Goal: Task Accomplishment & Management: Complete application form

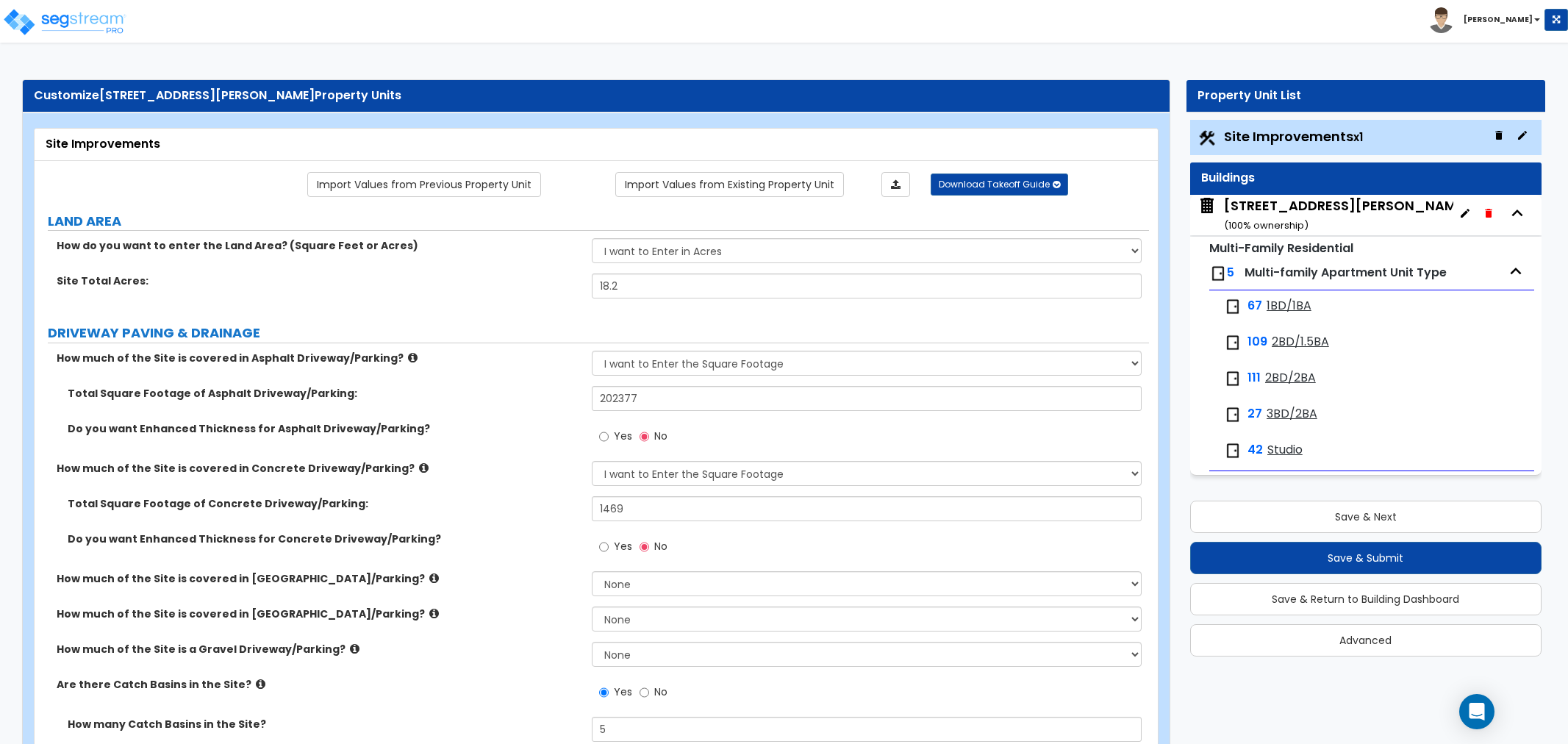
select select "2"
select select "1"
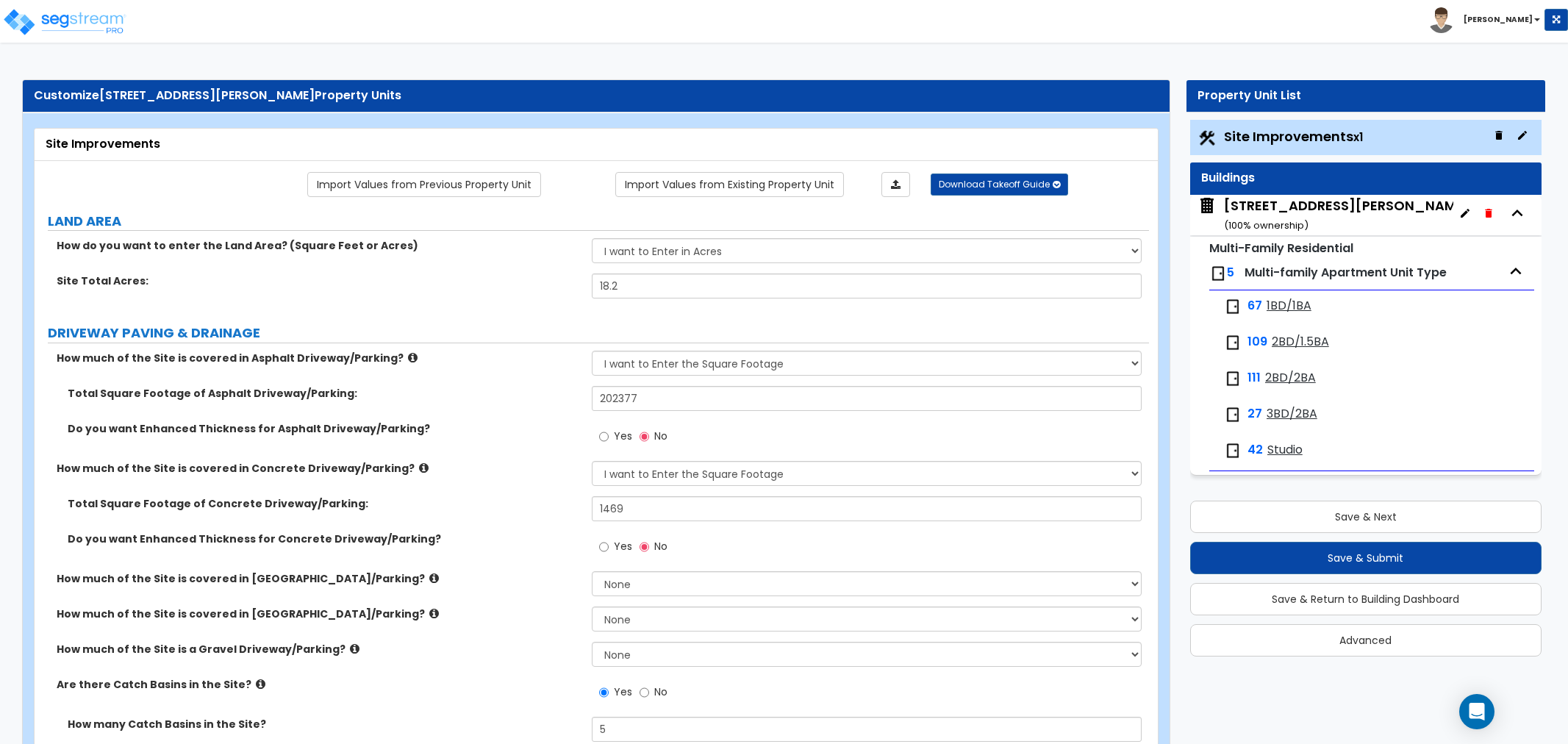
select select "2"
select select "1"
select select "4"
select select "2"
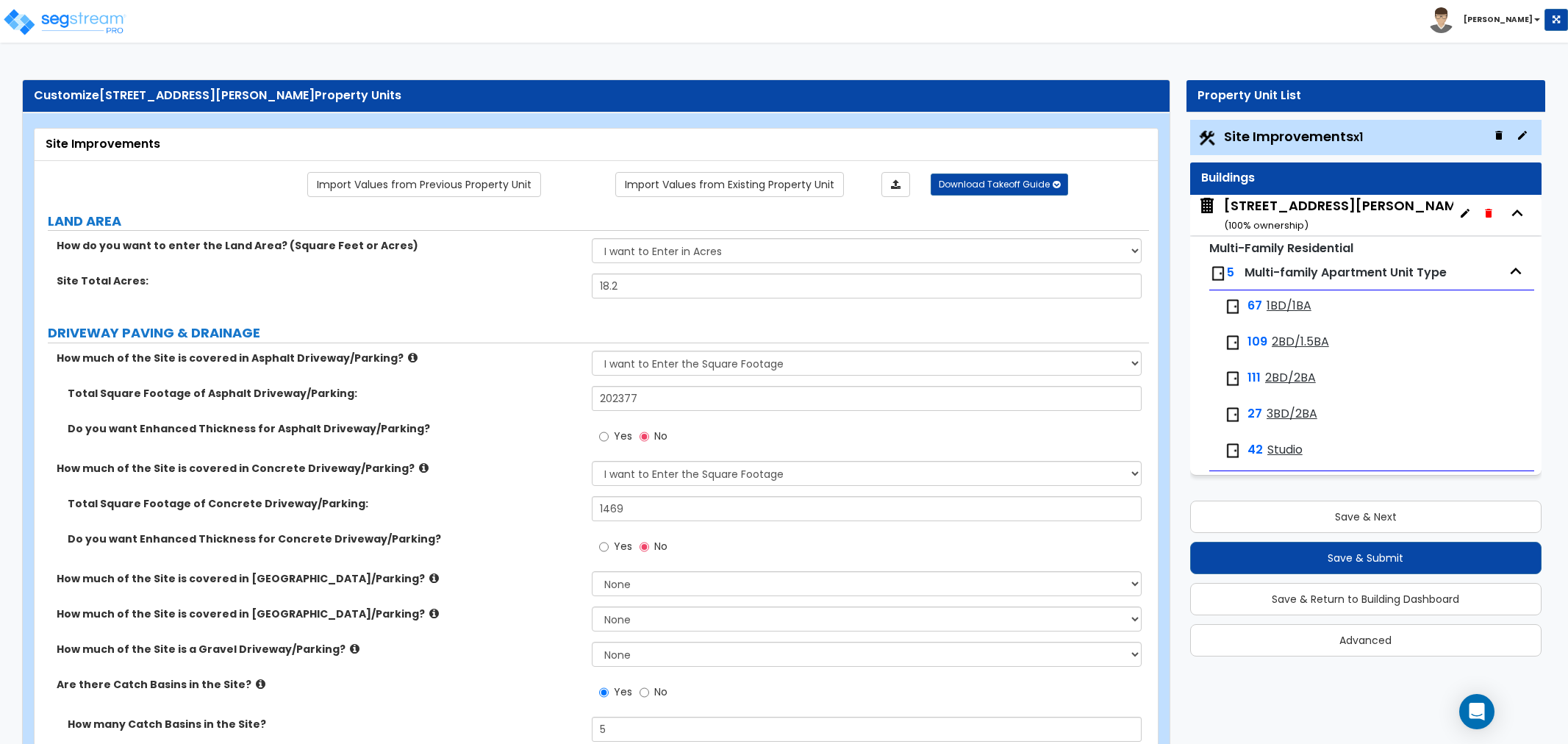
select select "2"
select select "1"
select select "3"
select select "2"
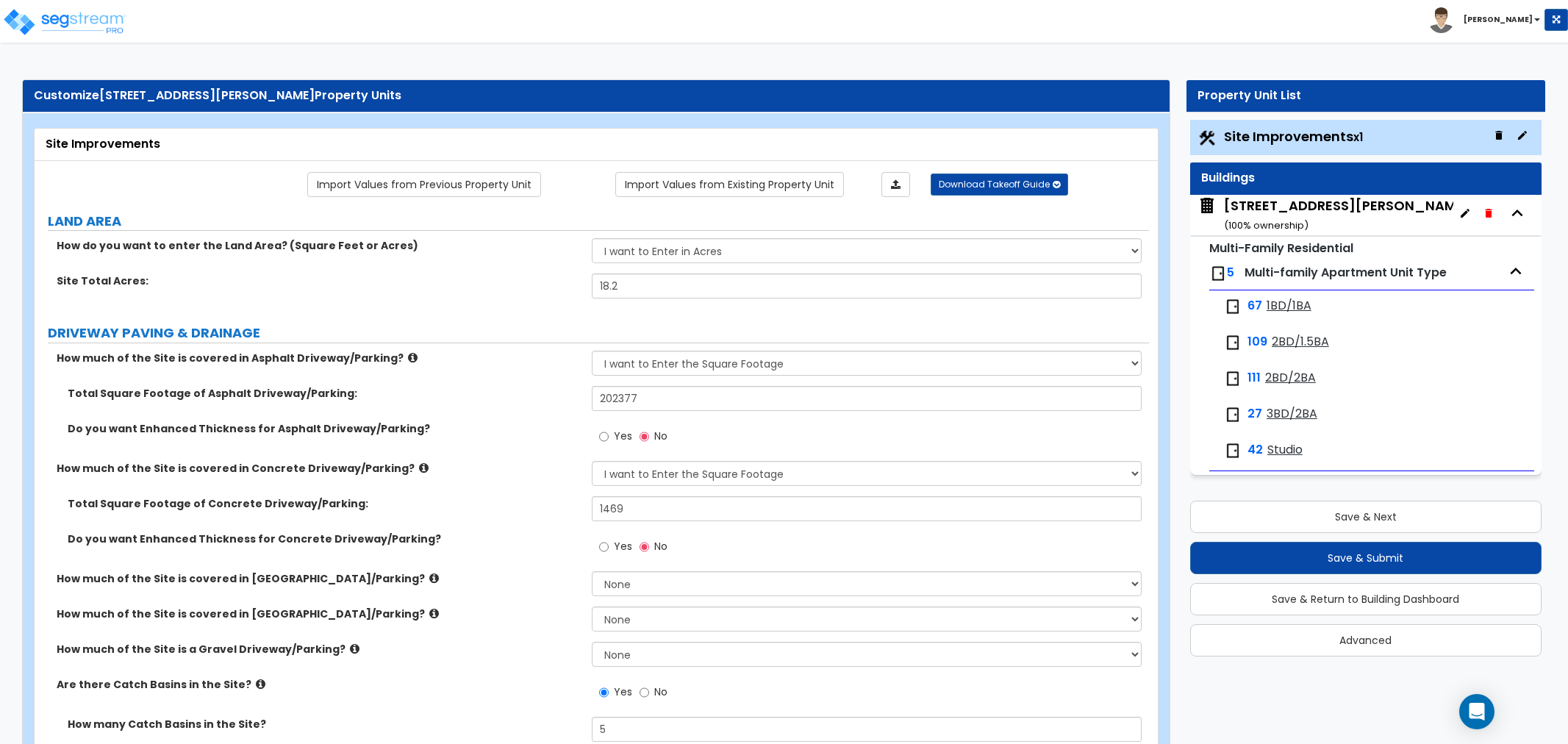
select select "1"
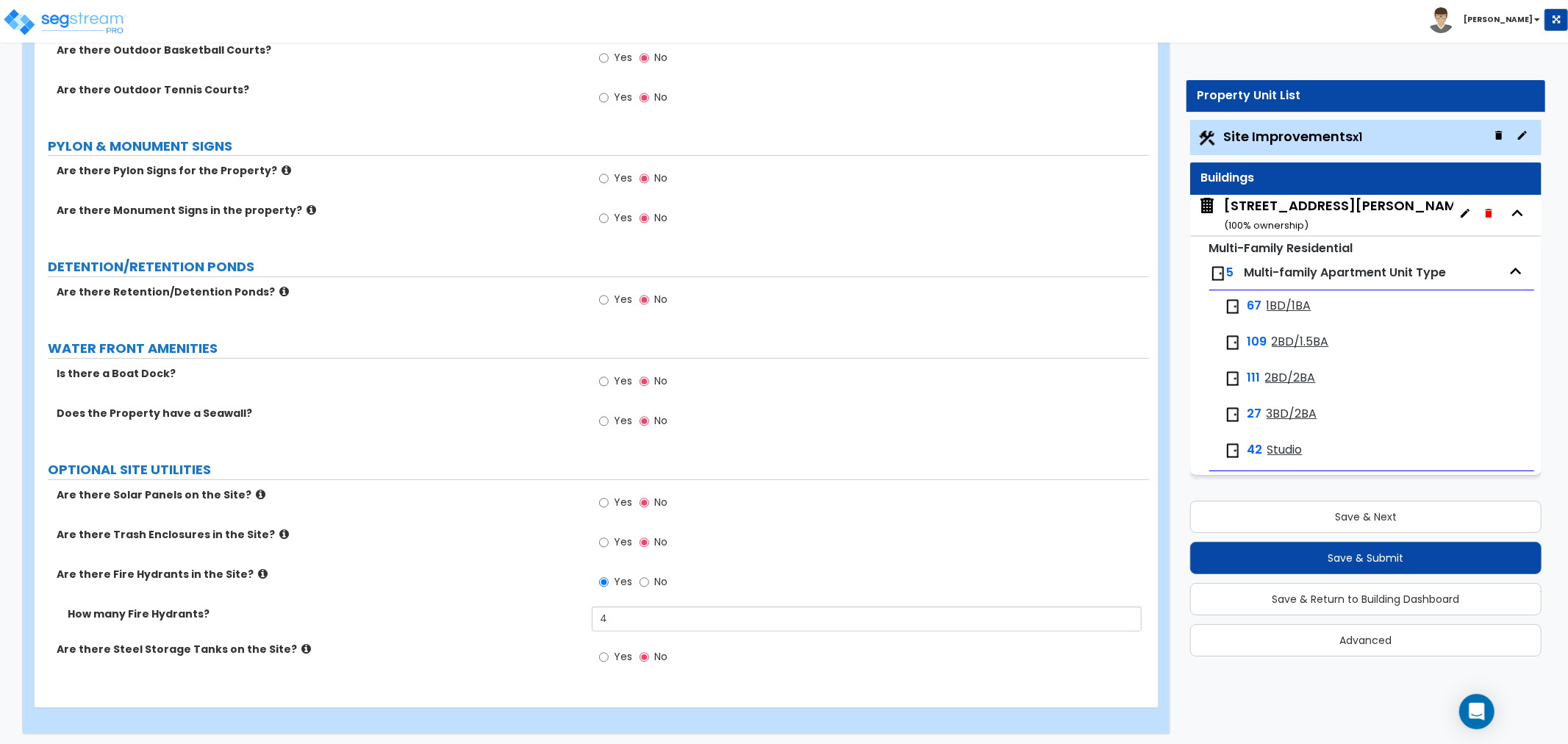
scroll to position [4982, 0]
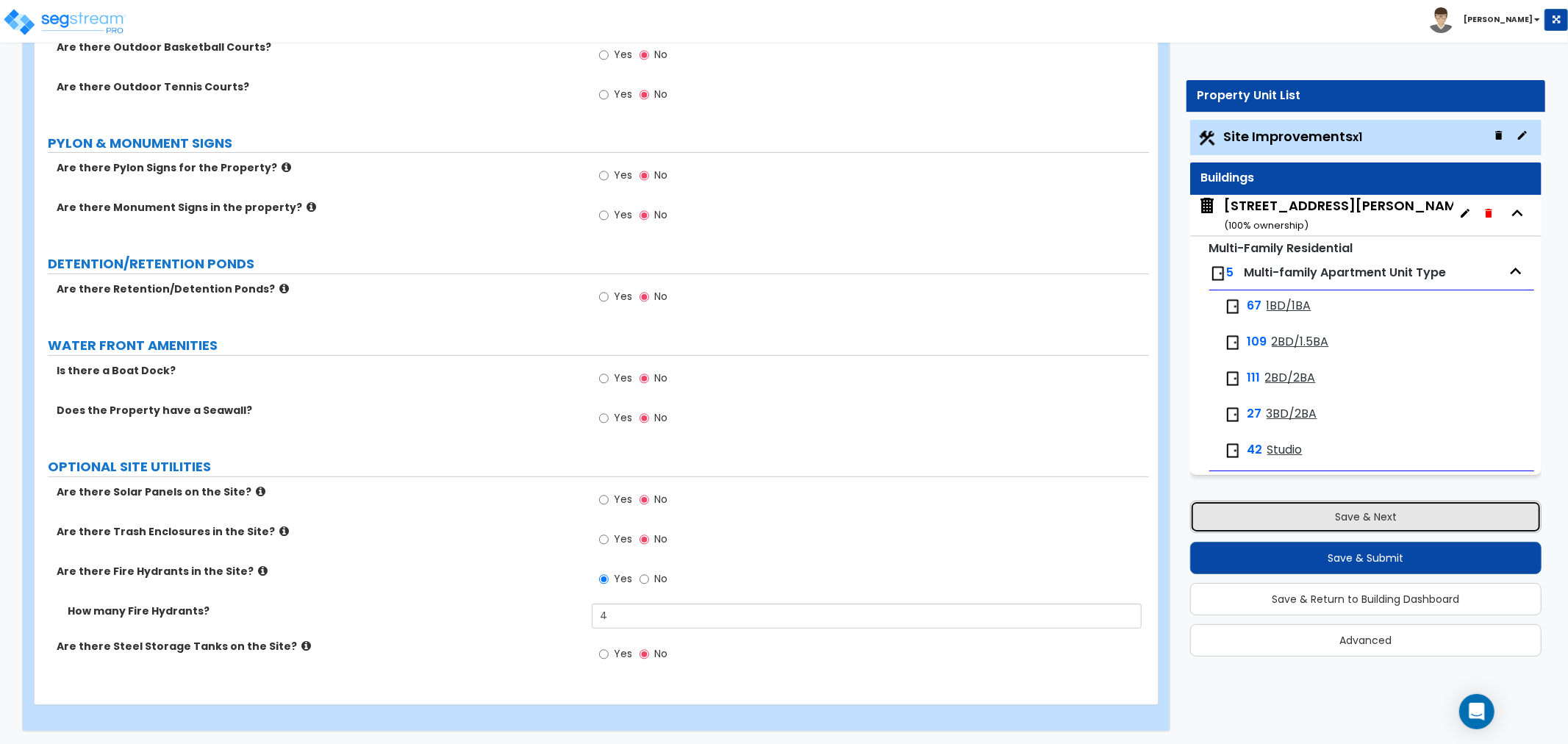
click at [1355, 508] on button "Save & Next" at bounding box center [1366, 516] width 351 height 32
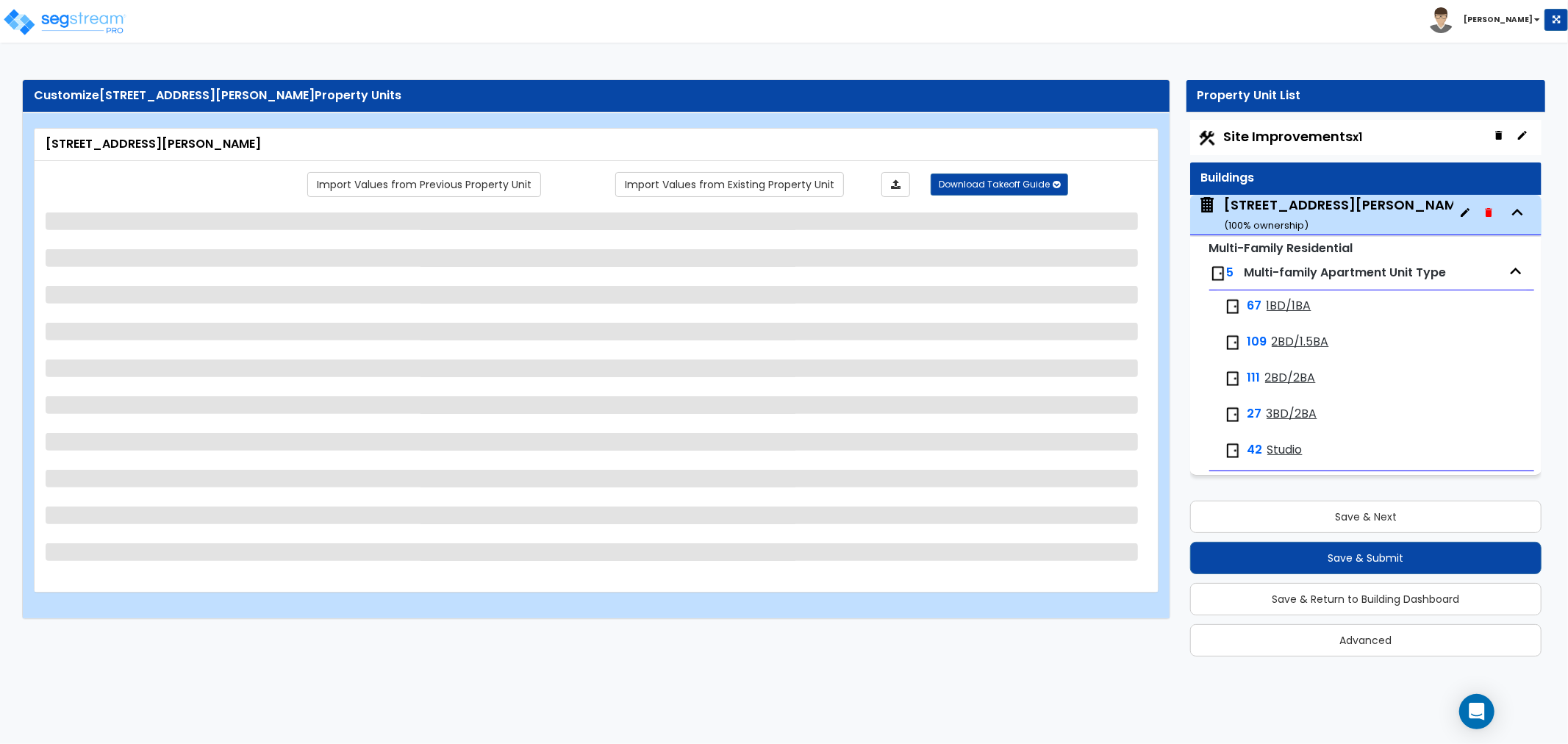
scroll to position [0, 0]
select select "1"
select select "2"
select select "7"
select select "3"
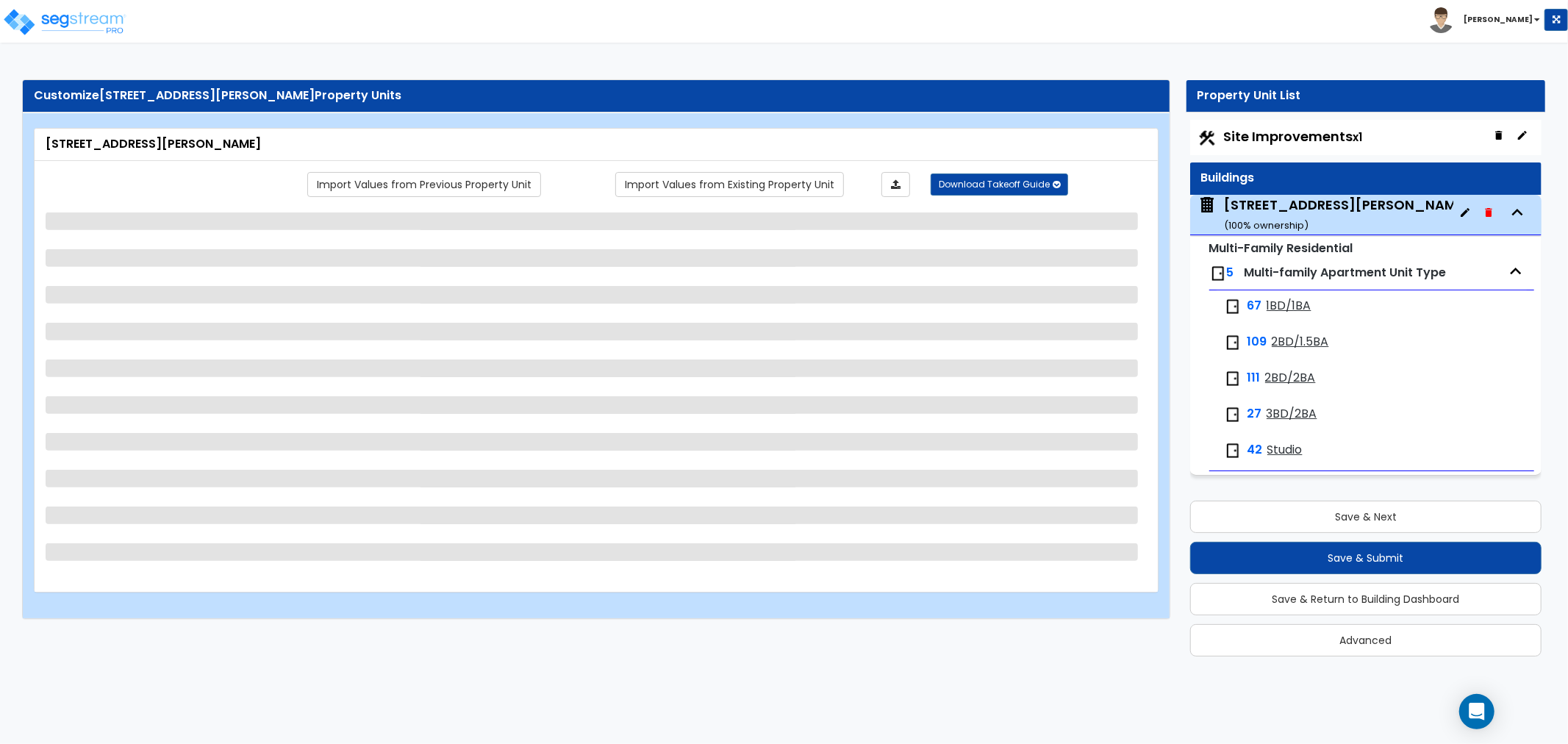
select select "2"
select select "5"
select select "6"
select select "3"
select select "2"
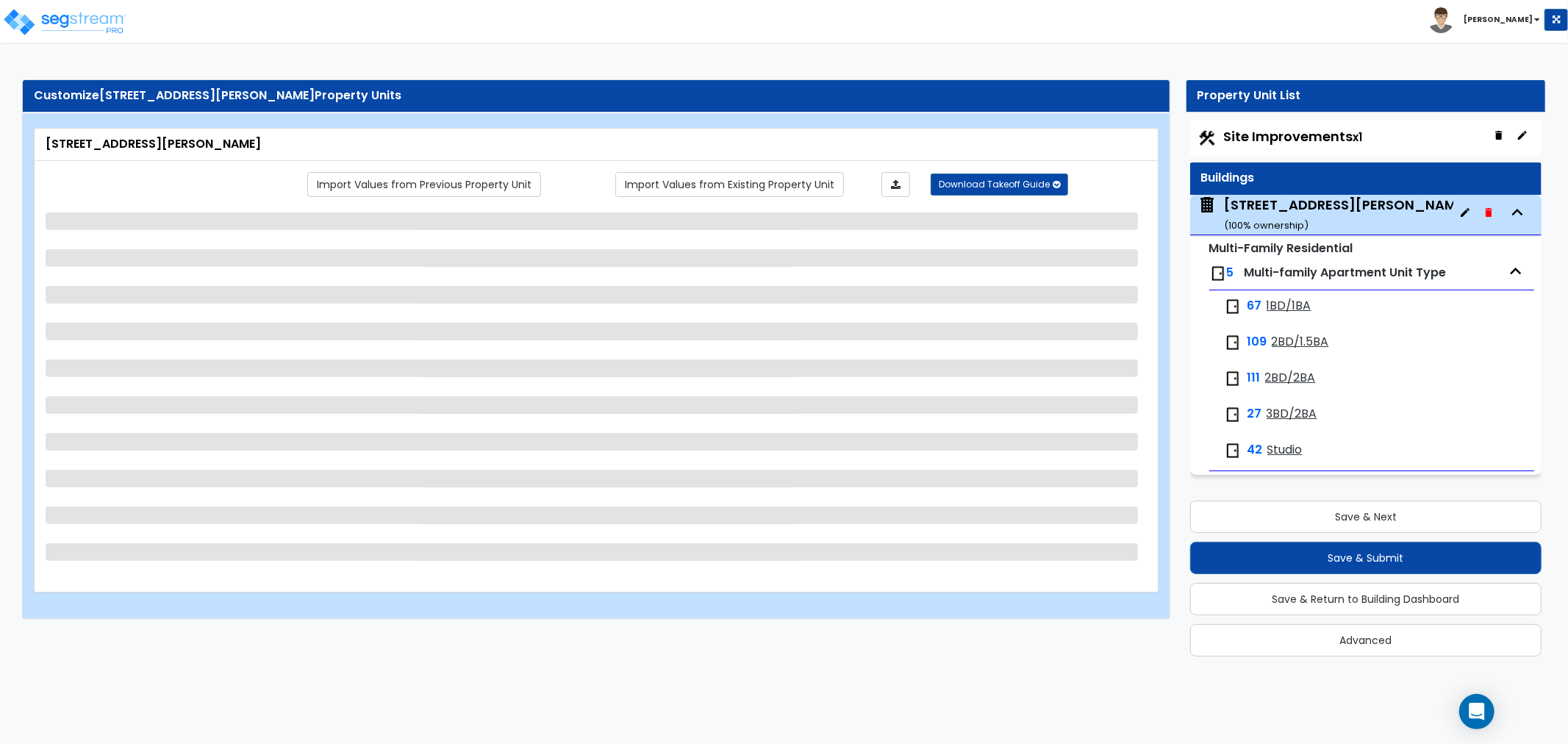
select select "1"
select select "2"
select select "1"
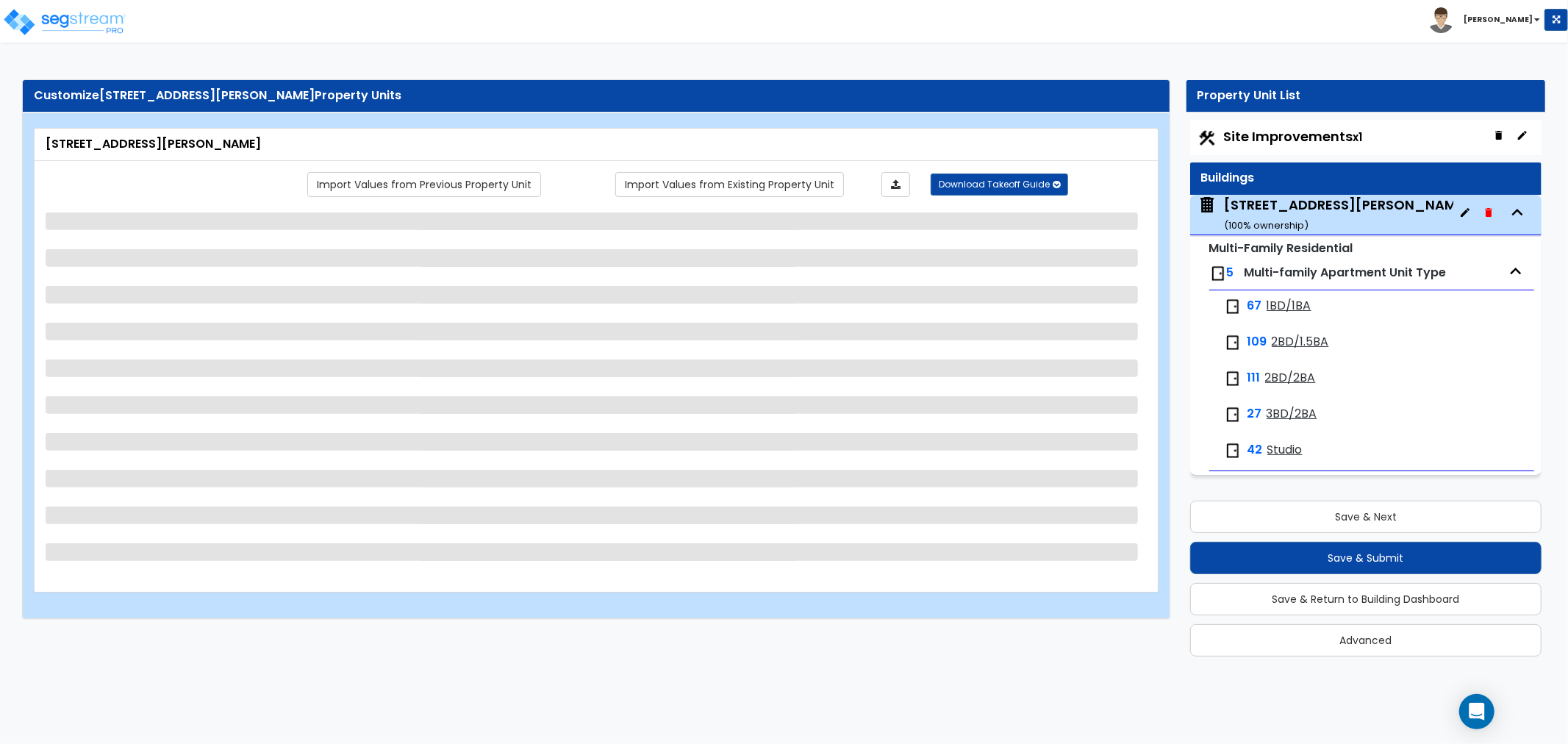
select select "2"
select select "1"
select select "5"
select select "2"
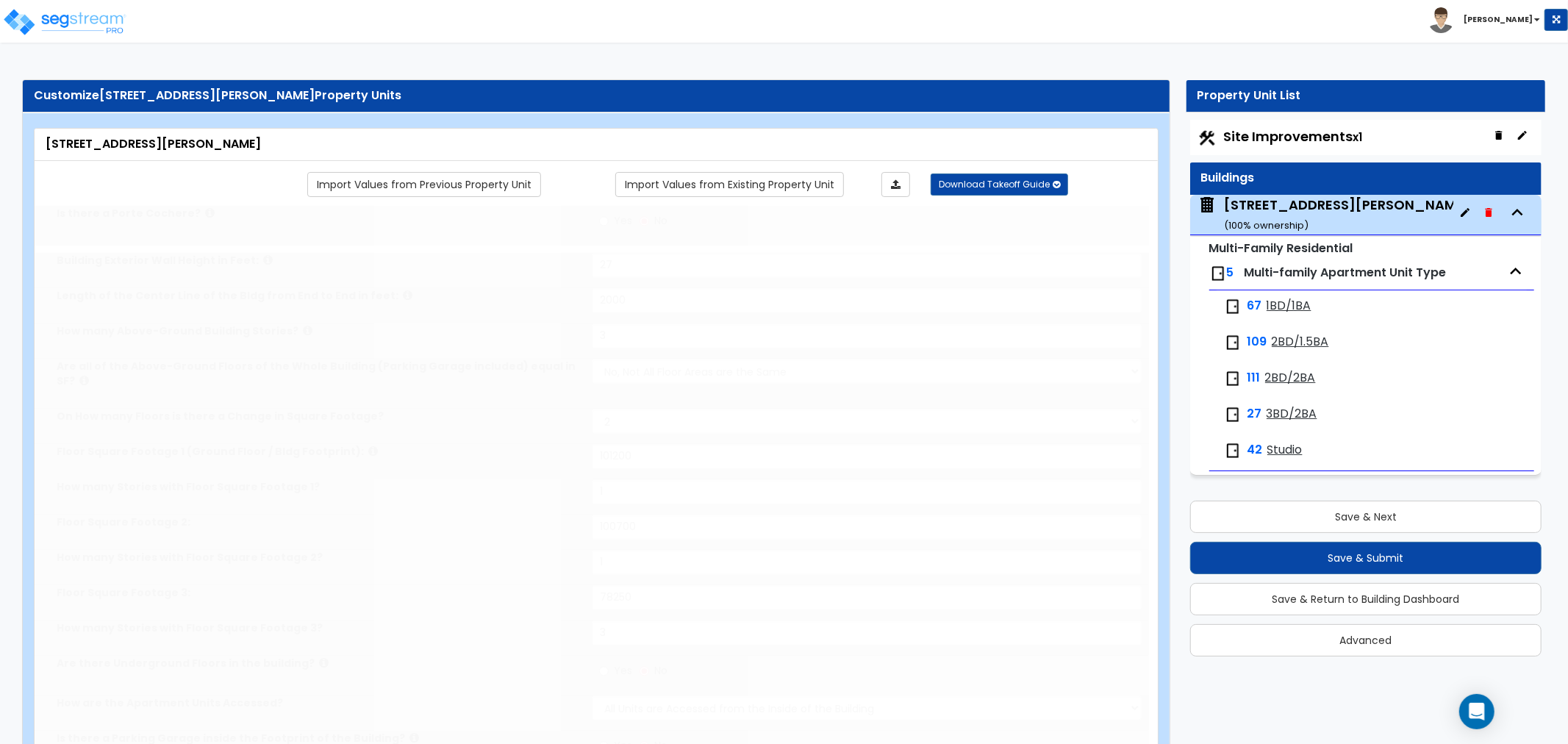
type input "16750"
select select "1"
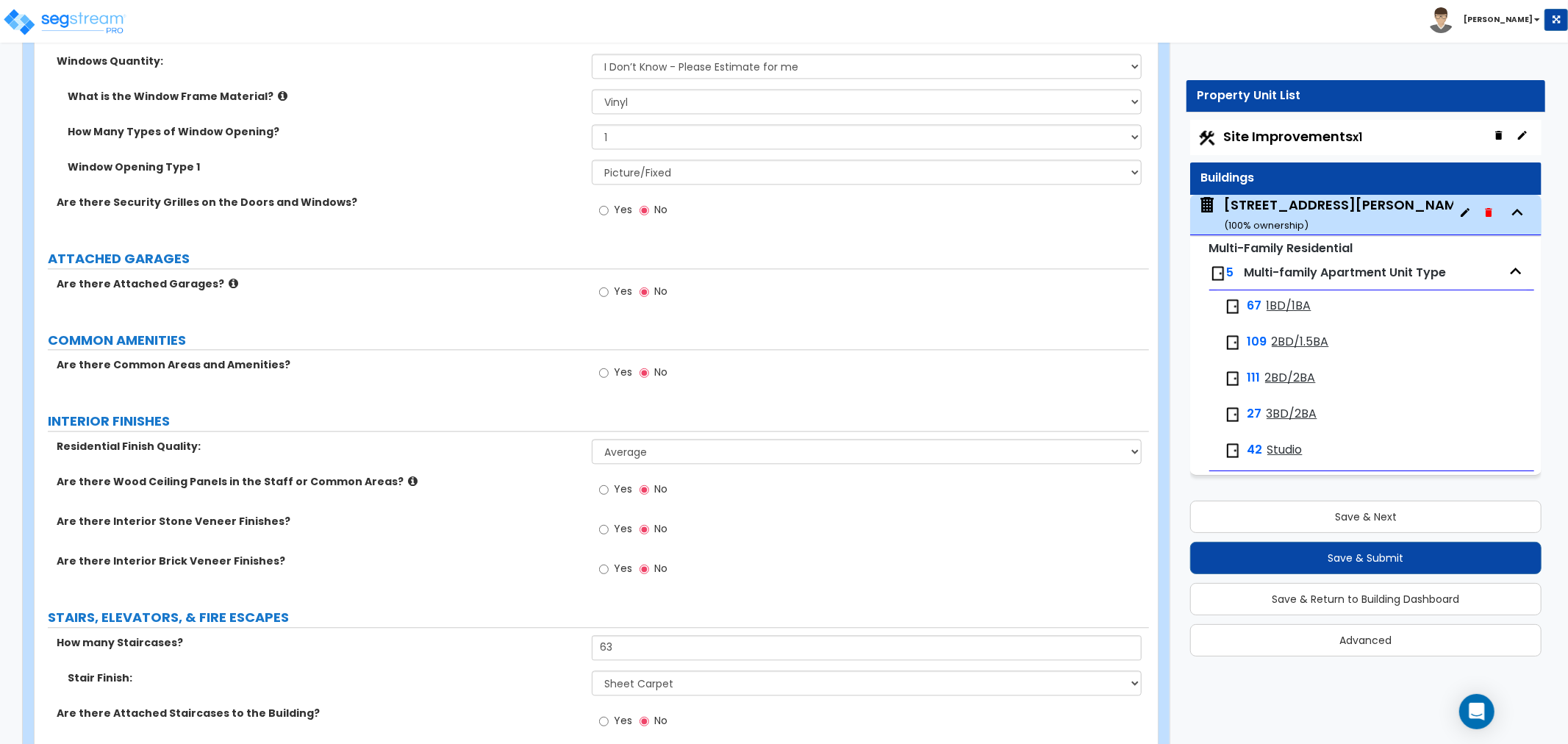
scroll to position [2775, 0]
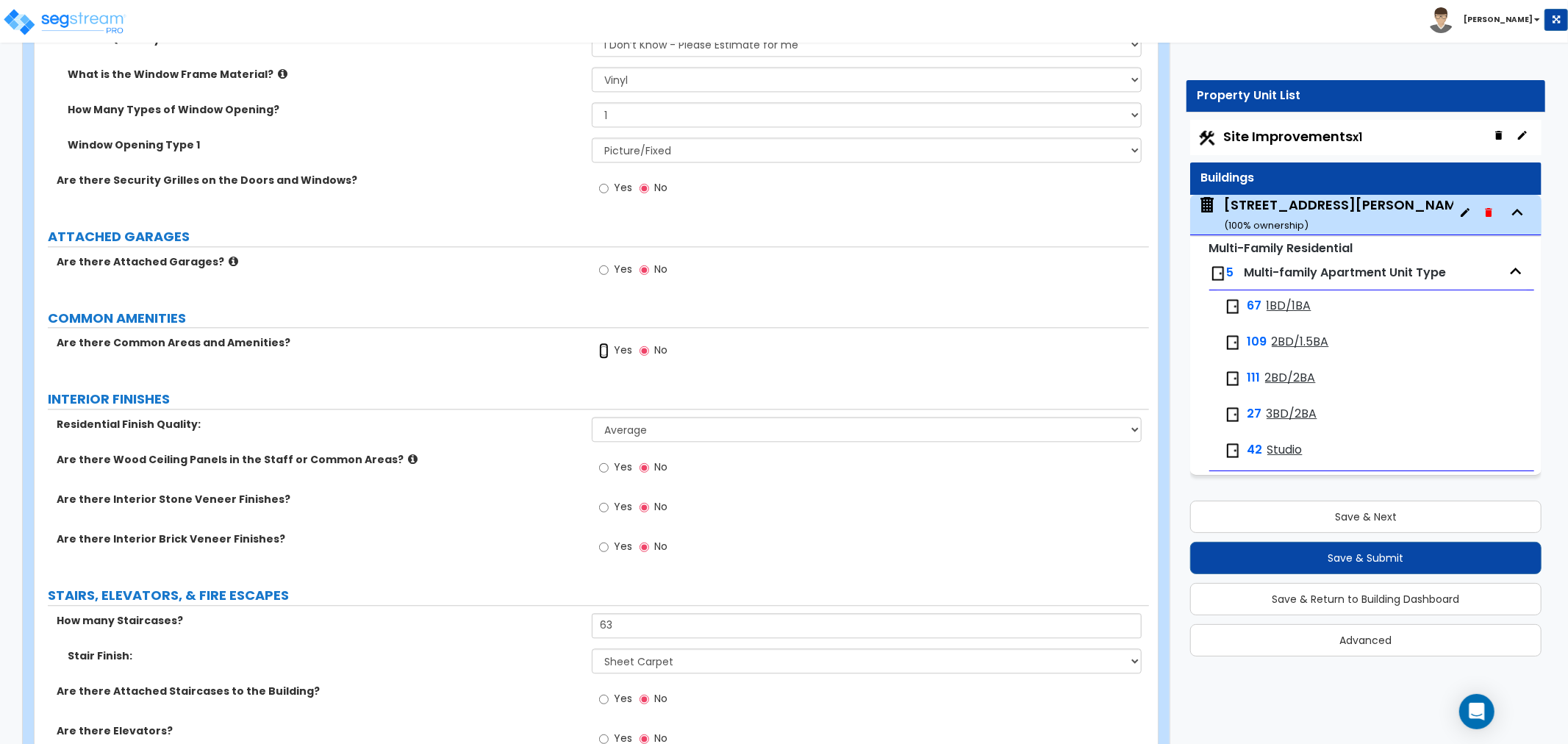
click at [604, 343] on input "Yes" at bounding box center [604, 350] width 10 height 16
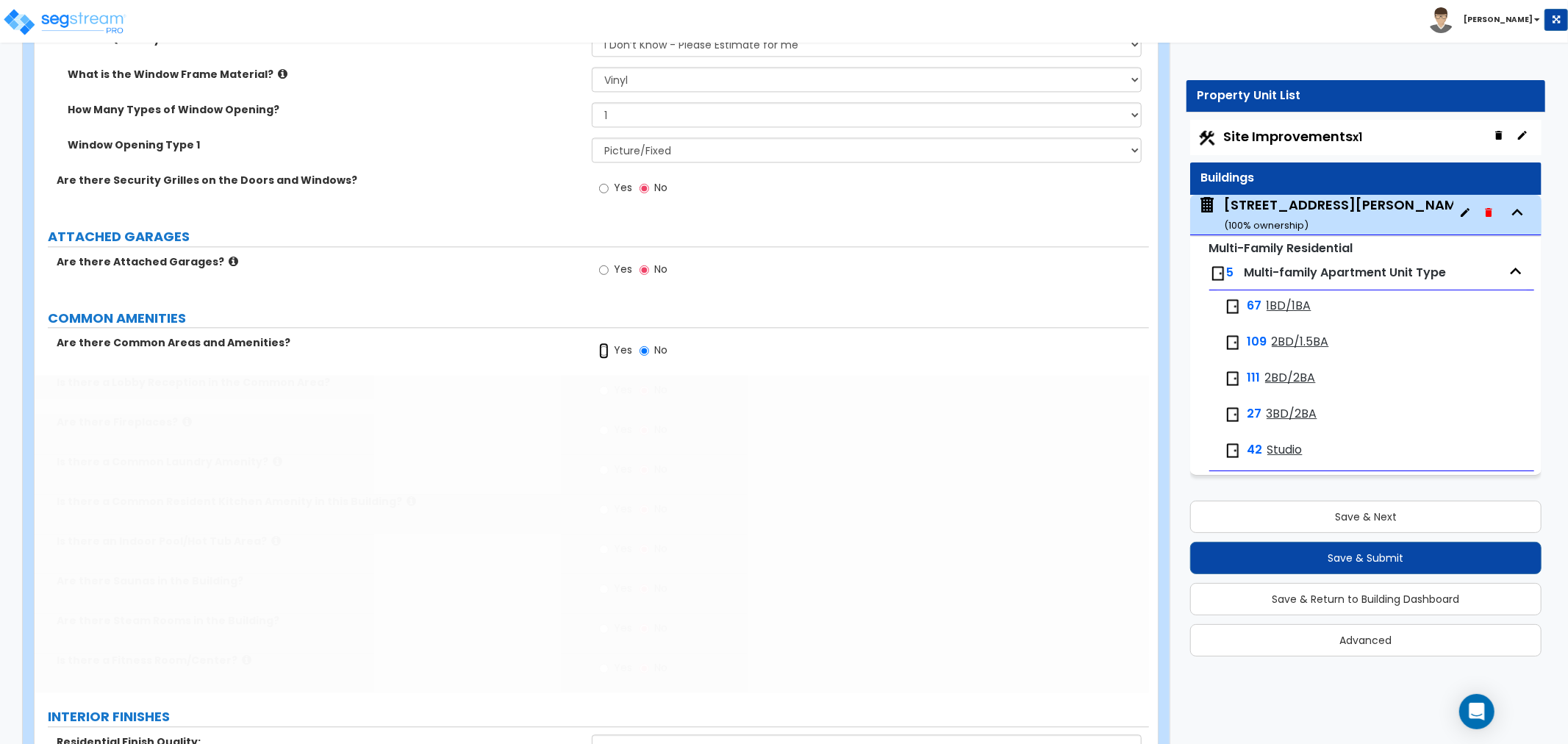
radio input "true"
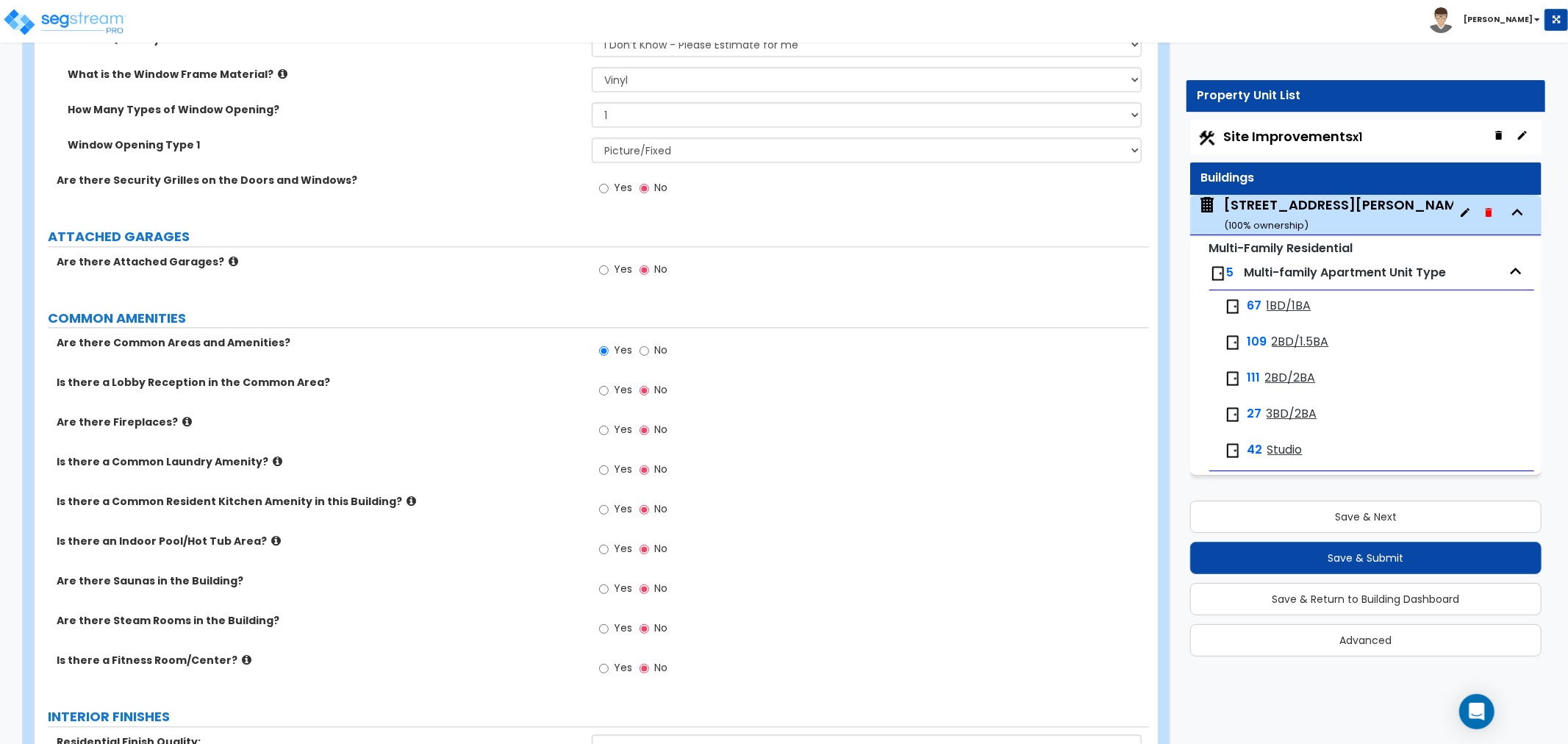
click at [273, 455] on icon at bounding box center [278, 460] width 10 height 11
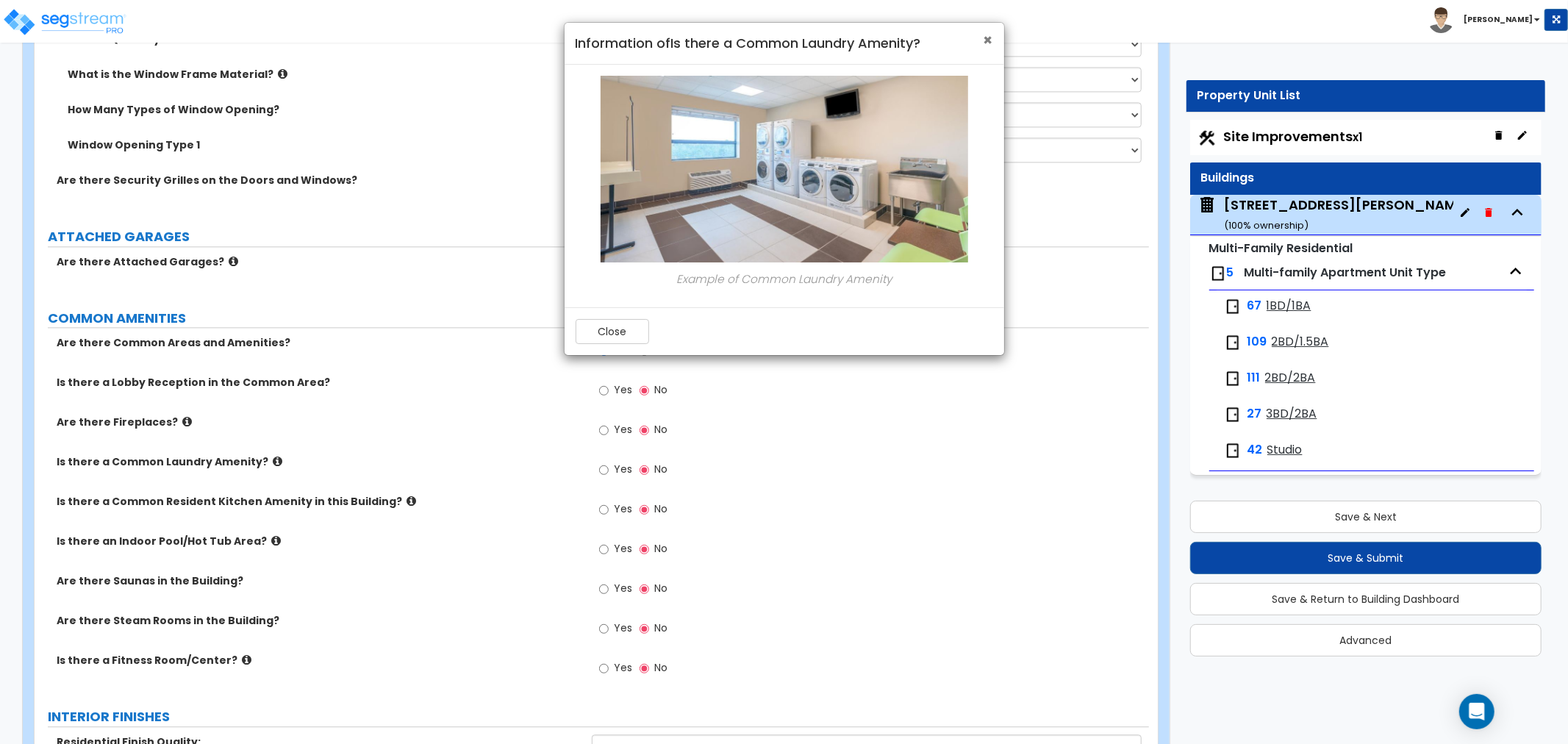
click at [984, 39] on span "×" at bounding box center [989, 40] width 10 height 22
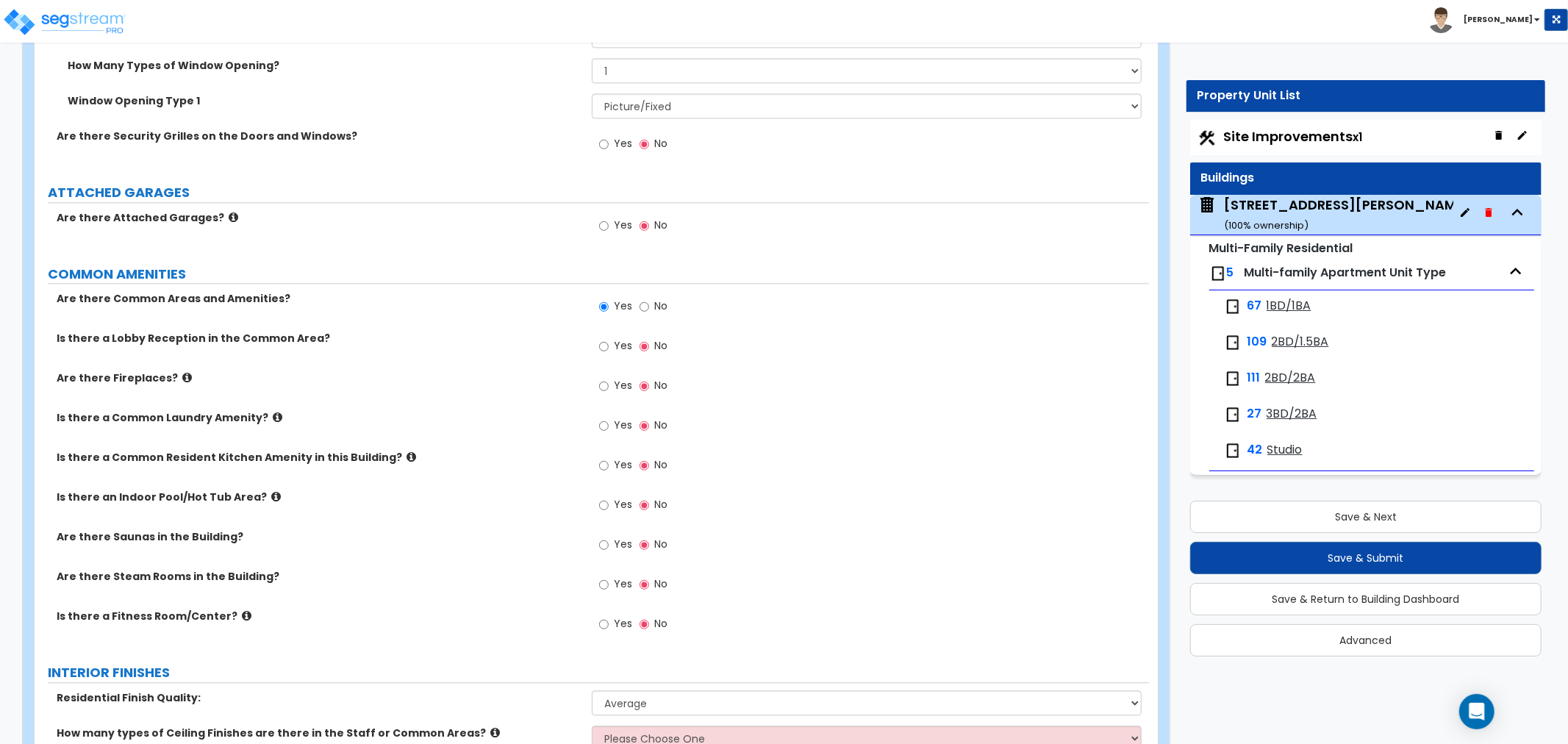
scroll to position [2856, 0]
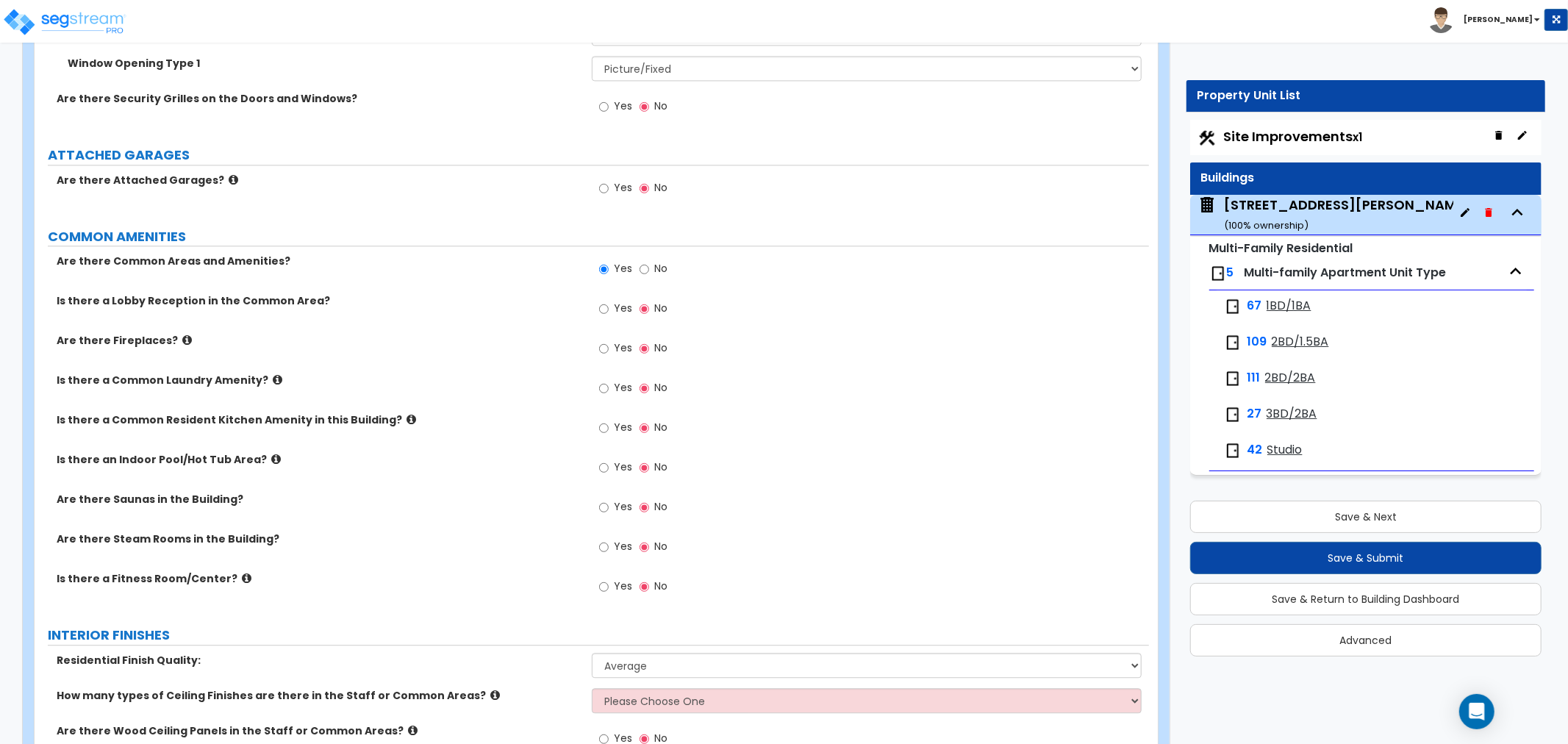
click at [242, 572] on icon at bounding box center [246, 577] width 10 height 11
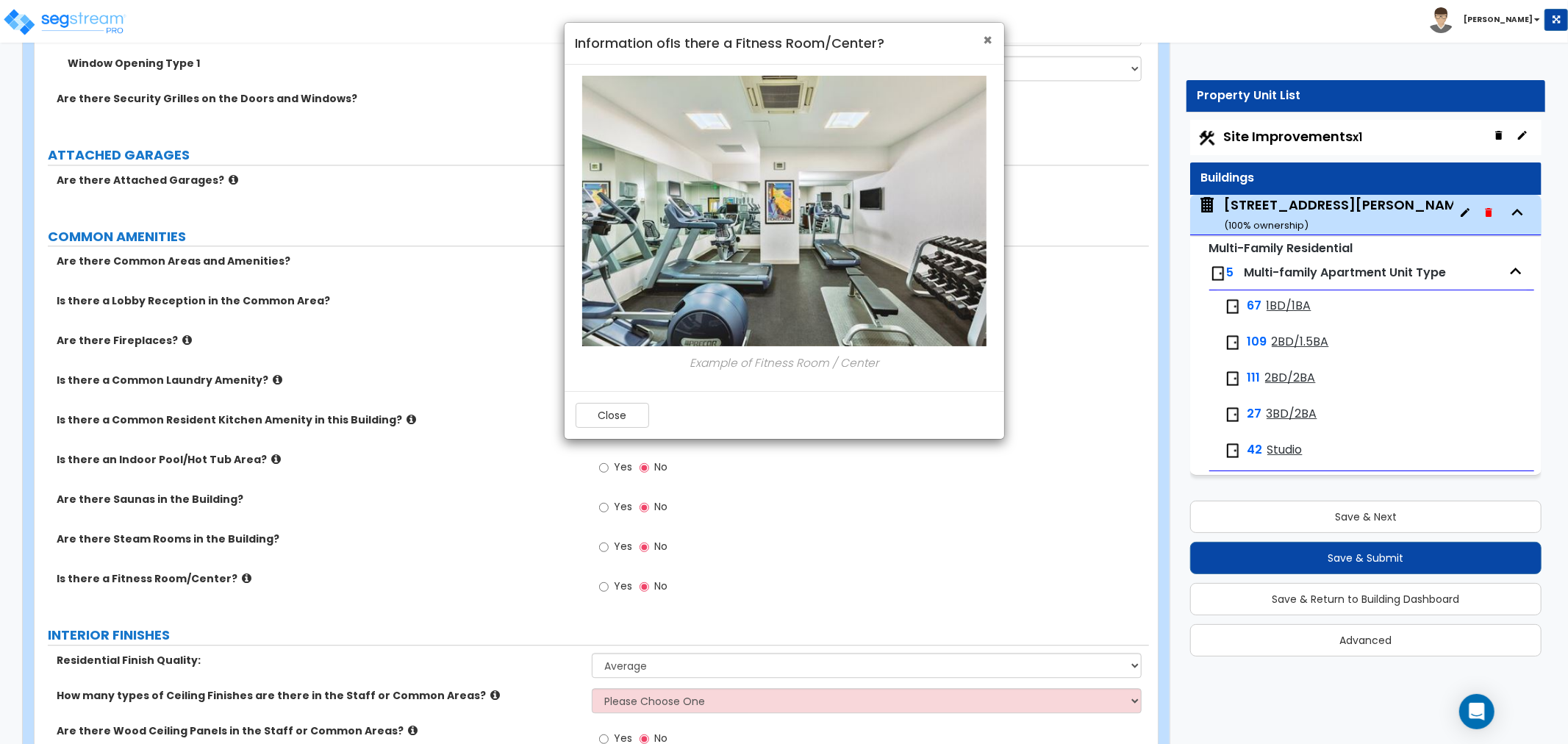
click at [987, 42] on span "×" at bounding box center [989, 40] width 10 height 22
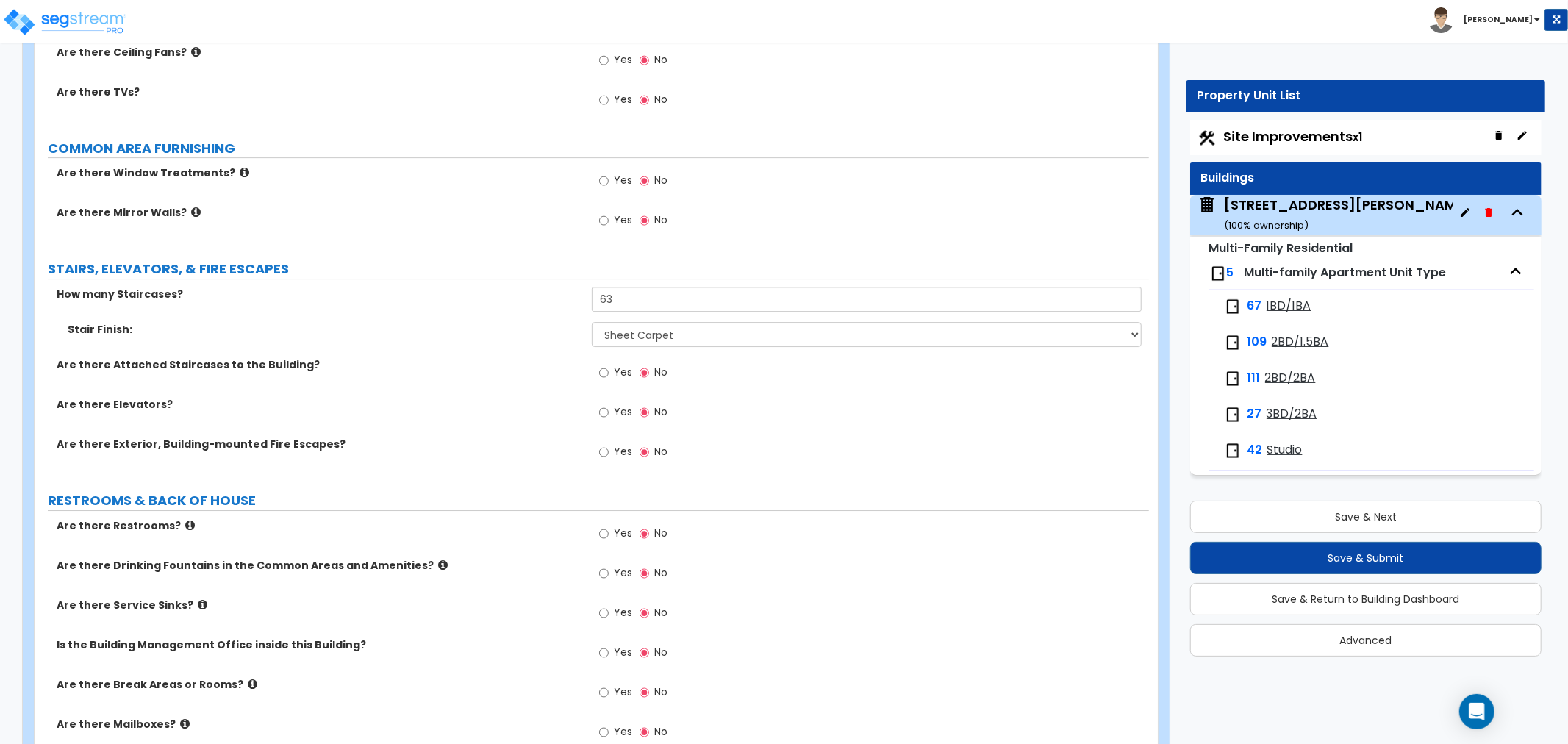
scroll to position [4081, 0]
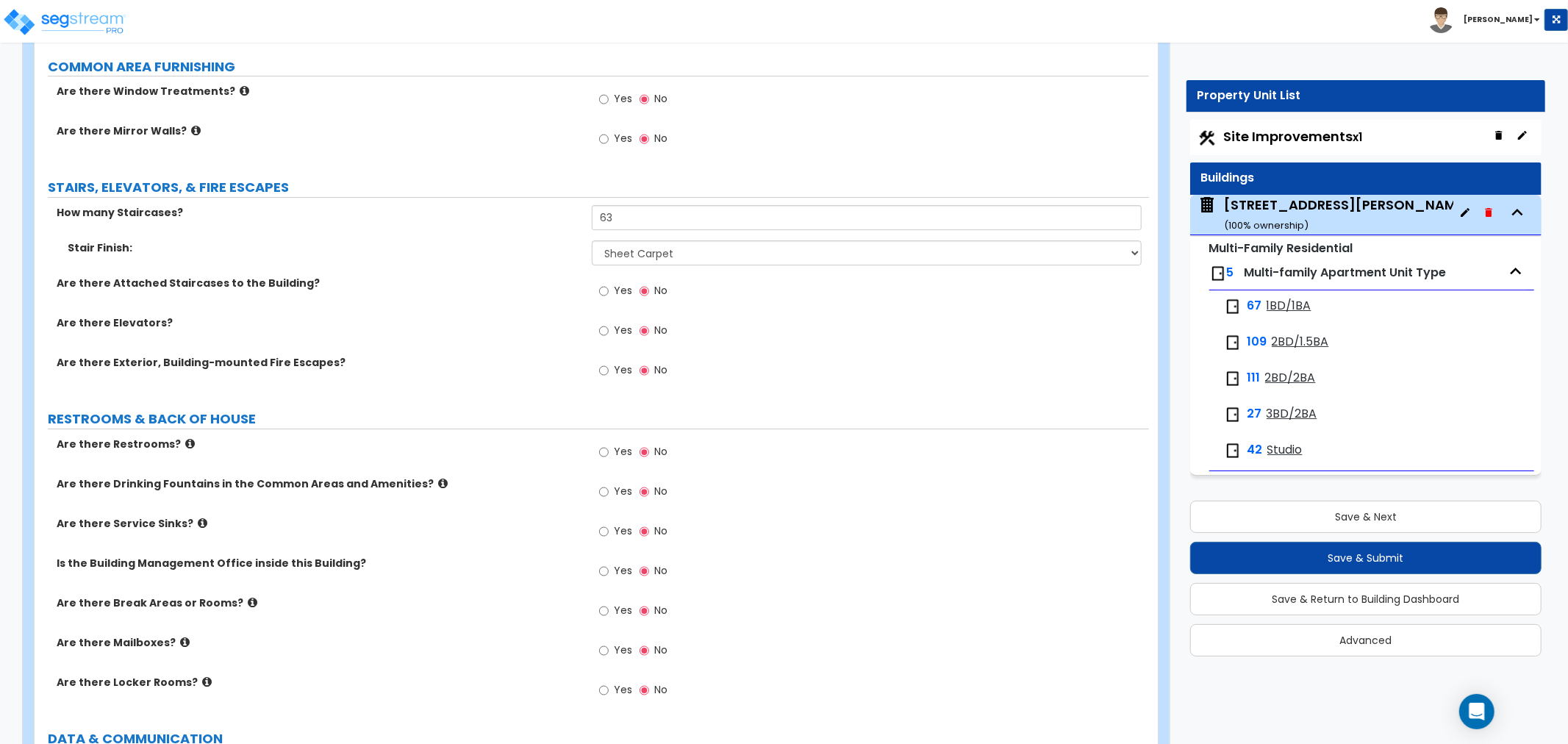
click at [180, 636] on icon at bounding box center [185, 641] width 10 height 11
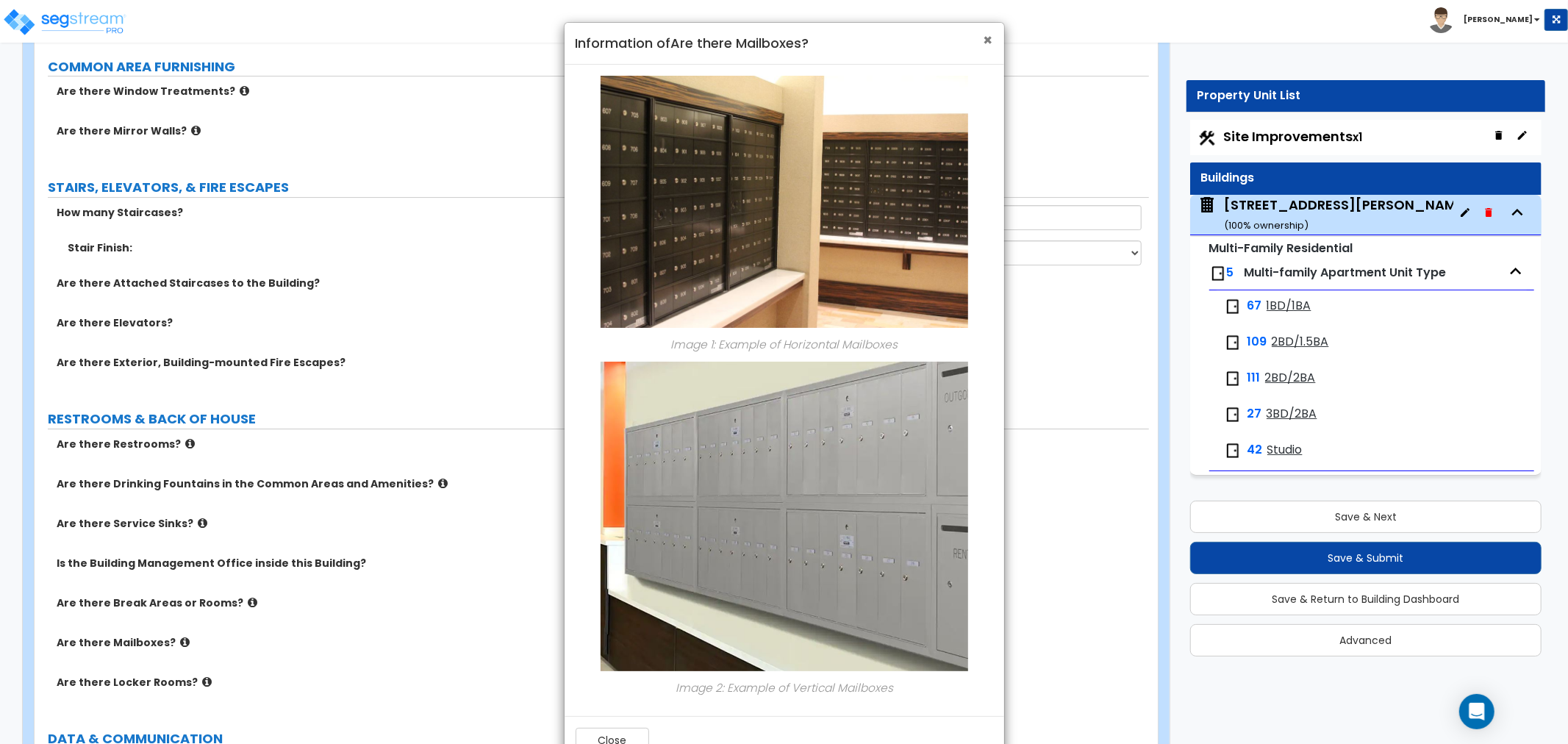
click at [985, 35] on span "×" at bounding box center [989, 40] width 10 height 22
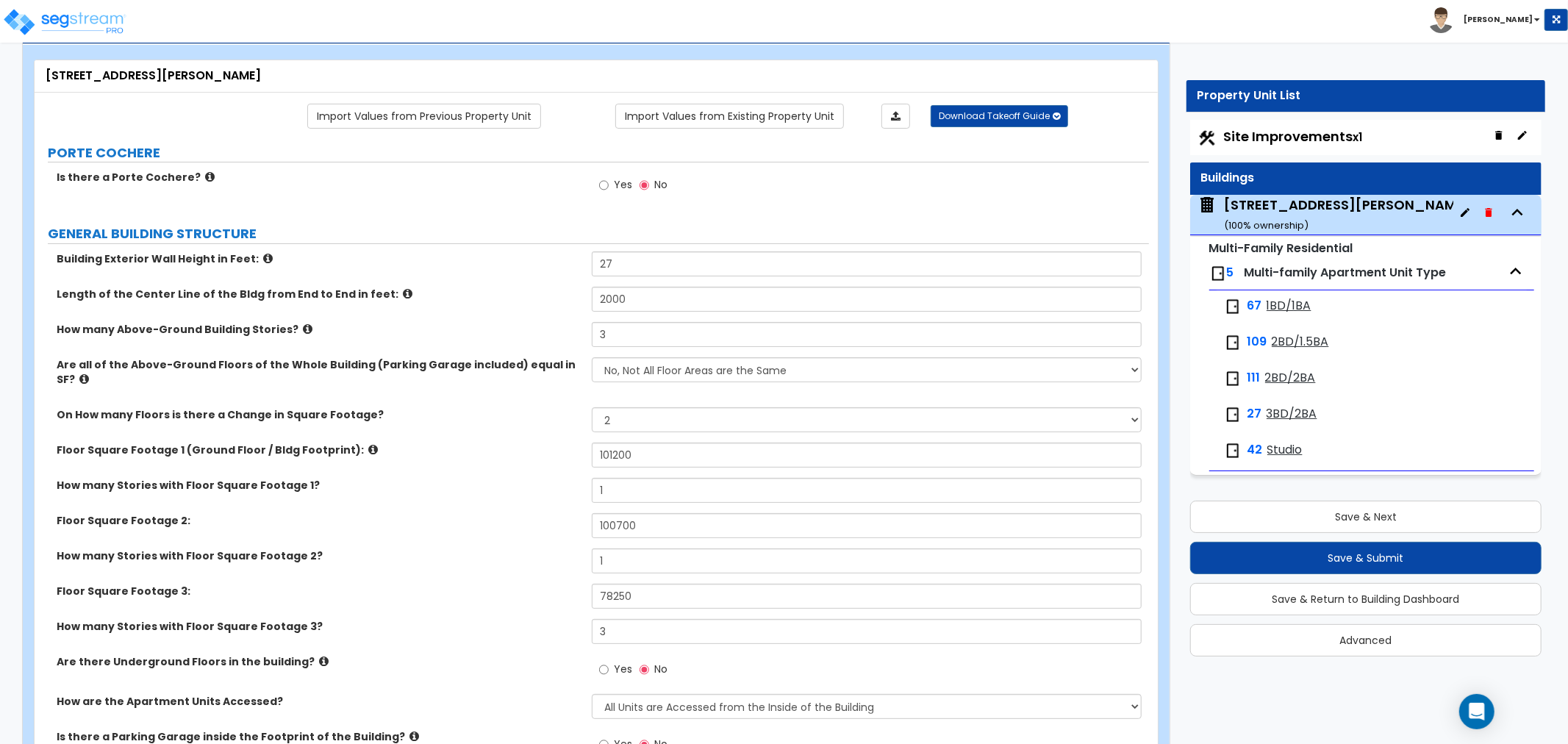
scroll to position [0, 0]
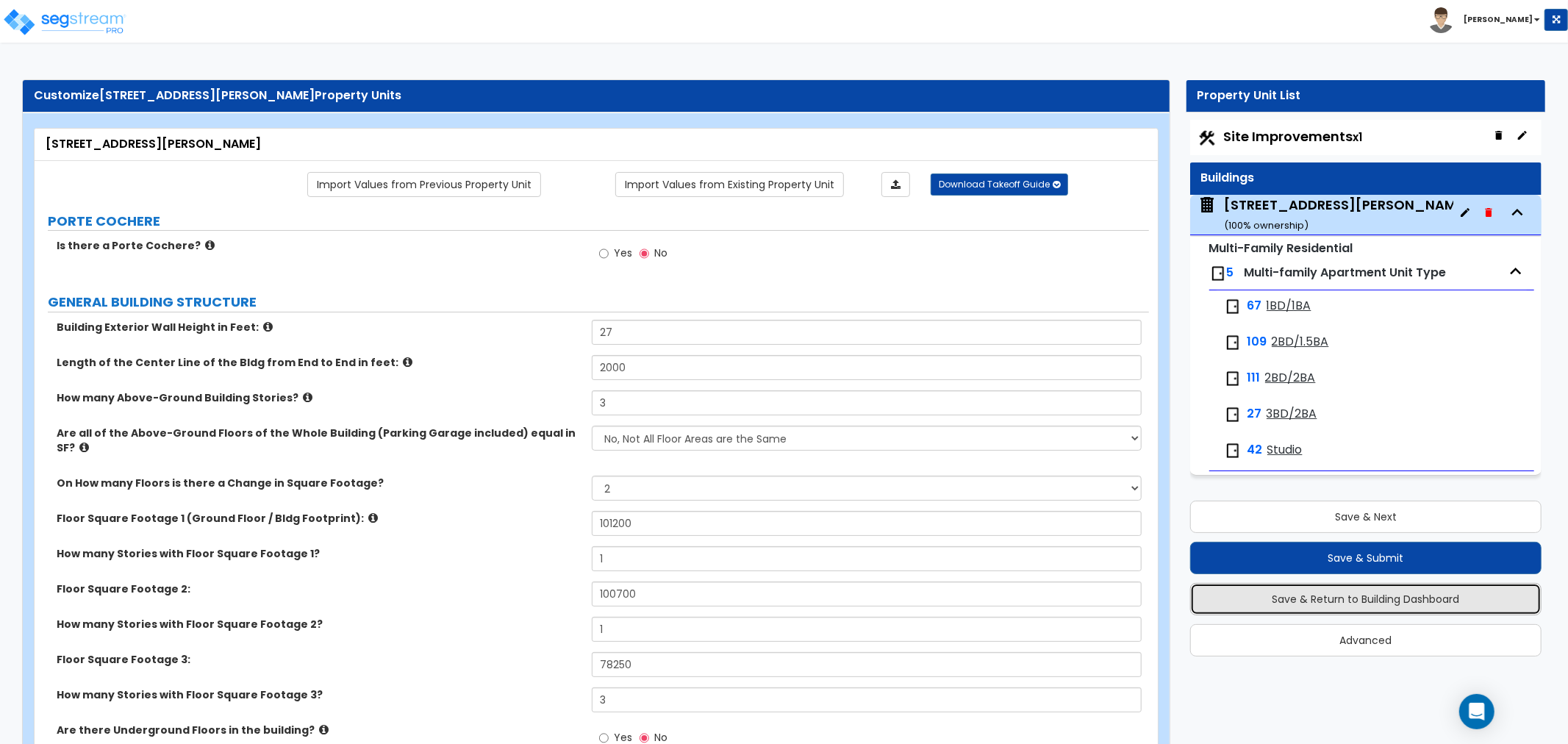
click at [1356, 604] on button "Save & Return to Building Dashboard" at bounding box center [1366, 599] width 351 height 32
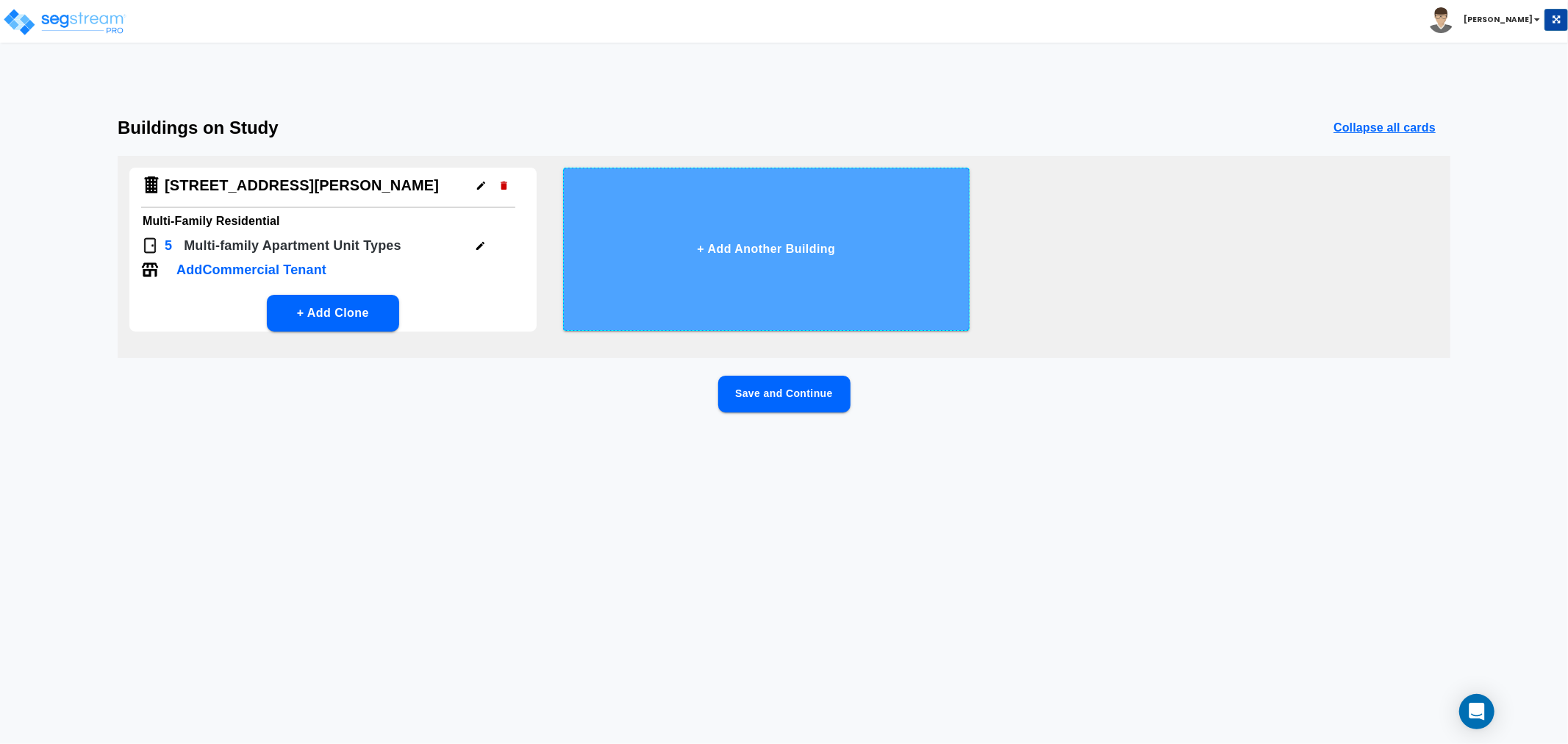
click at [764, 249] on button "+ Add Another Building" at bounding box center [766, 249] width 407 height 163
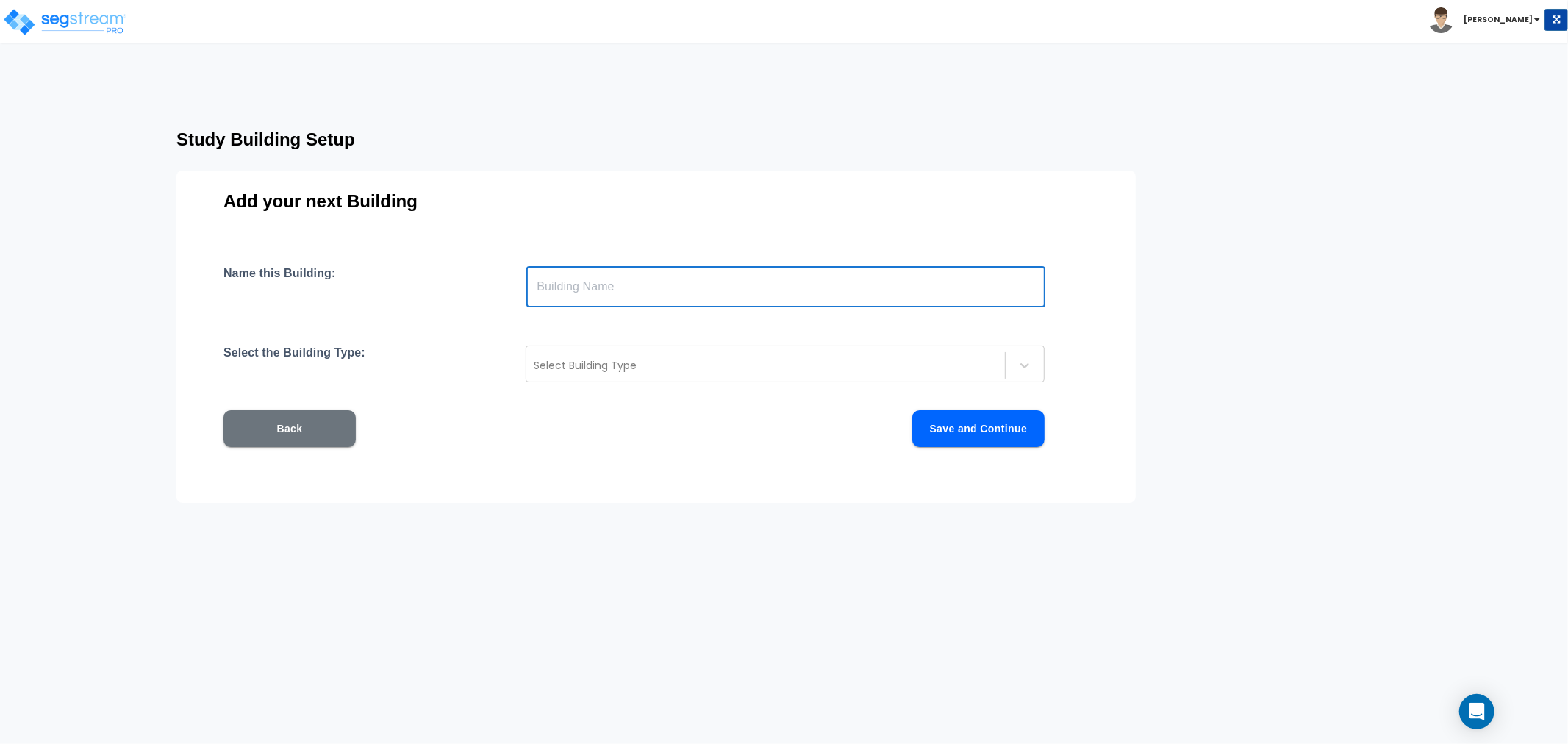
drag, startPoint x: 597, startPoint y: 270, endPoint x: 598, endPoint y: 281, distance: 11.0
click at [597, 270] on input "text" at bounding box center [785, 287] width 518 height 41
type input "Clubhouse"
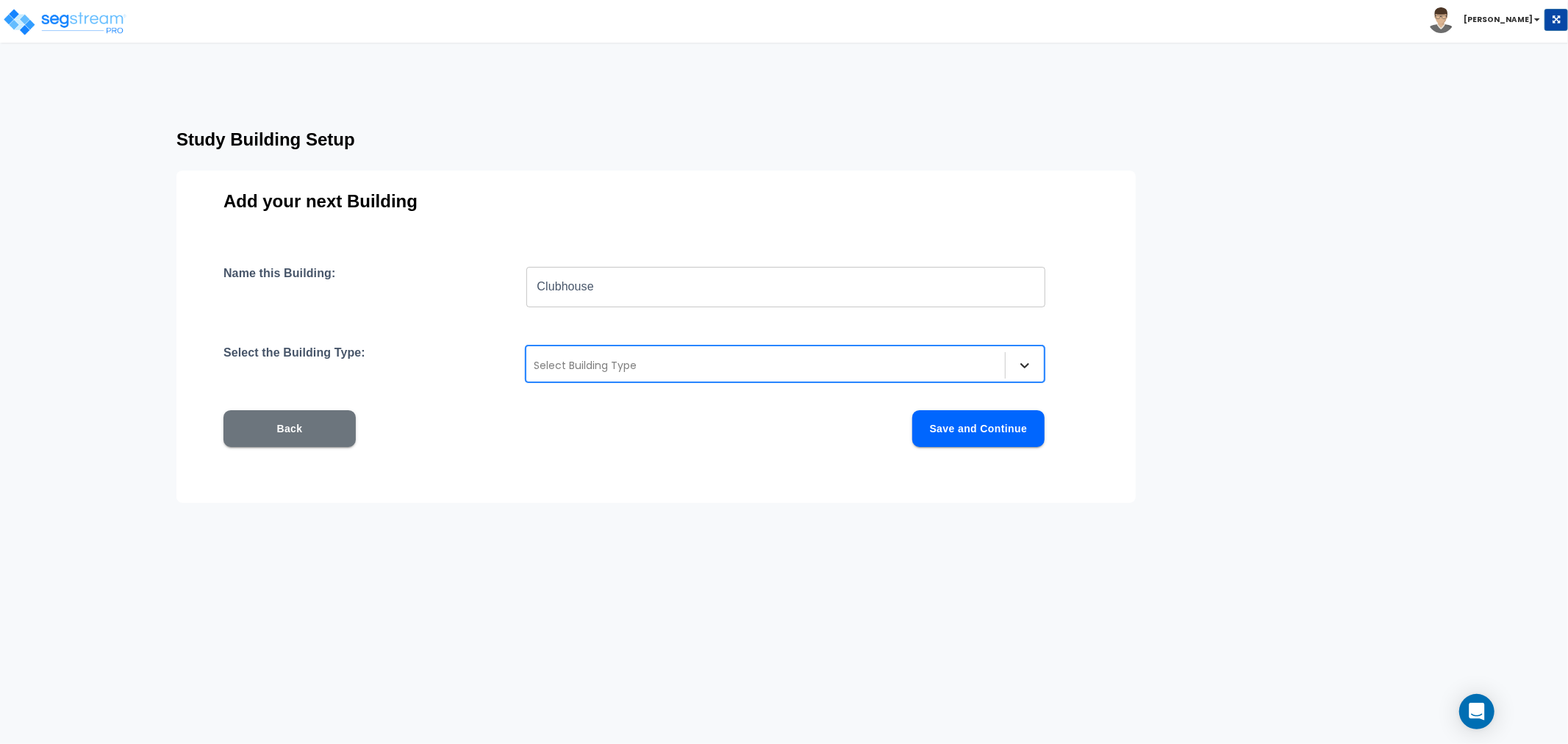
click at [1031, 358] on icon at bounding box center [1024, 365] width 15 height 15
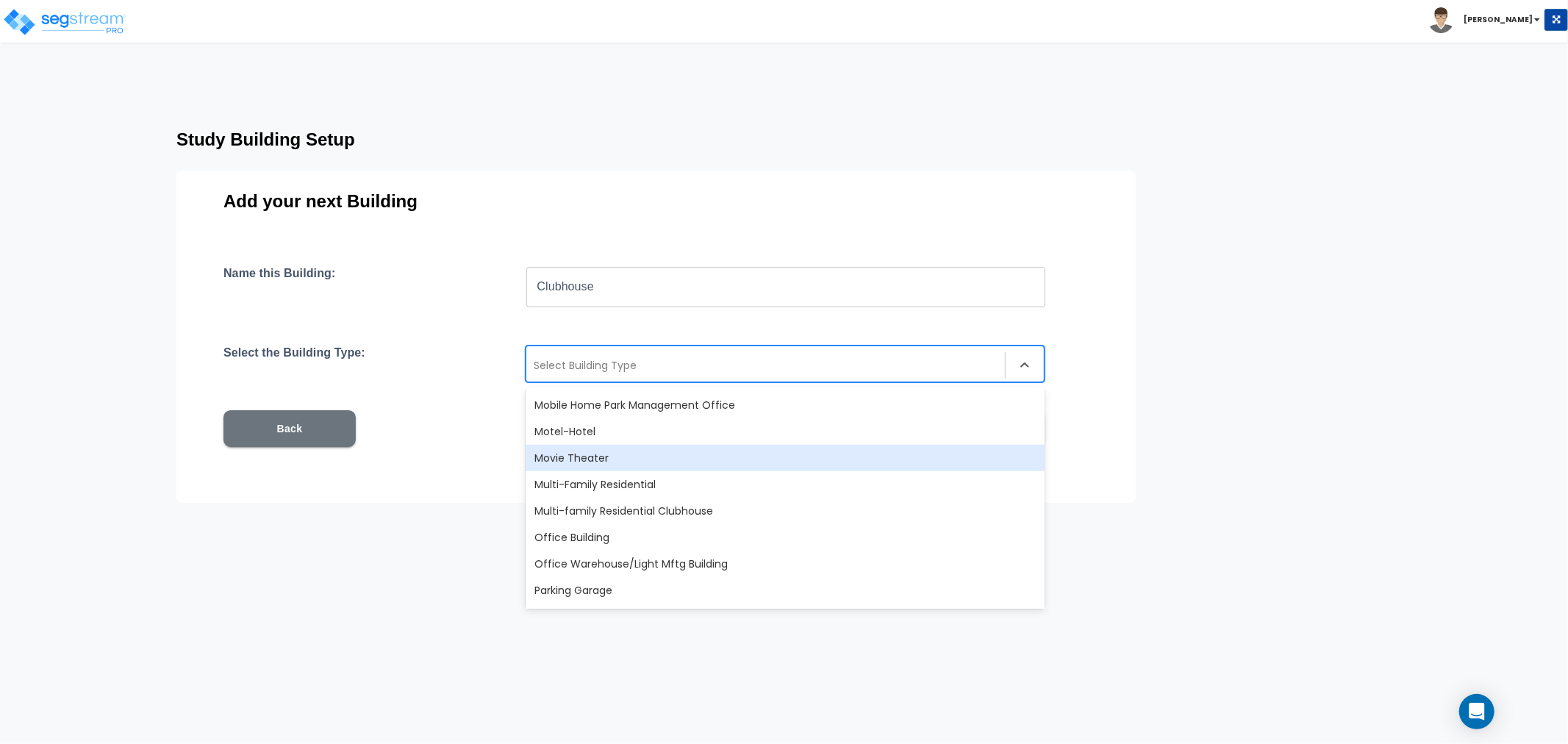
scroll to position [898, 0]
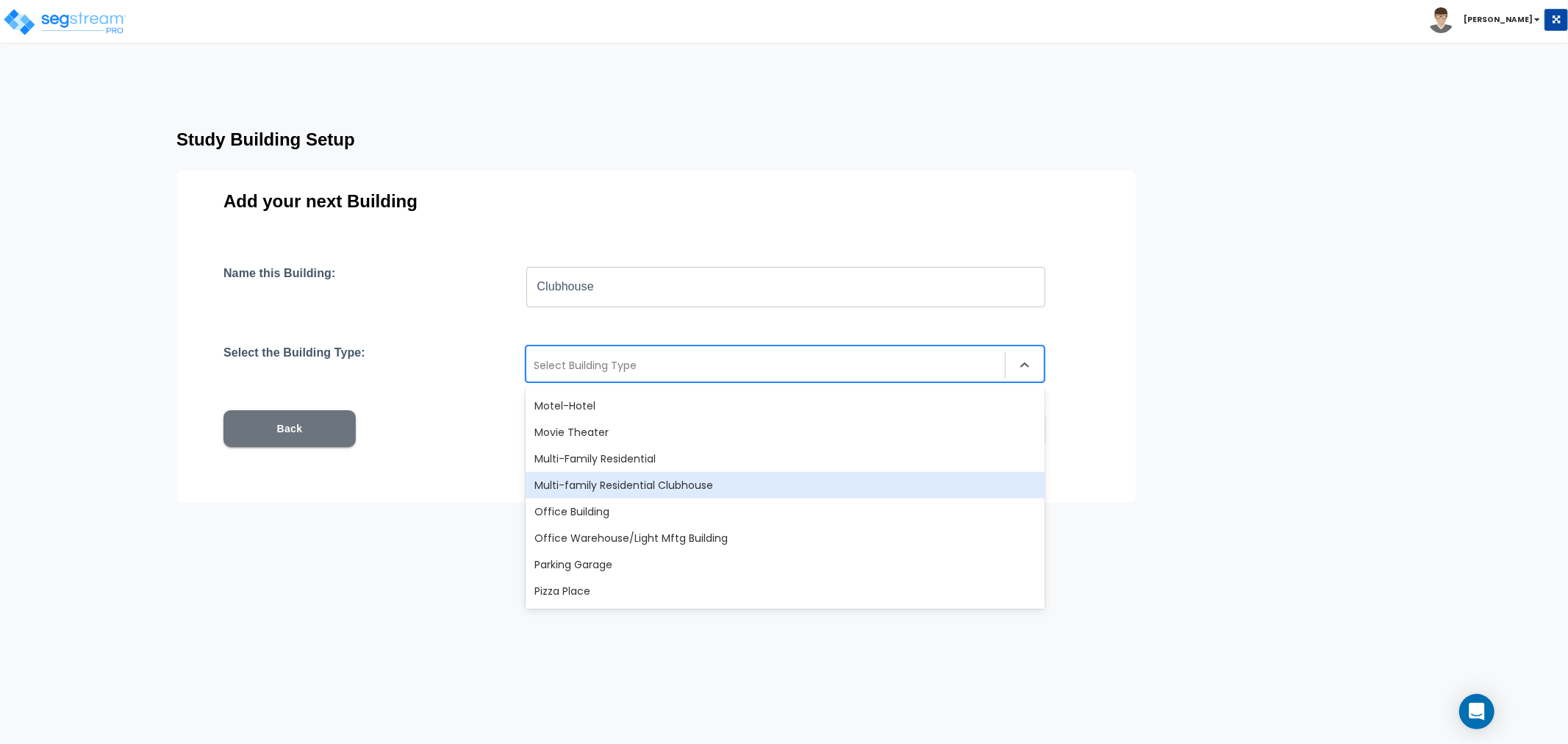
click at [610, 485] on div "Multi-family Residential Clubhouse" at bounding box center [784, 485] width 518 height 27
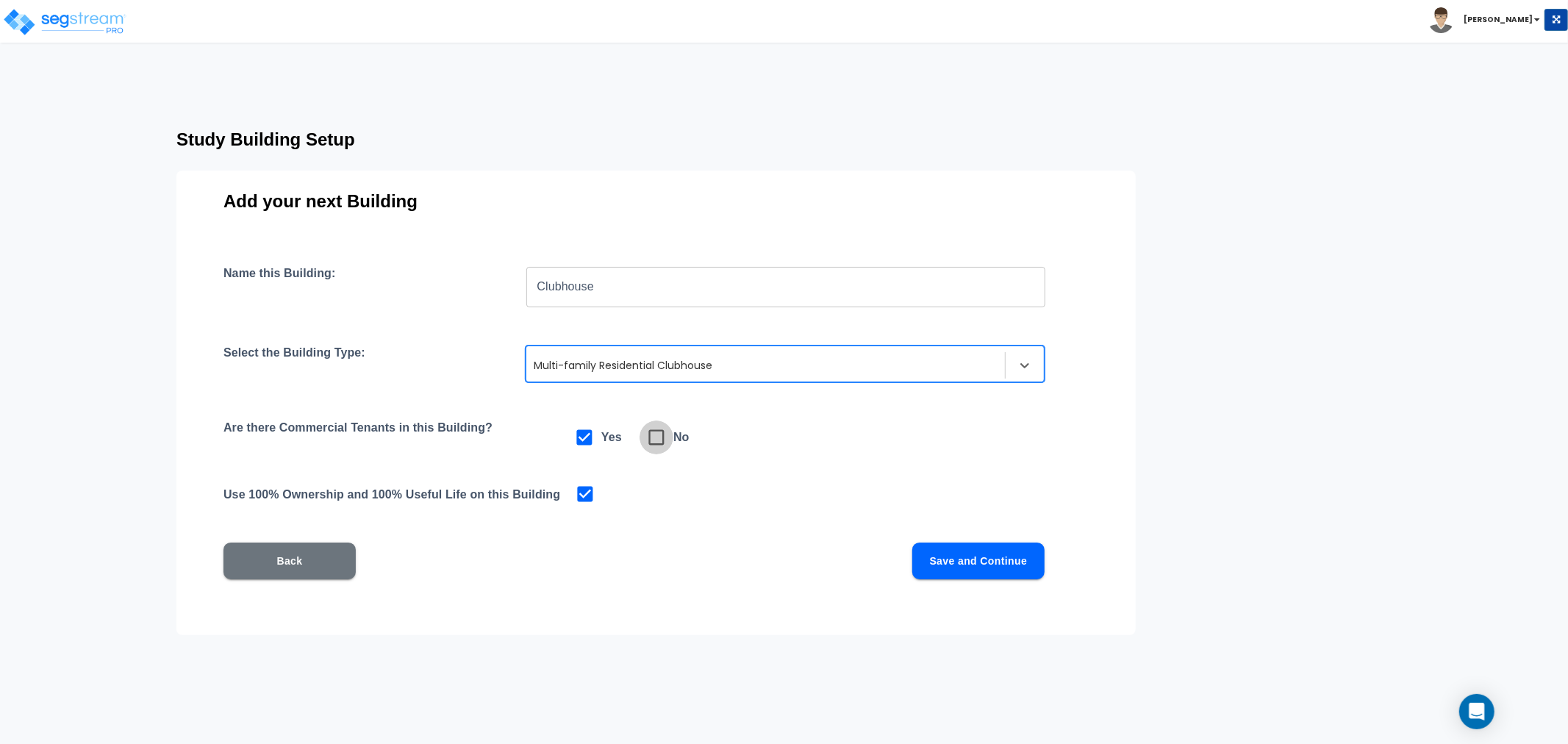
click at [651, 434] on input "checkbox" at bounding box center [646, 429] width 15 height 13
checkbox input "true"
checkbox input "false"
click at [983, 559] on button "Save and Continue" at bounding box center [978, 559] width 133 height 36
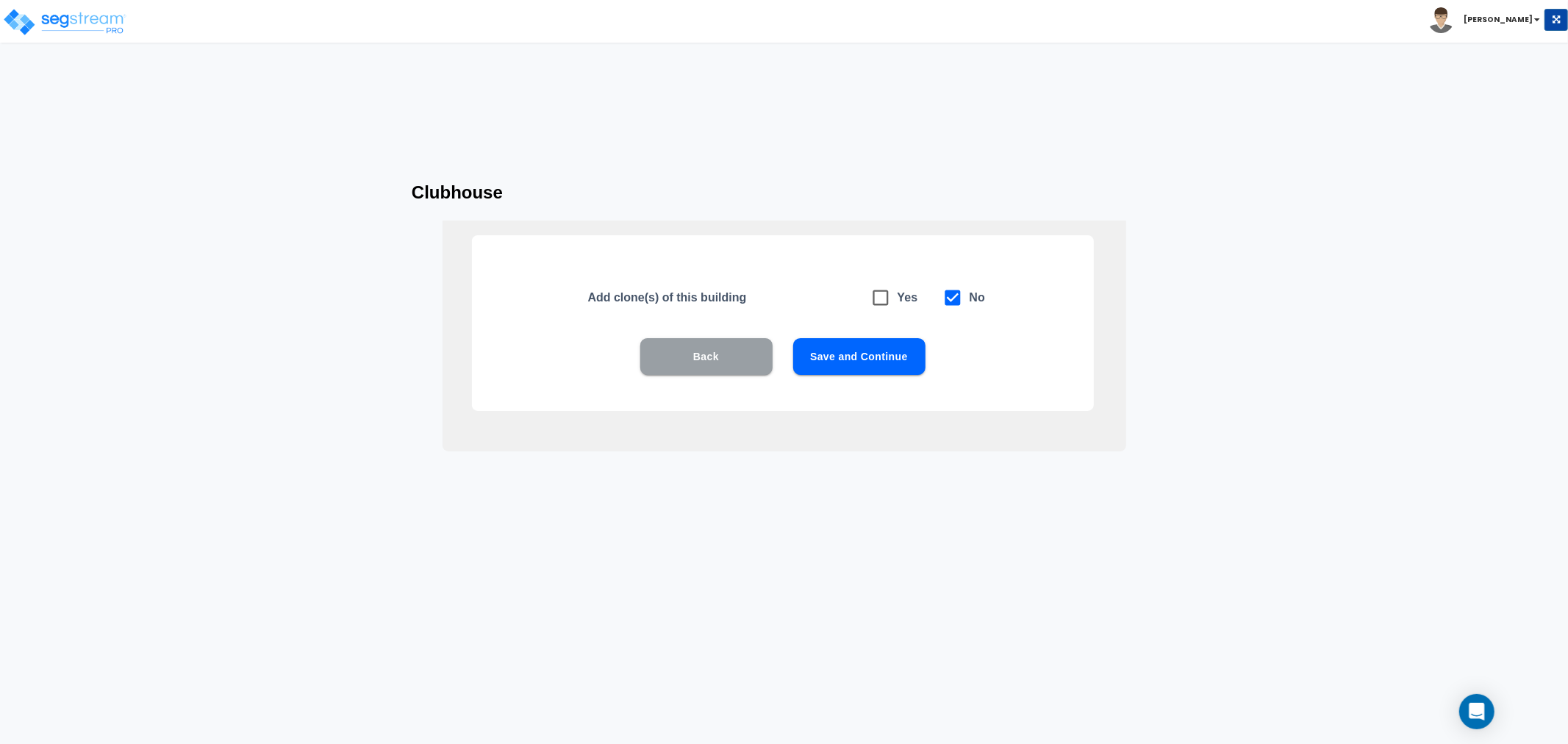
click at [724, 364] on button "Back" at bounding box center [706, 355] width 133 height 36
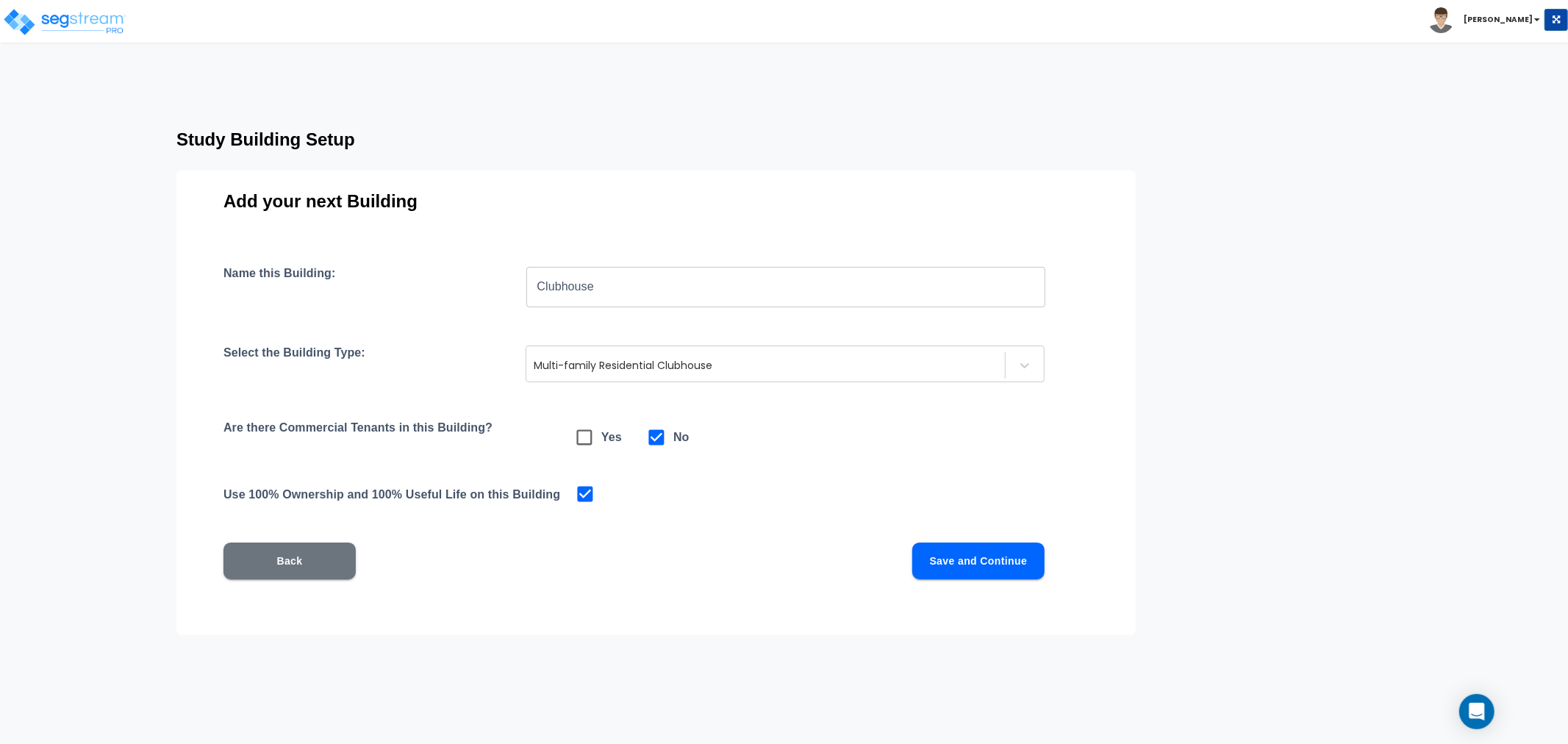
click at [972, 554] on button "Save and Continue" at bounding box center [978, 559] width 133 height 36
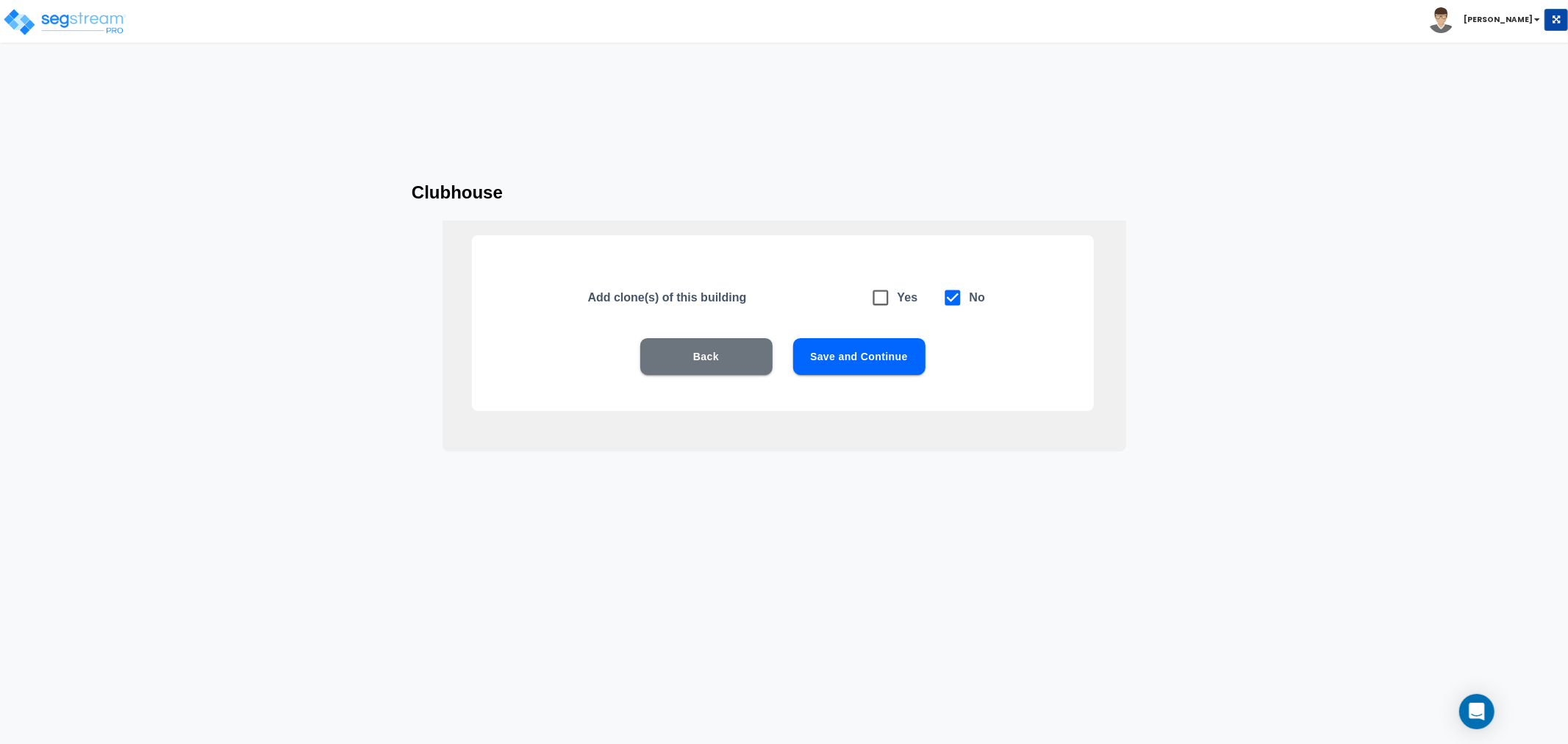
click at [887, 358] on button "Save and Continue" at bounding box center [859, 355] width 133 height 36
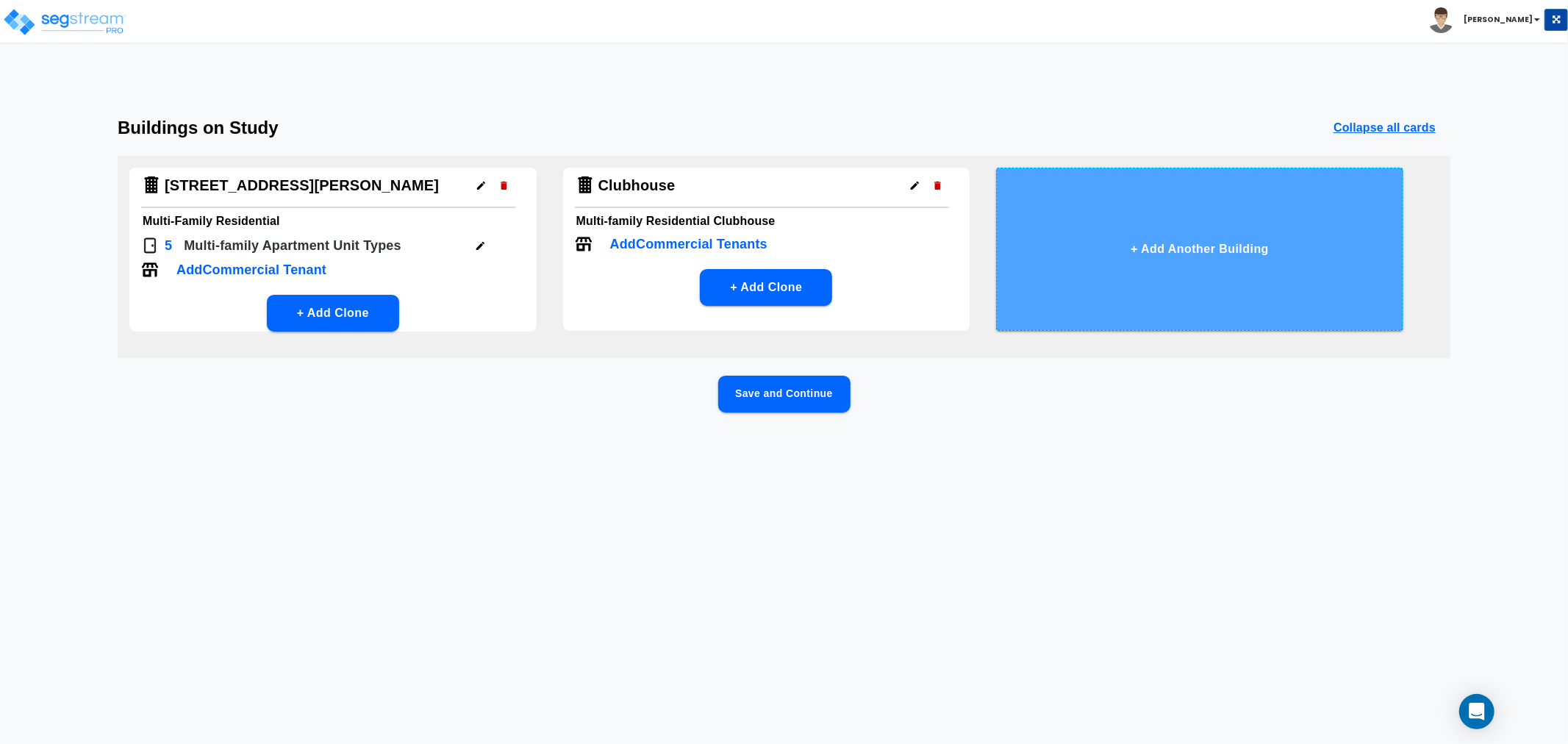
click at [1182, 261] on button "+ Add Another Building" at bounding box center [1199, 249] width 407 height 163
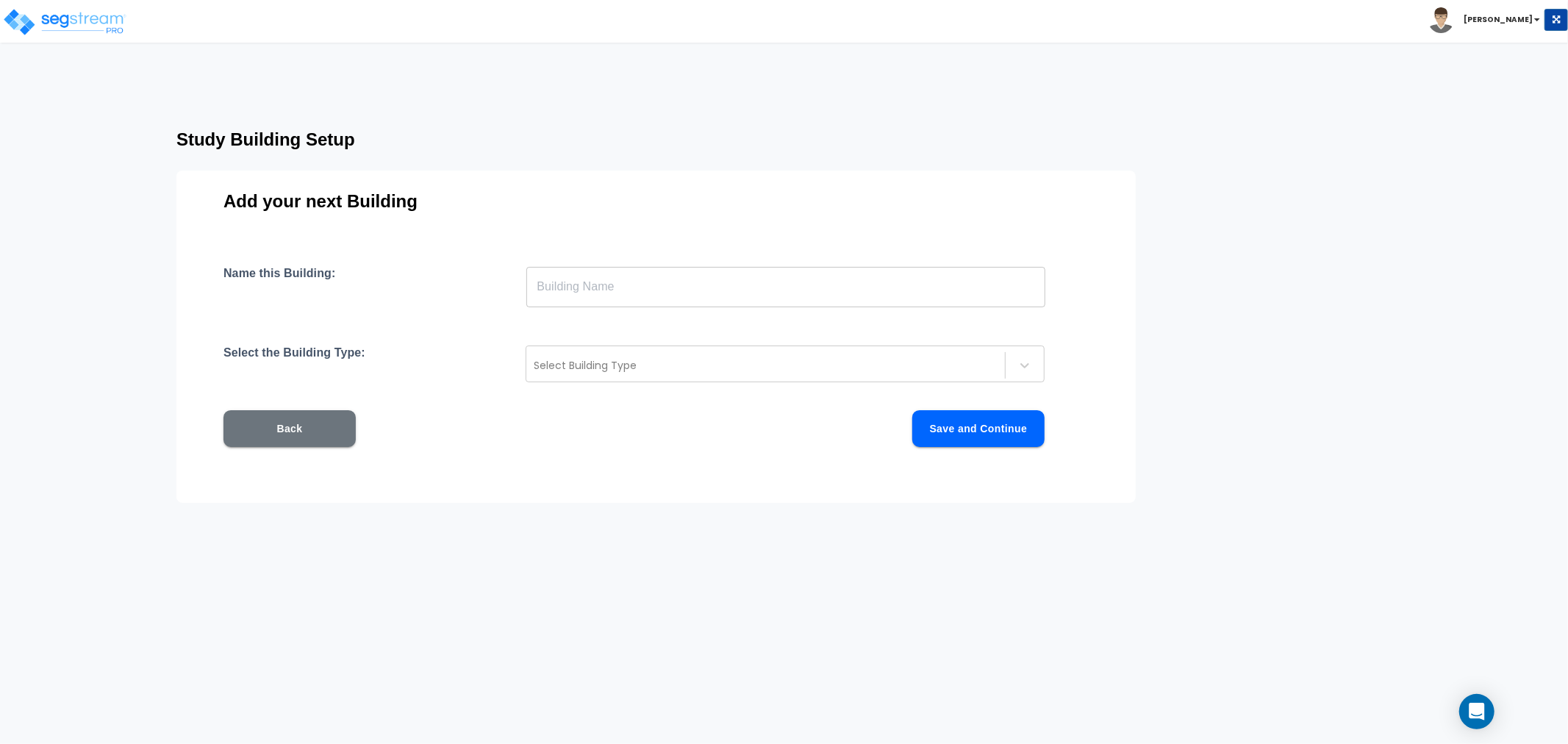
click at [626, 277] on input "text" at bounding box center [785, 287] width 518 height 41
click at [322, 434] on button "Back" at bounding box center [290, 428] width 133 height 36
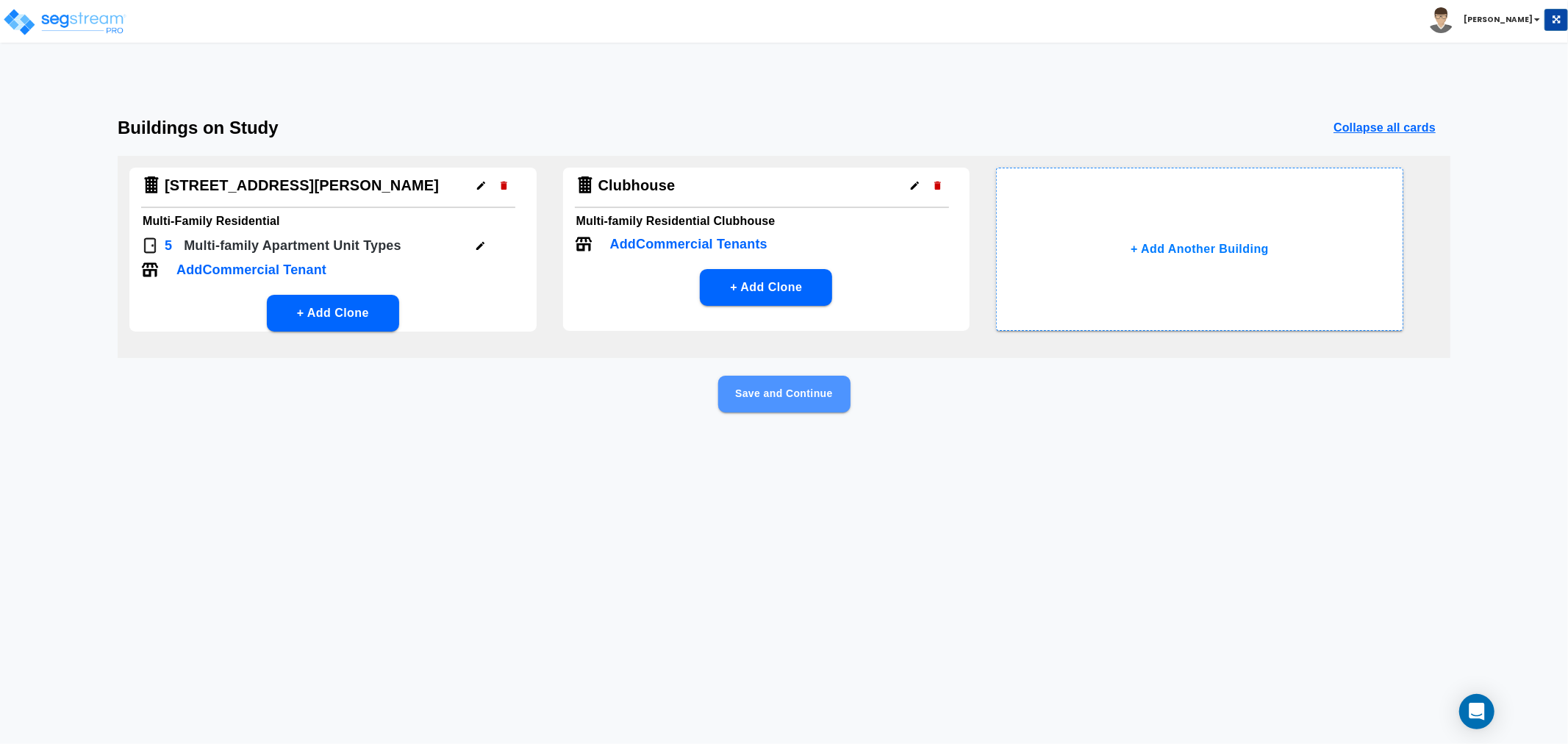
click at [793, 393] on button "Save and Continue" at bounding box center [784, 393] width 133 height 36
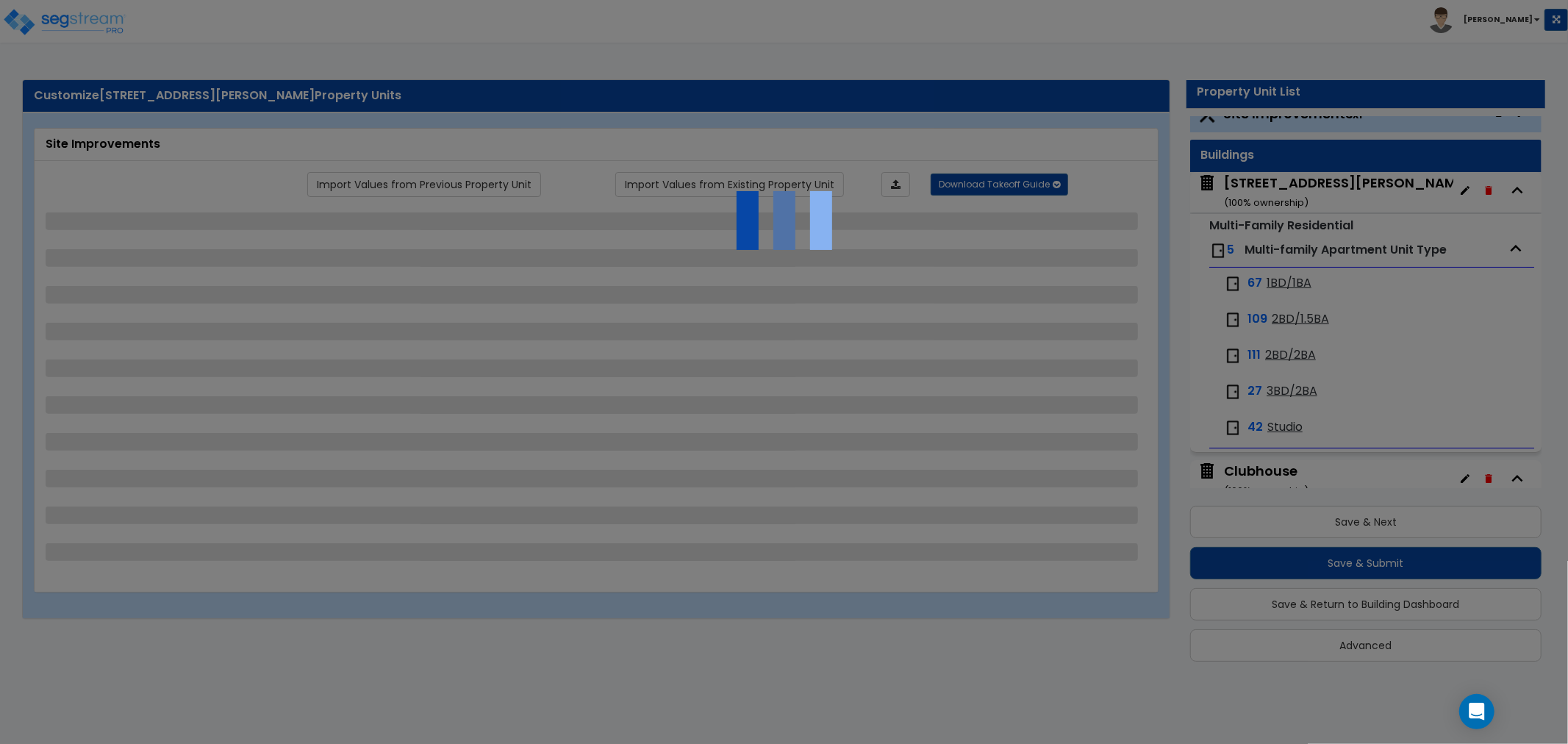
scroll to position [0, 0]
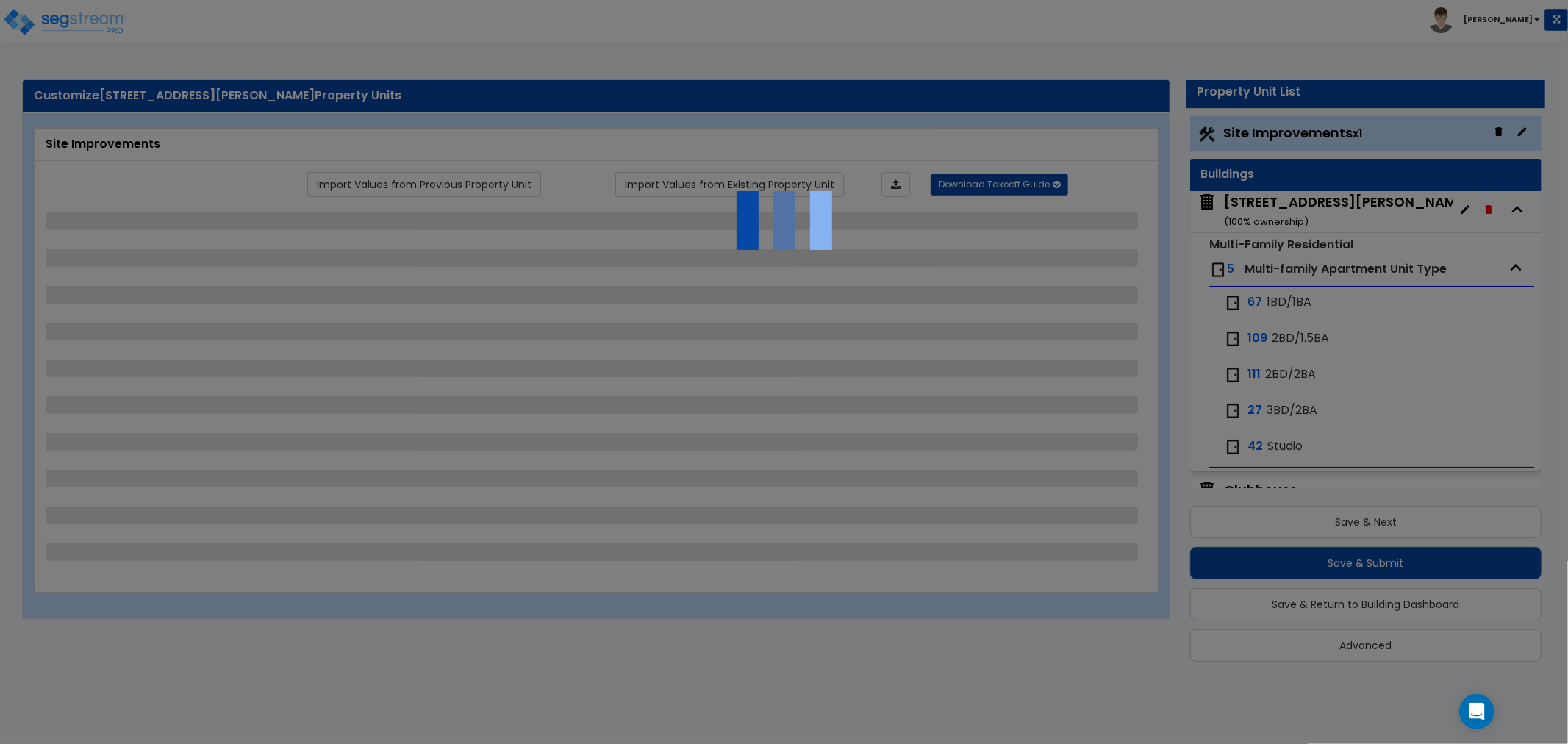
select select "2"
select select "1"
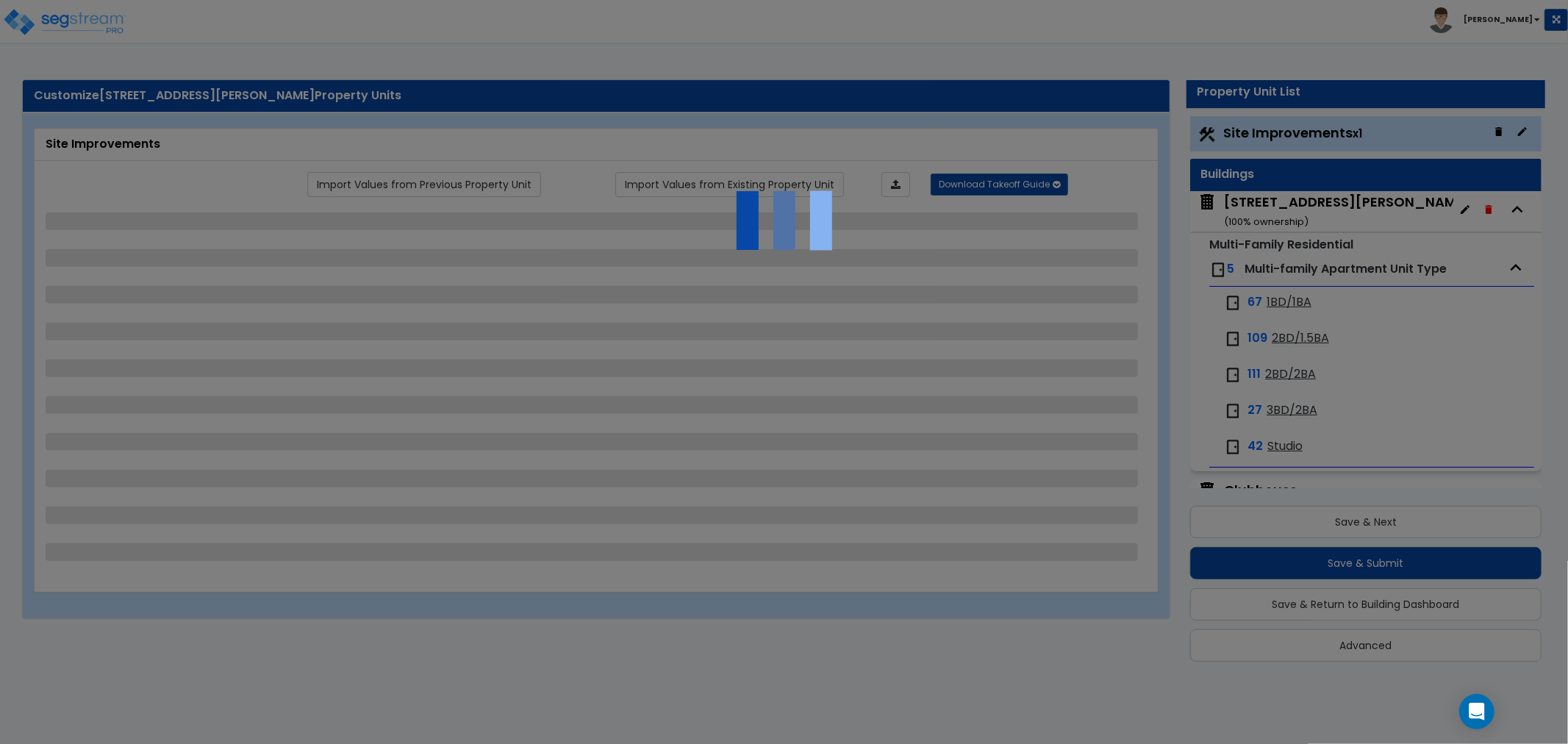
select select "2"
select select "1"
select select "4"
select select "2"
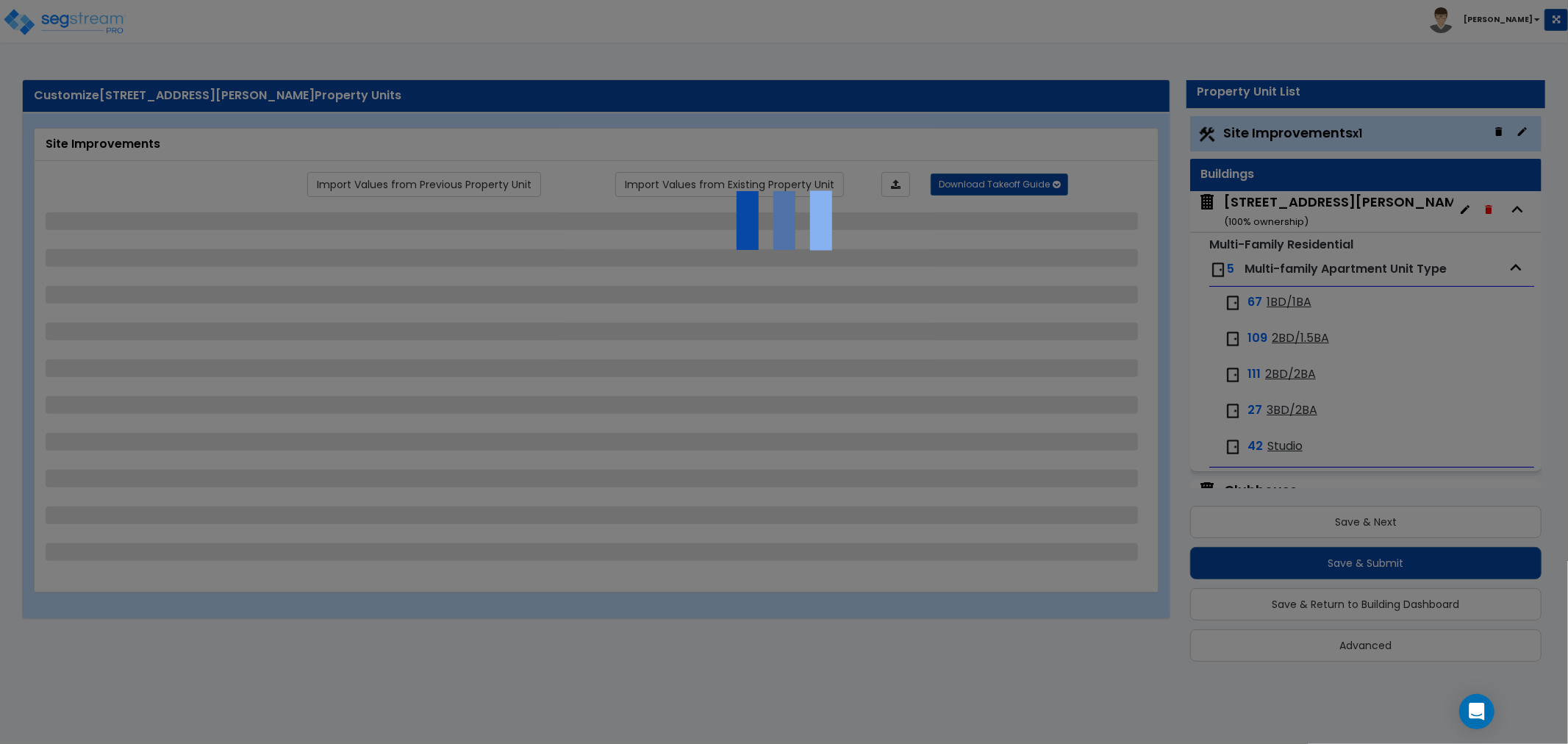
select select "2"
select select "1"
select select "3"
select select "2"
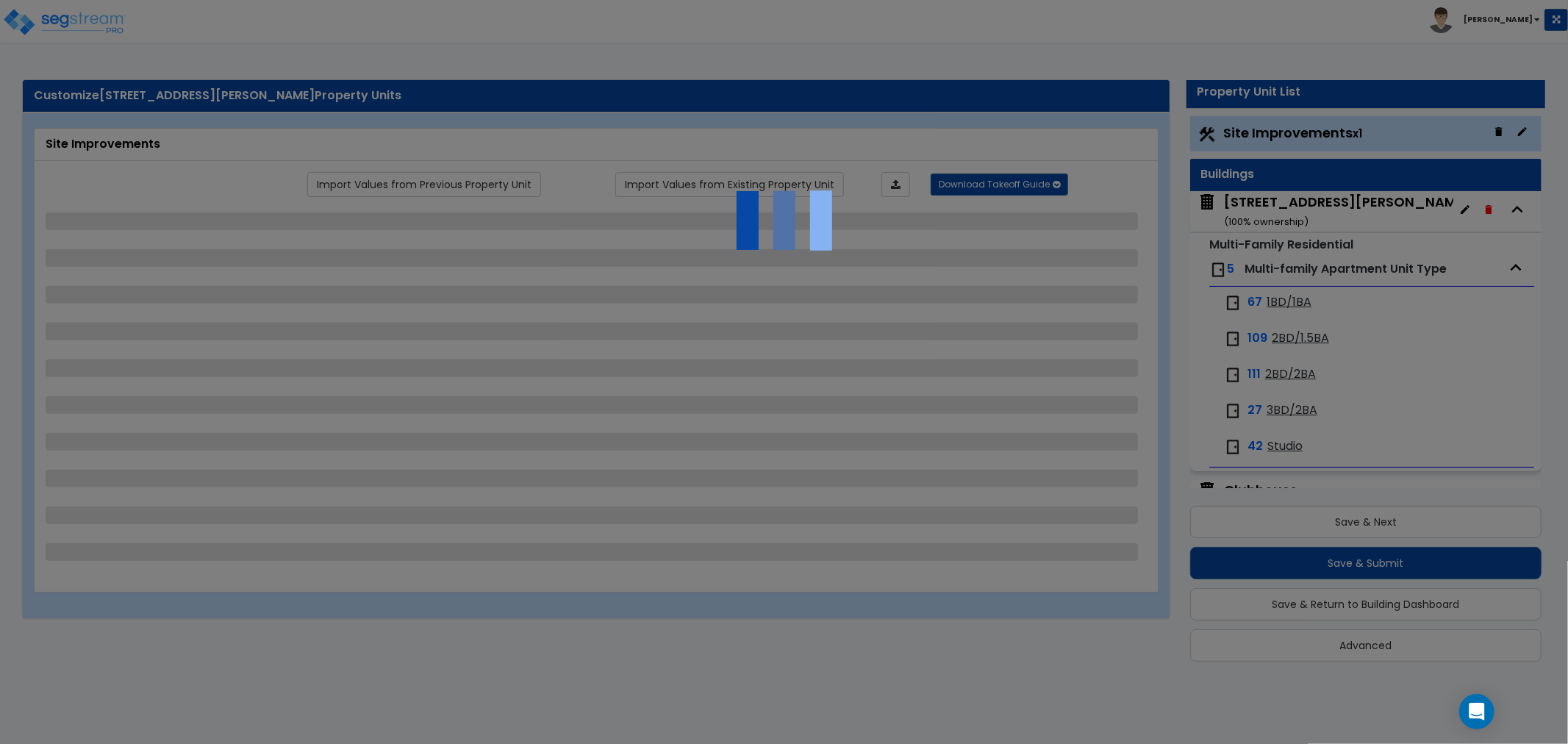
select select "1"
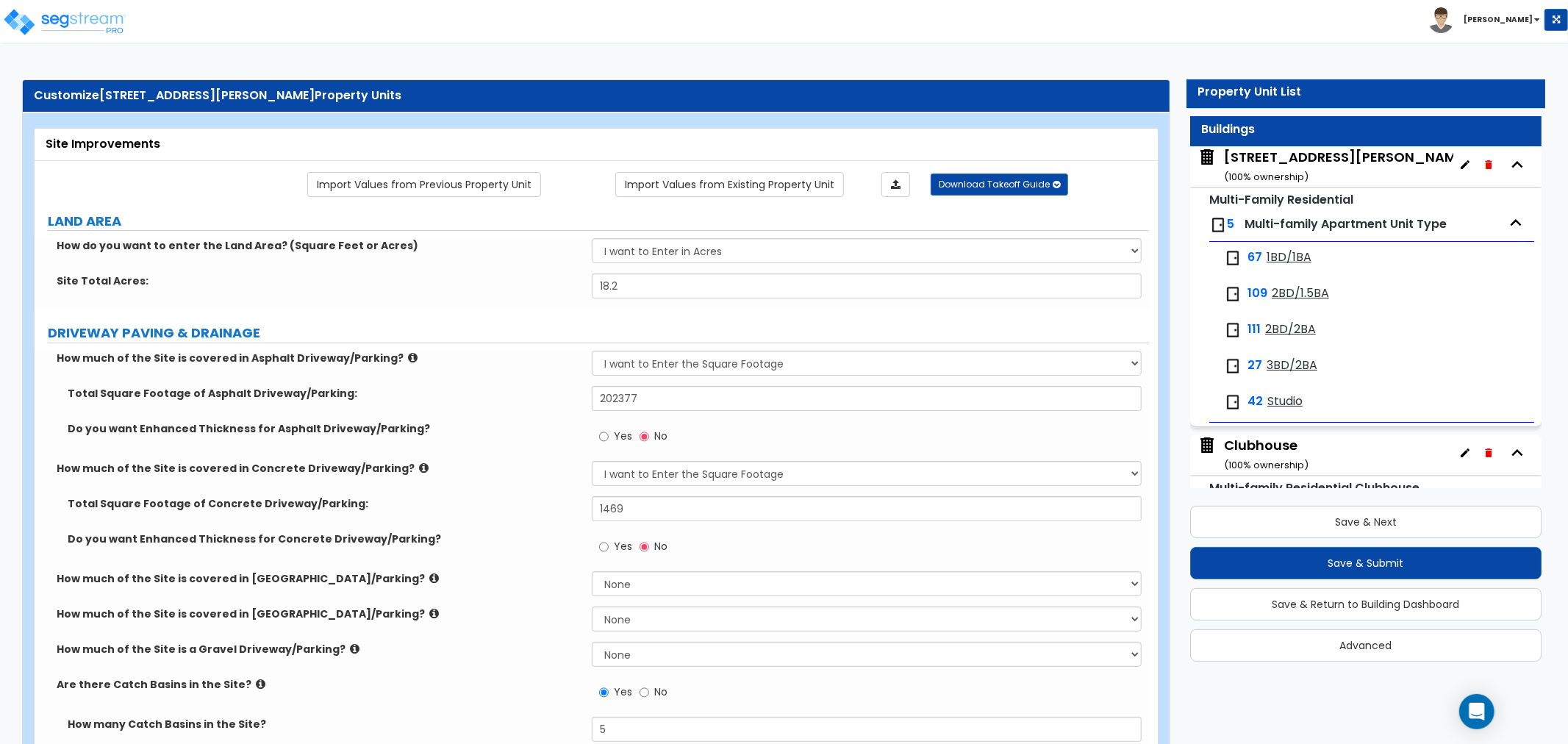
scroll to position [62, 0]
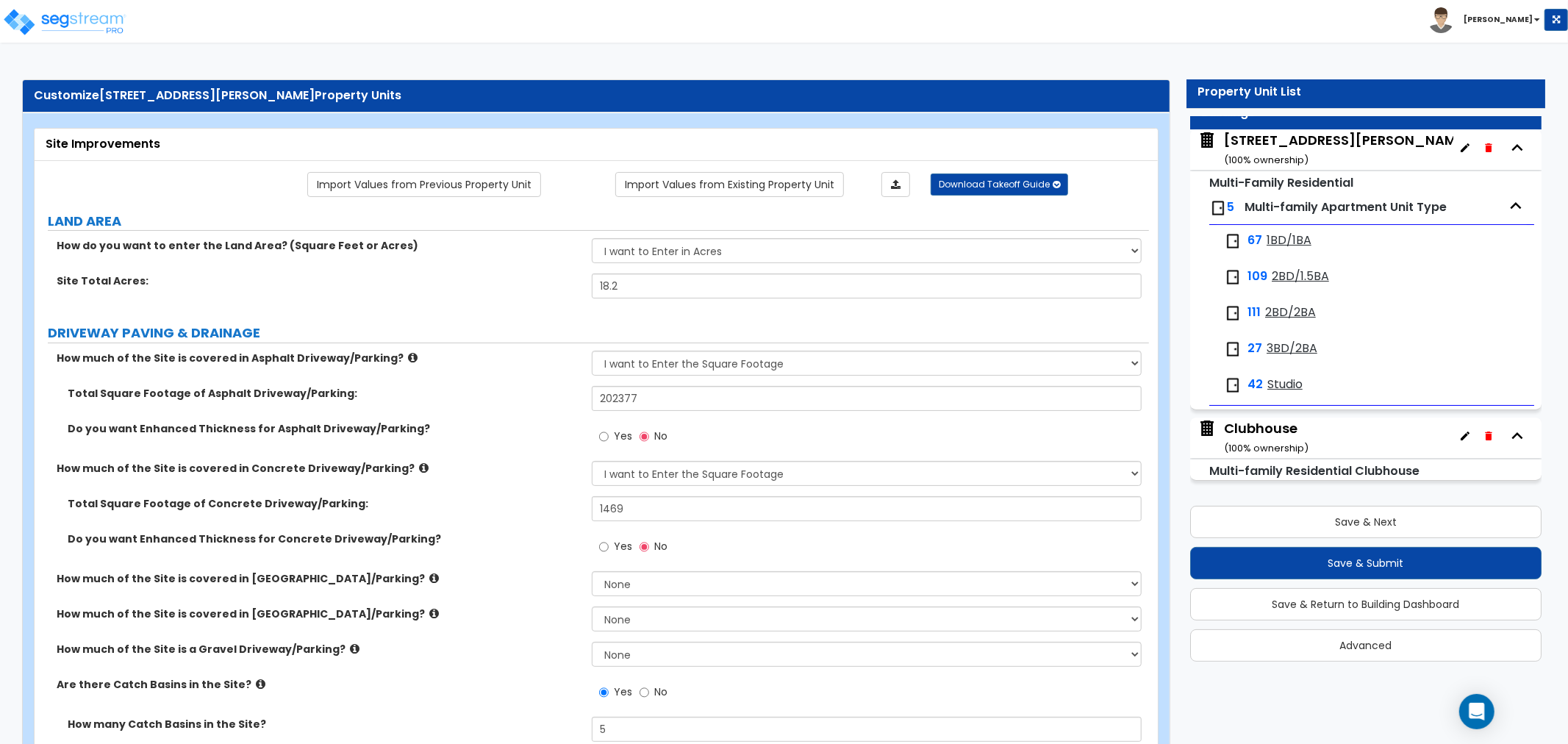
click at [1284, 430] on div "Clubhouse ( 100 % ownership)" at bounding box center [1266, 438] width 84 height 37
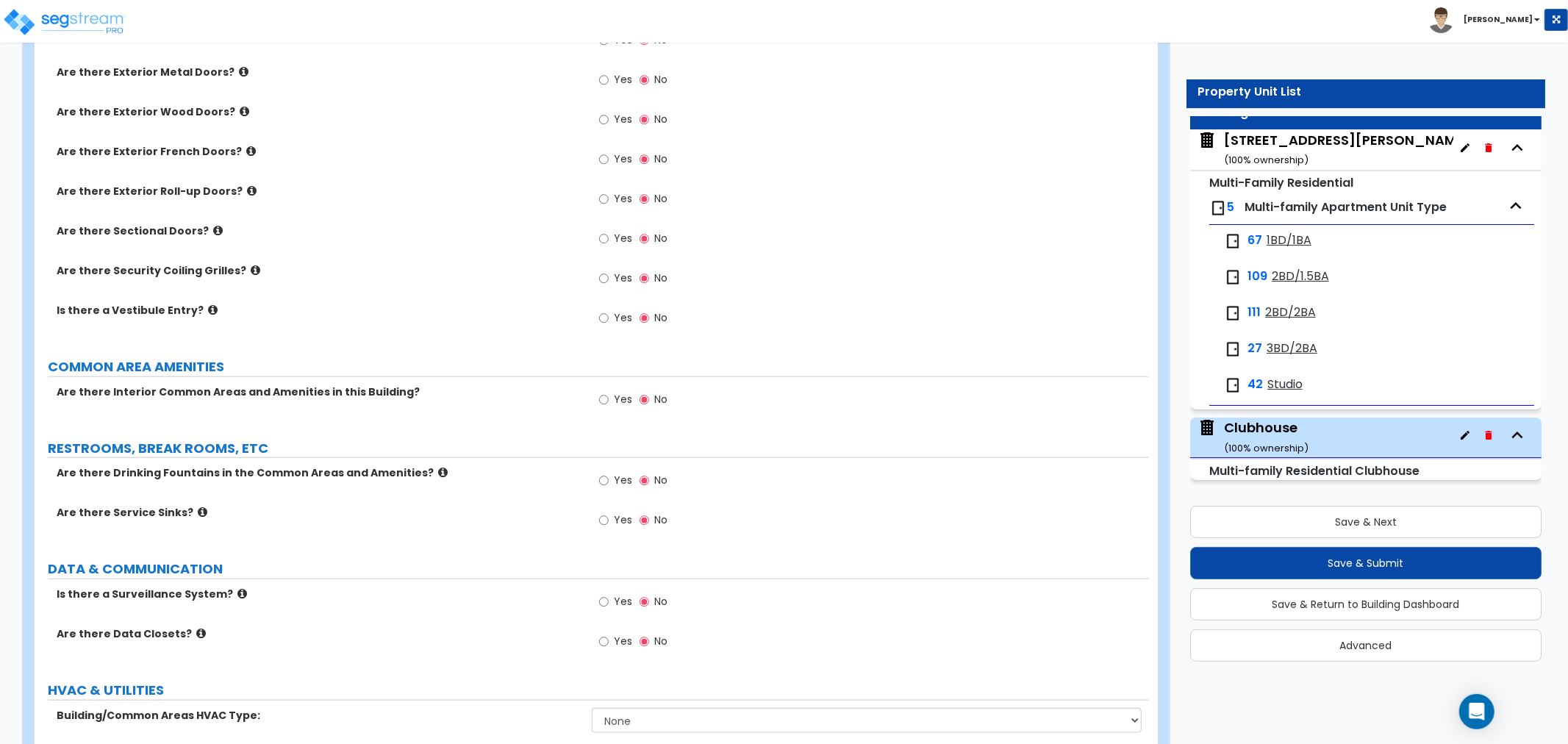
scroll to position [1143, 0]
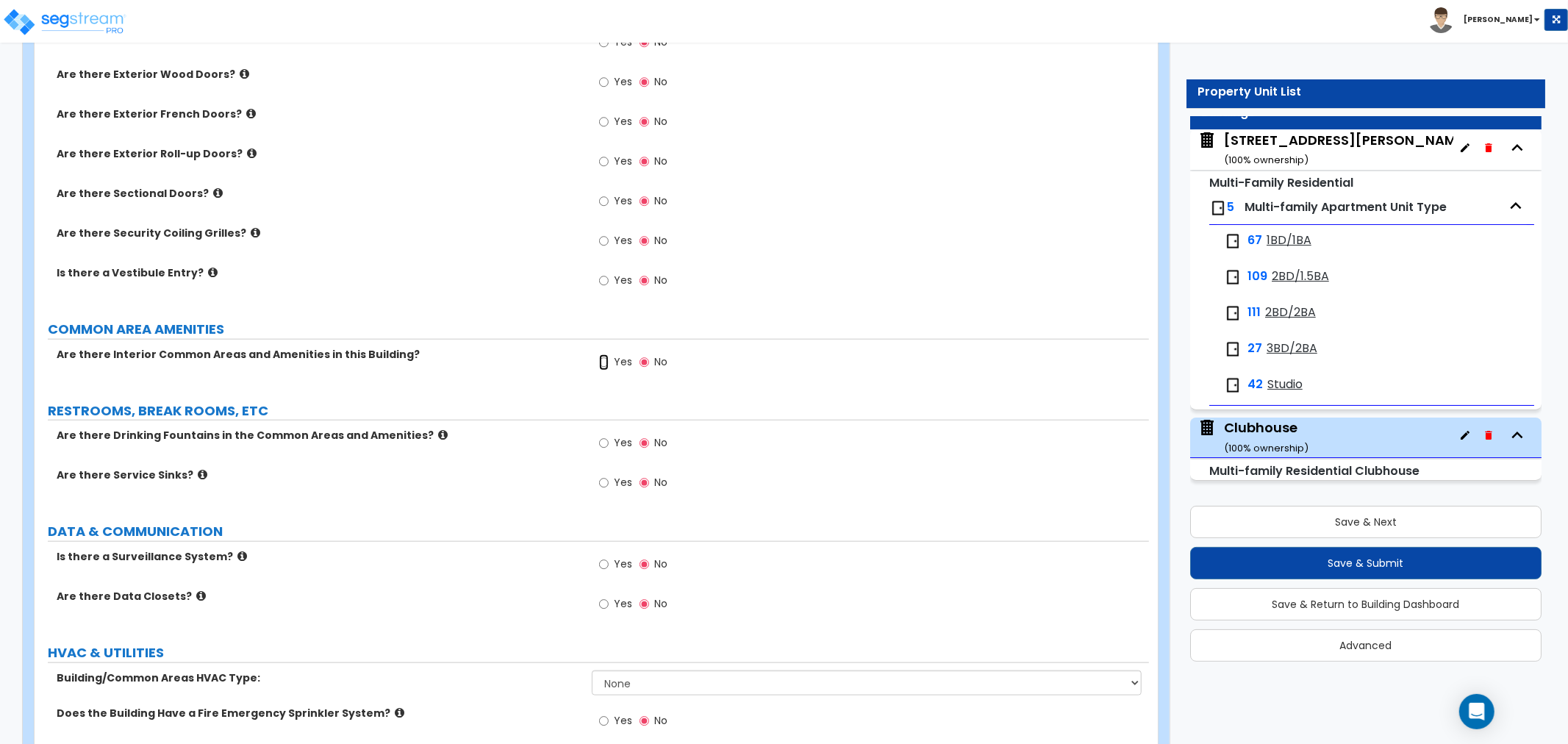
click at [607, 360] on input "Yes" at bounding box center [604, 362] width 10 height 16
radio input "true"
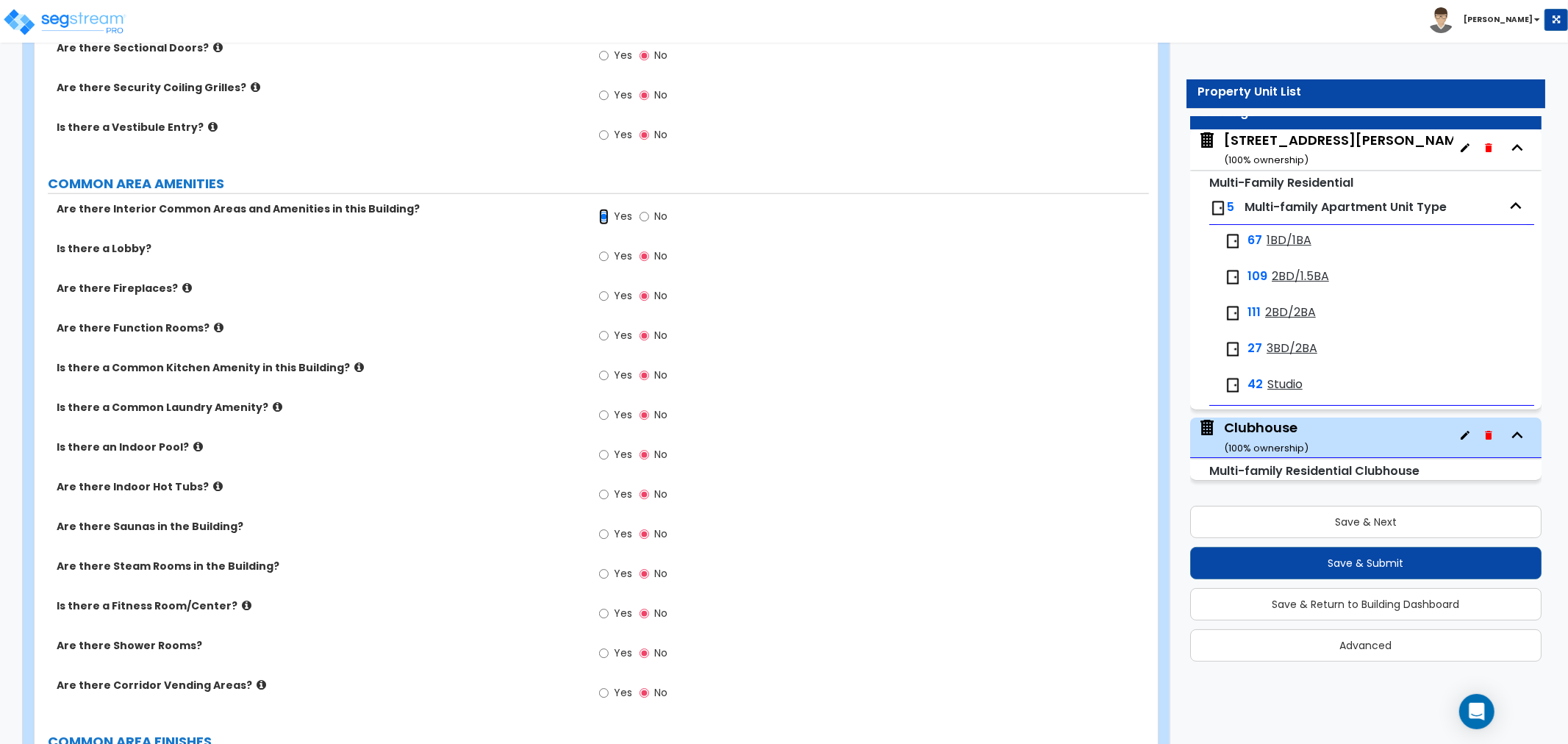
scroll to position [1305, 0]
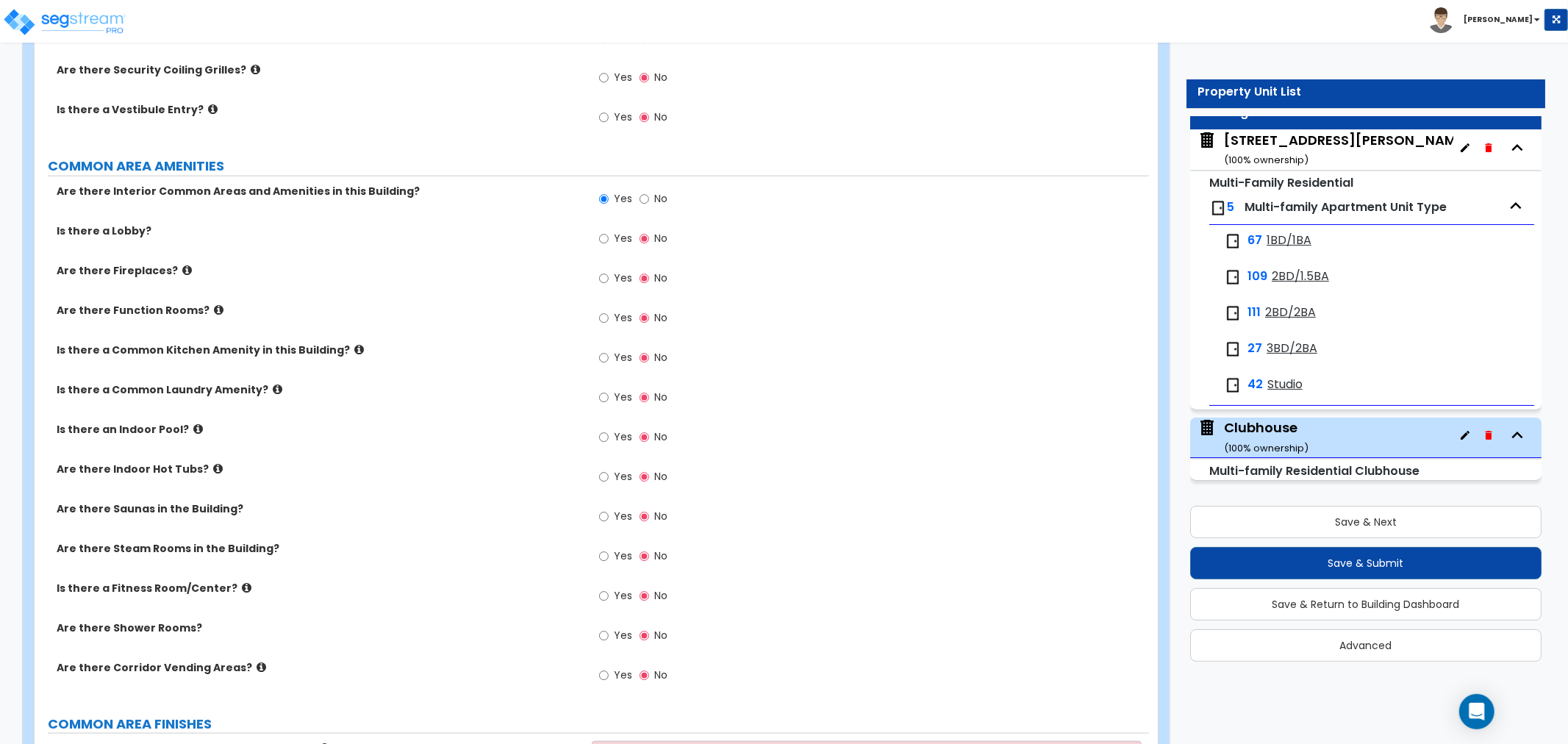
click at [273, 388] on icon at bounding box center [278, 389] width 10 height 11
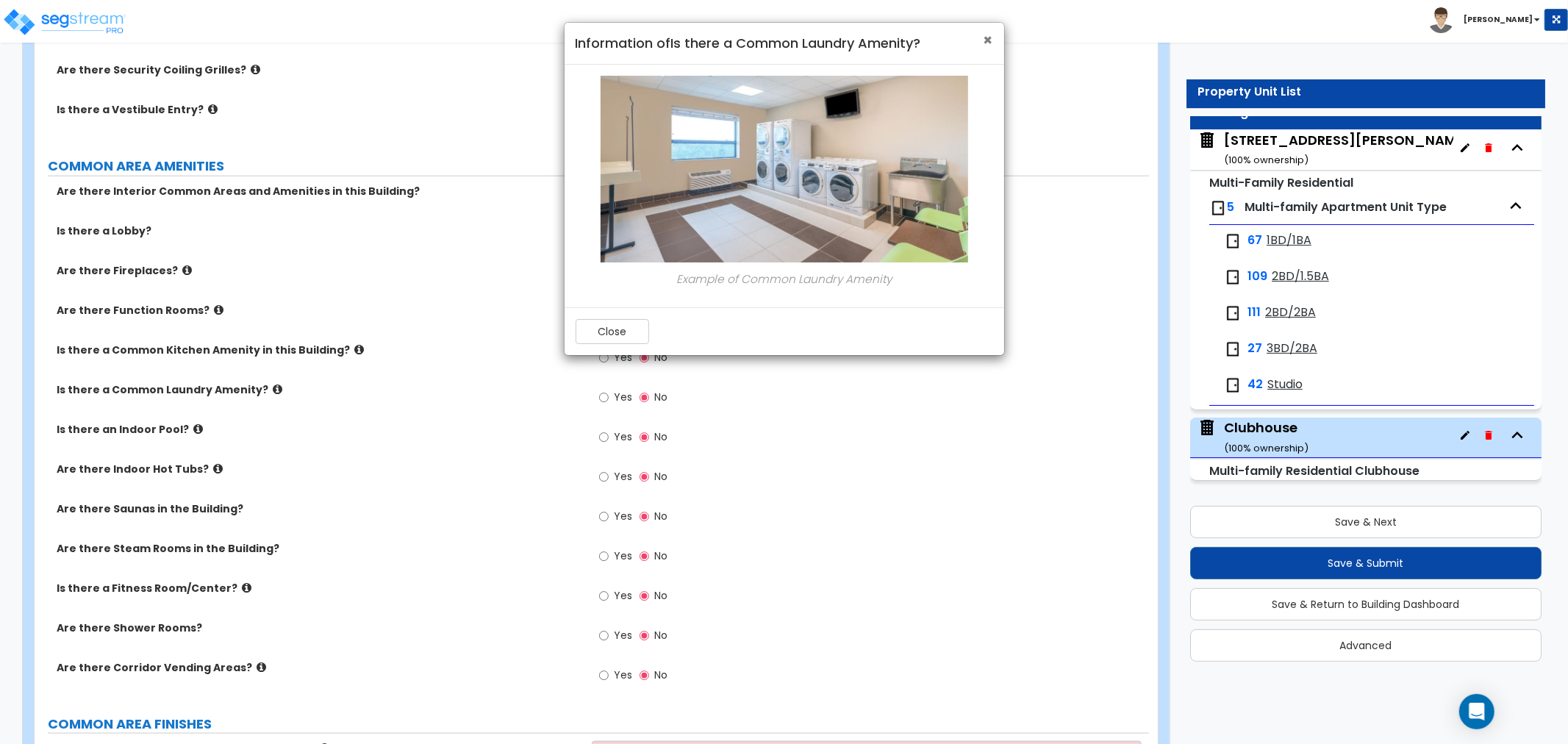
click at [990, 38] on span "×" at bounding box center [989, 40] width 10 height 22
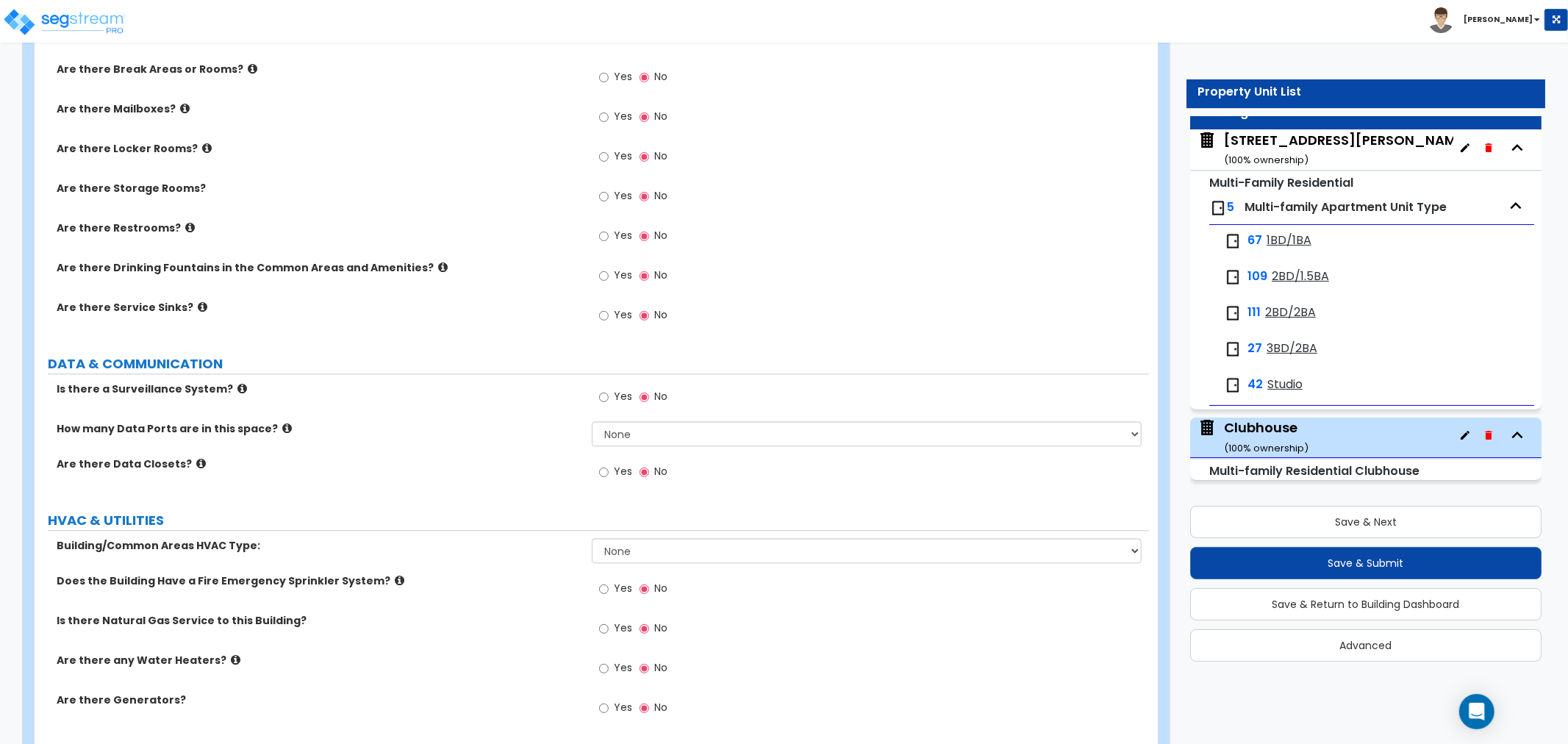
scroll to position [2667, 0]
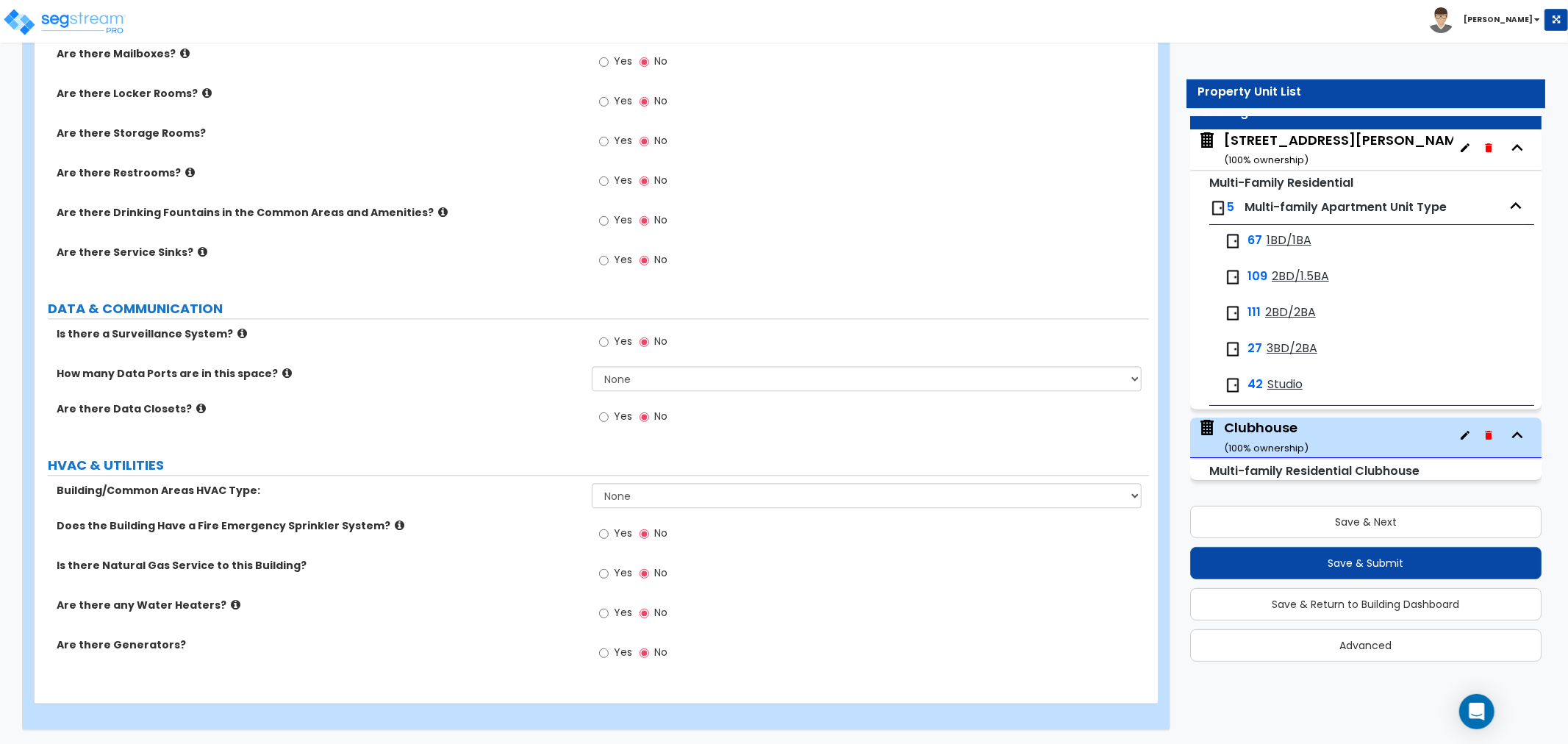
click at [1319, 449] on div "Clubhouse ( 100 % ownership)" at bounding box center [1366, 437] width 351 height 40
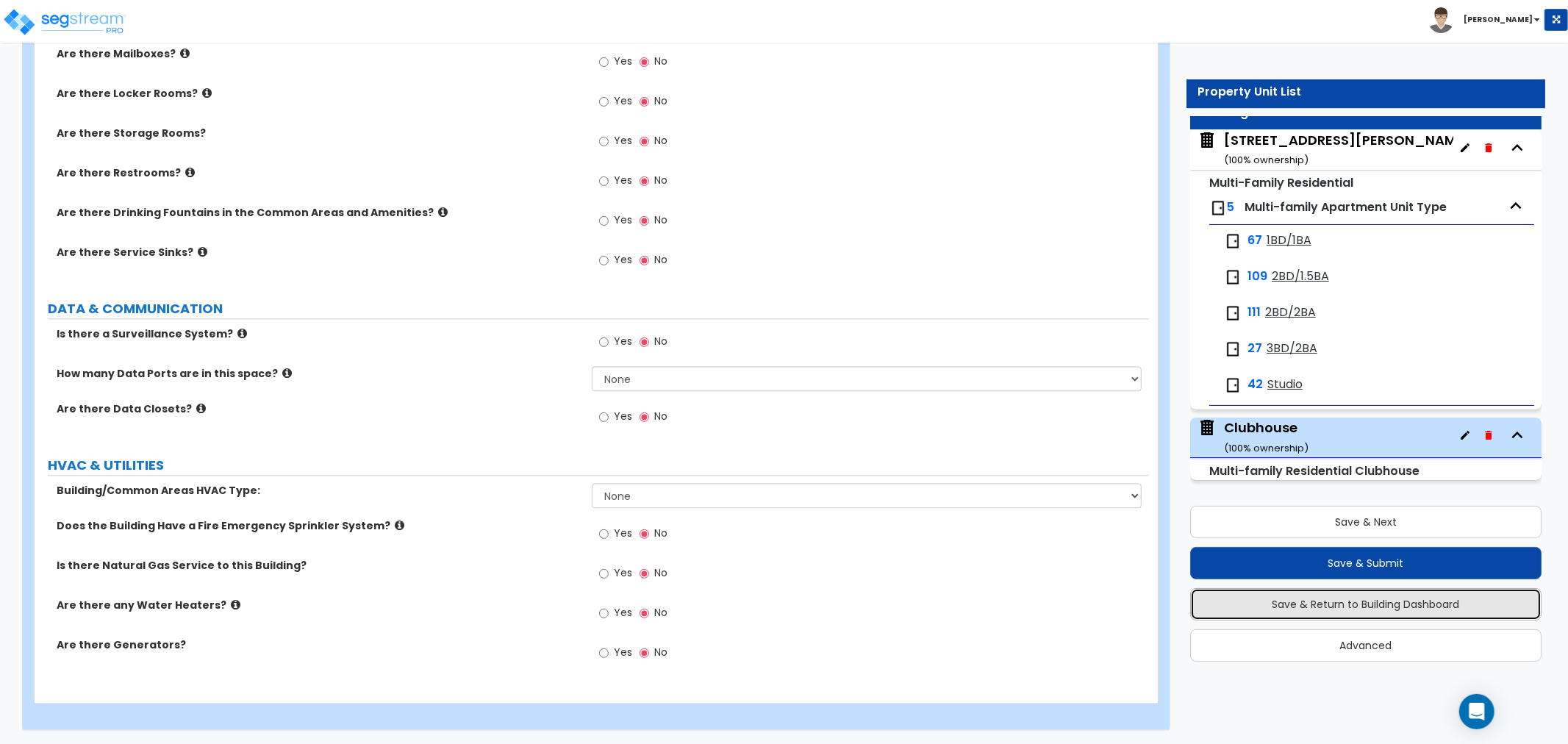
click at [1364, 596] on button "Save & Return to Building Dashboard" at bounding box center [1366, 604] width 351 height 32
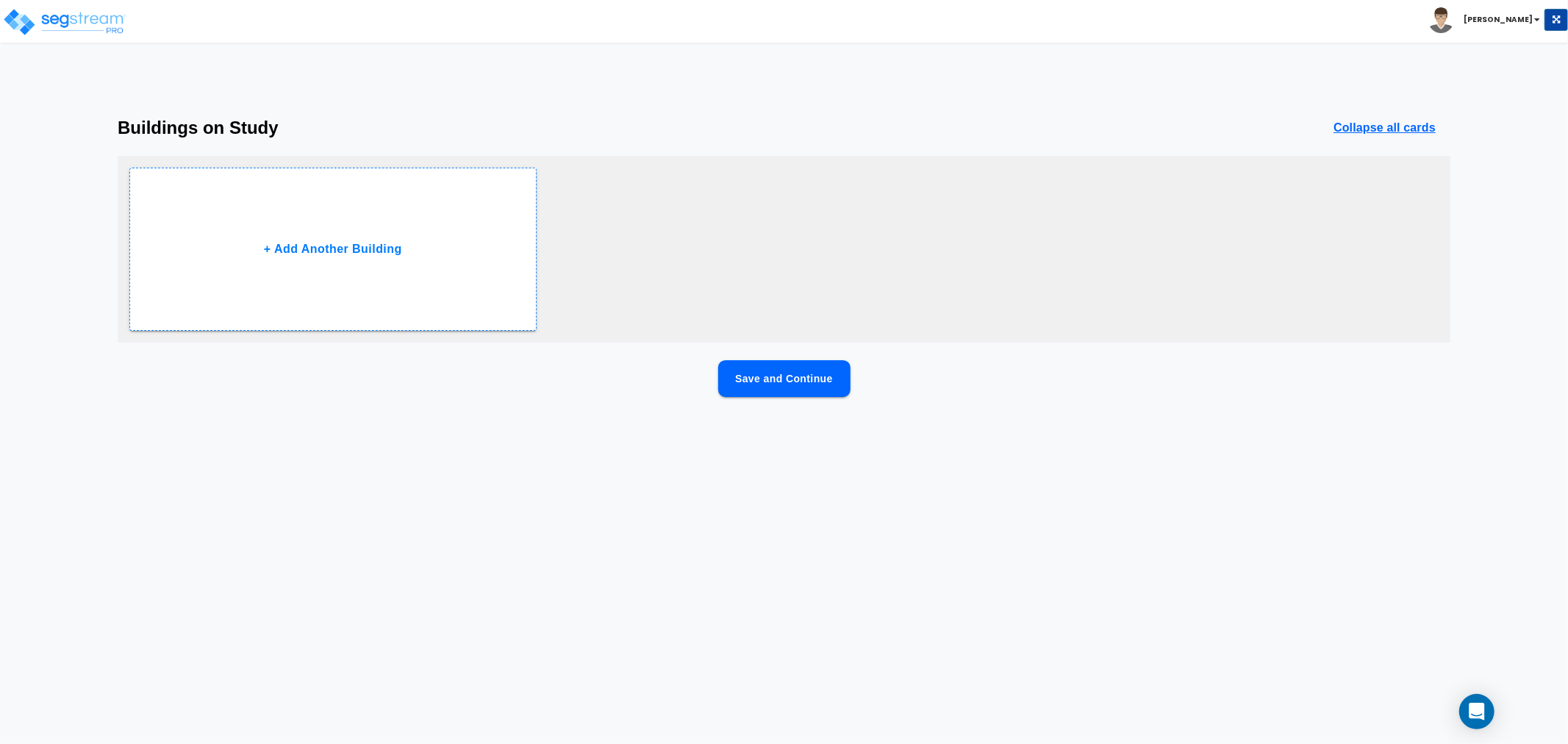
scroll to position [0, 0]
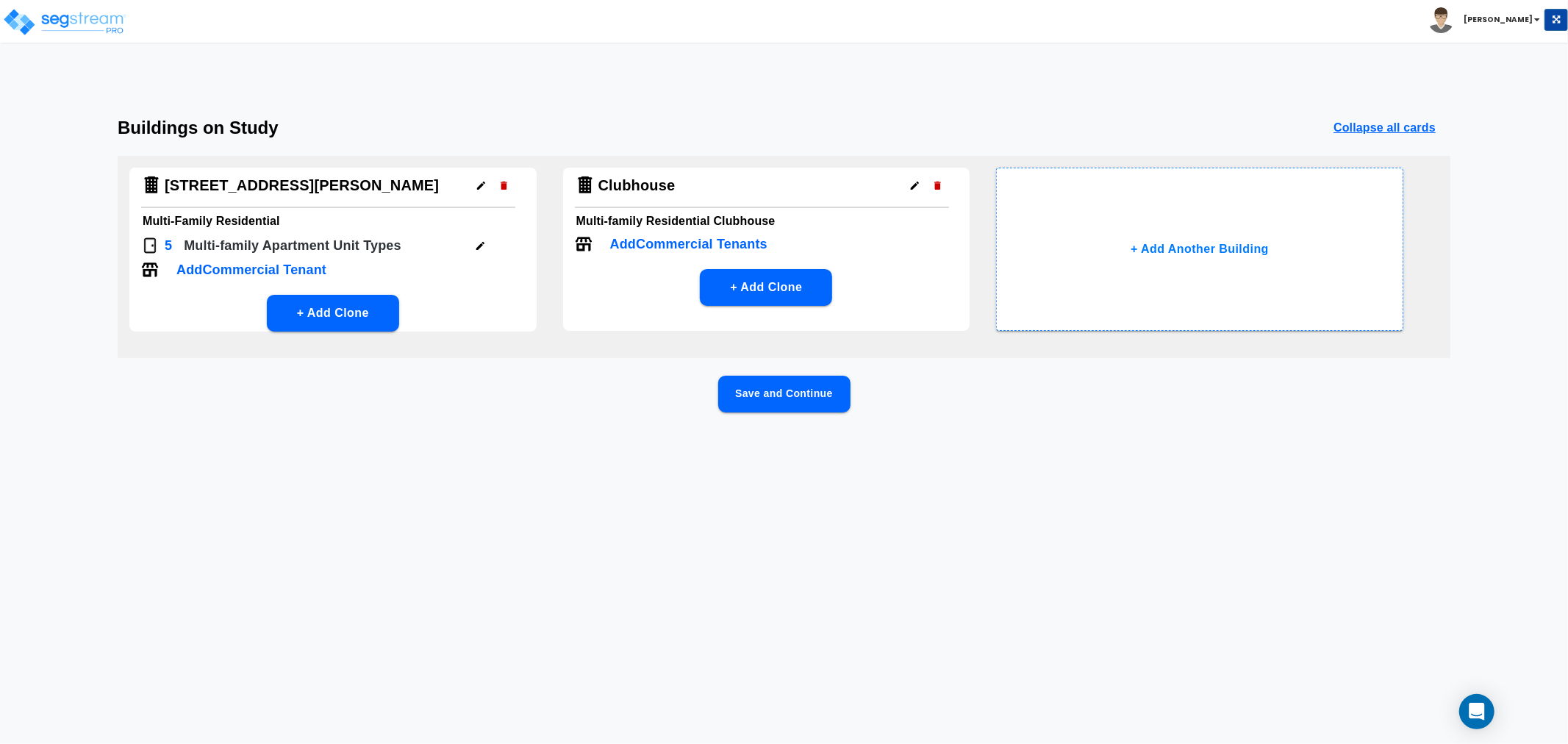
click at [921, 182] on button "button" at bounding box center [914, 185] width 23 height 23
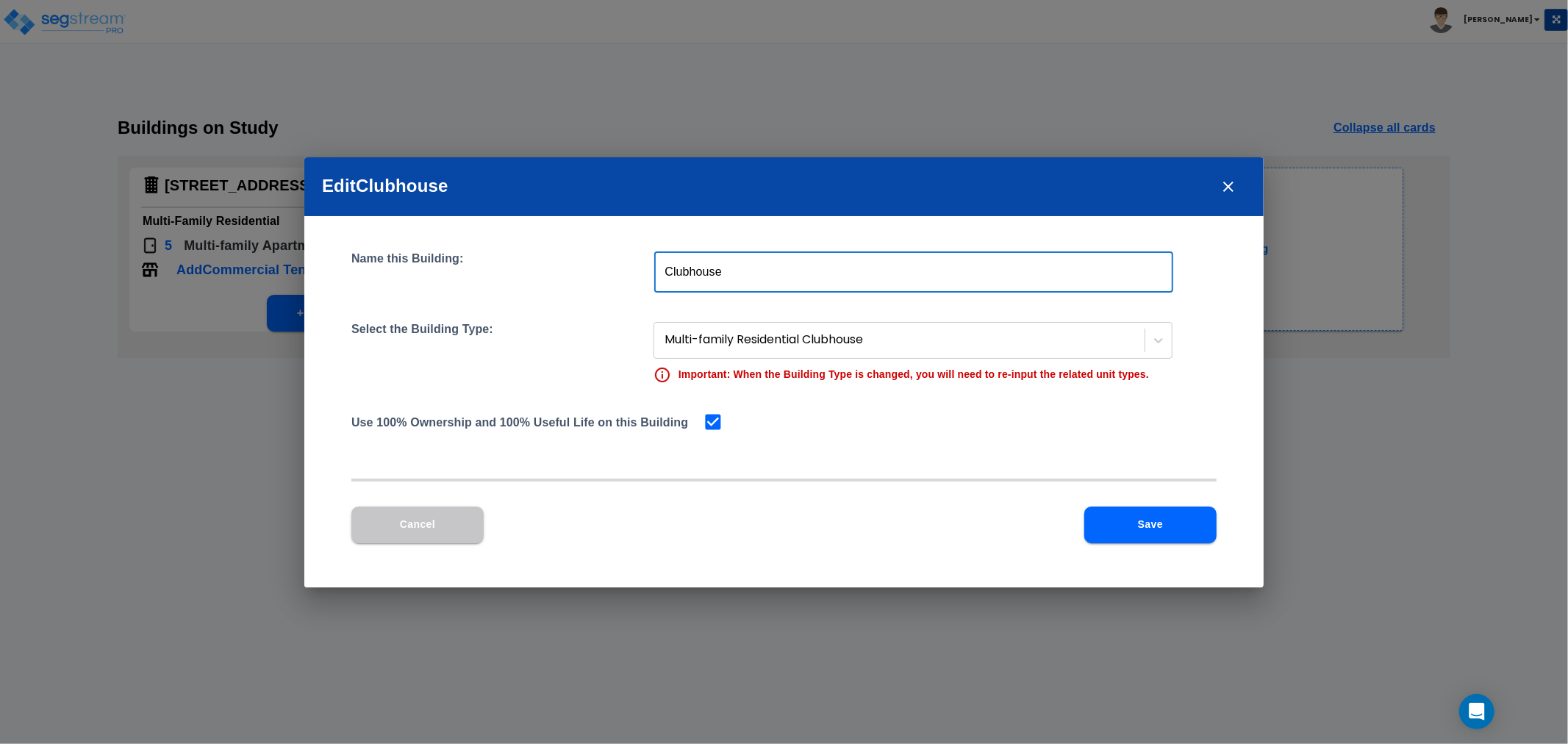
drag, startPoint x: 753, startPoint y: 282, endPoint x: 570, endPoint y: 288, distance: 183.1
click at [570, 288] on div "Name this Building: Clubhouse ​" at bounding box center [784, 272] width 865 height 41
drag, startPoint x: 755, startPoint y: 273, endPoint x: 790, endPoint y: 279, distance: 35.5
click at [790, 279] on input "Laundry, Fitness Centre and Maintenance Building" at bounding box center [913, 272] width 518 height 41
type input "Laundry, Fitness and Maintenance Building"
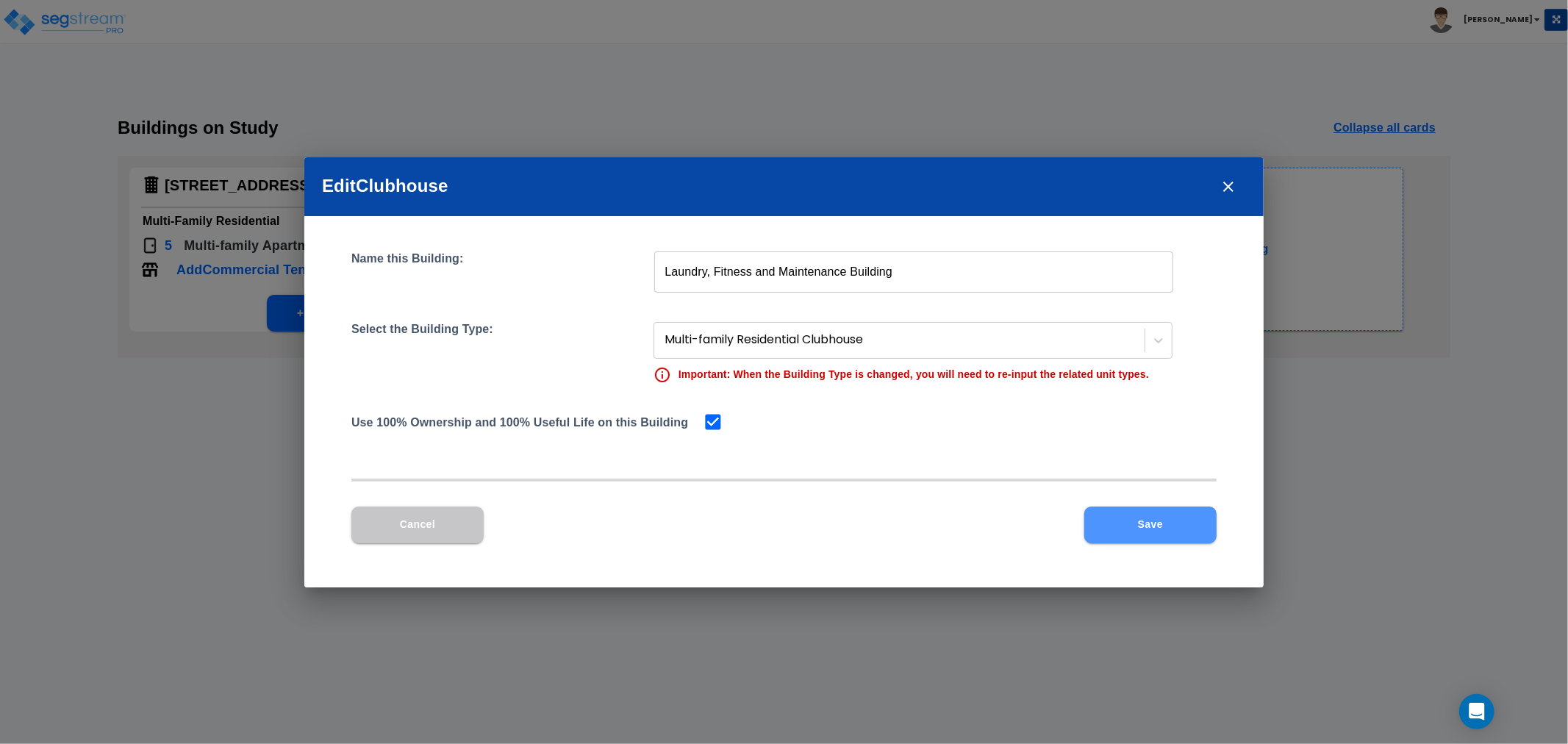
click at [1149, 518] on button "Save" at bounding box center [1150, 524] width 133 height 36
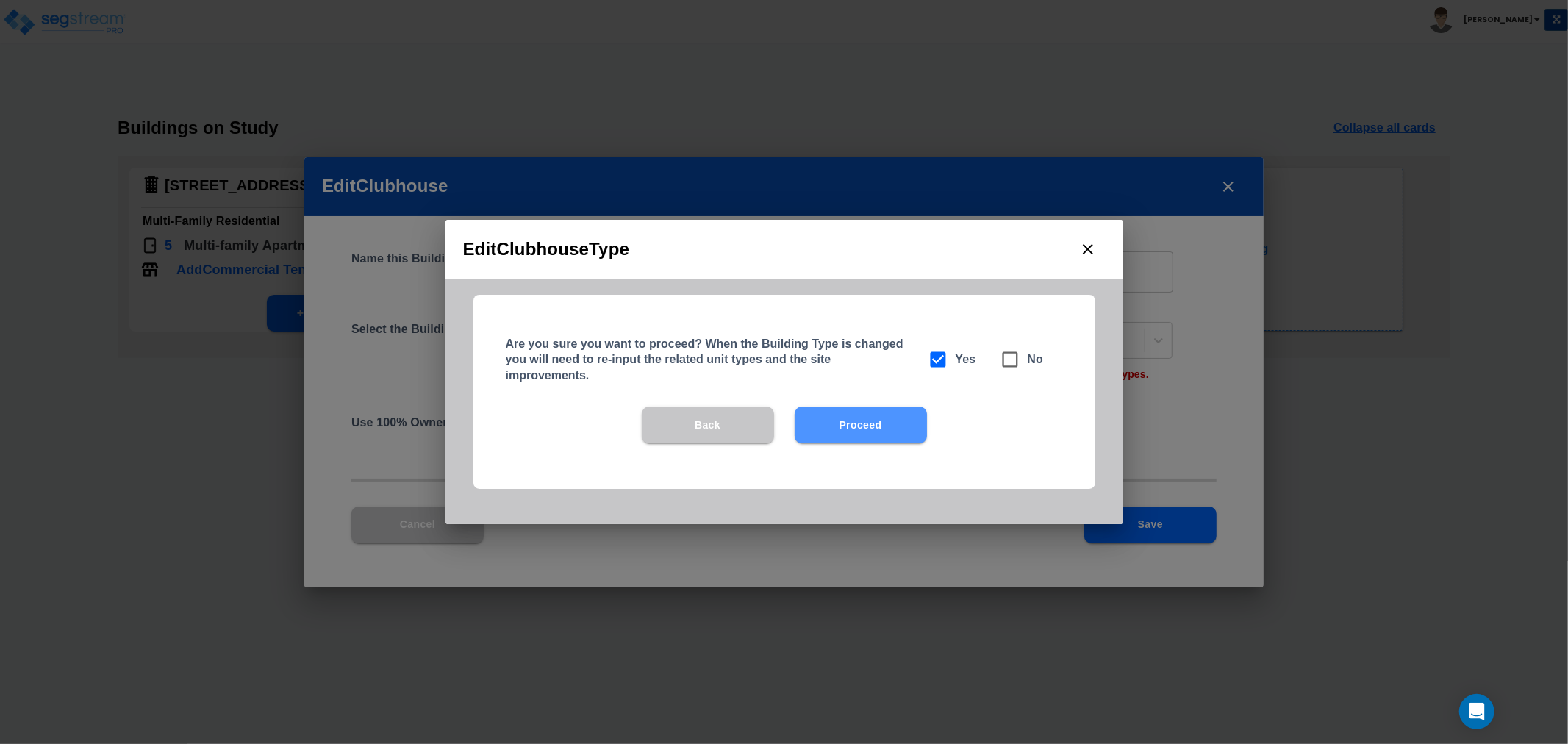
click at [872, 422] on button "Proceed" at bounding box center [860, 424] width 133 height 36
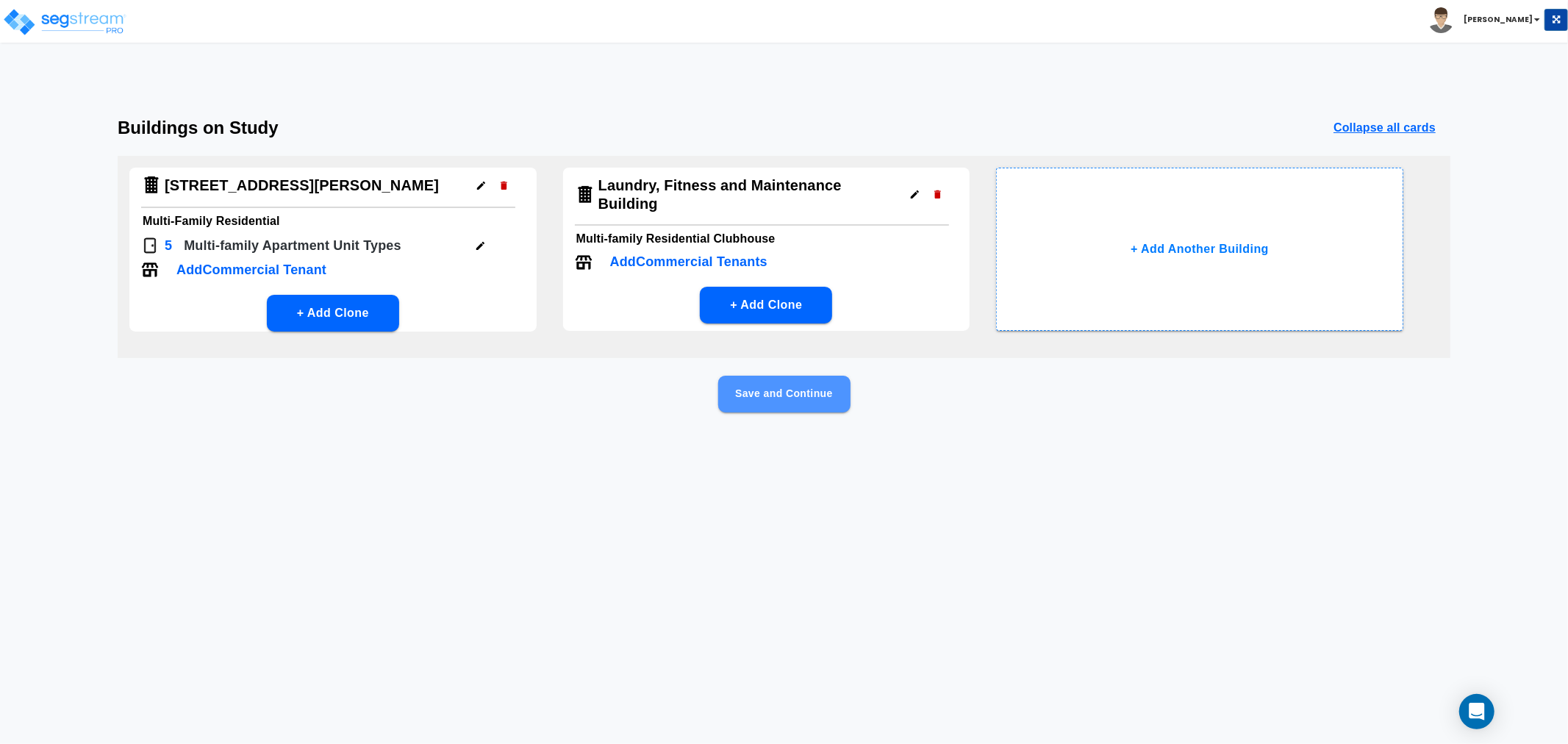
click at [802, 390] on button "Save and Continue" at bounding box center [784, 393] width 133 height 36
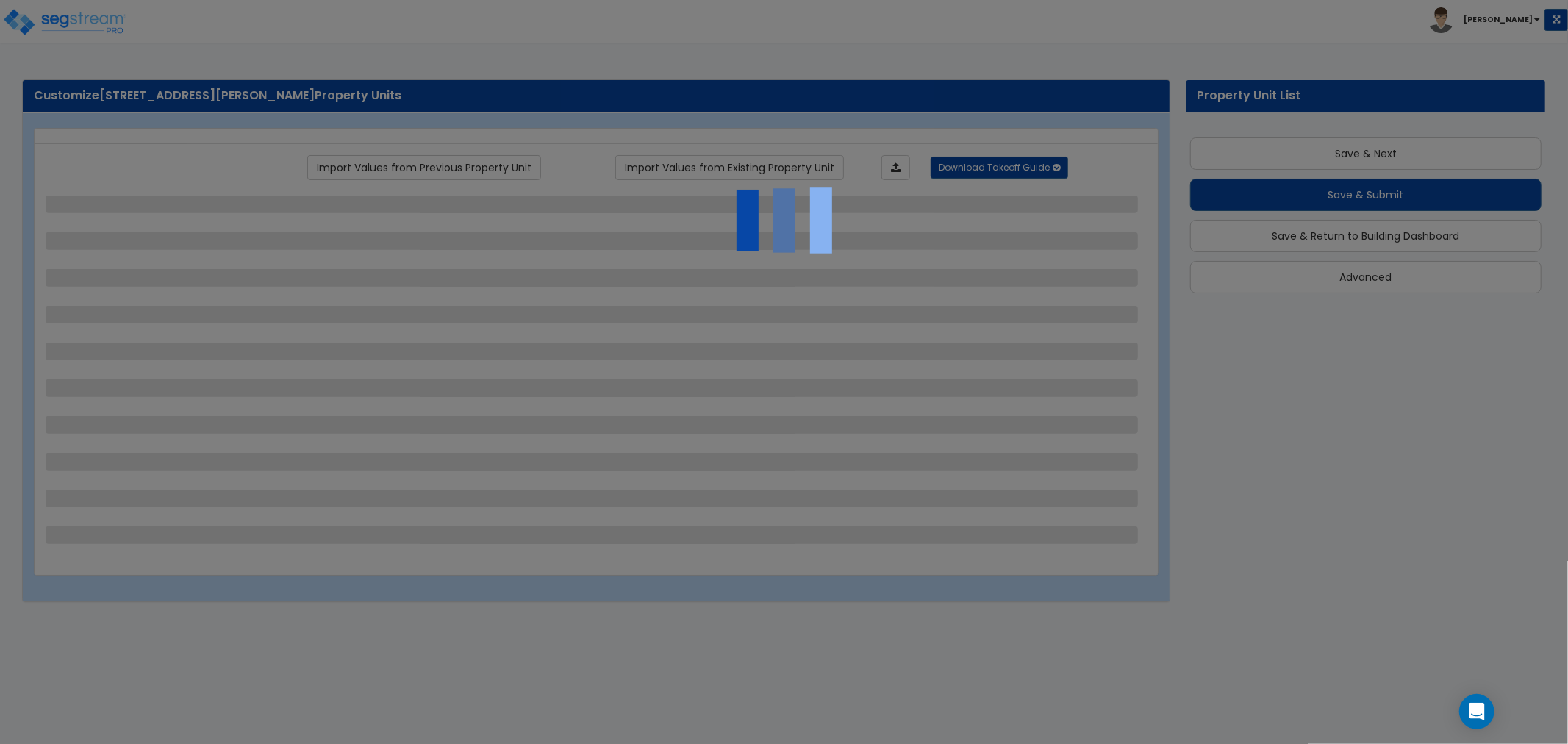
scroll to position [4, 0]
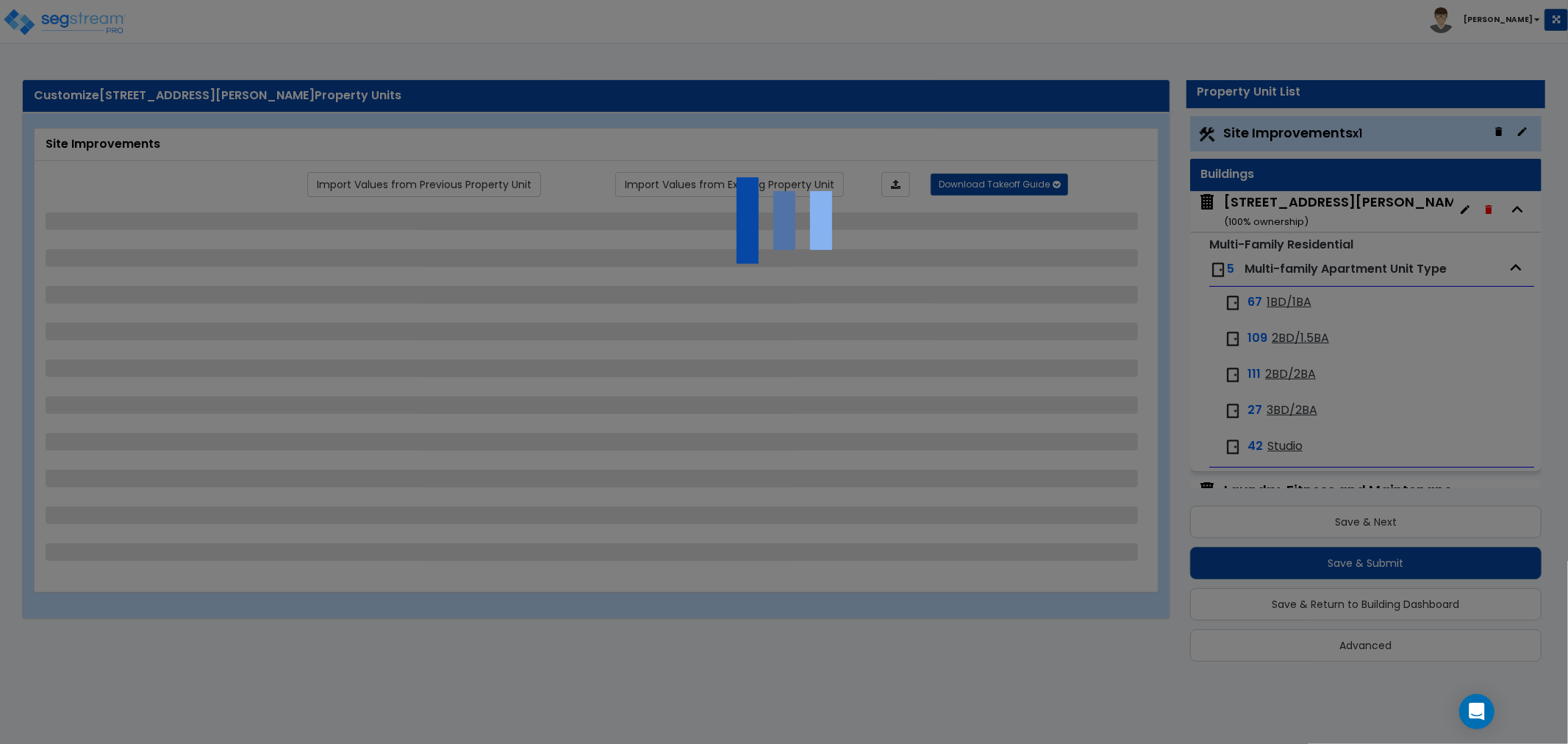
select select "2"
select select "1"
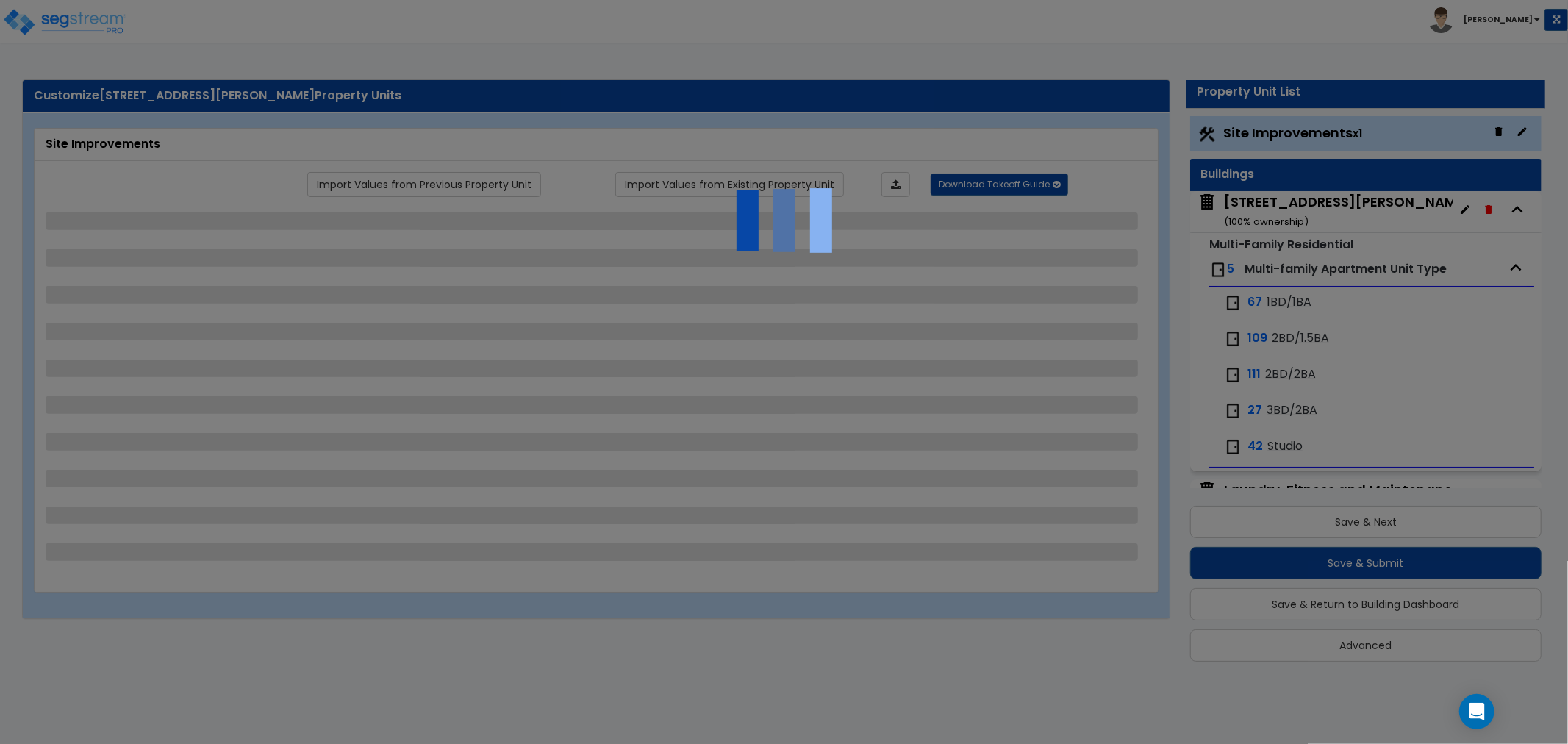
select select "2"
select select "1"
select select "4"
select select "2"
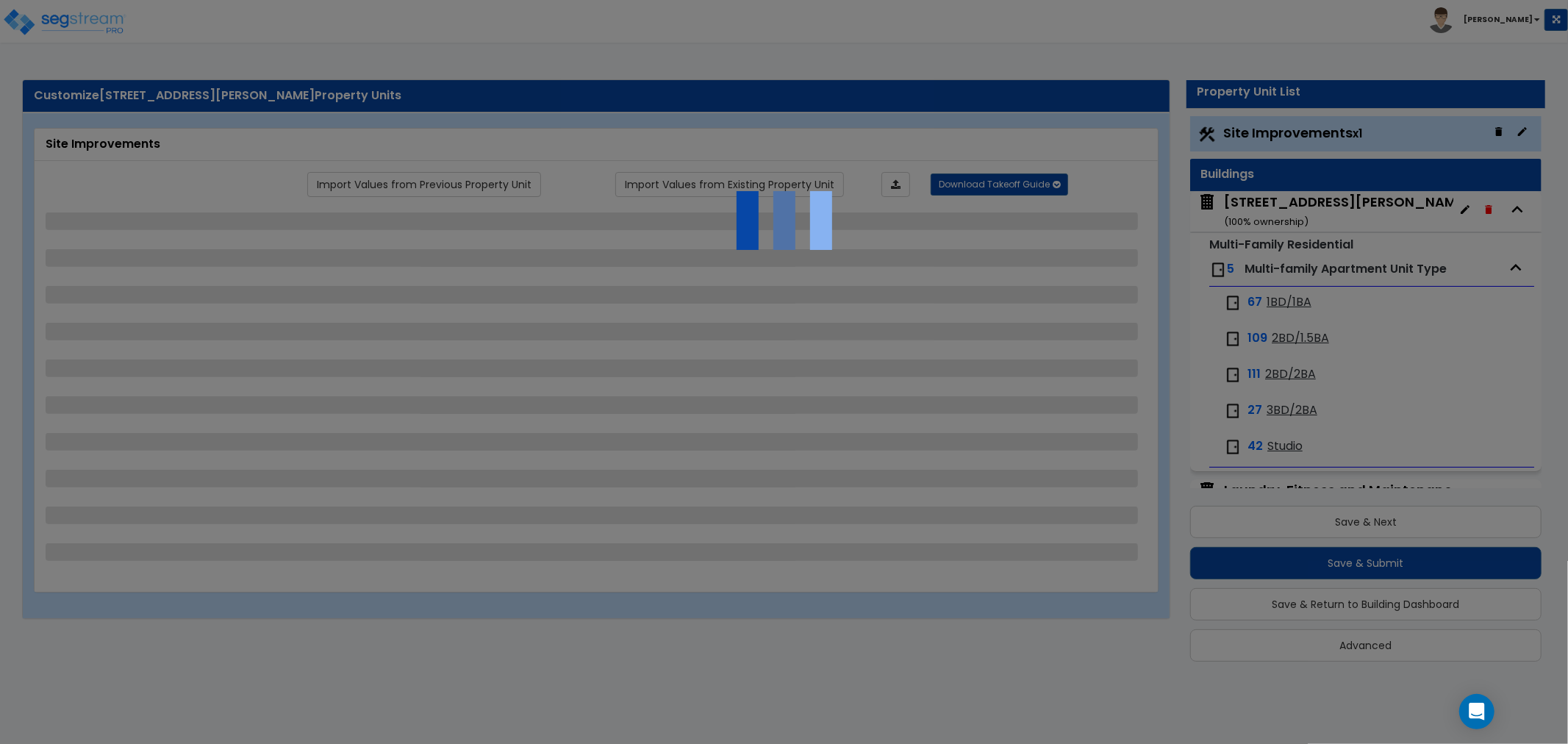
select select "2"
select select "1"
select select "3"
select select "2"
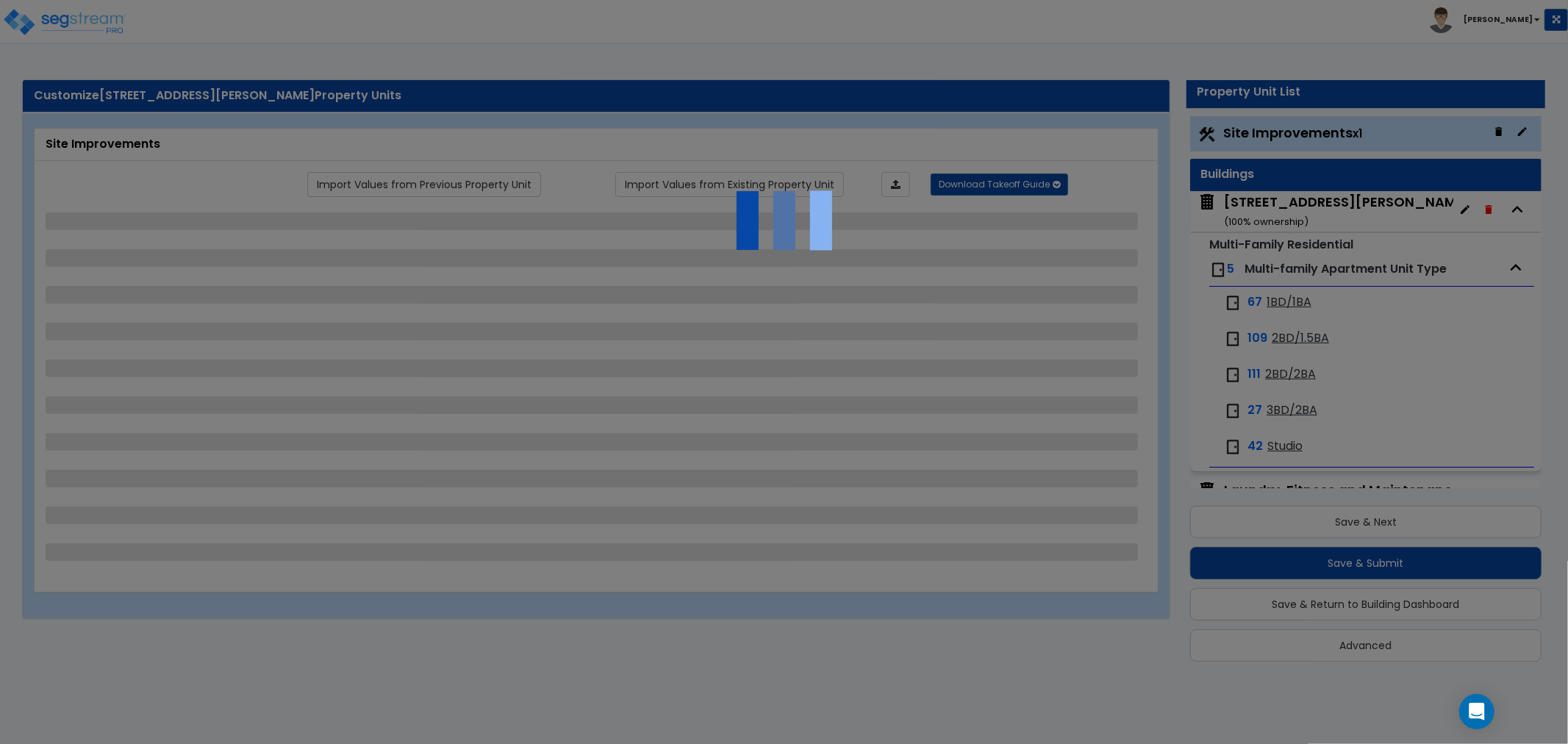
select select "1"
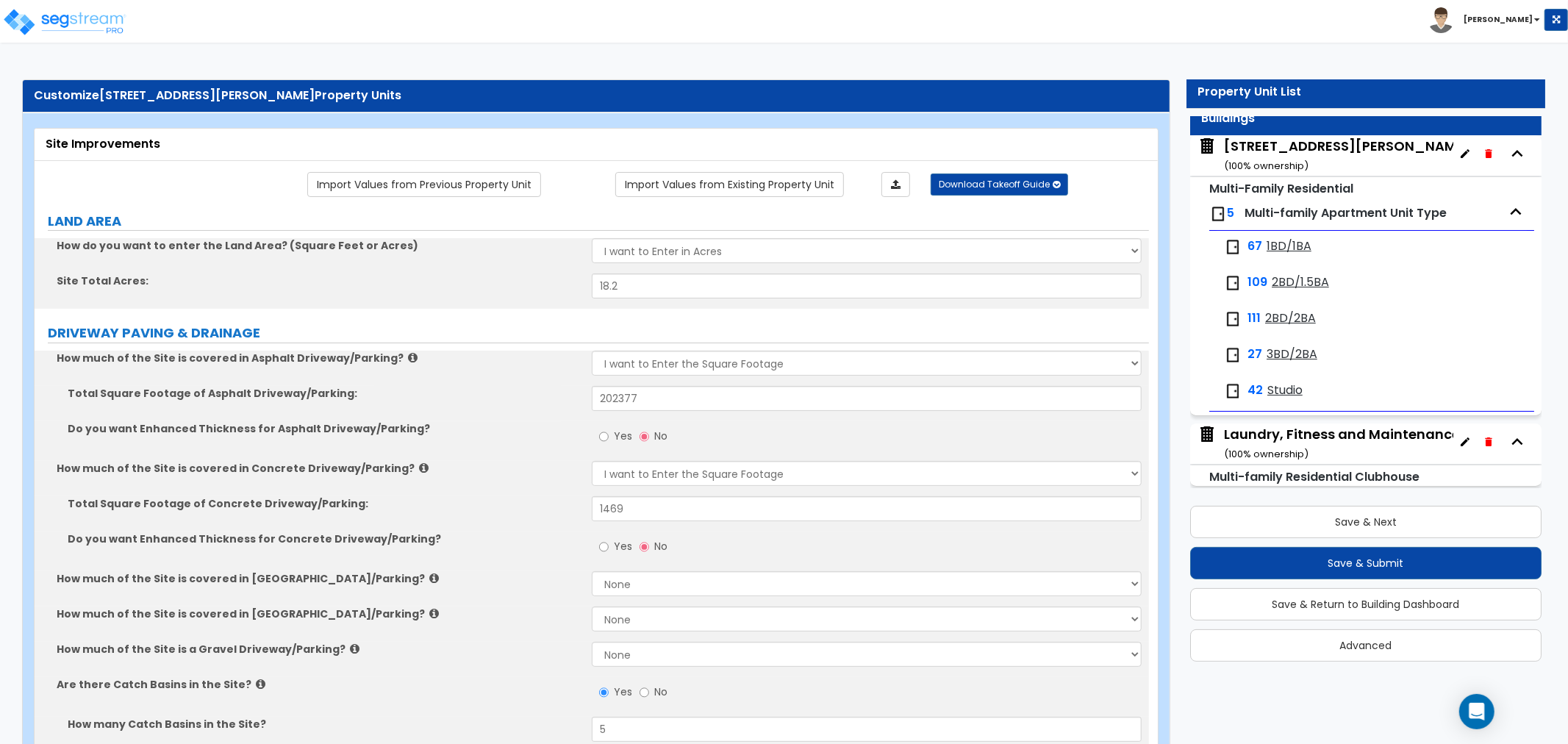
scroll to position [62, 0]
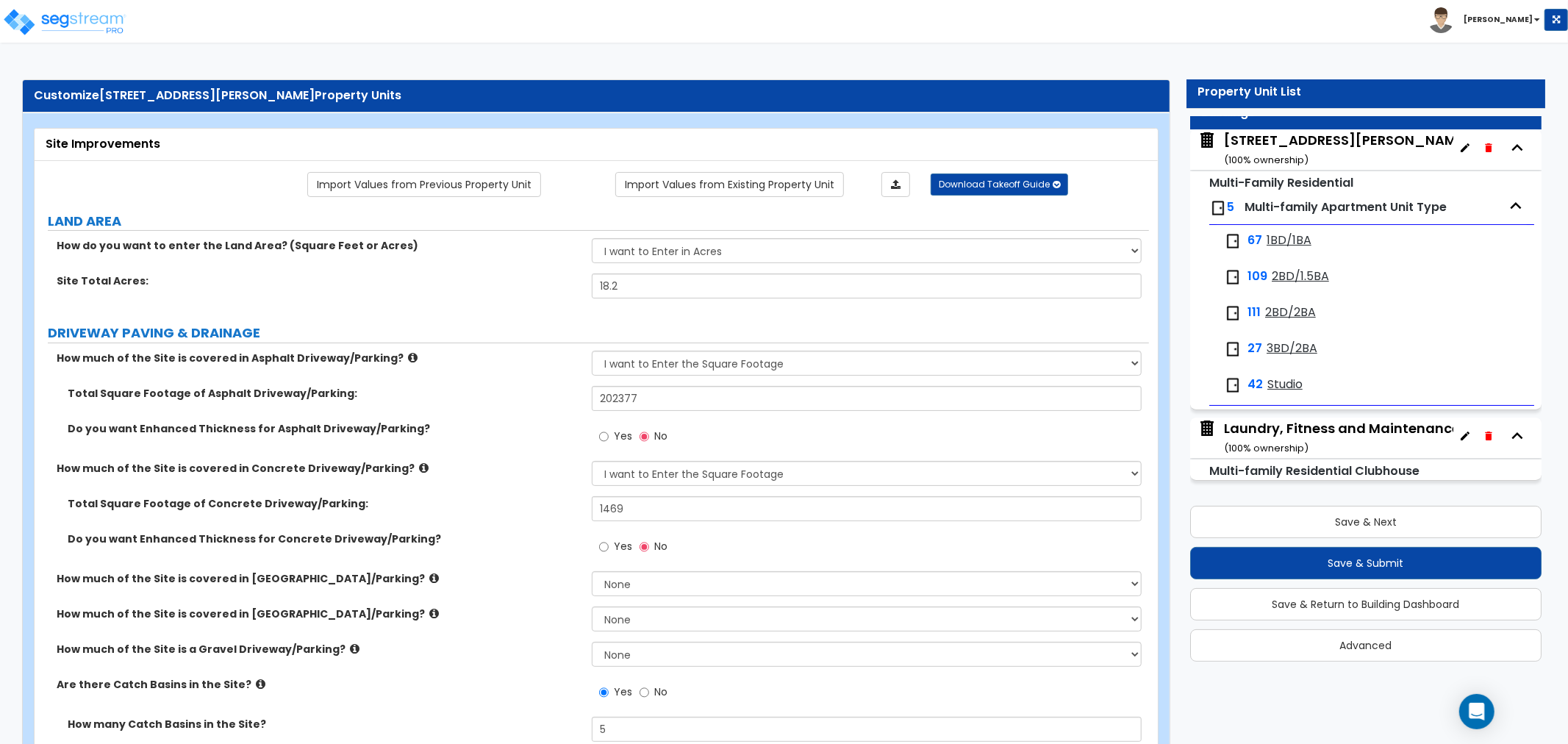
click at [1293, 441] on small "( 100 % ownership)" at bounding box center [1266, 448] width 84 height 14
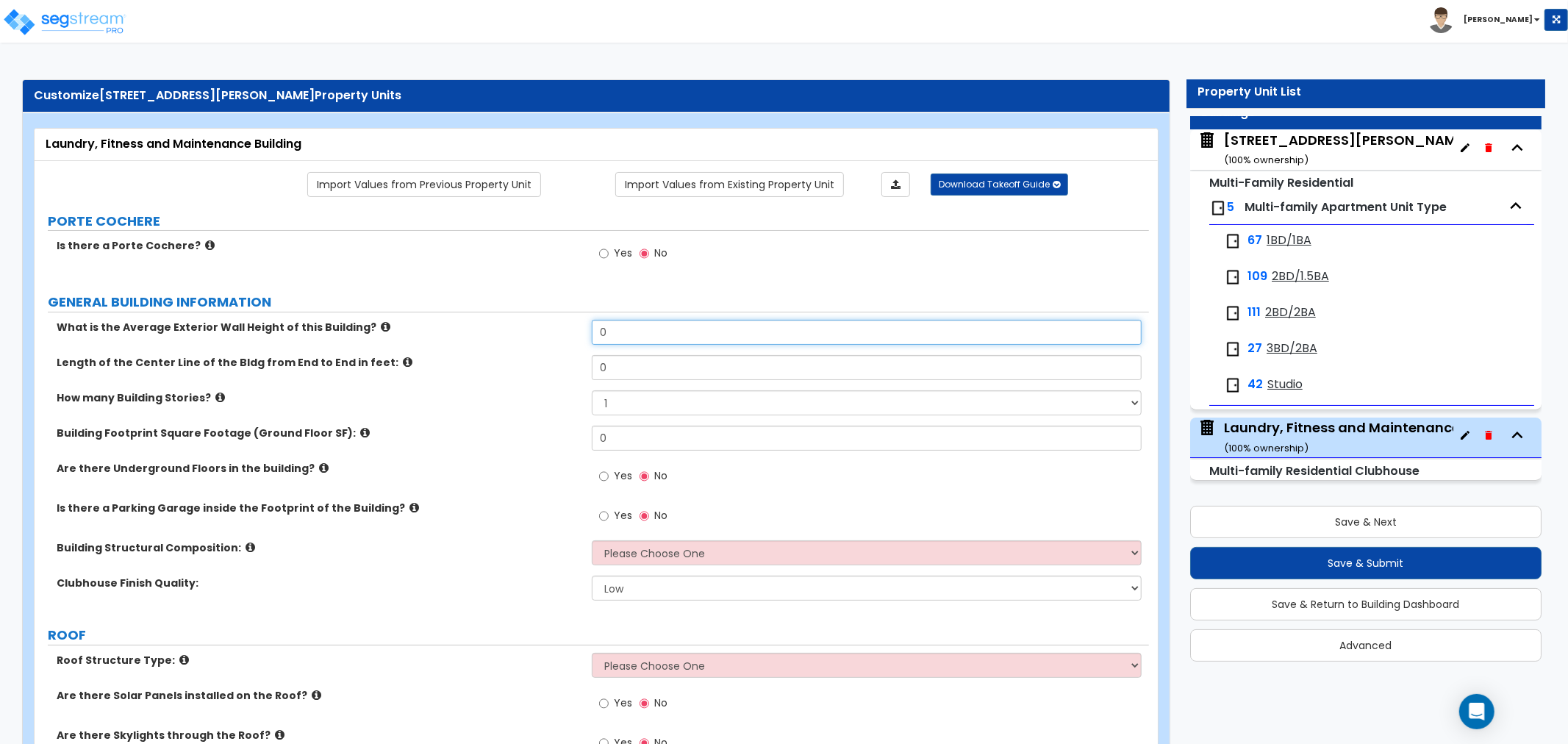
drag, startPoint x: 643, startPoint y: 335, endPoint x: 524, endPoint y: 335, distance: 119.0
click at [524, 335] on div "What is the Average Exterior Wall Height of this Building? 0" at bounding box center [591, 338] width 1114 height 35
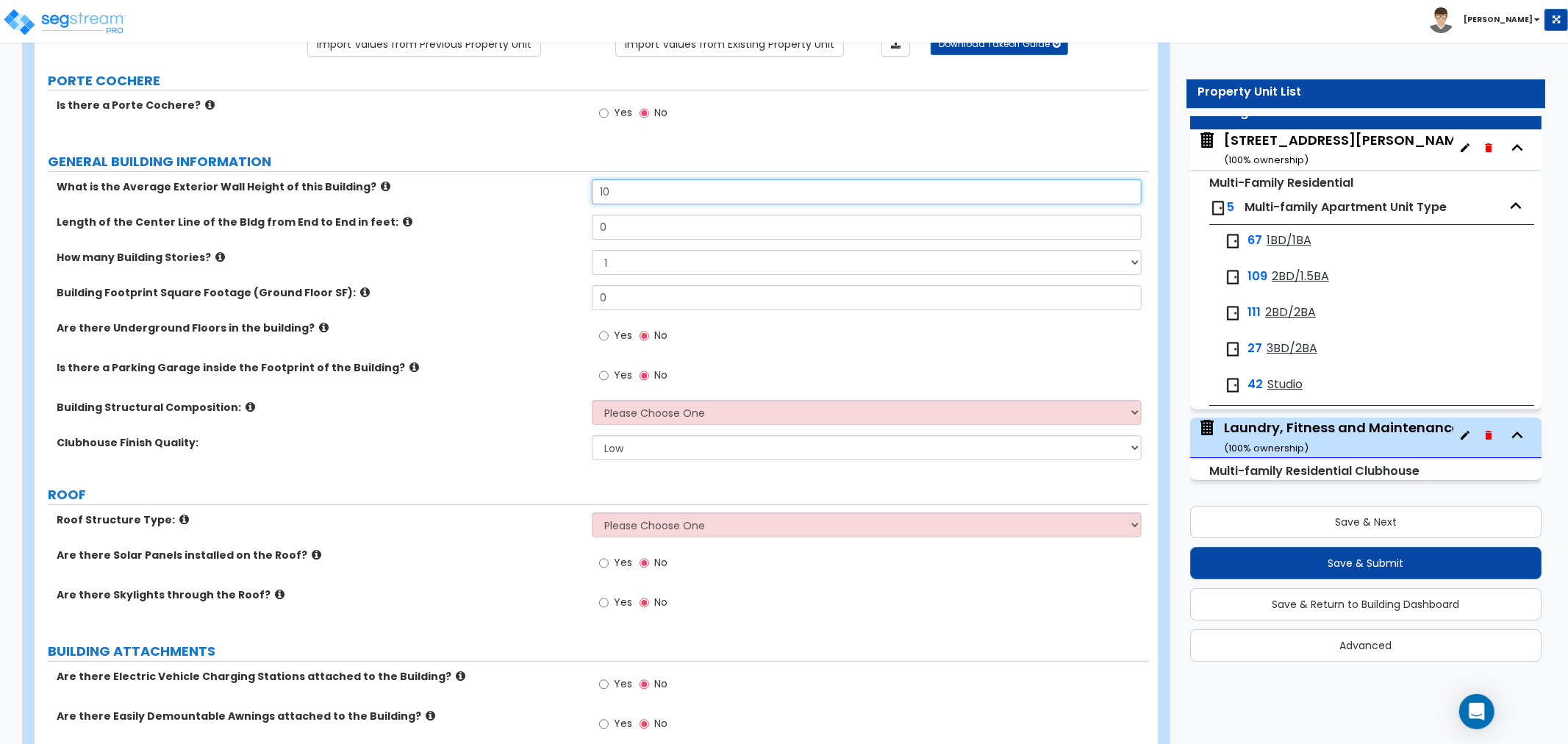
scroll to position [163, 0]
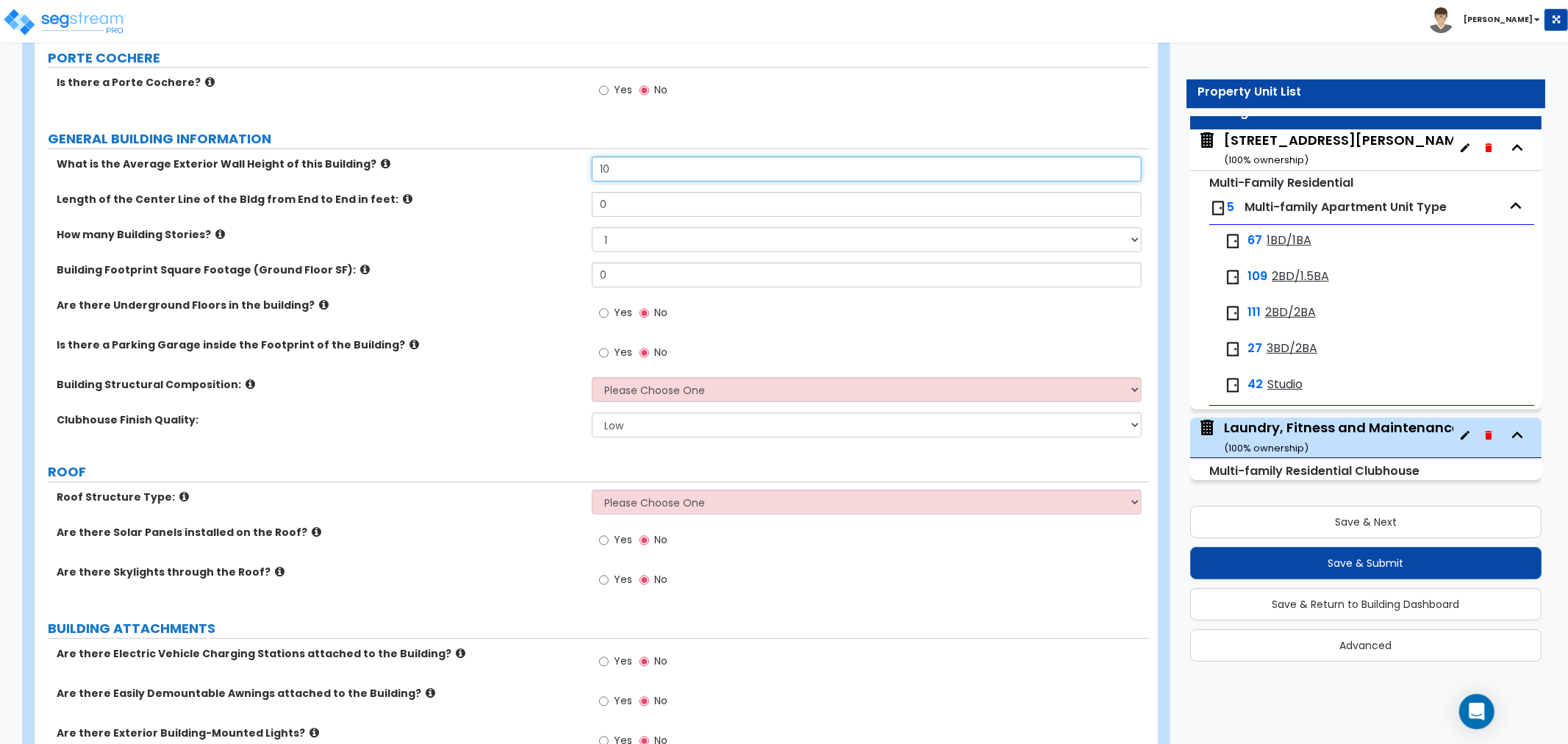
type input "10"
drag, startPoint x: 627, startPoint y: 194, endPoint x: 545, endPoint y: 201, distance: 82.3
click at [545, 201] on div "Length of the Center Line of the Bldg from End to End in feet: 0" at bounding box center [591, 209] width 1114 height 35
type input "165"
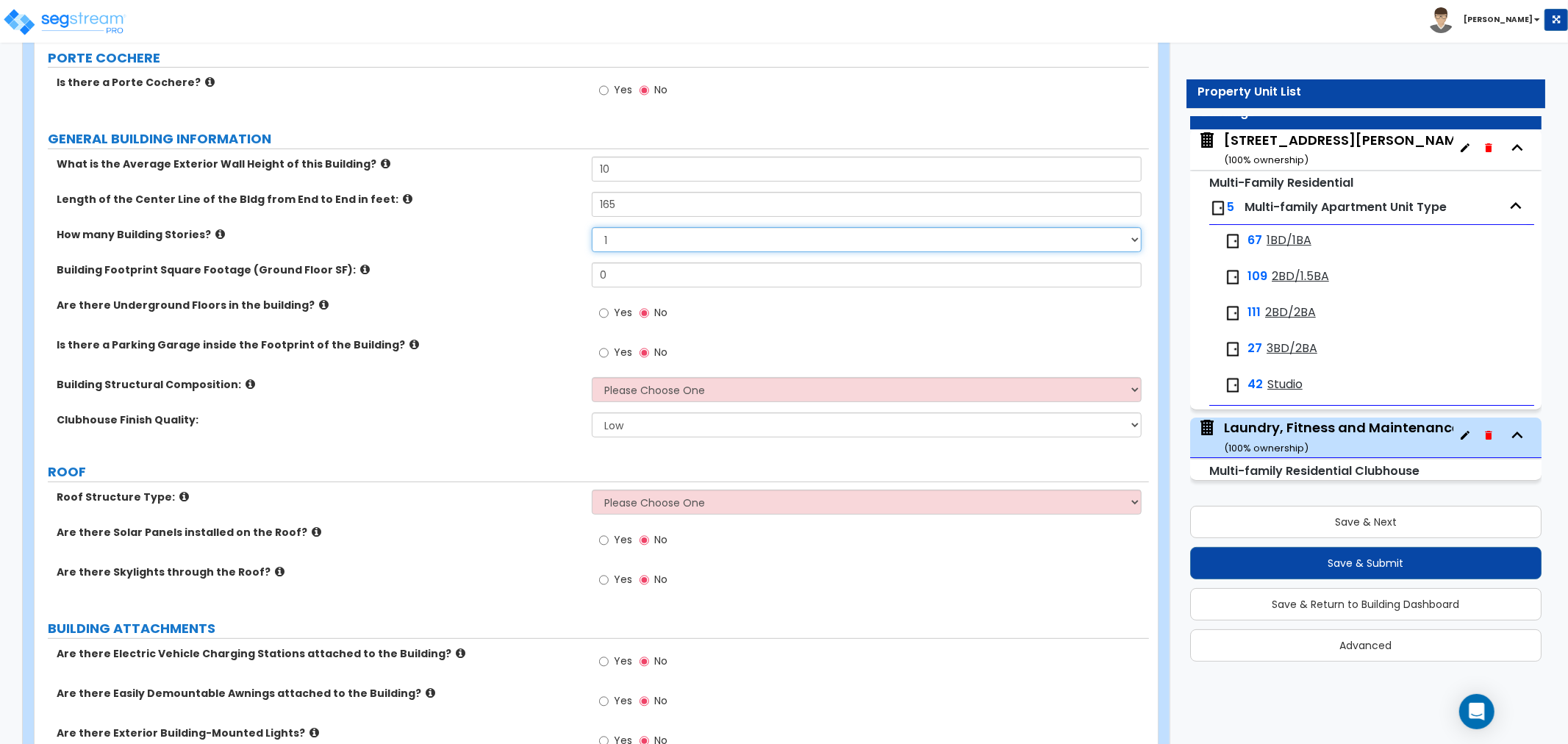
click at [624, 239] on select "1 2 3 4 5" at bounding box center [867, 239] width 550 height 25
select select "2"
click at [592, 227] on select "1 2 3 4 5" at bounding box center [867, 239] width 550 height 25
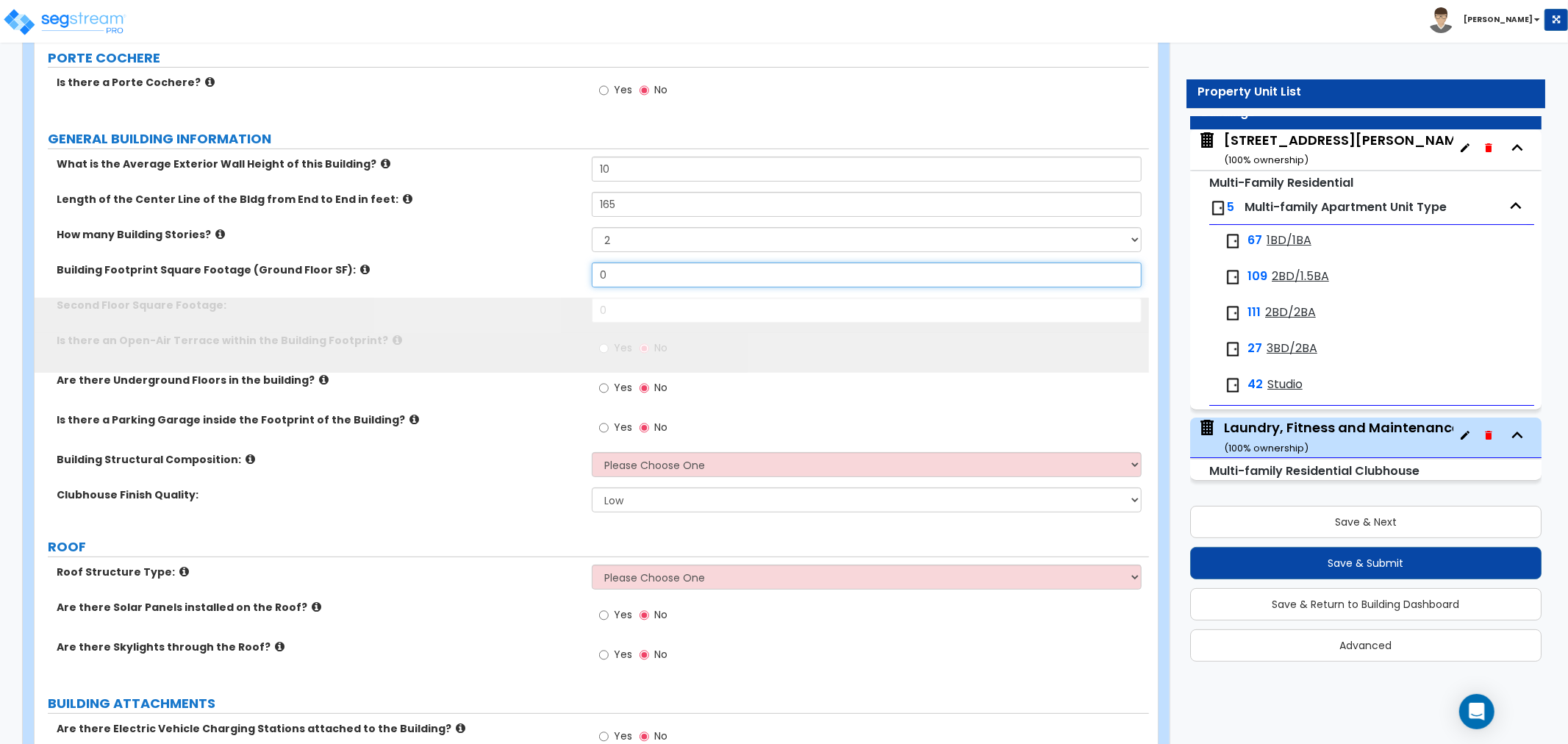
click at [636, 277] on input "0" at bounding box center [867, 274] width 550 height 25
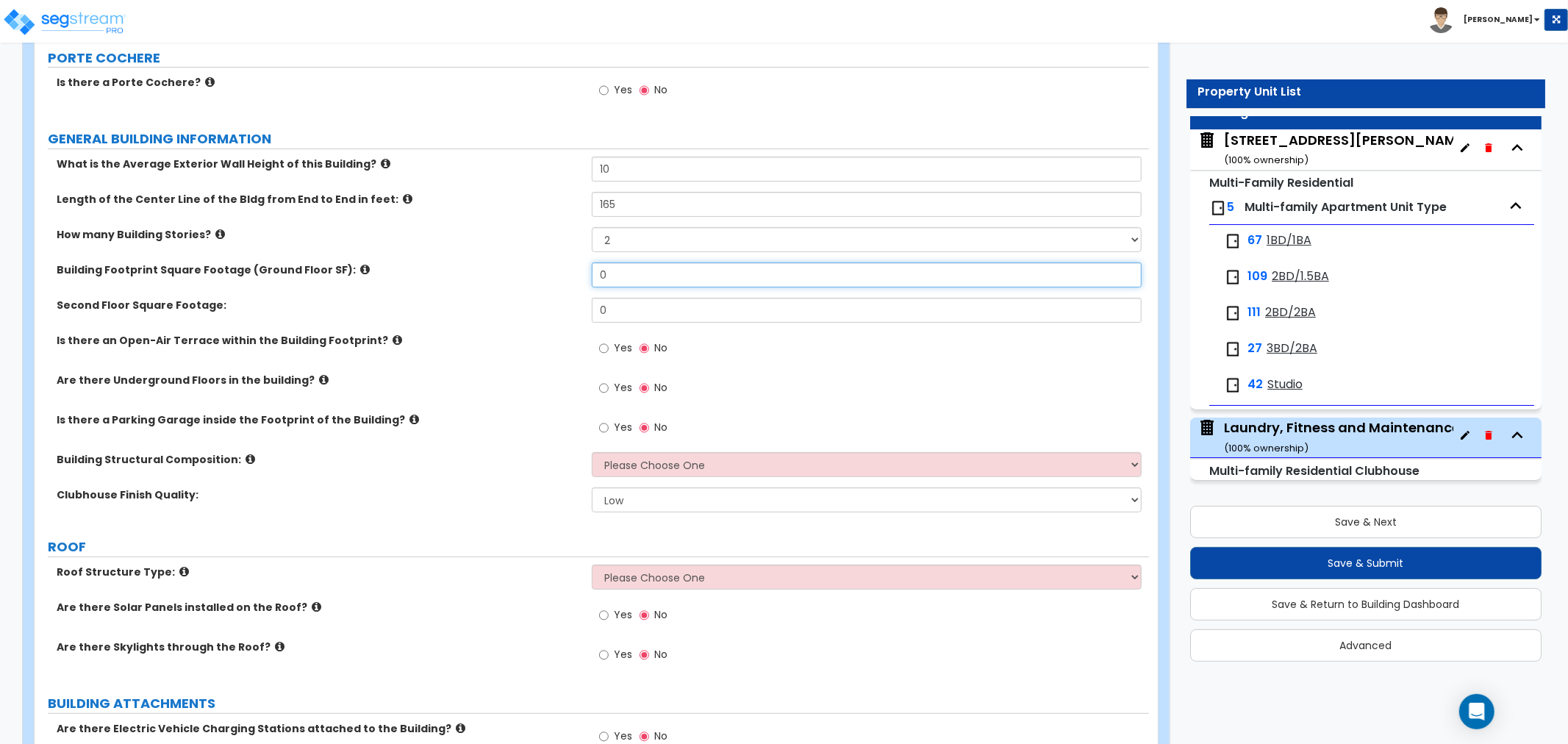
drag, startPoint x: 636, startPoint y: 277, endPoint x: 545, endPoint y: 276, distance: 91.0
click at [545, 276] on div "Building Footprint Square Footage (Ground Floor SF): 0" at bounding box center [591, 280] width 1114 height 35
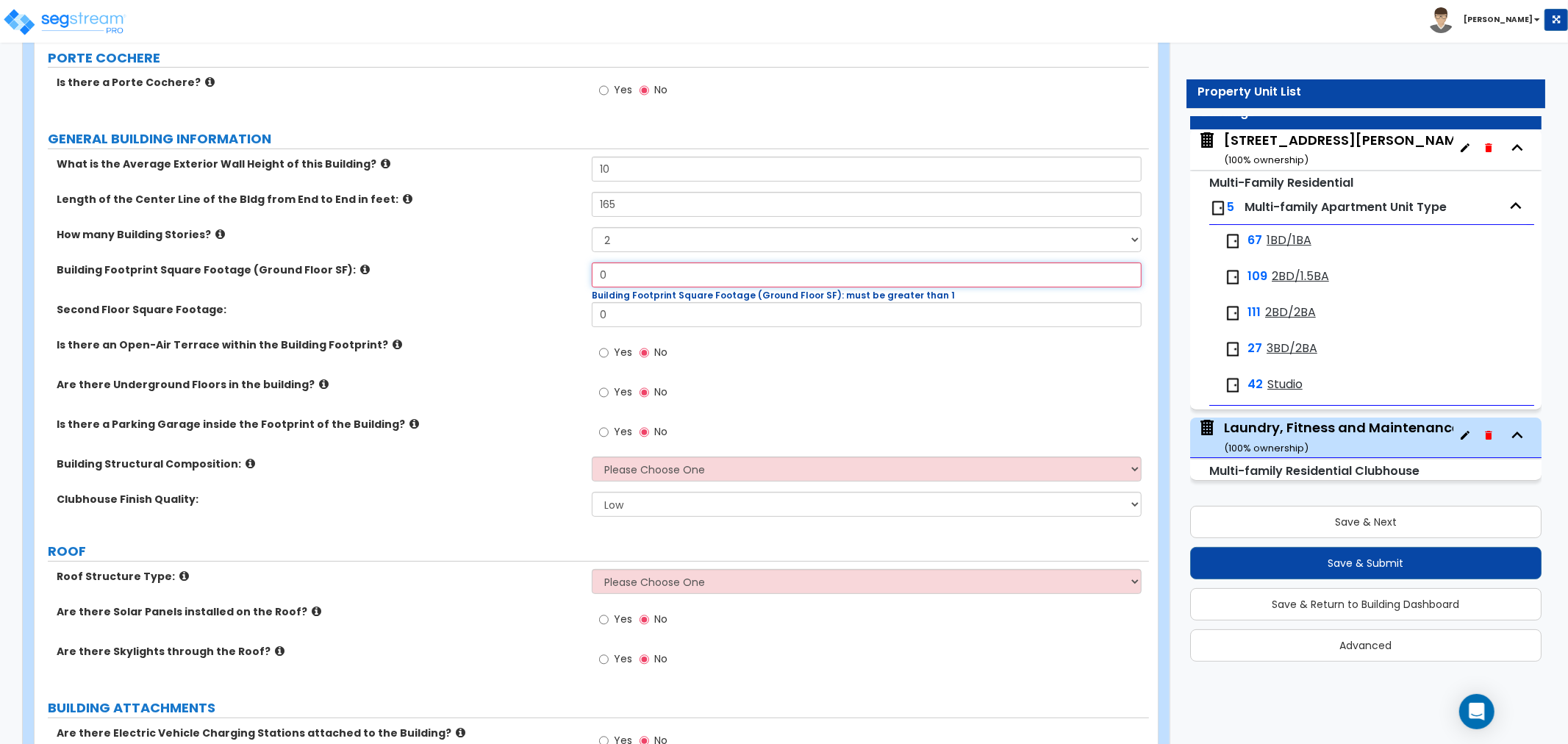
click at [619, 263] on input "0" at bounding box center [867, 274] width 550 height 25
type input "4,270"
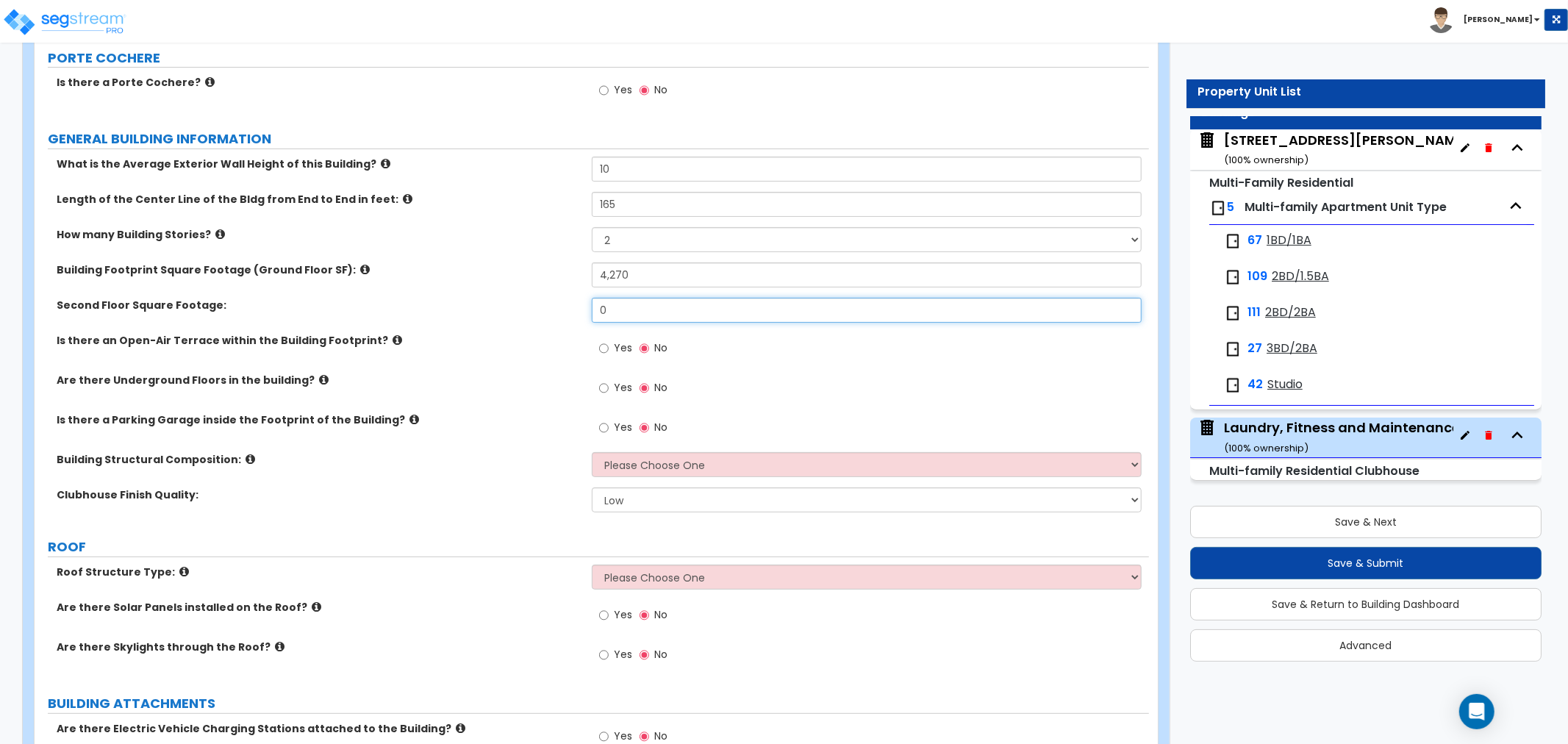
click at [592, 311] on input "0" at bounding box center [867, 309] width 550 height 25
type input "1,350"
click at [555, 363] on div "Is there an Open-Air Terrace within the Building Footprint? Yes No" at bounding box center [591, 352] width 1114 height 39
click at [393, 337] on icon at bounding box center [398, 340] width 10 height 11
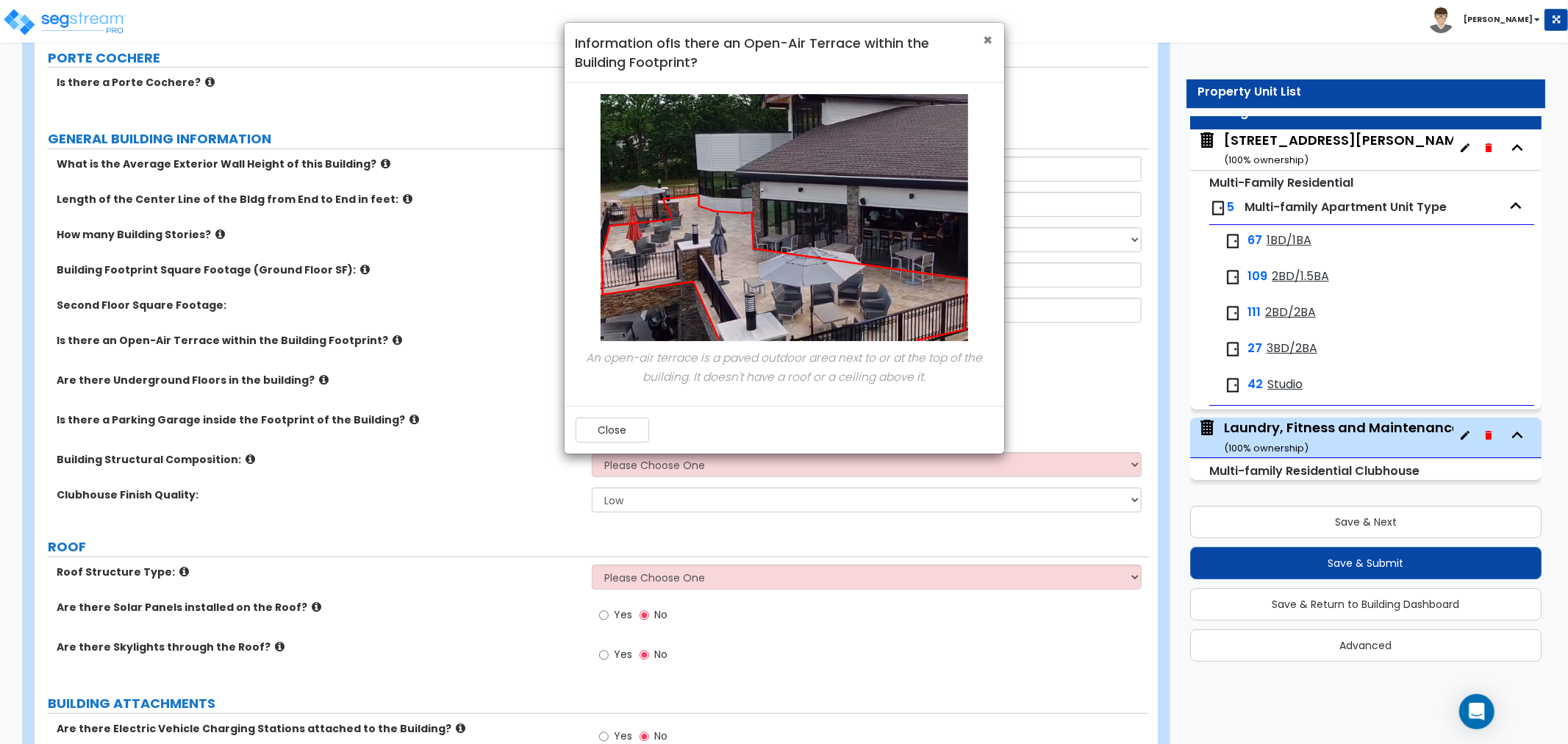
click at [986, 37] on span "×" at bounding box center [989, 40] width 10 height 22
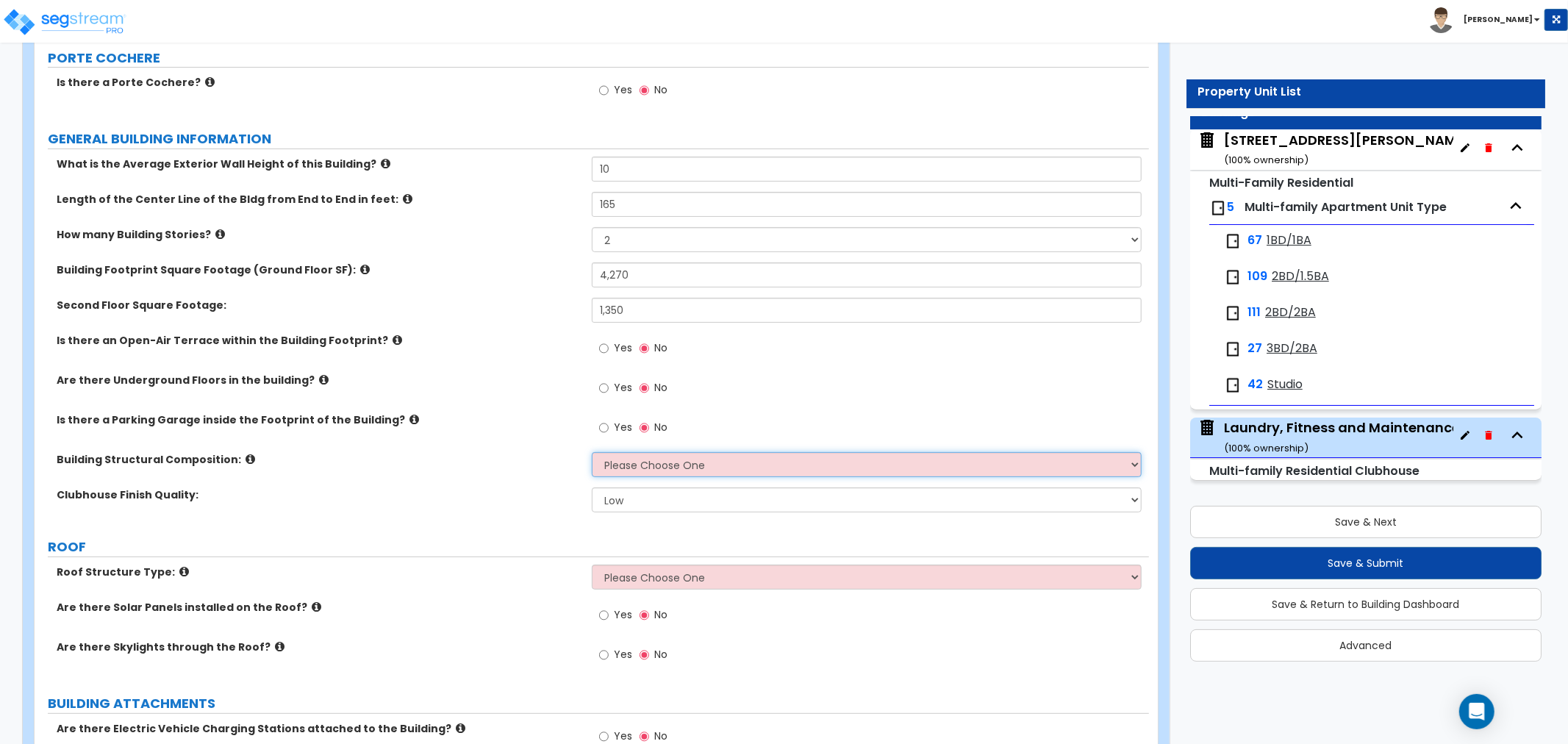
click at [767, 463] on select "Please Choose One Tilt-up Wall Construction Reinforced Concrete Structural Stee…" at bounding box center [867, 463] width 550 height 25
select select "7"
click at [592, 452] on select "Please Choose One Tilt-up Wall Construction Reinforced Concrete Structural Stee…" at bounding box center [867, 463] width 550 height 25
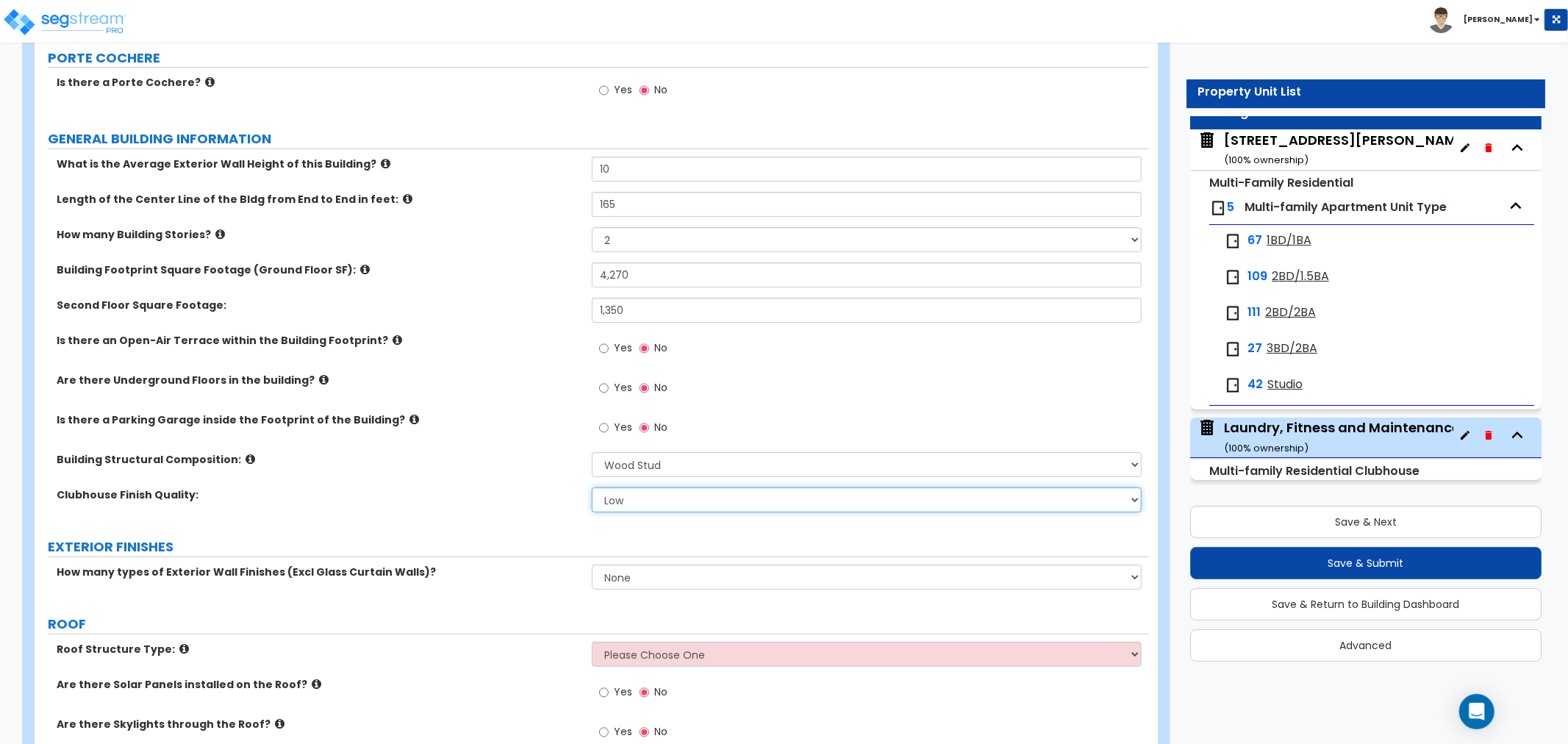
click at [701, 504] on select "Low Average High" at bounding box center [867, 499] width 550 height 25
select select "1"
click at [592, 487] on select "Low Average High" at bounding box center [867, 499] width 550 height 25
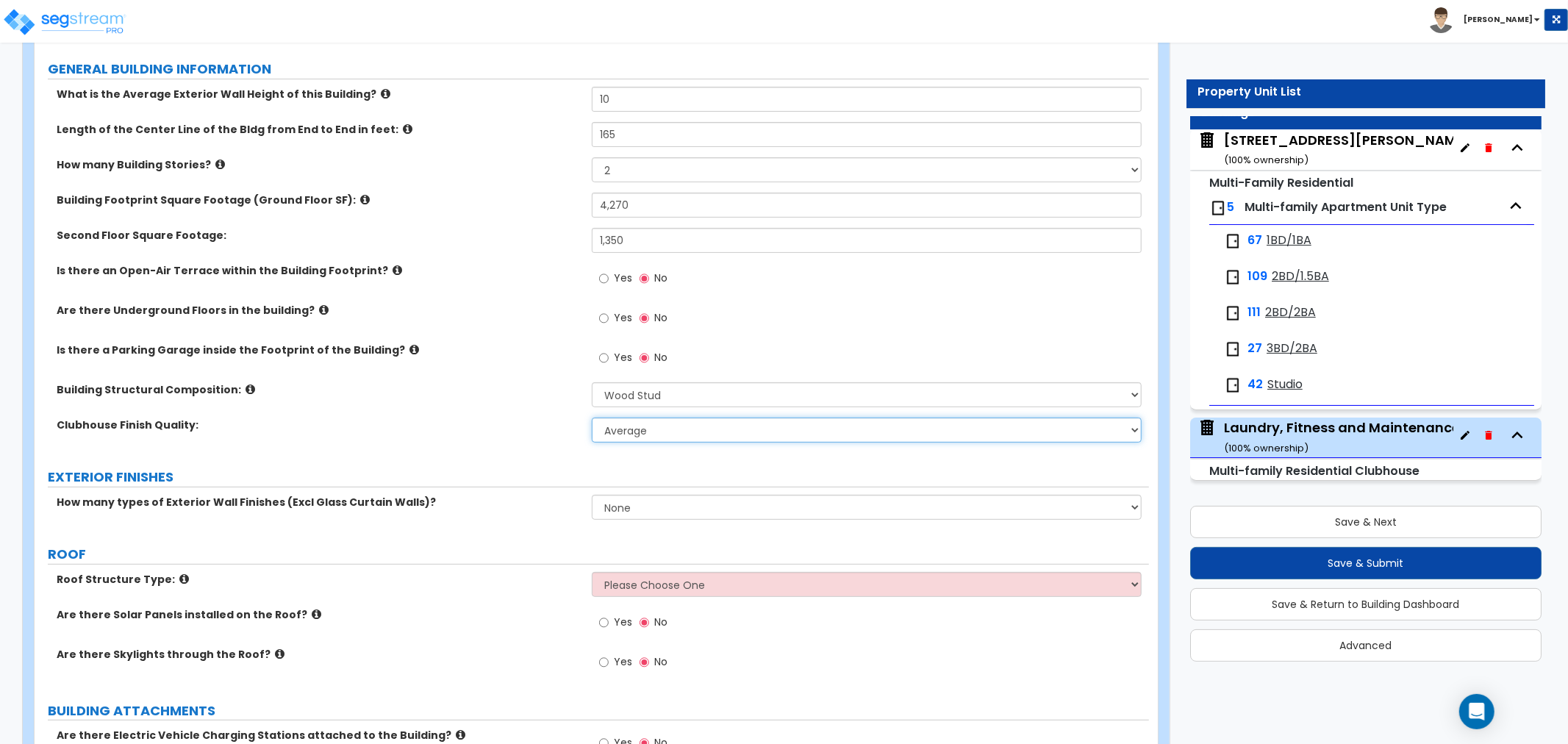
scroll to position [326, 0]
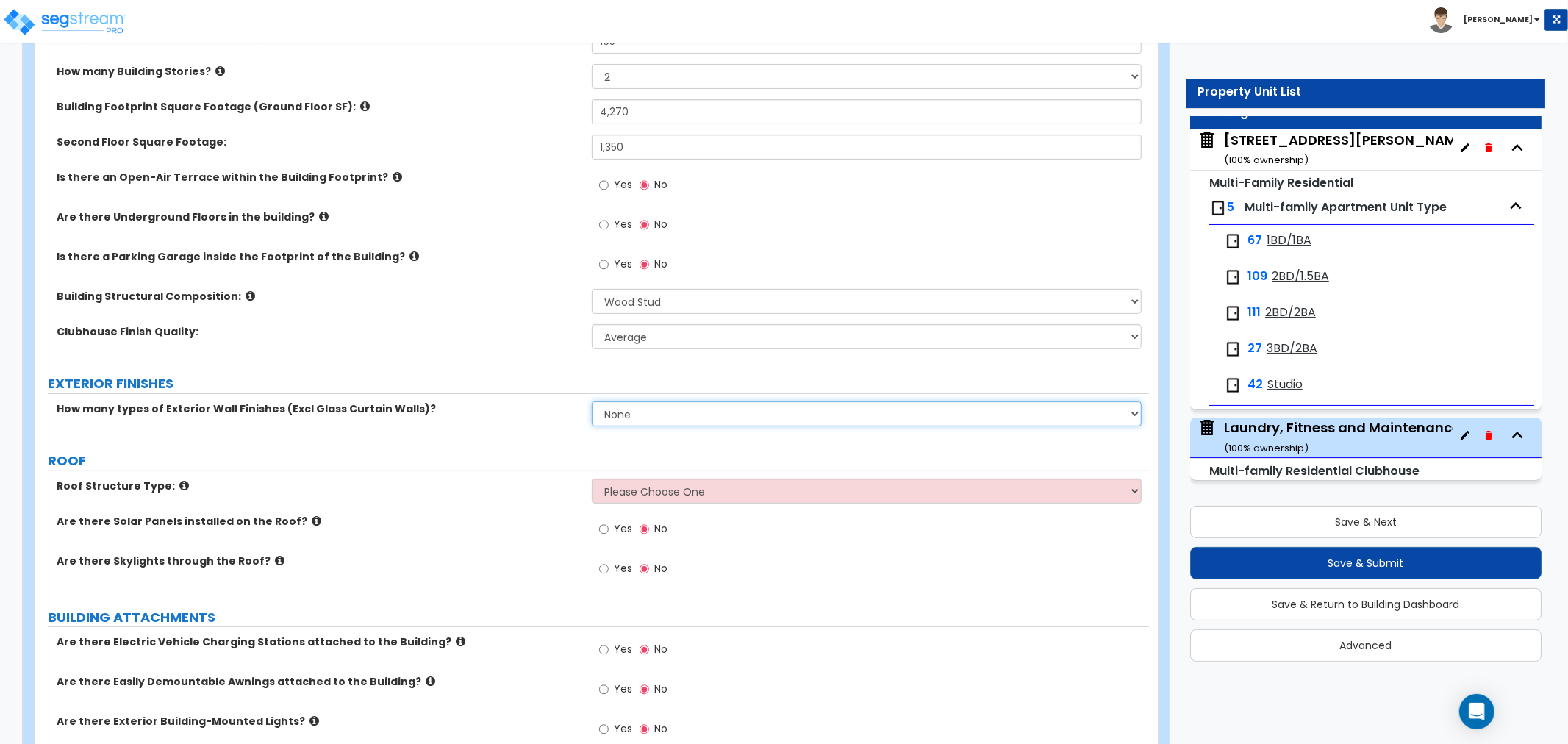
drag, startPoint x: 657, startPoint y: 407, endPoint x: 656, endPoint y: 416, distance: 9.1
click at [657, 407] on select "None 1 2 3" at bounding box center [867, 413] width 550 height 25
select select "3"
click at [592, 401] on select "None 1 2 3" at bounding box center [867, 413] width 550 height 25
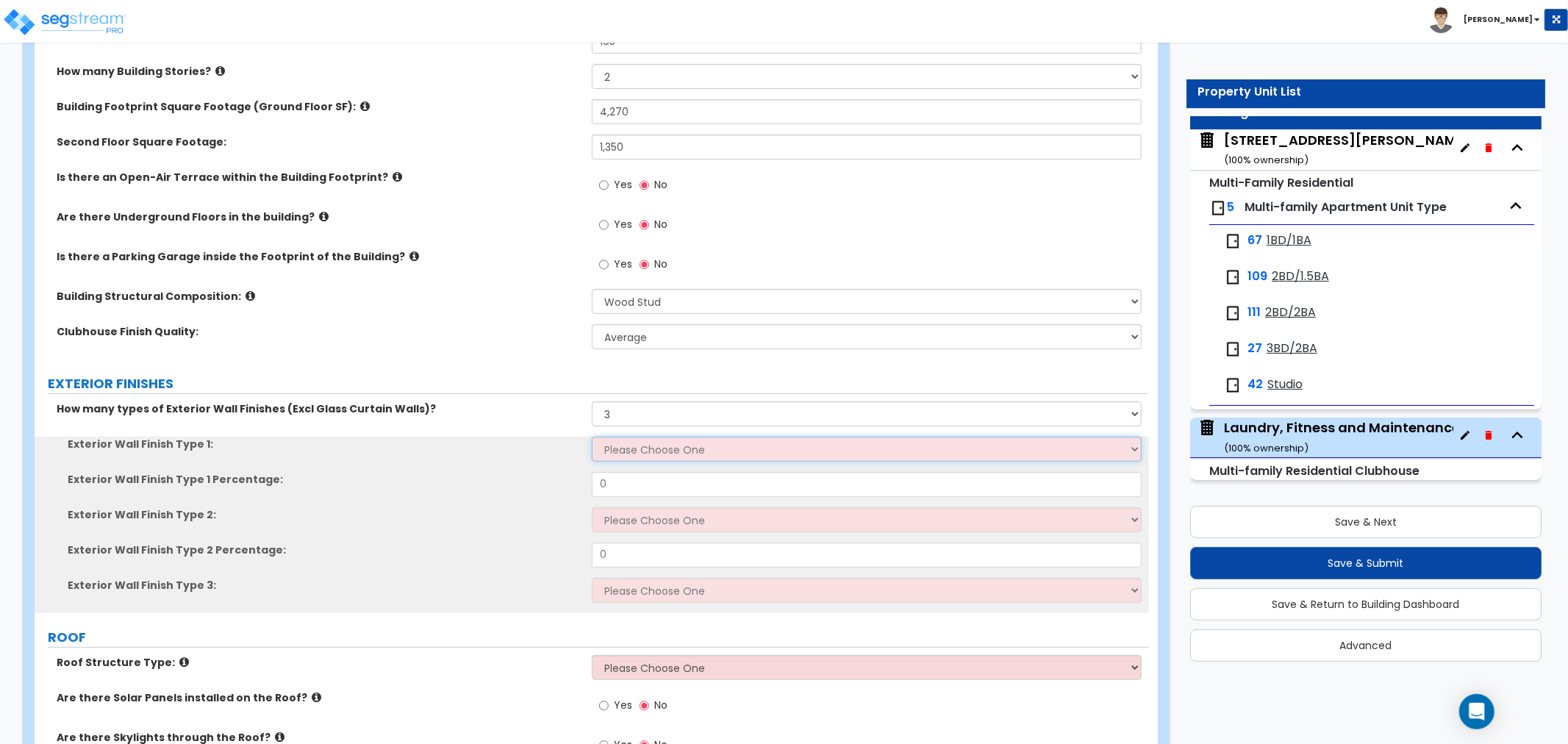
click at [638, 451] on select "Please Choose One No Finish/Shared Wall No Wall Brick Veneer Stone Veneer Wood …" at bounding box center [867, 449] width 550 height 25
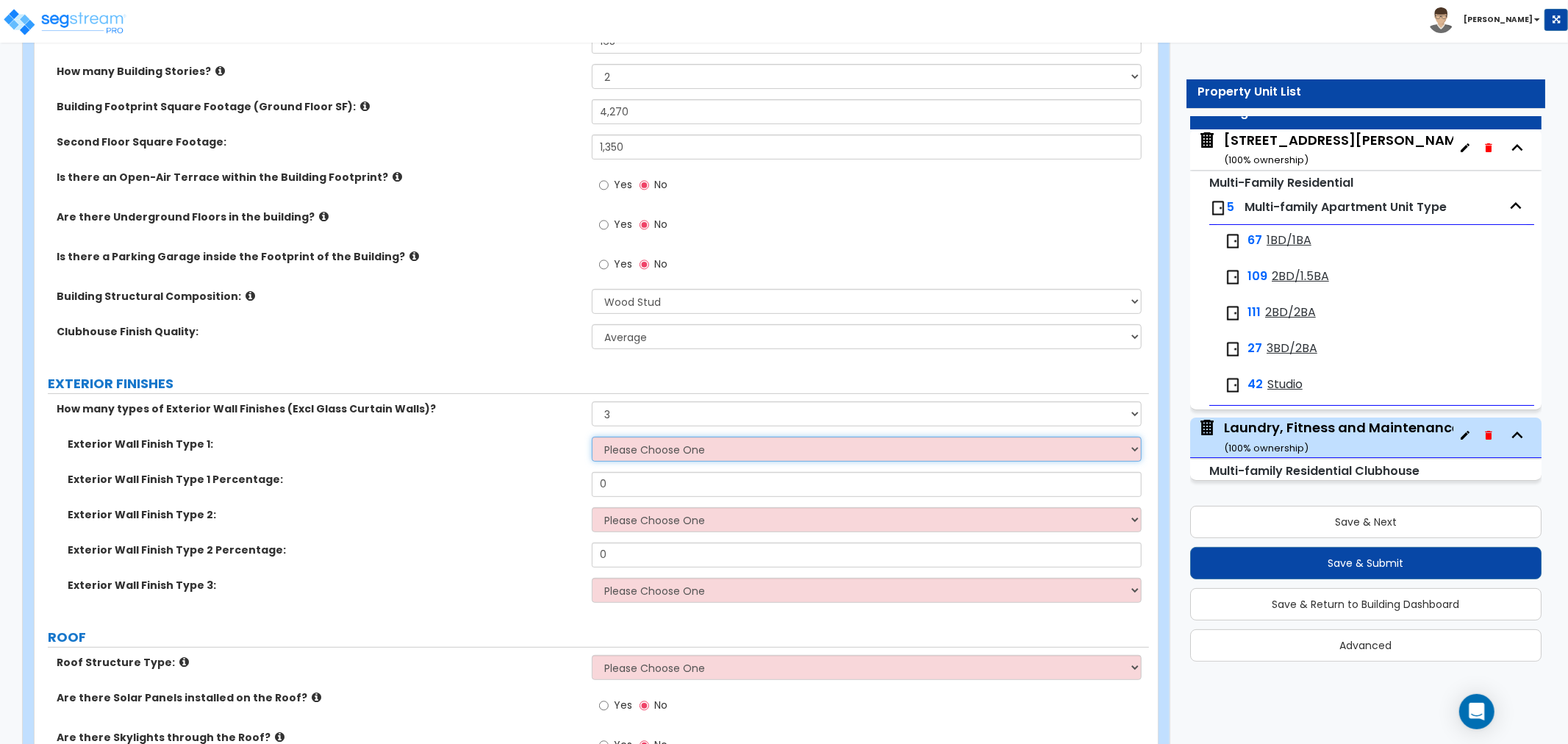
select select "6"
click at [592, 437] on select "Please Choose One No Finish/Shared Wall No Wall Brick Veneer Stone Veneer Wood …" at bounding box center [867, 449] width 550 height 25
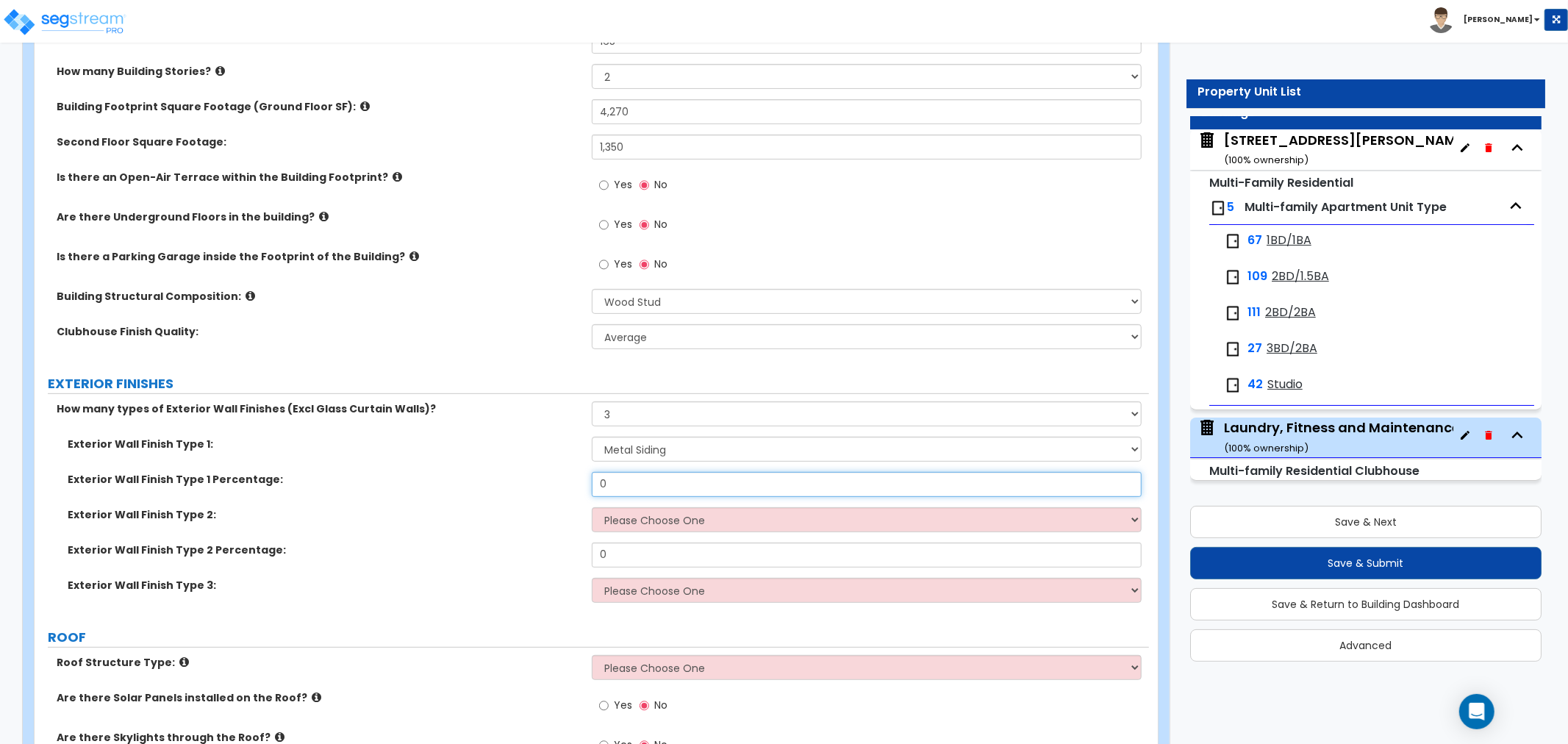
drag, startPoint x: 535, startPoint y: 479, endPoint x: 487, endPoint y: 468, distance: 49.2
click at [487, 468] on div "Exterior Wall Finish Type 1: Please Choose One No Finish/Shared Wall No Wall Br…" at bounding box center [591, 525] width 1092 height 177
type input "40"
click at [638, 516] on select "Please Choose One No Finish/Shared Wall No Wall Brick Veneer Stone Veneer Wood …" at bounding box center [867, 518] width 550 height 25
select select "5"
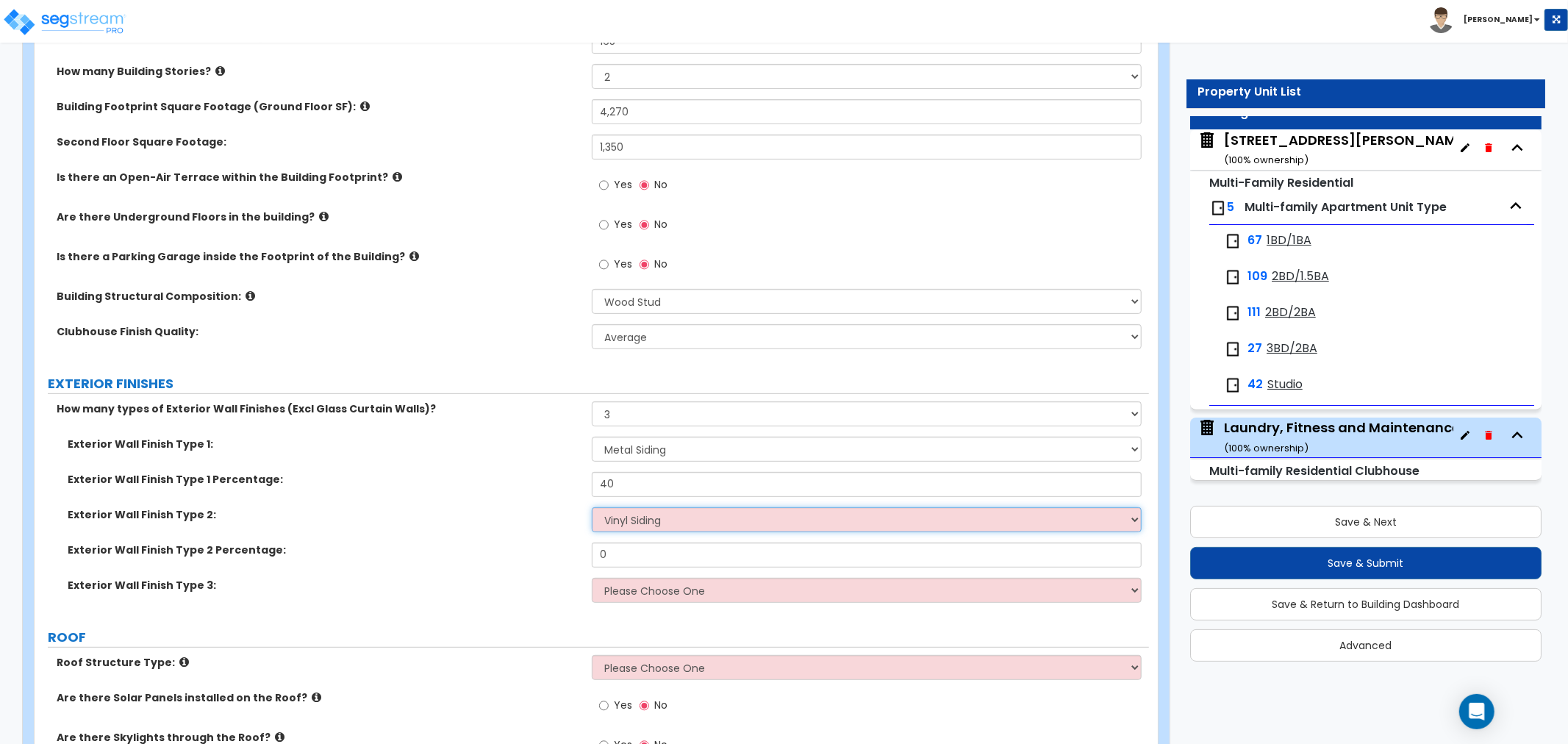
click at [592, 506] on select "Please Choose One No Finish/Shared Wall No Wall Brick Veneer Stone Veneer Wood …" at bounding box center [867, 518] width 550 height 25
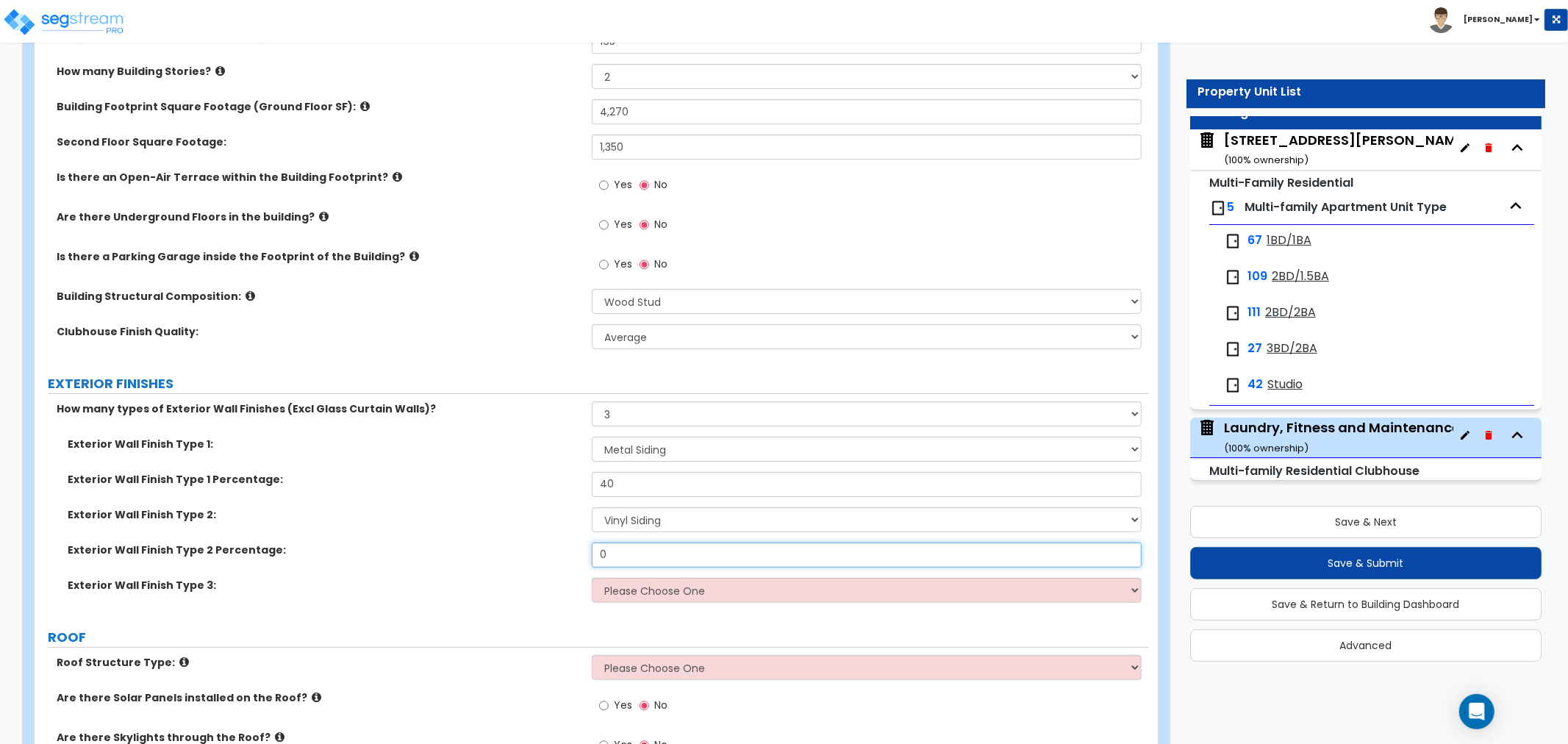
click at [550, 557] on div "Exterior Wall Finish Type 2 Percentage: 0" at bounding box center [591, 559] width 1114 height 35
type input "40"
click at [674, 588] on select "Please Choose One No Finish/Shared Wall No Wall Brick Veneer Stone Veneer Wood …" at bounding box center [867, 589] width 550 height 25
select select "2"
click at [592, 577] on select "Please Choose One No Finish/Shared Wall No Wall Brick Veneer Stone Veneer Wood …" at bounding box center [867, 589] width 550 height 25
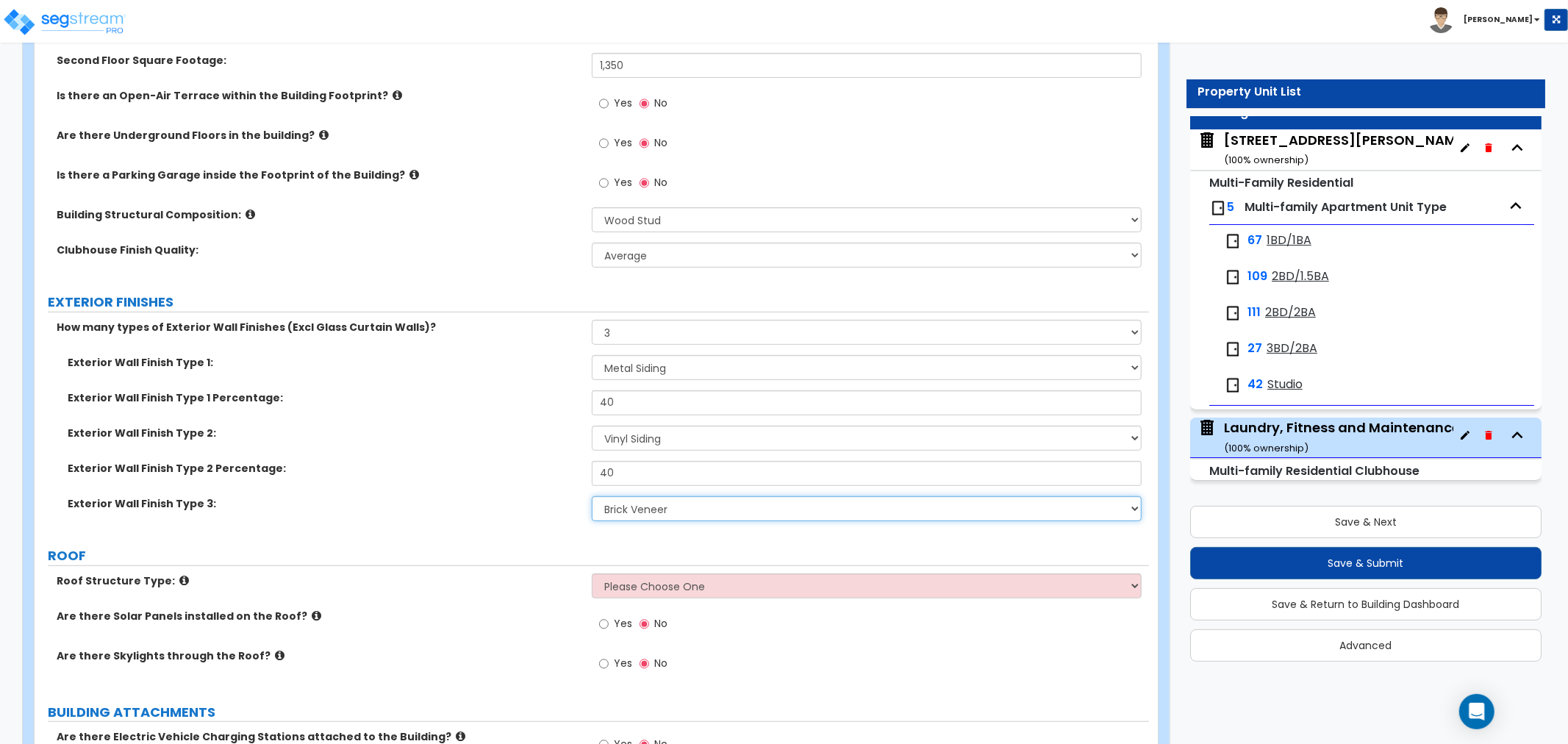
scroll to position [490, 0]
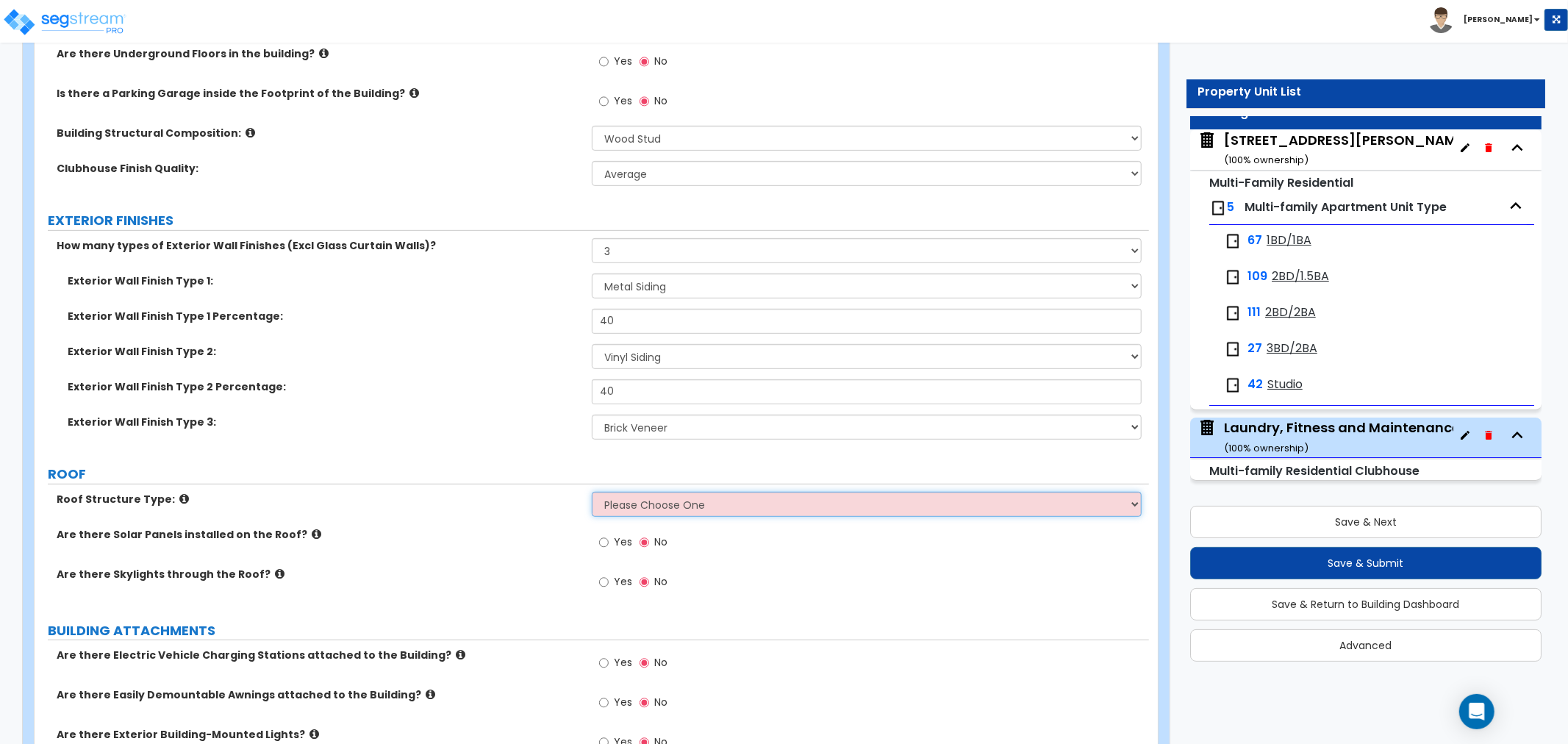
click at [648, 492] on select "Please Choose One Gable Roof Flat Roof Hybrid Gable & Flat Roof" at bounding box center [867, 504] width 550 height 25
select select "1"
click at [592, 492] on select "Please Choose One Gable Roof Flat Roof Hybrid Gable & Flat Roof" at bounding box center [867, 504] width 550 height 25
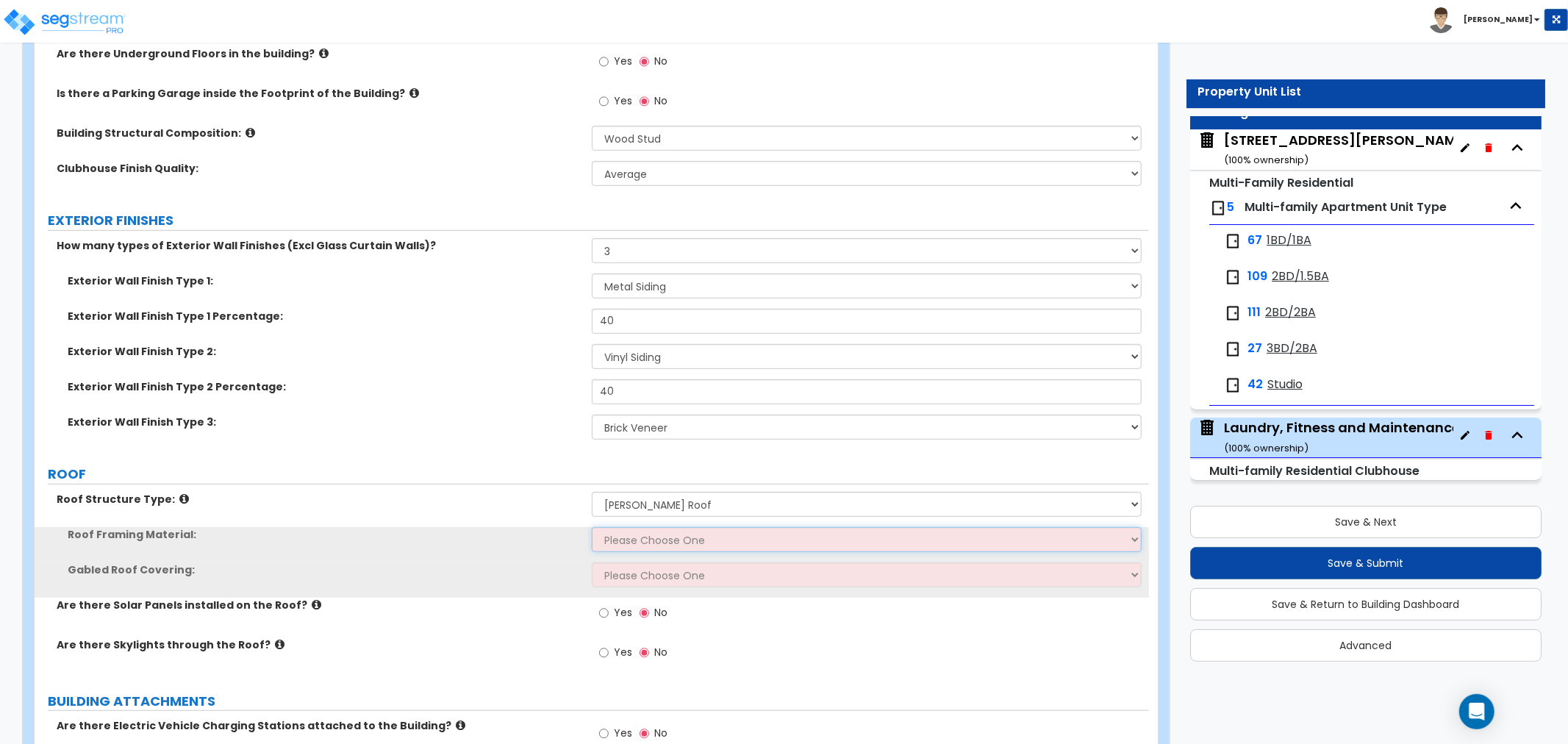
click at [648, 542] on select "Please Choose One Metal Wood" at bounding box center [867, 539] width 550 height 25
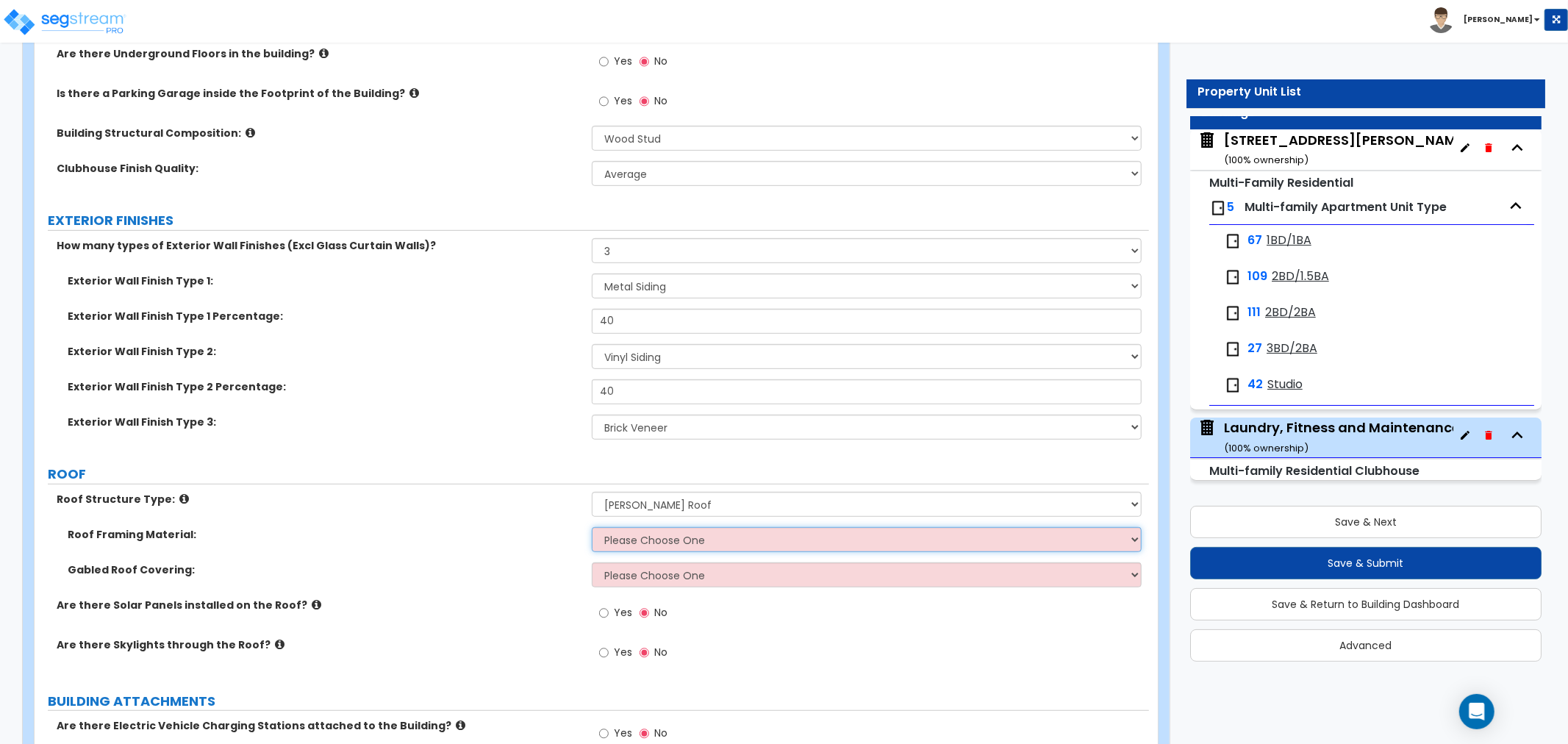
select select "2"
click at [592, 527] on select "Please Choose One Metal Wood" at bounding box center [867, 539] width 550 height 25
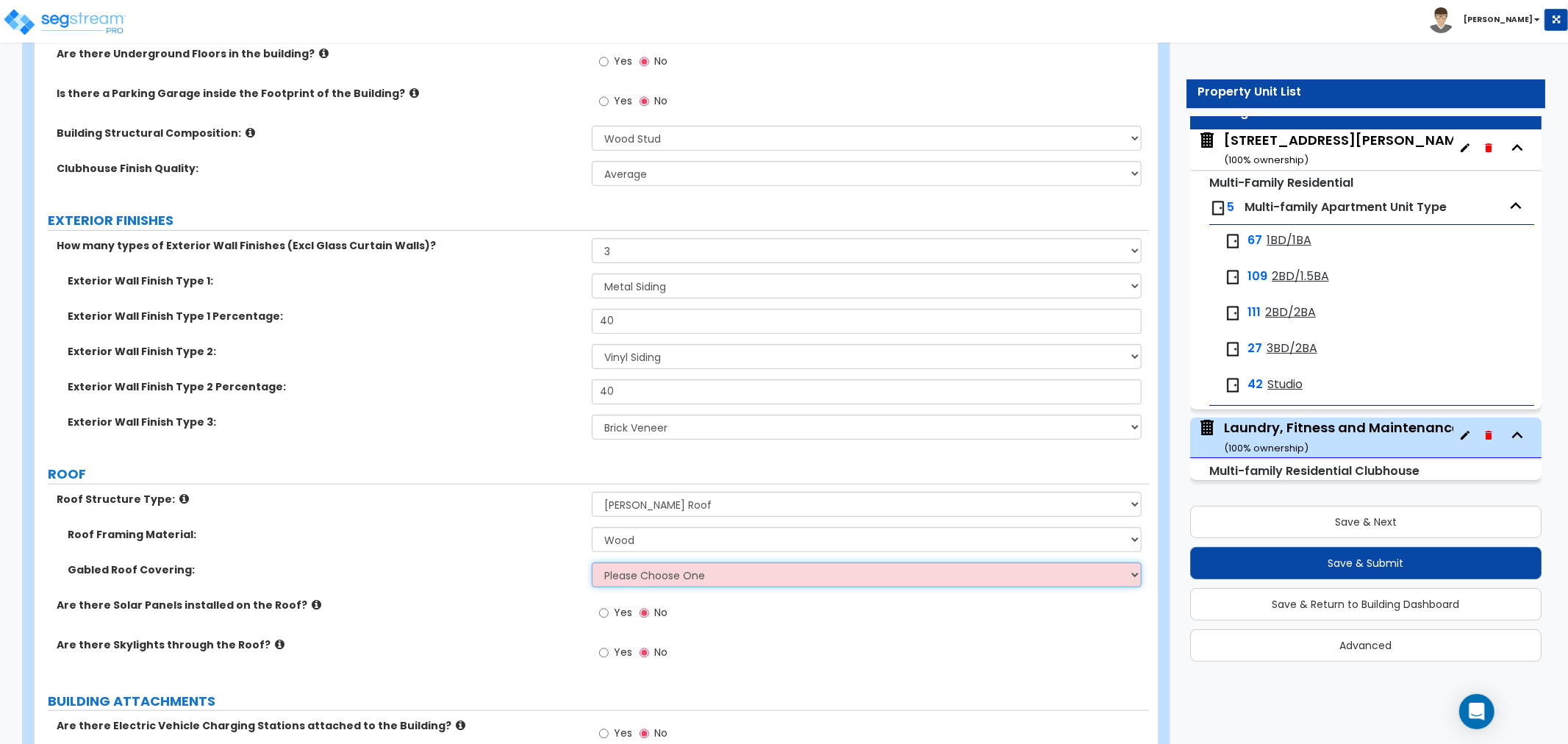
click at [647, 577] on select "Please Choose One Asphalt Shingle Clay Tile Wood Shingle Metal Shingle Standing…" at bounding box center [867, 574] width 550 height 25
select select "1"
click at [592, 562] on select "Please Choose One Asphalt Shingle Clay Tile Wood Shingle Metal Shingle Standing…" at bounding box center [867, 574] width 550 height 25
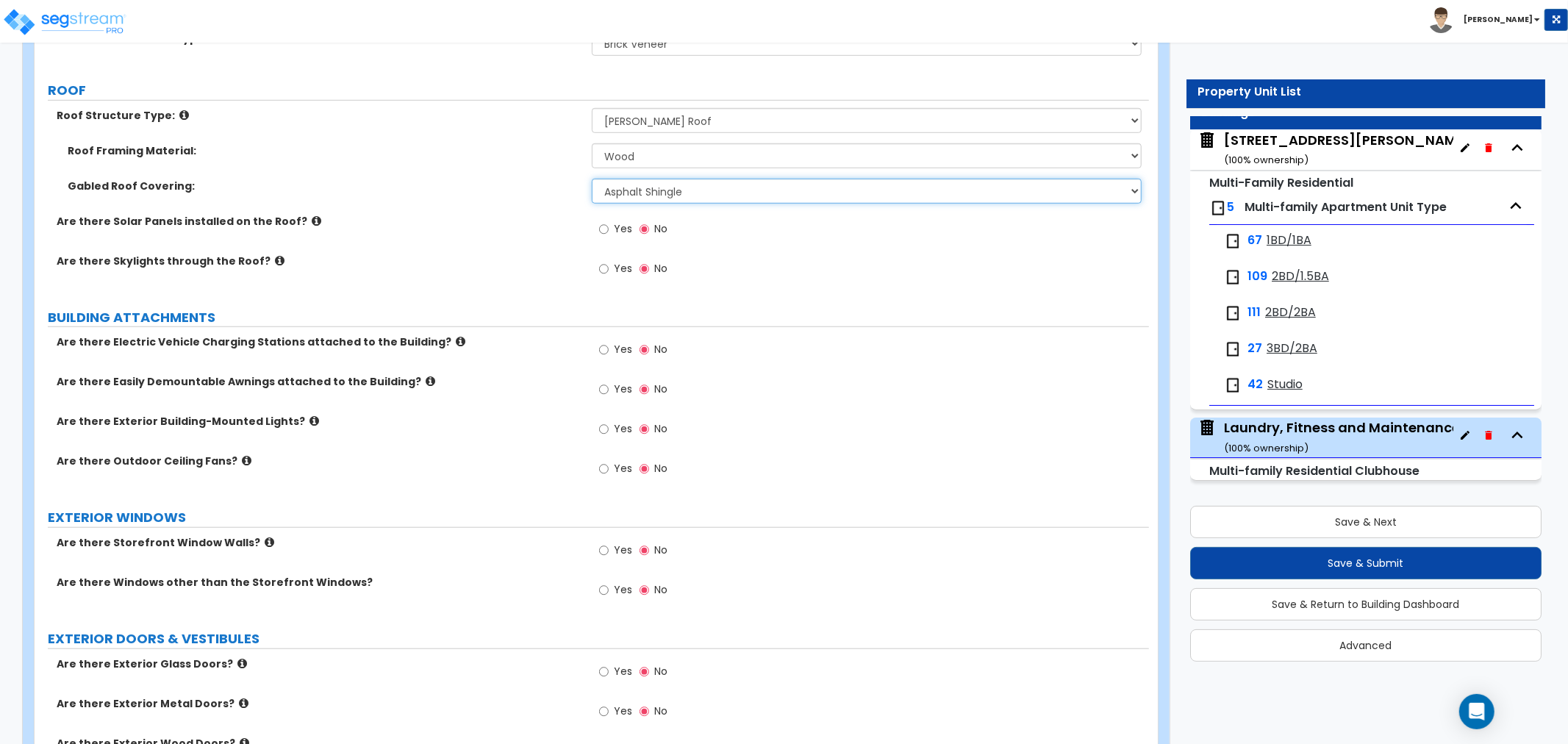
scroll to position [898, 0]
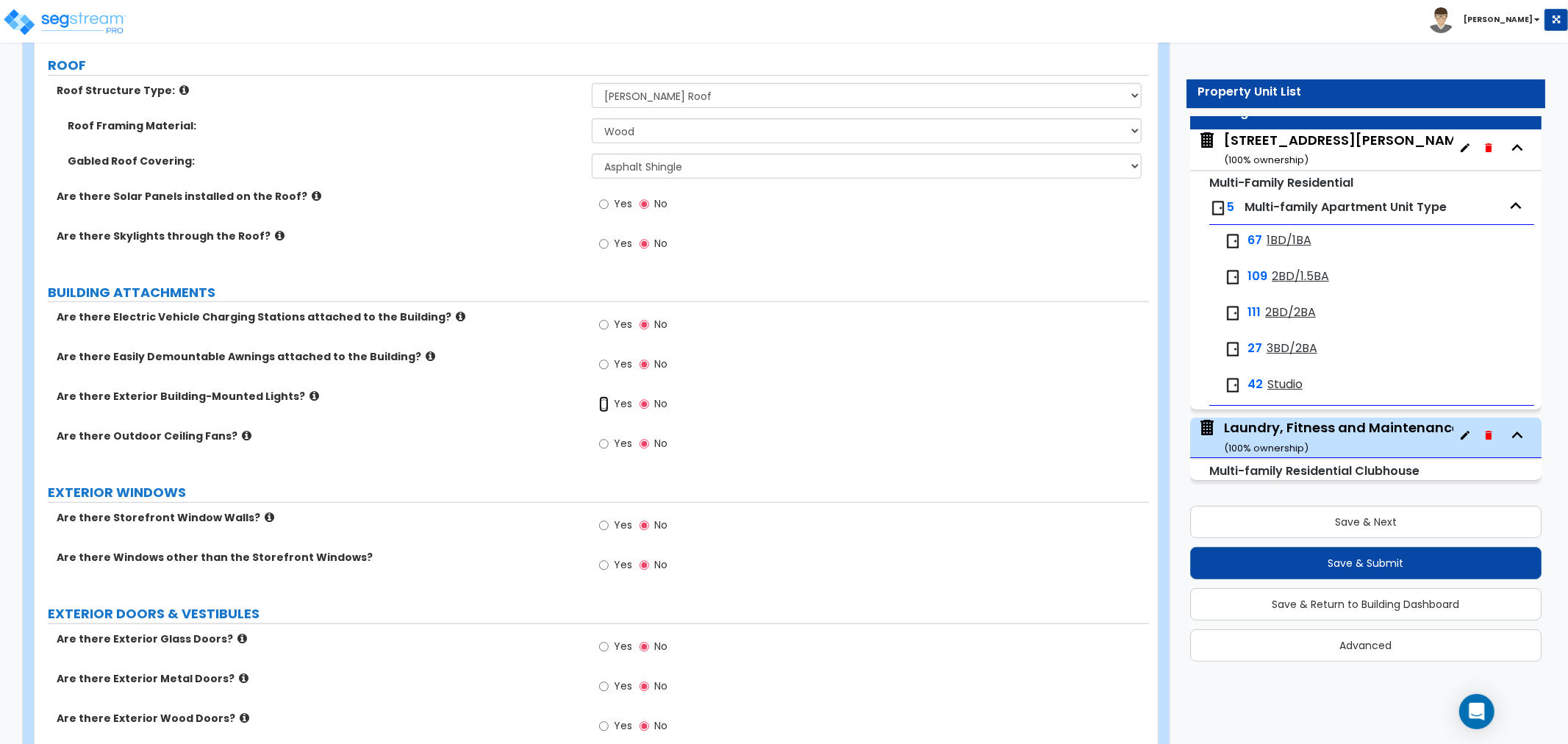
click at [607, 402] on input "Yes" at bounding box center [604, 403] width 10 height 16
radio input "true"
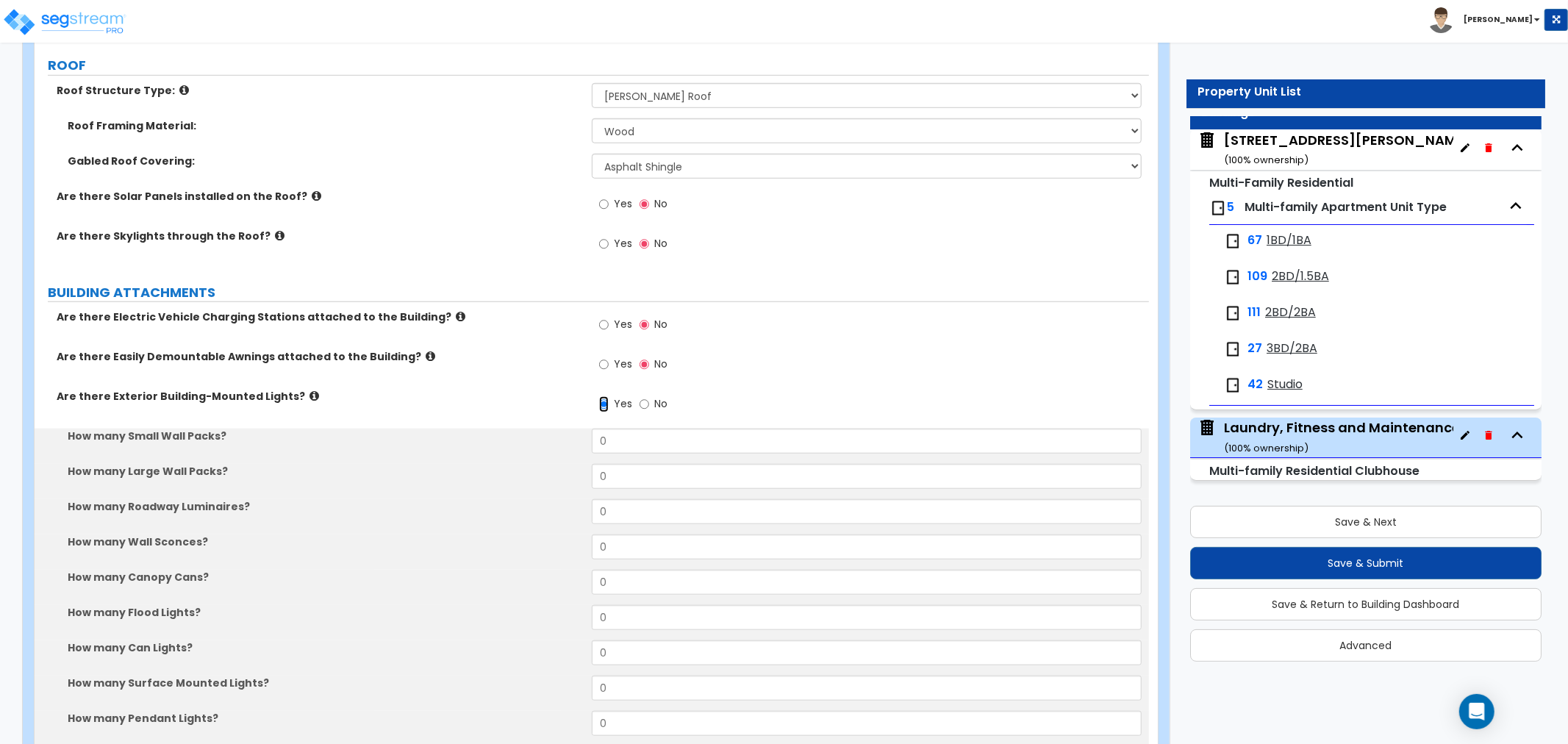
scroll to position [980, 0]
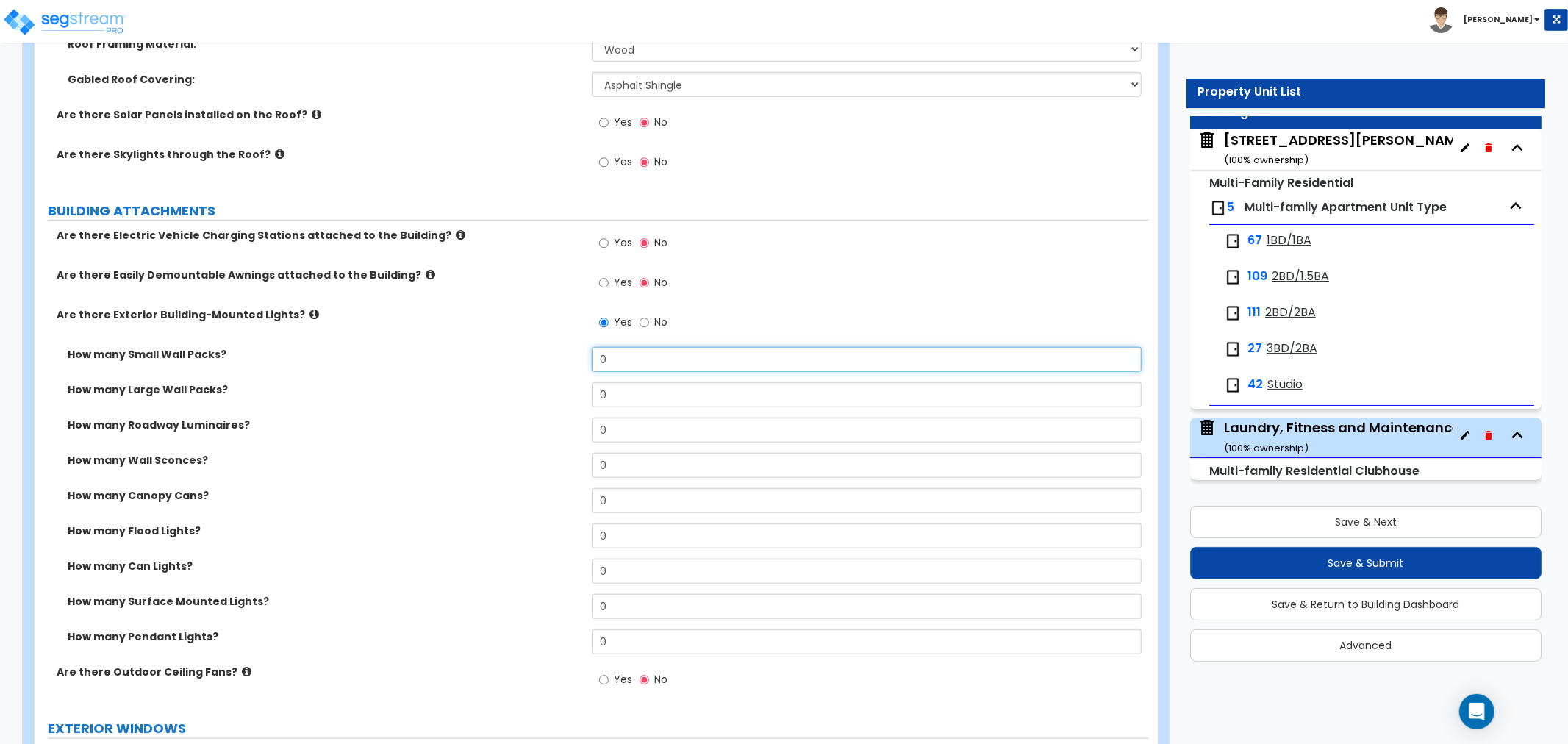
drag, startPoint x: 624, startPoint y: 361, endPoint x: 545, endPoint y: 360, distance: 79.0
click at [545, 360] on div "How many Small Wall Packs? 0" at bounding box center [591, 364] width 1114 height 35
click at [609, 356] on input "0" at bounding box center [867, 358] width 550 height 25
drag, startPoint x: 611, startPoint y: 355, endPoint x: 586, endPoint y: 361, distance: 25.7
click at [586, 361] on div "How many Small Wall Packs? 0" at bounding box center [591, 364] width 1114 height 35
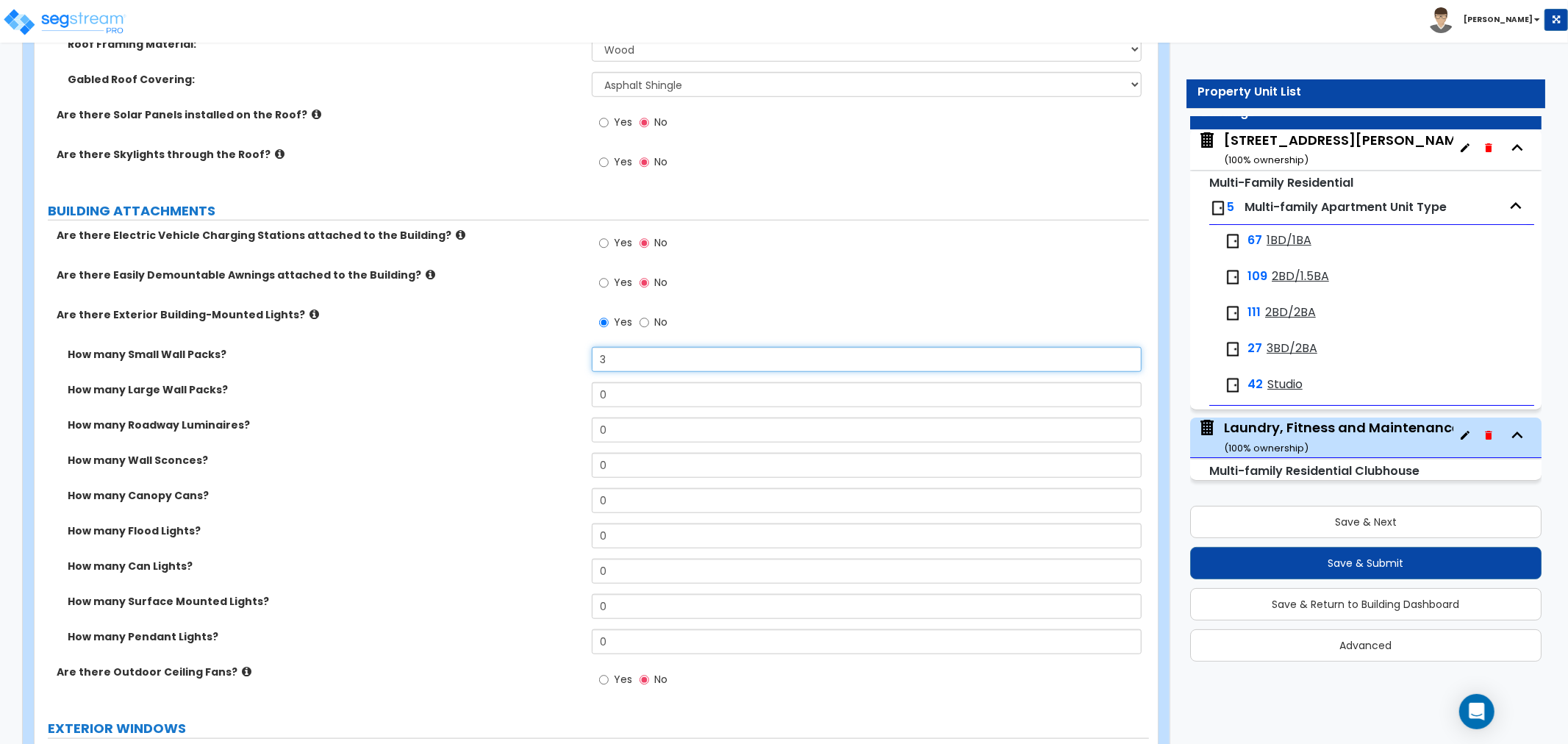
drag, startPoint x: 626, startPoint y: 354, endPoint x: 592, endPoint y: 360, distance: 34.5
click at [592, 360] on input "3" at bounding box center [867, 358] width 550 height 25
type input "4"
click at [507, 399] on div "How many Large Wall Packs? 0" at bounding box center [591, 399] width 1114 height 35
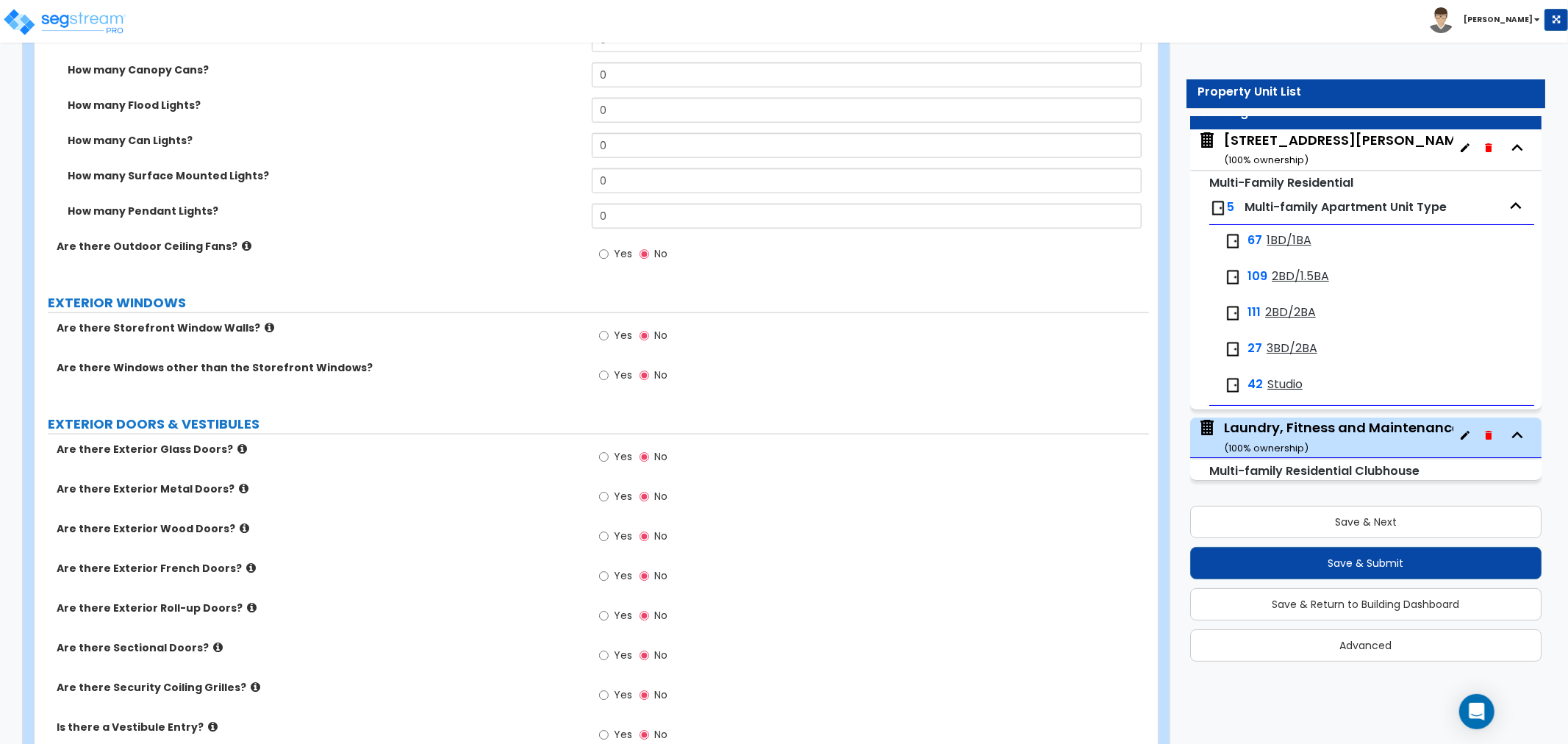
scroll to position [1387, 0]
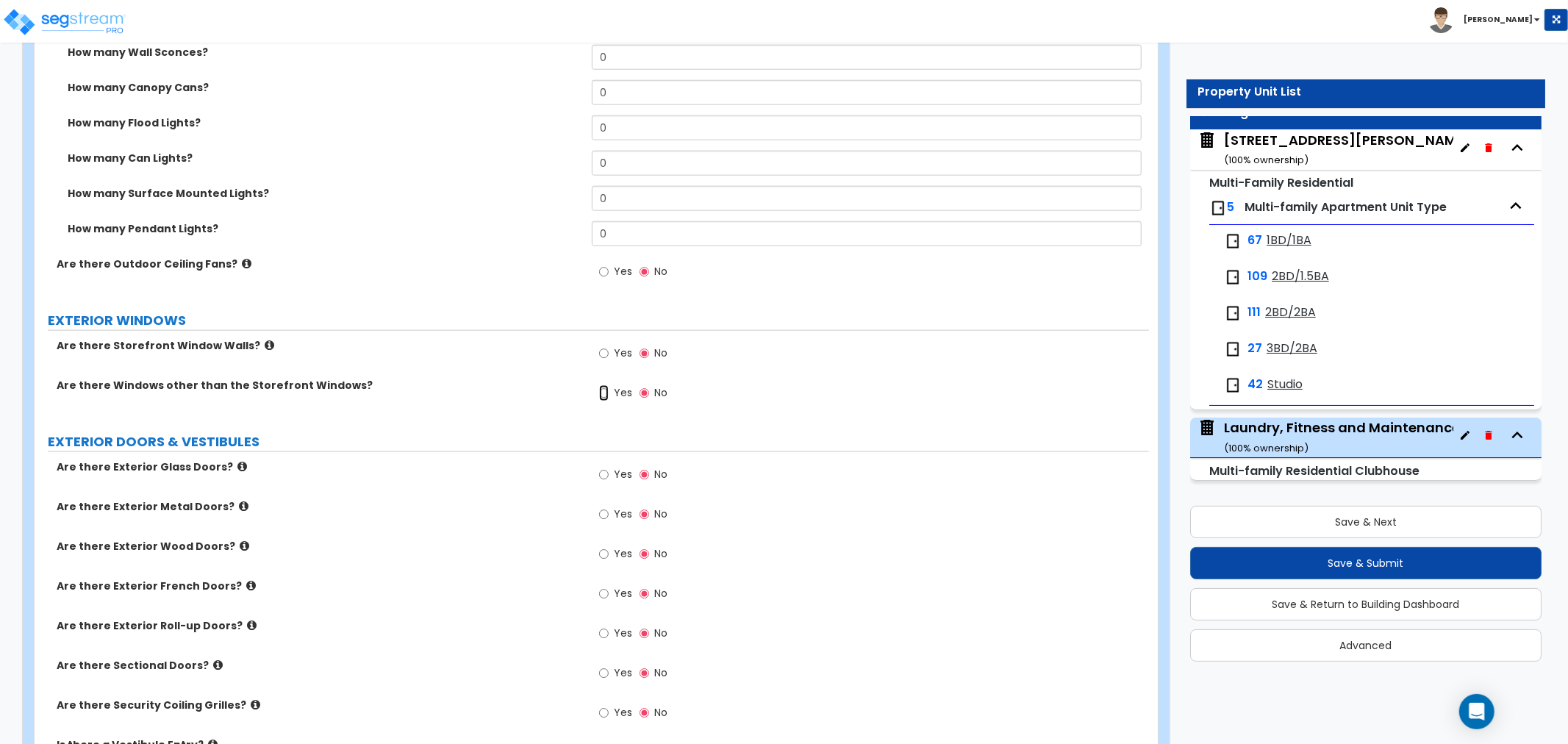
click at [604, 392] on input "Yes" at bounding box center [604, 393] width 10 height 16
radio input "true"
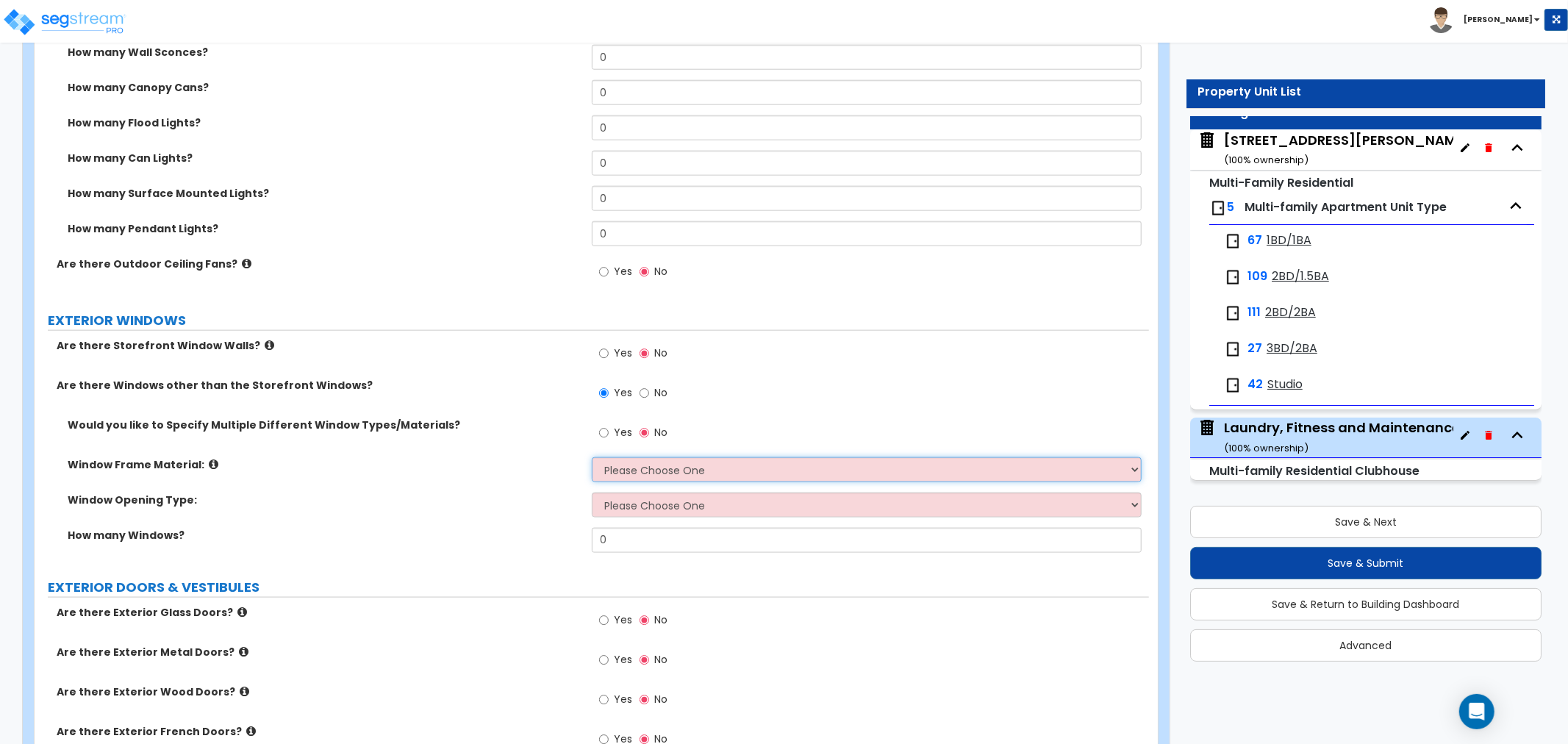
click at [677, 460] on select "Please Choose One Vinyl Aluminum Wood" at bounding box center [867, 469] width 550 height 25
select select "1"
click at [592, 457] on select "Please Choose One Vinyl Aluminum Wood" at bounding box center [867, 469] width 550 height 25
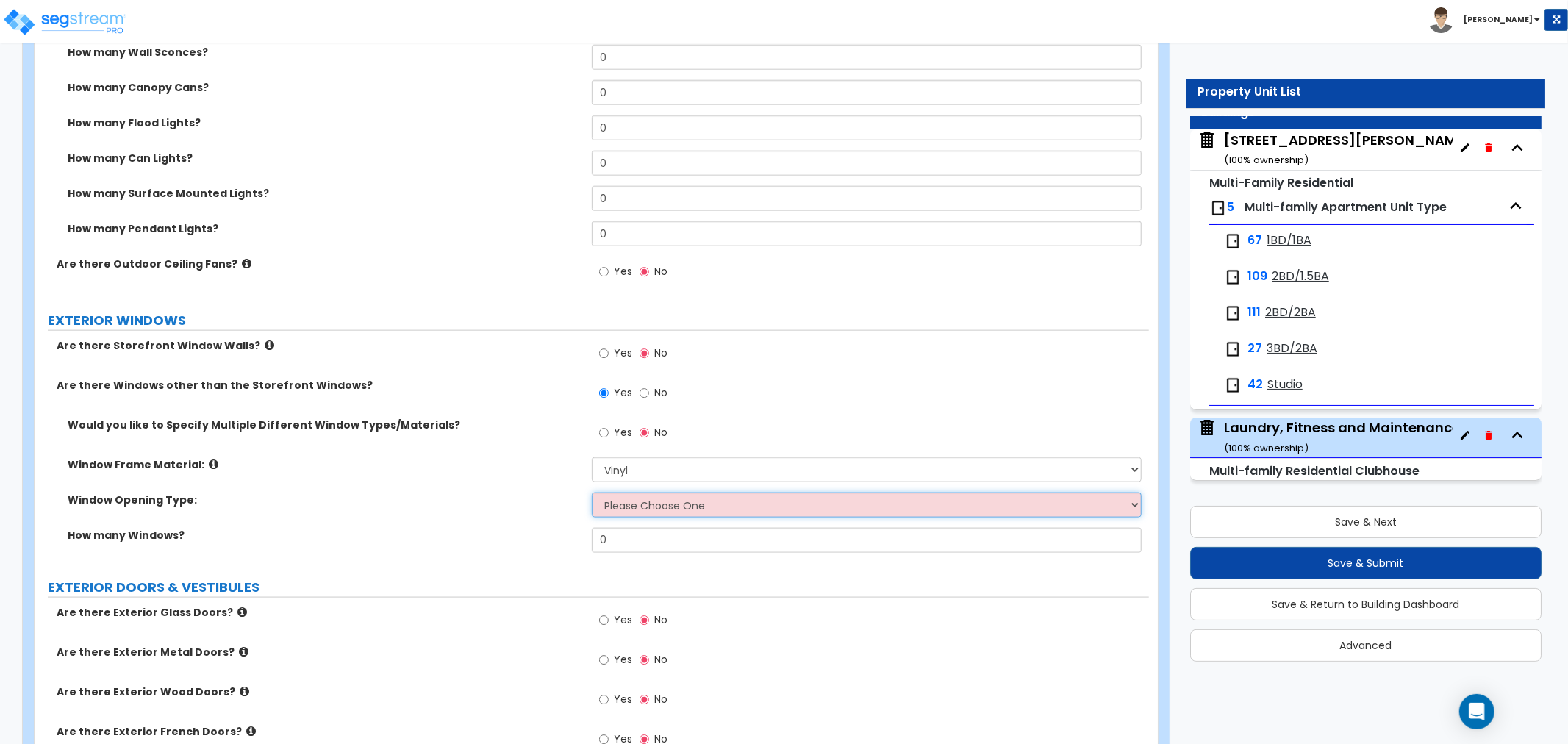
click at [645, 505] on select "Please Choose One Sliding Window Fixed/Picture Window Awning Window Swing/Casem…" at bounding box center [867, 505] width 550 height 25
select select "2"
click at [592, 493] on select "Please Choose One Sliding Window Fixed/Picture Window Awning Window Swing/Casem…" at bounding box center [867, 505] width 550 height 25
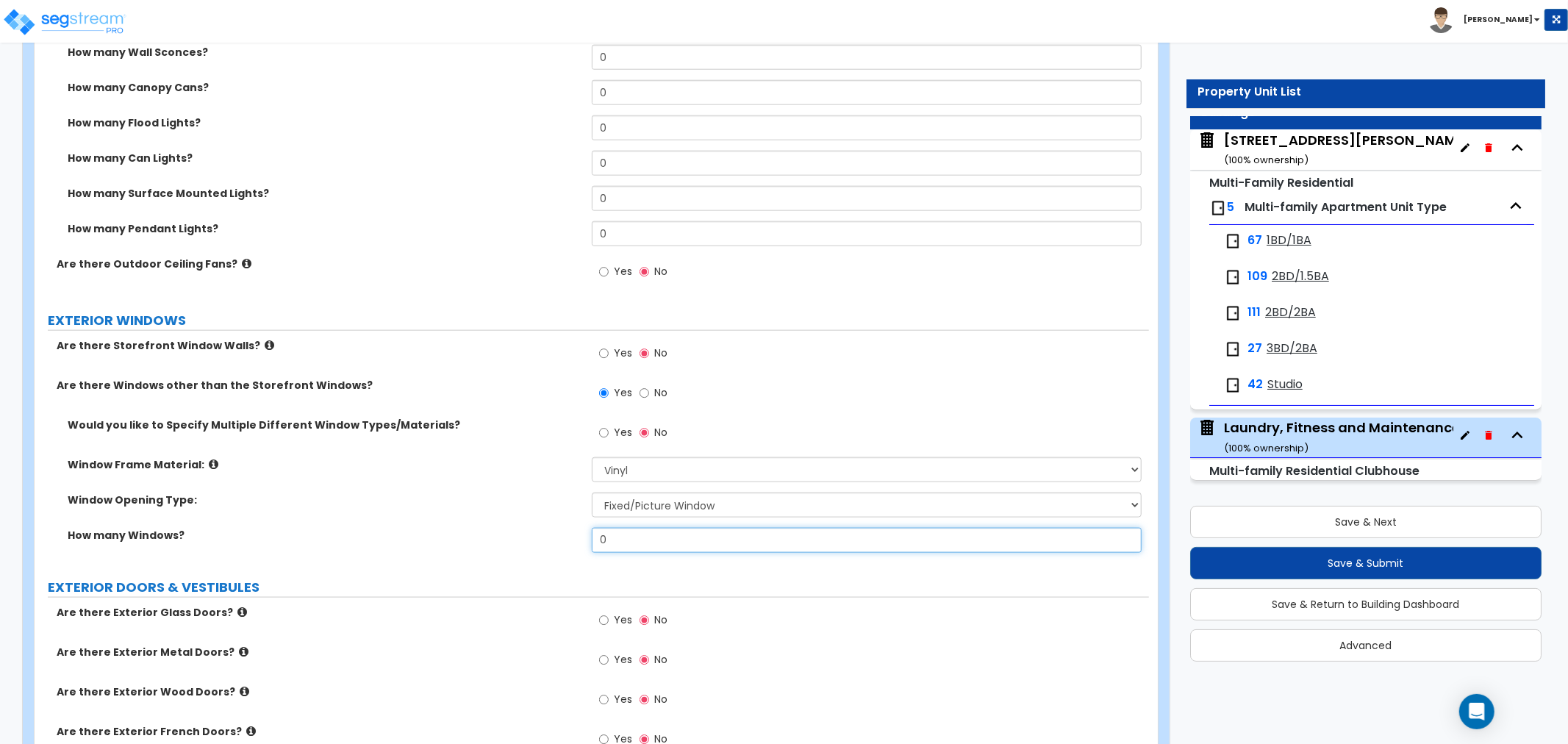
drag, startPoint x: 649, startPoint y: 539, endPoint x: 542, endPoint y: 537, distance: 107.0
click at [542, 537] on div "How many Windows? 0" at bounding box center [591, 545] width 1114 height 35
drag, startPoint x: 632, startPoint y: 539, endPoint x: 536, endPoint y: 539, distance: 96.0
click at [536, 539] on div "How many Windows? 6" at bounding box center [591, 545] width 1114 height 35
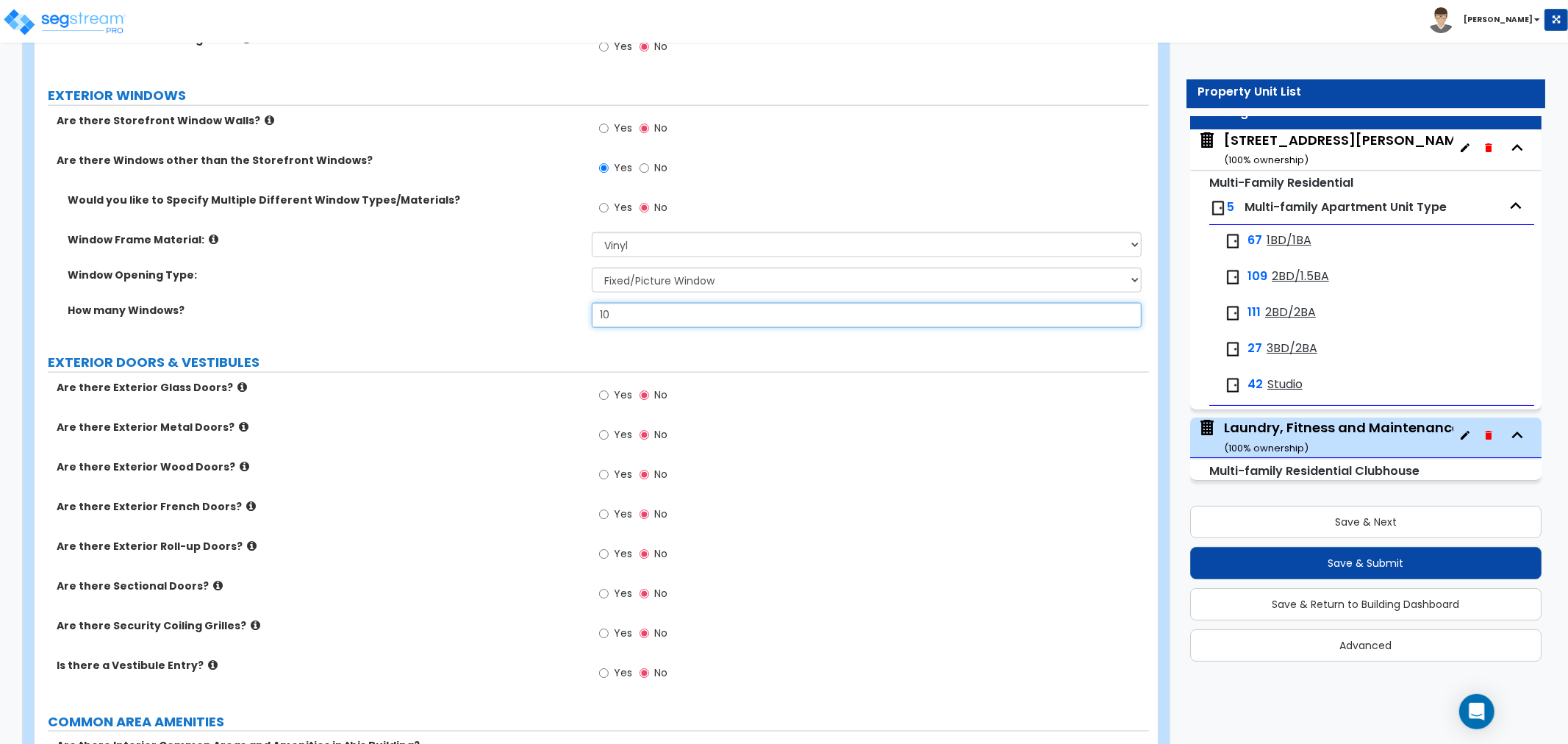
scroll to position [1632, 0]
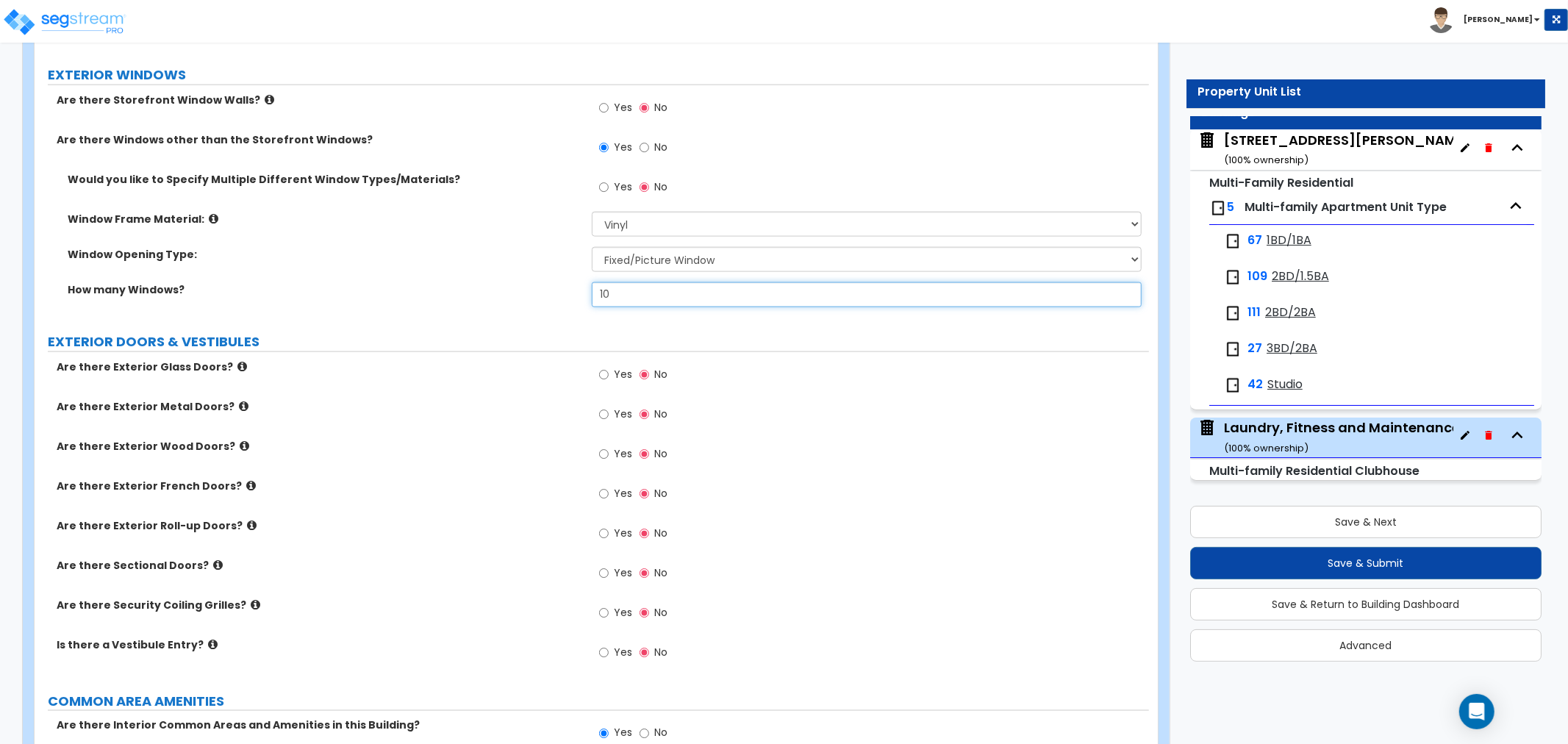
type input "10"
click at [603, 377] on input "Yes" at bounding box center [604, 375] width 10 height 16
radio input "true"
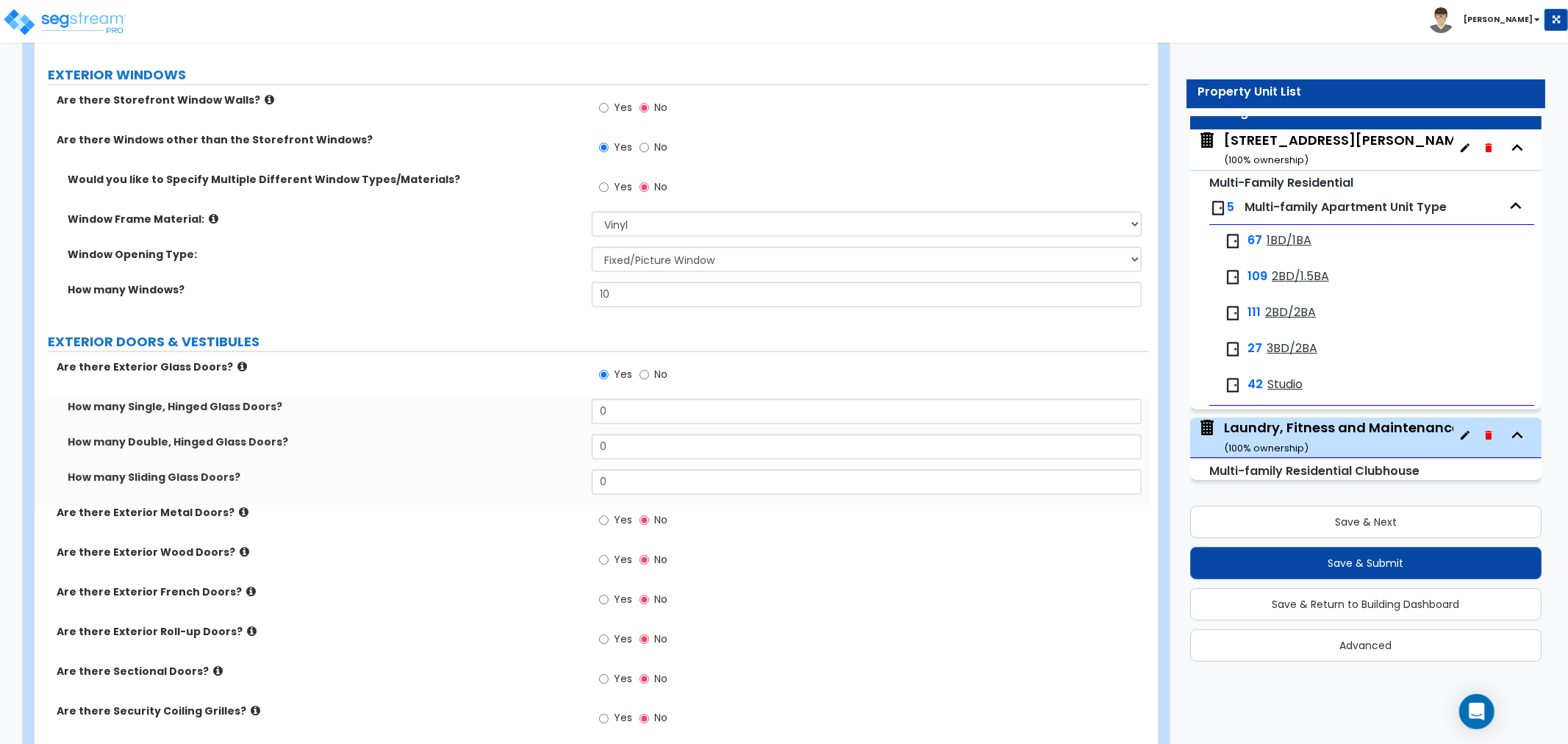
click at [238, 364] on icon at bounding box center [243, 366] width 10 height 11
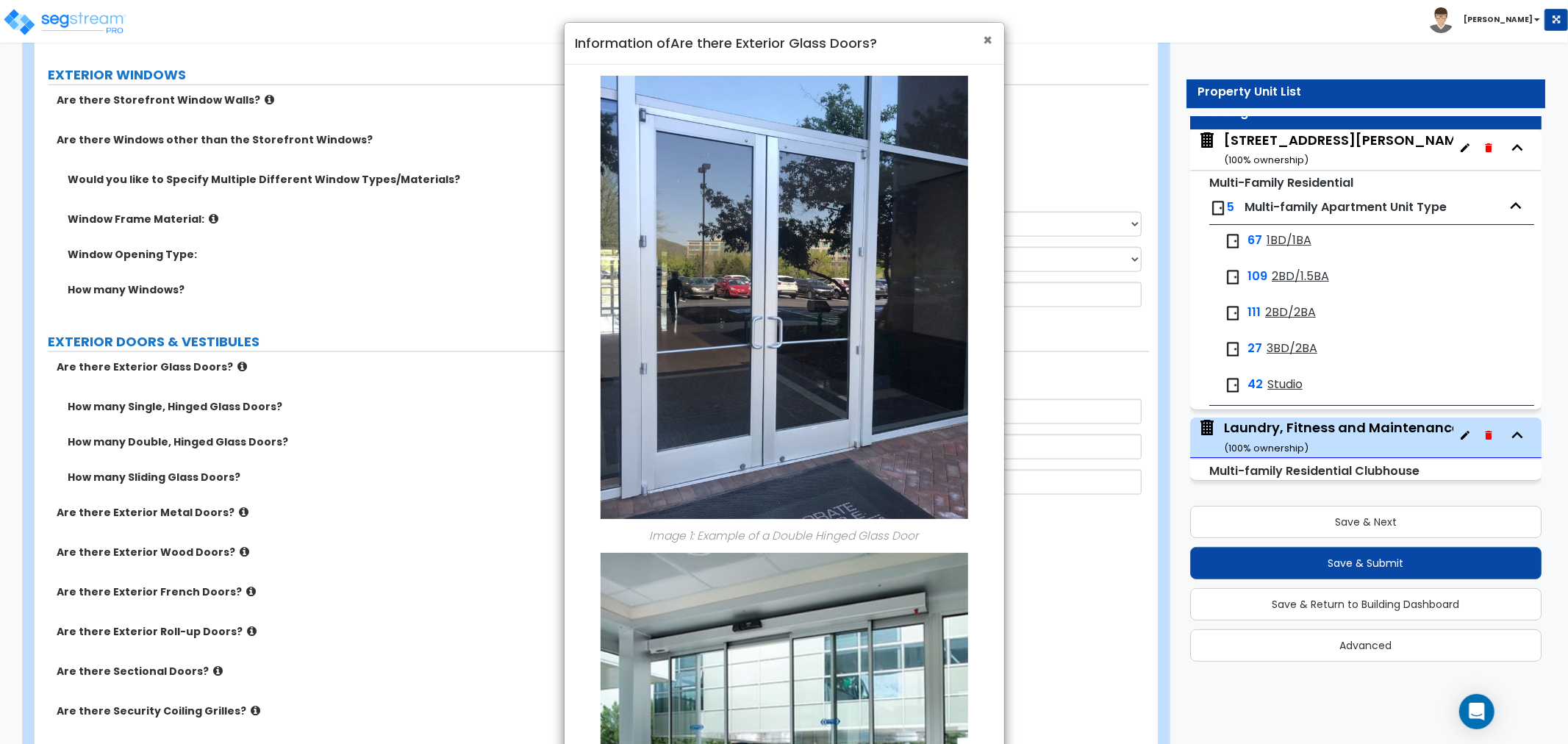
click at [984, 37] on span "×" at bounding box center [989, 40] width 10 height 22
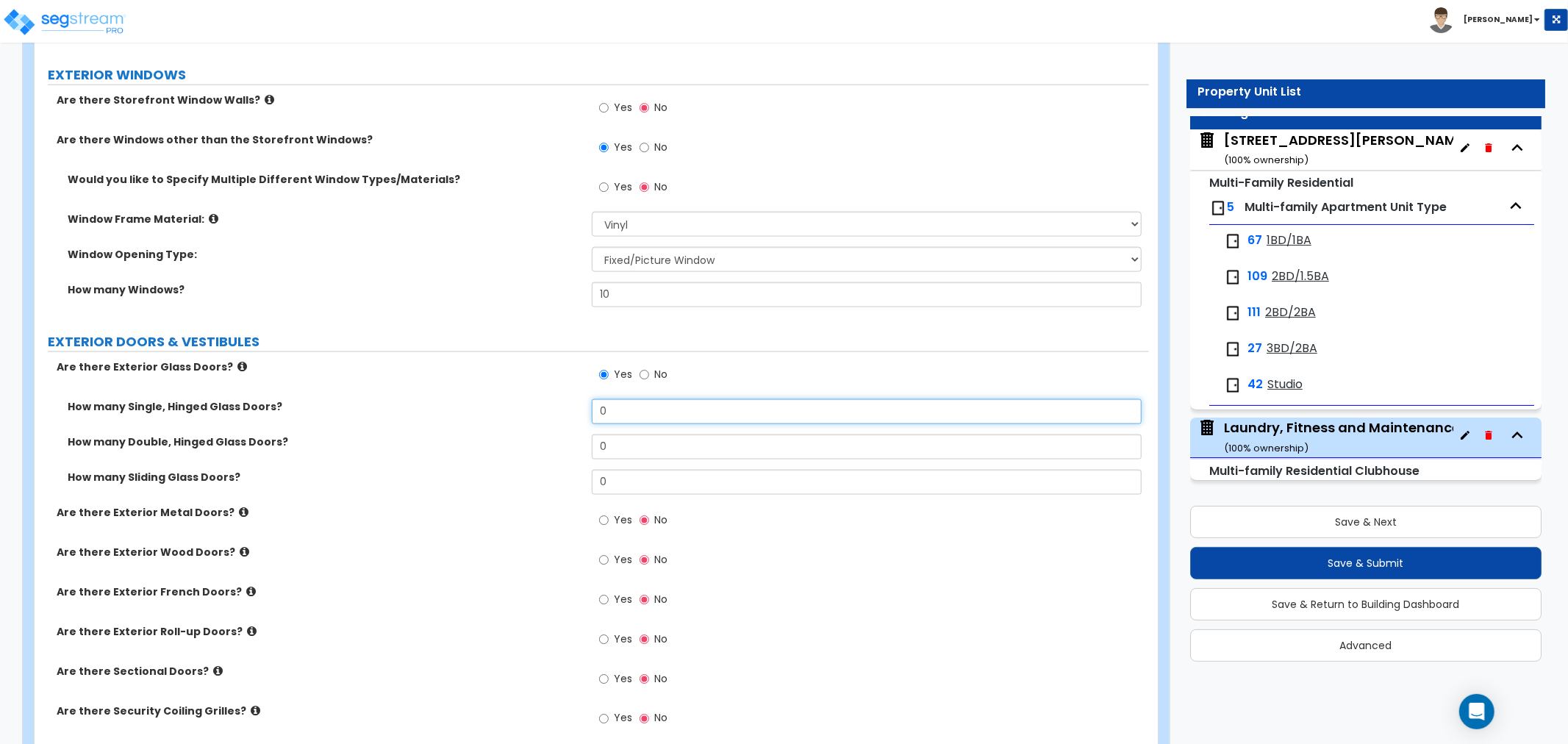
drag, startPoint x: 622, startPoint y: 417, endPoint x: 534, endPoint y: 419, distance: 88.0
click at [534, 419] on div "How many Single, Hinged Glass Doors? 0" at bounding box center [591, 416] width 1114 height 35
drag, startPoint x: 629, startPoint y: 446, endPoint x: 534, endPoint y: 446, distance: 95.0
click at [534, 446] on div "How many Double, Hinged Glass Doors? 0" at bounding box center [591, 452] width 1114 height 35
drag, startPoint x: 610, startPoint y: 410, endPoint x: 548, endPoint y: 413, distance: 62.1
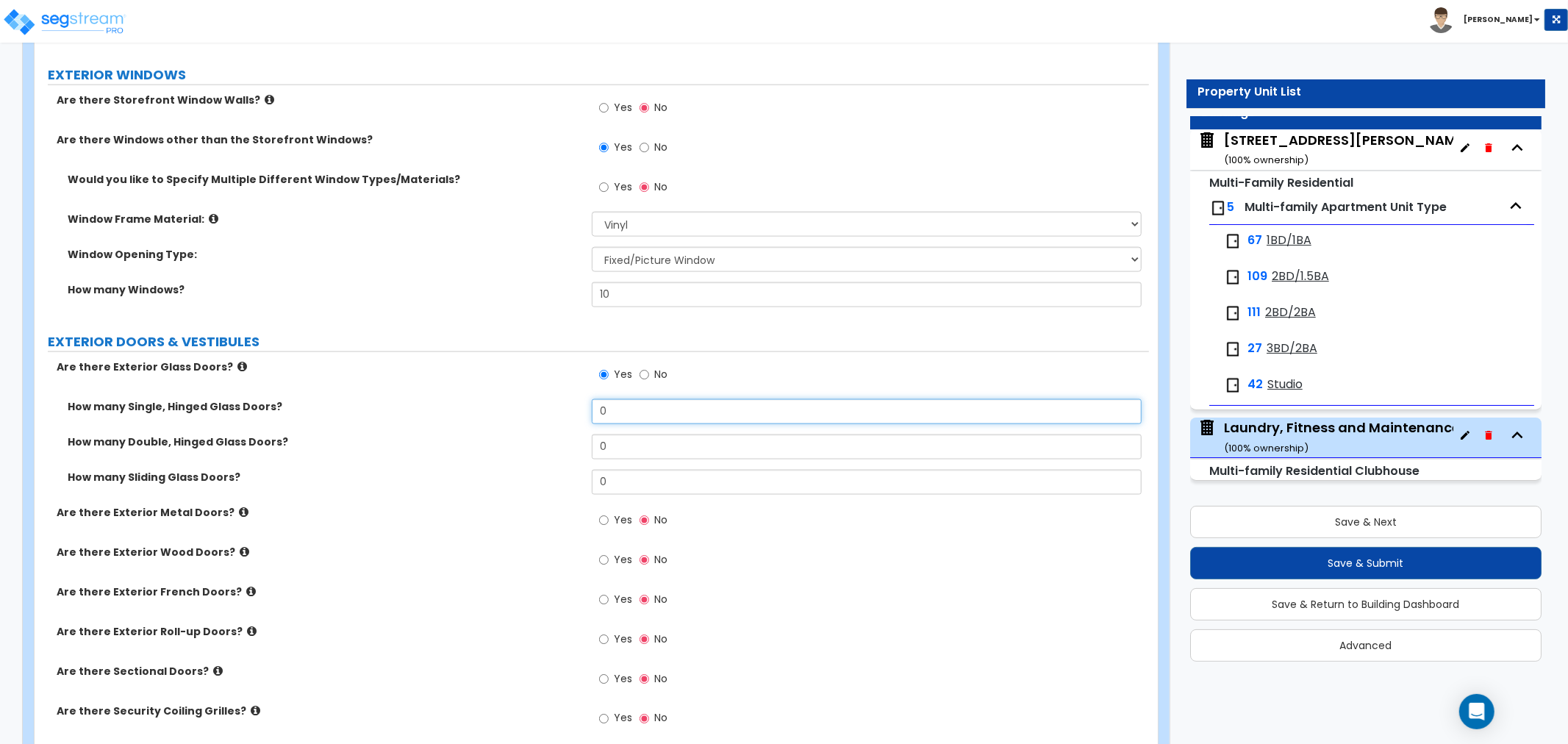
click at [548, 413] on div "How many Single, Hinged Glass Doors? 0" at bounding box center [591, 416] width 1114 height 35
type input "1"
drag, startPoint x: 651, startPoint y: 444, endPoint x: 516, endPoint y: 452, distance: 135.2
click at [516, 452] on div "How many Double, Hinged Glass Doors? 0" at bounding box center [591, 452] width 1114 height 35
type input "1"
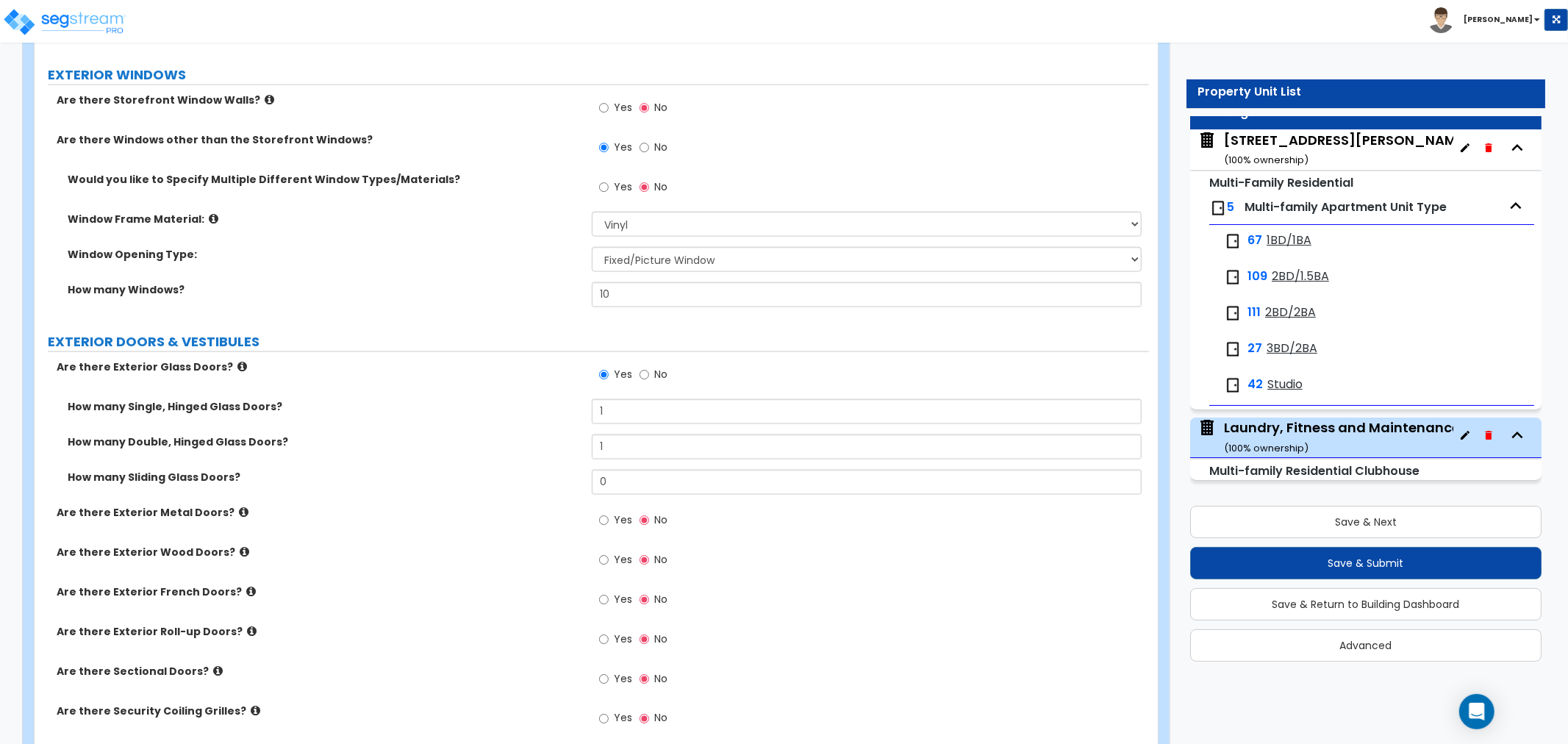
click at [505, 455] on div "How many Double, Hinged Glass Doors? 1" at bounding box center [591, 452] width 1114 height 35
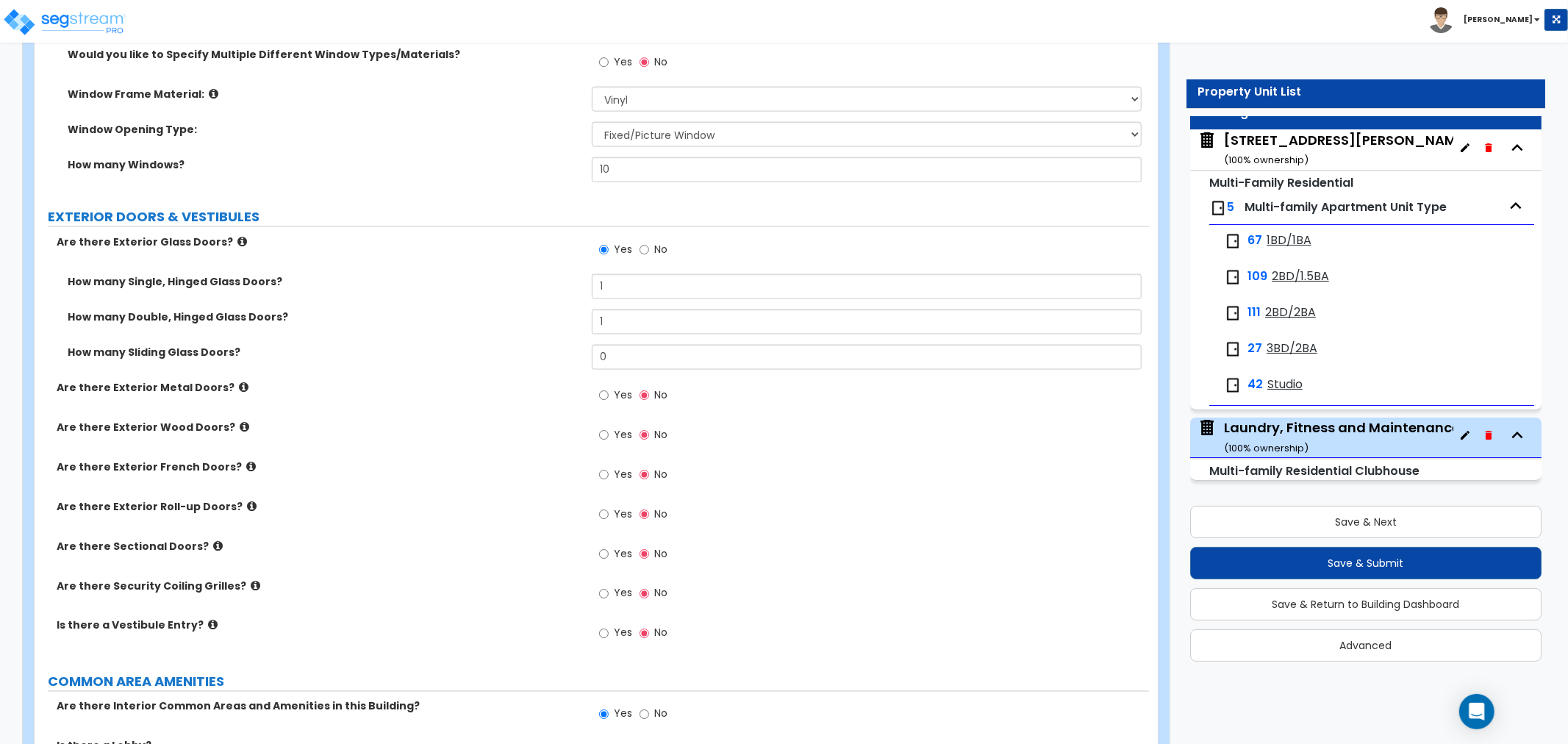
scroll to position [1795, 0]
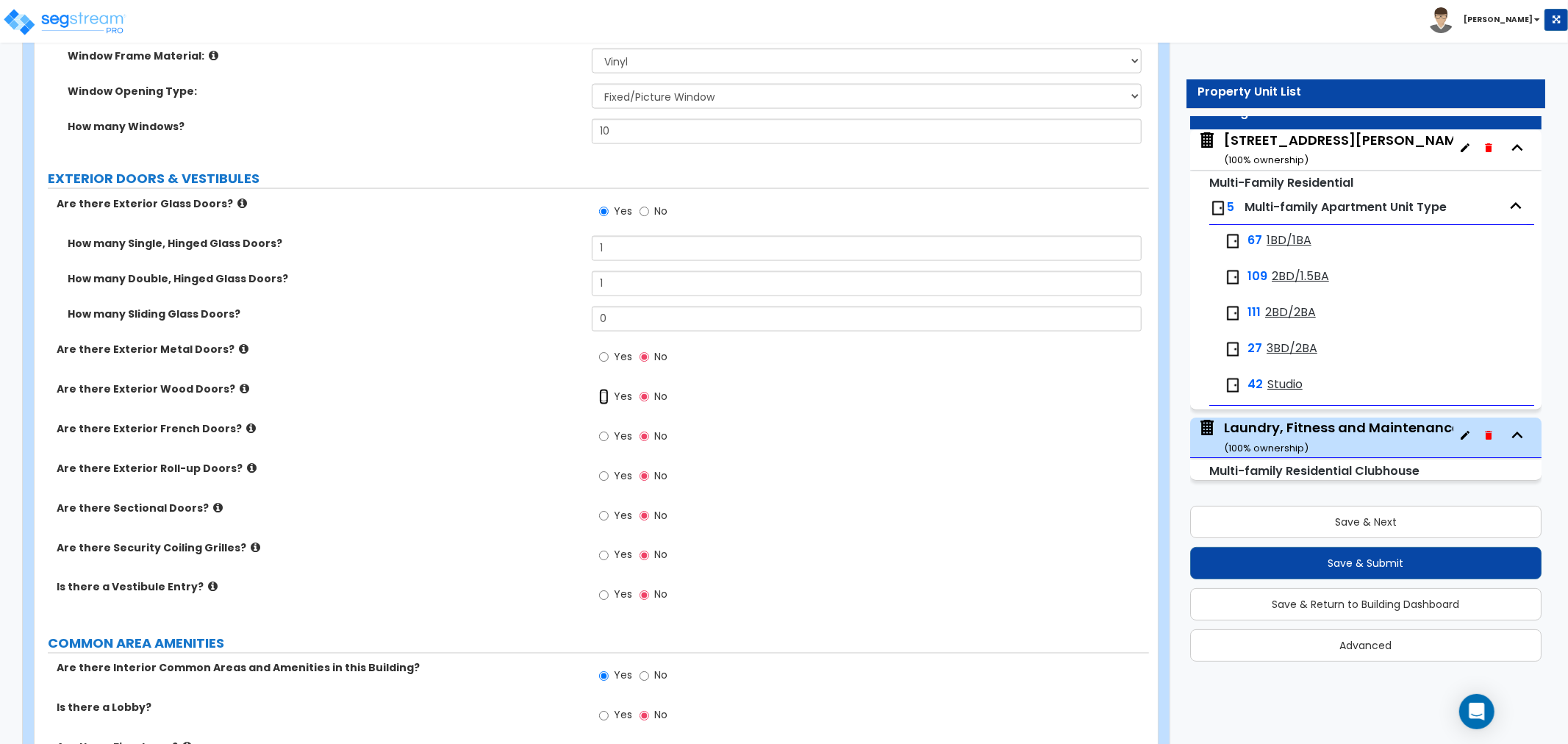
click at [601, 394] on input "Yes" at bounding box center [604, 397] width 10 height 16
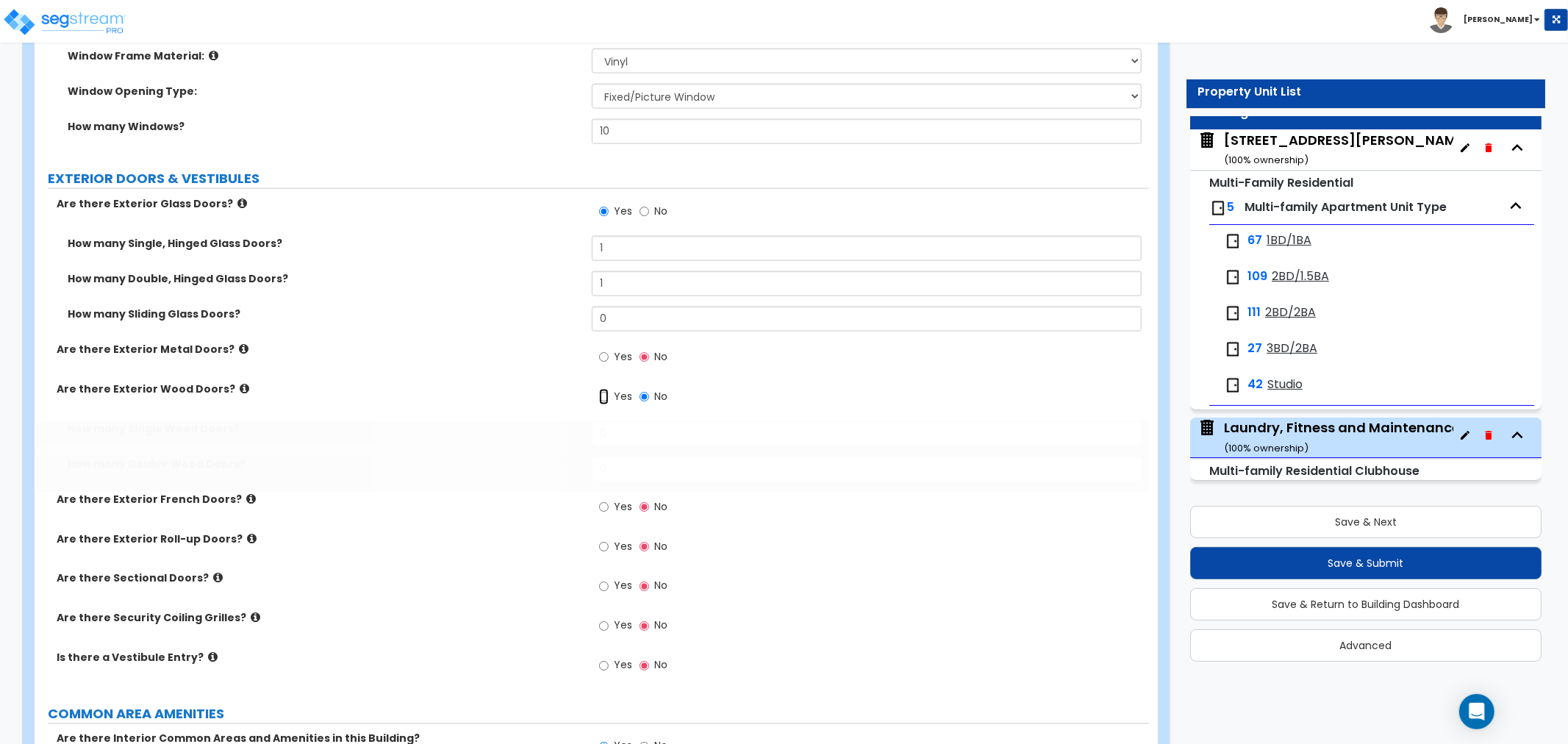
radio input "true"
drag, startPoint x: 622, startPoint y: 437, endPoint x: 586, endPoint y: 437, distance: 36.0
click at [586, 437] on div "How many Single Wood Doors? 0" at bounding box center [591, 439] width 1114 height 35
type input "4"
click at [449, 453] on div "How many Single Wood Doors? 4" at bounding box center [591, 439] width 1114 height 35
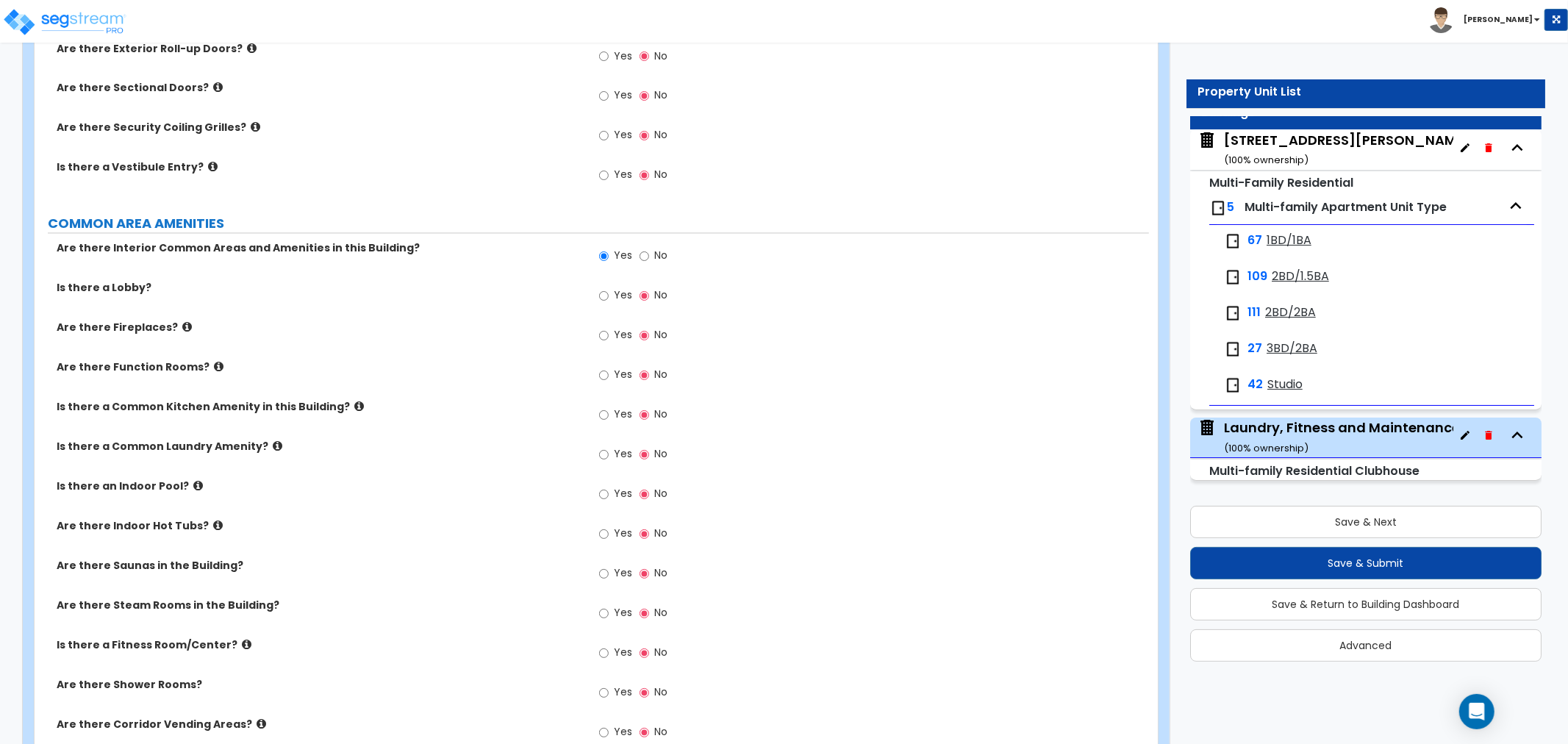
scroll to position [2367, 0]
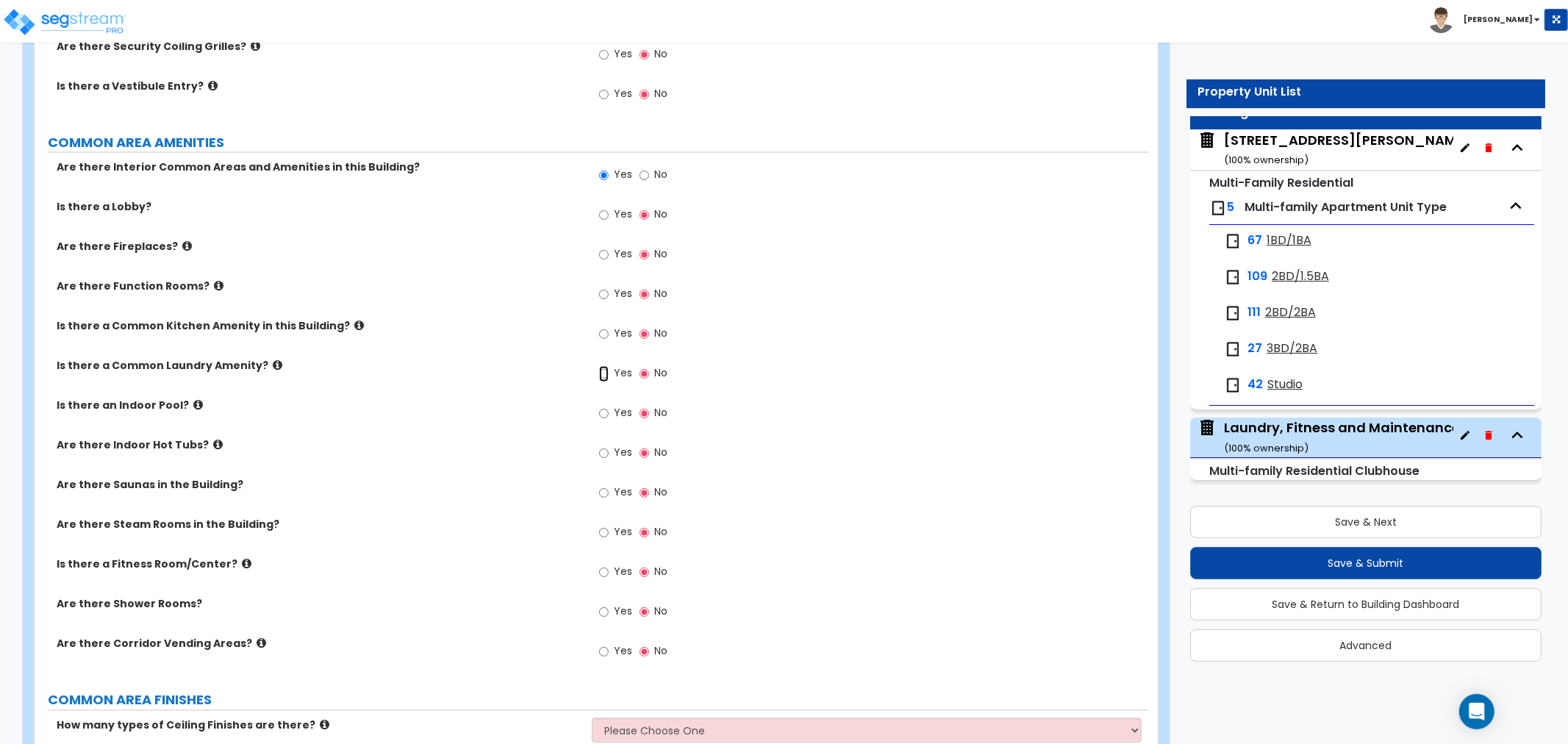
click at [608, 371] on input "Yes" at bounding box center [604, 373] width 10 height 16
radio input "true"
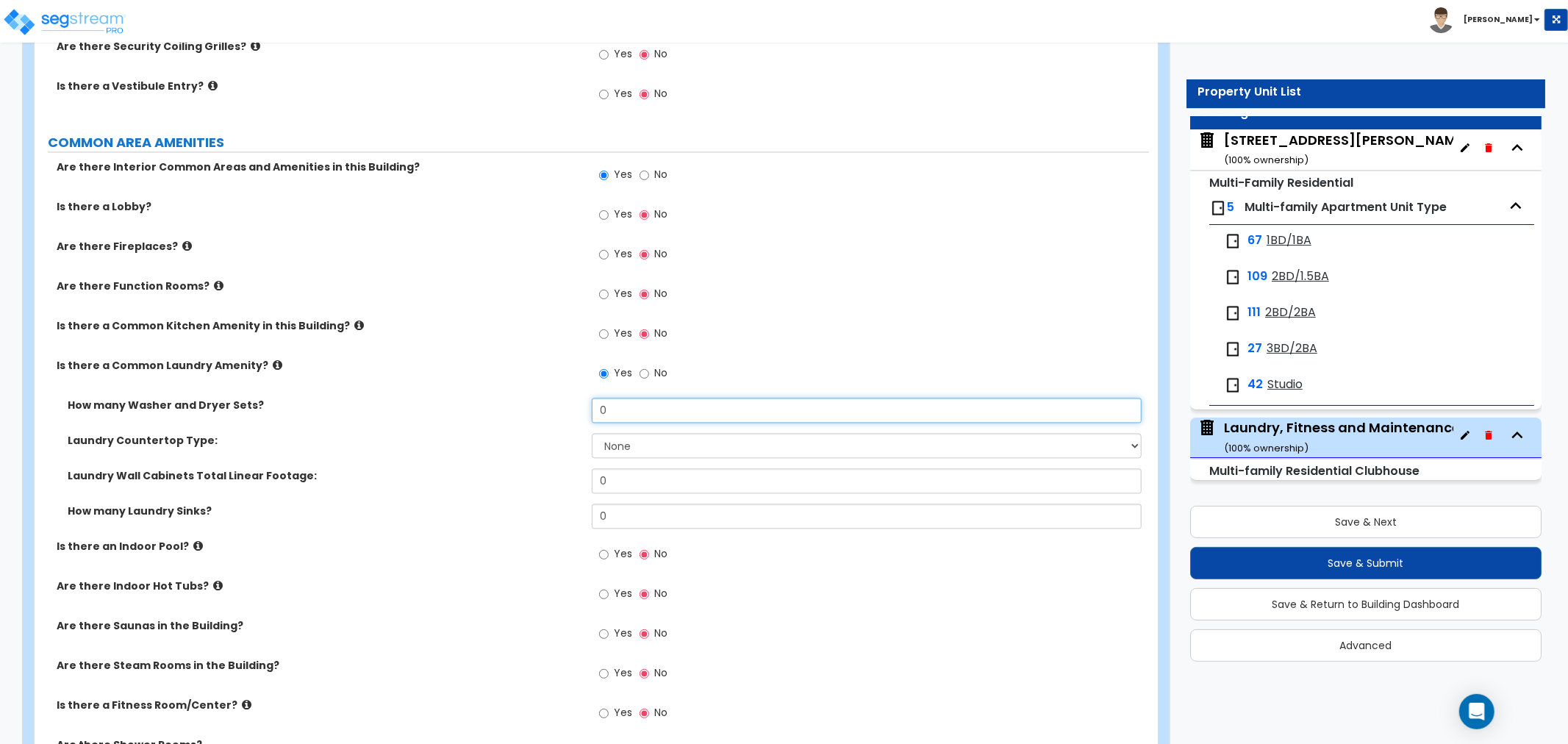
click at [622, 409] on input "0" at bounding box center [867, 409] width 550 height 25
click at [1325, 147] on div "902 N Charles & 900 Linden Ave ( 100 % ownership)" at bounding box center [1346, 149] width 246 height 37
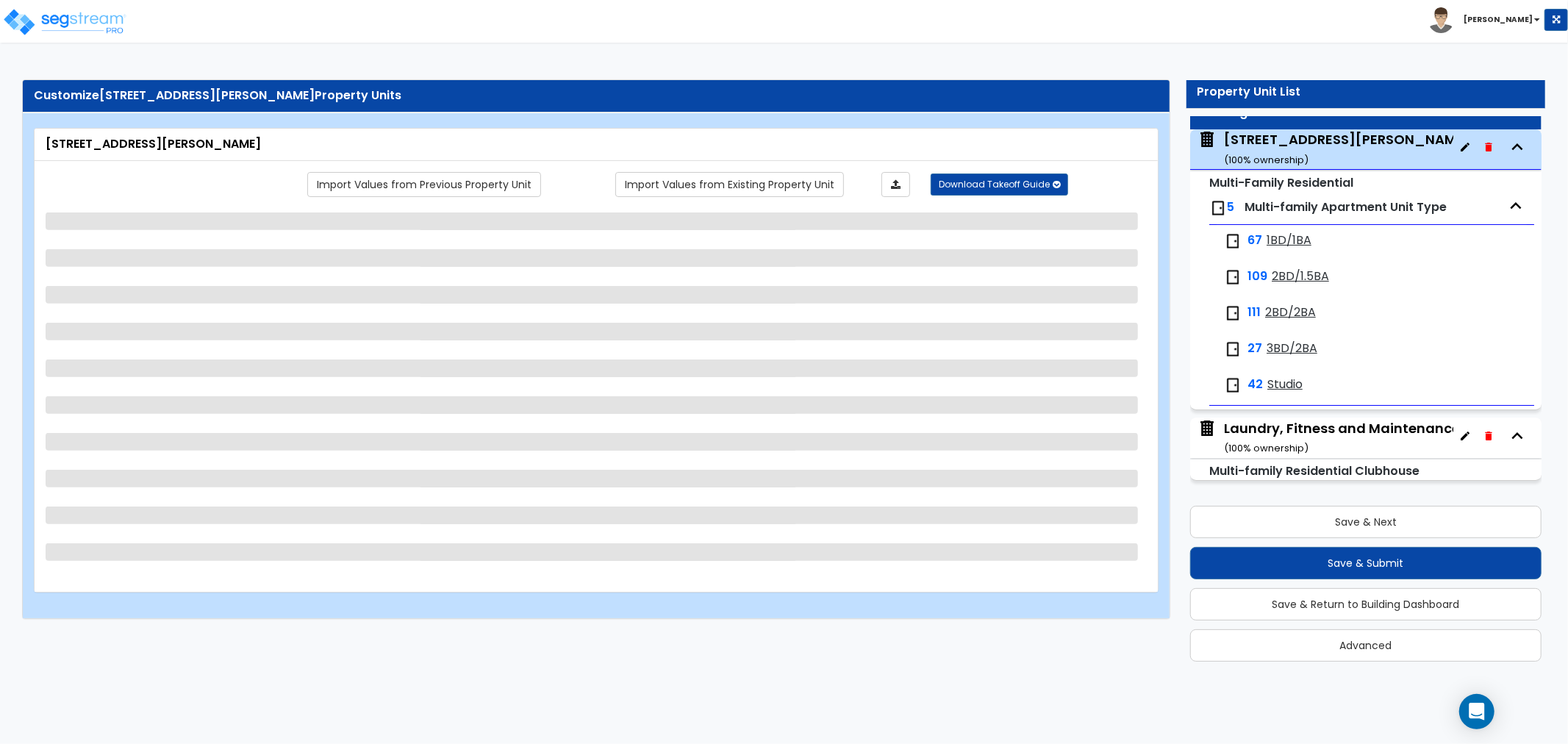
scroll to position [0, 0]
select select "1"
select select "2"
select select "7"
select select "3"
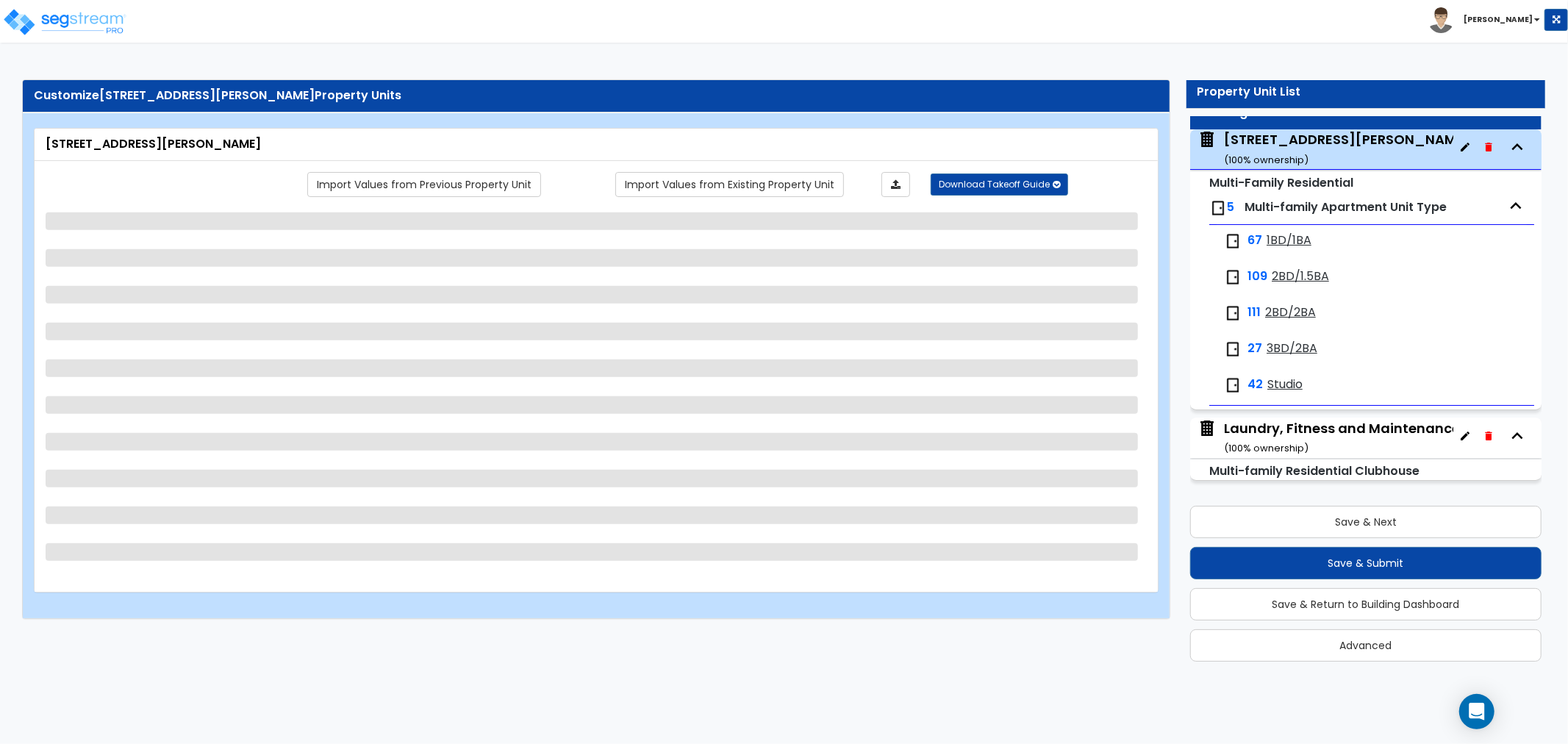
select select "2"
select select "5"
select select "6"
select select "3"
select select "2"
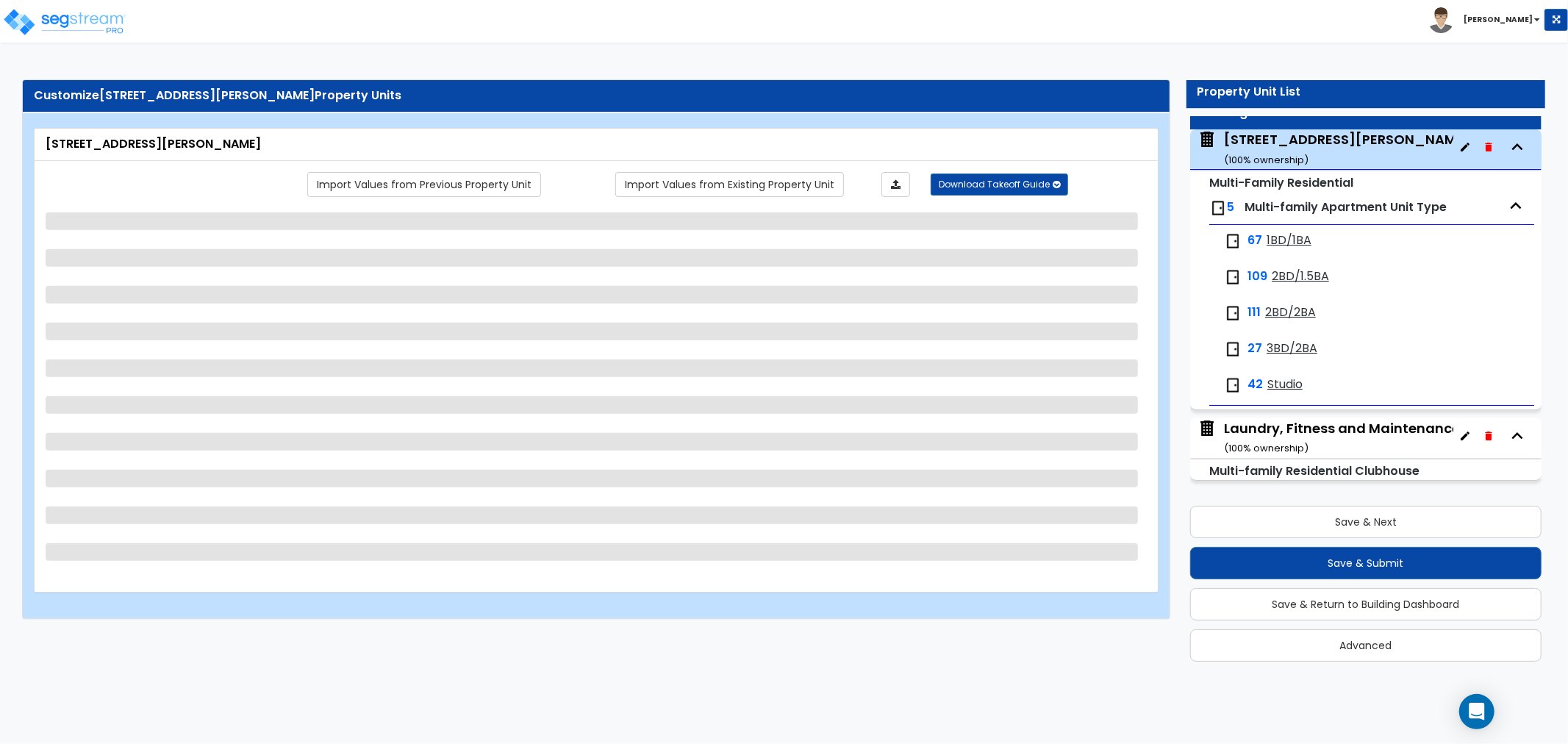
select select "1"
select select "2"
select select "1"
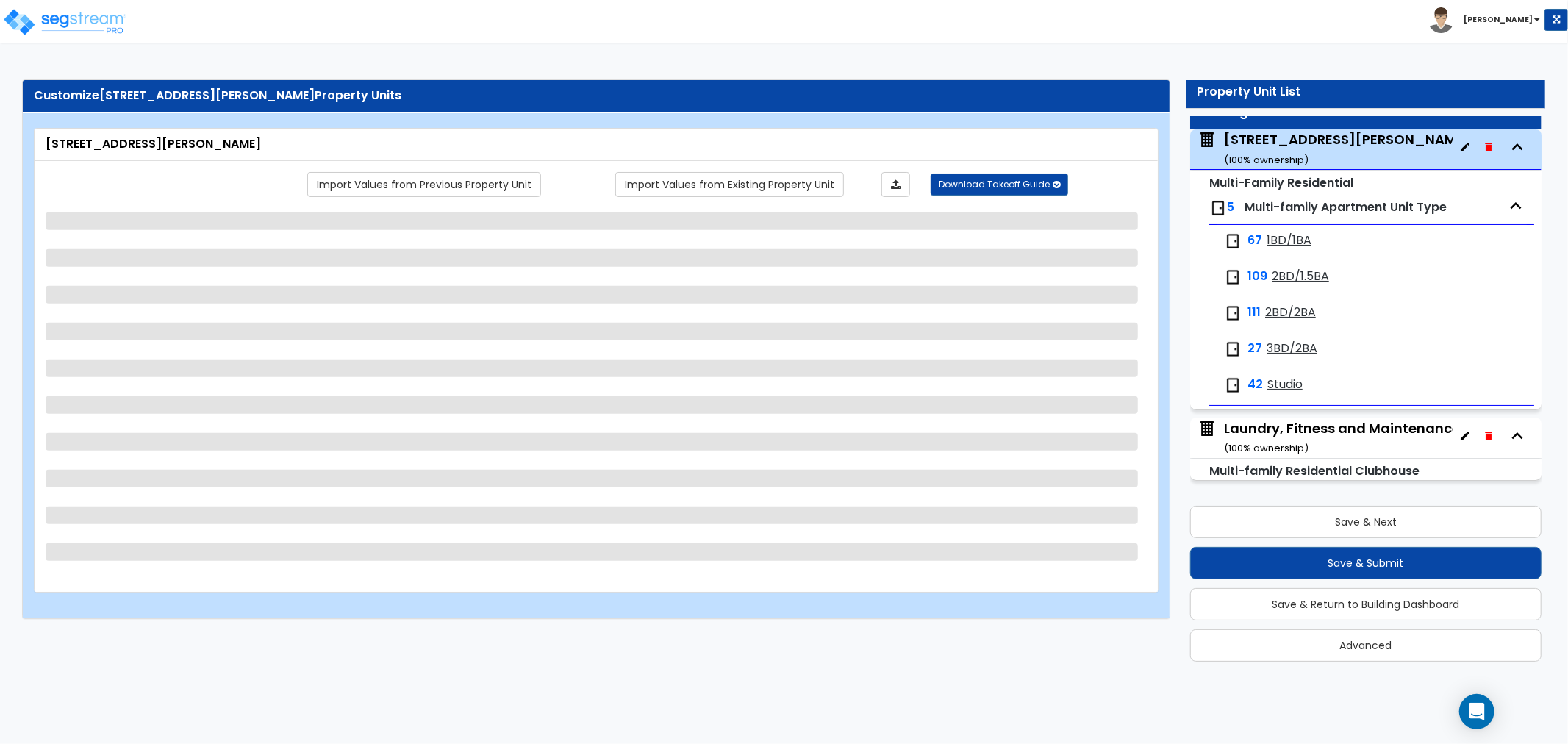
select select "2"
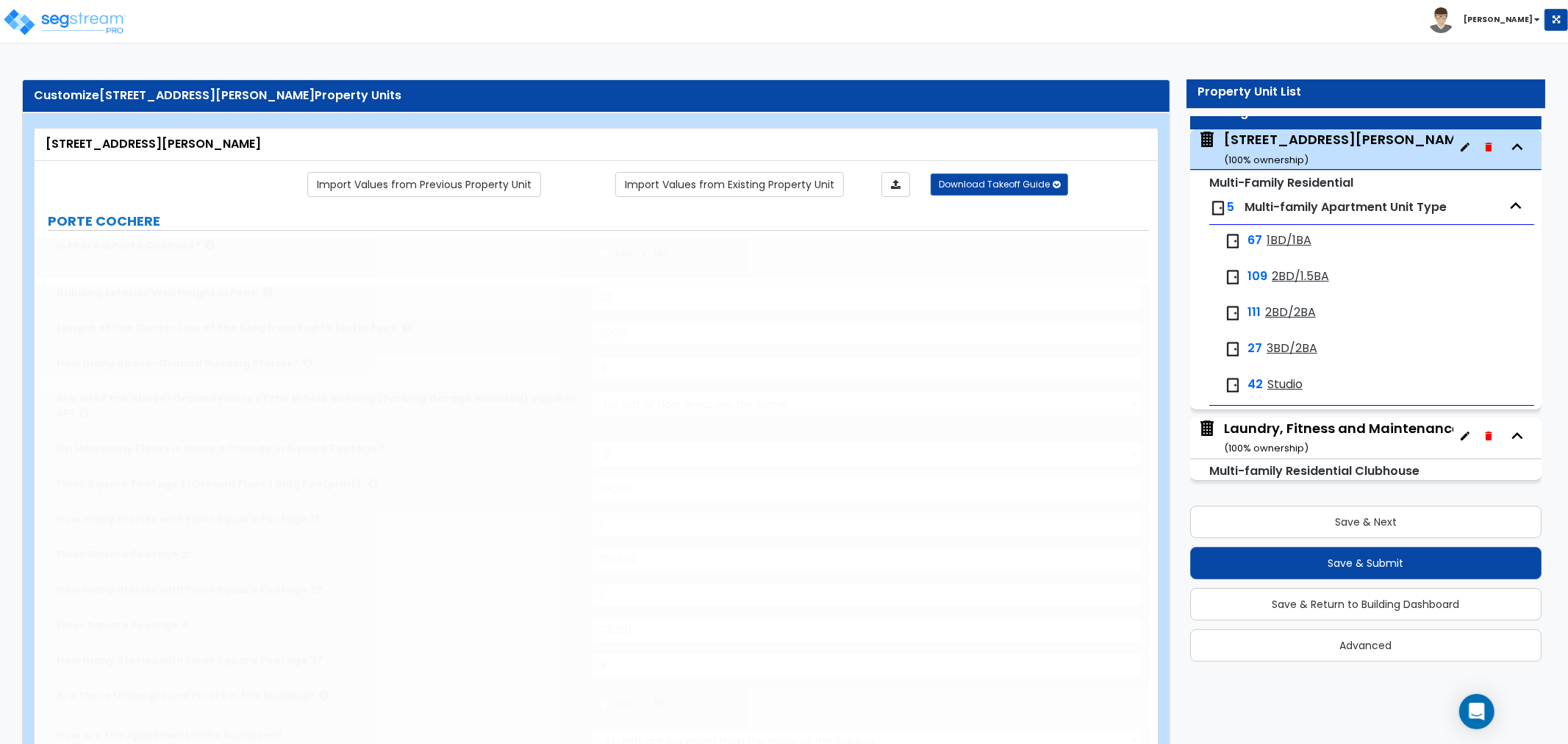
select select "2"
type input "16750"
select select "1"
select select "2"
type input "1"
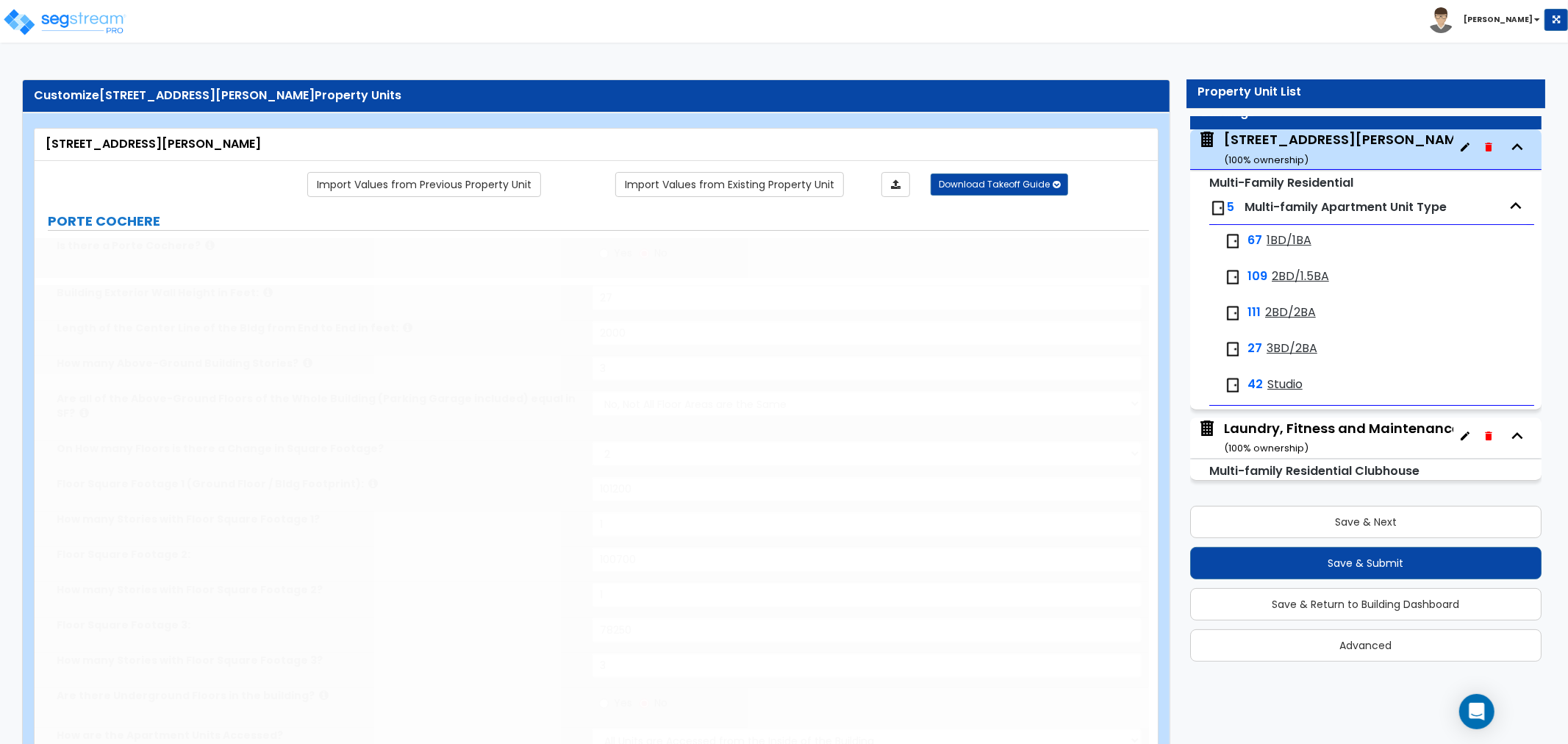
select select "5"
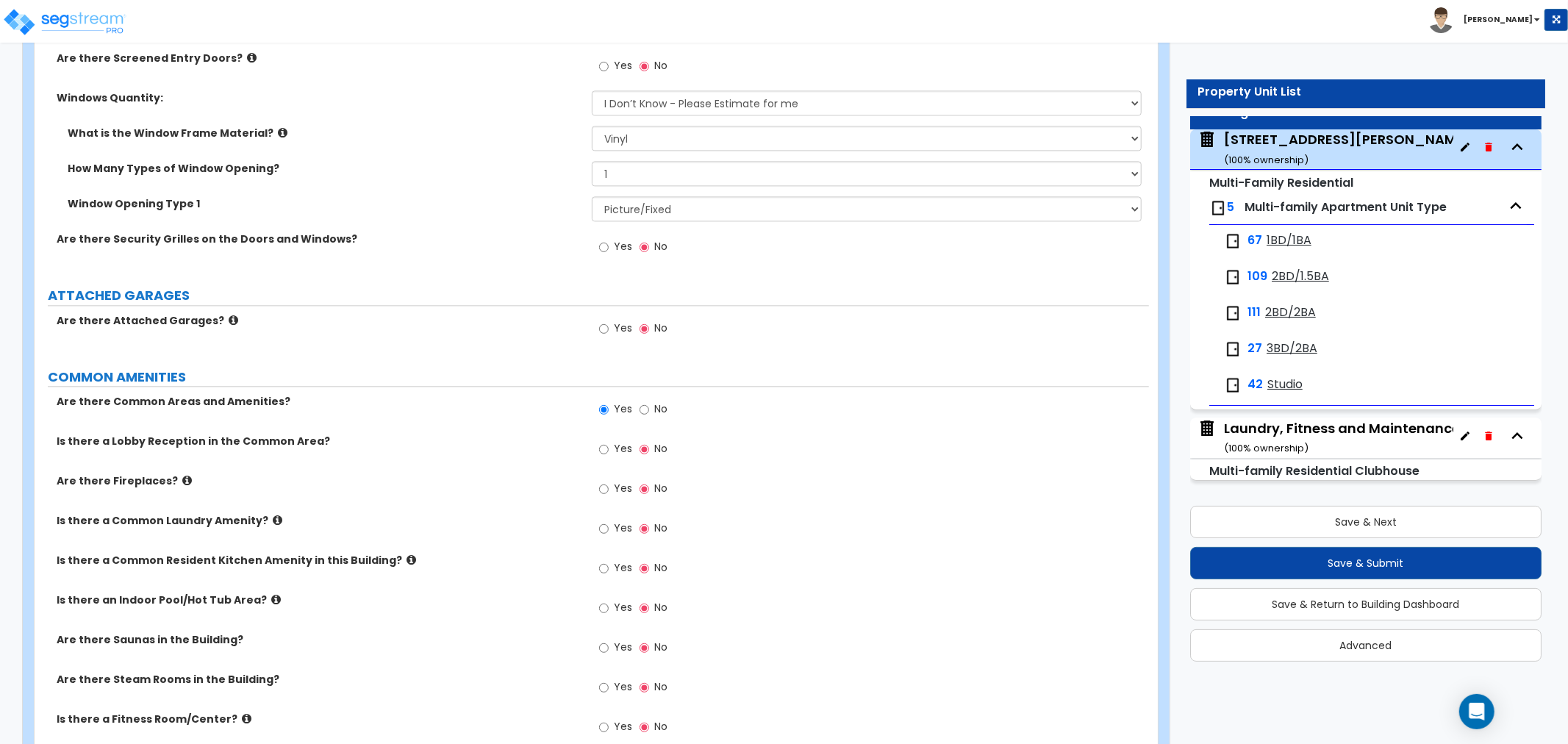
scroll to position [2856, 0]
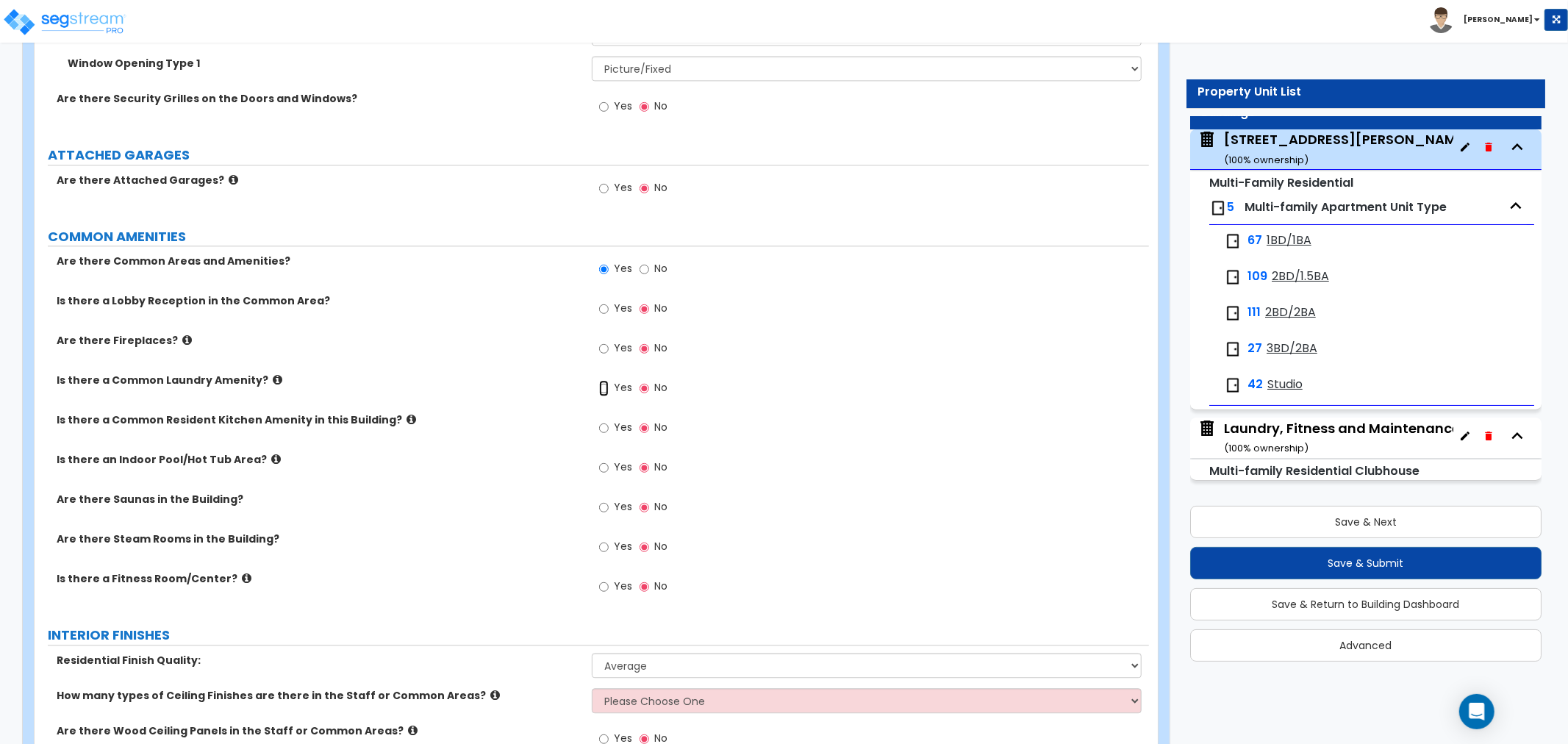
click at [604, 380] on input "Yes" at bounding box center [604, 388] width 10 height 16
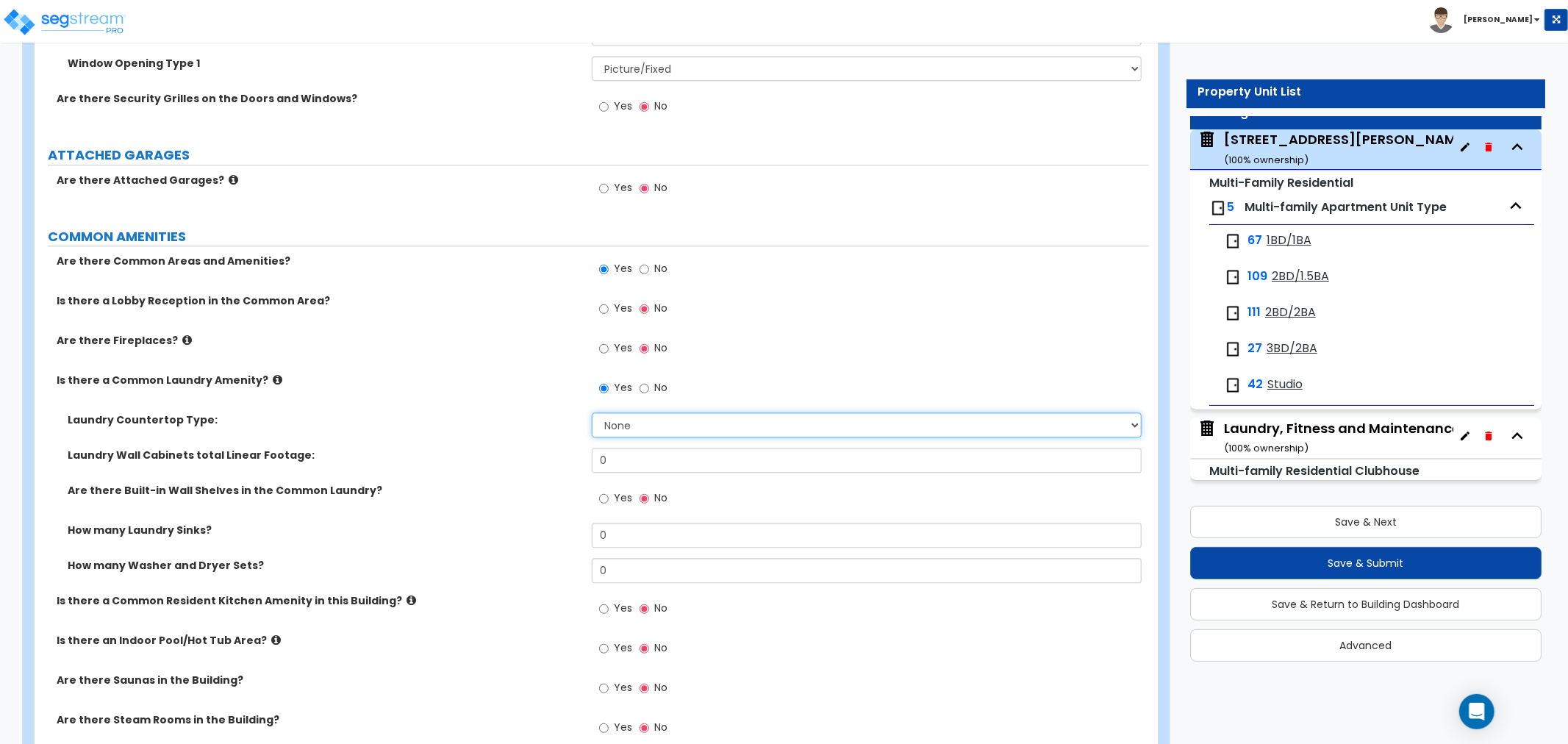
click at [642, 412] on select "None Plastic Laminate Solid Surface Stone Quartz Marble Tile Wood Stainless Ste…" at bounding box center [867, 424] width 550 height 25
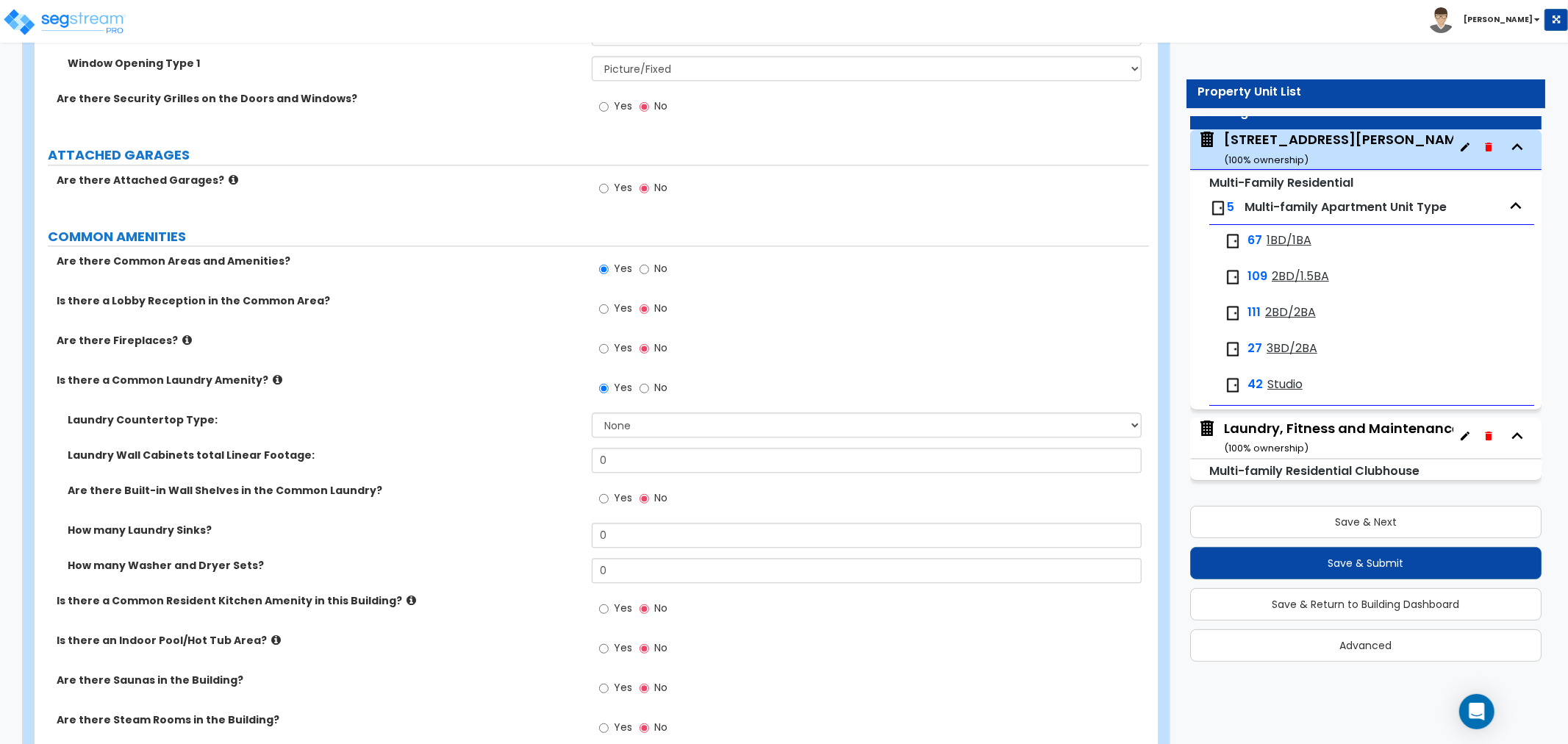
click at [410, 421] on div "Laundry Countertop Type: None Plastic Laminate Solid Surface Stone Quartz Marbl…" at bounding box center [591, 430] width 1114 height 35
drag, startPoint x: 629, startPoint y: 559, endPoint x: 666, endPoint y: 434, distance: 130.4
click at [629, 559] on input "0" at bounding box center [867, 569] width 550 height 25
click at [642, 380] on input "No" at bounding box center [644, 388] width 10 height 16
radio input "false"
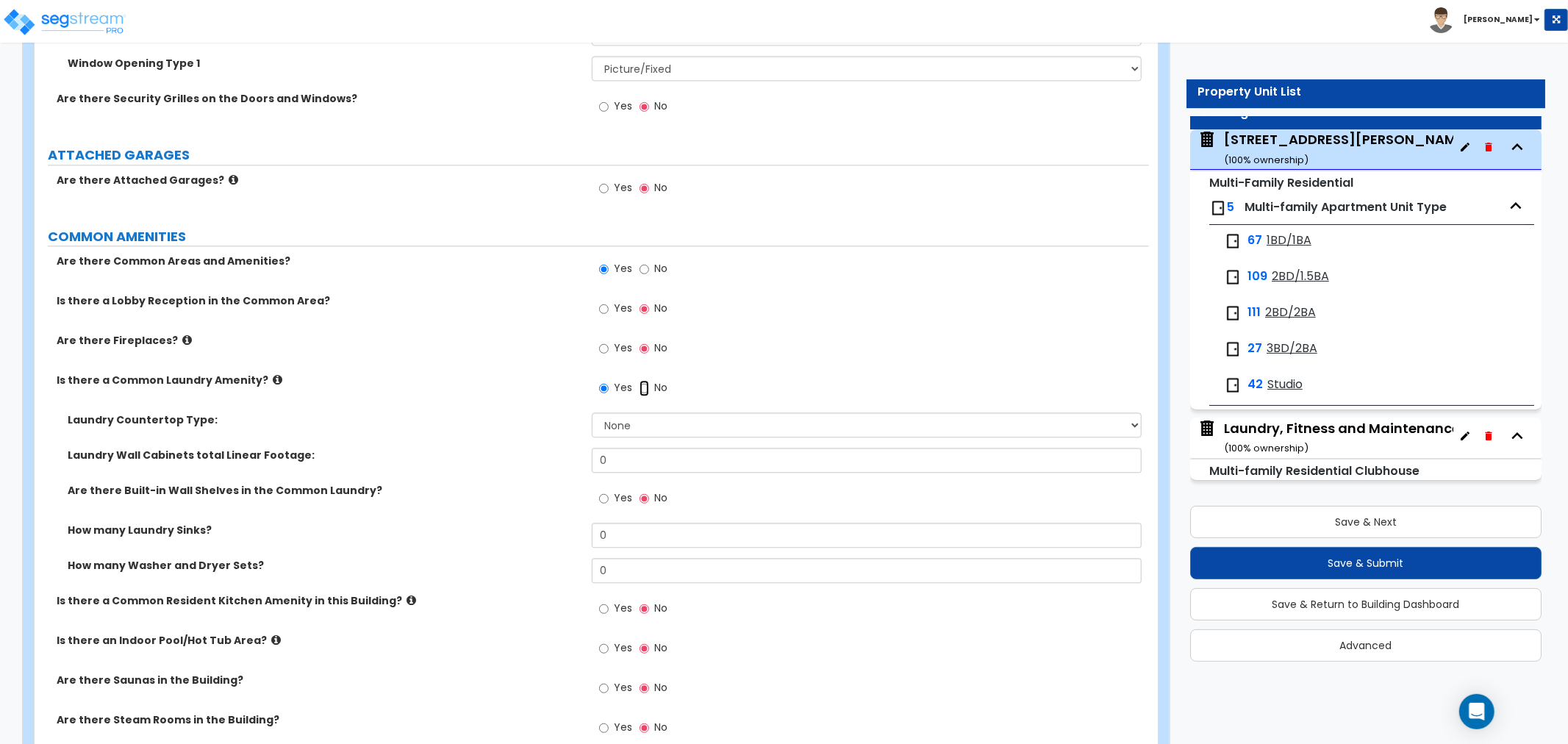
radio input "true"
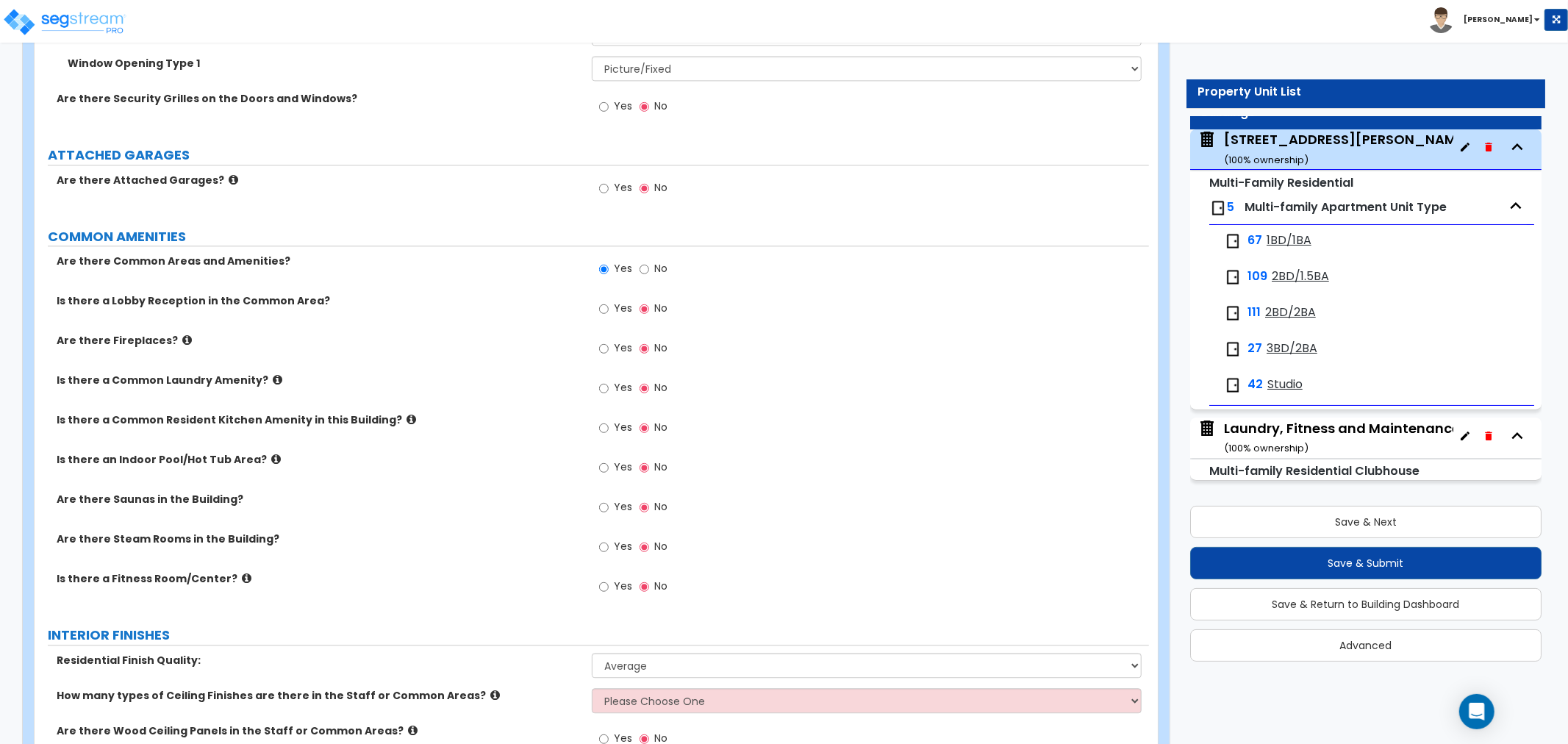
click at [1322, 431] on div "Laundry, Fitness and Maintenance Building ( 100 % ownership)" at bounding box center [1371, 438] width 295 height 37
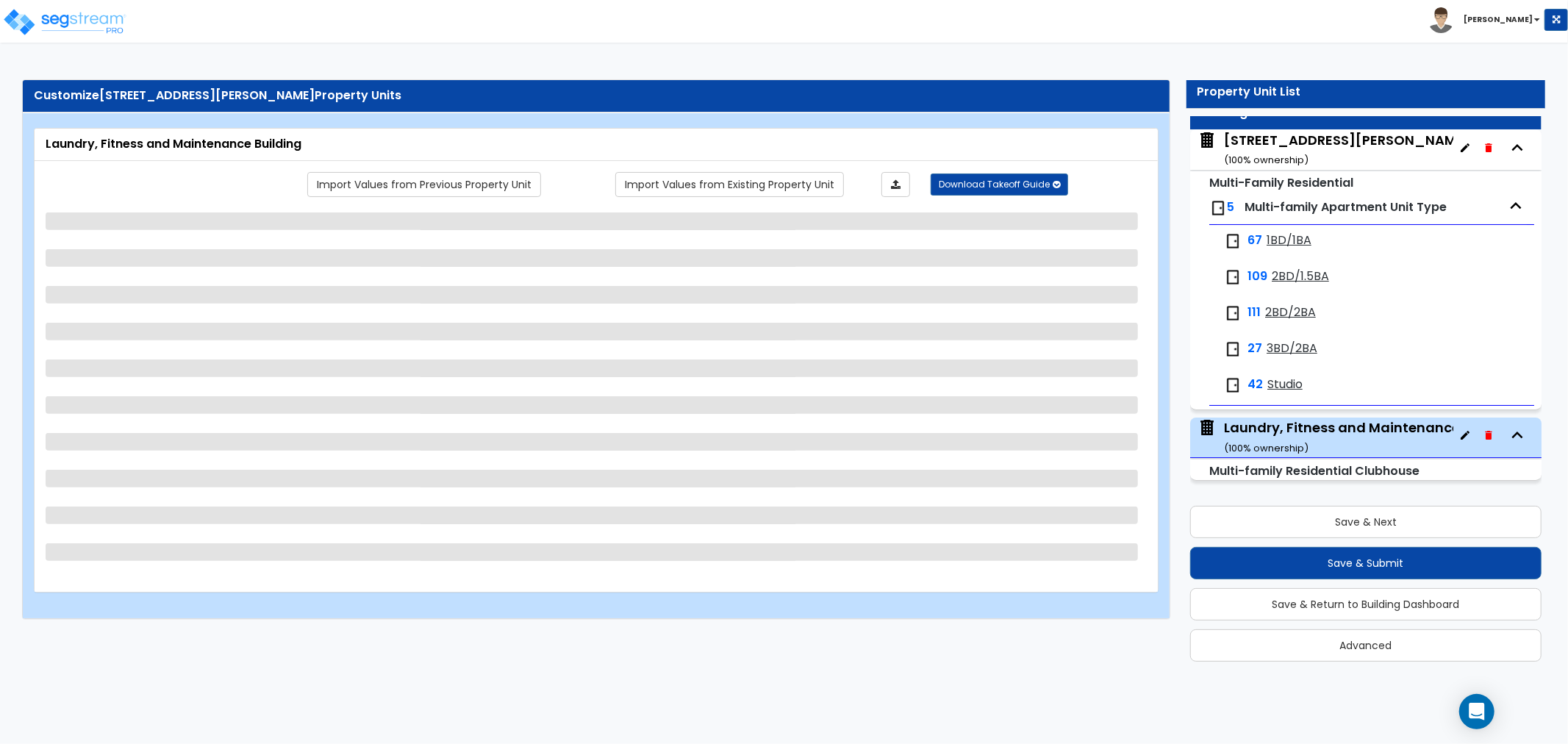
select select "2"
select select "7"
select select "1"
select select "3"
select select "6"
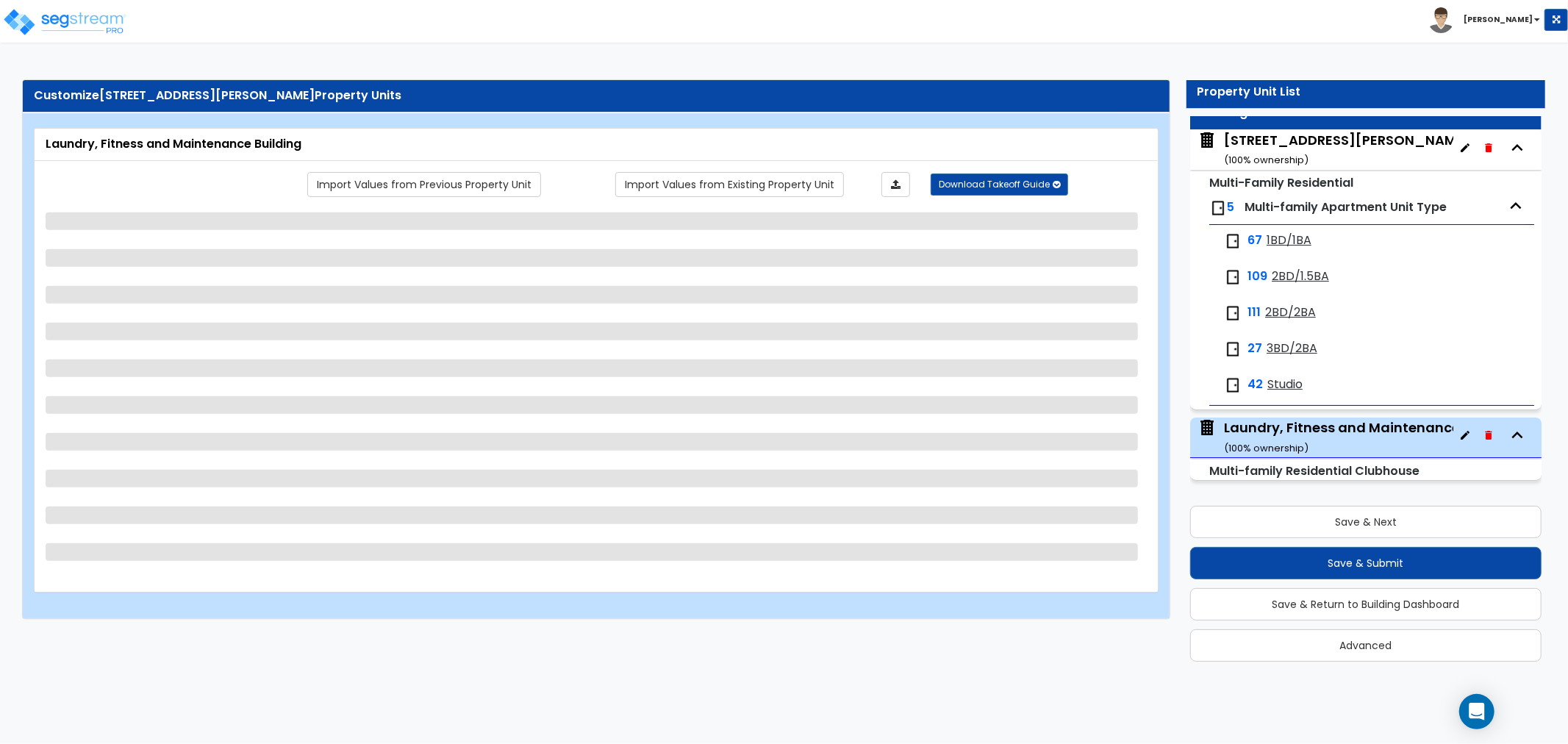
select select "5"
select select "2"
select select "1"
select select "2"
select select "1"
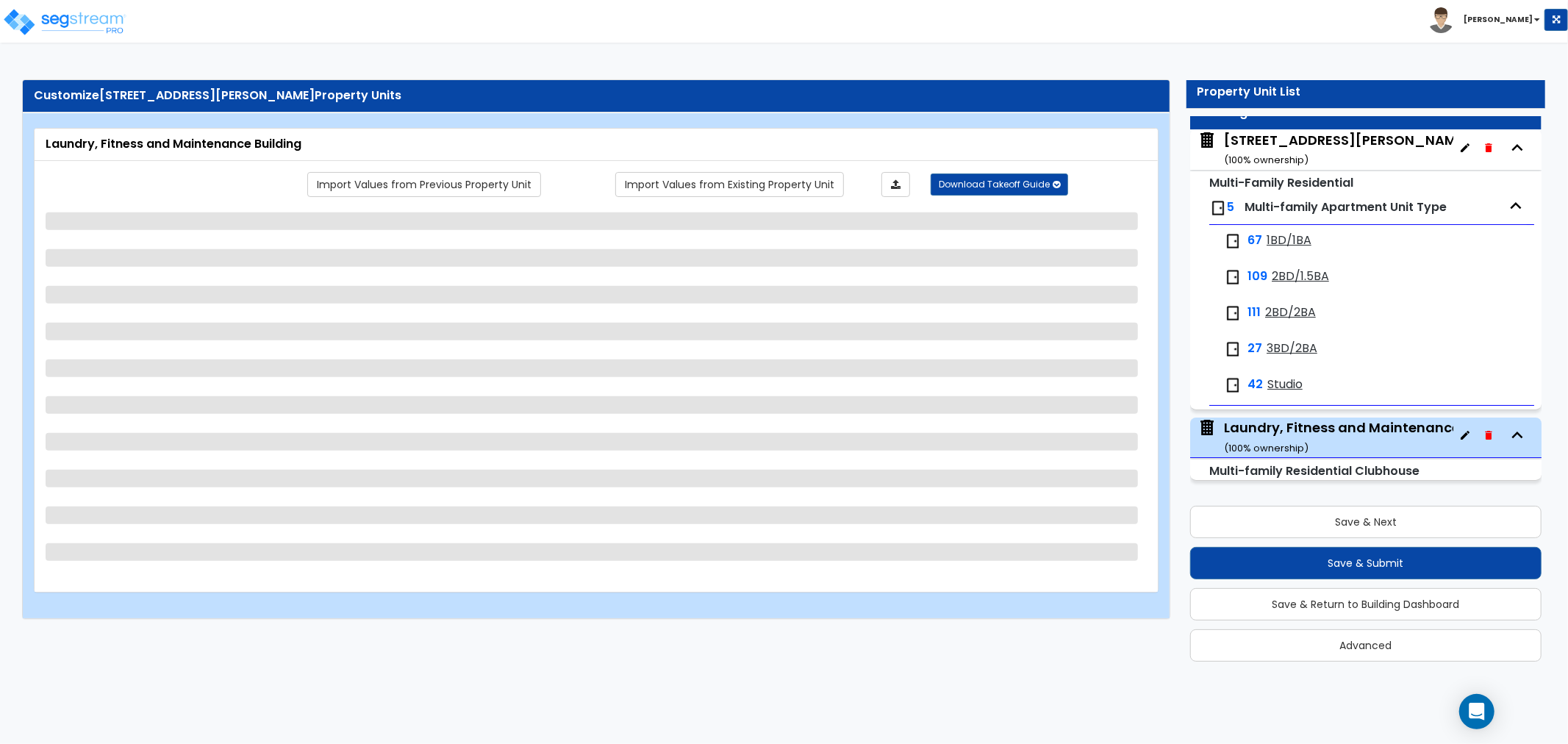
select select "1"
select select "2"
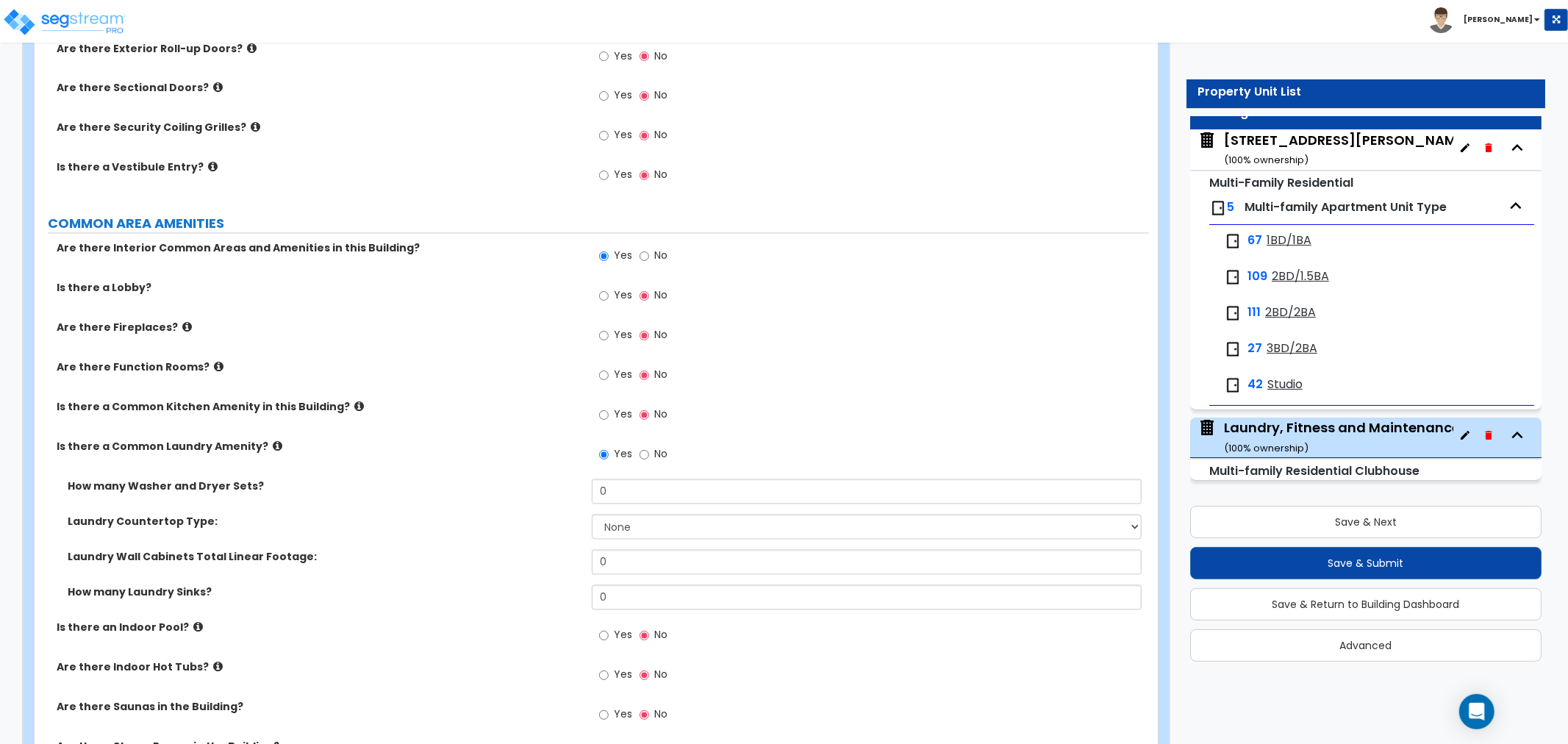
scroll to position [2367, 0]
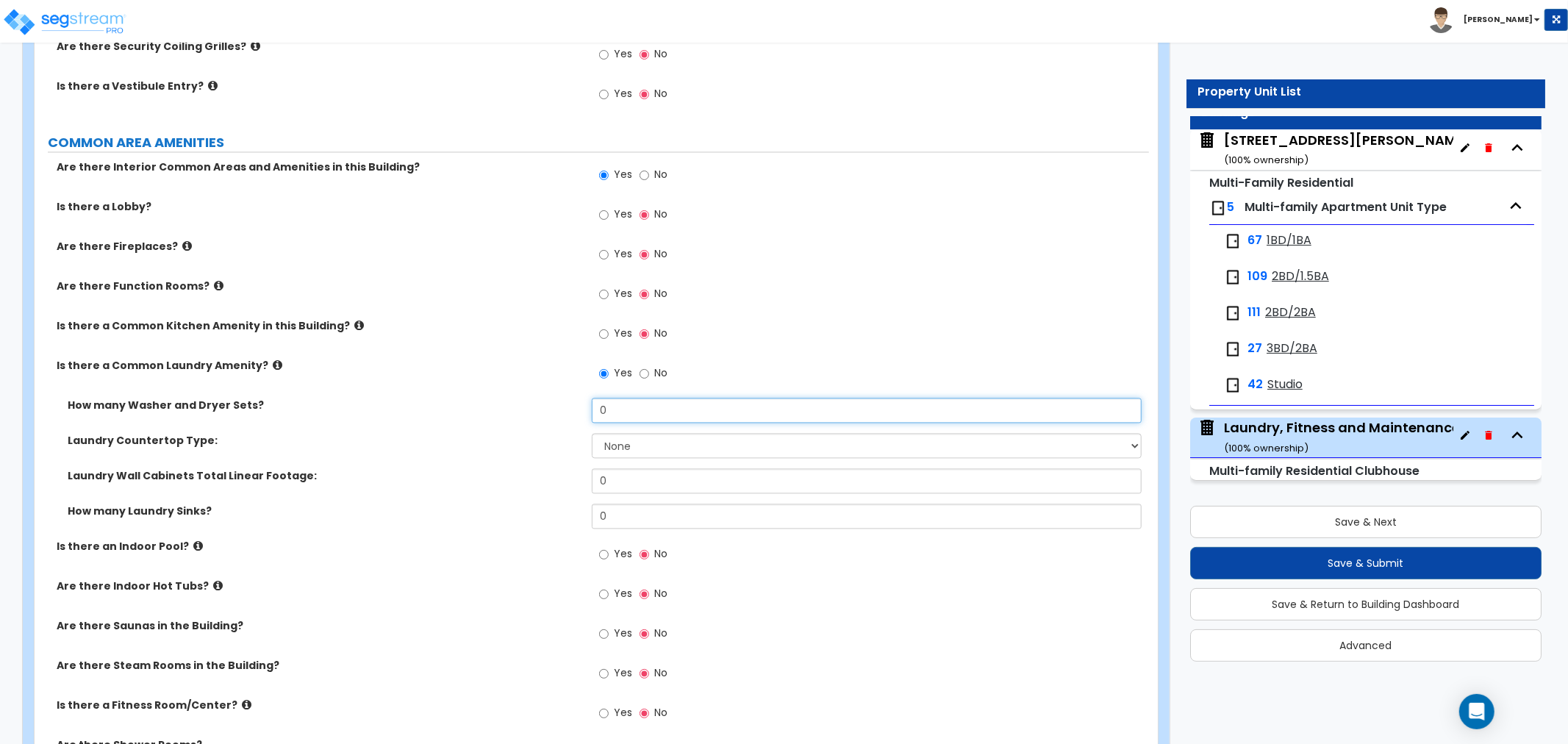
drag, startPoint x: 624, startPoint y: 412, endPoint x: 568, endPoint y: 413, distance: 56.0
click at [568, 413] on div "How many Washer and Dryer Sets? 0" at bounding box center [591, 415] width 1114 height 35
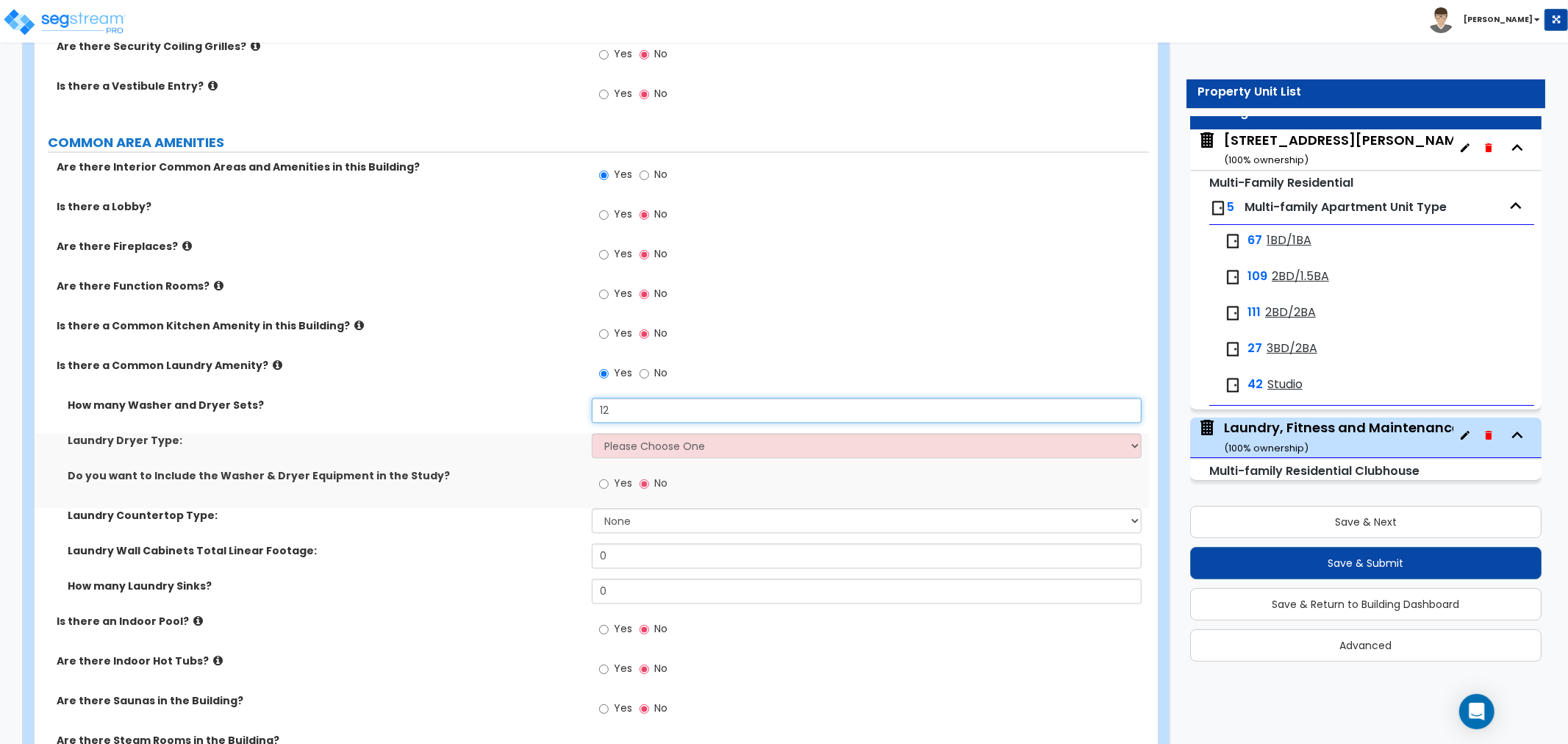
type input "12"
click at [663, 439] on select "Please Choose One Gas Electric" at bounding box center [867, 445] width 550 height 25
select select "2"
click at [592, 433] on select "Please Choose One Gas Electric" at bounding box center [867, 445] width 550 height 25
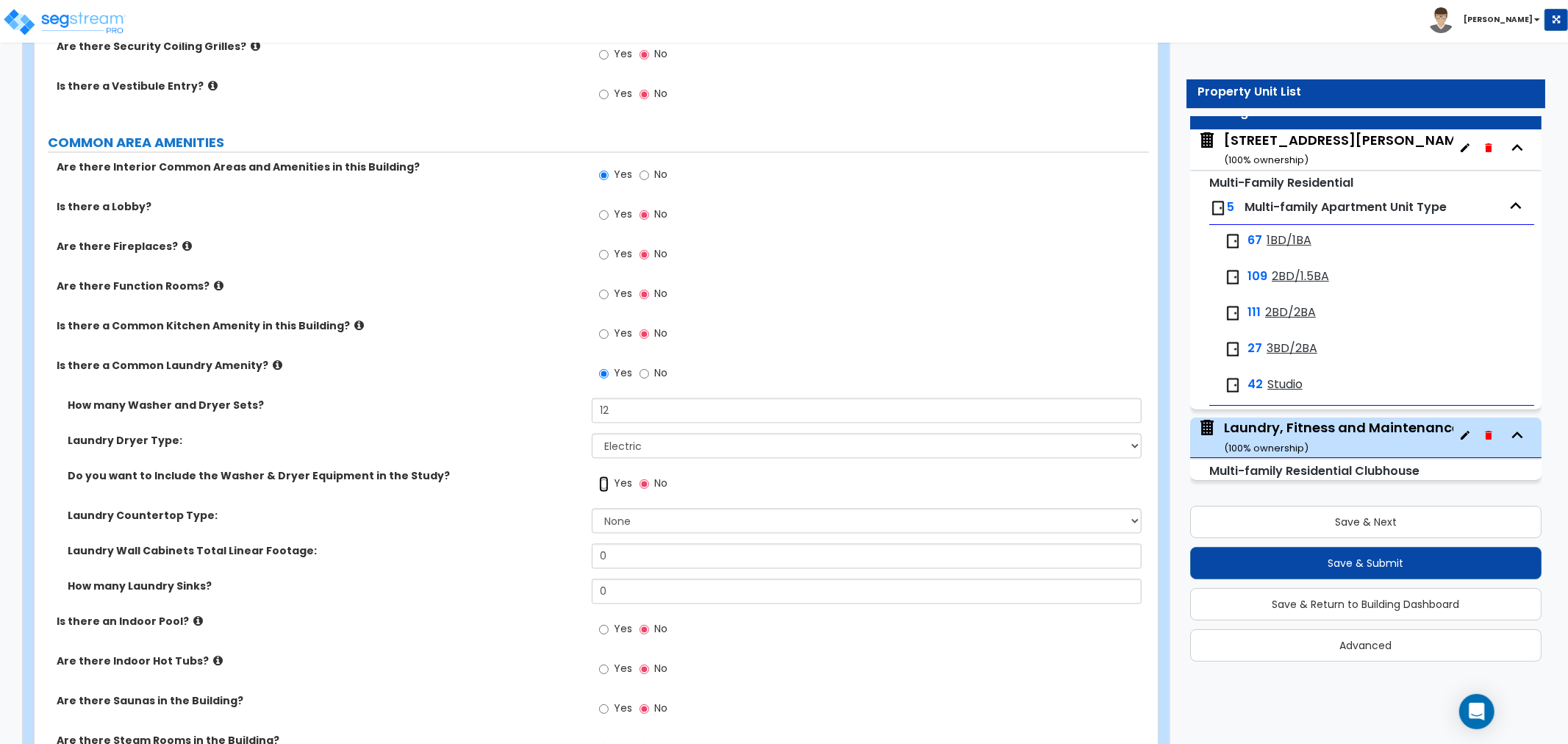
click at [601, 482] on input "Yes" at bounding box center [604, 483] width 10 height 16
radio input "true"
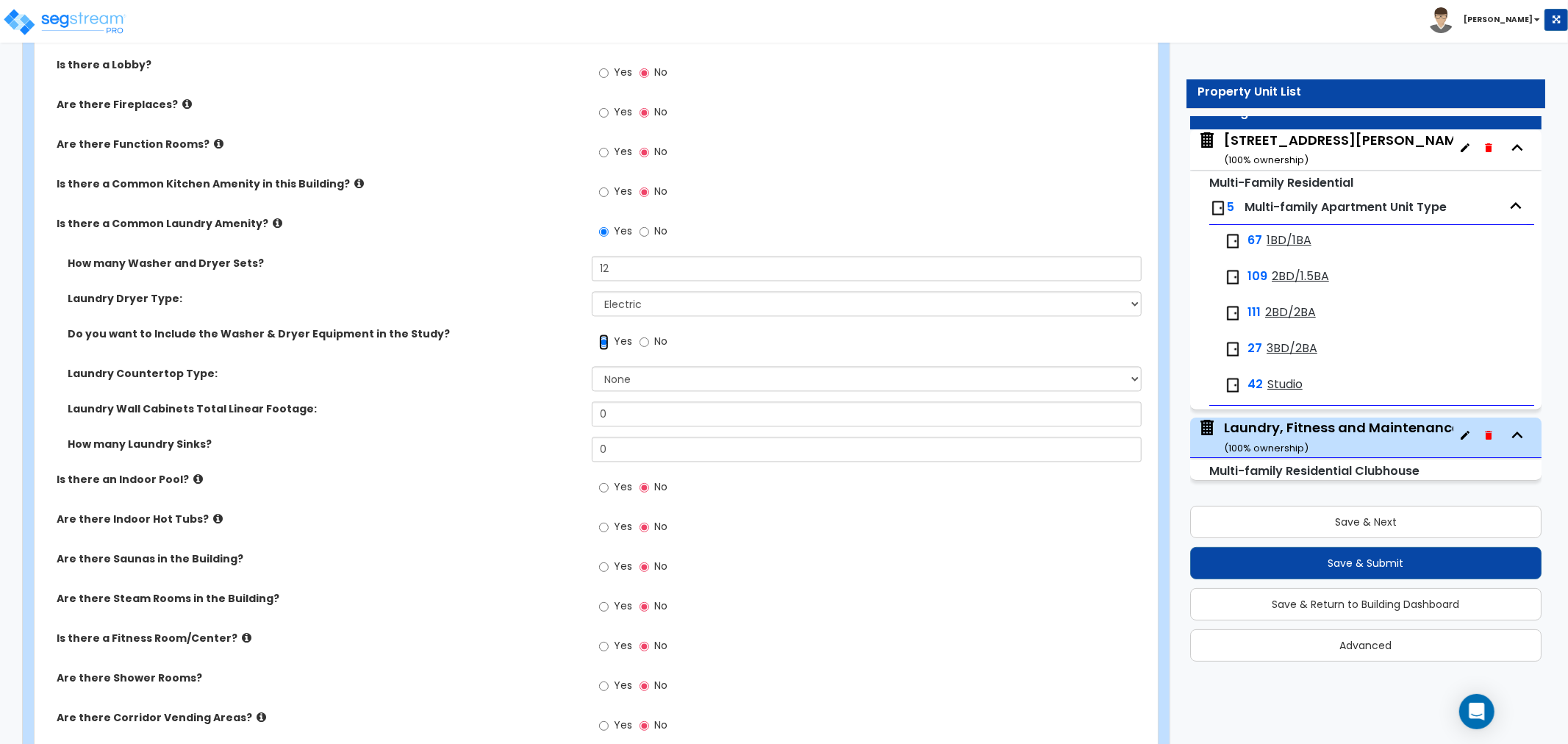
scroll to position [2530, 0]
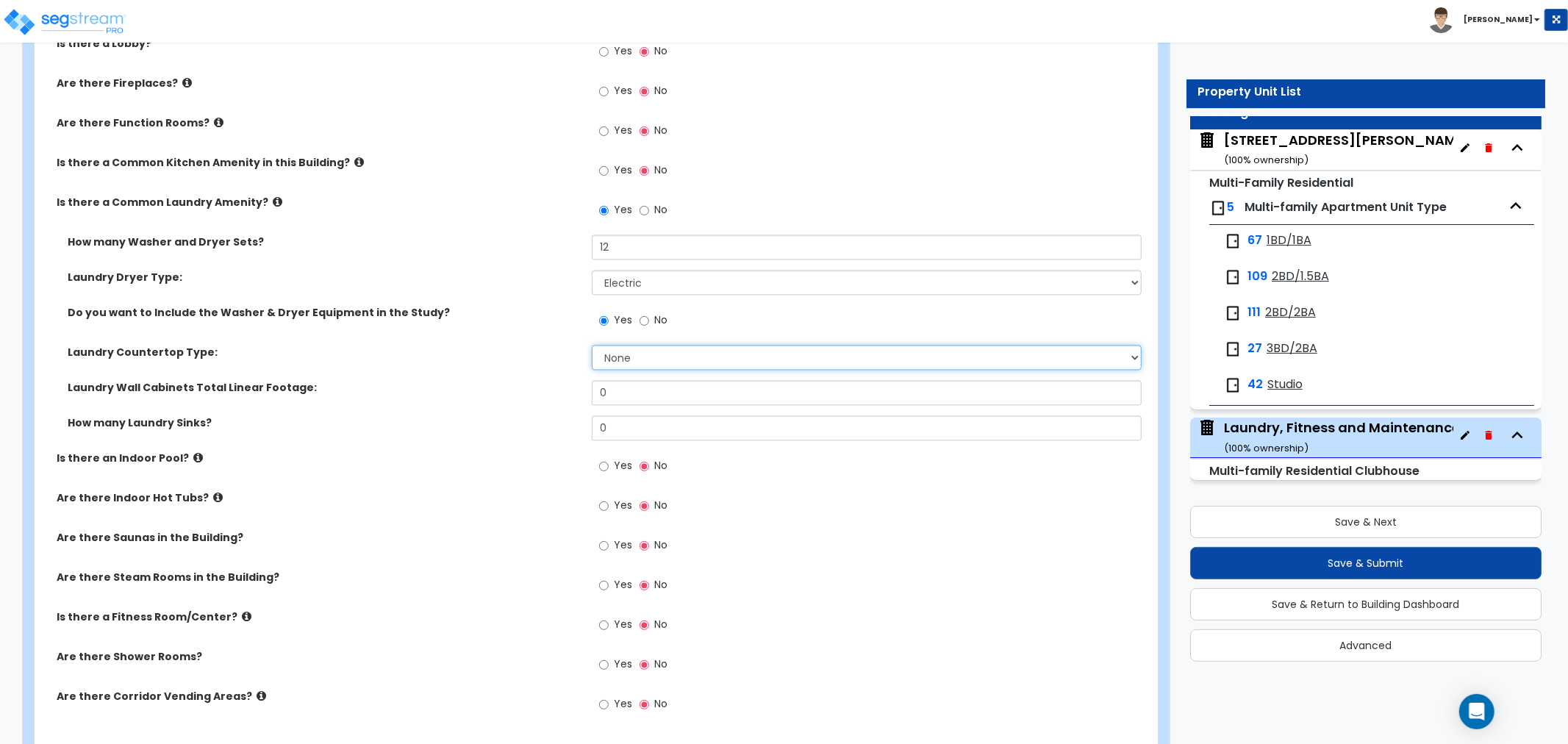
click at [644, 353] on select "None Plastic Laminate Solid Surface Stone Quartz Marble Tile Wood Stainless Ste…" at bounding box center [867, 356] width 550 height 25
select select "1"
click at [592, 345] on select "None Plastic Laminate Solid Surface Stone Quartz Marble Tile Wood Stainless Ste…" at bounding box center [867, 356] width 550 height 25
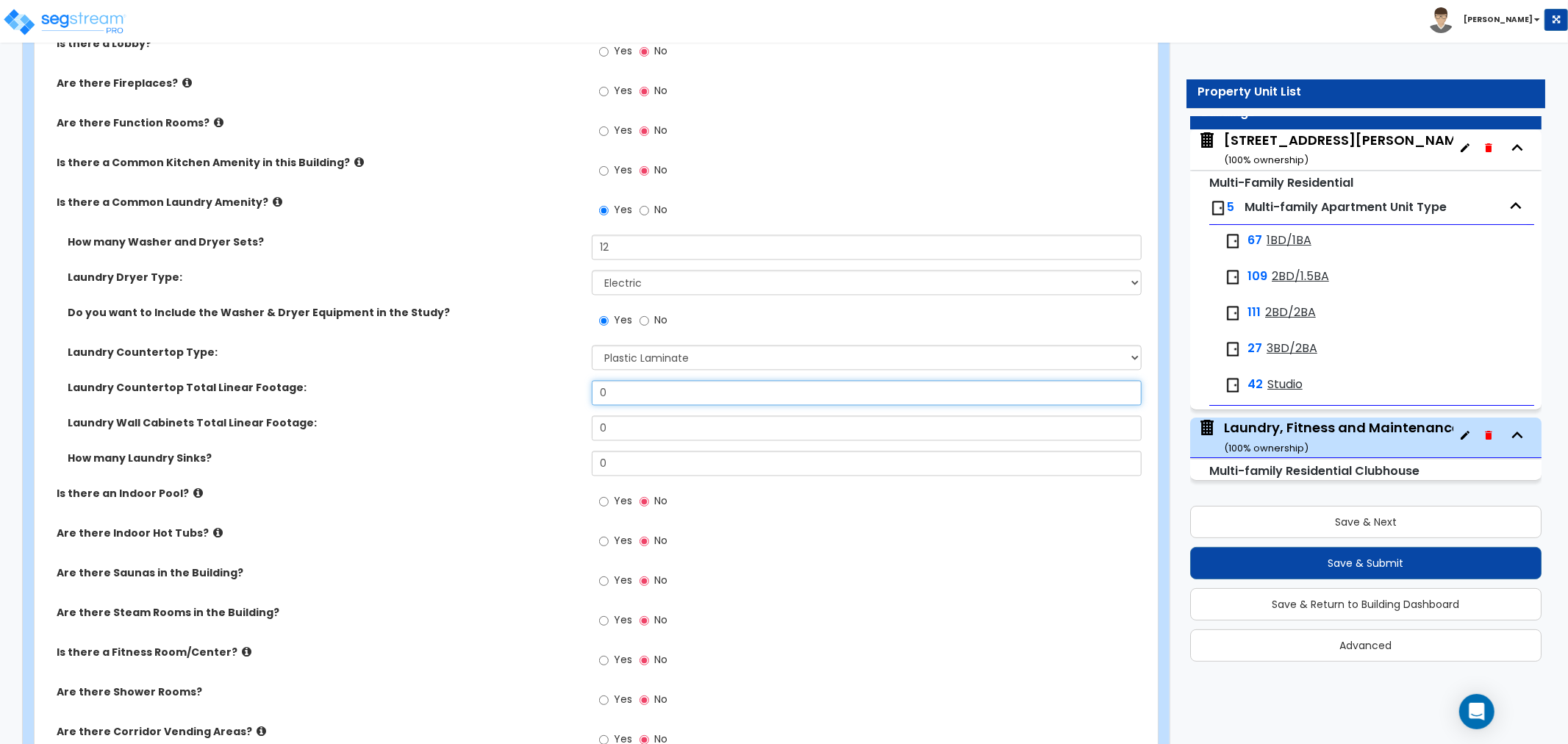
drag, startPoint x: 629, startPoint y: 393, endPoint x: 518, endPoint y: 394, distance: 111.0
click at [518, 394] on div "Laundry Countertop Total Linear Footage: 0" at bounding box center [591, 398] width 1114 height 35
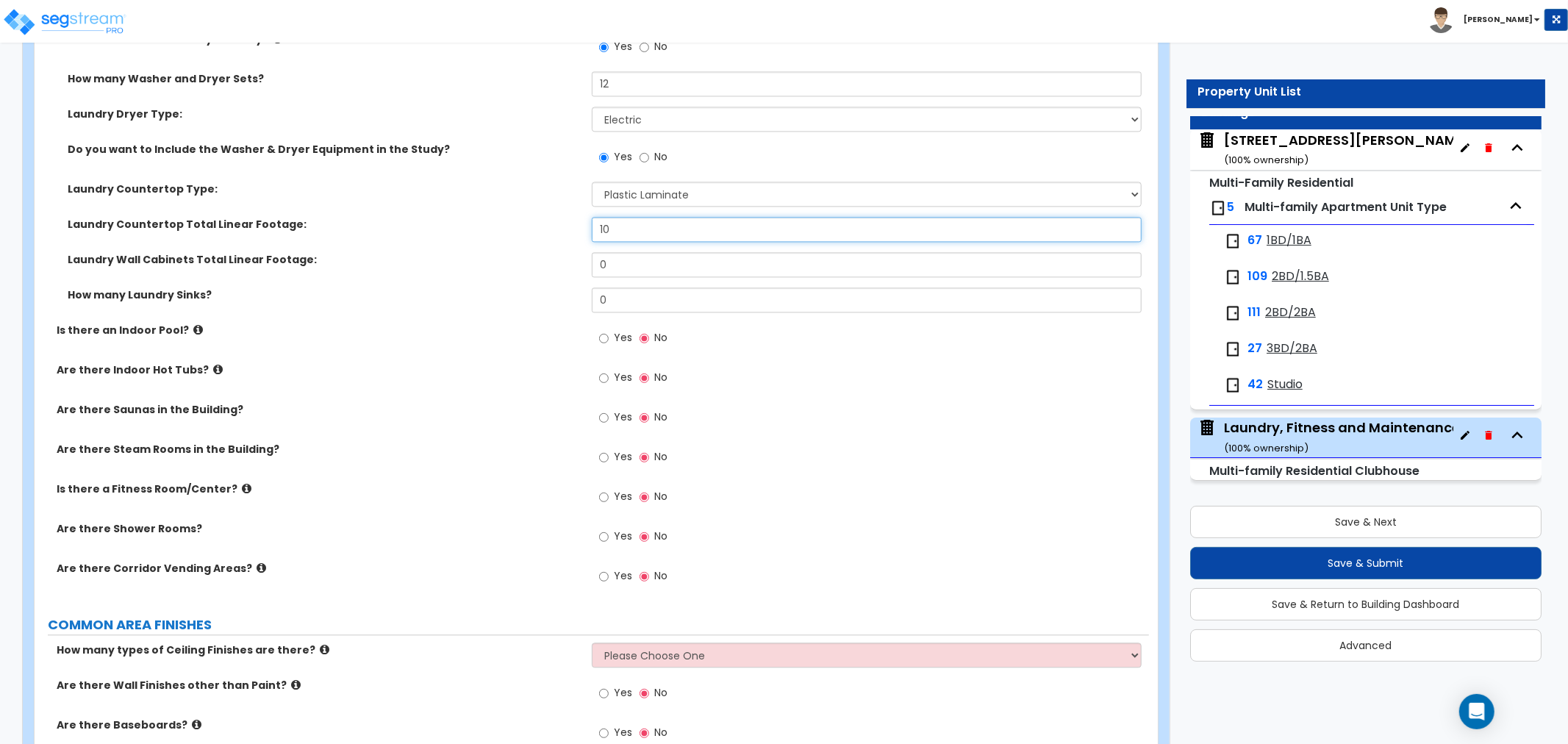
scroll to position [2775, 0]
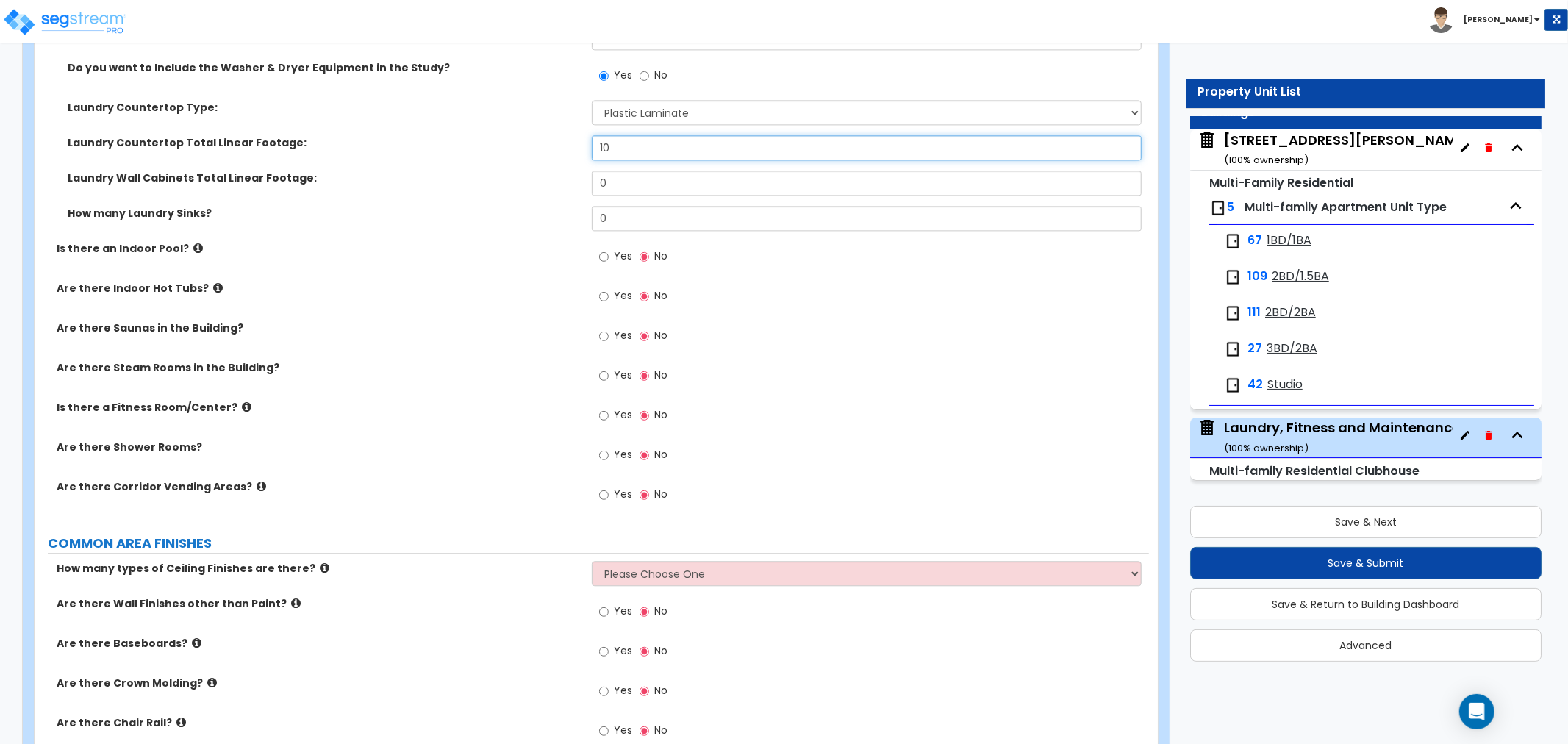
type input "10"
click at [599, 412] on input "Yes" at bounding box center [604, 415] width 10 height 16
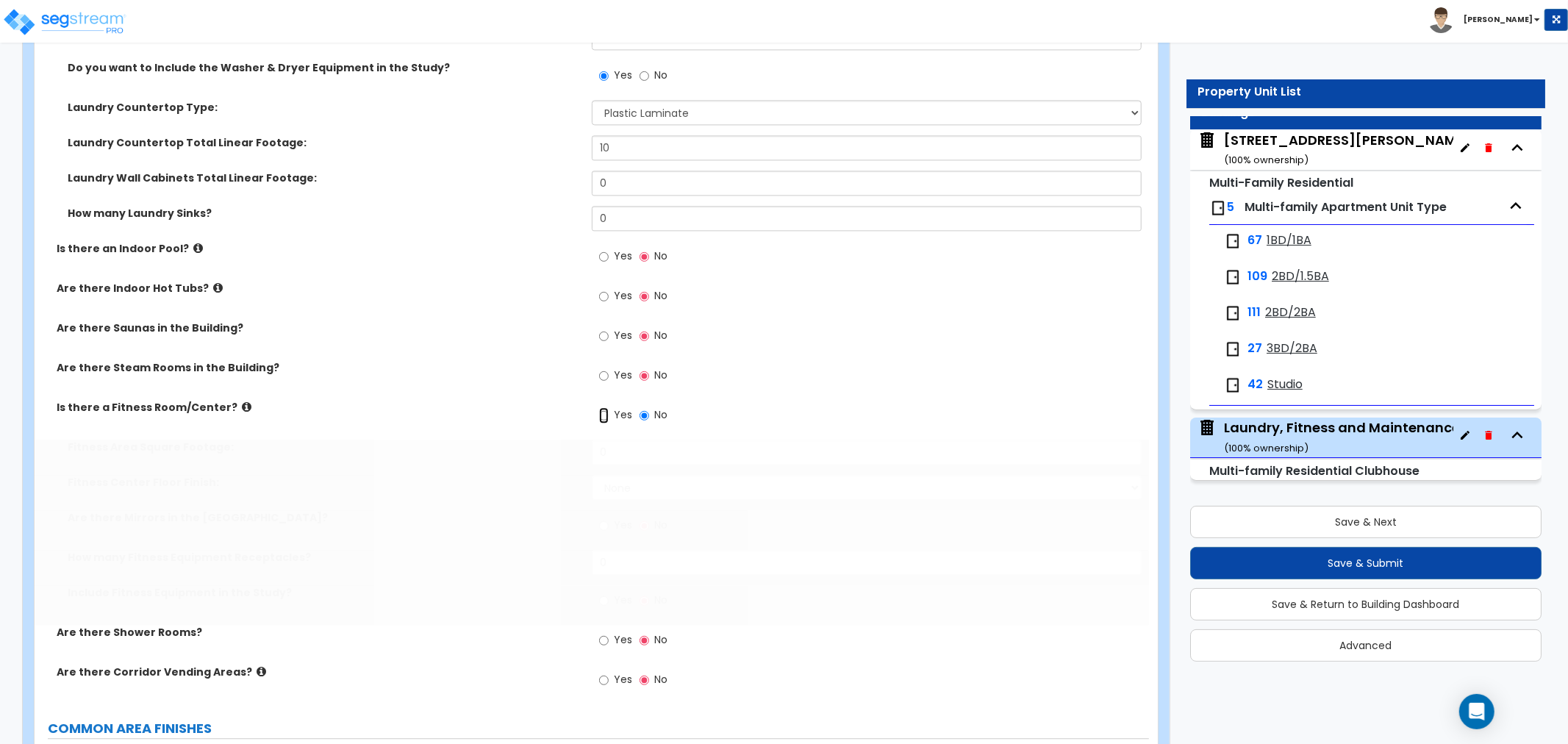
radio input "true"
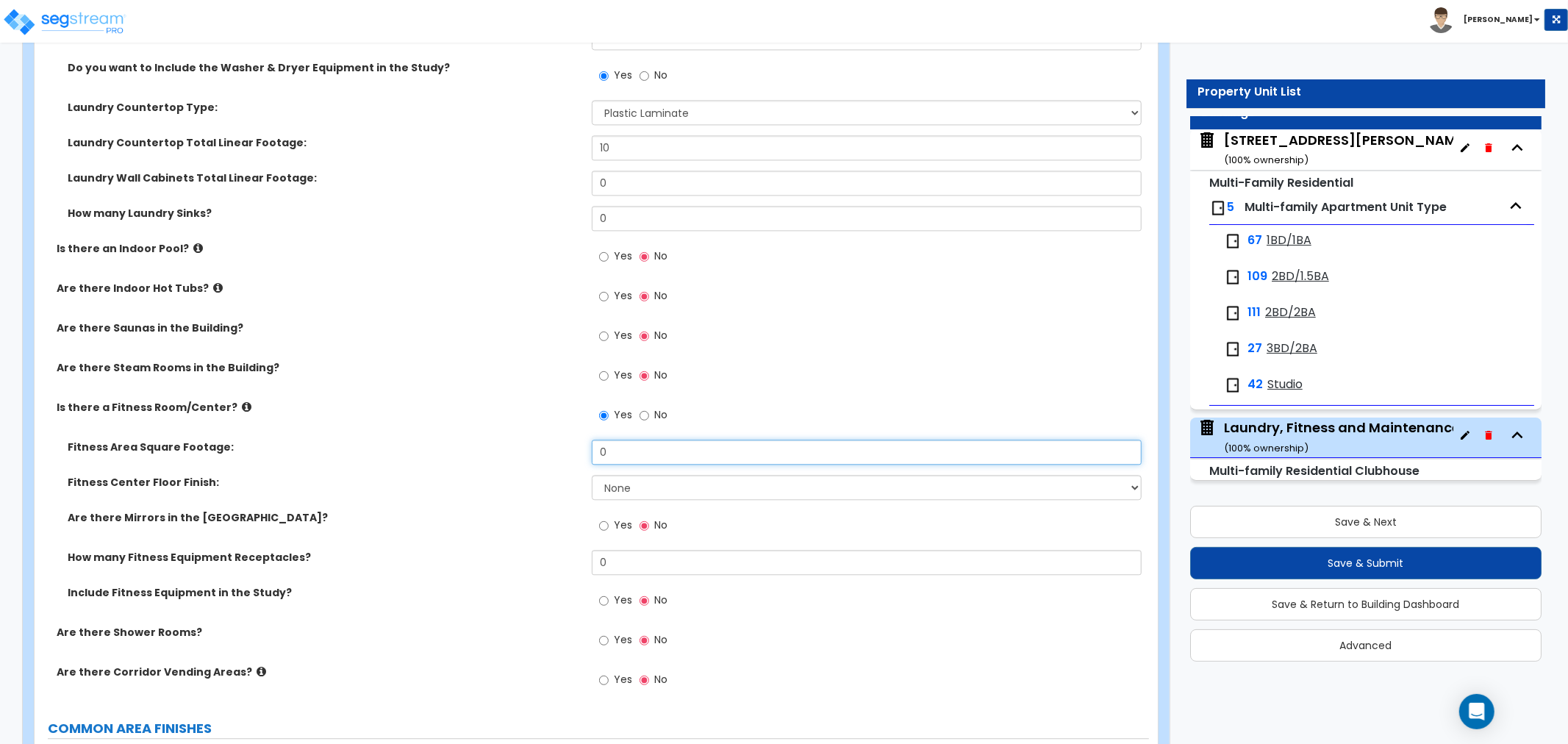
drag, startPoint x: 626, startPoint y: 451, endPoint x: 560, endPoint y: 460, distance: 66.6
click at [560, 460] on div "Fitness Area Square Footage: 0" at bounding box center [591, 457] width 1114 height 35
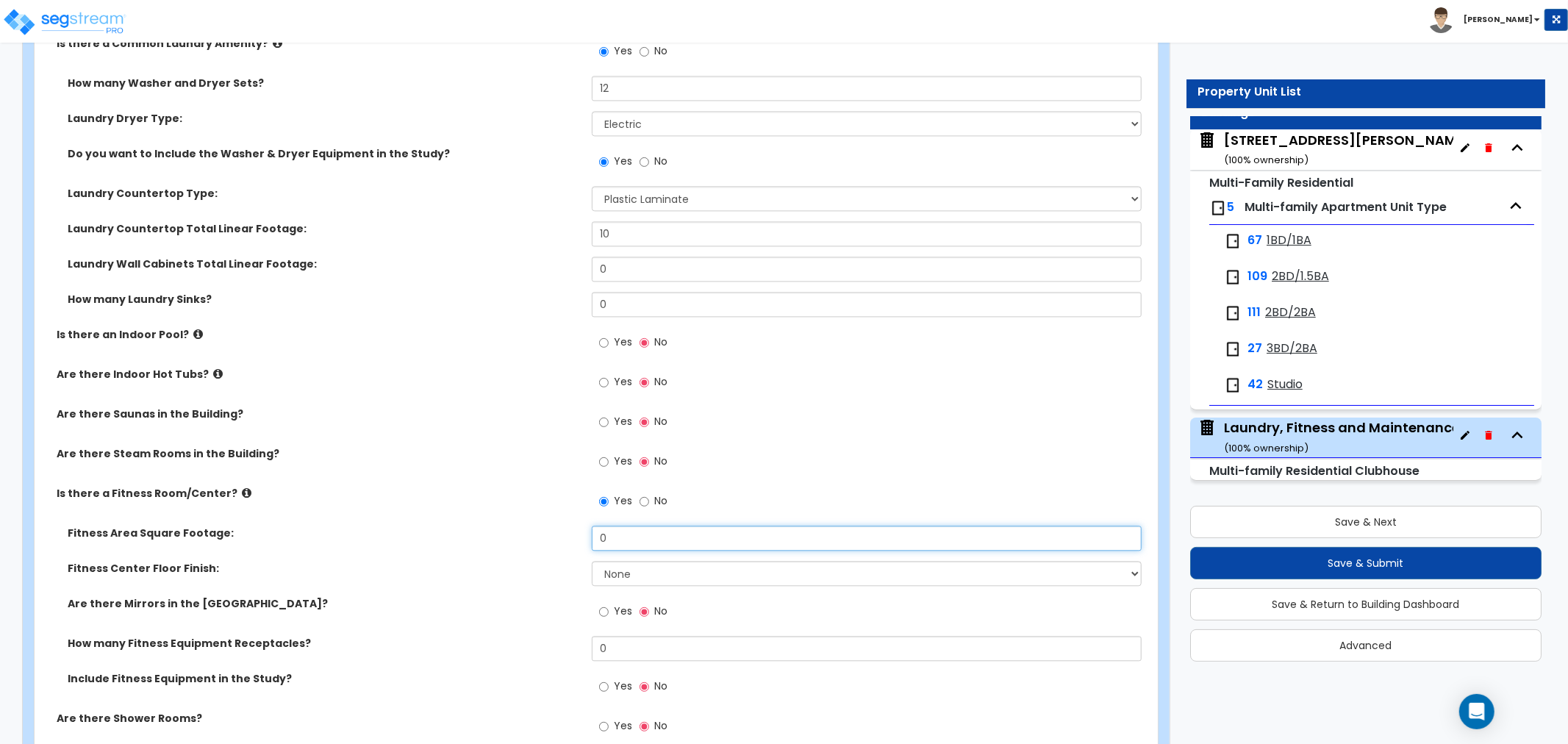
scroll to position [2693, 0]
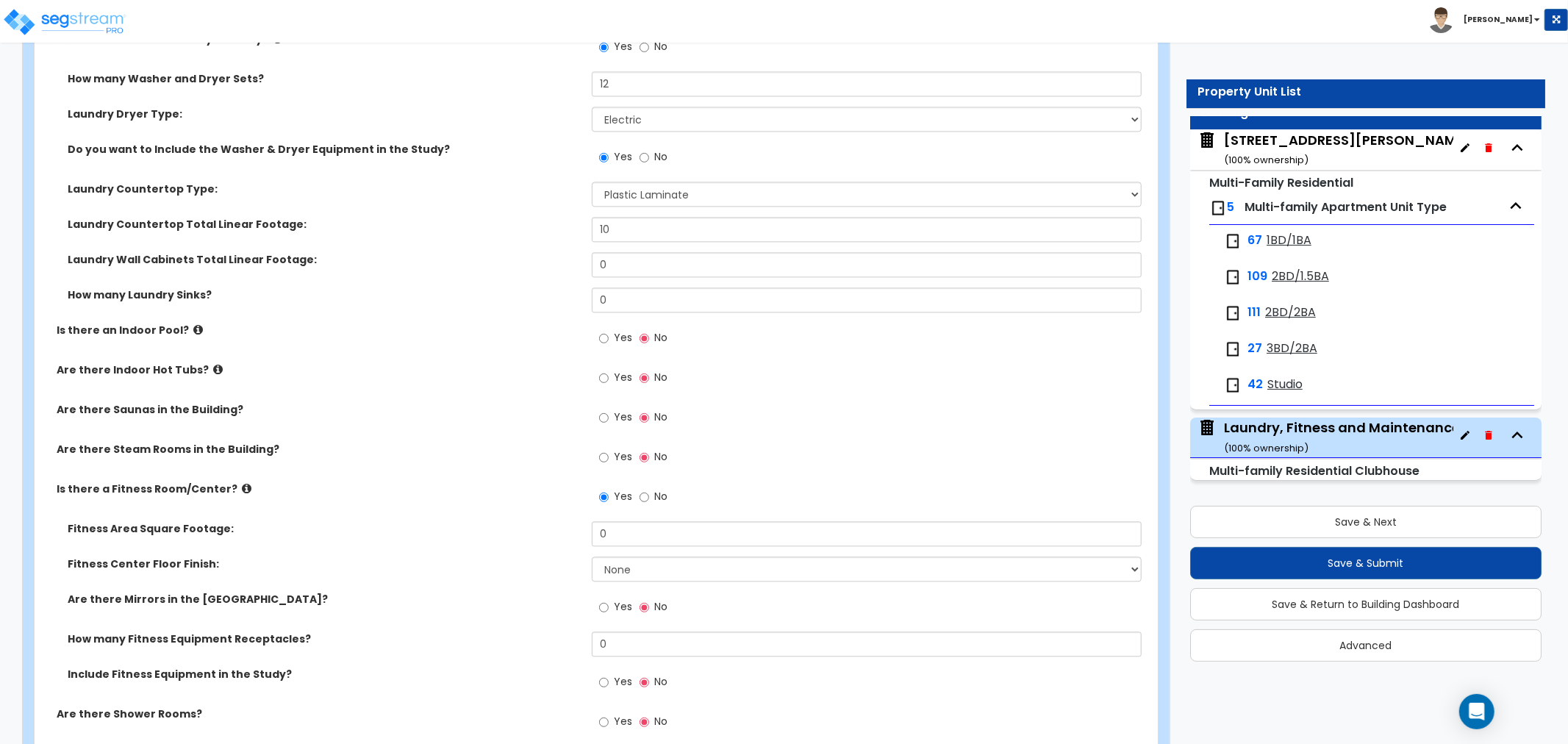
click at [662, 515] on div "Yes No" at bounding box center [870, 501] width 557 height 39
drag, startPoint x: 622, startPoint y: 535, endPoint x: 523, endPoint y: 539, distance: 99.1
click at [518, 540] on div "Fitness Area Square Footage: 0" at bounding box center [591, 539] width 1114 height 35
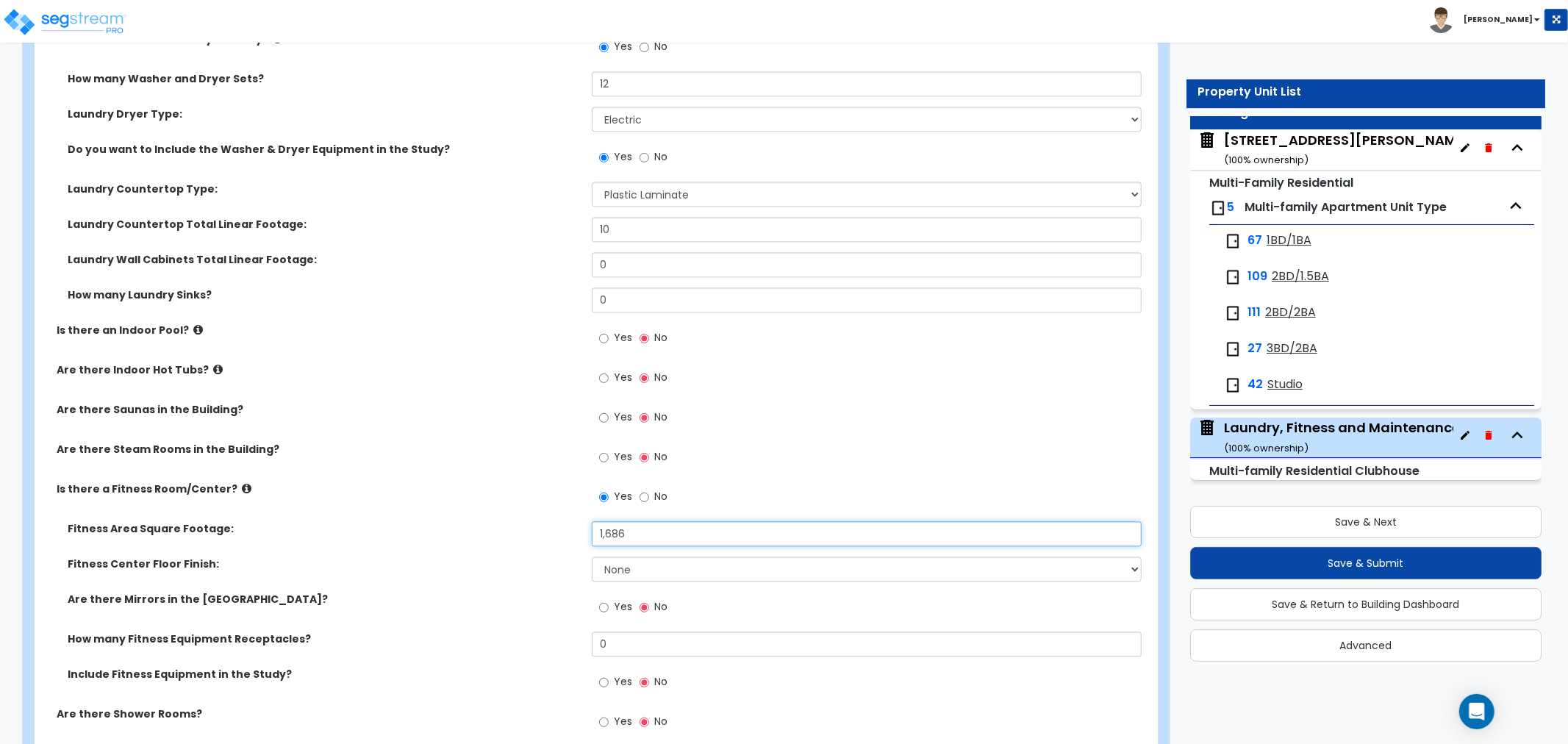
type input "1,686"
click at [547, 542] on div "Fitness Area Square Footage: 1,686" at bounding box center [591, 539] width 1114 height 35
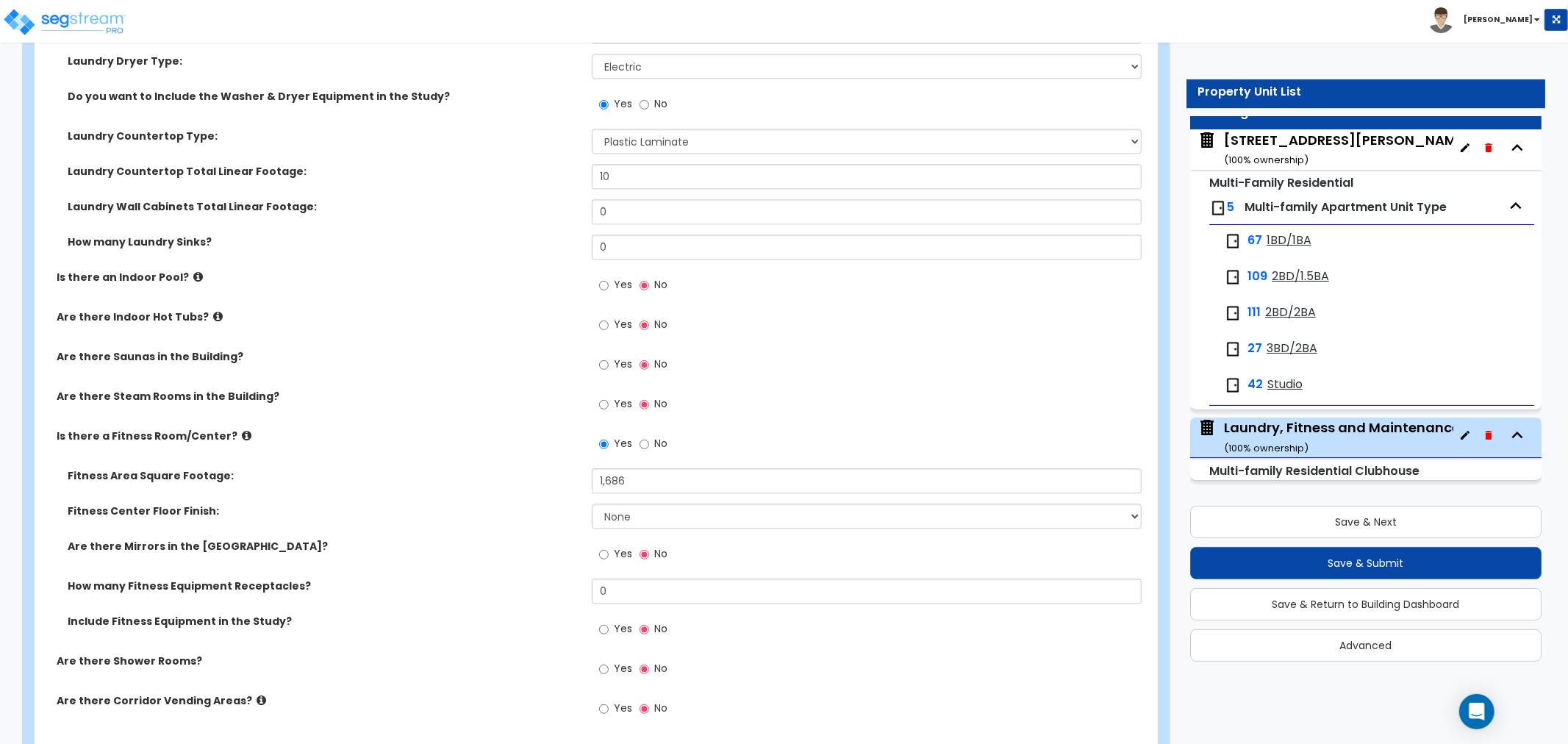
scroll to position [2775, 0]
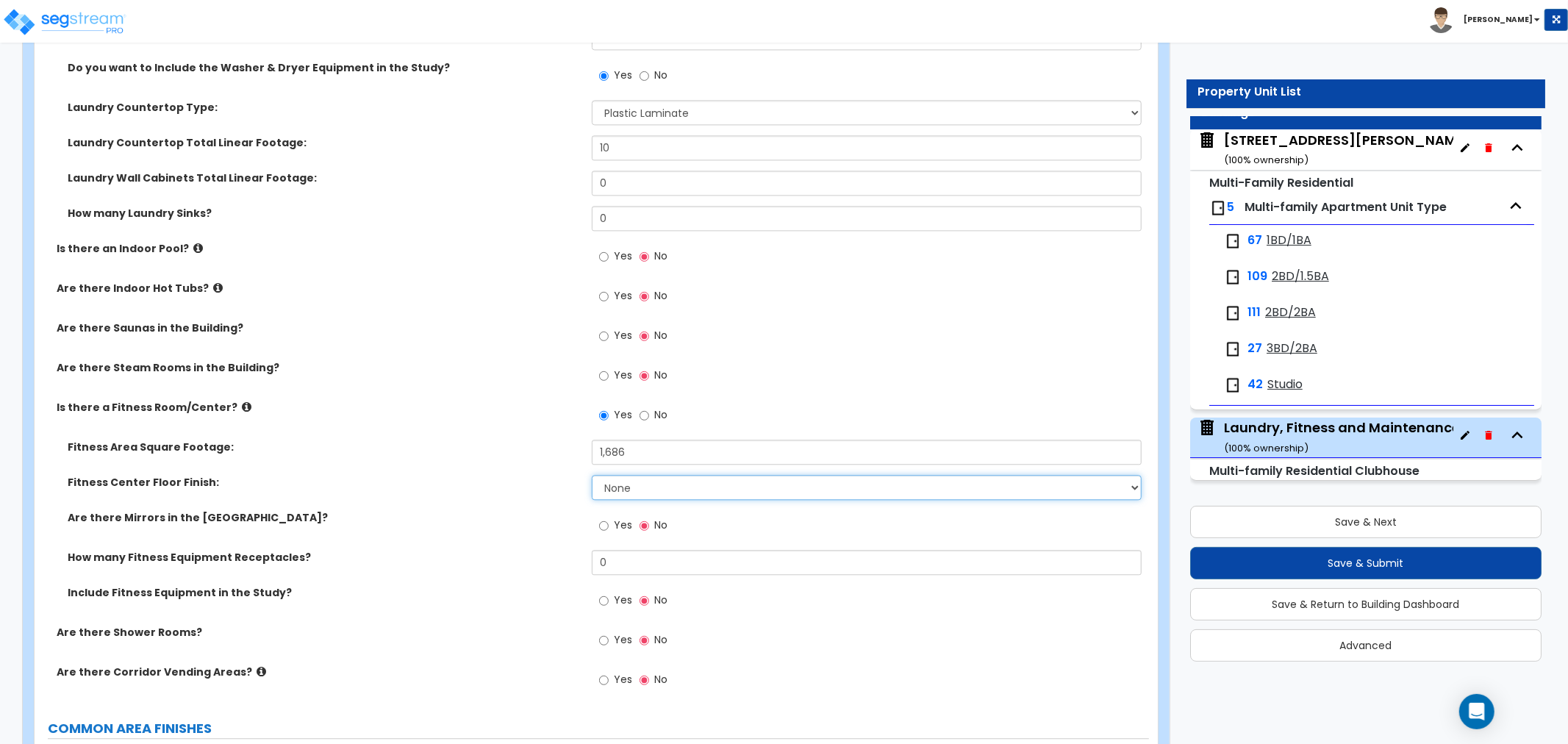
click at [650, 482] on select "None Tile Flooring Resilient Laminate Flooring VCT Flooring Sheet Carpet Floori…" at bounding box center [867, 487] width 550 height 25
select select "6"
click at [592, 475] on select "None Tile Flooring Resilient Laminate Flooring VCT Flooring Sheet Carpet Floori…" at bounding box center [867, 487] width 550 height 25
click at [604, 523] on input "Yes" at bounding box center [604, 525] width 10 height 16
radio input "true"
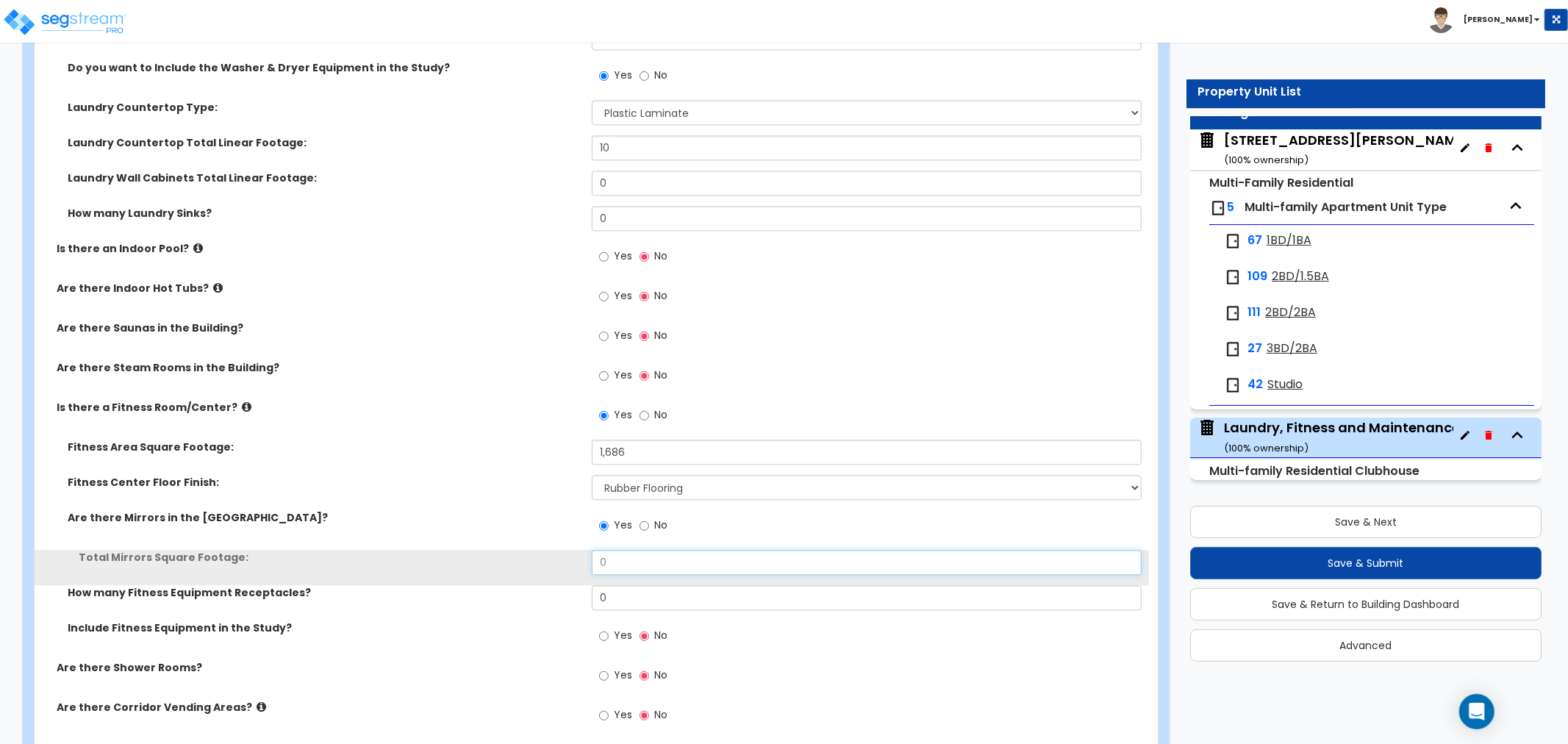
drag, startPoint x: 626, startPoint y: 553, endPoint x: 545, endPoint y: 560, distance: 81.3
click at [544, 558] on div "Total Mirrors Square Footage: 0" at bounding box center [591, 567] width 1114 height 35
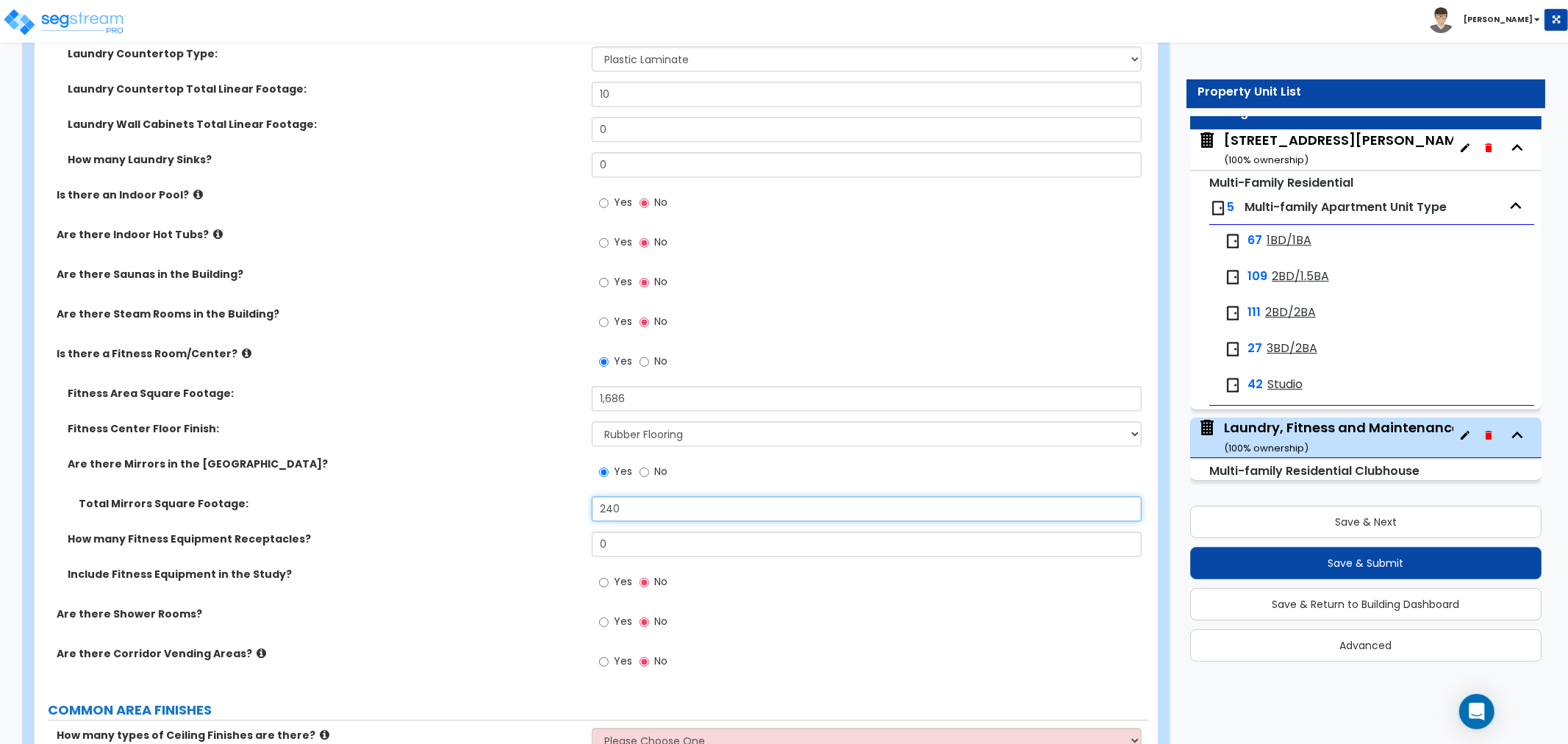
scroll to position [2856, 0]
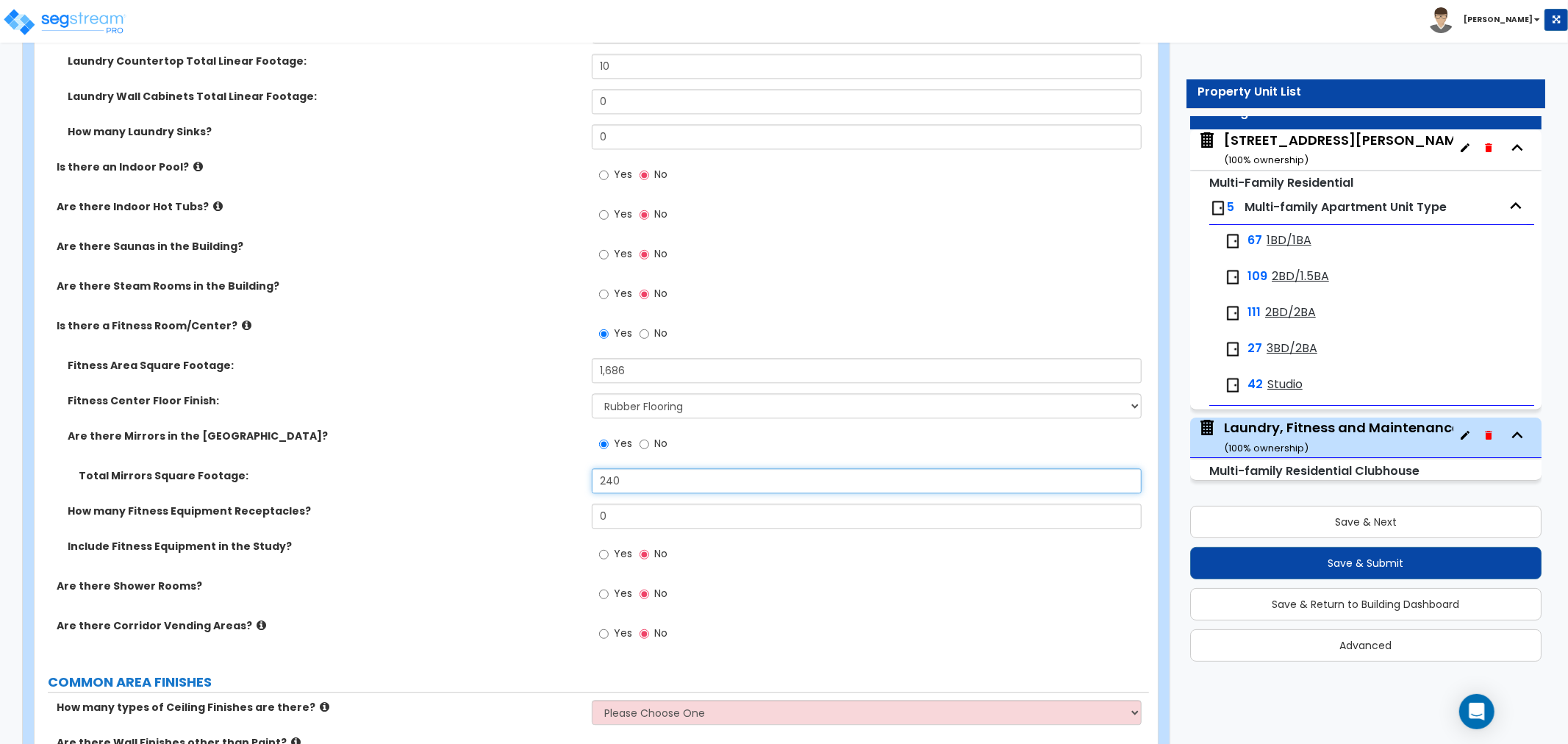
type input "240"
drag, startPoint x: 626, startPoint y: 512, endPoint x: 557, endPoint y: 515, distance: 69.1
click at [557, 515] on div "How many Fitness Equipment Receptacles? 0" at bounding box center [591, 521] width 1114 height 35
click at [524, 521] on div "How many Fitness Equipment Receptacles? 8" at bounding box center [591, 521] width 1114 height 35
drag, startPoint x: 647, startPoint y: 517, endPoint x: 552, endPoint y: 516, distance: 95.0
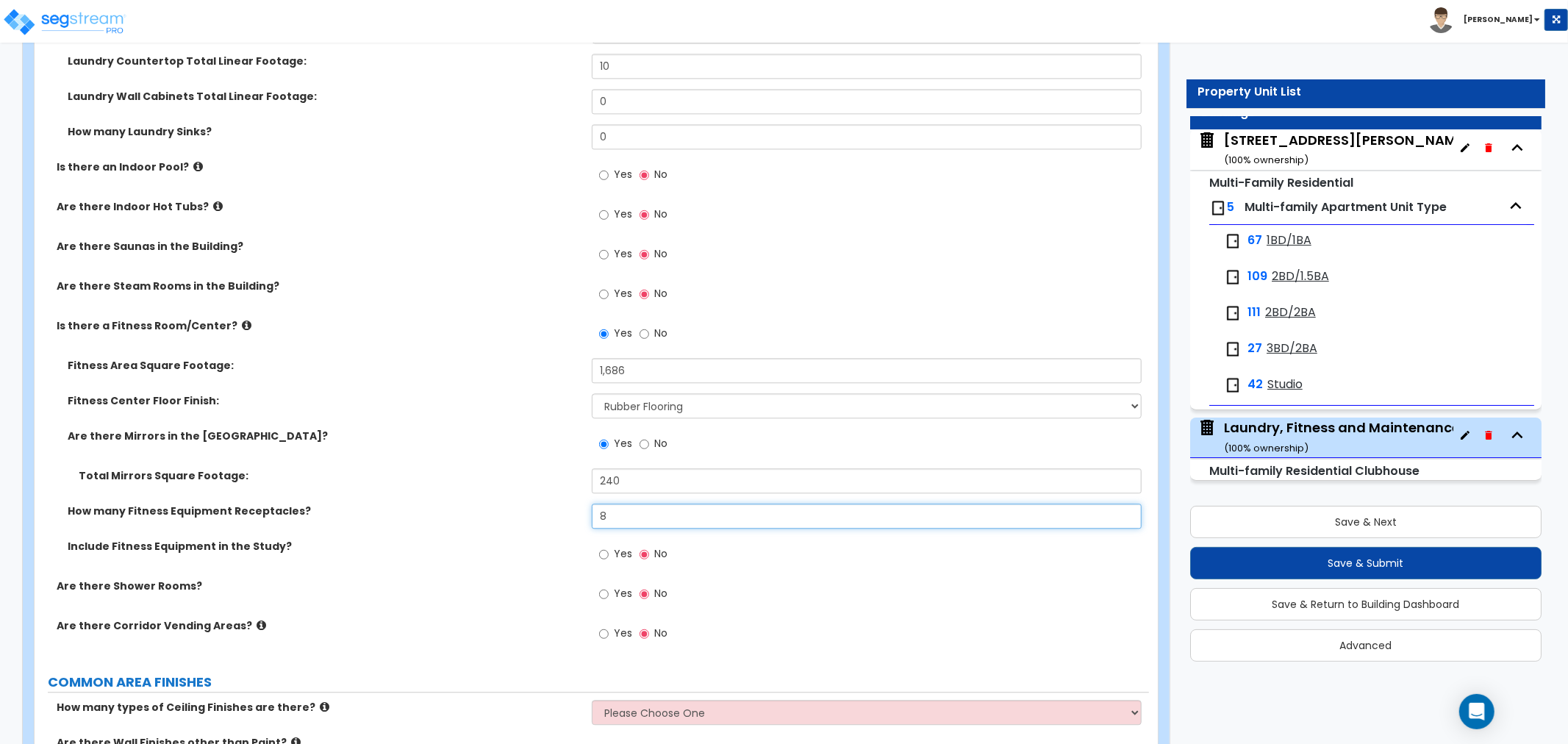
click at [552, 516] on div "How many Fitness Equipment Receptacles? 8" at bounding box center [591, 521] width 1114 height 35
type input "12"
click at [502, 520] on div "How many Fitness Equipment Receptacles? 12" at bounding box center [591, 521] width 1114 height 35
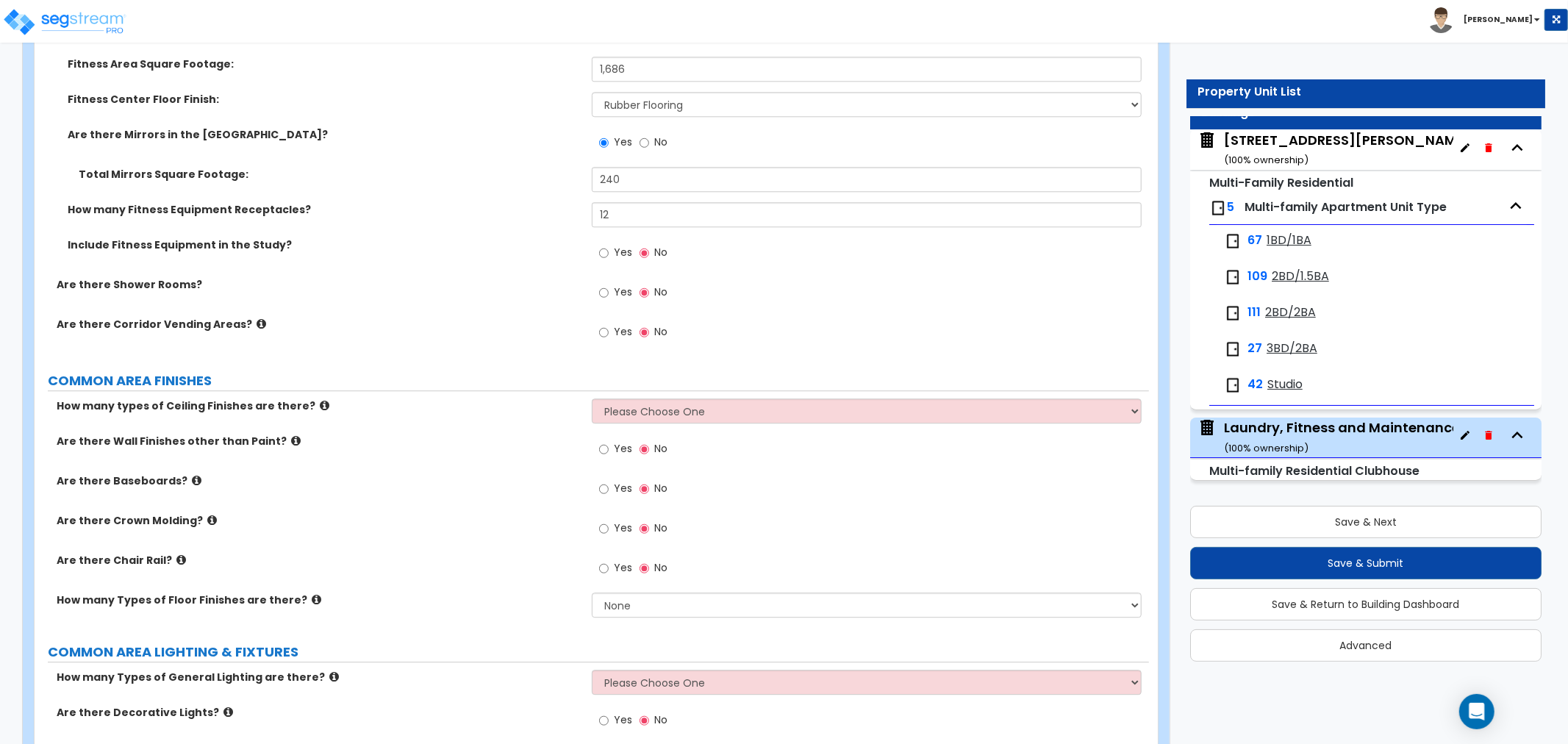
scroll to position [3183, 0]
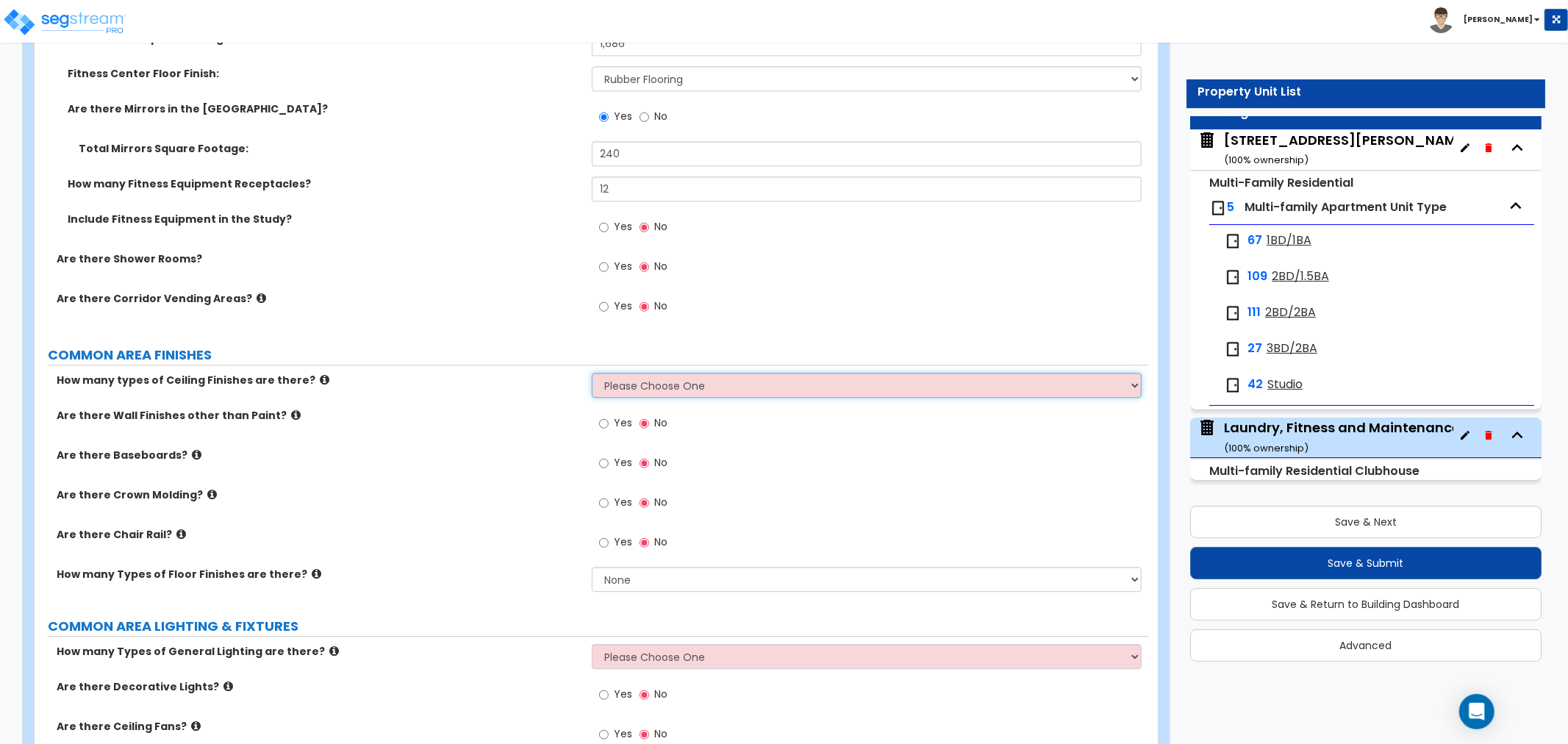
click at [625, 378] on select "Please Choose One 1 2 3" at bounding box center [867, 384] width 550 height 25
select select "2"
click at [592, 372] on select "Please Choose One 1 2 3" at bounding box center [867, 384] width 550 height 25
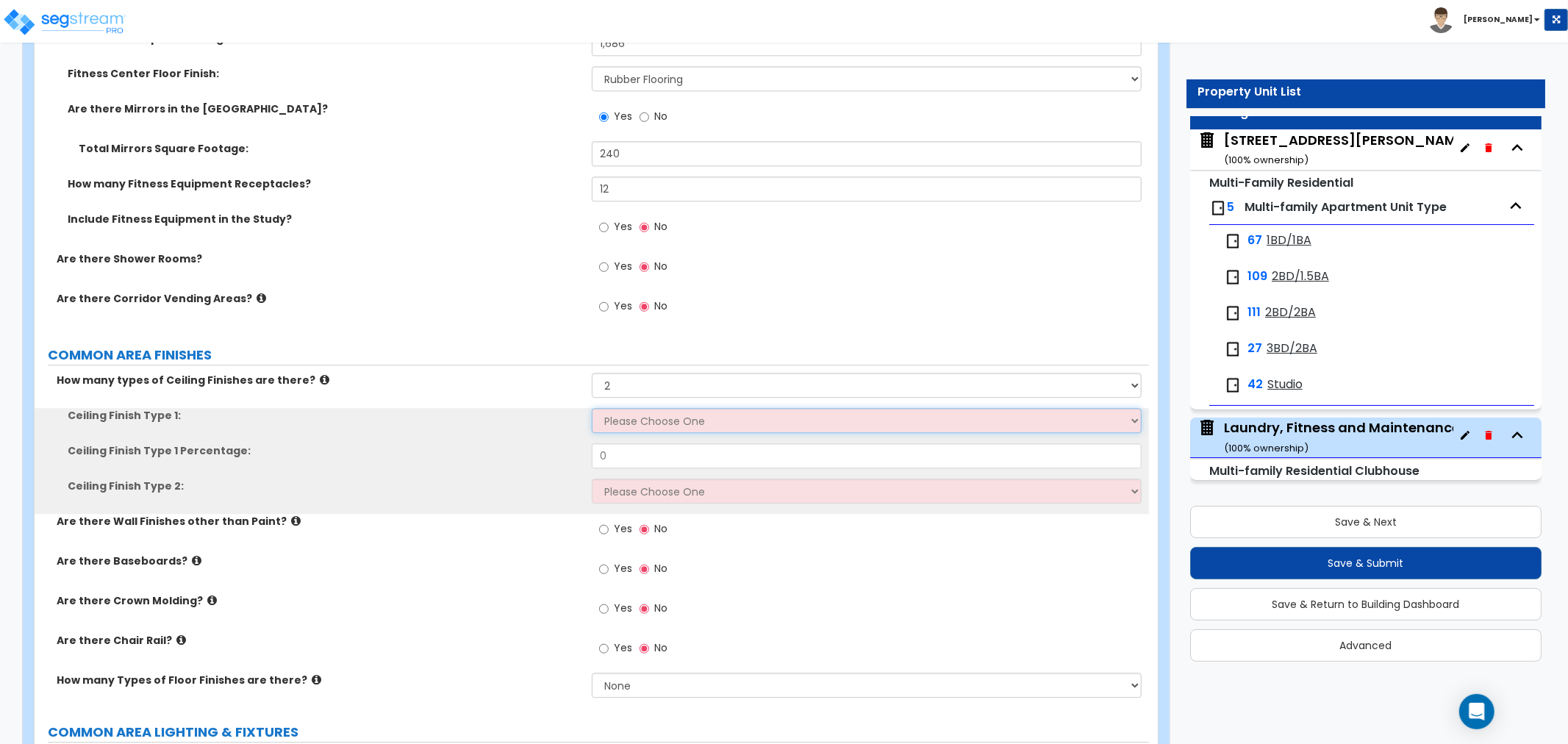
click at [632, 419] on select "Please Choose One Drop Ceiling Drywall Ceiling Open Ceiling" at bounding box center [867, 419] width 550 height 25
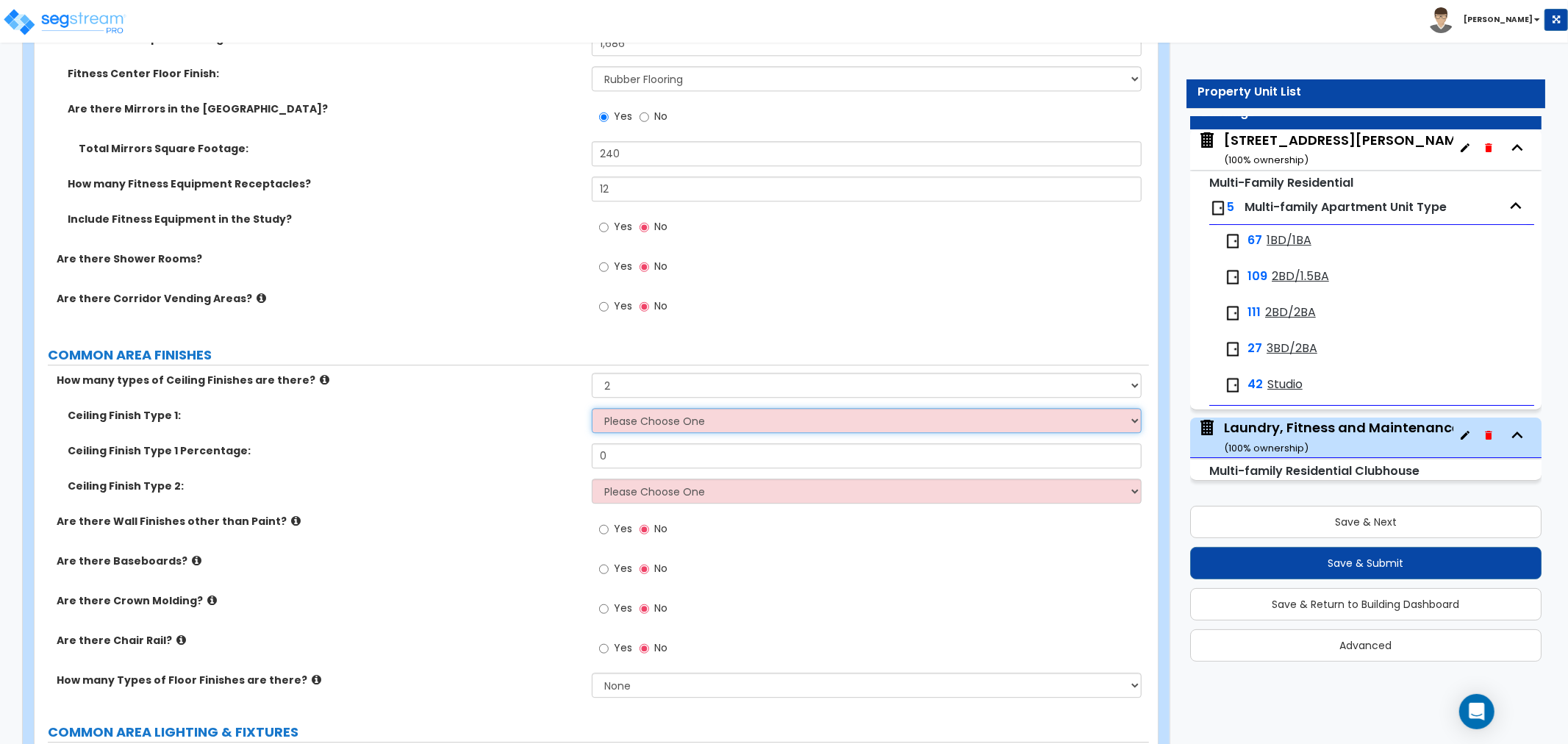
select select "1"
click at [592, 407] on select "Please Choose One Drop Ceiling Drywall Ceiling Open Ceiling" at bounding box center [867, 419] width 550 height 25
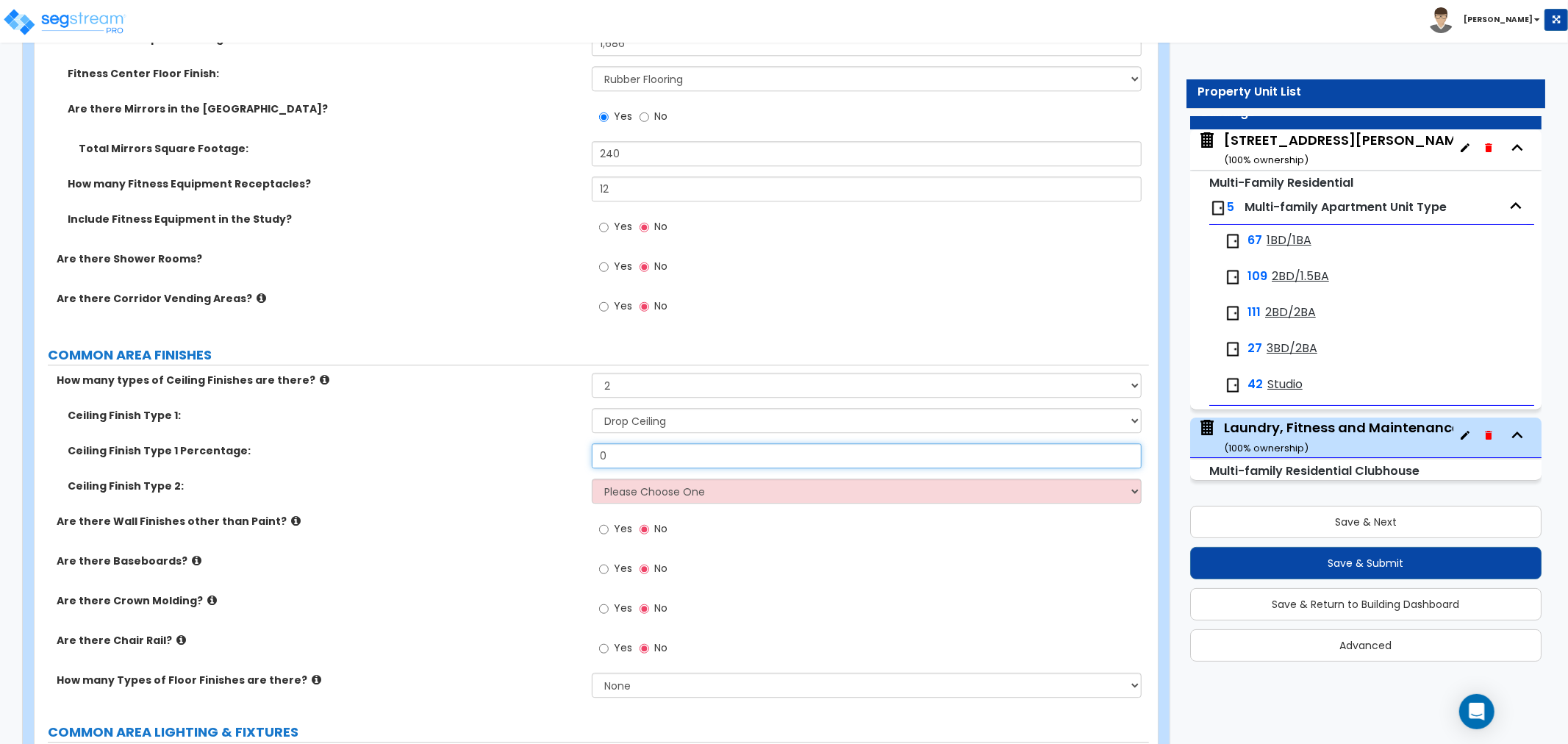
drag, startPoint x: 627, startPoint y: 446, endPoint x: 548, endPoint y: 457, distance: 79.8
click at [548, 457] on div "Ceiling Finish Type 1 Percentage: 0" at bounding box center [591, 460] width 1114 height 35
type input "20"
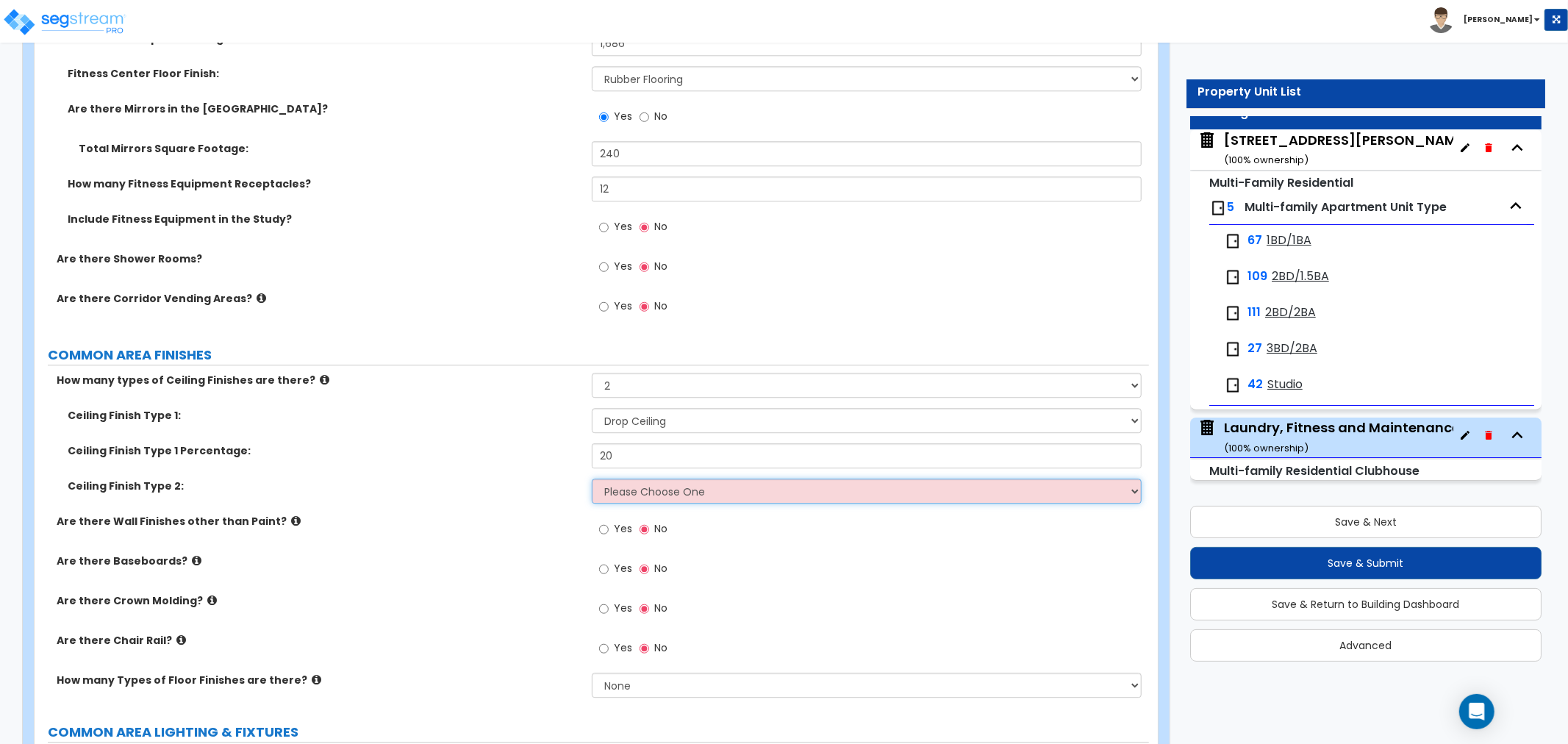
click at [626, 482] on select "Please Choose One Drop Ceiling Drywall Ceiling Open Ceiling" at bounding box center [867, 490] width 550 height 25
select select "2"
click at [592, 478] on select "Please Choose One Drop Ceiling Drywall Ceiling Open Ceiling" at bounding box center [867, 490] width 550 height 25
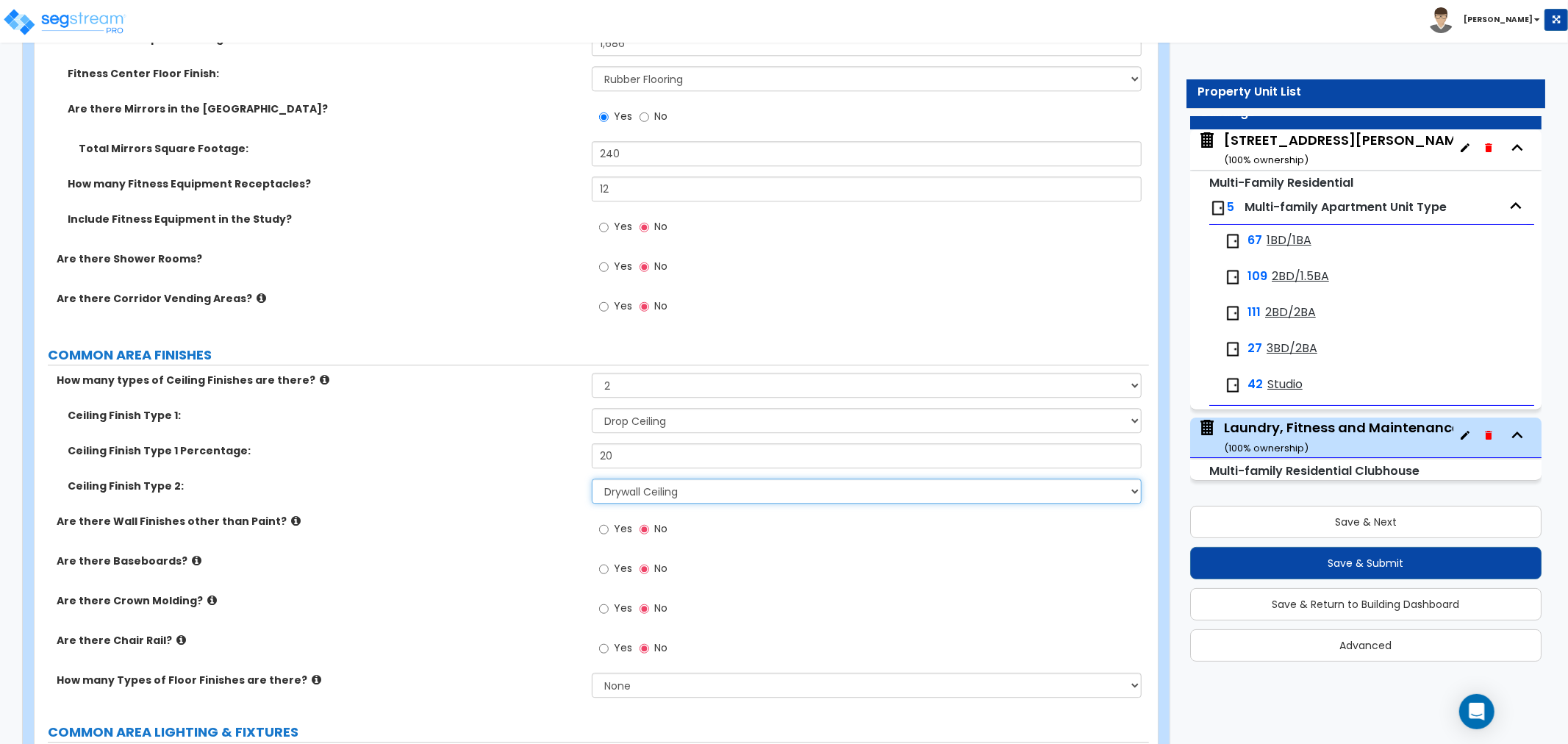
scroll to position [3347, 0]
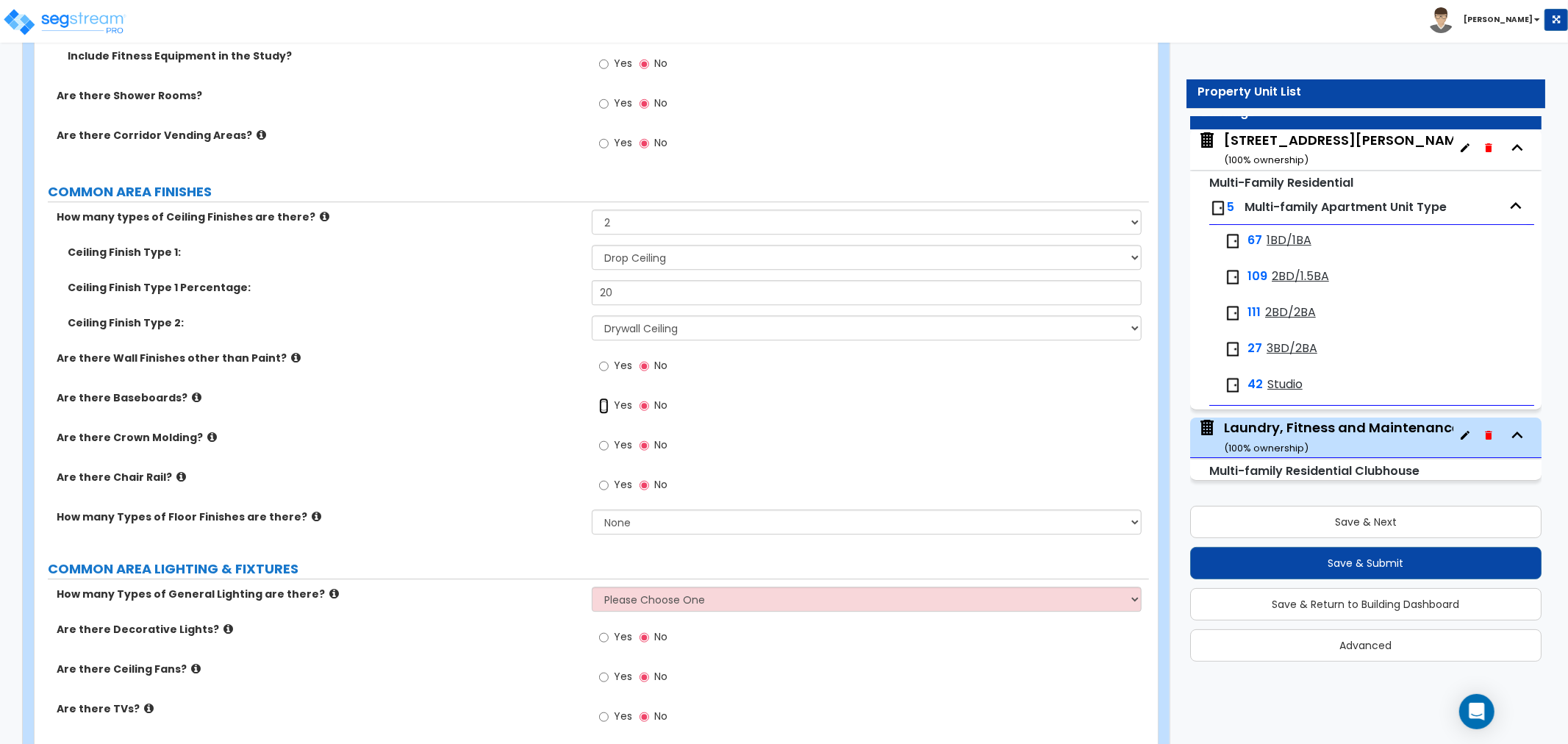
click at [604, 404] on input "Yes" at bounding box center [604, 405] width 10 height 16
radio input "true"
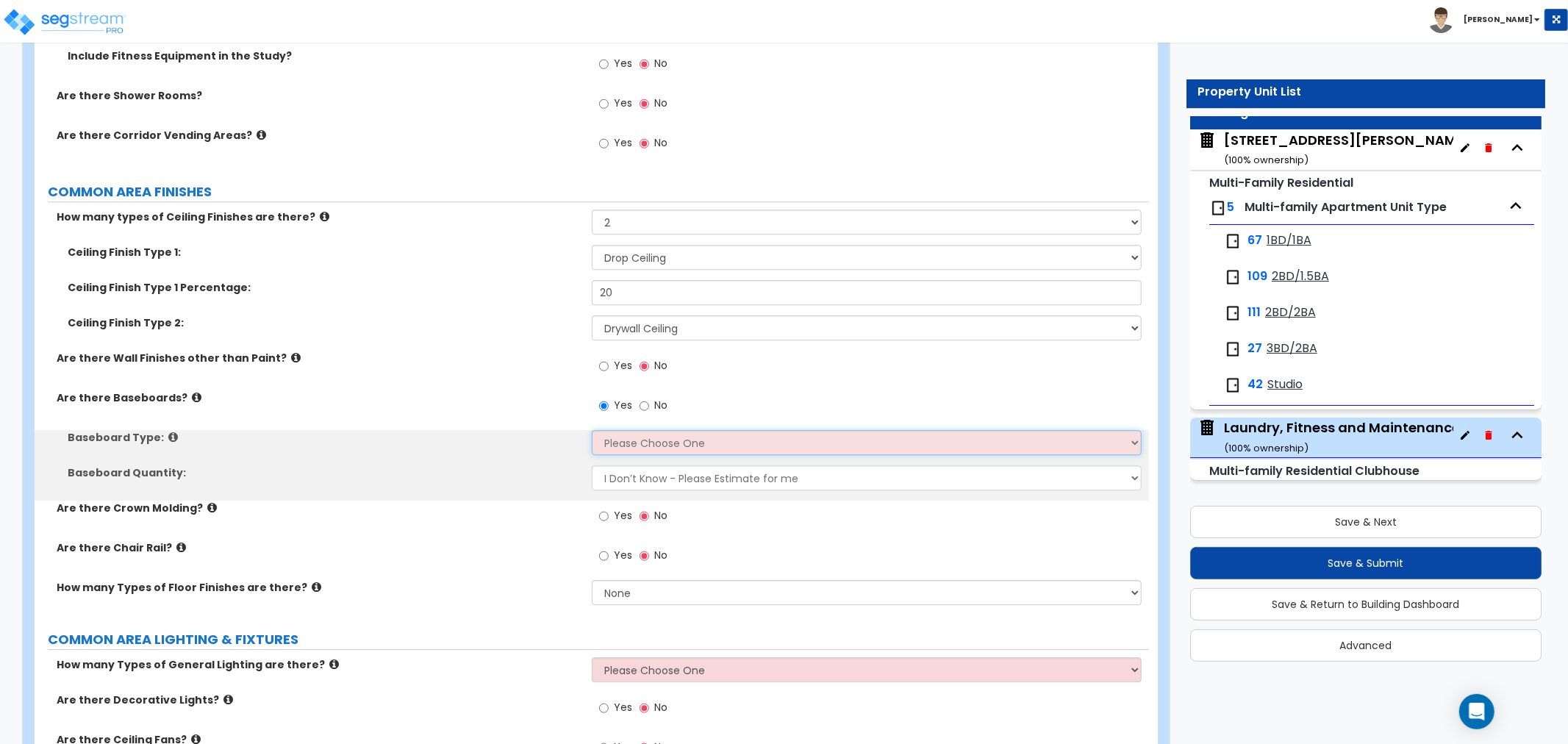
click at [641, 441] on select "Please Choose One Wood Vinyl Carpet Tile" at bounding box center [867, 442] width 550 height 25
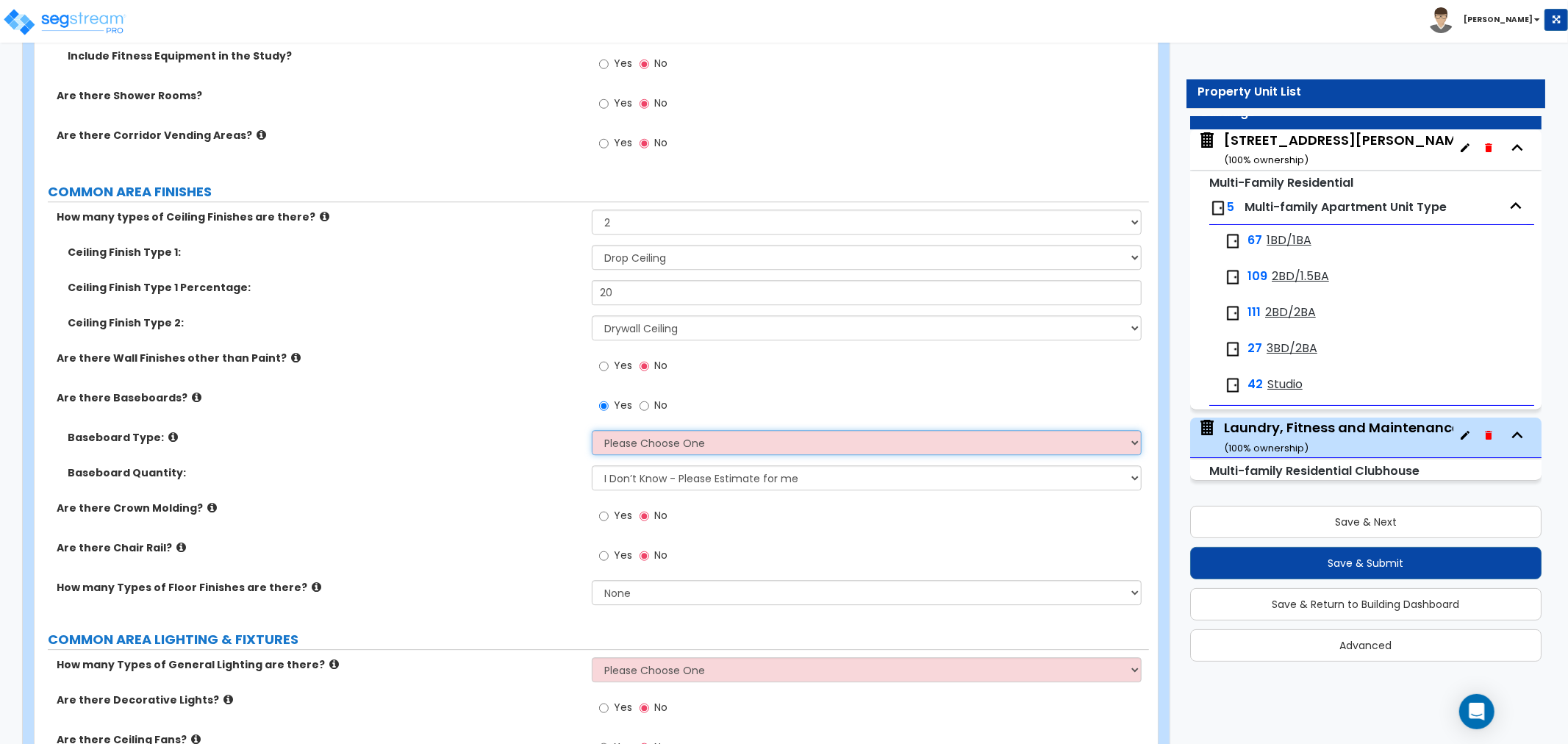
select select "1"
click at [592, 430] on select "Please Choose One Wood Vinyl Carpet Tile" at bounding box center [867, 442] width 550 height 25
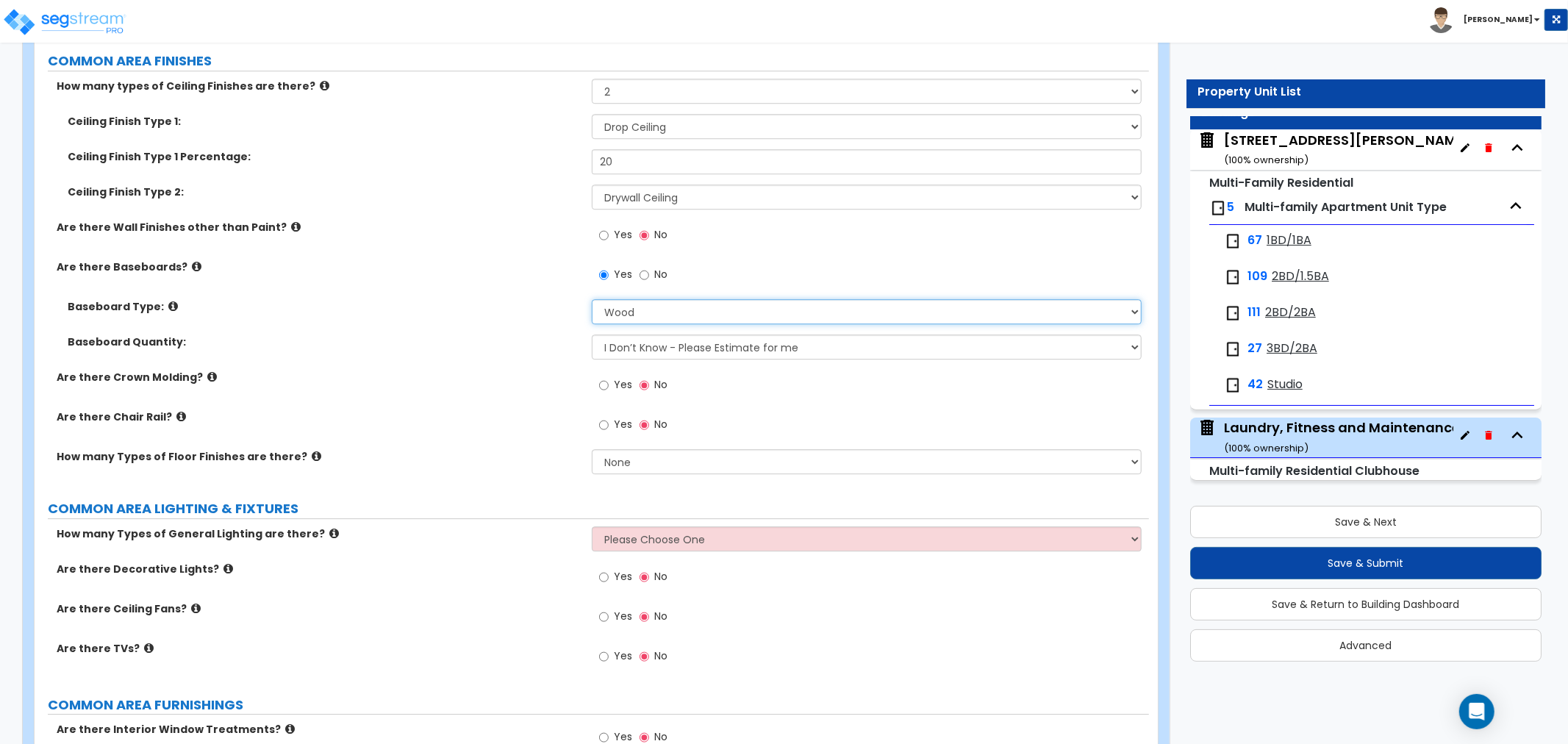
scroll to position [3510, 0]
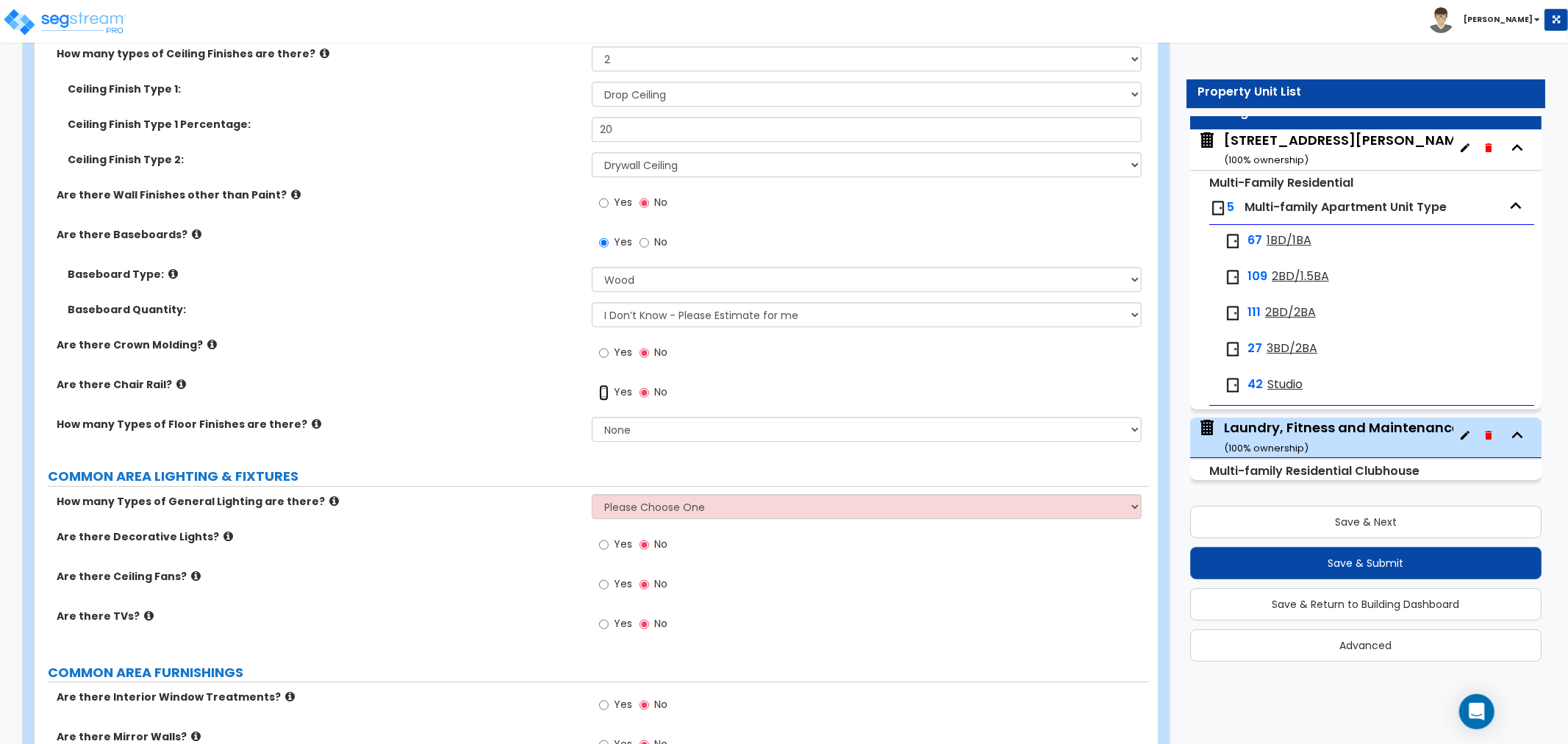
click at [601, 391] on input "Yes" at bounding box center [604, 392] width 10 height 16
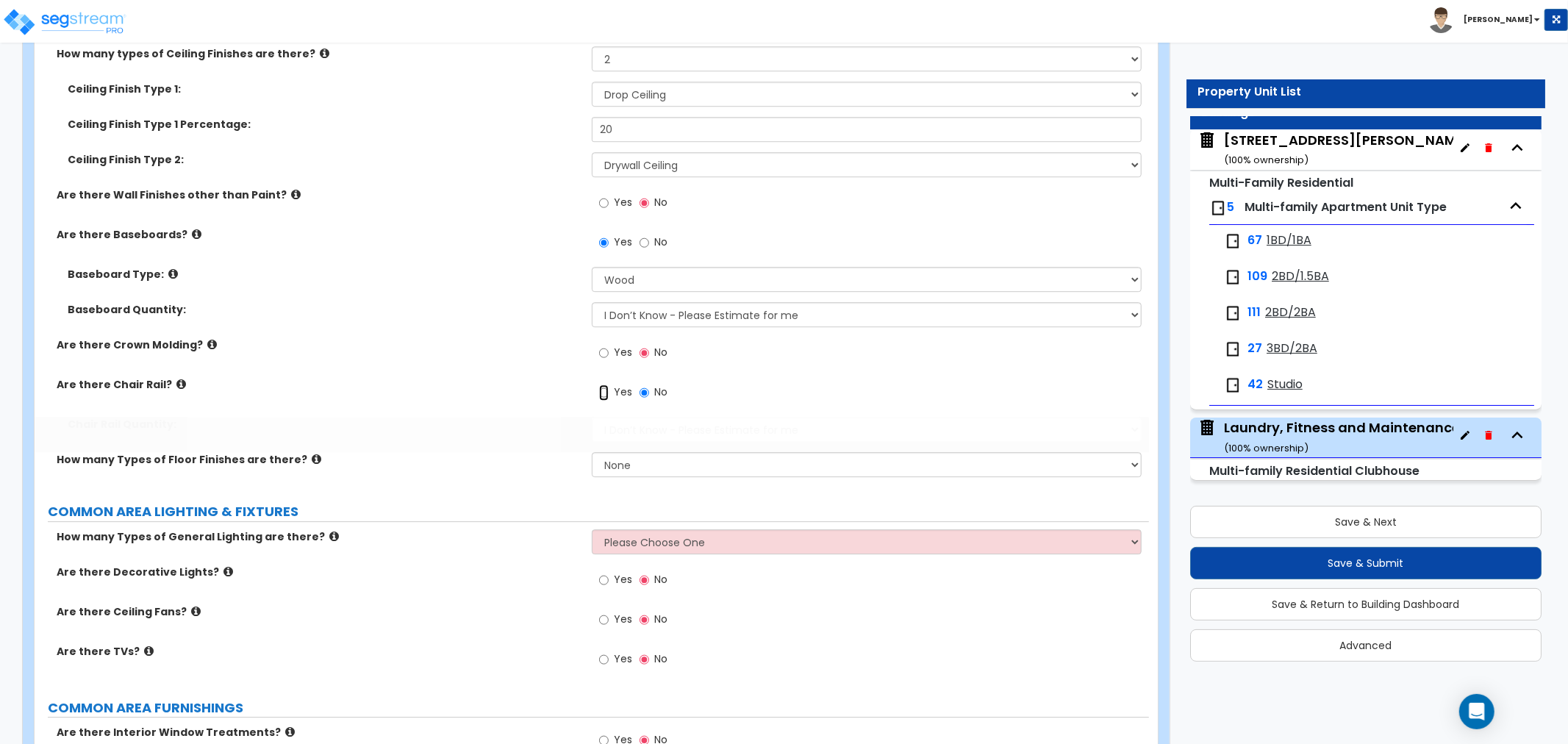
radio input "true"
click at [601, 346] on input "Yes" at bounding box center [604, 352] width 10 height 16
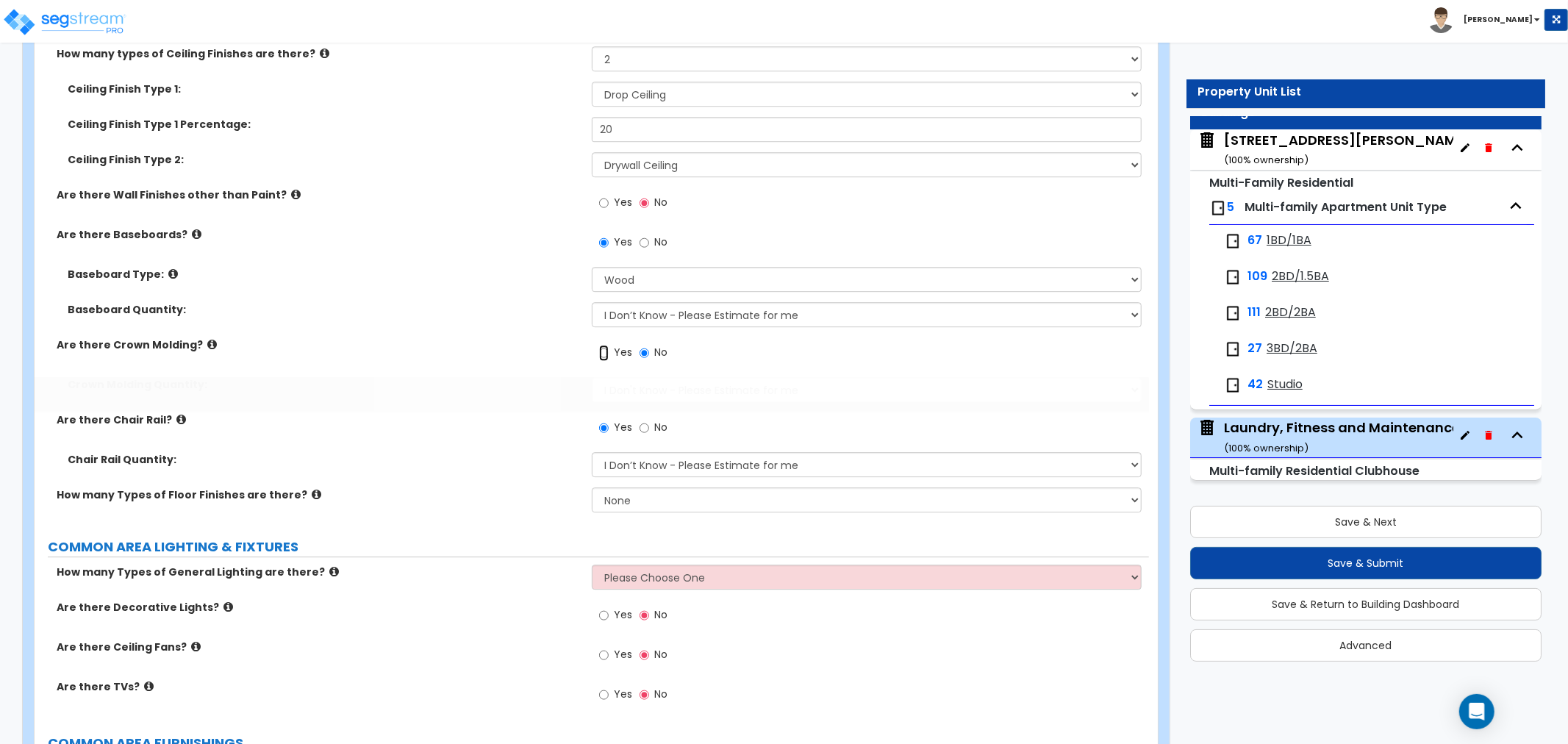
radio input "true"
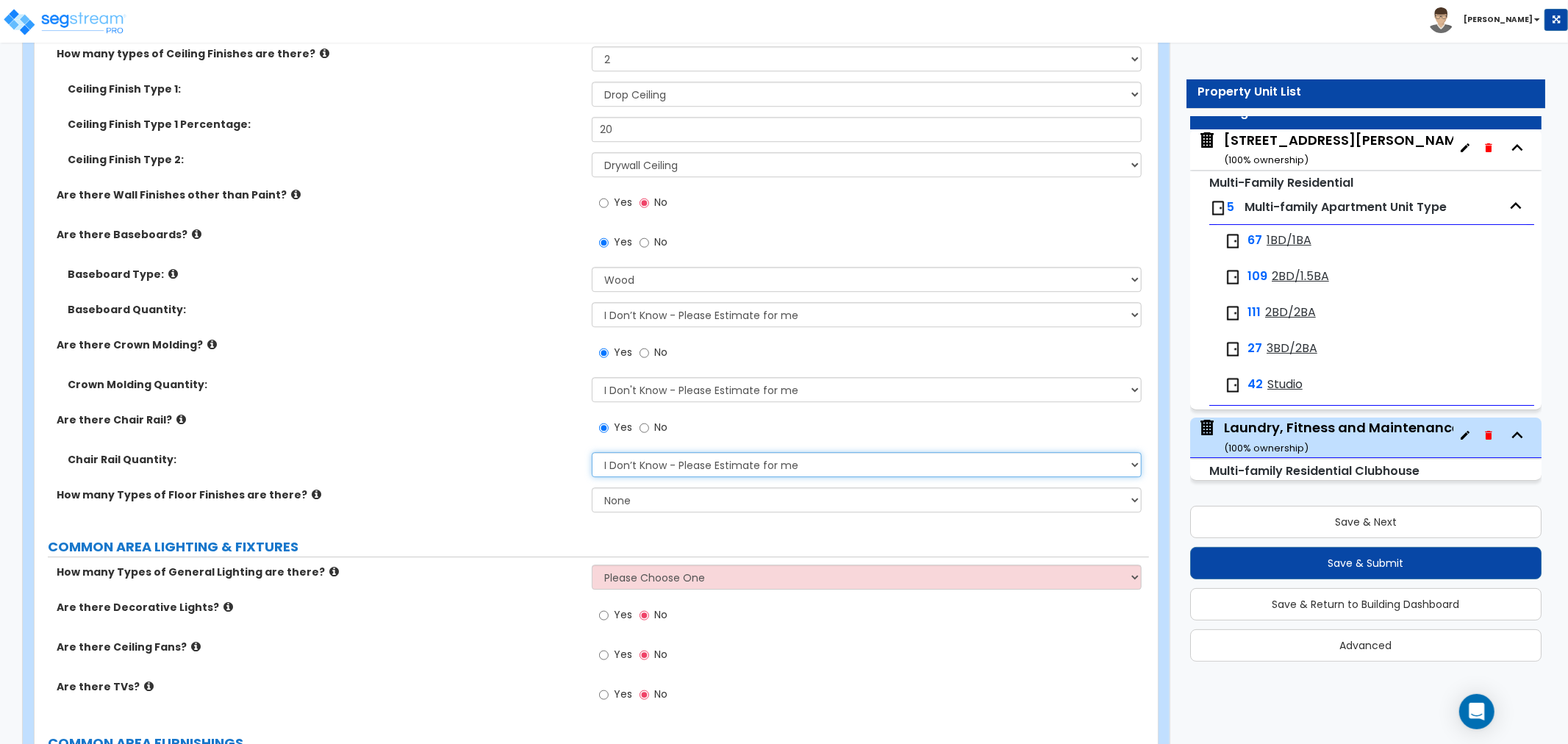
click at [632, 452] on select "I Don’t Know - Please Estimate for me I want to Enter the Linear Footage" at bounding box center [867, 463] width 550 height 25
select select "1"
click at [592, 452] on select "I Don’t Know - Please Estimate for me I want to Enter the Linear Footage" at bounding box center [867, 463] width 550 height 25
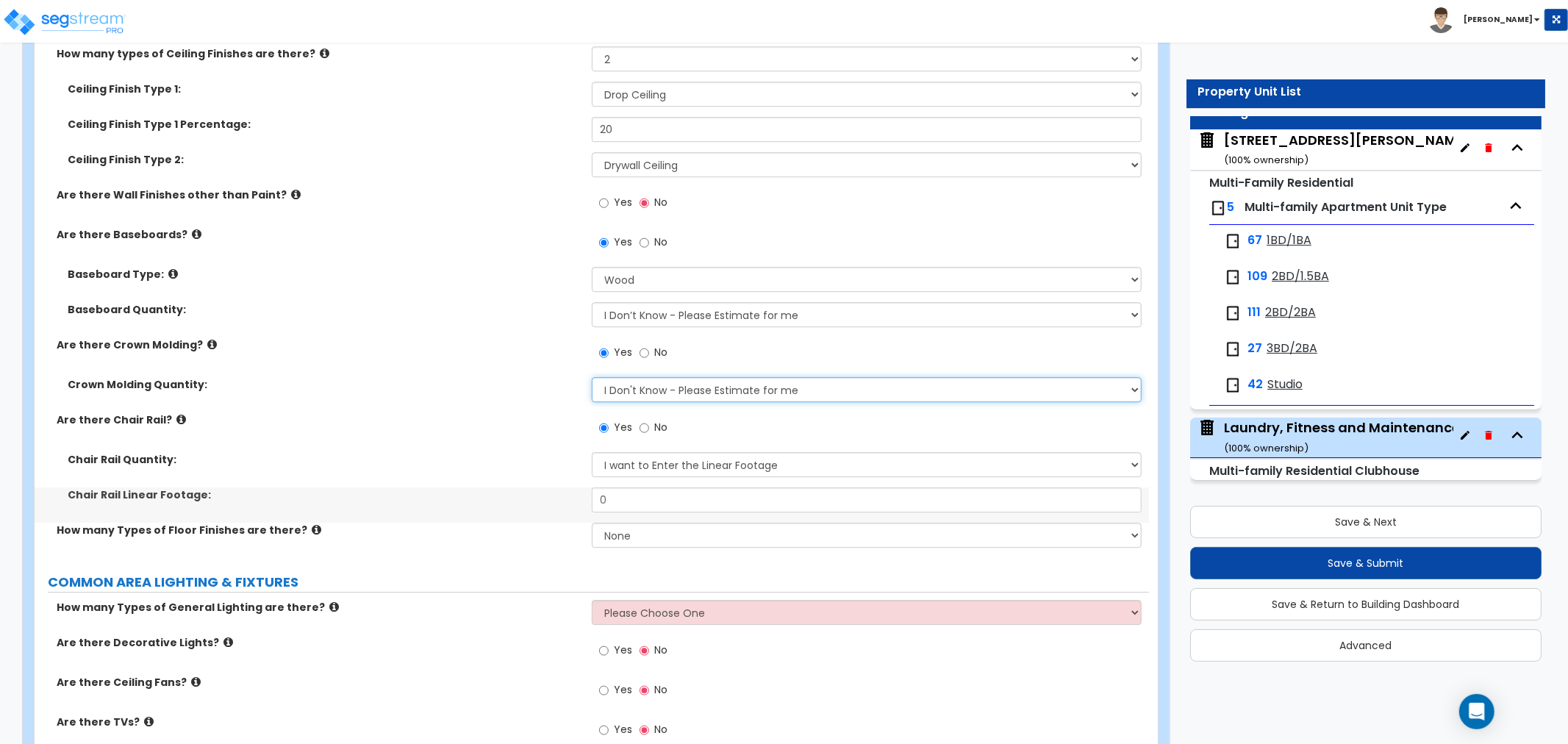
drag, startPoint x: 645, startPoint y: 385, endPoint x: 652, endPoint y: 399, distance: 15.7
click at [647, 385] on select "I Don't Know - Please Estimate for me I want to Enter the Linear Footage" at bounding box center [867, 389] width 550 height 25
select select "1"
click at [592, 377] on select "I Don't Know - Please Estimate for me I want to Enter the Linear Footage" at bounding box center [867, 389] width 550 height 25
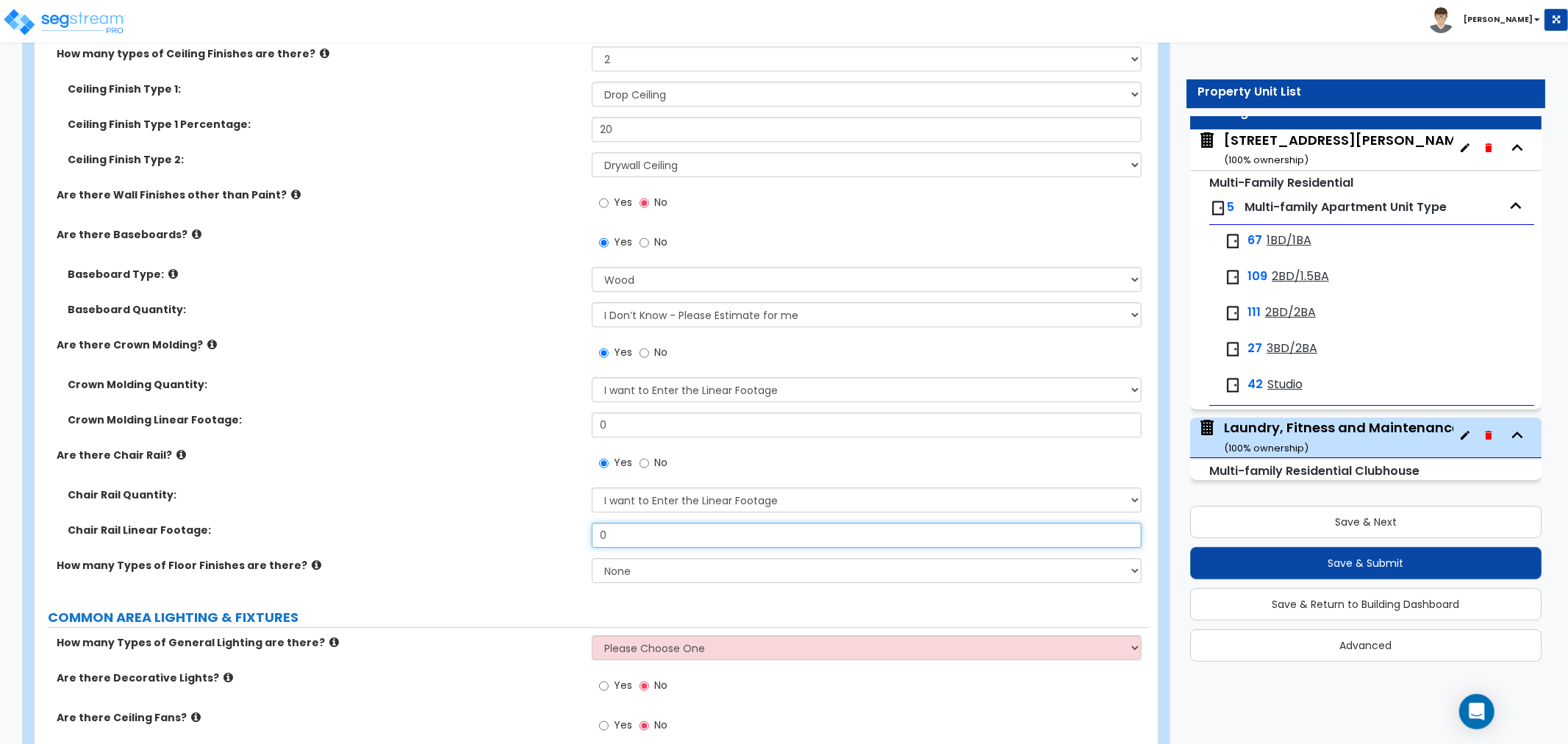
drag, startPoint x: 626, startPoint y: 539, endPoint x: 539, endPoint y: 539, distance: 87.0
click at [539, 539] on div "Chair Rail Linear Footage: 0" at bounding box center [591, 540] width 1114 height 35
type input "60"
drag, startPoint x: 650, startPoint y: 419, endPoint x: 533, endPoint y: 417, distance: 117.0
click at [533, 417] on div "Crown Molding Linear Footage: 0" at bounding box center [591, 430] width 1114 height 35
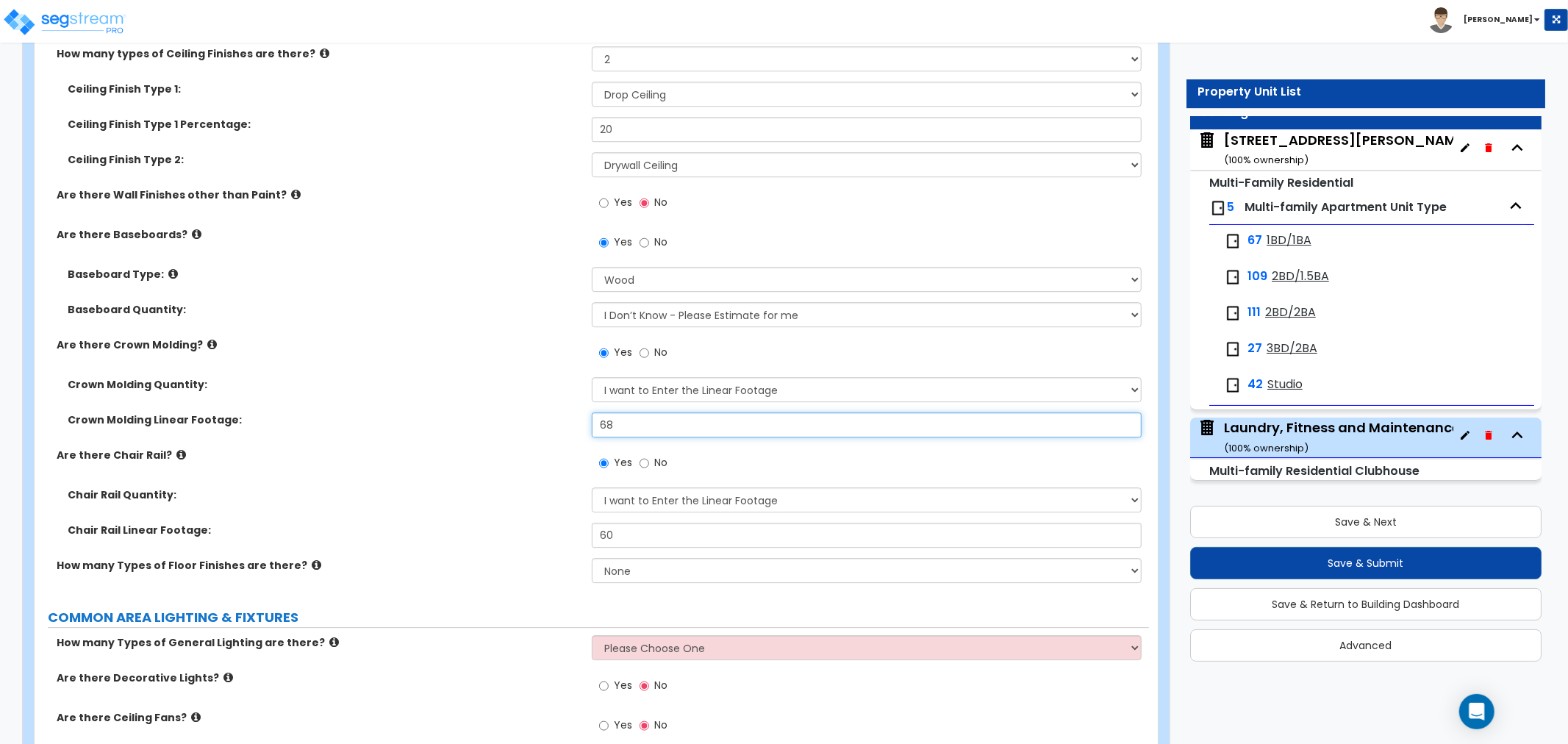
type input "68"
click at [515, 448] on label "Are there Chair Rail?" at bounding box center [319, 454] width 524 height 15
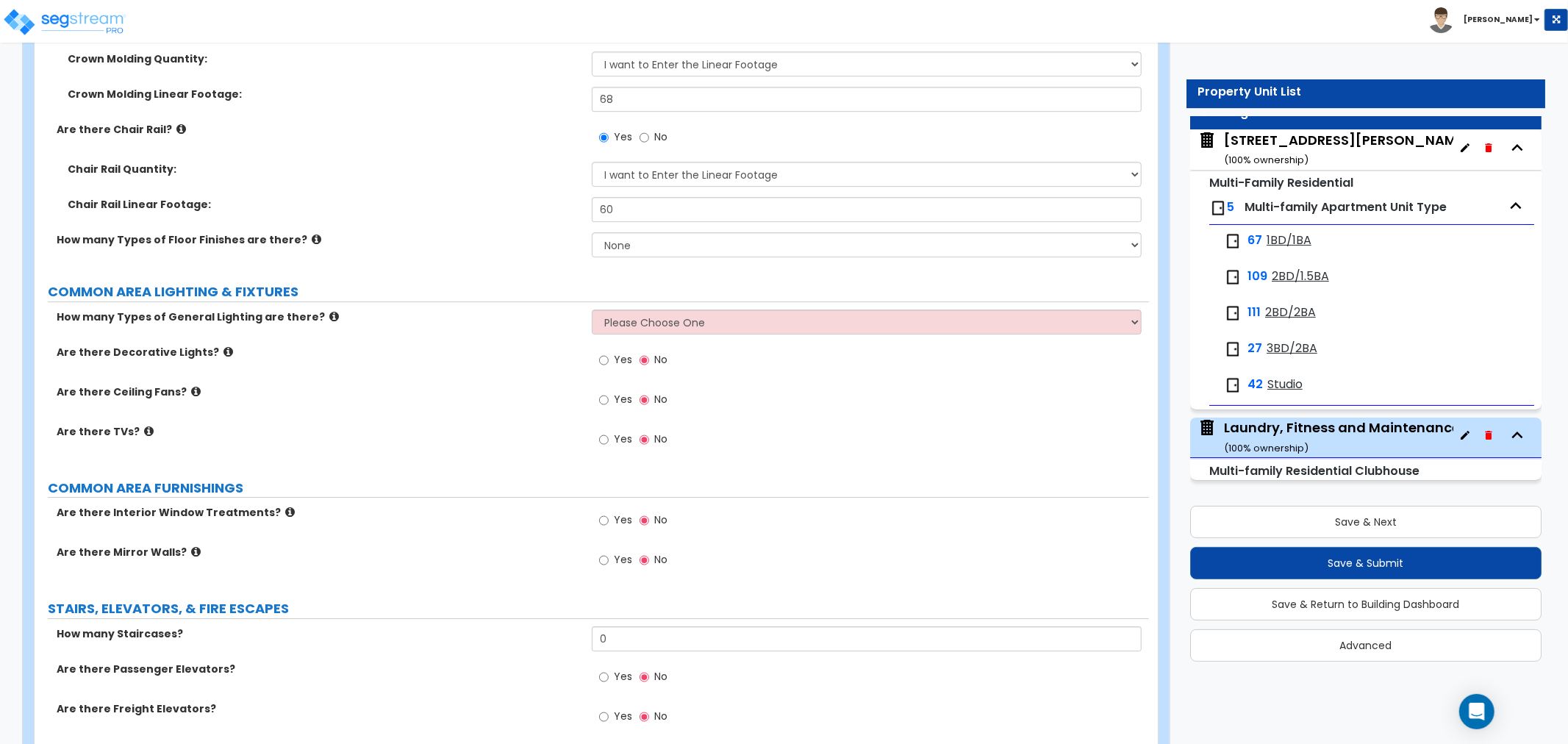
scroll to position [3837, 0]
click at [644, 311] on select "Please Choose One 1 2 3" at bounding box center [867, 320] width 550 height 25
select select "2"
click at [592, 308] on select "Please Choose One 1 2 3" at bounding box center [867, 320] width 550 height 25
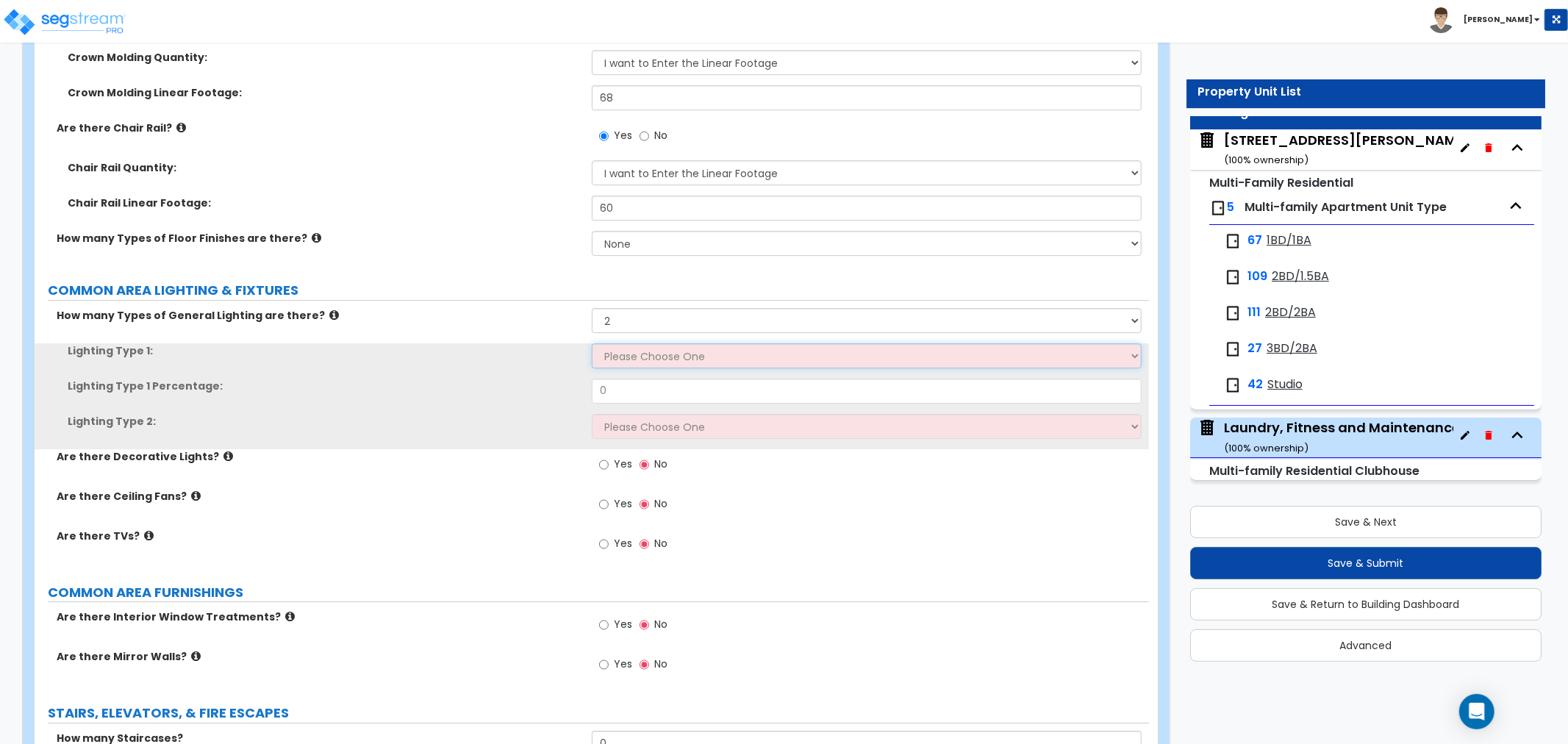
click at [640, 350] on select "Please Choose One LED Surface-Mounted LED Recessed Fluorescent Surface-Mounted …" at bounding box center [867, 355] width 550 height 25
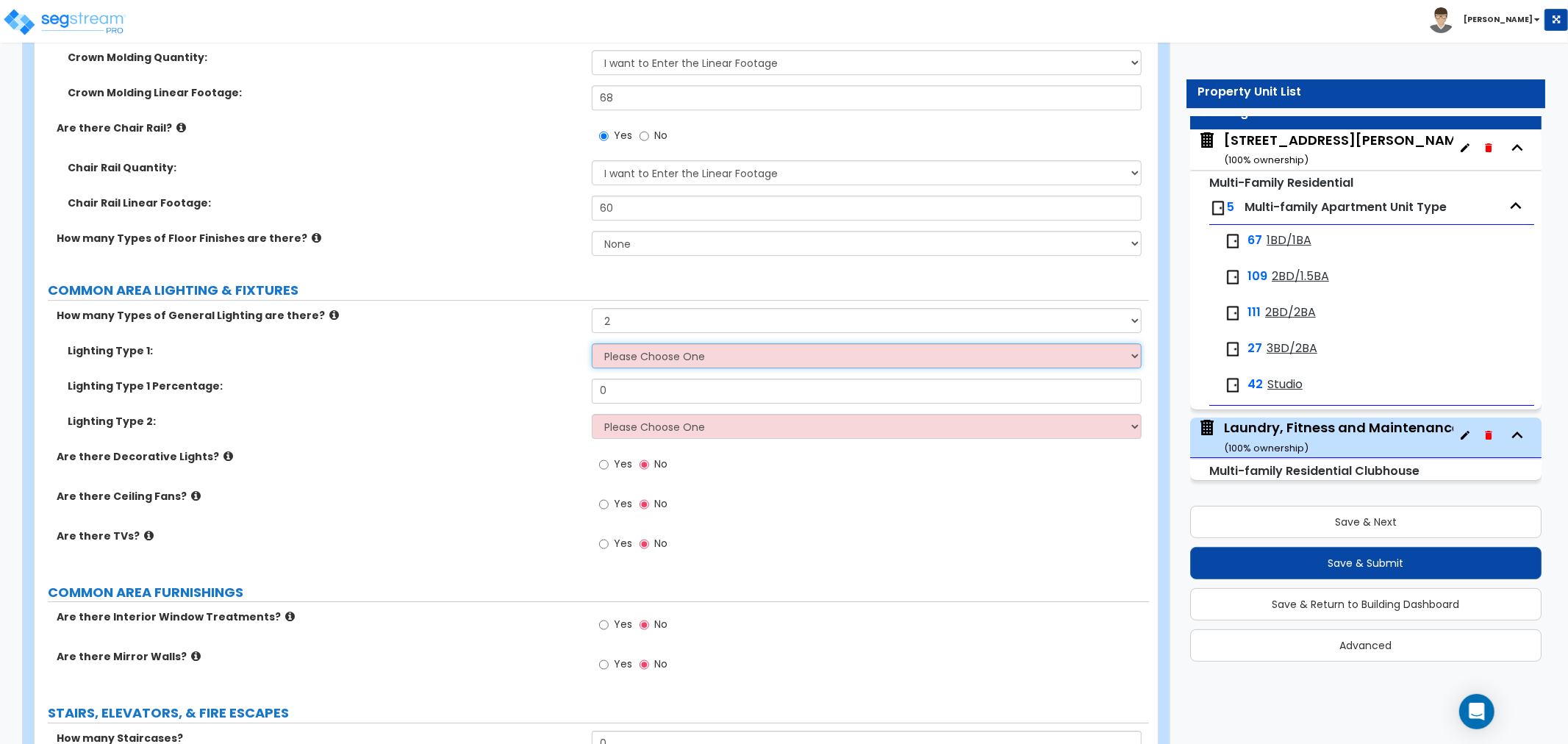
select select "3"
click at [592, 344] on select "Please Choose One LED Surface-Mounted LED Recessed Fluorescent Surface-Mounted …" at bounding box center [867, 355] width 550 height 25
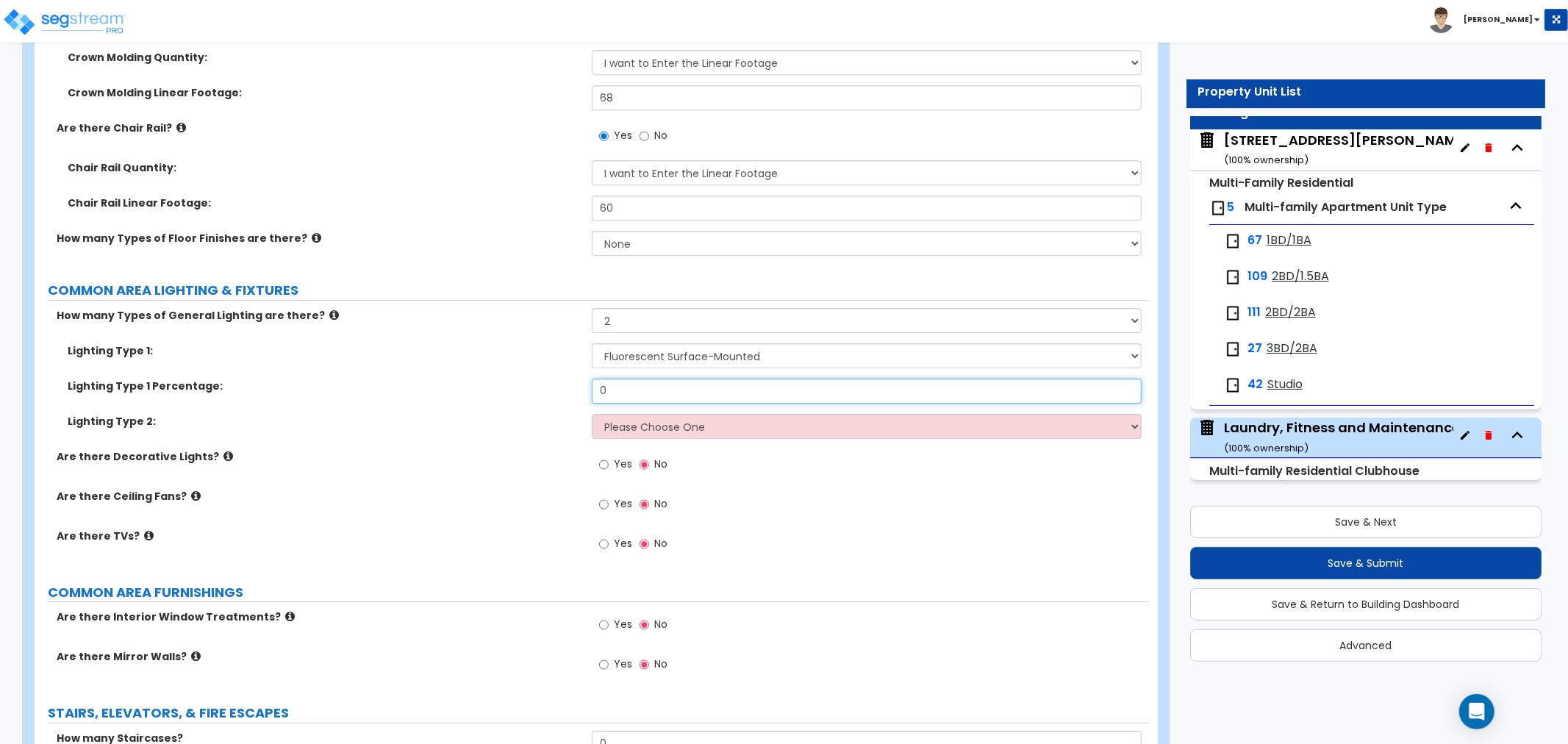
drag, startPoint x: 595, startPoint y: 391, endPoint x: 570, endPoint y: 391, distance: 25.0
click at [570, 391] on div "Lighting Type 1 Percentage: 0" at bounding box center [591, 396] width 1114 height 35
type input "20"
click at [641, 427] on select "Please Choose One LED Surface-Mounted LED Recessed Fluorescent Surface-Mounted …" at bounding box center [867, 425] width 550 height 25
select select "4"
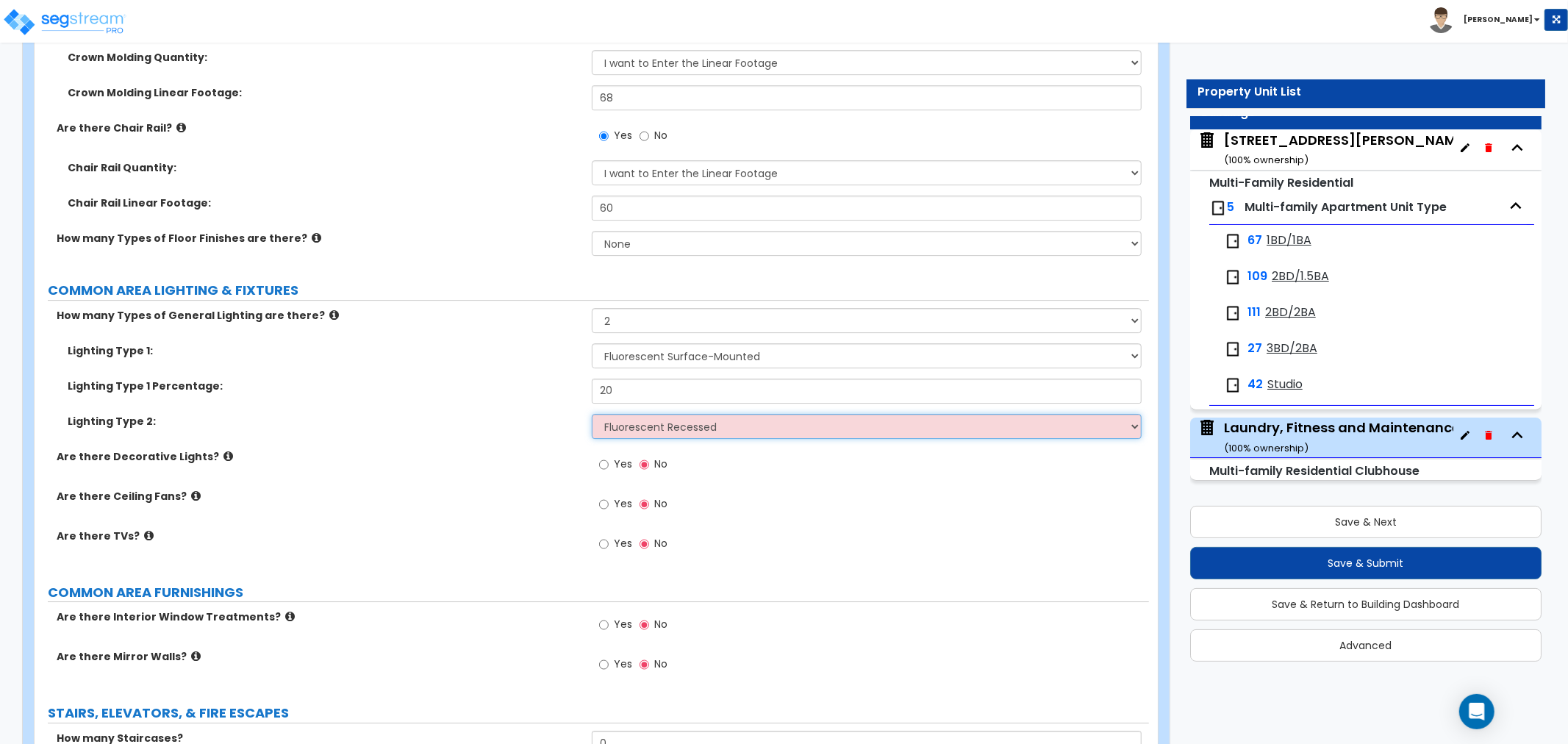
click at [592, 413] on select "Please Choose One LED Surface-Mounted LED Recessed Fluorescent Surface-Mounted …" at bounding box center [867, 425] width 550 height 25
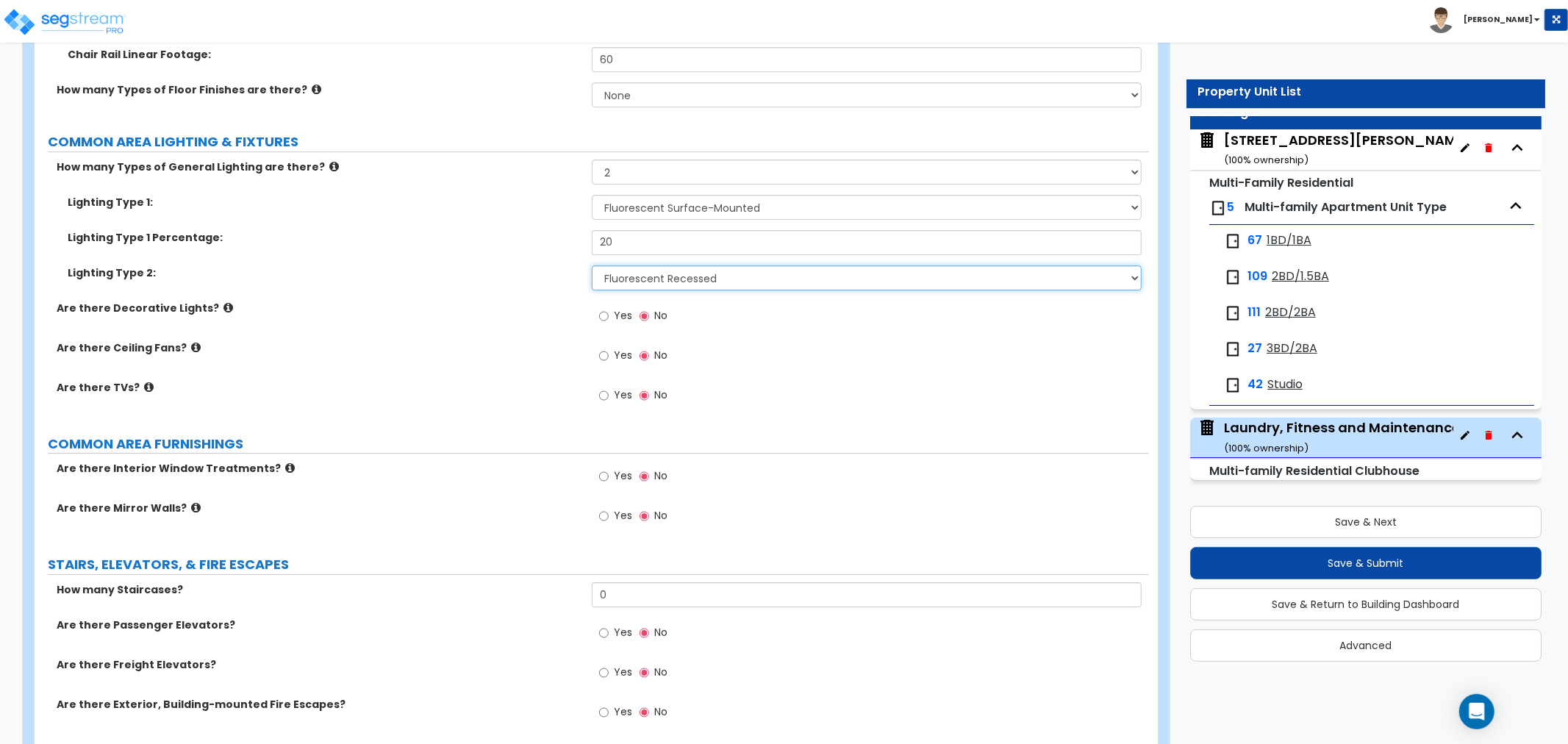
scroll to position [4000, 0]
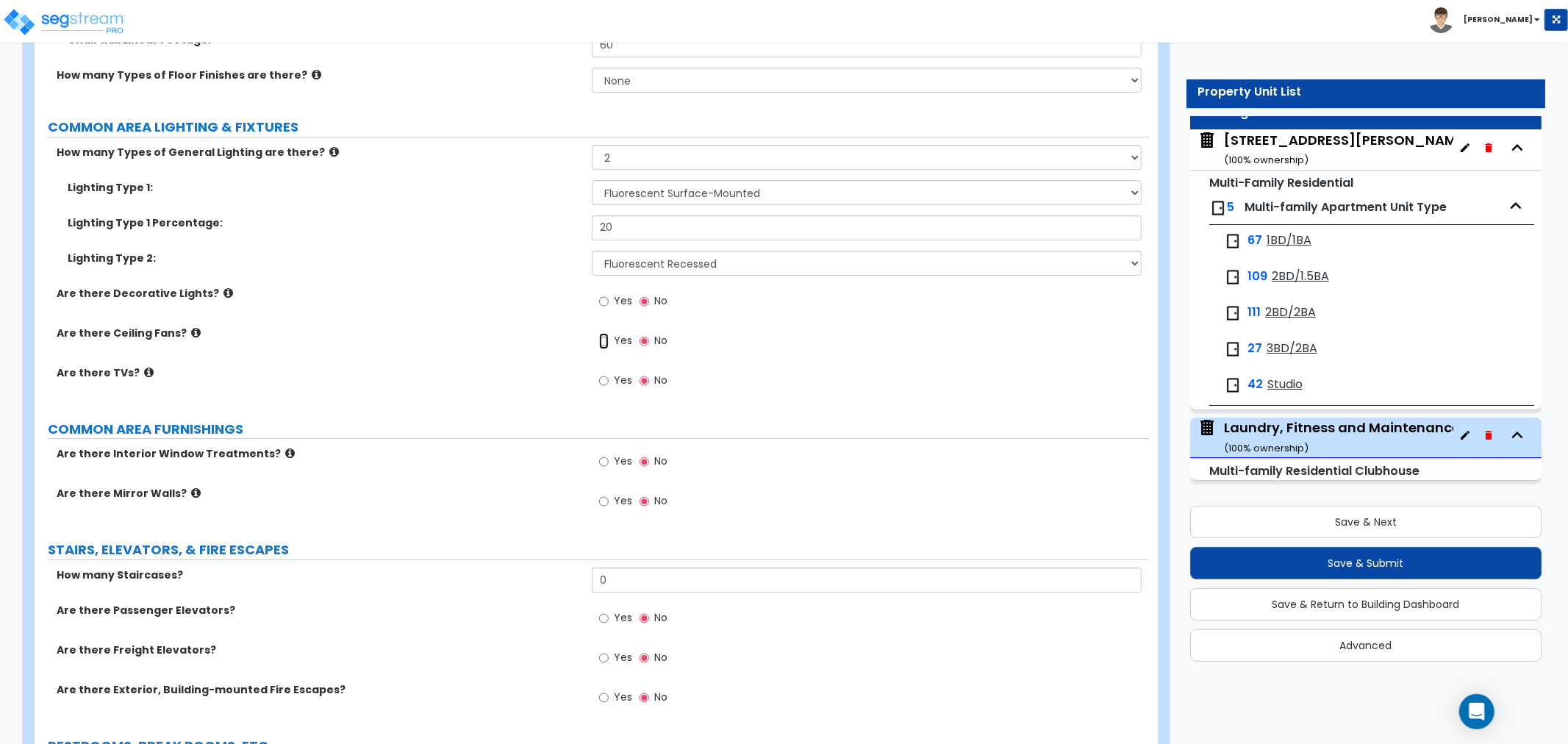
click at [604, 340] on input "Yes" at bounding box center [604, 341] width 10 height 16
radio input "true"
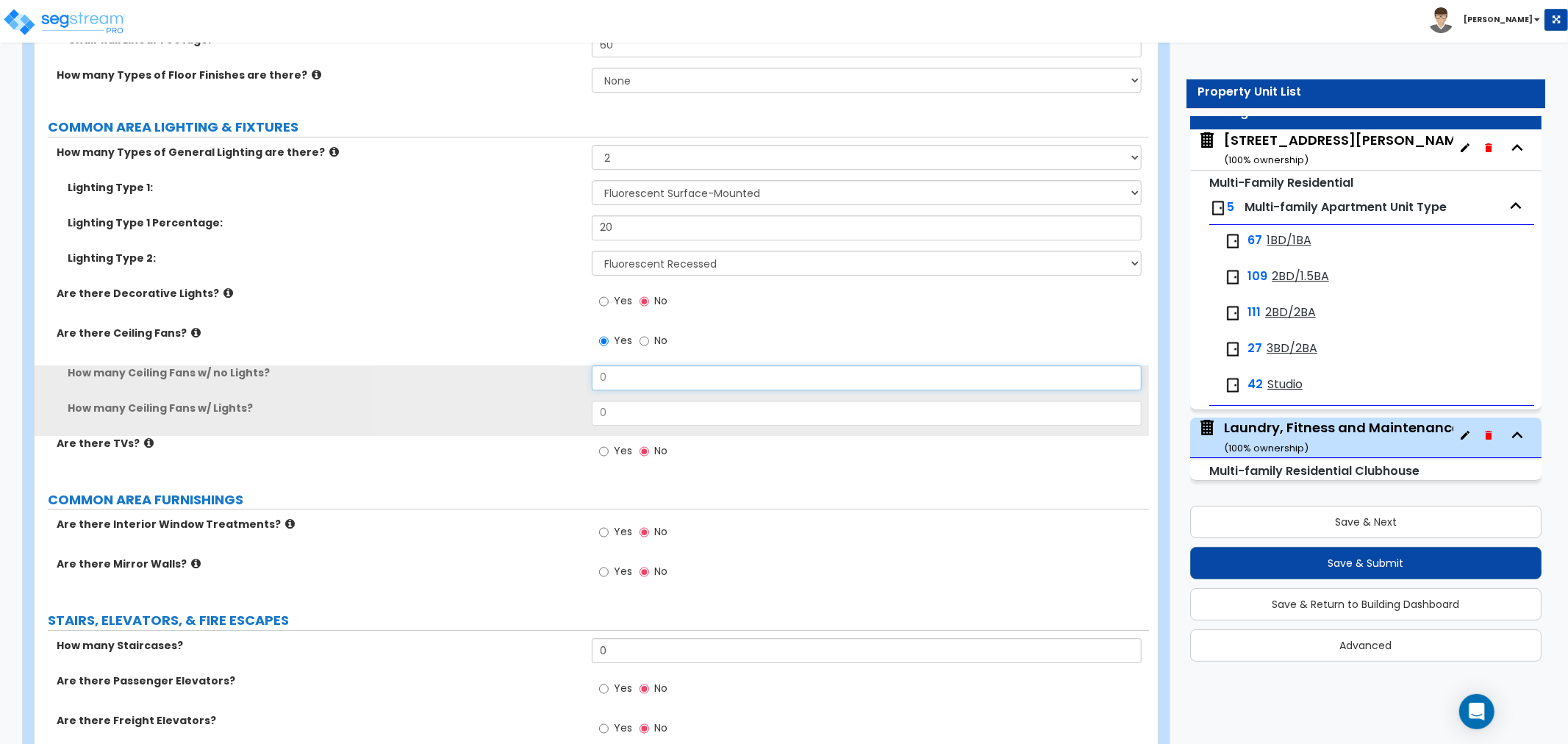
drag, startPoint x: 616, startPoint y: 370, endPoint x: 576, endPoint y: 375, distance: 40.3
click at [576, 375] on div "How many Ceiling Fans w/ no Lights? 0" at bounding box center [591, 383] width 1114 height 35
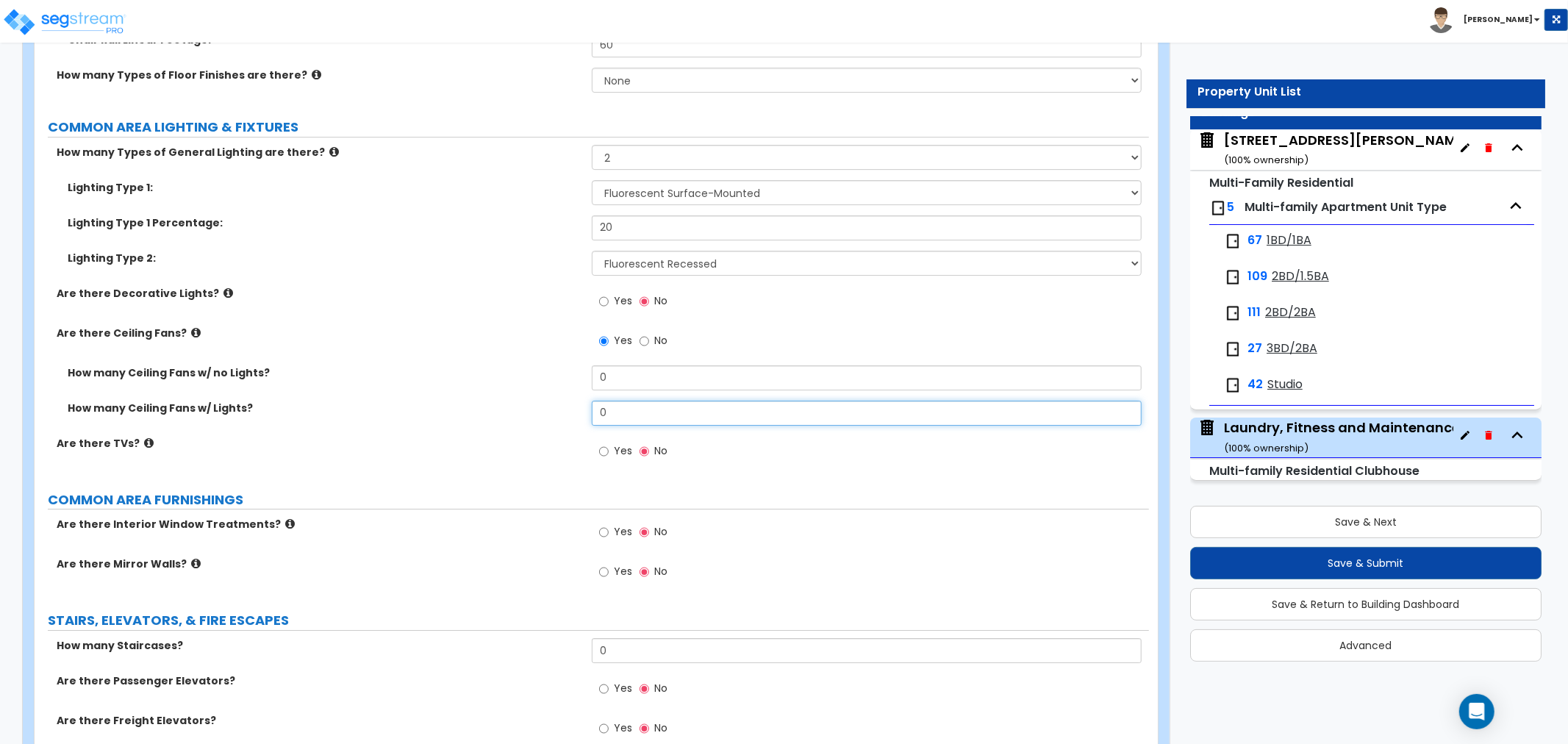
drag, startPoint x: 639, startPoint y: 414, endPoint x: 530, endPoint y: 410, distance: 109.1
click at [530, 410] on div "How many Ceiling Fans w/ Lights? 0" at bounding box center [591, 418] width 1114 height 35
type input "1"
click at [599, 445] on input "Yes" at bounding box center [604, 451] width 10 height 16
radio input "true"
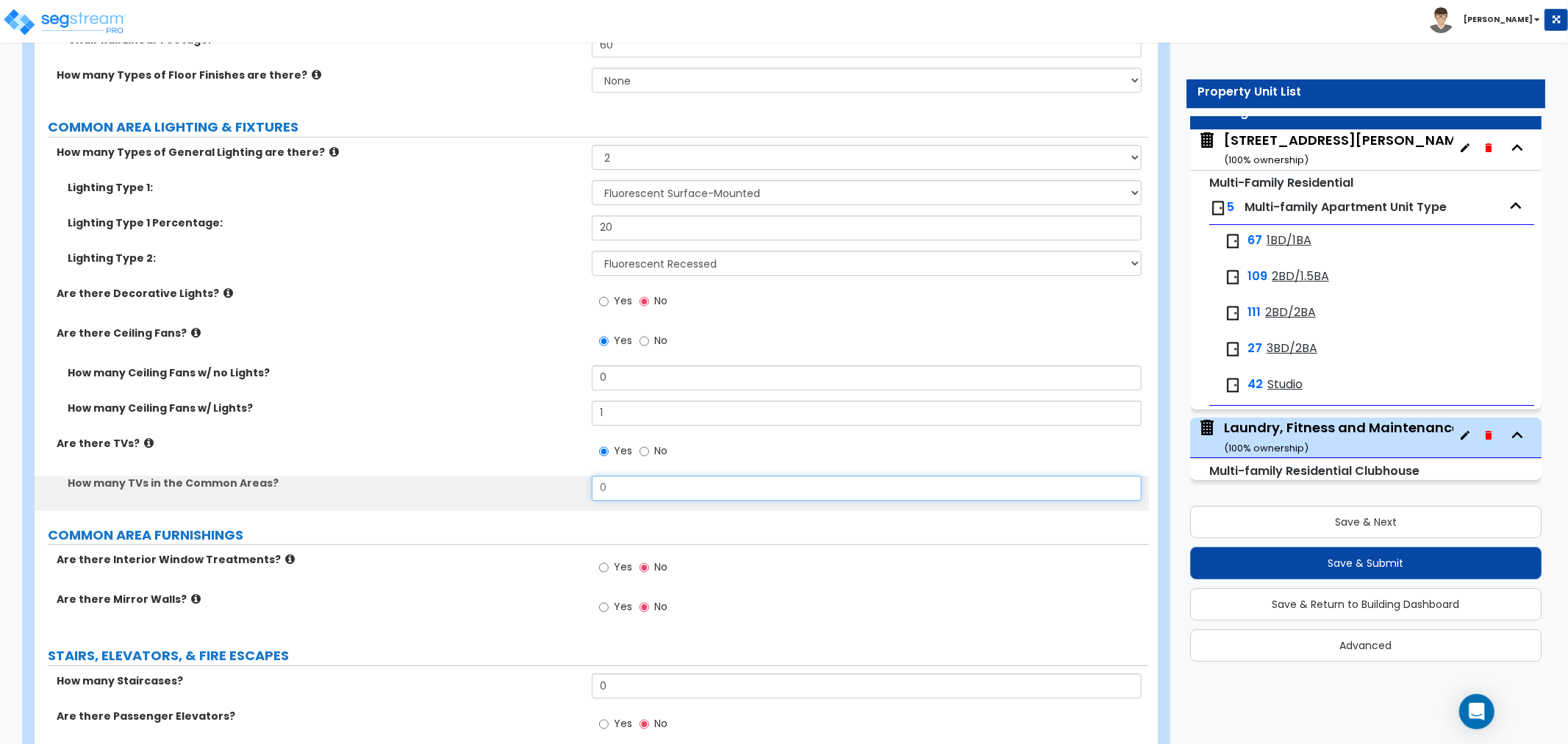
drag, startPoint x: 622, startPoint y: 486, endPoint x: 568, endPoint y: 487, distance: 54.0
click at [568, 487] on div "How many TVs in the Common Areas? 0" at bounding box center [591, 493] width 1114 height 35
type input "6"
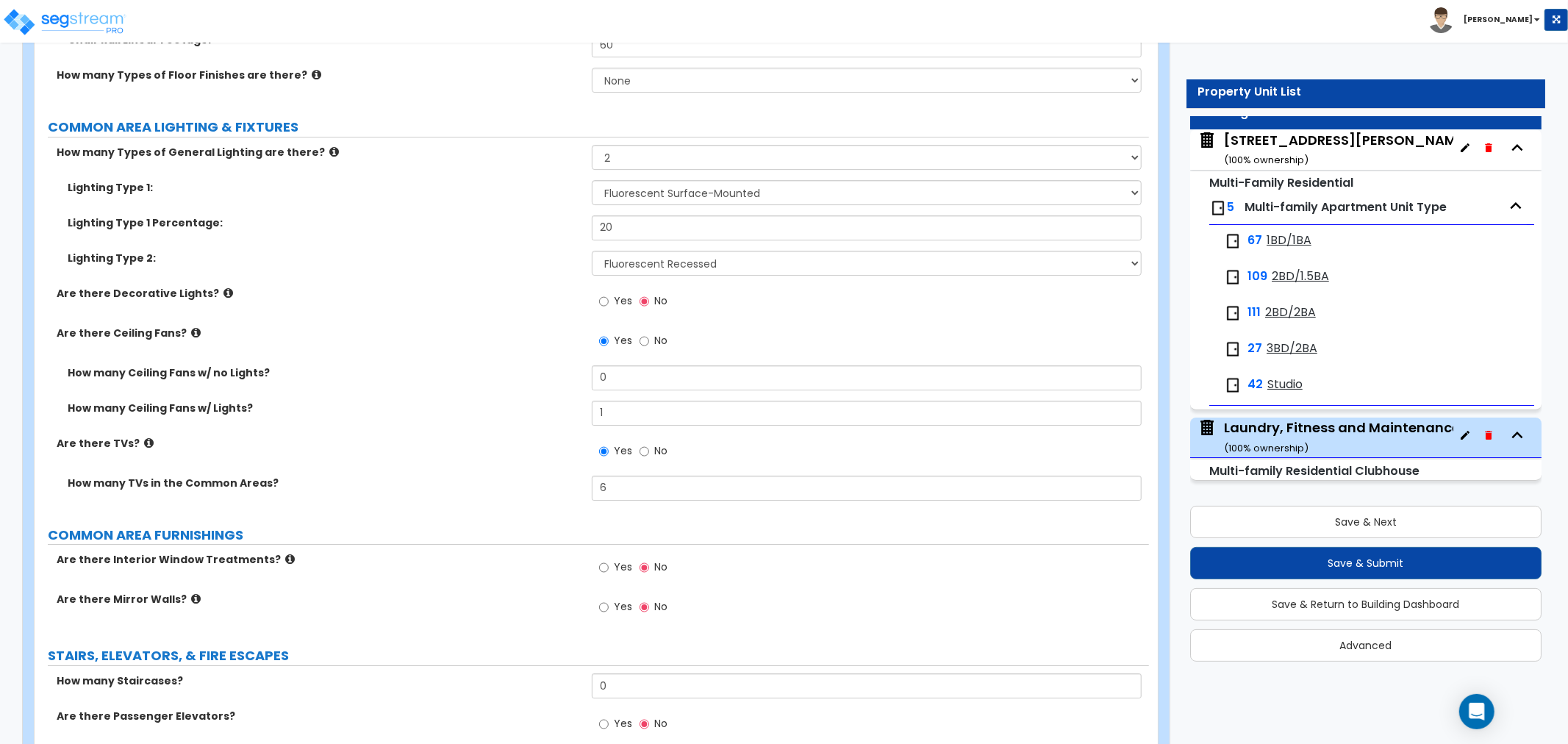
click at [531, 490] on div "How many TVs in the Common Areas? 6" at bounding box center [591, 493] width 1114 height 35
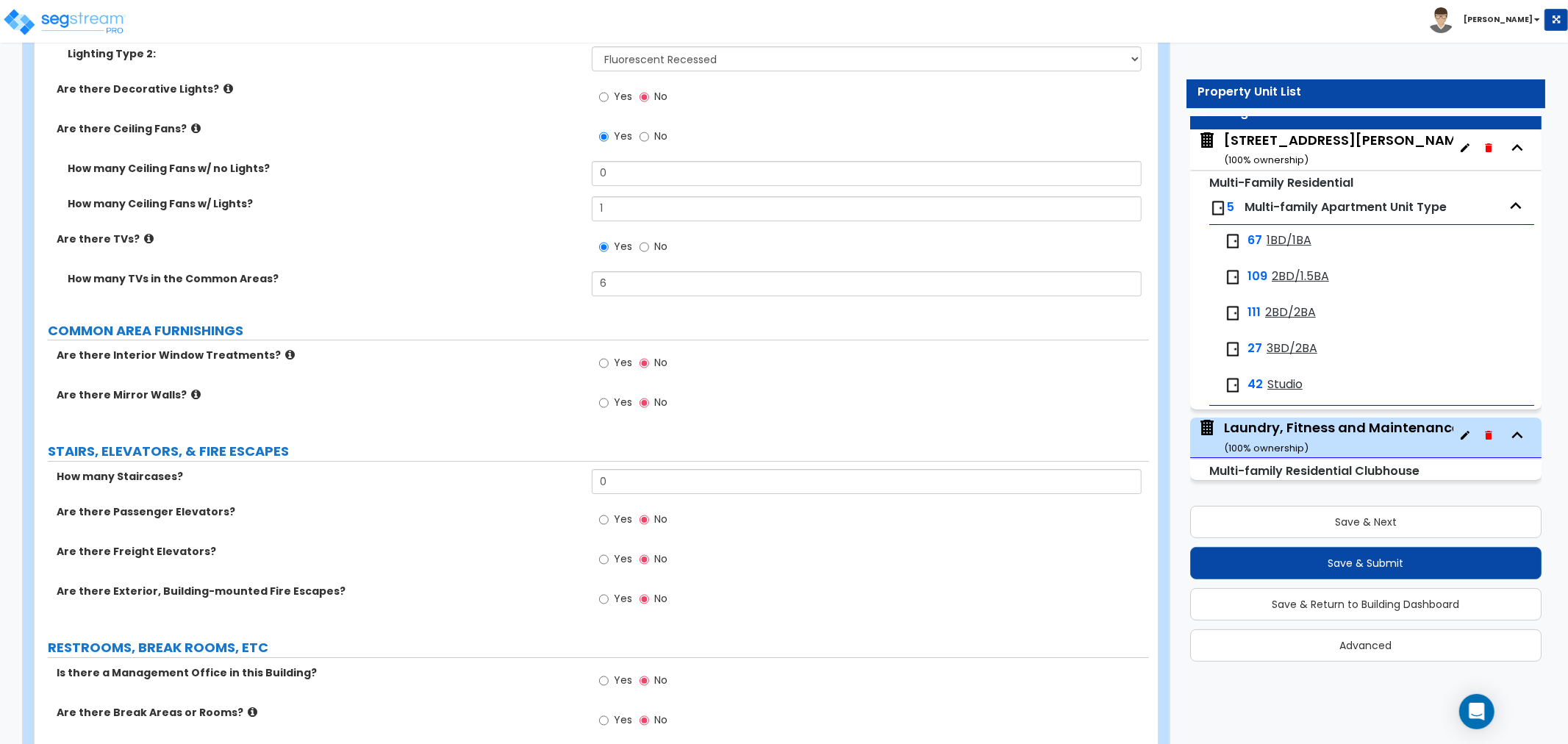
scroll to position [4244, 0]
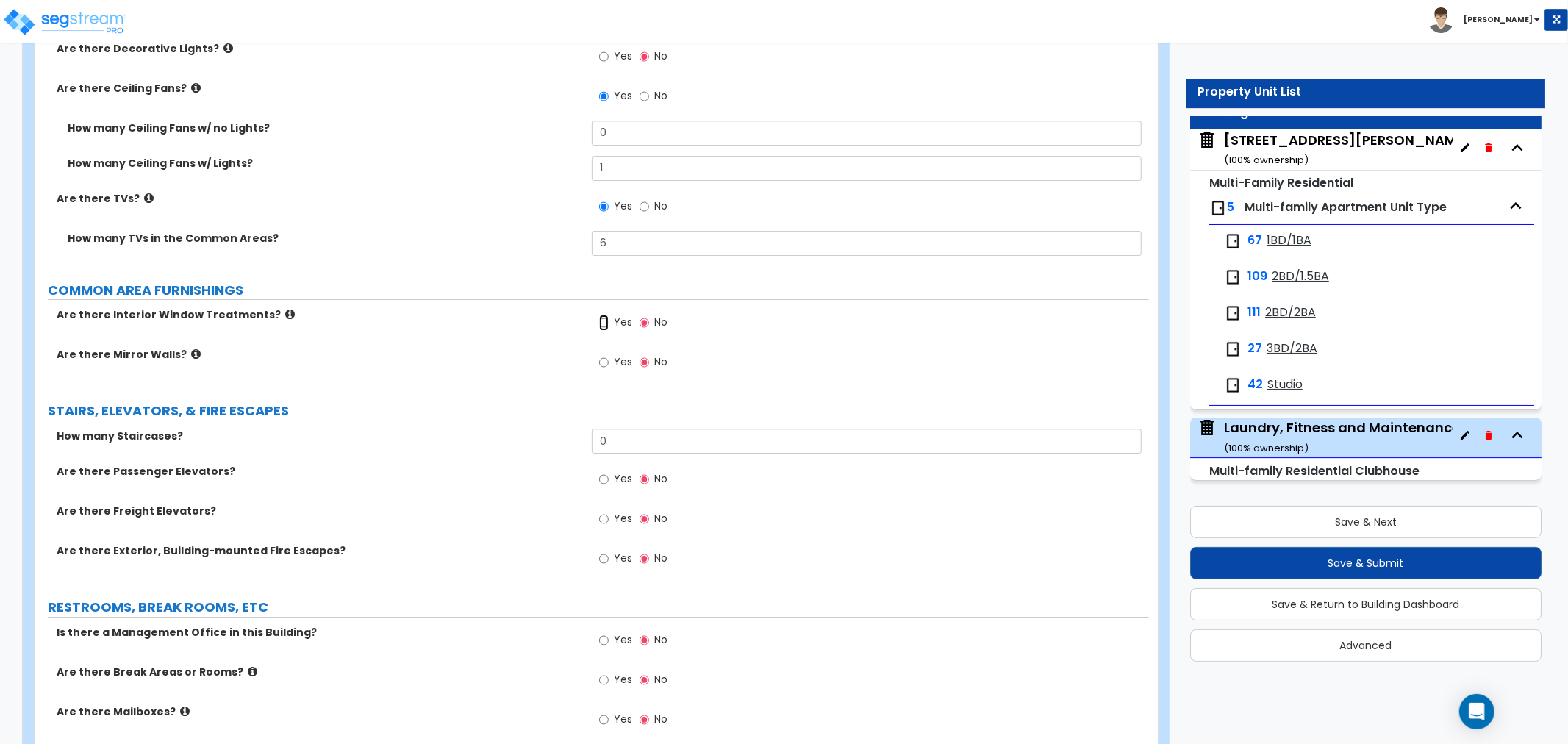
click at [603, 319] on input "Yes" at bounding box center [604, 322] width 10 height 16
radio input "true"
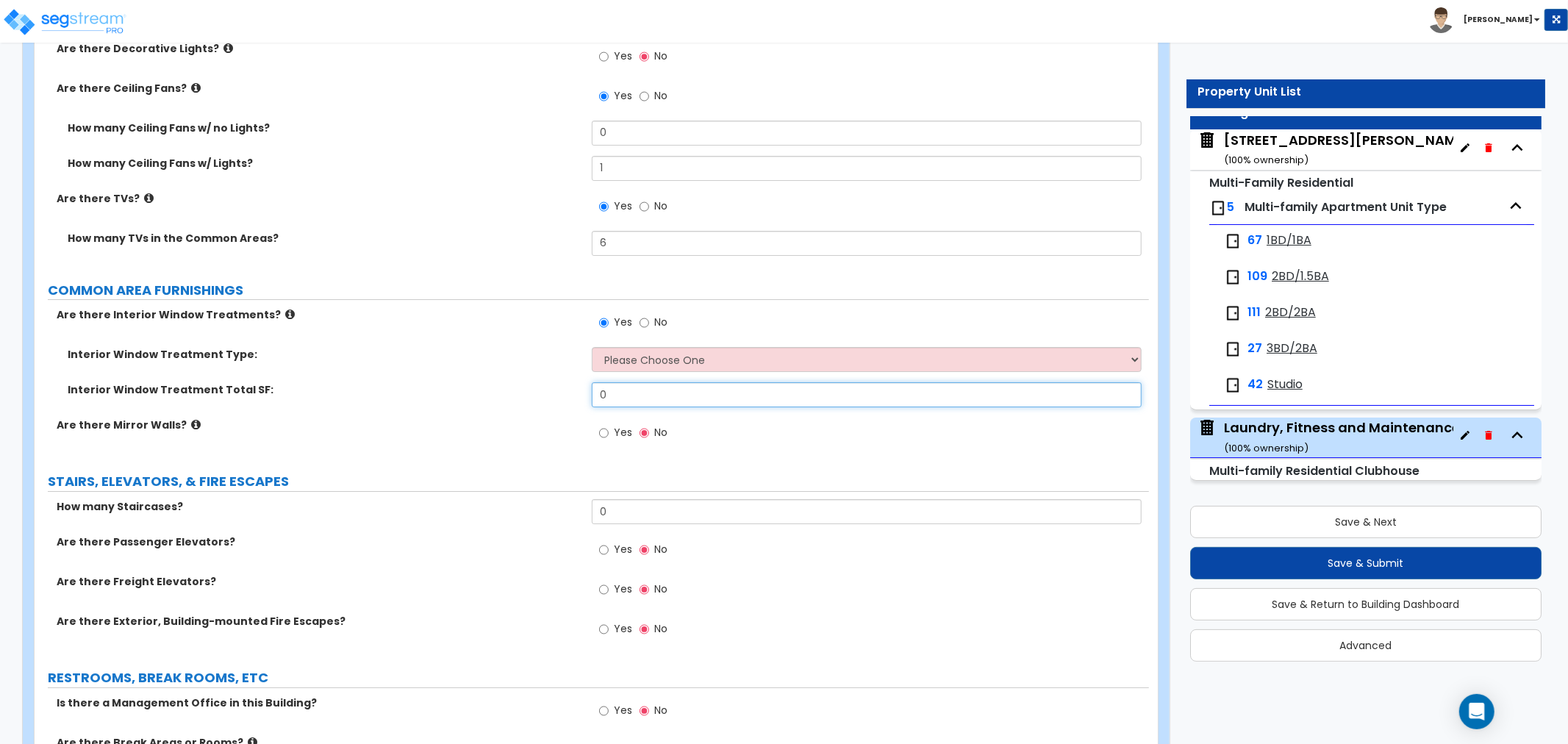
drag, startPoint x: 623, startPoint y: 387, endPoint x: 518, endPoint y: 393, distance: 105.2
click at [518, 393] on div "Interior Window Treatment Total SF: 0" at bounding box center [591, 399] width 1114 height 35
click at [681, 349] on select "Please Choose One Vertical Blinds Window Shades Venetian Blinds Wood Shutters" at bounding box center [867, 358] width 550 height 25
select select "1"
click at [592, 346] on select "Please Choose One Vertical Blinds Window Shades Venetian Blinds Wood Shutters" at bounding box center [867, 358] width 550 height 25
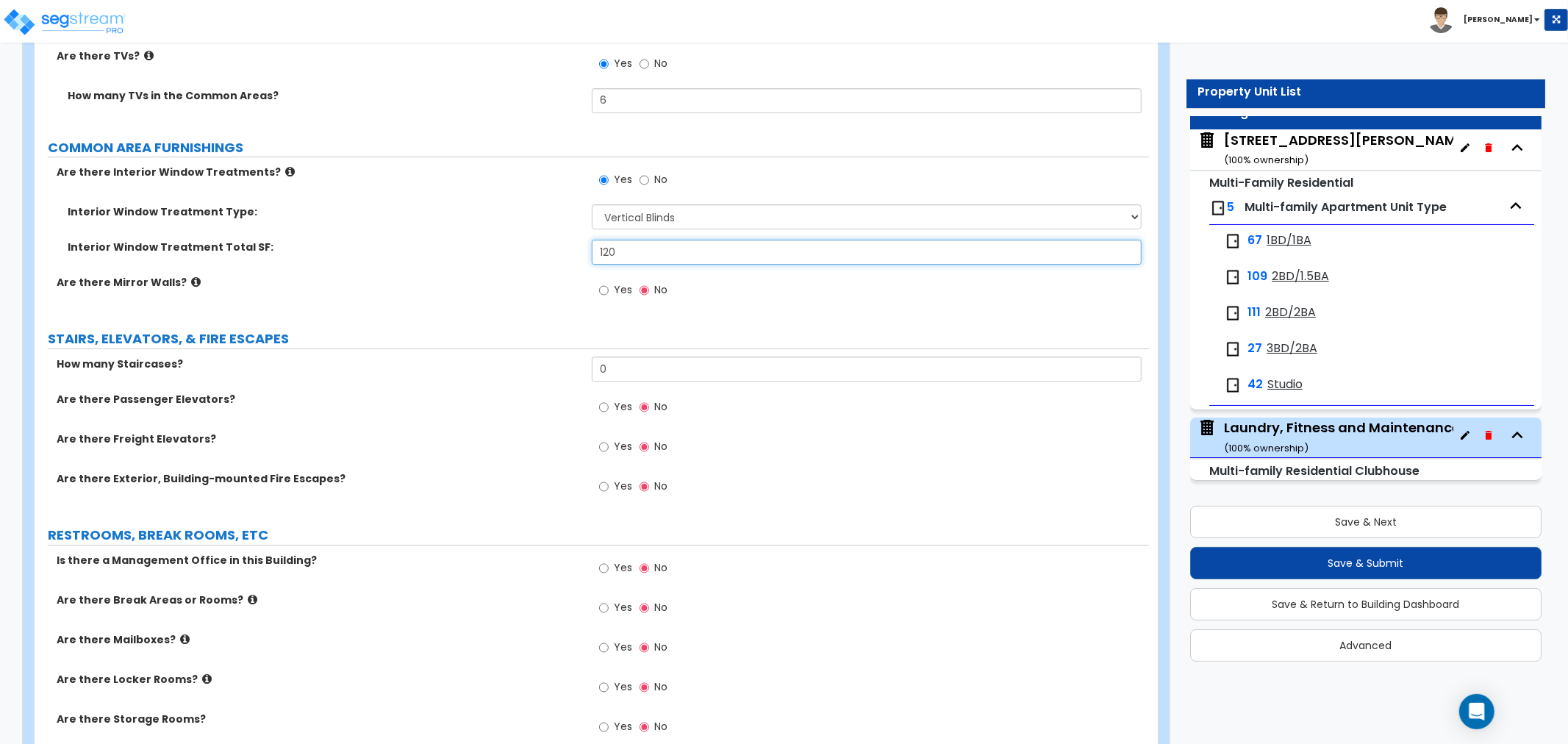
scroll to position [4408, 0]
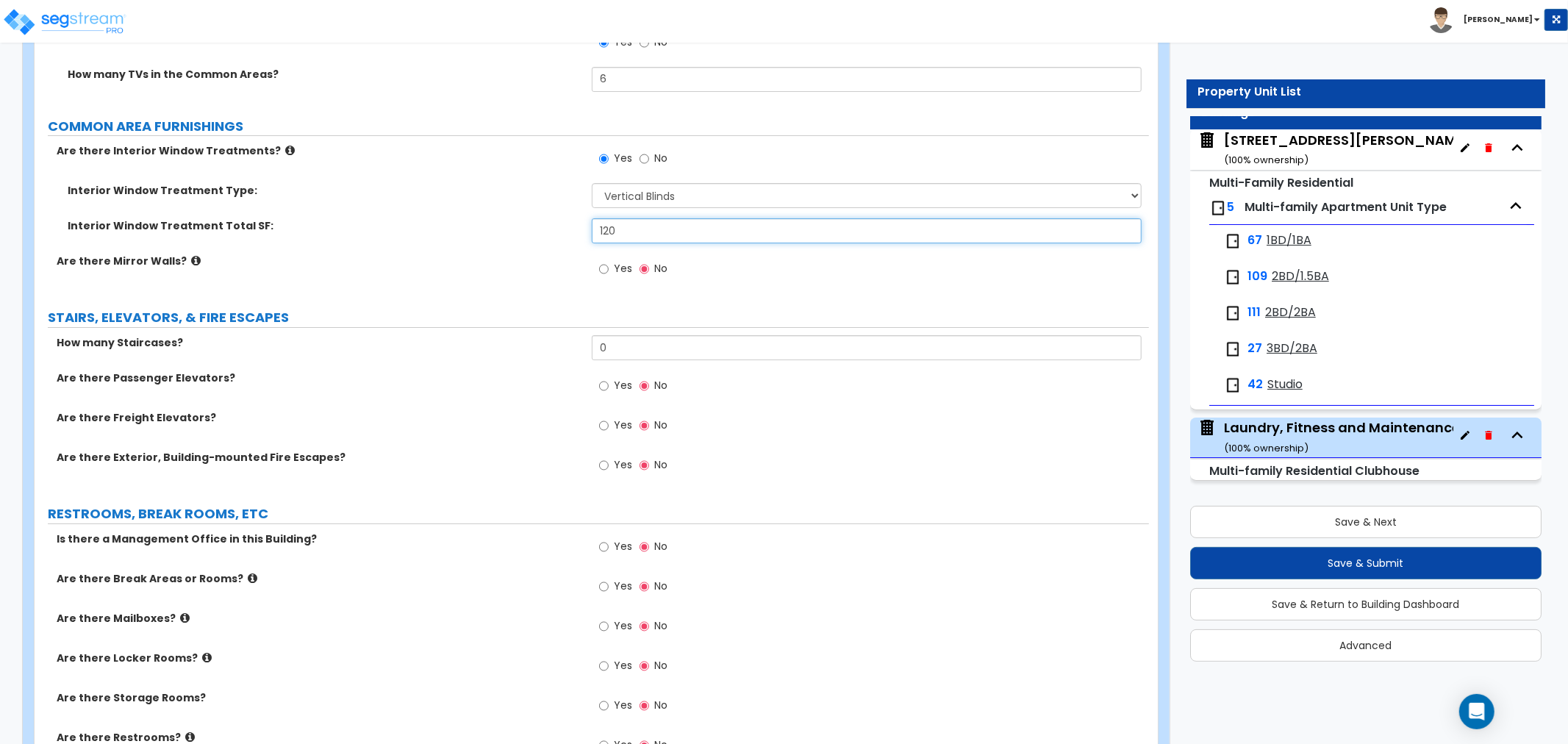
type input "120"
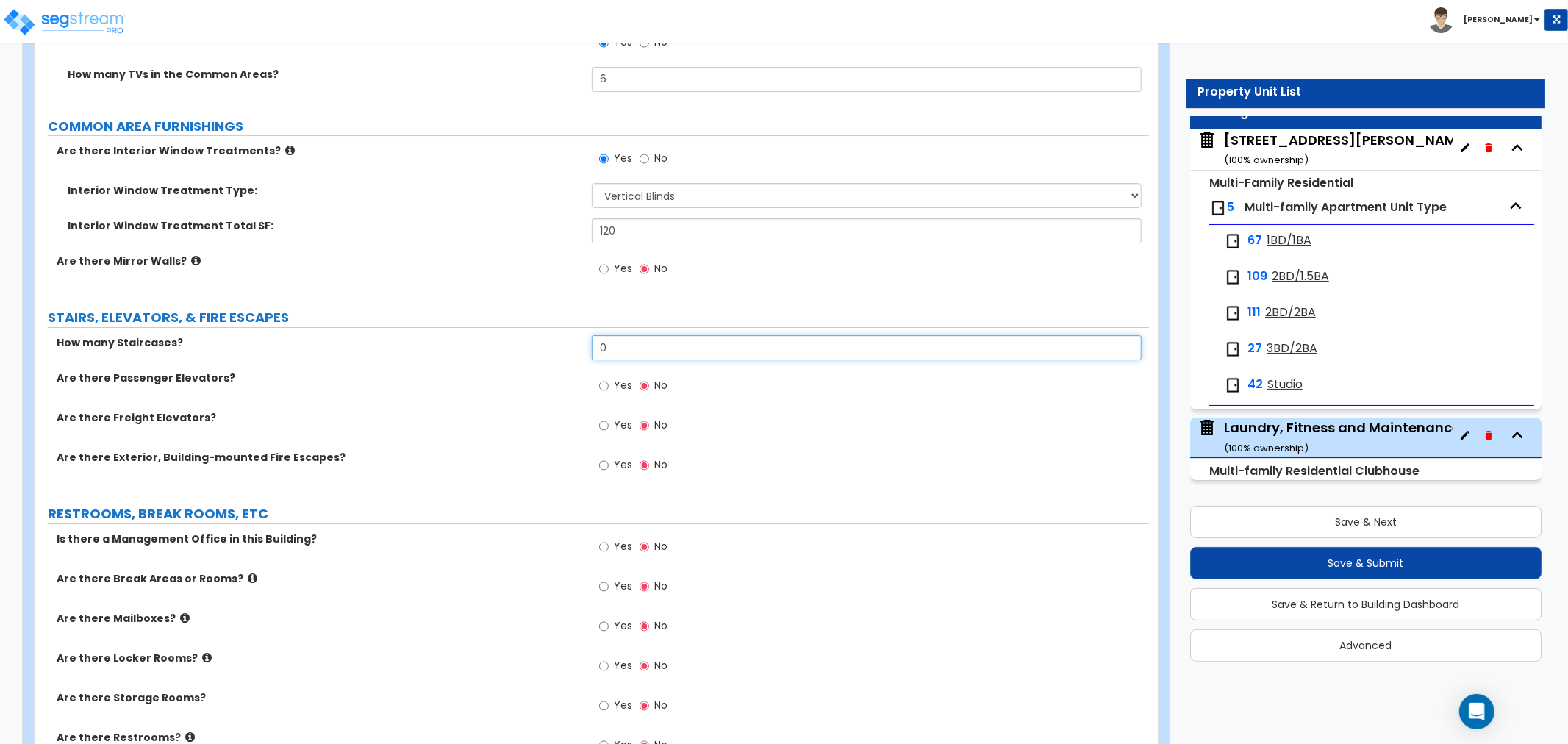
drag, startPoint x: 623, startPoint y: 342, endPoint x: 550, endPoint y: 357, distance: 74.5
click at [550, 357] on div "How many Staircases? 0" at bounding box center [591, 352] width 1114 height 35
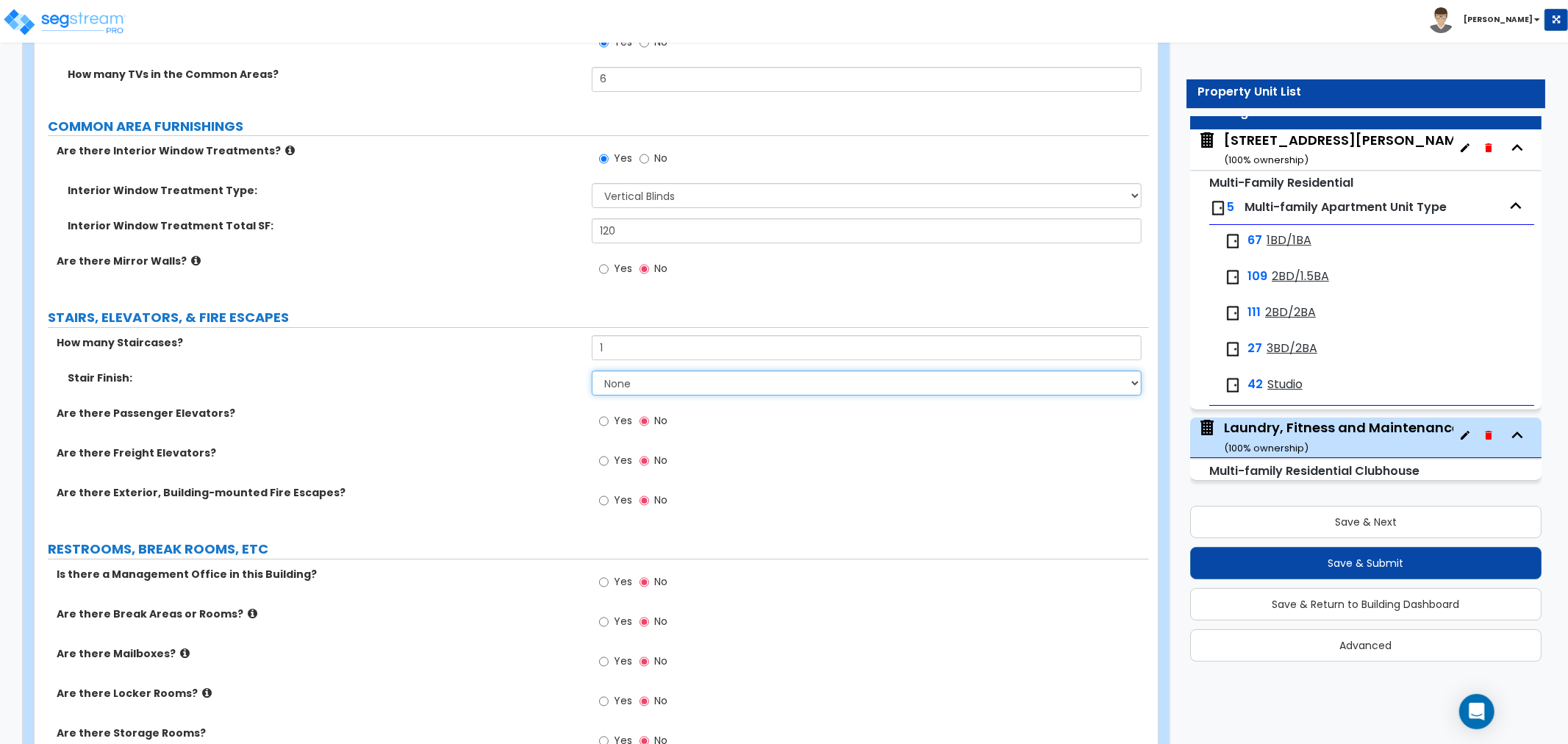
click at [639, 375] on select "None Tile Wood Laminate VCT Sheet Carpet Sheet Vinyl Carpet Tile" at bounding box center [867, 382] width 550 height 25
click at [609, 346] on input "1" at bounding box center [867, 346] width 550 height 25
drag, startPoint x: 609, startPoint y: 346, endPoint x: 532, endPoint y: 352, distance: 77.2
click at [532, 352] on div "How many Staircases? 1" at bounding box center [591, 352] width 1114 height 35
type input "2"
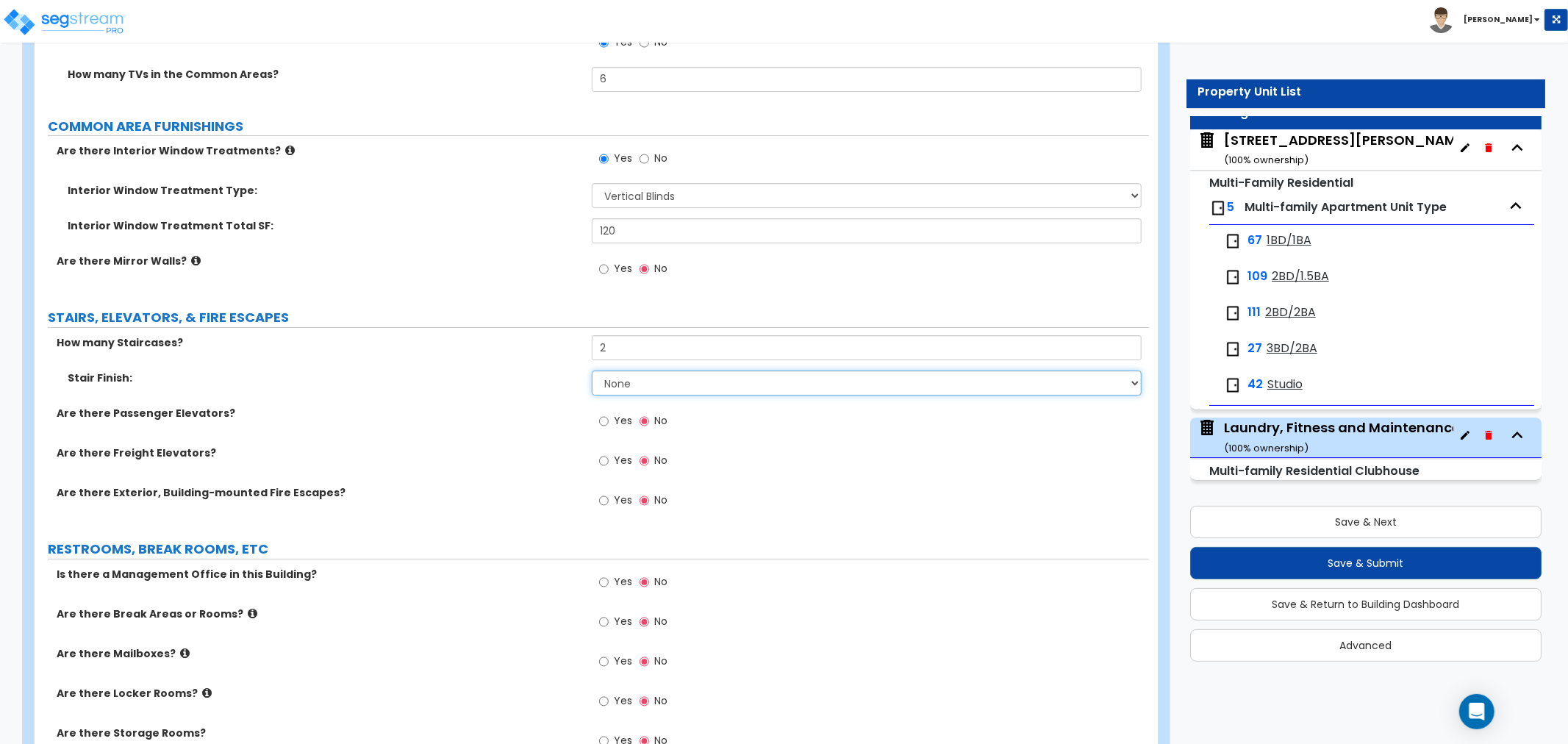
click at [651, 385] on select "None Tile Wood Laminate VCT Sheet Carpet Sheet Vinyl Carpet Tile" at bounding box center [867, 382] width 550 height 25
click at [592, 370] on select "None Tile Wood Laminate VCT Sheet Carpet Sheet Vinyl Carpet Tile" at bounding box center [867, 382] width 550 height 25
click at [644, 376] on select "None Tile Wood Laminate VCT Sheet Carpet Sheet Vinyl Carpet Tile" at bounding box center [867, 382] width 550 height 25
select select "5"
click at [592, 370] on select "None Tile Wood Laminate VCT Sheet Carpet Sheet Vinyl Carpet Tile" at bounding box center [867, 382] width 550 height 25
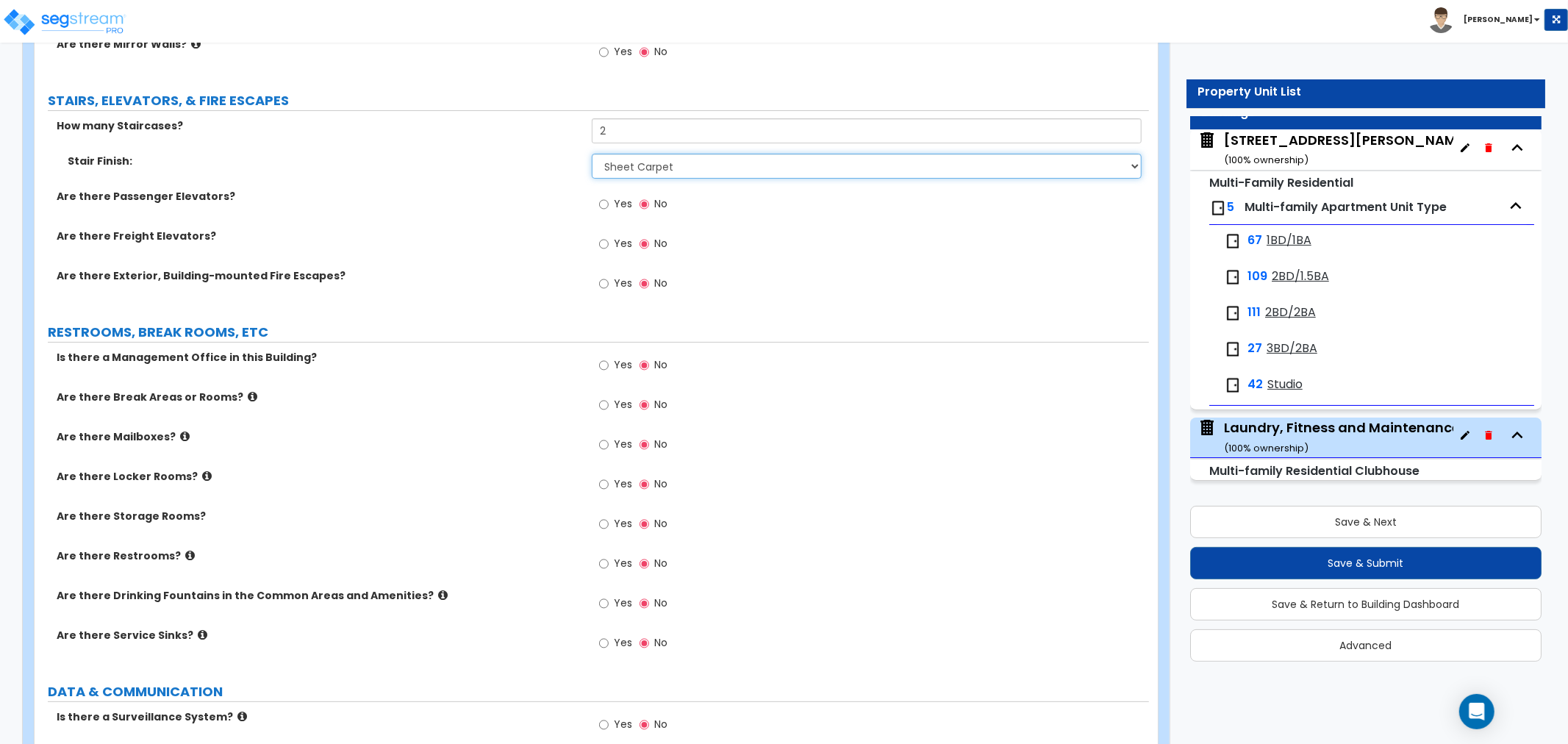
scroll to position [4652, 0]
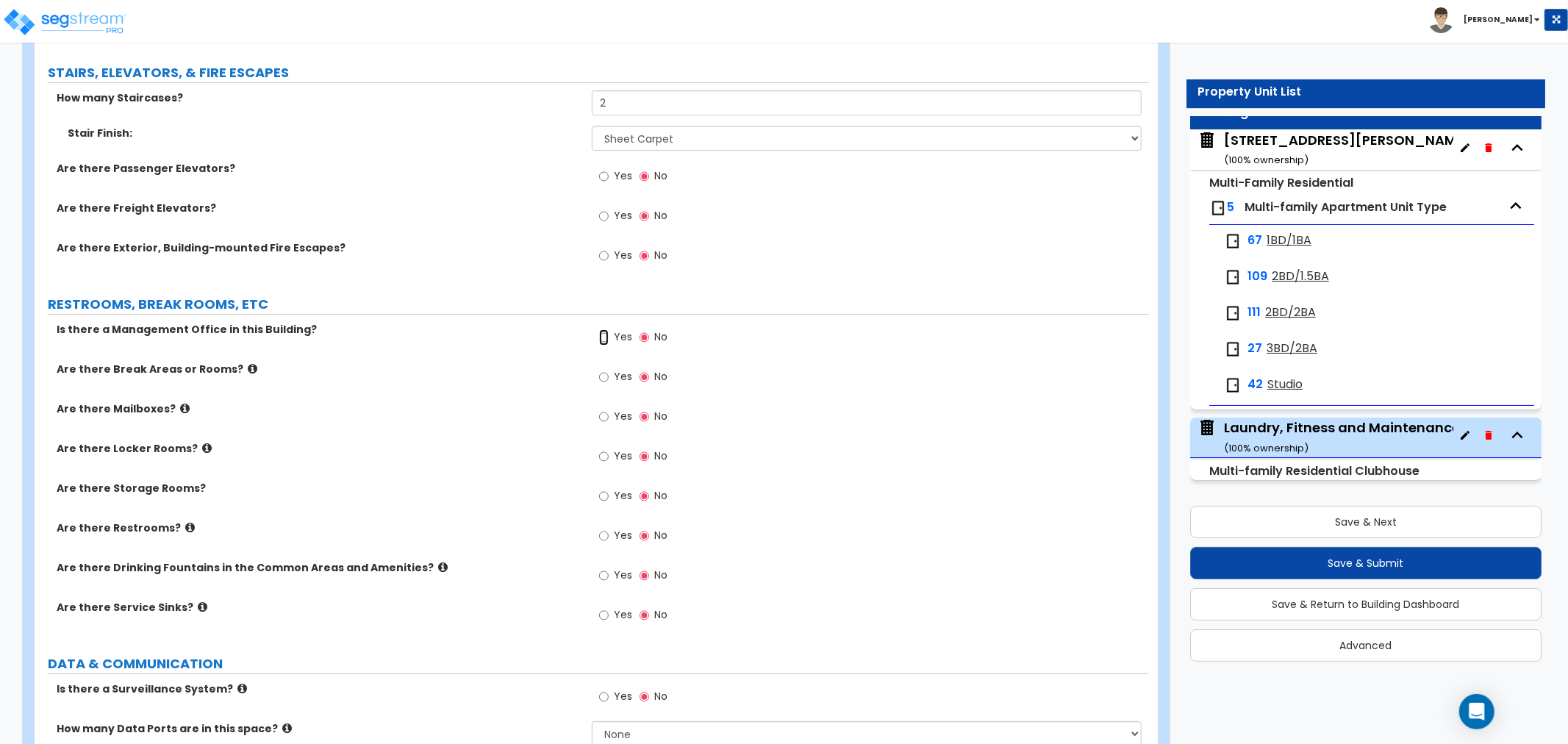
click at [601, 333] on input "Yes" at bounding box center [604, 337] width 10 height 16
radio input "true"
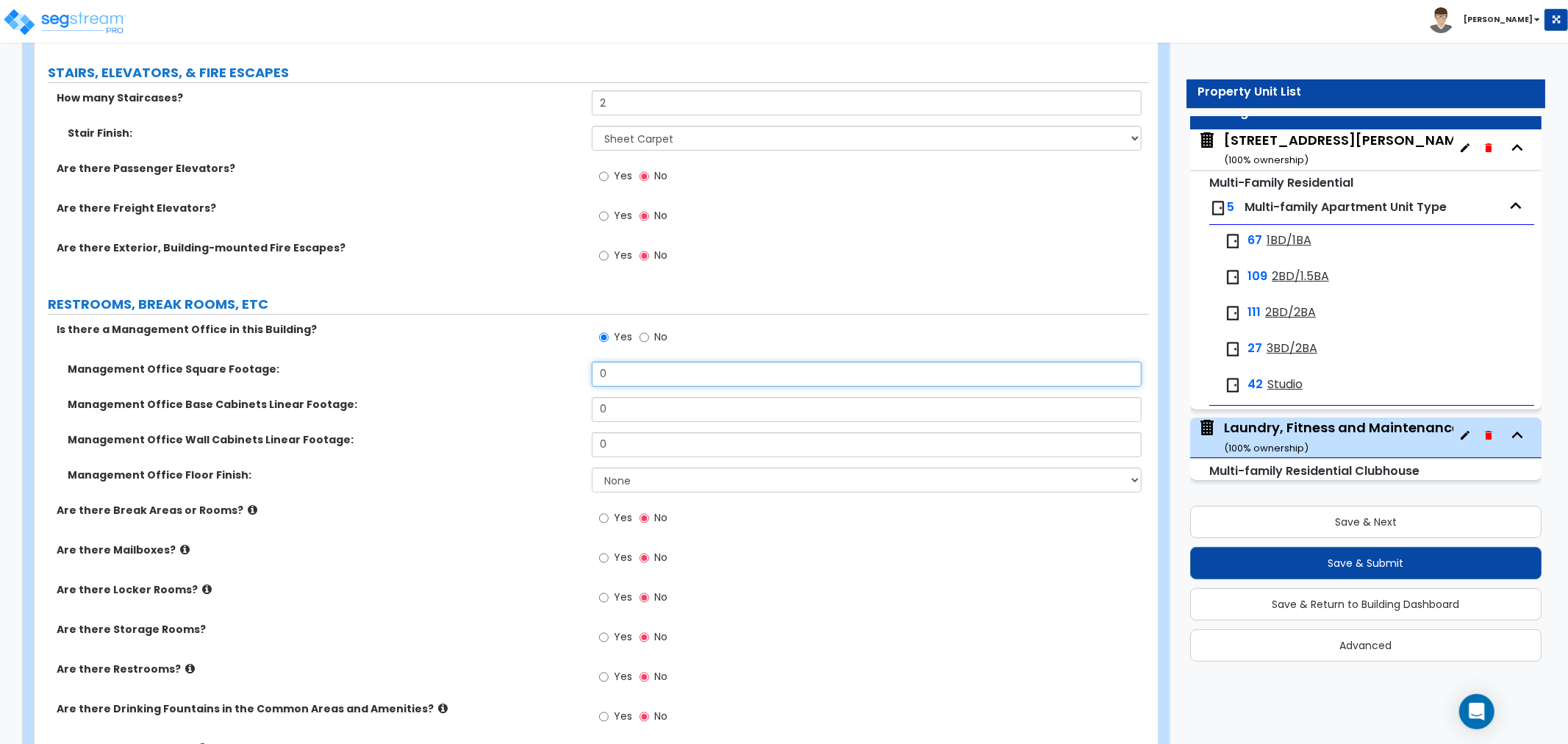
drag, startPoint x: 656, startPoint y: 379, endPoint x: 527, endPoint y: 379, distance: 129.0
click at [527, 379] on div "Management Office Square Footage: 0" at bounding box center [591, 379] width 1114 height 35
click at [639, 371] on input "0" at bounding box center [867, 373] width 550 height 25
drag, startPoint x: 632, startPoint y: 372, endPoint x: 548, endPoint y: 375, distance: 84.1
click at [548, 375] on div "Management Office Square Footage: 0" at bounding box center [591, 379] width 1114 height 35
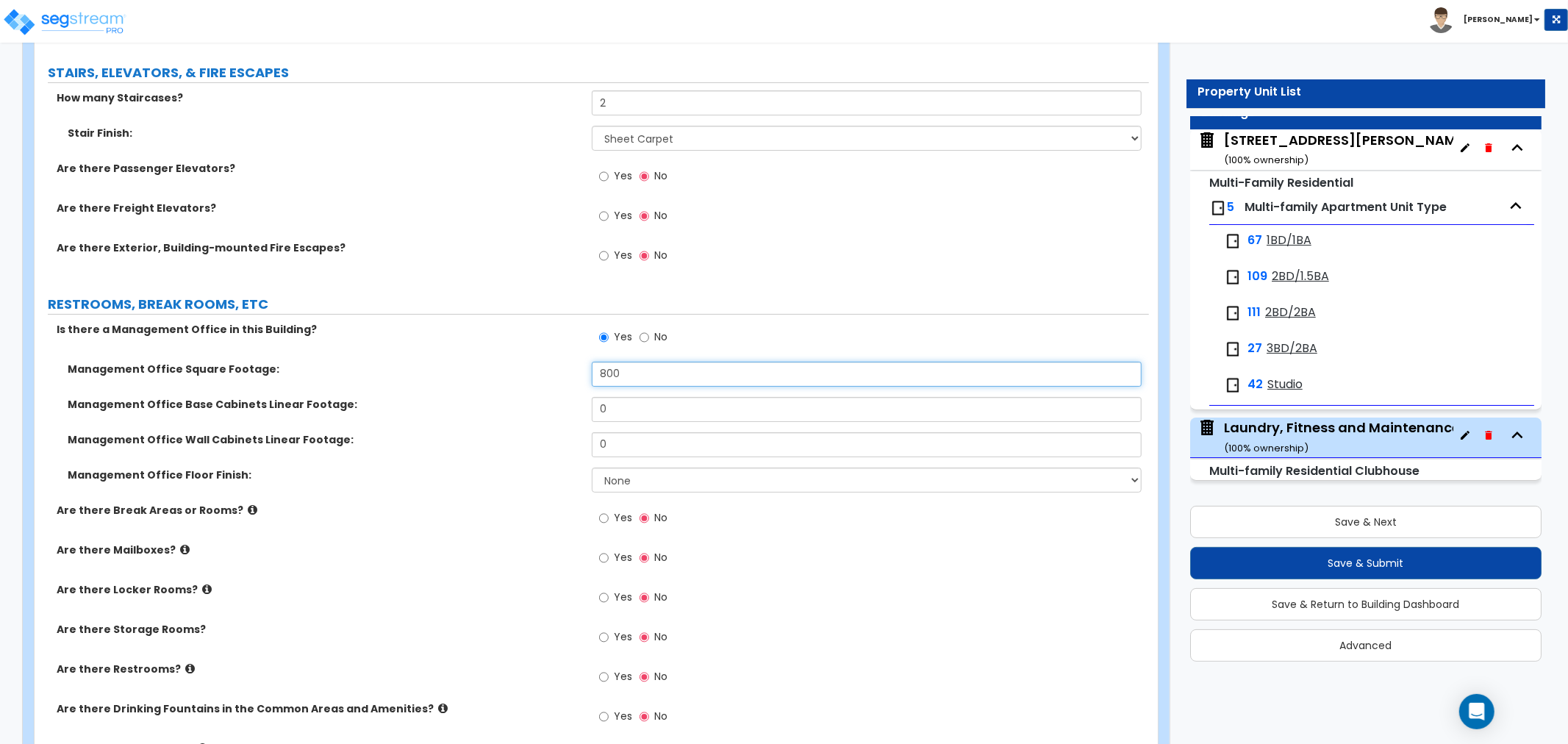
type input "800"
click at [559, 436] on label "Management Office Wall Cabinets Linear Footage:" at bounding box center [324, 439] width 513 height 15
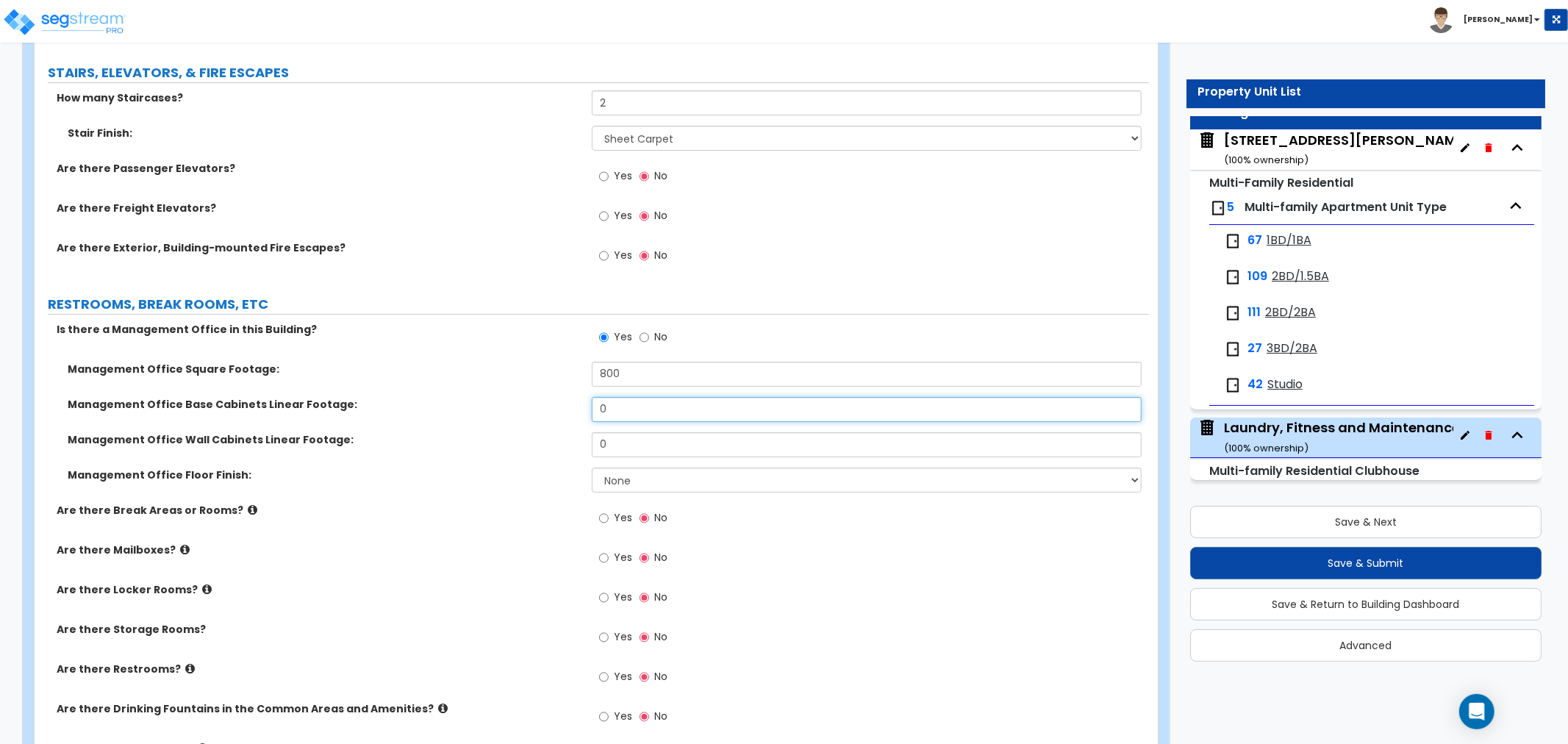
drag, startPoint x: 635, startPoint y: 404, endPoint x: 535, endPoint y: 399, distance: 100.1
click at [535, 399] on div "Management Office Base Cabinets Linear Footage: 0" at bounding box center [591, 414] width 1114 height 35
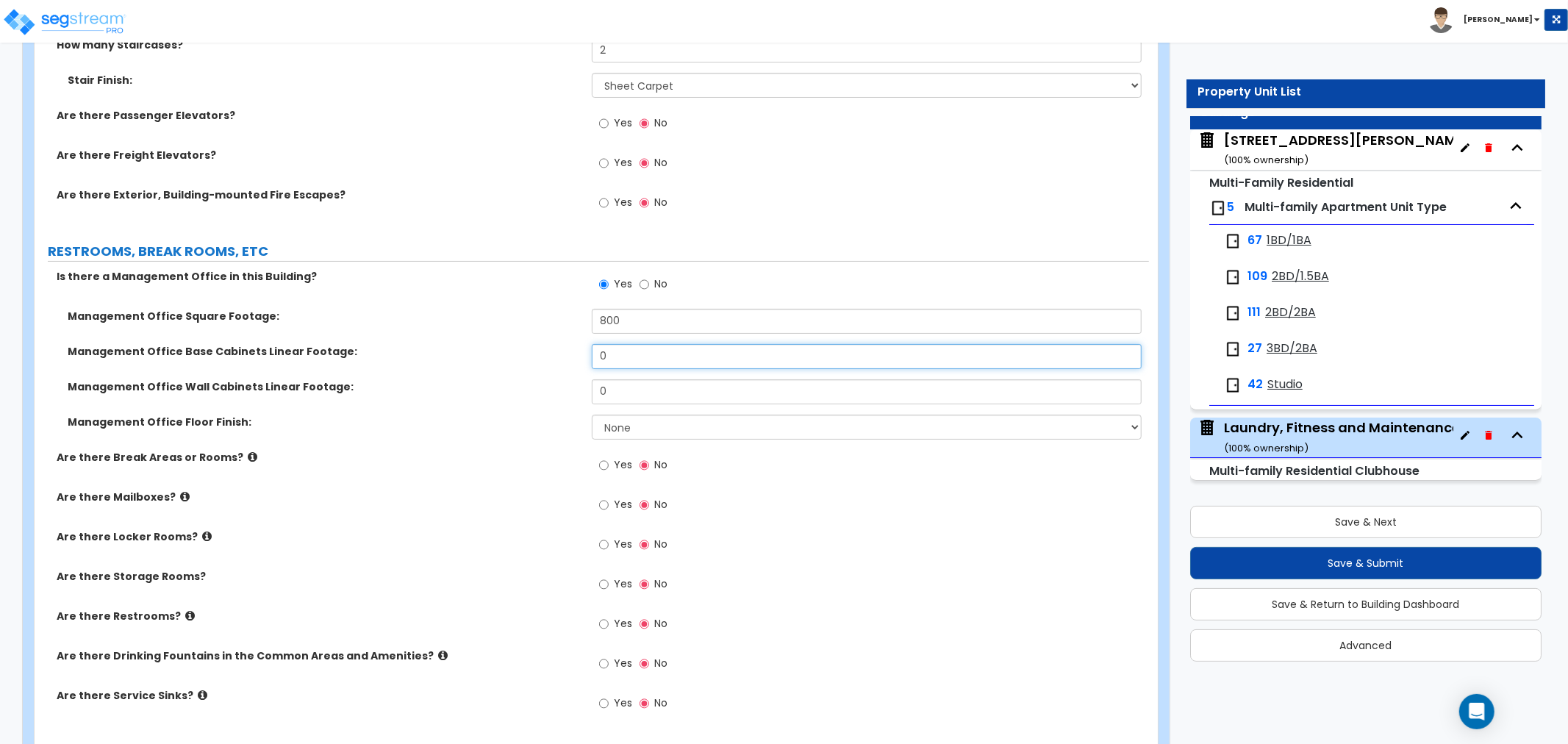
scroll to position [4734, 0]
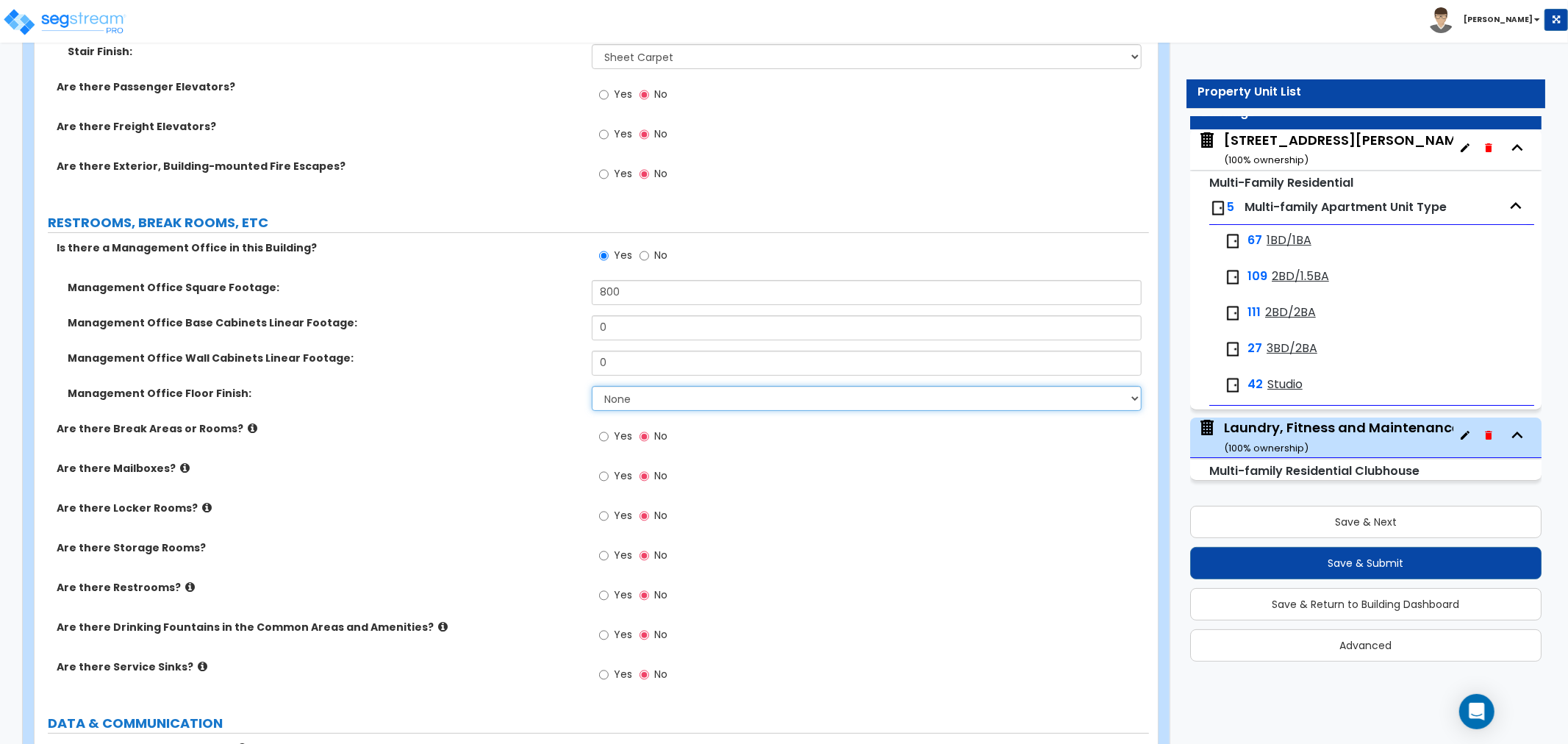
click at [671, 397] on select "None Tile Flooring Hardwood Flooring Resilient Laminate Flooring VCT Flooring S…" at bounding box center [867, 398] width 550 height 25
select select "3"
click at [592, 386] on select "None Tile Flooring Hardwood Flooring Resilient Laminate Flooring VCT Flooring S…" at bounding box center [867, 398] width 550 height 25
click at [605, 592] on input "Yes" at bounding box center [604, 595] width 10 height 16
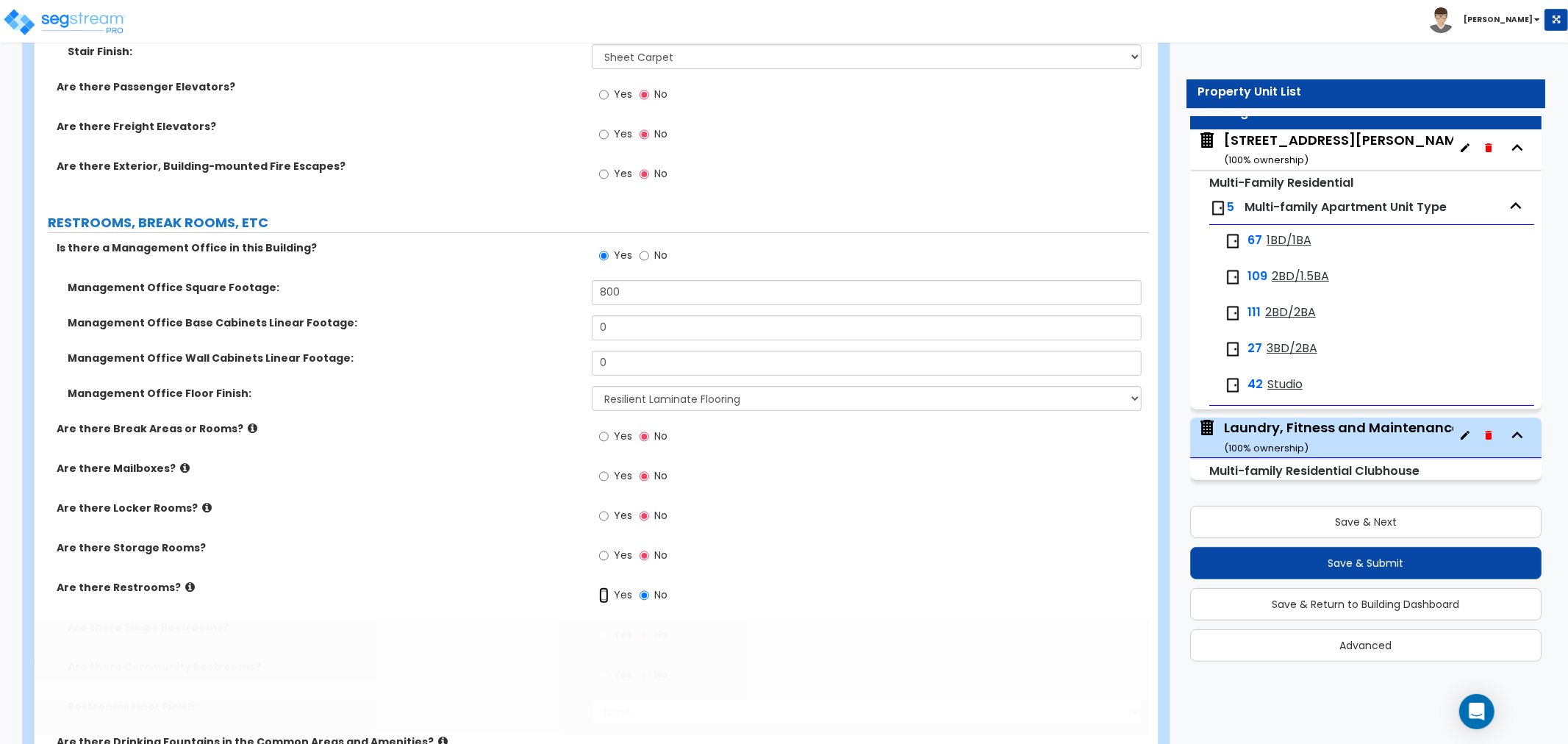
radio input "true"
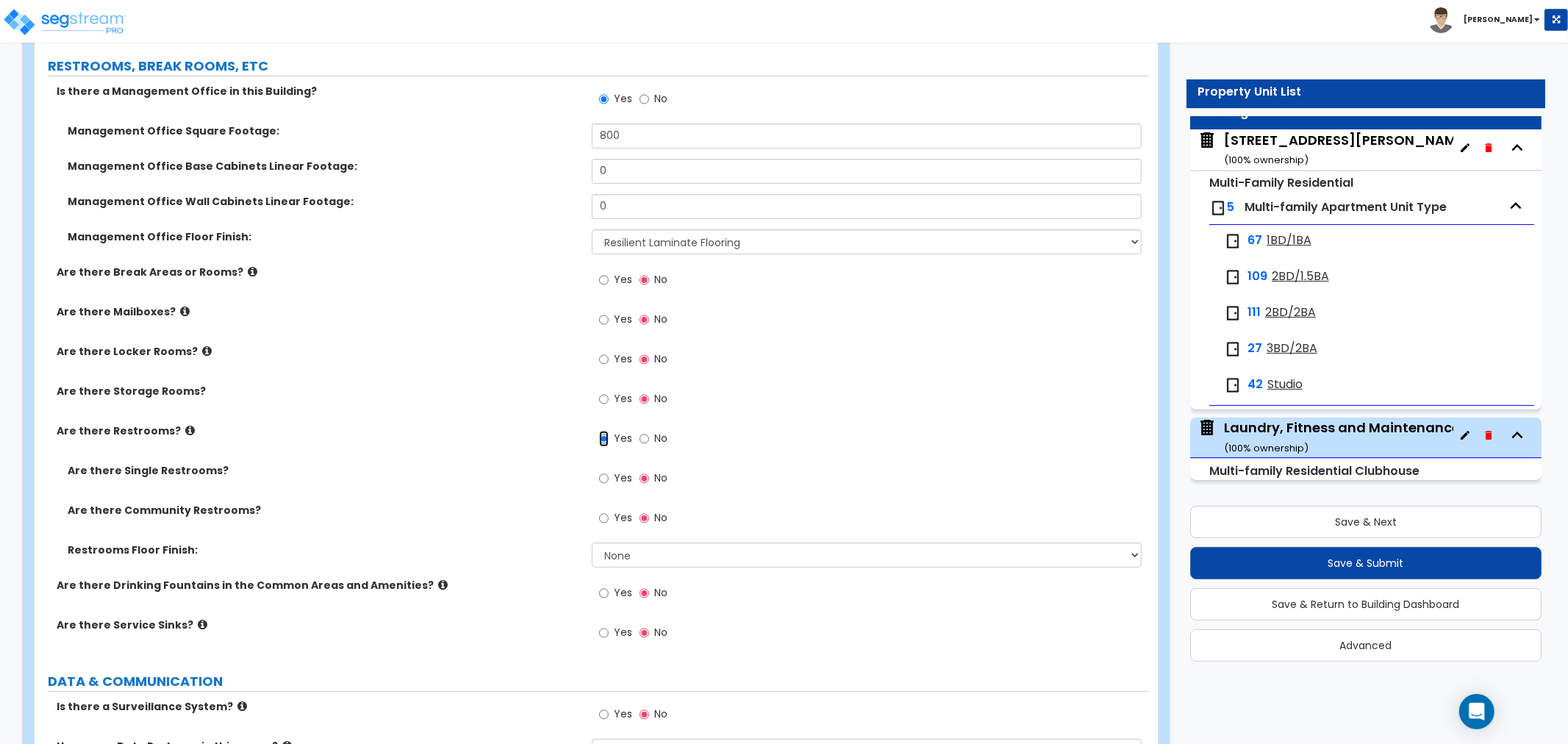
scroll to position [4898, 0]
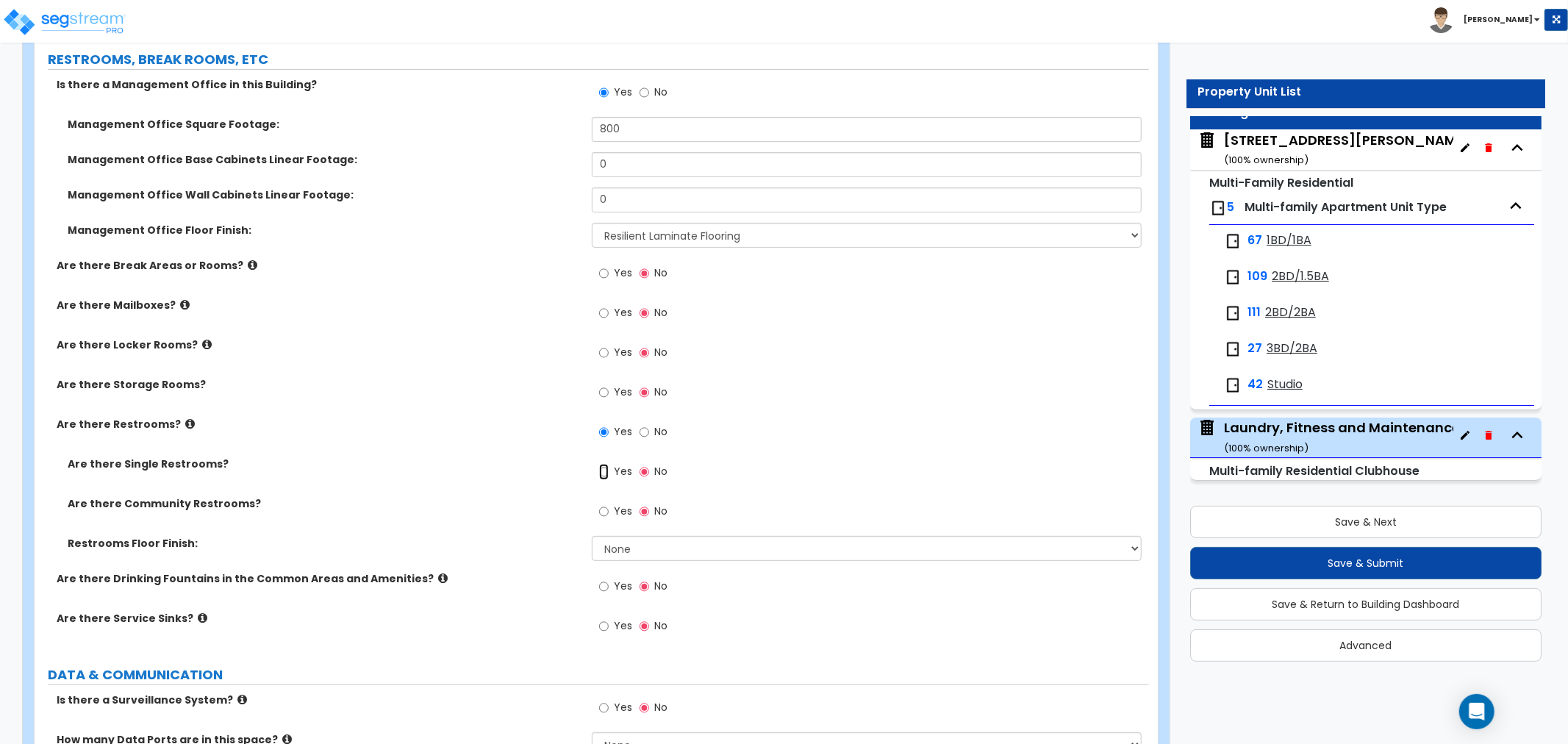
click at [604, 466] on input "Yes" at bounding box center [604, 471] width 10 height 16
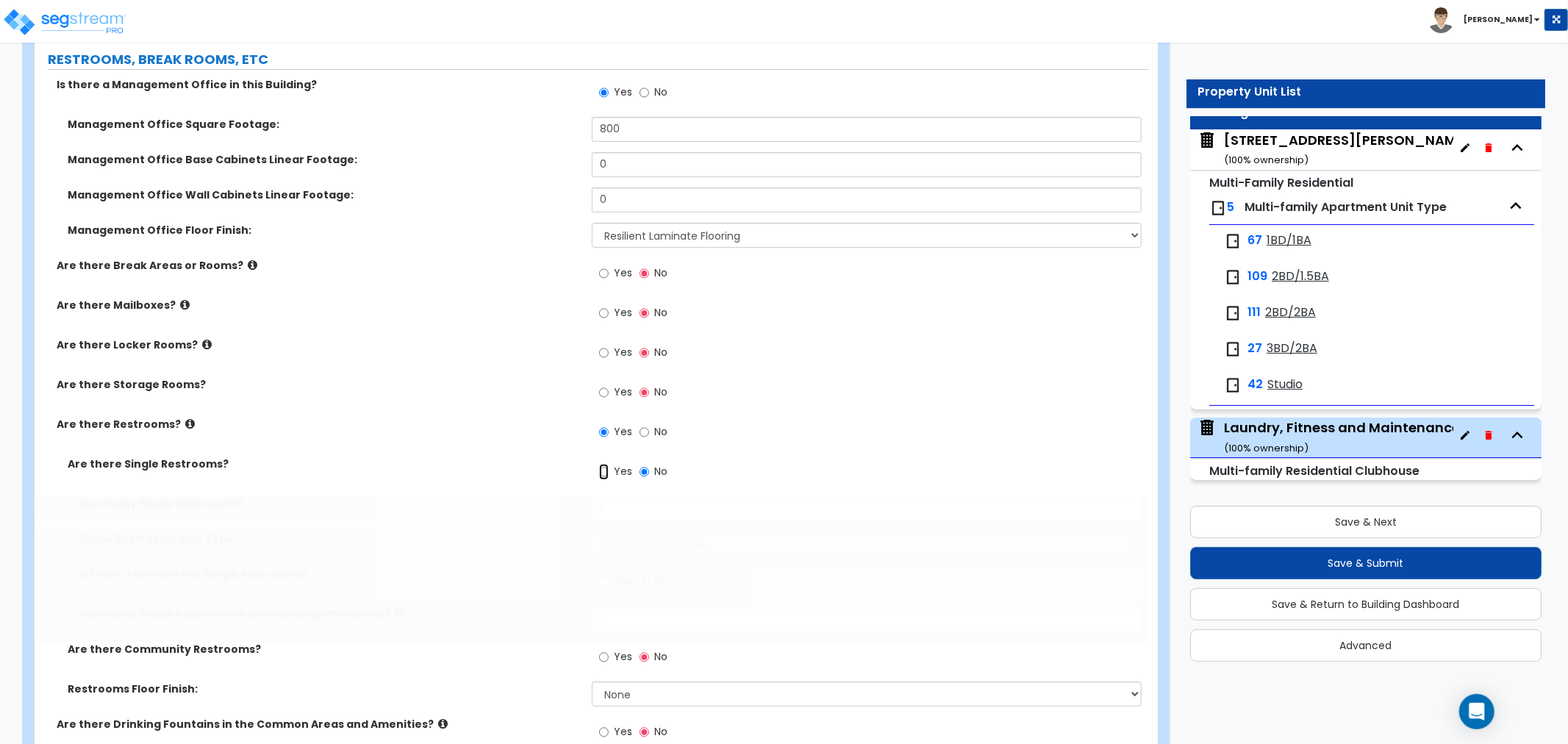
radio input "true"
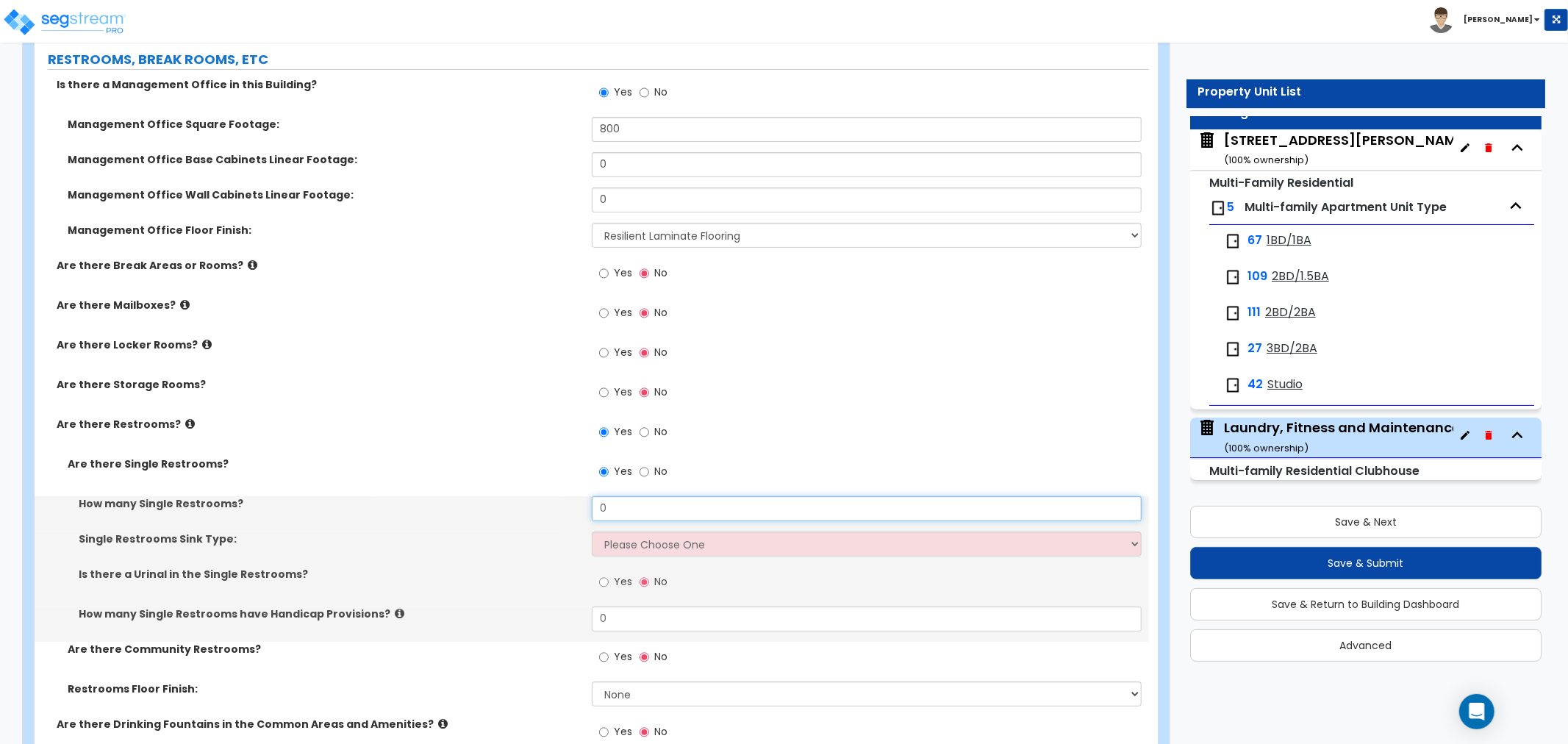
drag, startPoint x: 640, startPoint y: 507, endPoint x: 541, endPoint y: 509, distance: 99.0
click at [541, 509] on div "How many Single Restrooms? 0" at bounding box center [591, 513] width 1114 height 35
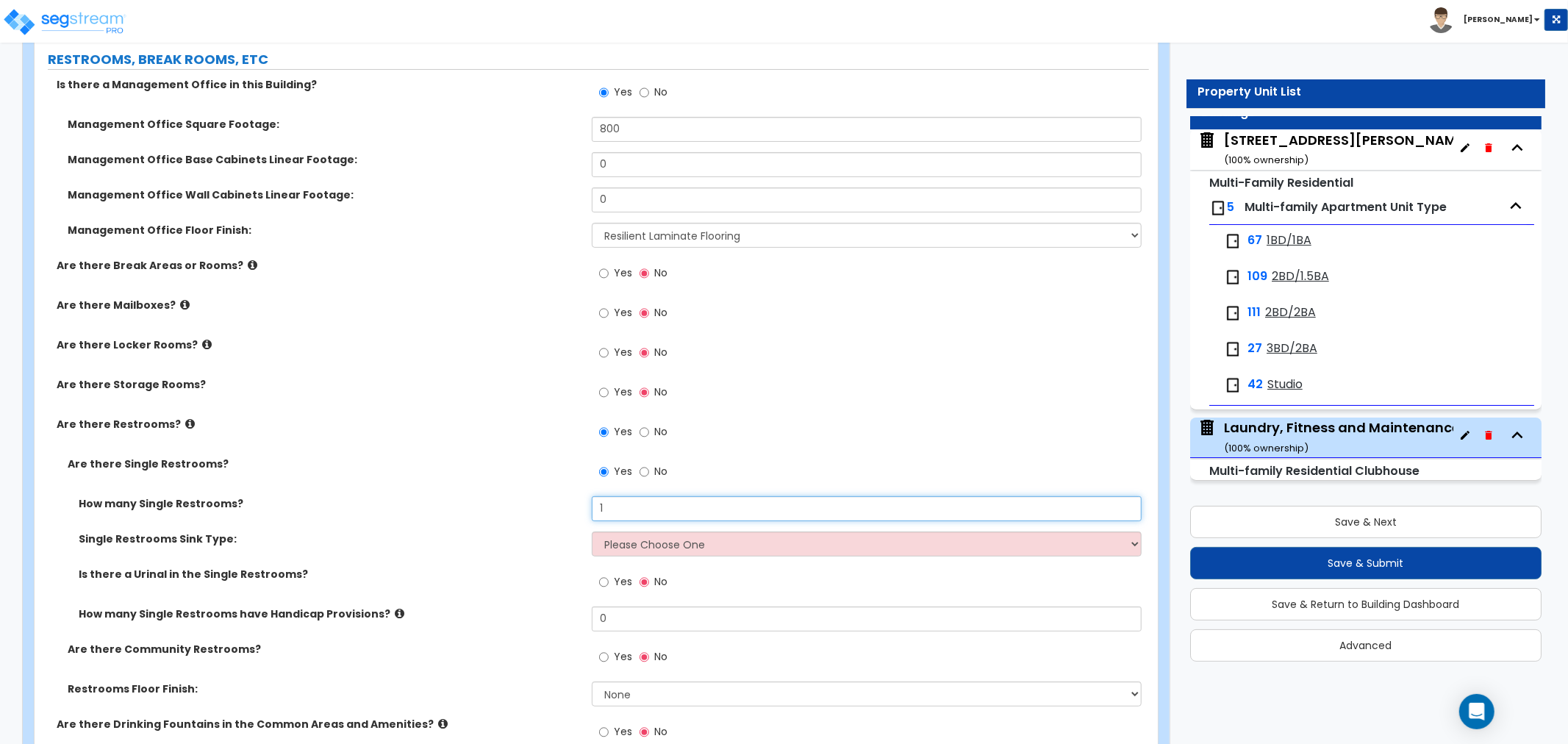
type input "1"
click at [687, 538] on select "Please Choose One Wall-mounted Vanity-mounted" at bounding box center [867, 543] width 550 height 25
select select "2"
click at [592, 531] on select "Please Choose One Wall-mounted Vanity-mounted" at bounding box center [867, 543] width 550 height 25
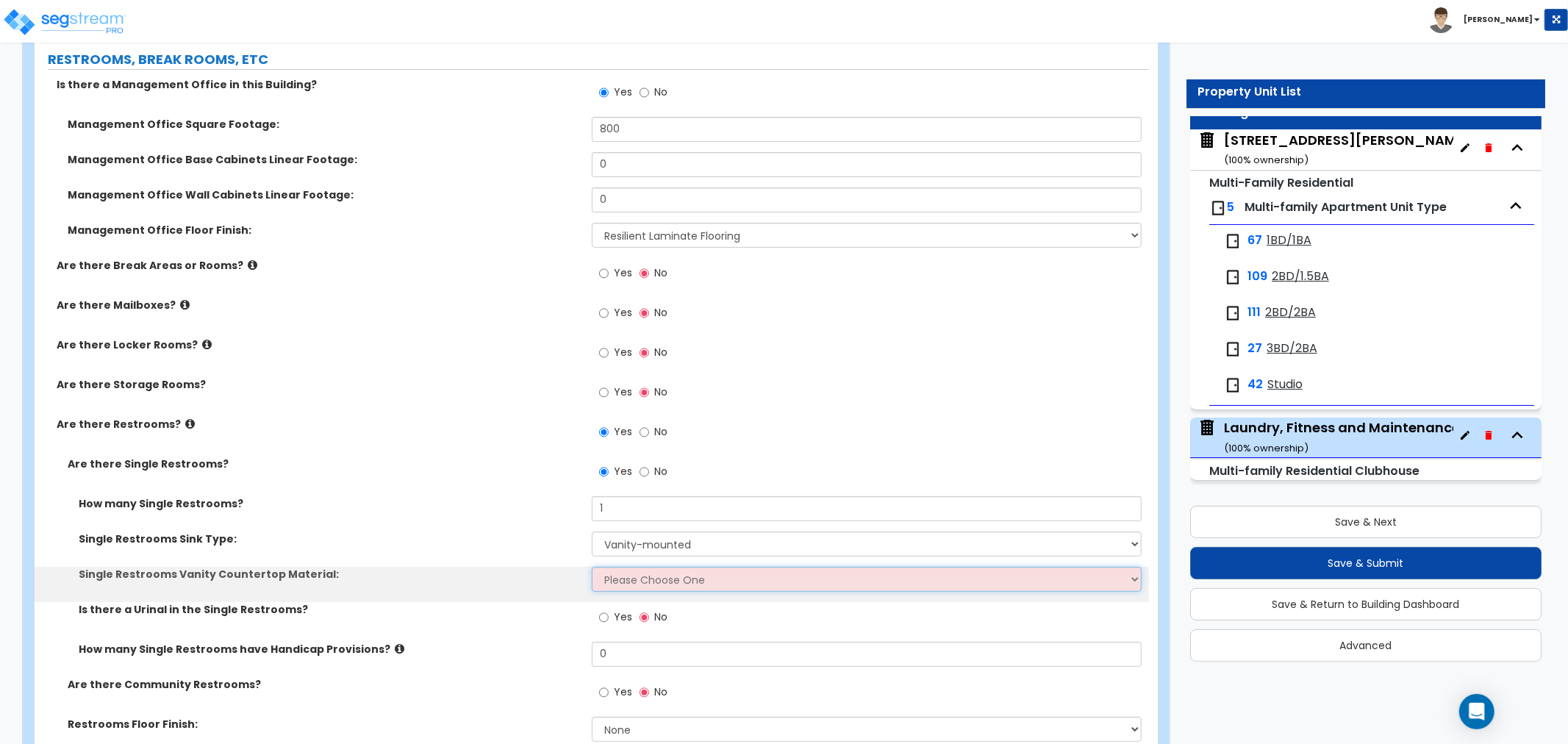
click at [641, 577] on select "Please Choose One Plastic Laminate Solid Surface Stone Quartz Marble Tile Wood …" at bounding box center [867, 578] width 550 height 25
select select "1"
click at [592, 566] on select "Please Choose One Plastic Laminate Solid Surface Stone Quartz Marble Tile Wood …" at bounding box center [867, 578] width 550 height 25
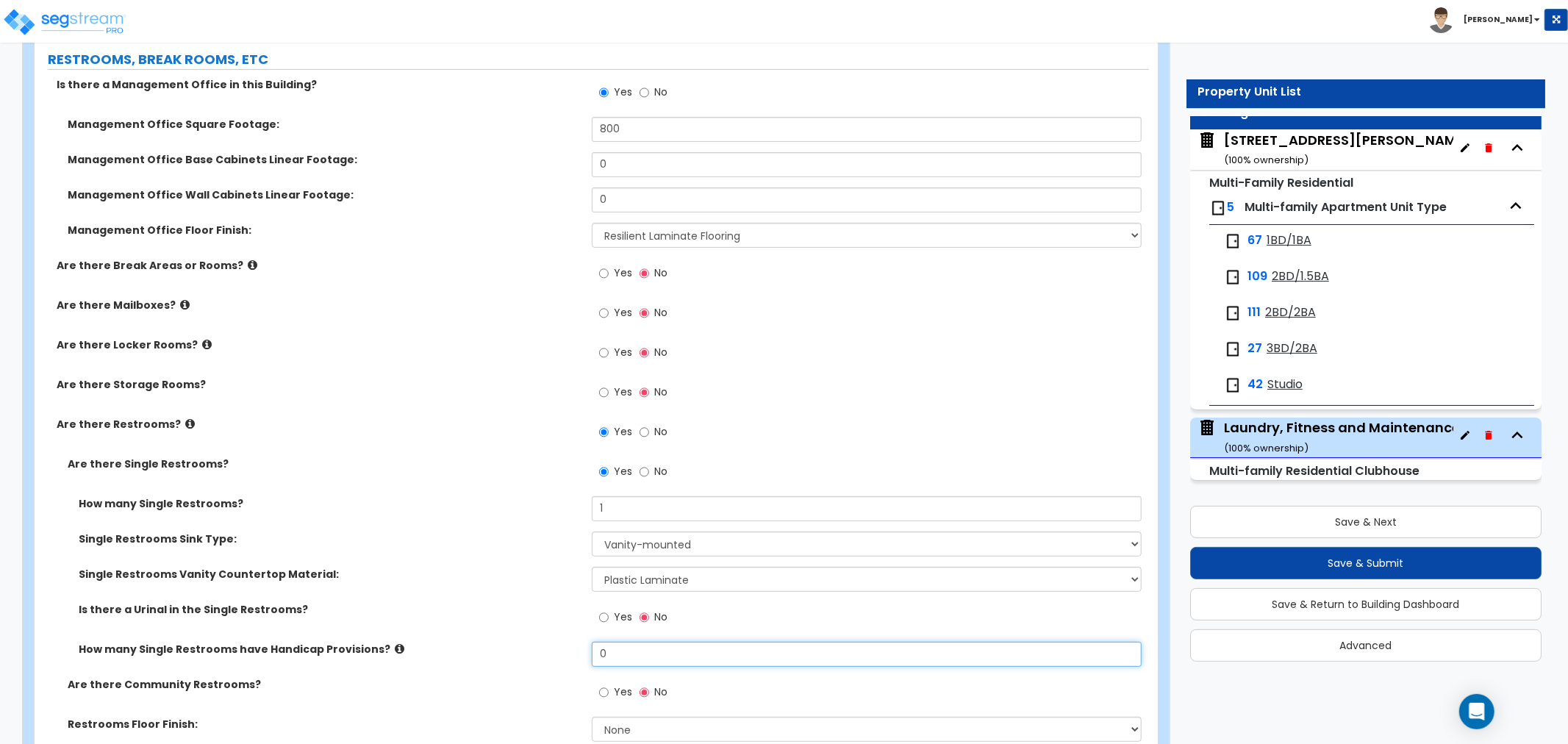
drag, startPoint x: 639, startPoint y: 650, endPoint x: 588, endPoint y: 649, distance: 51.0
click at [588, 649] on div "How many Single Restrooms have Handicap Provisions? 0" at bounding box center [591, 659] width 1114 height 35
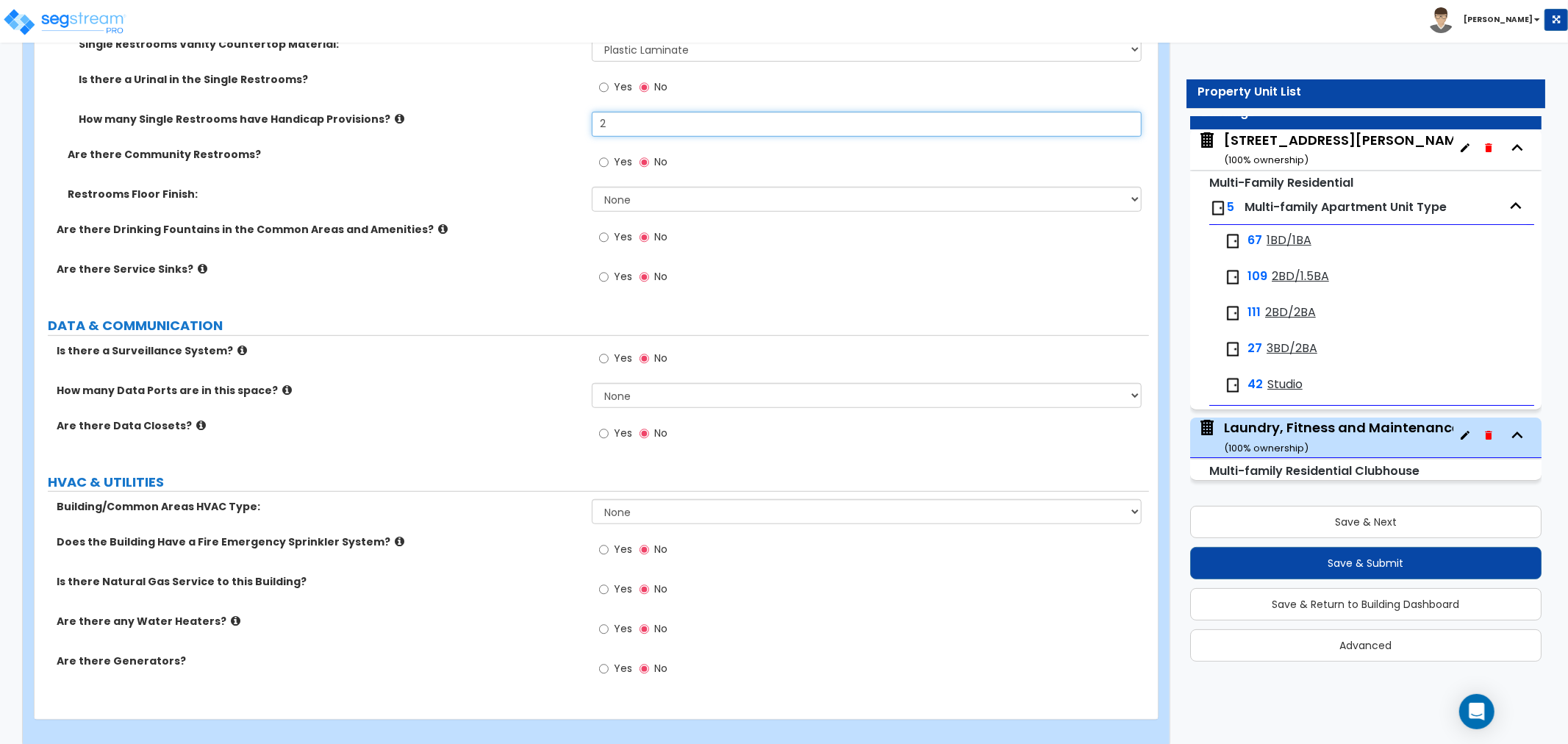
scroll to position [5442, 0]
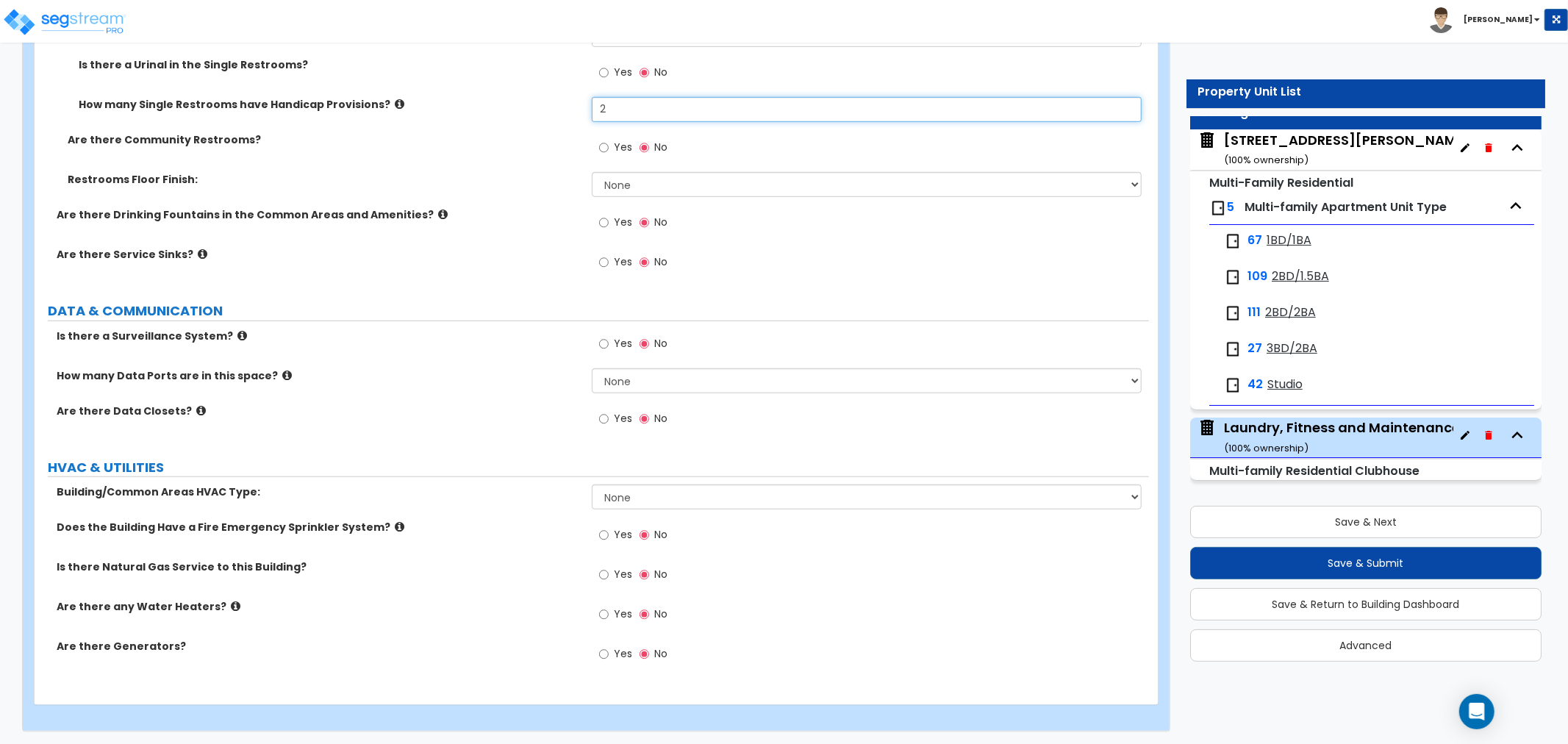
type input "2"
click at [648, 495] on select "None Split System - Heat Pump Rooftop Unit" at bounding box center [867, 496] width 550 height 25
select select "1"
click at [592, 484] on select "None Split System - Heat Pump Rooftop Unit" at bounding box center [867, 496] width 550 height 25
click at [604, 573] on input "Yes" at bounding box center [604, 574] width 10 height 16
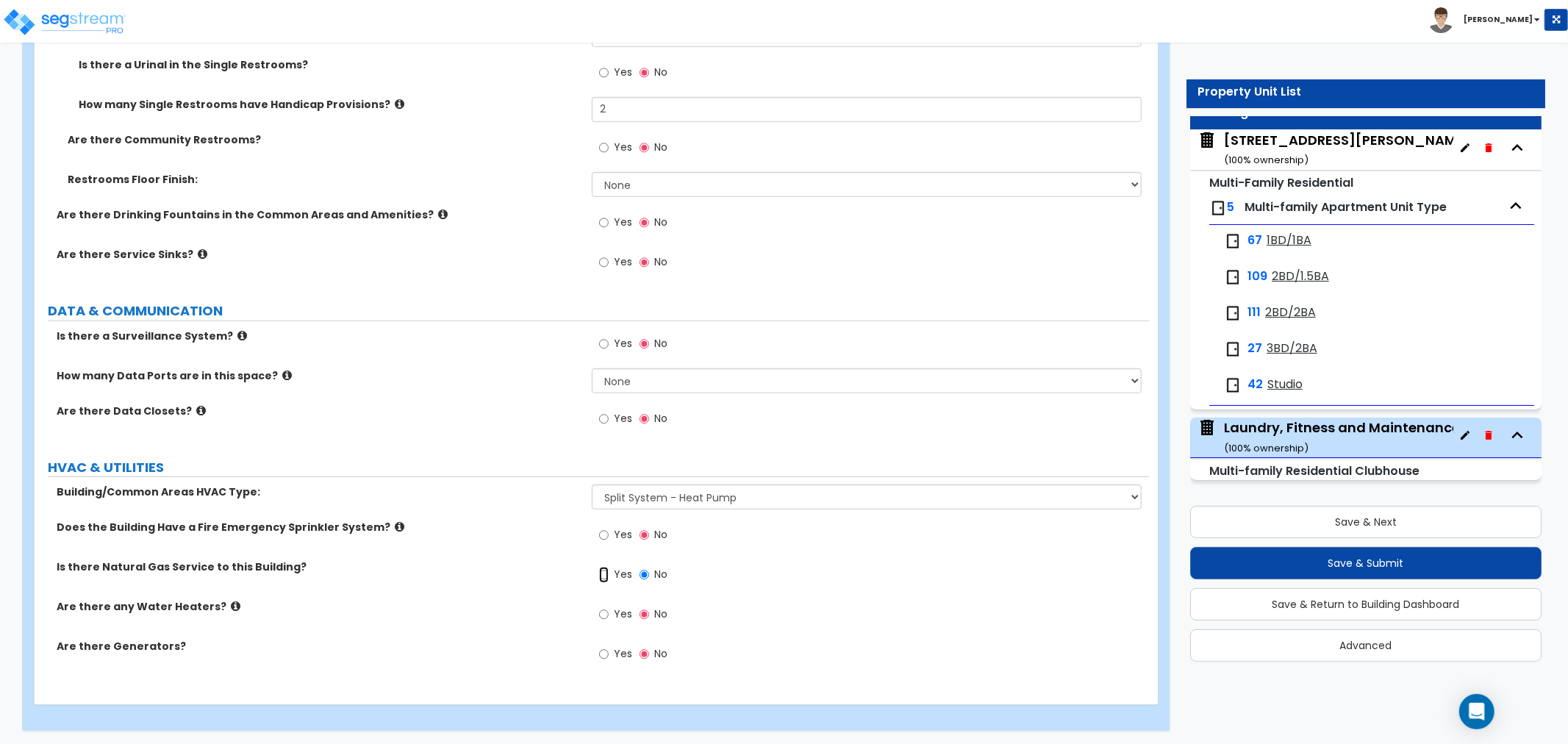
radio input "true"
click at [603, 610] on input "Yes" at bounding box center [604, 614] width 10 height 16
radio input "true"
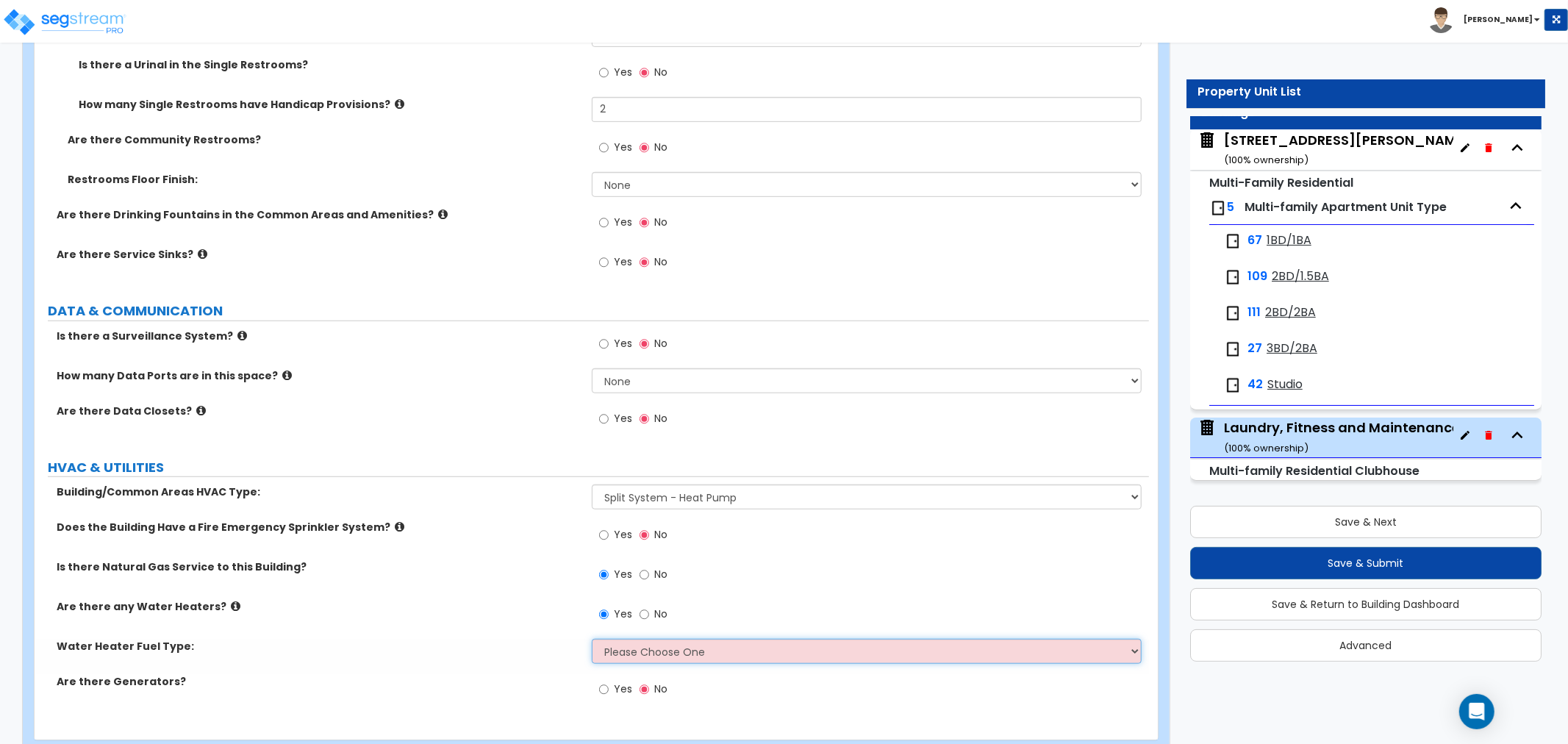
click at [738, 640] on select "Please Choose One Gas Electric" at bounding box center [867, 650] width 550 height 25
select select "2"
click at [592, 638] on select "Please Choose One Gas Electric" at bounding box center [867, 650] width 550 height 25
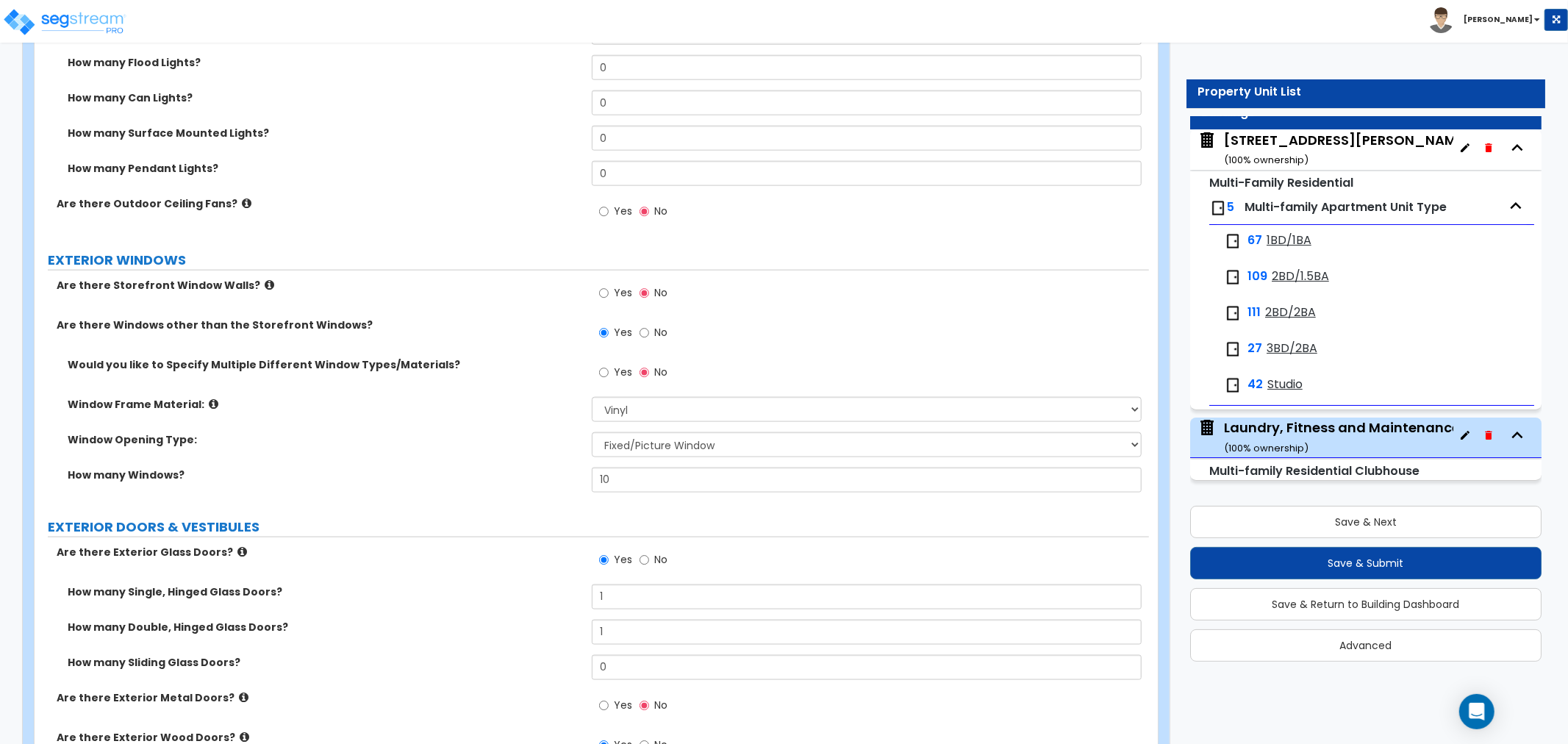
scroll to position [1551, 0]
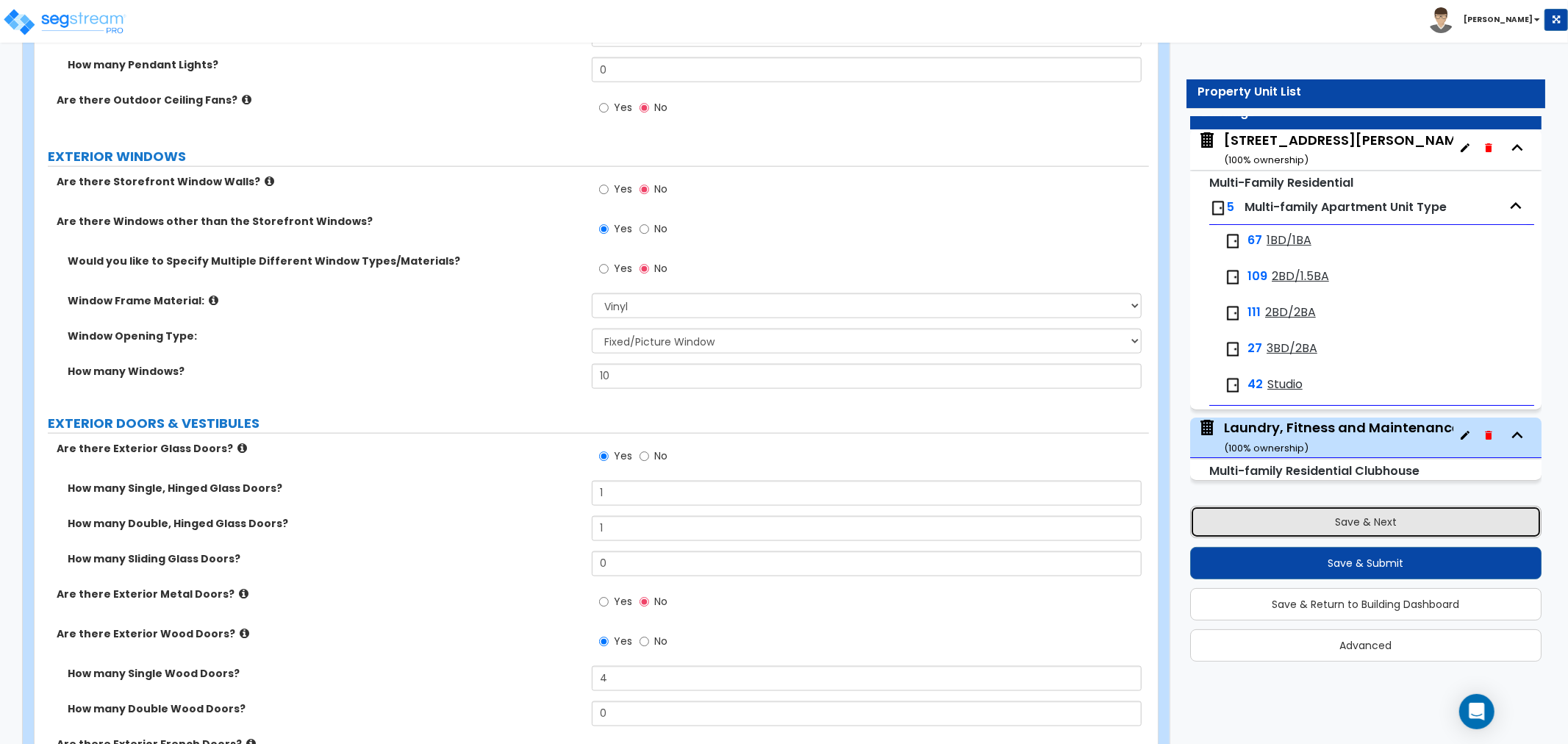
click at [1307, 514] on button "Save & Next" at bounding box center [1366, 521] width 351 height 32
select select "2"
select select "1"
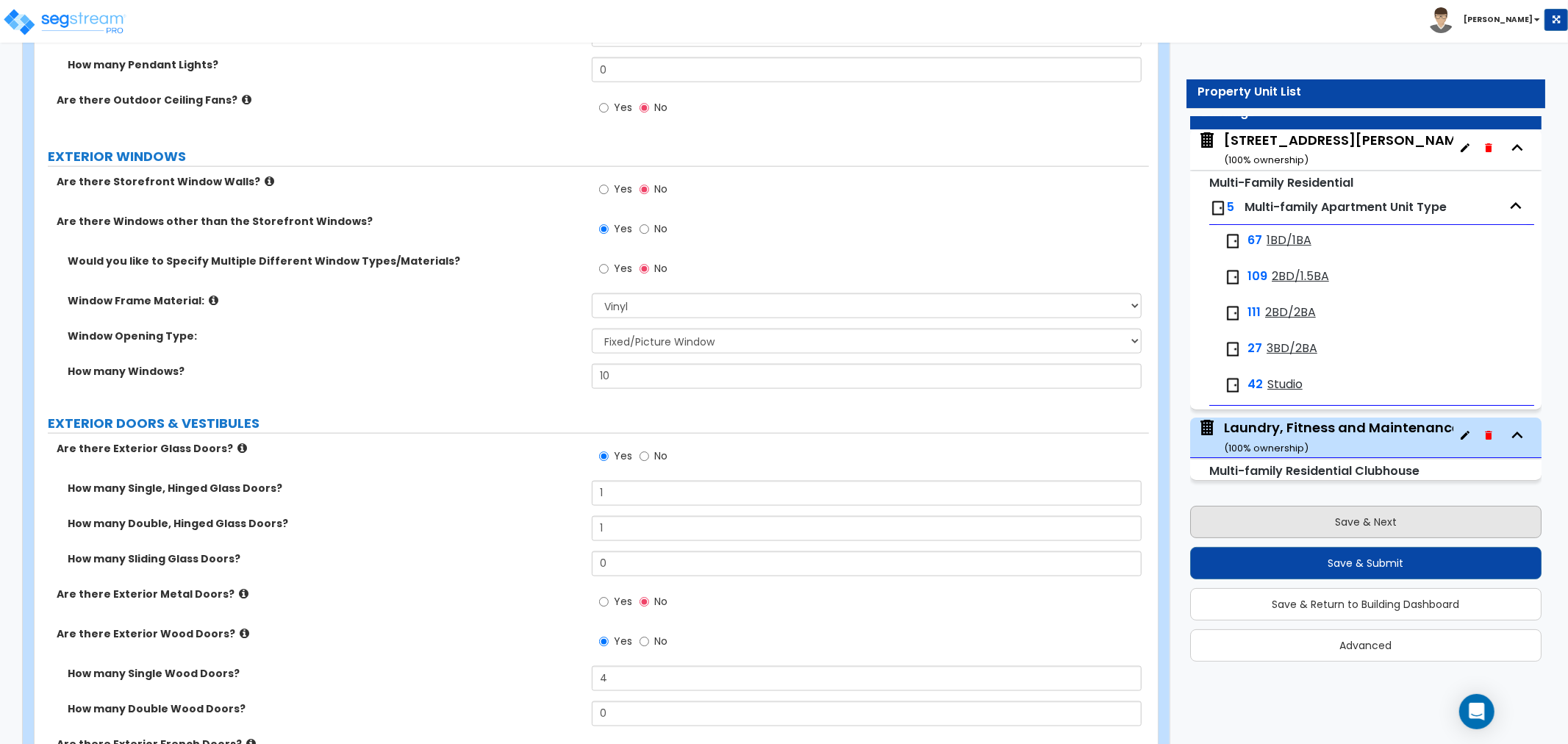
select select "2"
select select "1"
select select "4"
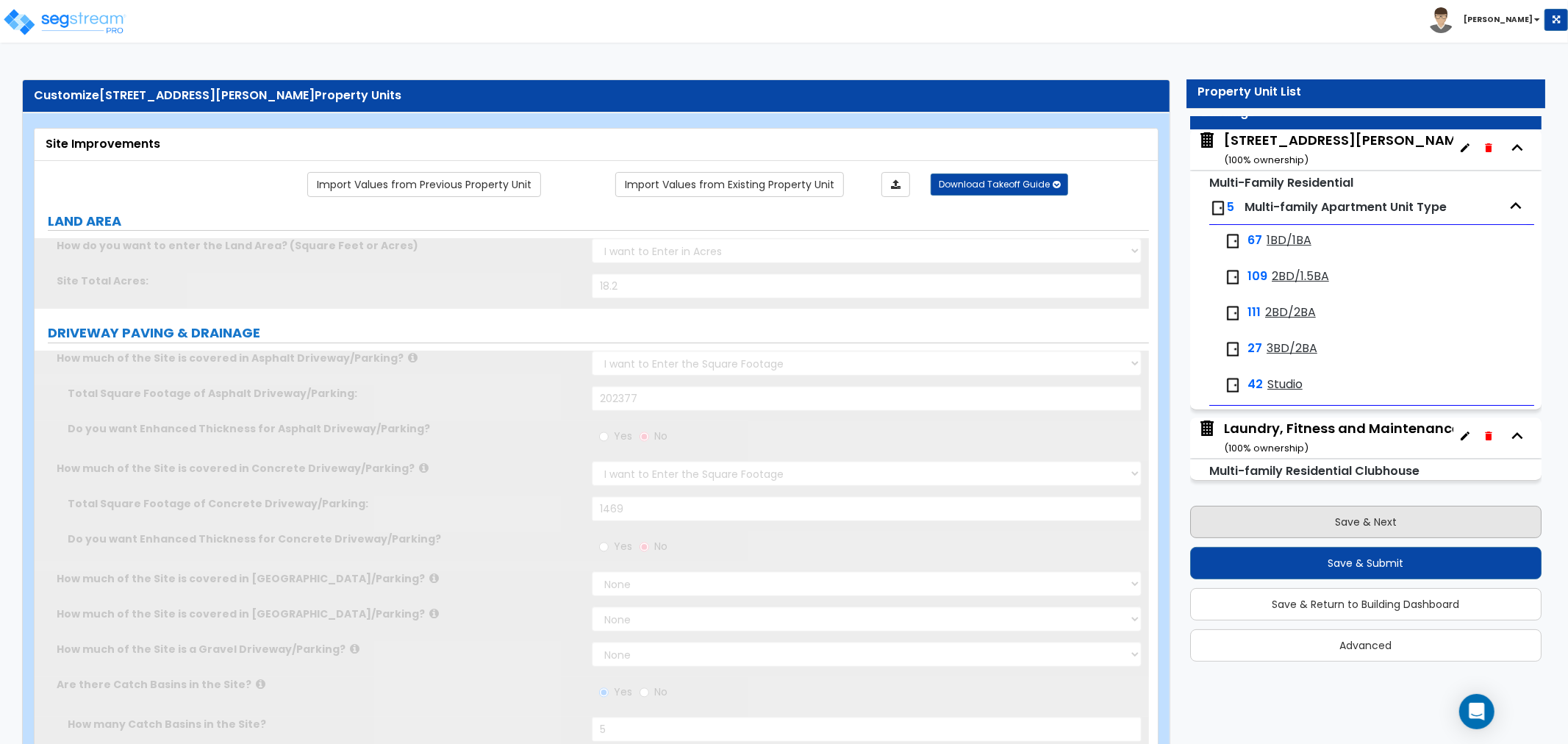
scroll to position [0, 0]
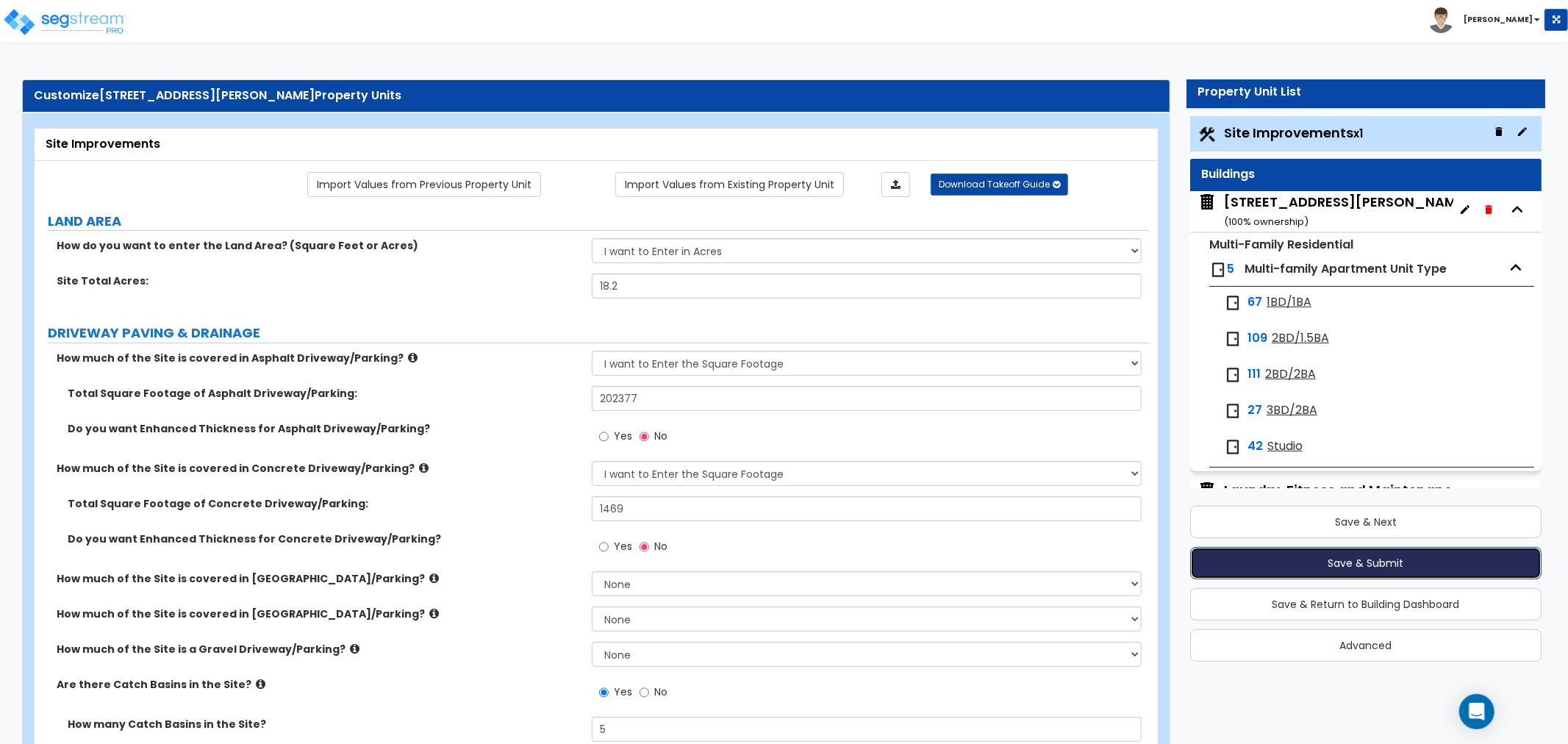
click at [1317, 560] on button "Save & Submit" at bounding box center [1366, 562] width 351 height 32
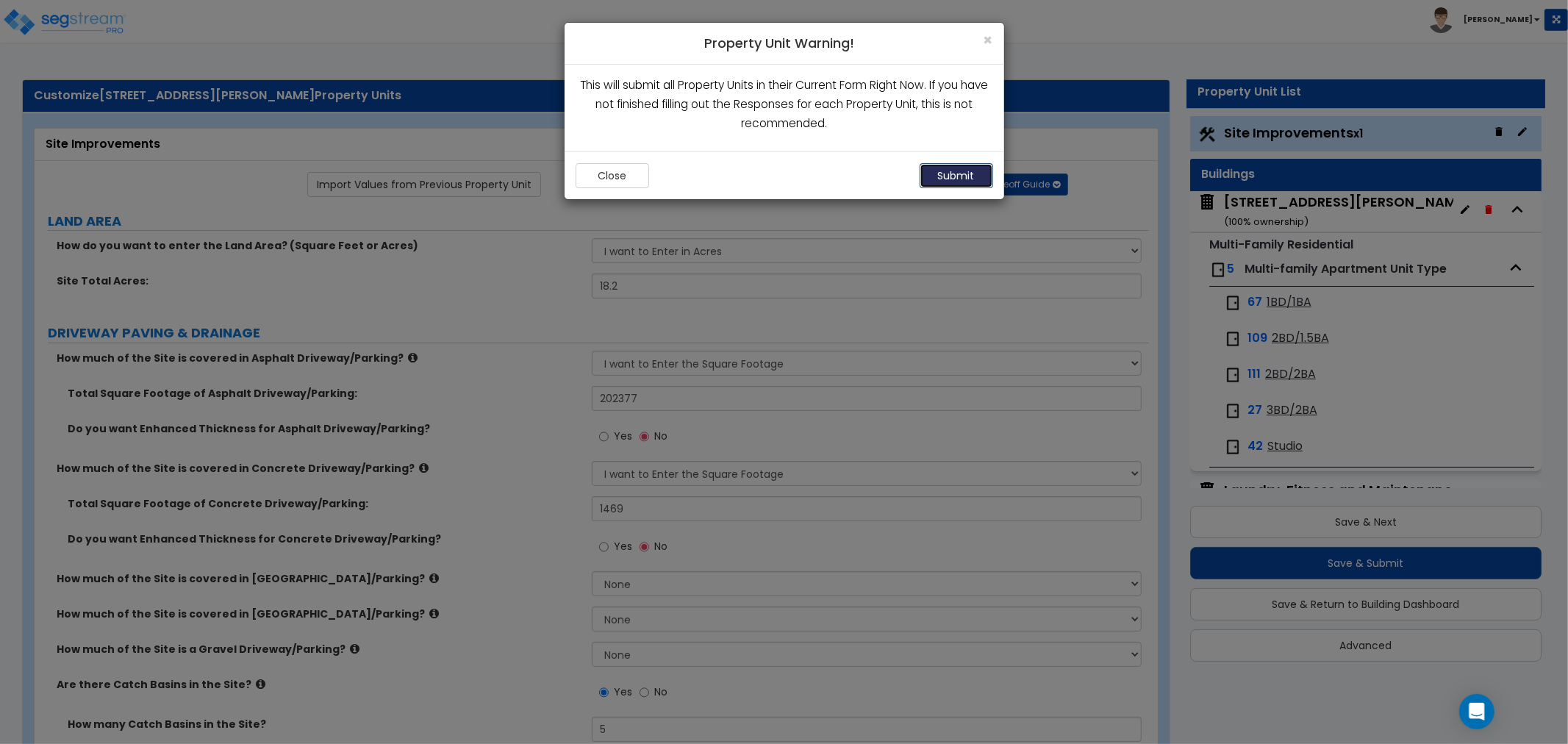
click at [969, 177] on button "Submit" at bounding box center [955, 175] width 74 height 25
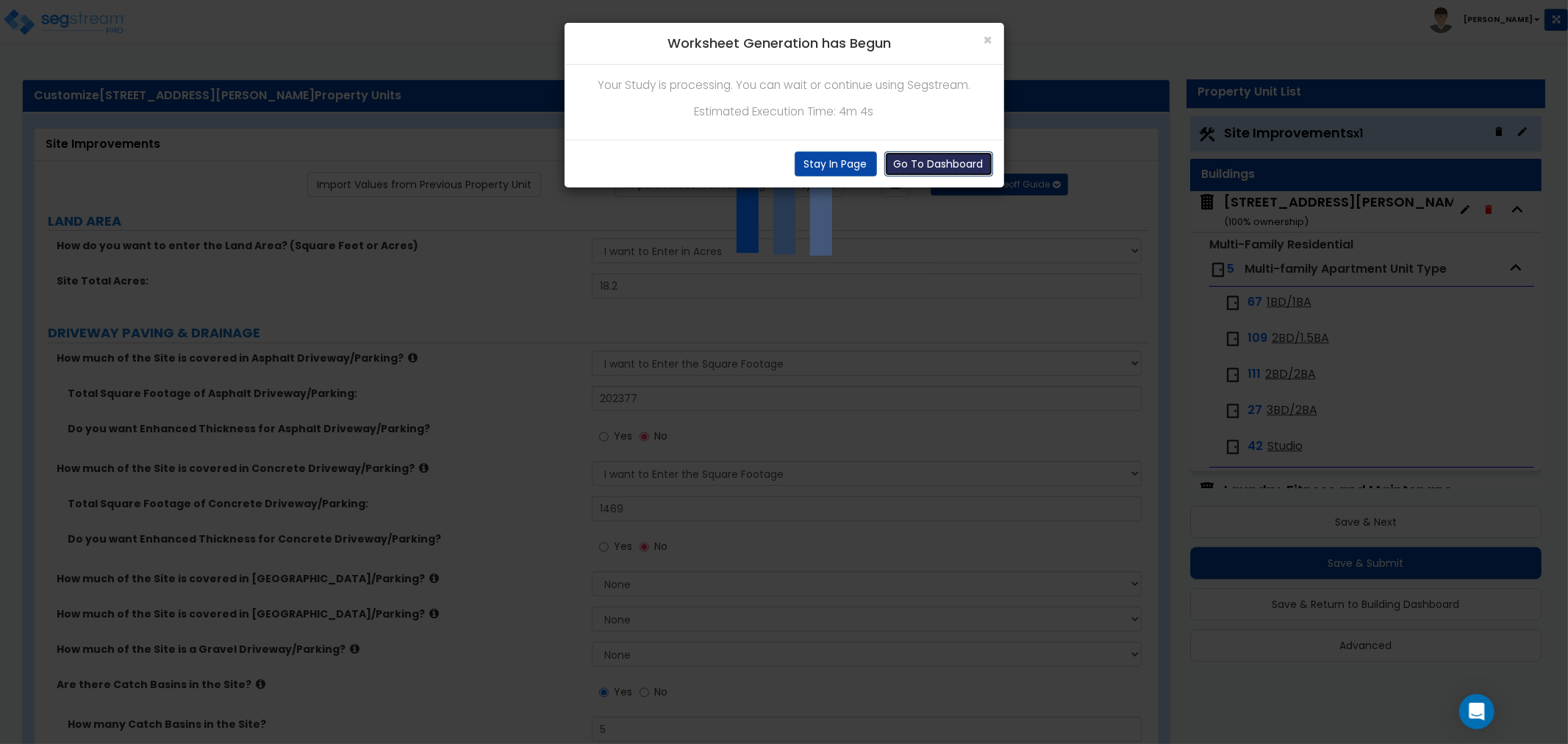
click at [927, 158] on button "Go To Dashboard" at bounding box center [938, 163] width 109 height 25
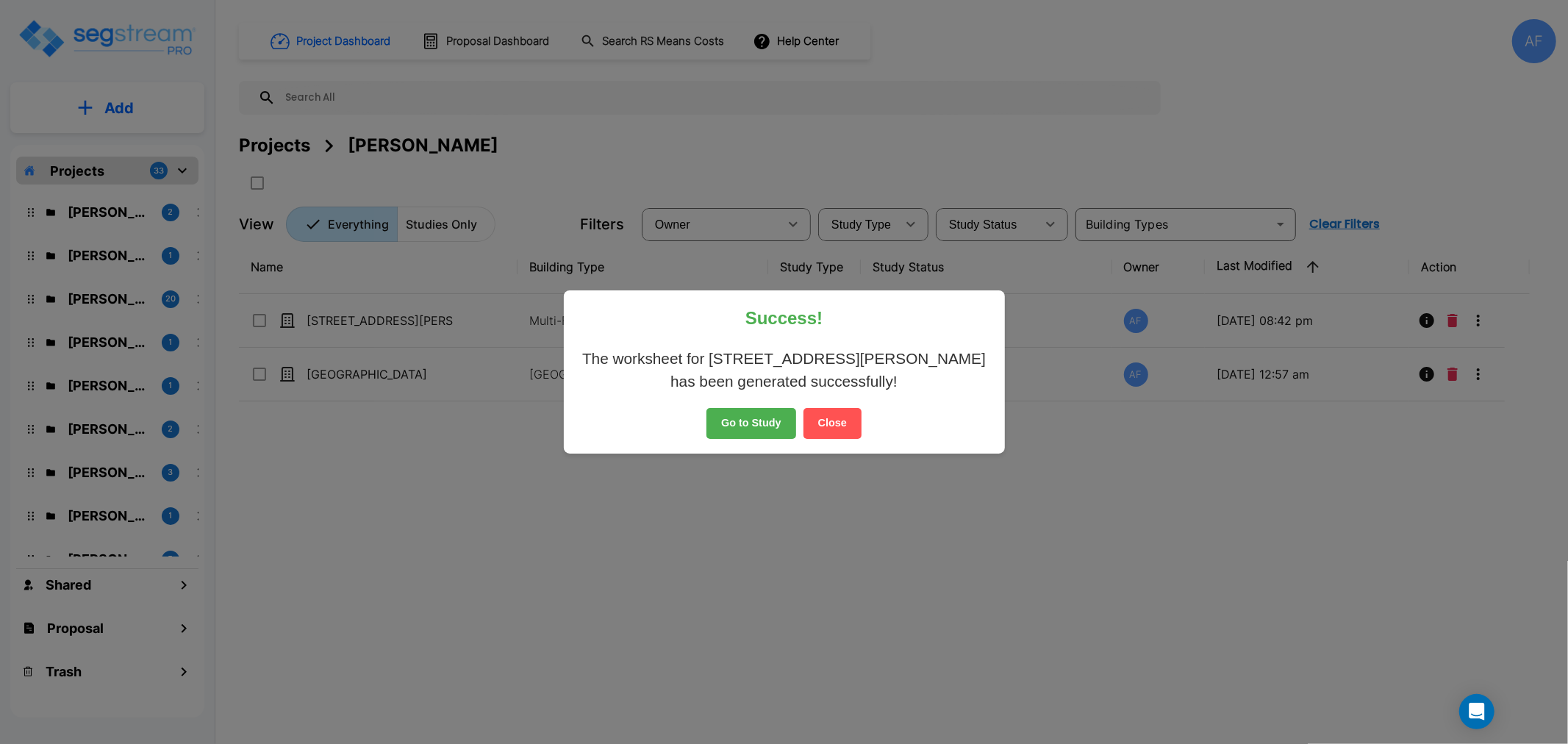
click at [751, 416] on button "Go to Study" at bounding box center [750, 422] width 89 height 30
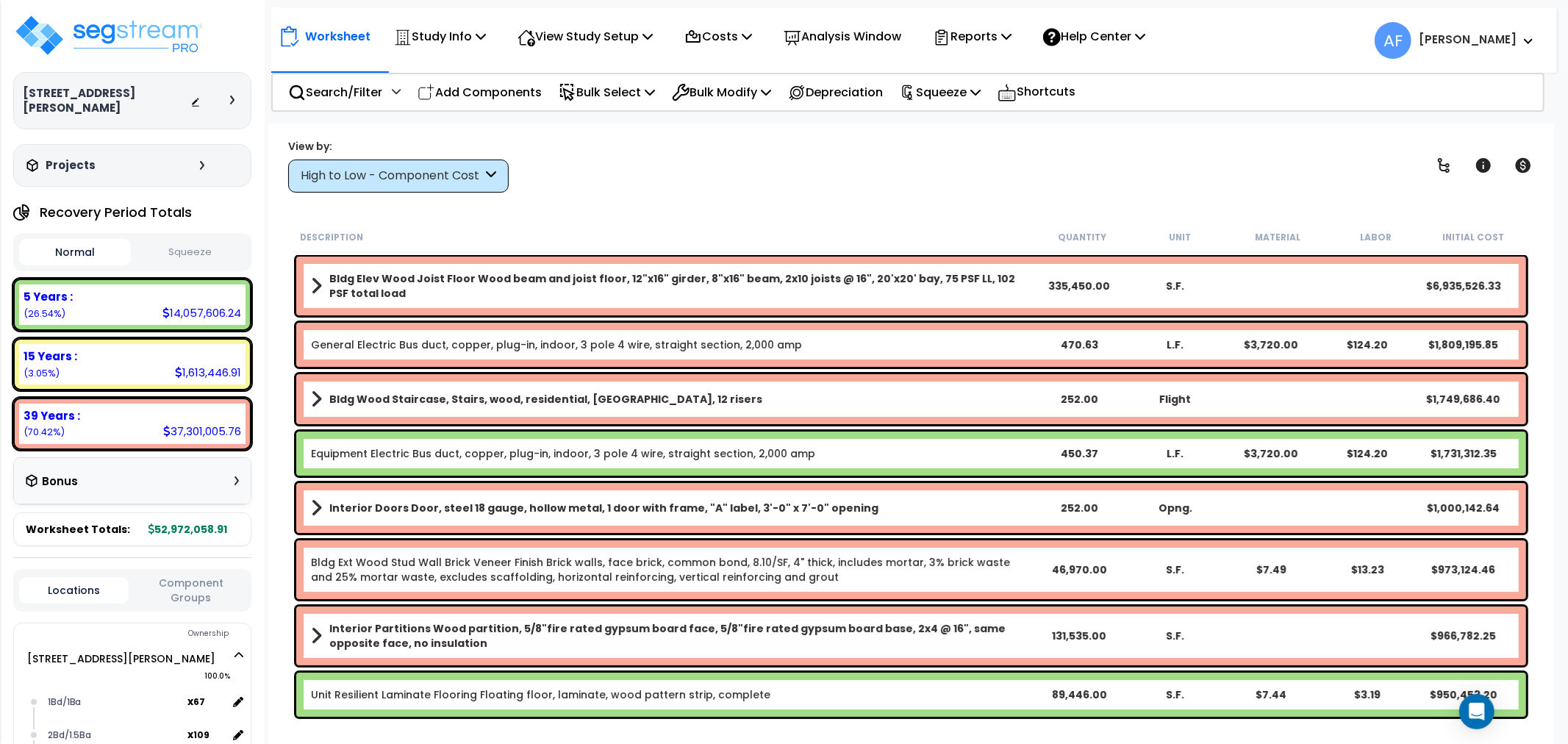
click at [373, 181] on div "High to Low - Component Cost" at bounding box center [391, 176] width 182 height 17
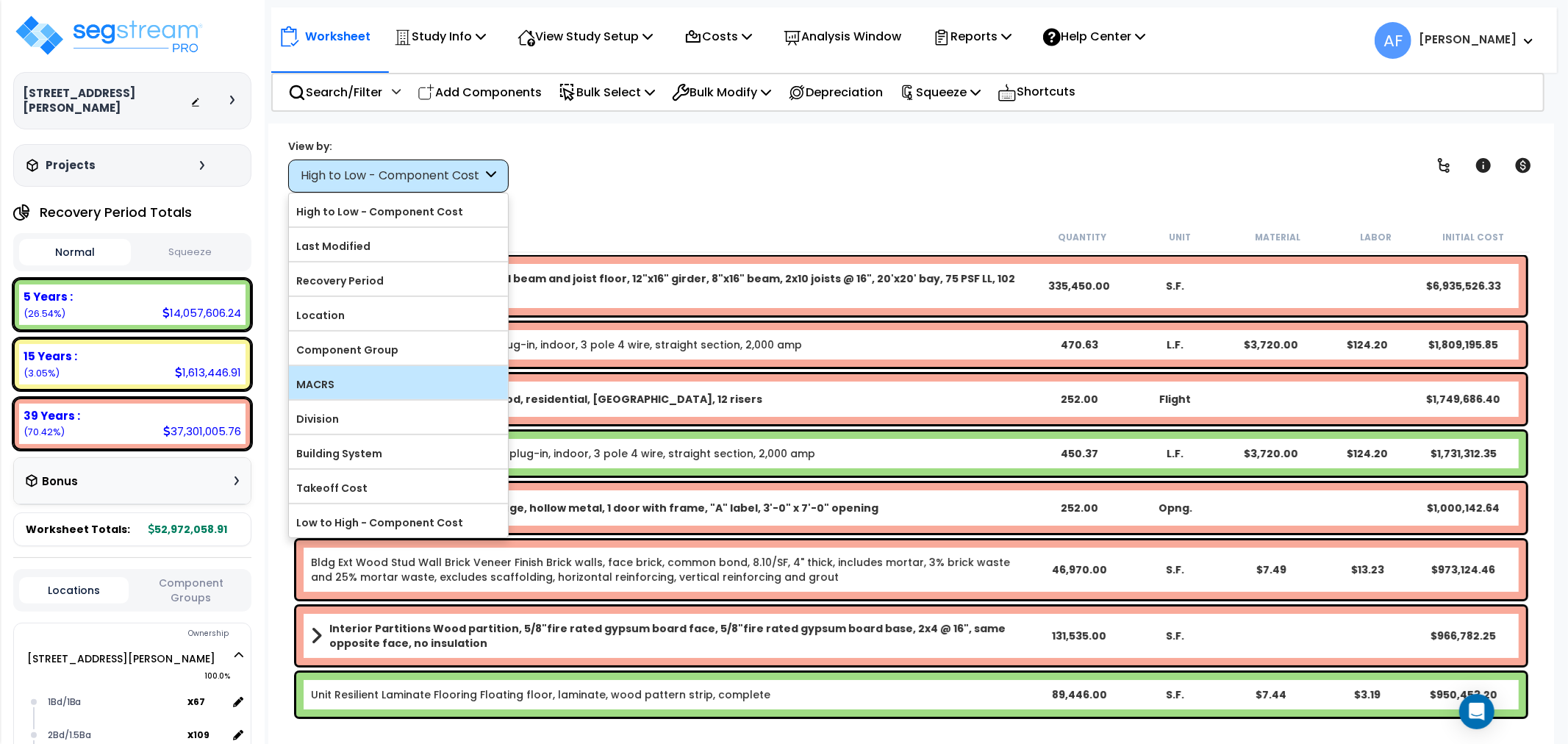
click at [326, 377] on label "MACRS" at bounding box center [398, 384] width 219 height 22
click at [0, 0] on input "MACRS" at bounding box center [0, 0] width 0 height 0
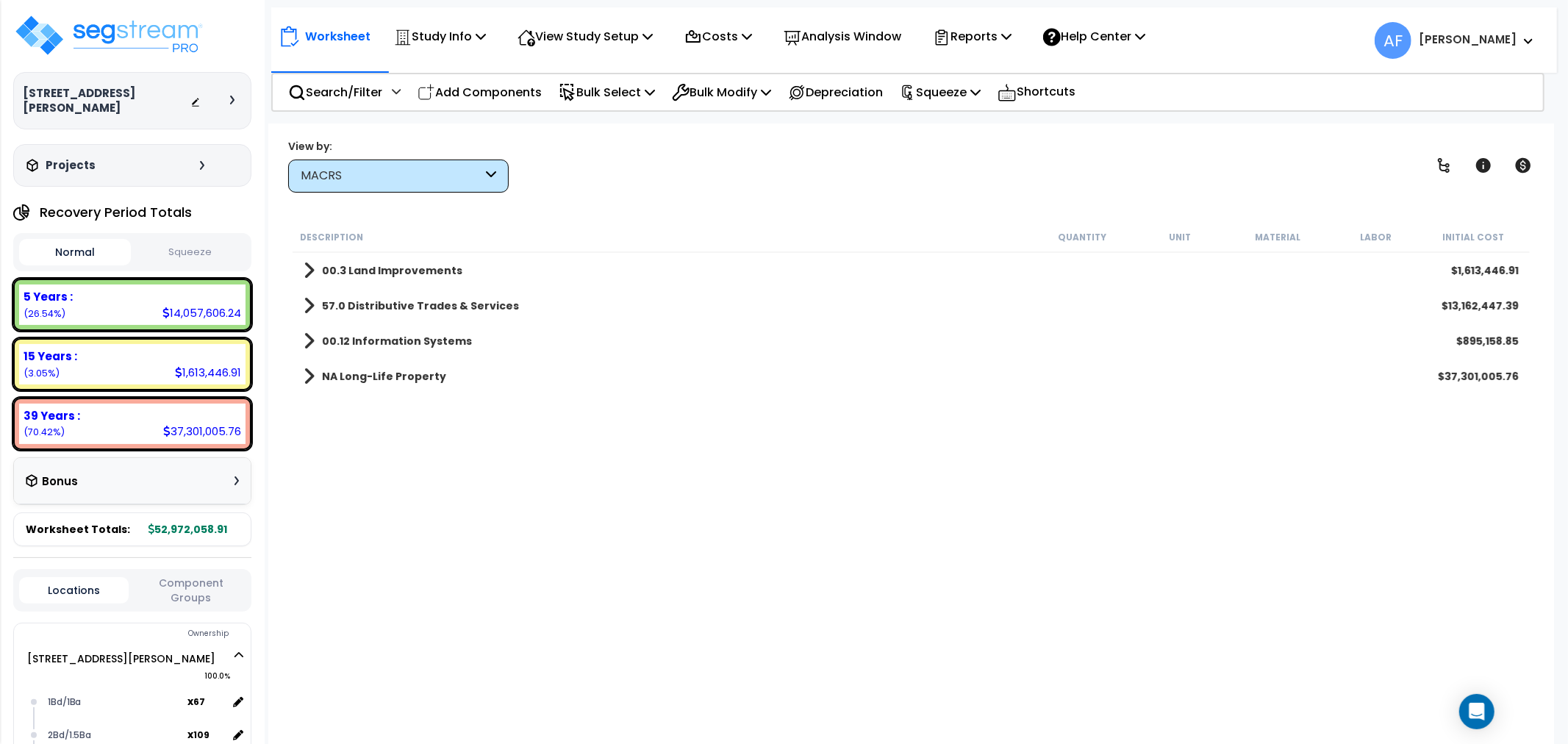
click at [309, 267] on span at bounding box center [308, 270] width 11 height 21
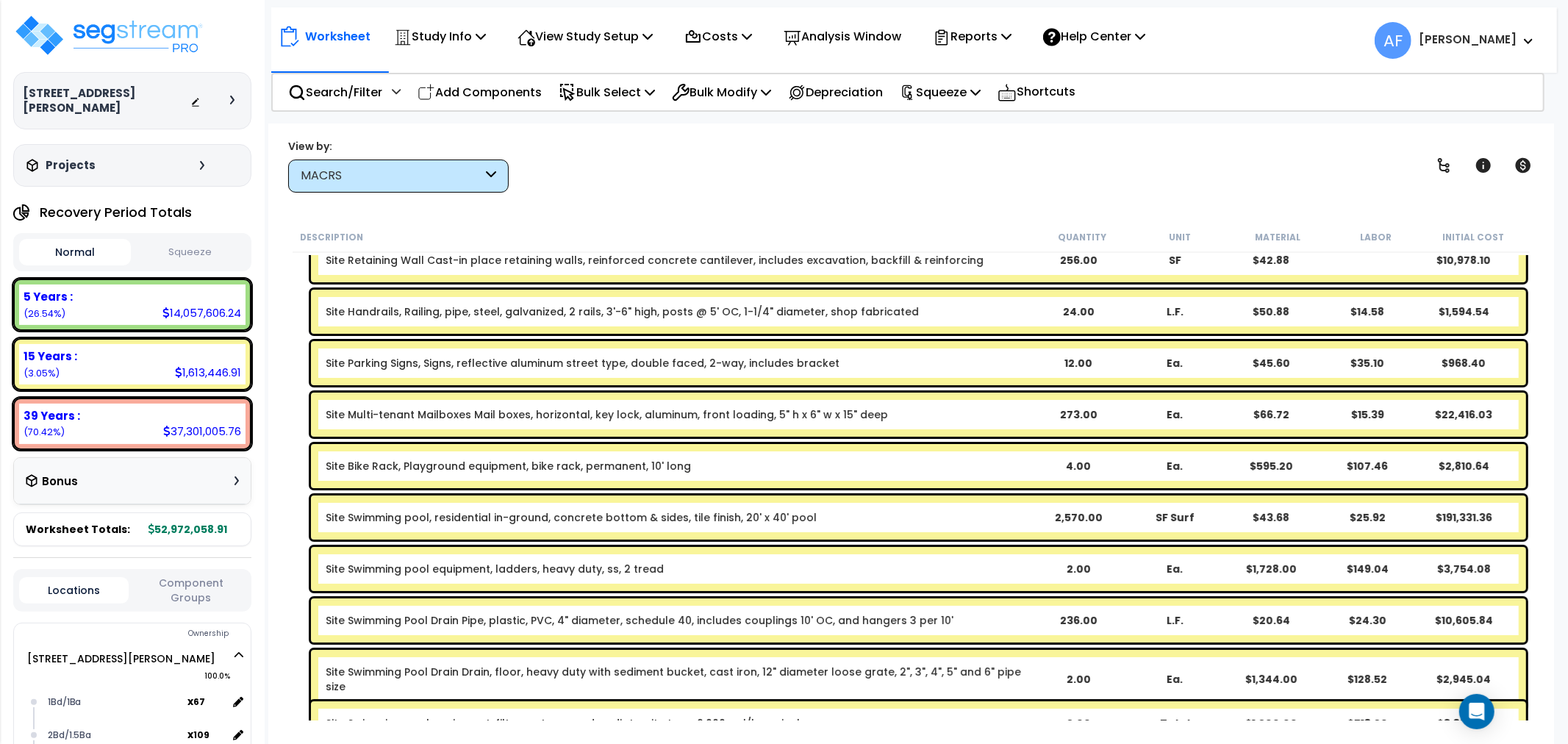
scroll to position [81, 0]
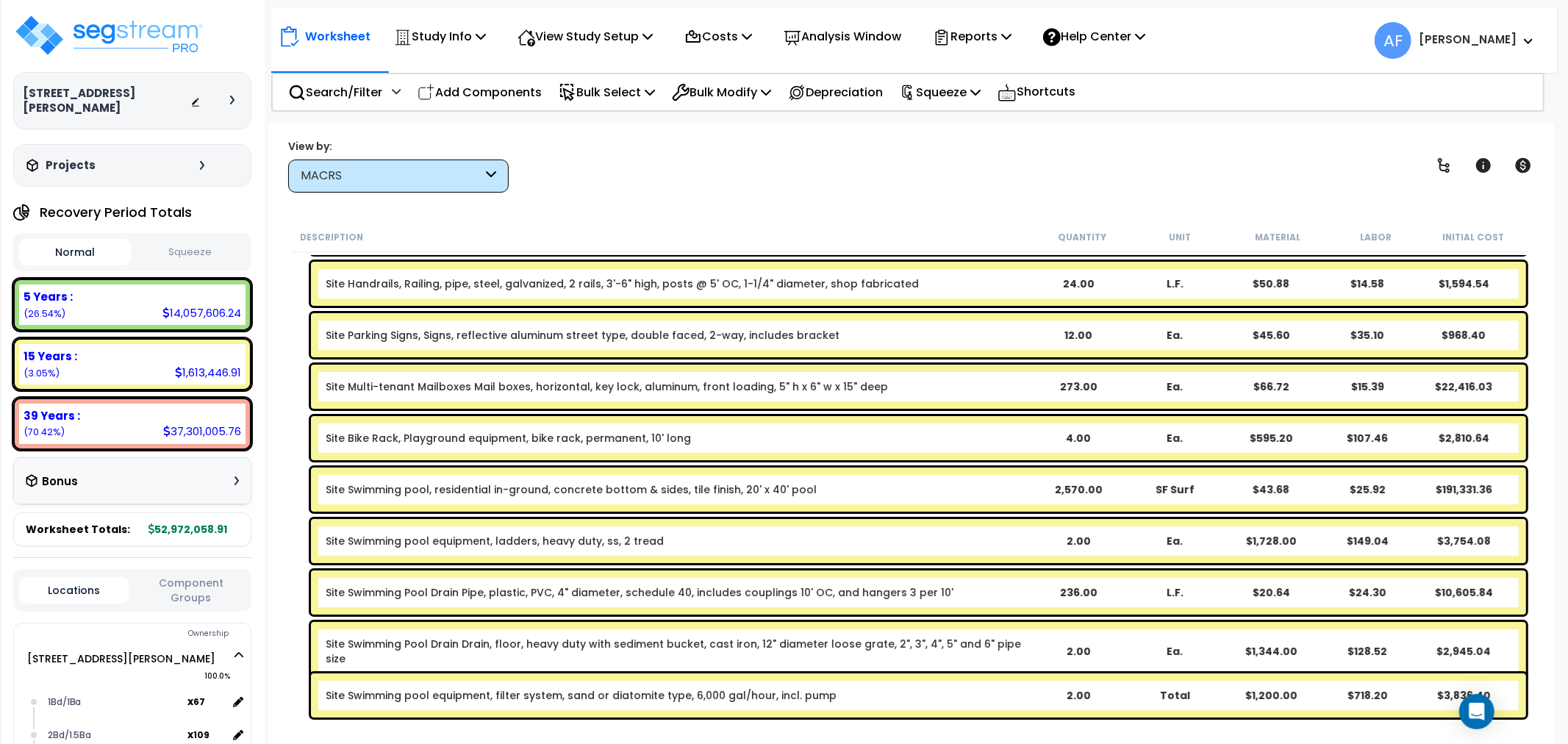
click at [1077, 435] on div "4.00" at bounding box center [1078, 438] width 95 height 15
click at [1056, 171] on div "View by: MACRS High to Low - Component Cost" at bounding box center [910, 165] width 1256 height 54
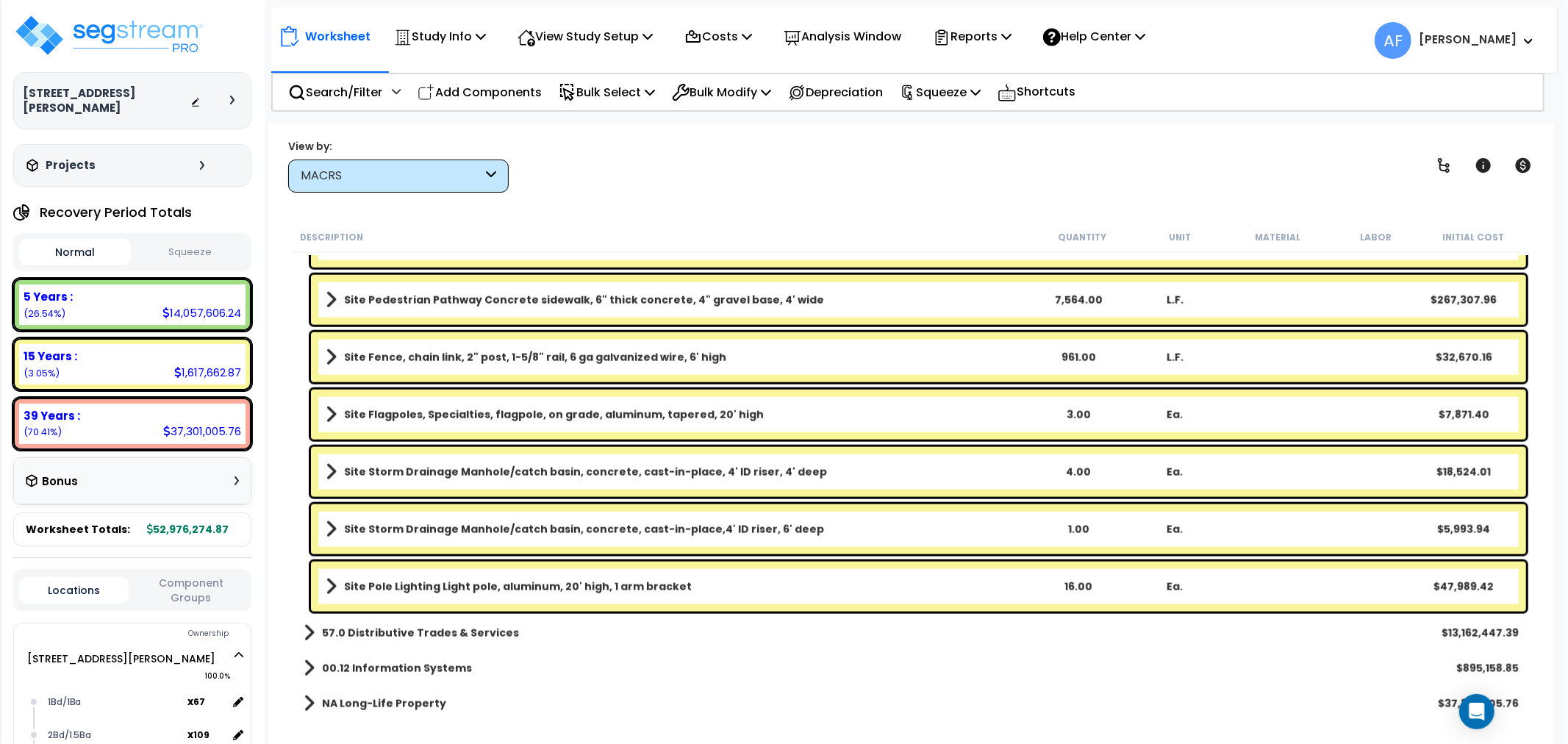
scroll to position [64, 0]
drag, startPoint x: 473, startPoint y: 91, endPoint x: 427, endPoint y: 252, distance: 167.4
click at [473, 91] on p "Add Components" at bounding box center [479, 92] width 124 height 20
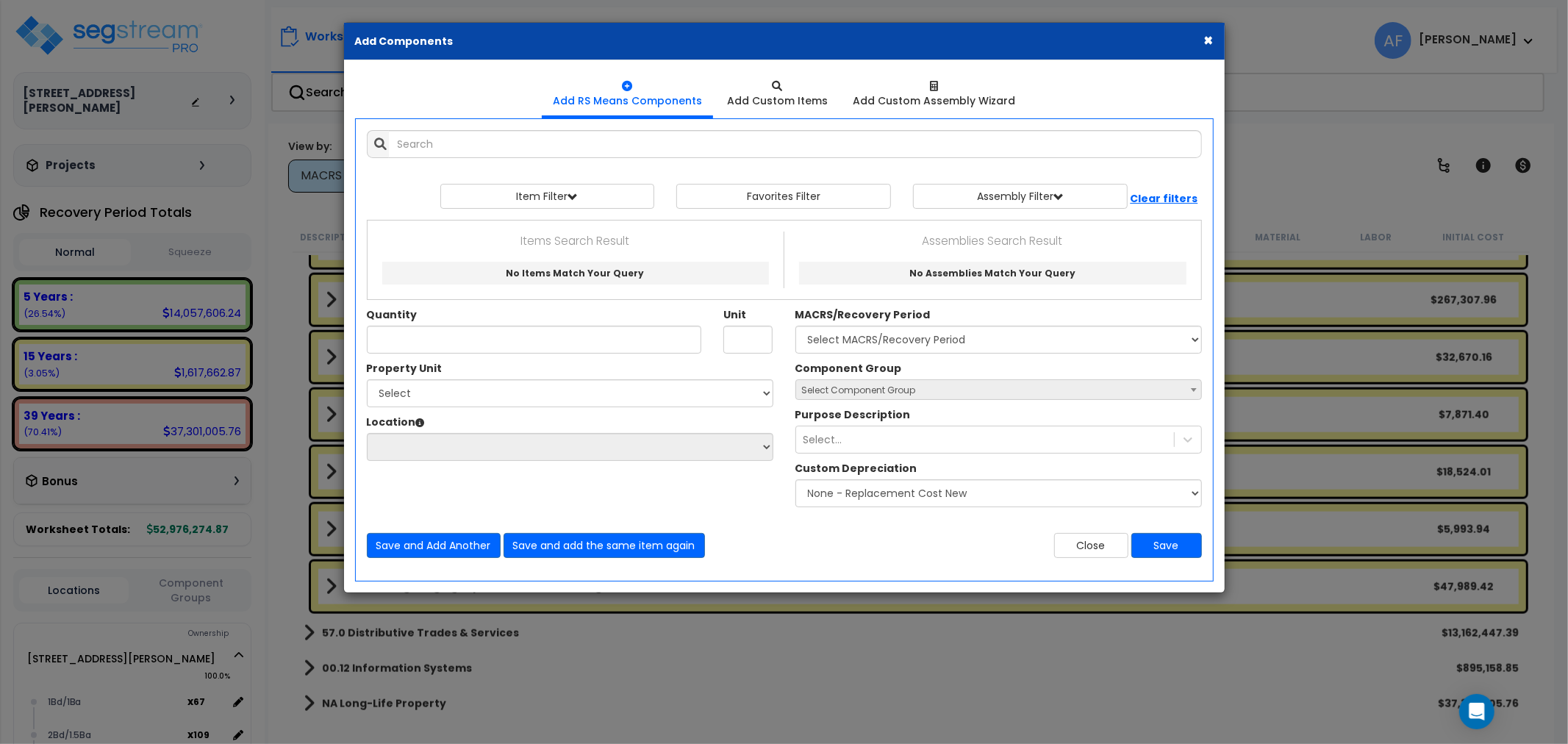
drag, startPoint x: 1206, startPoint y: 31, endPoint x: 770, endPoint y: 449, distance: 604.0
click at [1206, 32] on button "×" at bounding box center [1209, 40] width 10 height 16
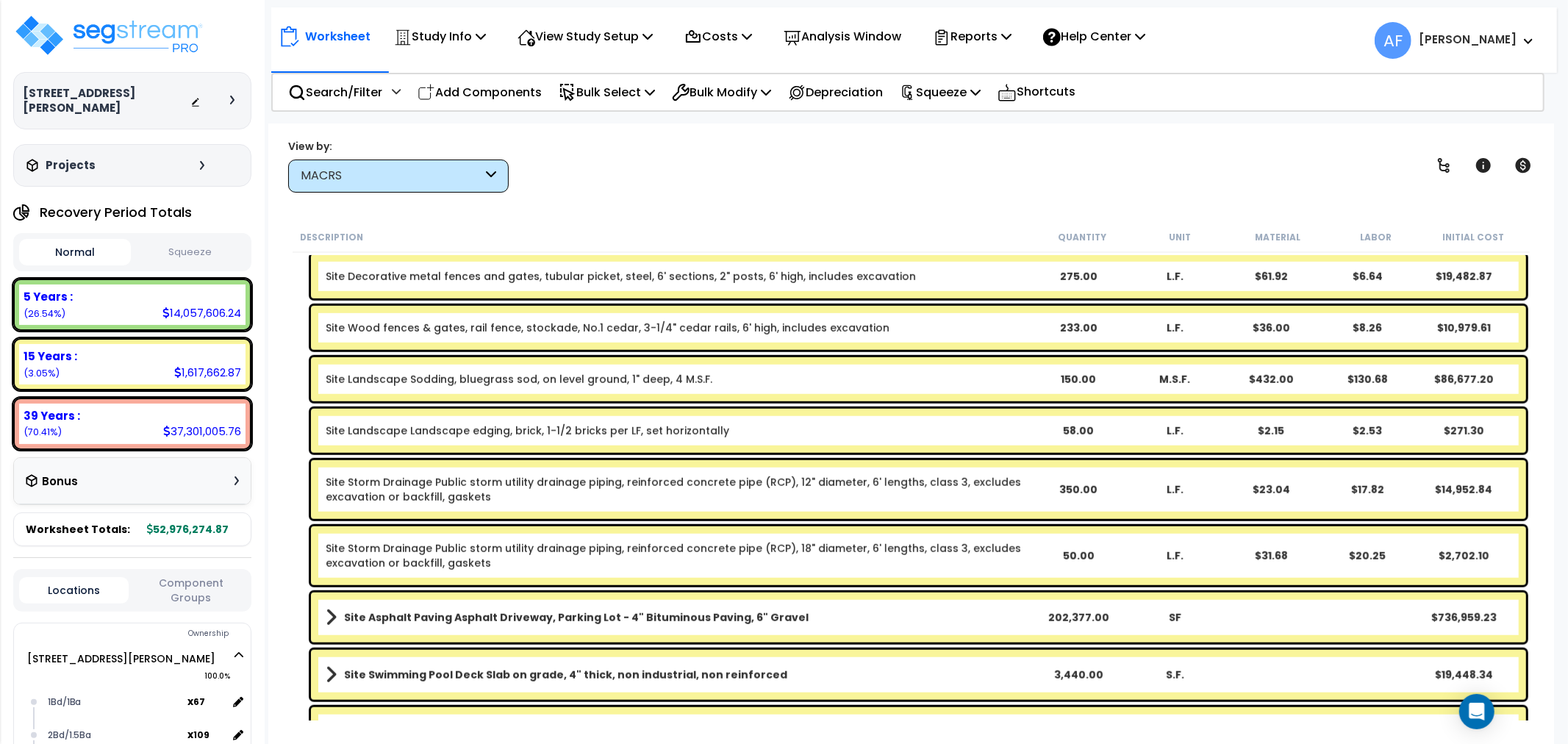
scroll to position [999, 0]
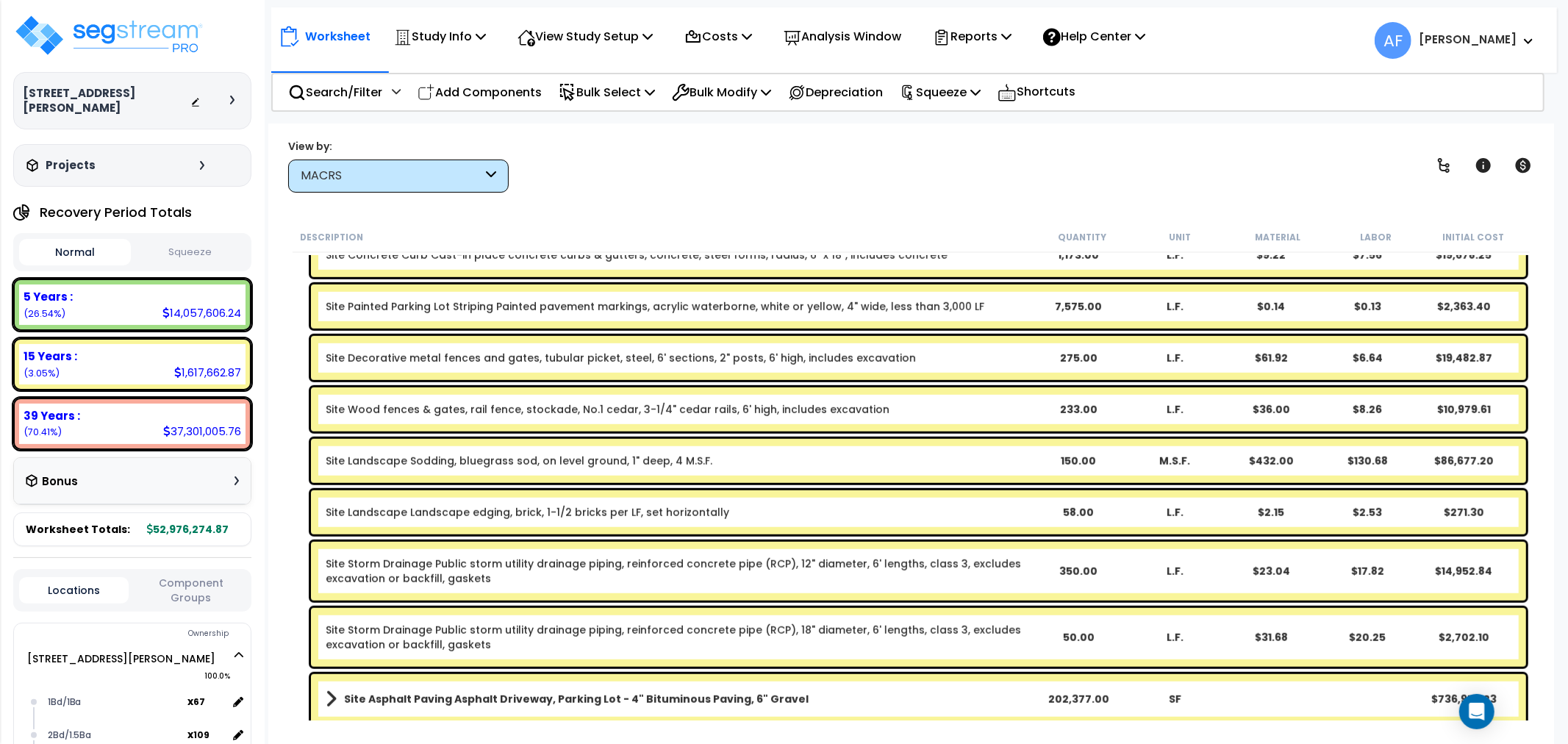
click at [1074, 460] on div "150.00" at bounding box center [1078, 460] width 95 height 15
click at [1089, 159] on div "View by: MACRS High to Low - Component Cost" at bounding box center [910, 165] width 1256 height 54
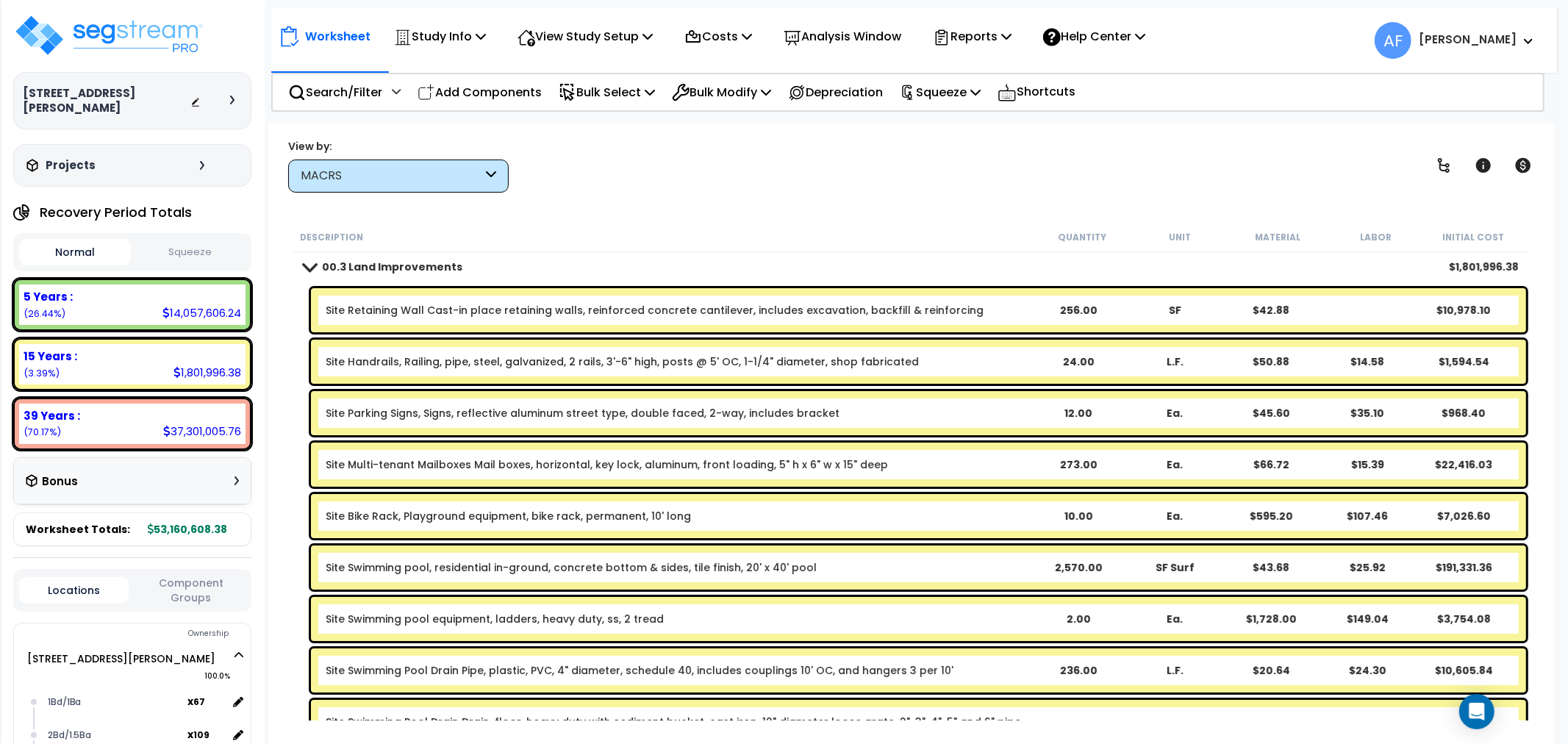
scroll to position [0, 0]
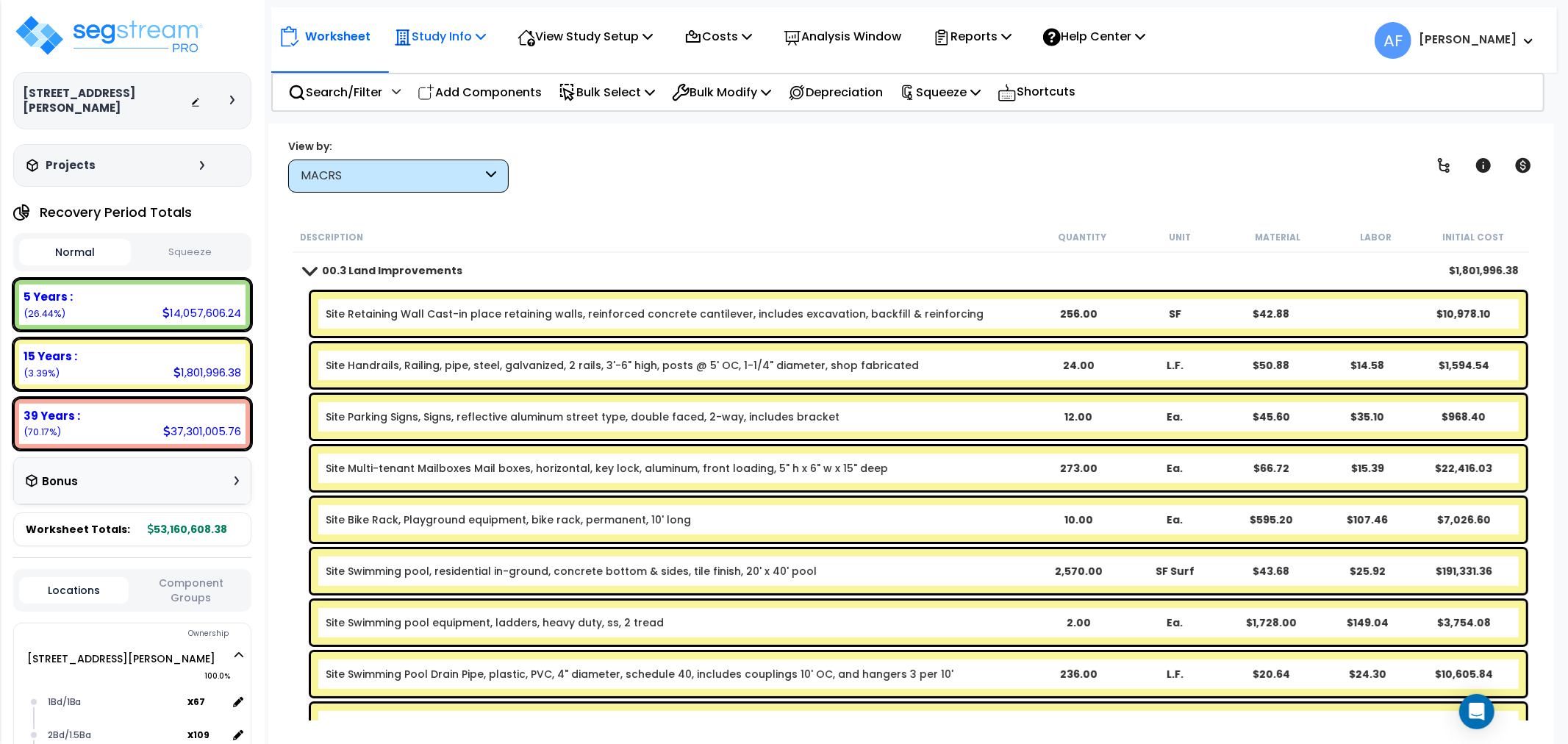
click at [459, 35] on p "Study Info" at bounding box center [440, 36] width 92 height 20
click at [430, 64] on link "Study Setup" at bounding box center [460, 70] width 145 height 29
click at [134, 26] on img at bounding box center [108, 34] width 191 height 44
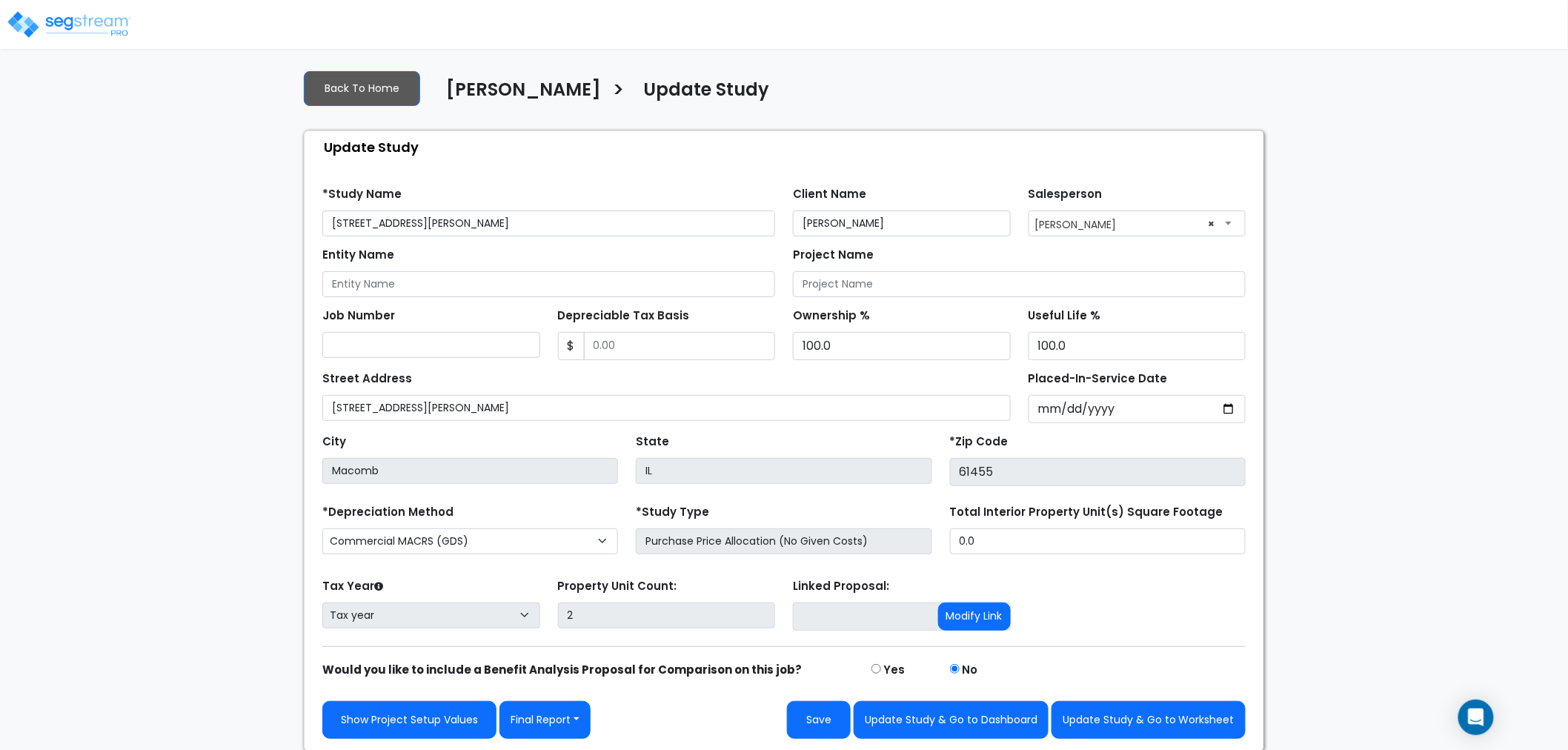
scroll to position [10, 0]
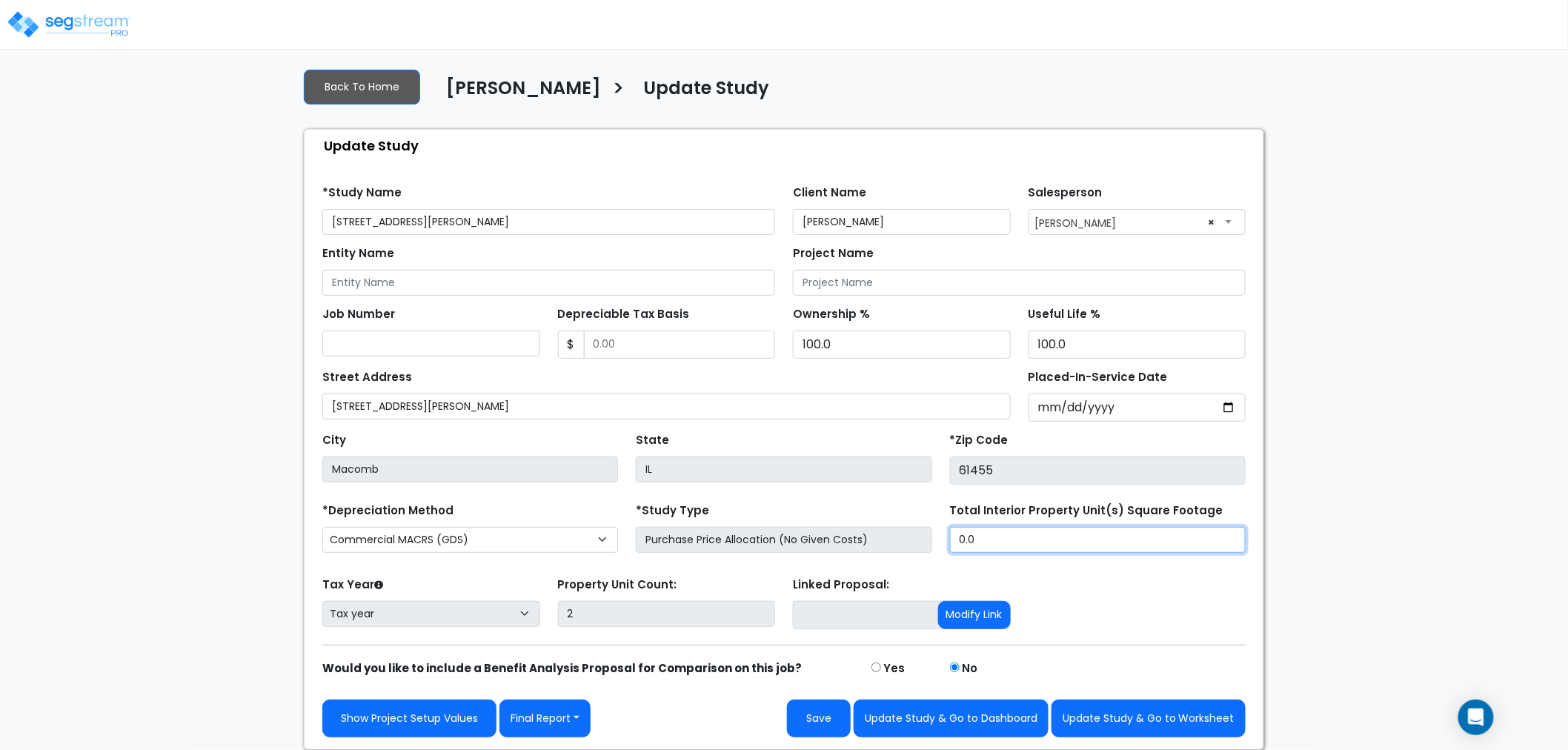
drag, startPoint x: 1010, startPoint y: 538, endPoint x: 781, endPoint y: 556, distance: 229.7
click at [776, 556] on div "*Depreciation Method Commercial MACRS (GDS) Residential Rental MACRS (GDS) Comm…" at bounding box center [784, 529] width 941 height 59
type input "285,770"
click at [1071, 591] on div "Tax Year Please Enter The Placed In Service Date First. Tax year Prior Years De…" at bounding box center [784, 603] width 941 height 59
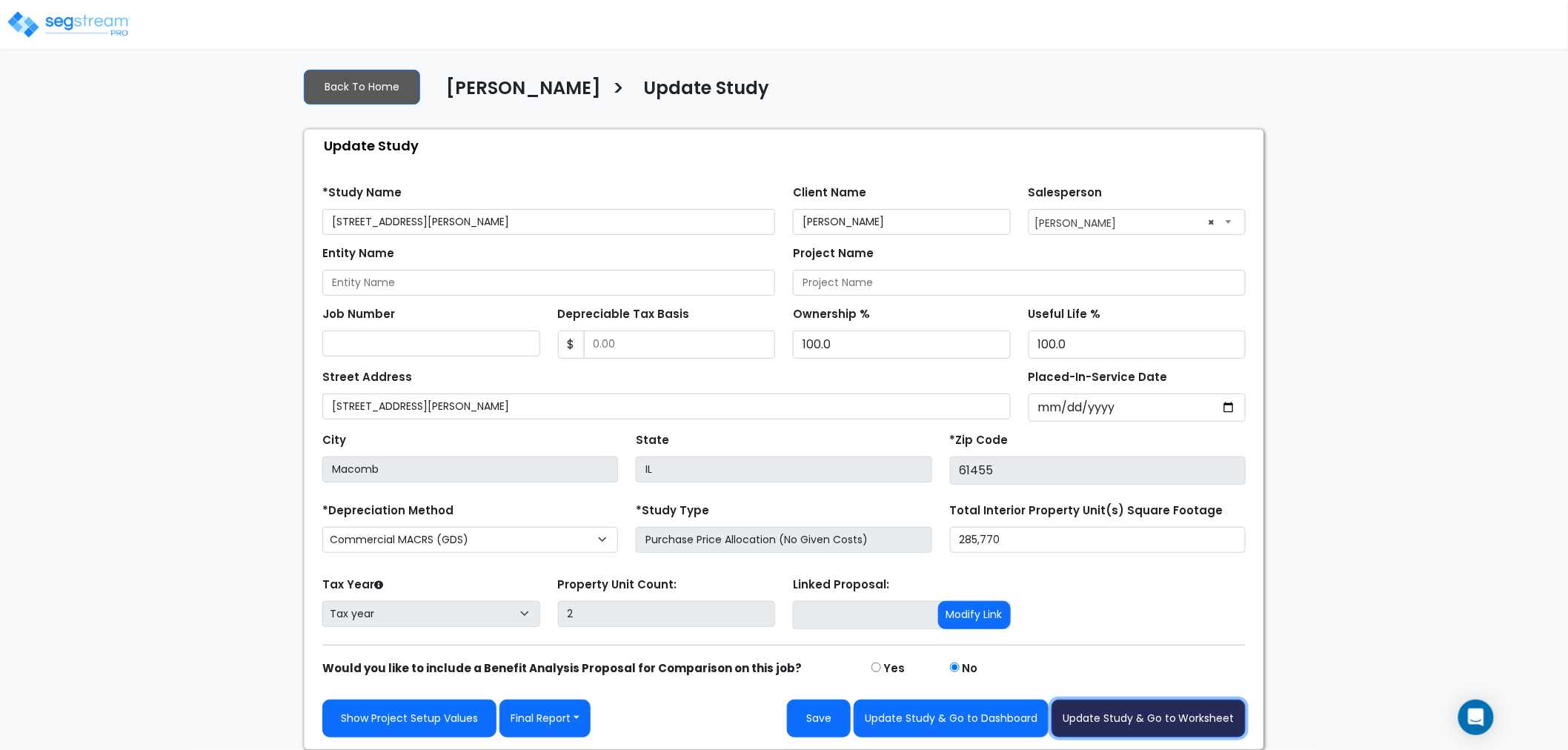
click at [1123, 711] on button "Update Study & Go to Worksheet" at bounding box center [1148, 718] width 194 height 38
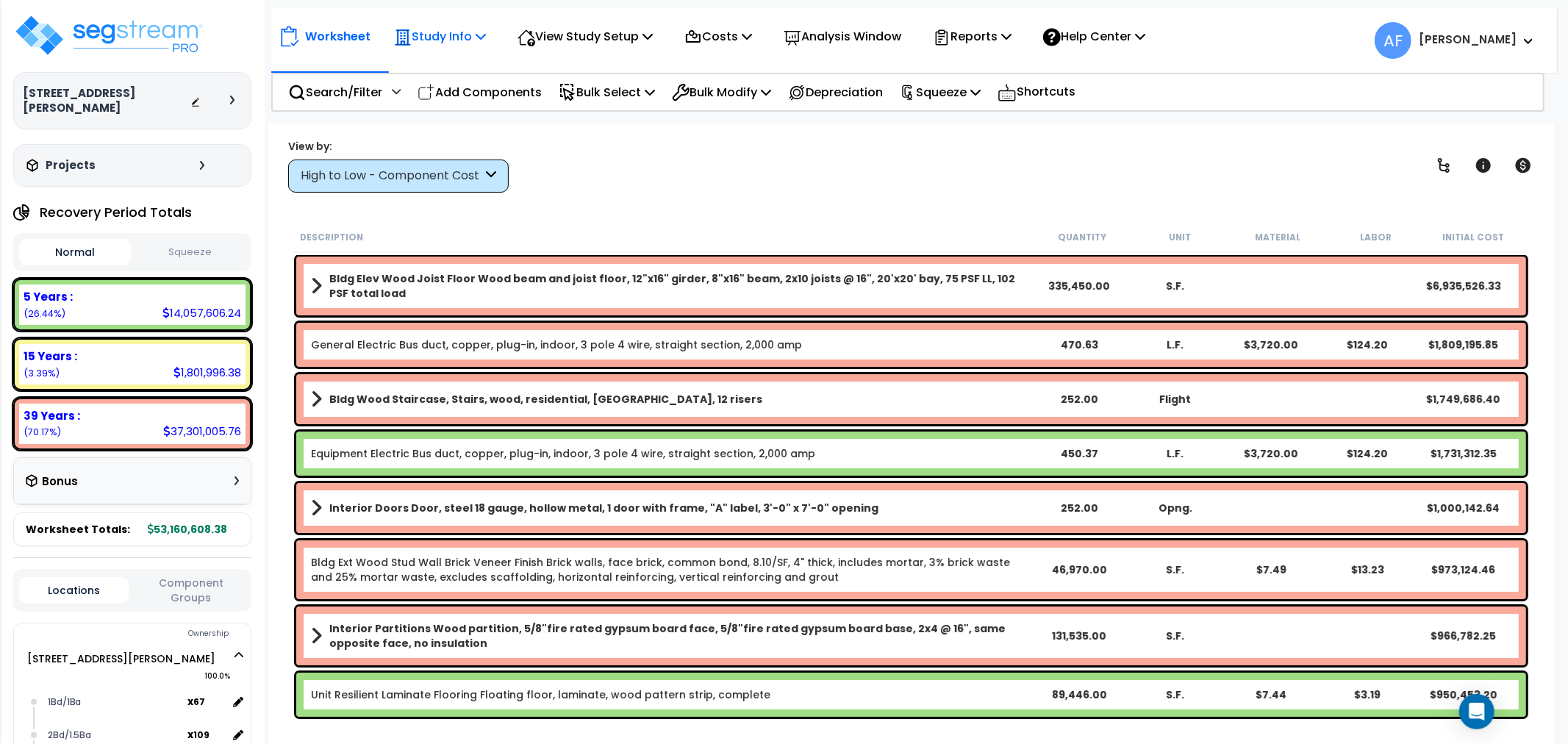
click at [447, 45] on p "Study Info" at bounding box center [440, 36] width 92 height 20
click at [435, 78] on link "Study Setup" at bounding box center [460, 70] width 145 height 29
click at [436, 27] on p "Study Info" at bounding box center [440, 36] width 92 height 20
click at [440, 78] on link "Study Setup" at bounding box center [460, 70] width 145 height 29
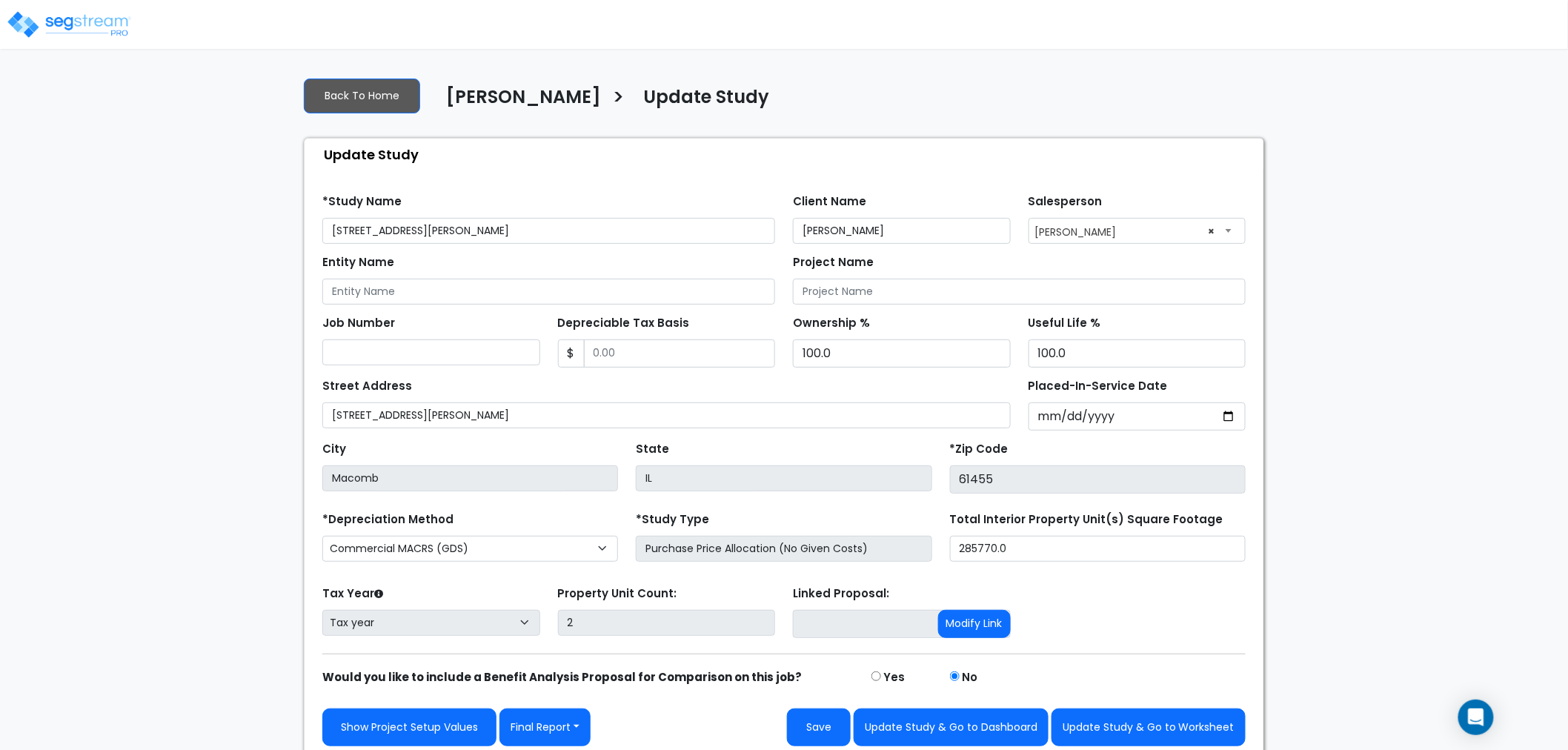
click at [426, 522] on label "*Depreciation Method" at bounding box center [388, 518] width 131 height 17
click at [426, 535] on select "Commercial MACRS (GDS) Residential Rental MACRS (GDS) Commercial MACRS (GDS) QIP" at bounding box center [470, 548] width 296 height 26
click at [429, 538] on select "Commercial MACRS (GDS) Residential Rental MACRS (GDS) Commercial MACRS (GDS) QIP" at bounding box center [470, 548] width 296 height 26
select select "RRM(_29"
click at [1116, 720] on button "Update Study & Go to Worksheet" at bounding box center [1148, 727] width 194 height 38
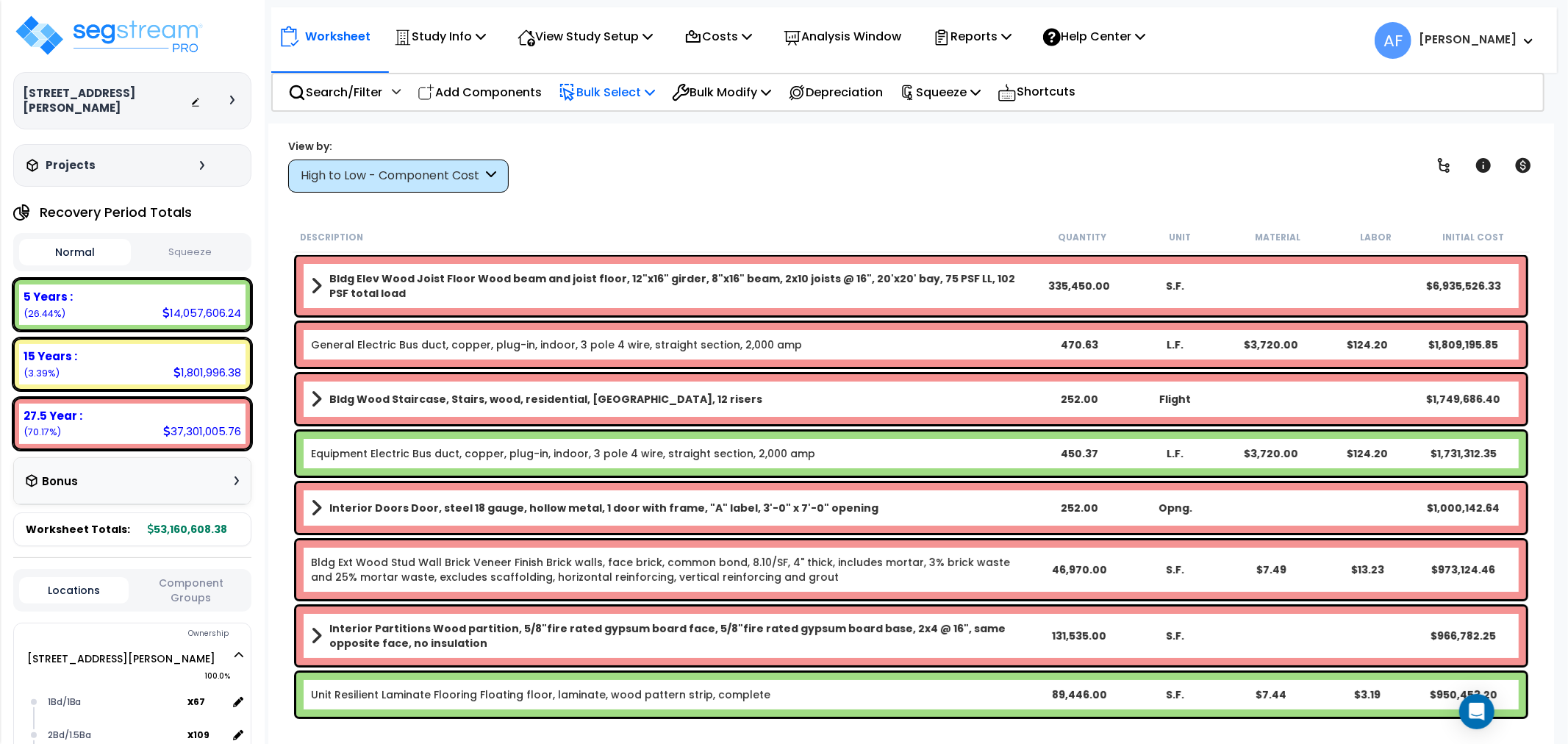
click at [604, 80] on div "Bulk Select" at bounding box center [607, 91] width 96 height 34
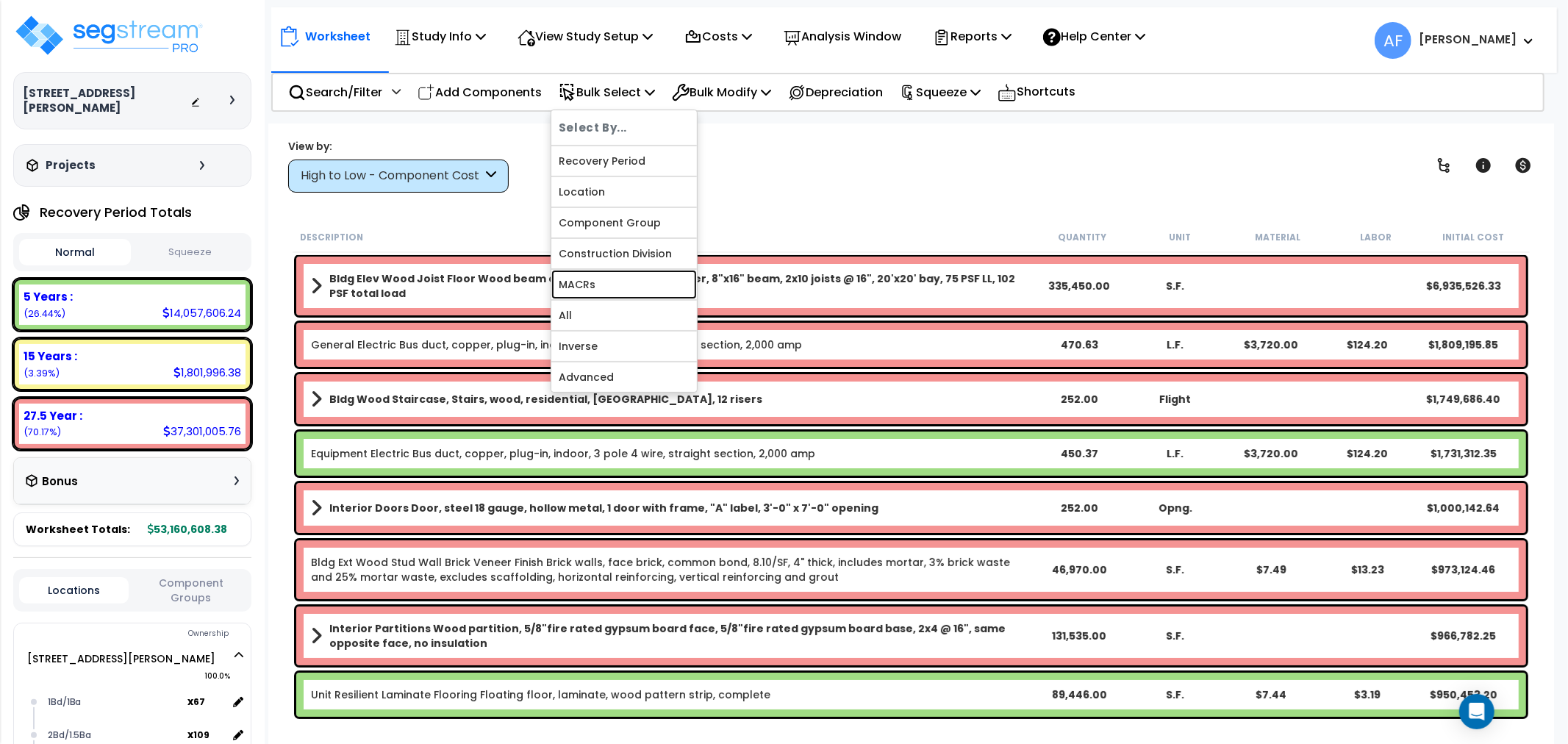
drag, startPoint x: 591, startPoint y: 284, endPoint x: 561, endPoint y: 292, distance: 31.0
click at [591, 284] on link "MACRs" at bounding box center [623, 285] width 145 height 29
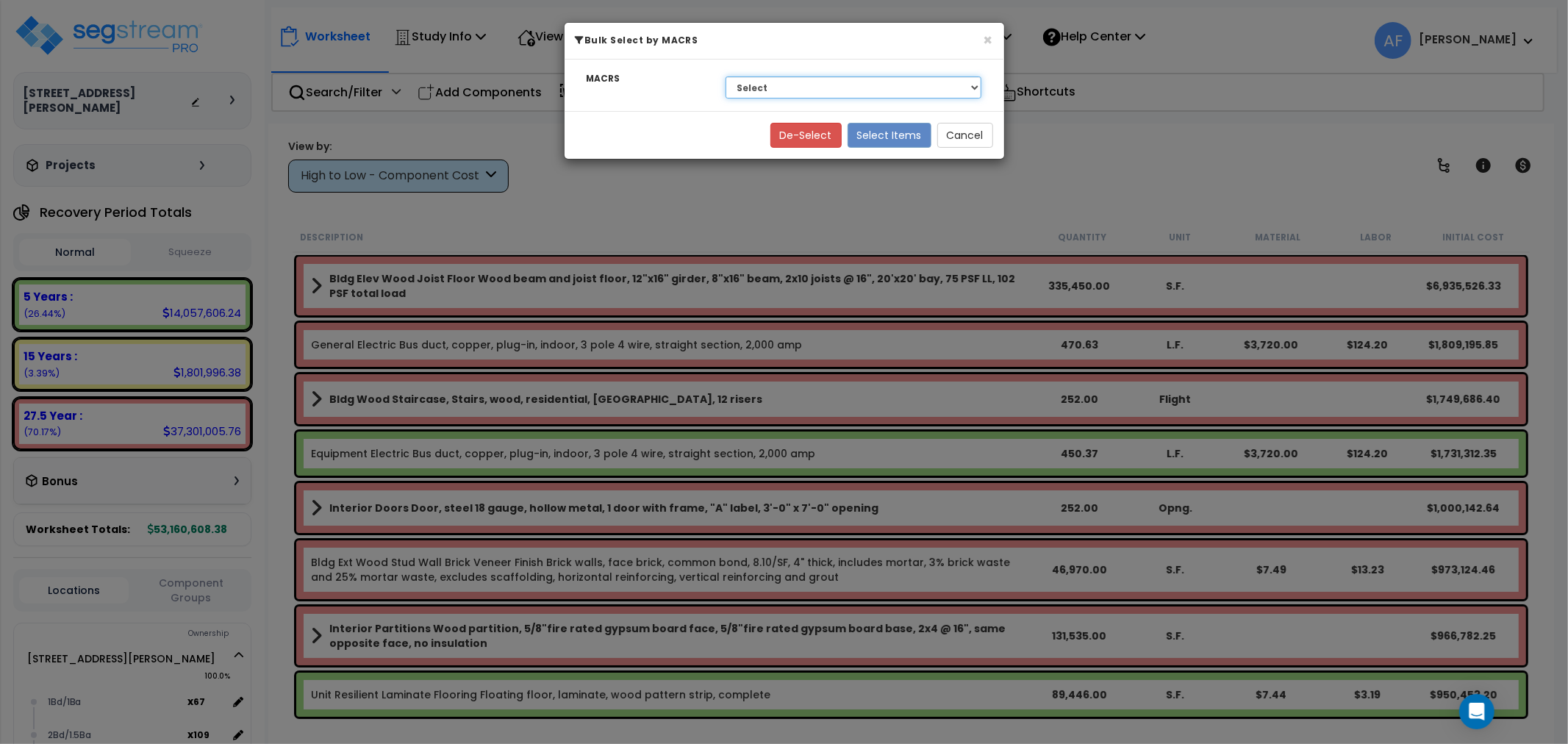
click at [793, 89] on select "Select 27.5 Year - NA - Long-Life Property 5 Years - 00.12 - Information System…" at bounding box center [853, 87] width 256 height 22
select select "3667"
click at [726, 77] on select "Select 27.5 Year - NA - Long-Life Property 5 Years - 00.12 - Information System…" at bounding box center [853, 87] width 256 height 22
click at [872, 136] on button "Select Items" at bounding box center [889, 134] width 83 height 25
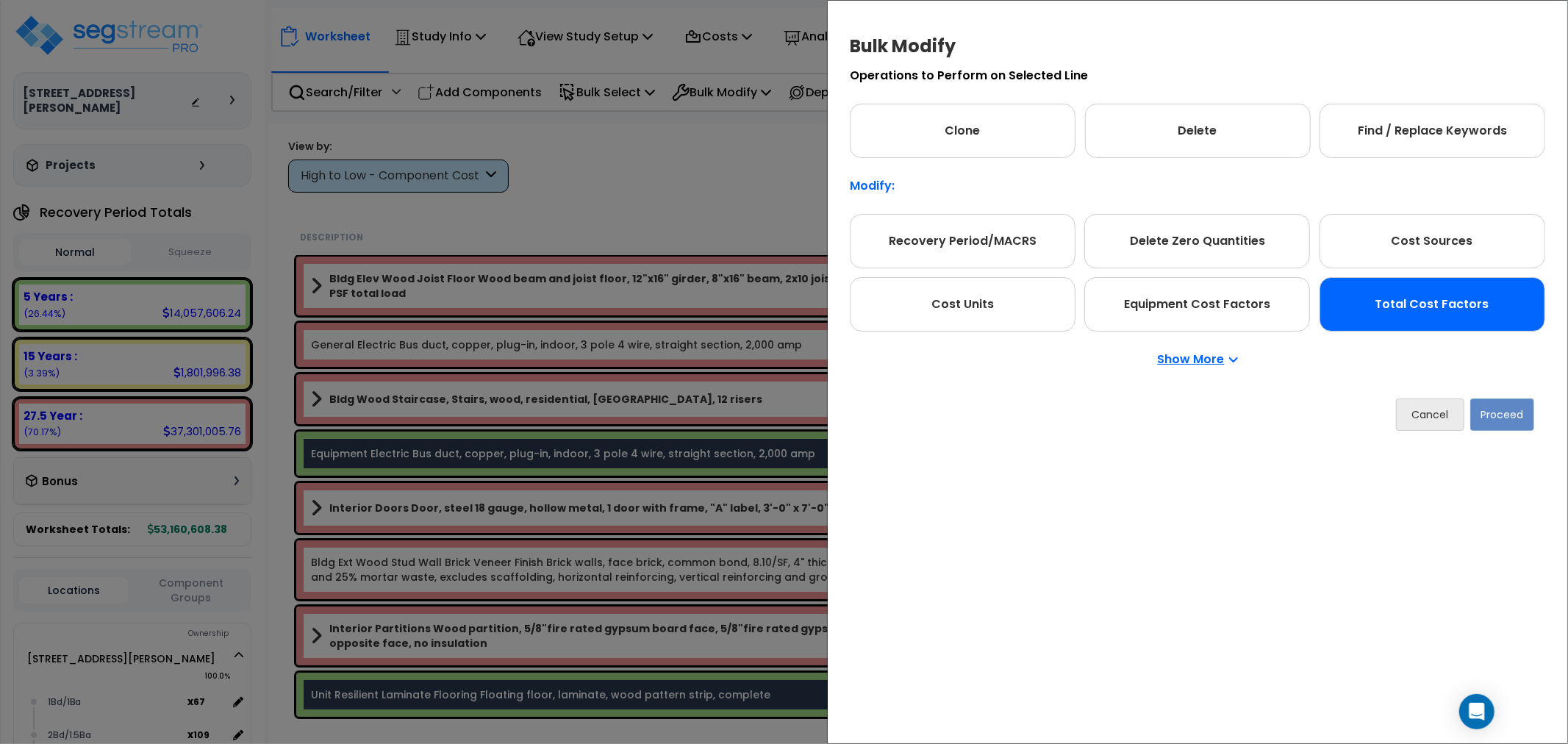
click at [1422, 302] on div "Total Cost Factors" at bounding box center [1433, 303] width 226 height 54
click at [1517, 413] on button "Proceed" at bounding box center [1501, 414] width 64 height 32
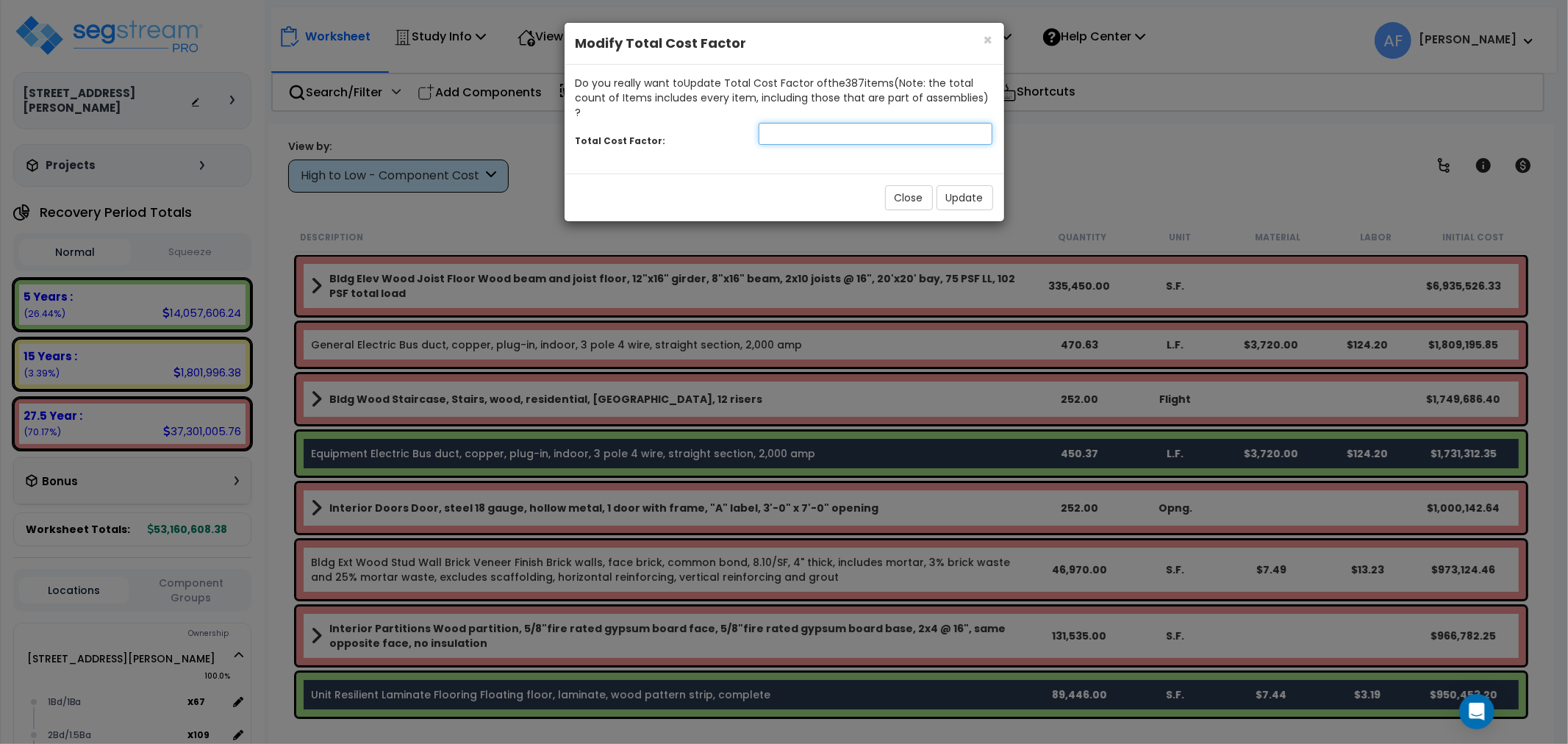
click at [848, 123] on input "number" at bounding box center [875, 133] width 235 height 22
type input "0.9"
click at [956, 186] on button "Update" at bounding box center [965, 197] width 57 height 25
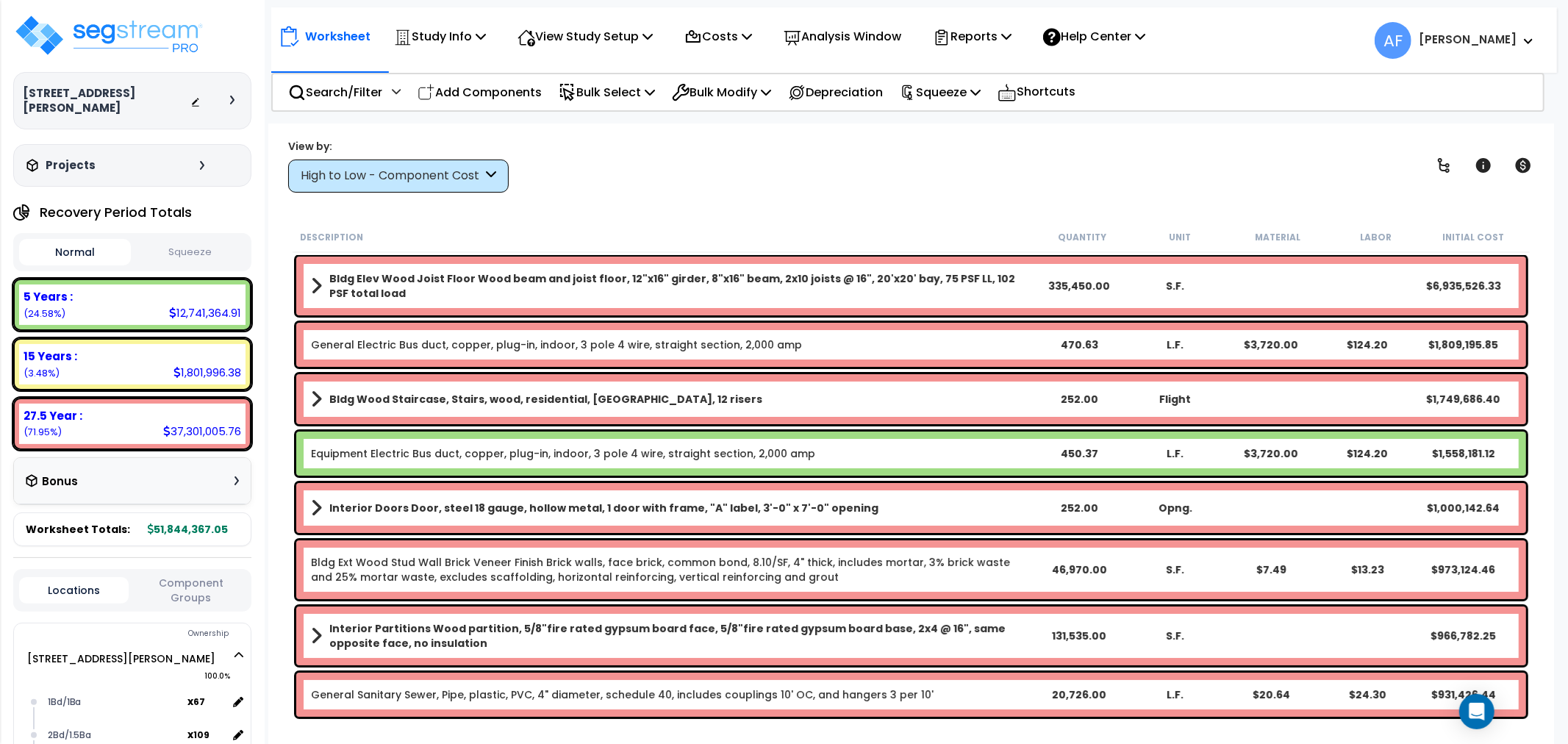
click at [401, 183] on div "High to Low - Component Cost" at bounding box center [398, 176] width 221 height 33
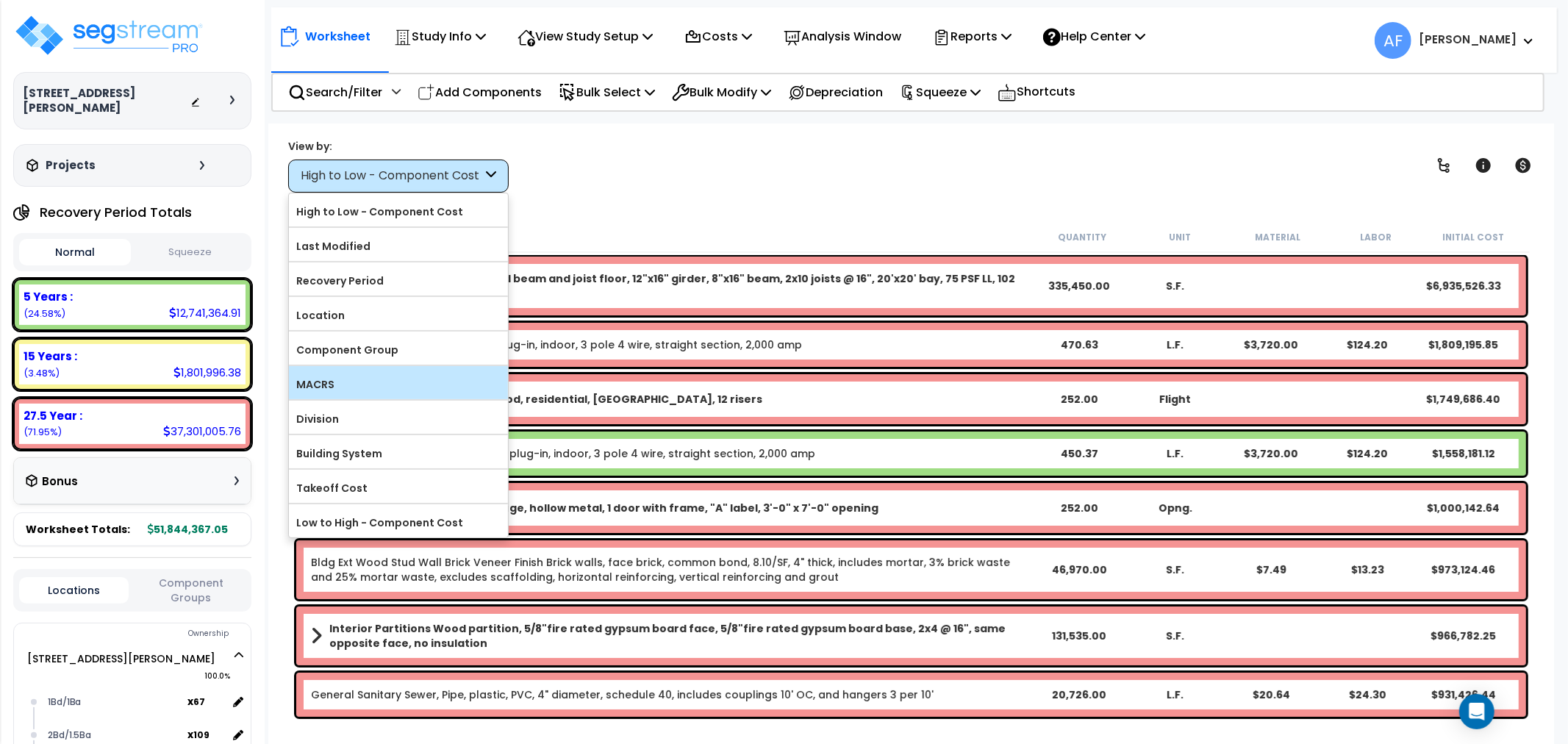
click at [331, 376] on label "MACRS" at bounding box center [398, 384] width 219 height 22
click at [0, 0] on input "MACRS" at bounding box center [0, 0] width 0 height 0
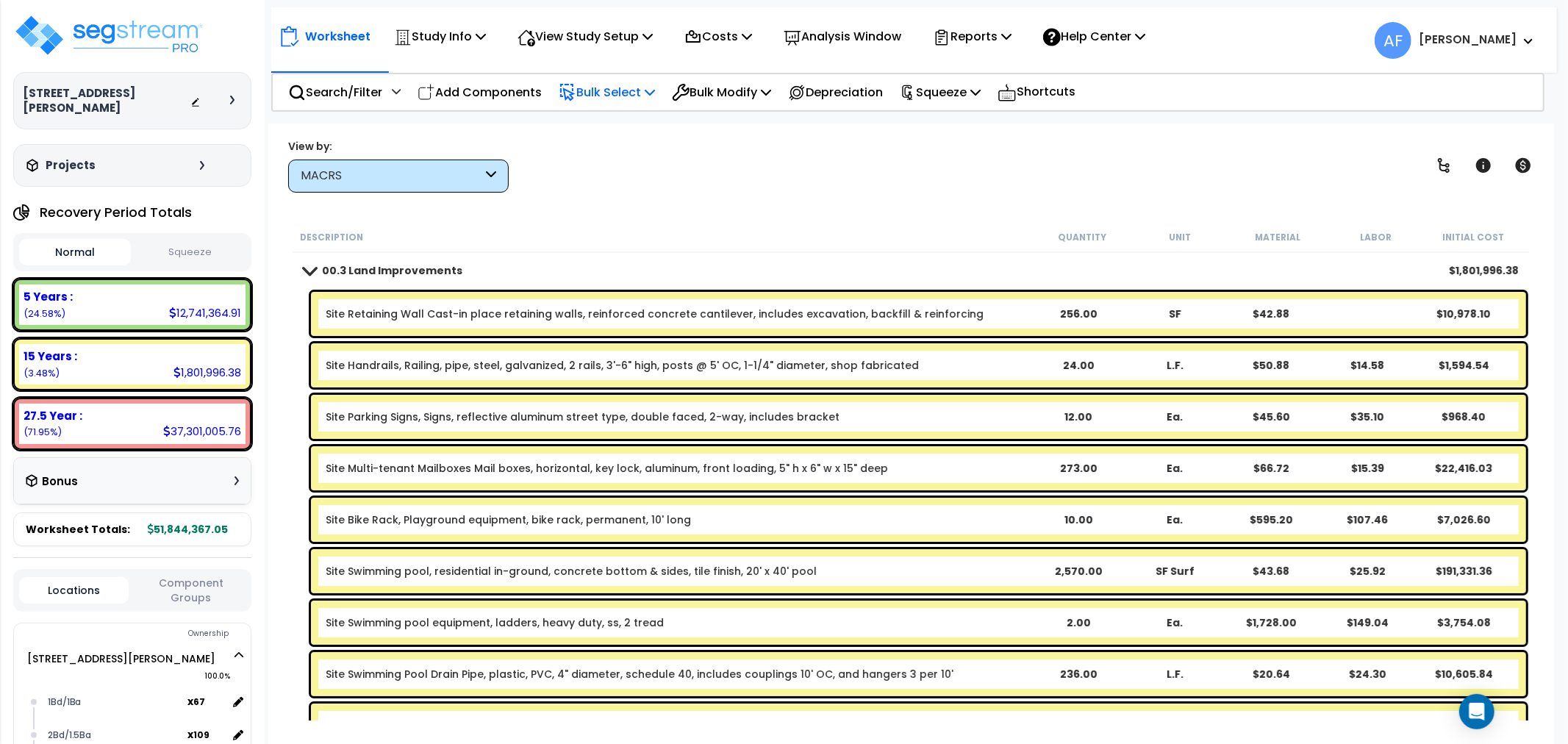
click at [625, 84] on p "Bulk Select" at bounding box center [607, 92] width 96 height 20
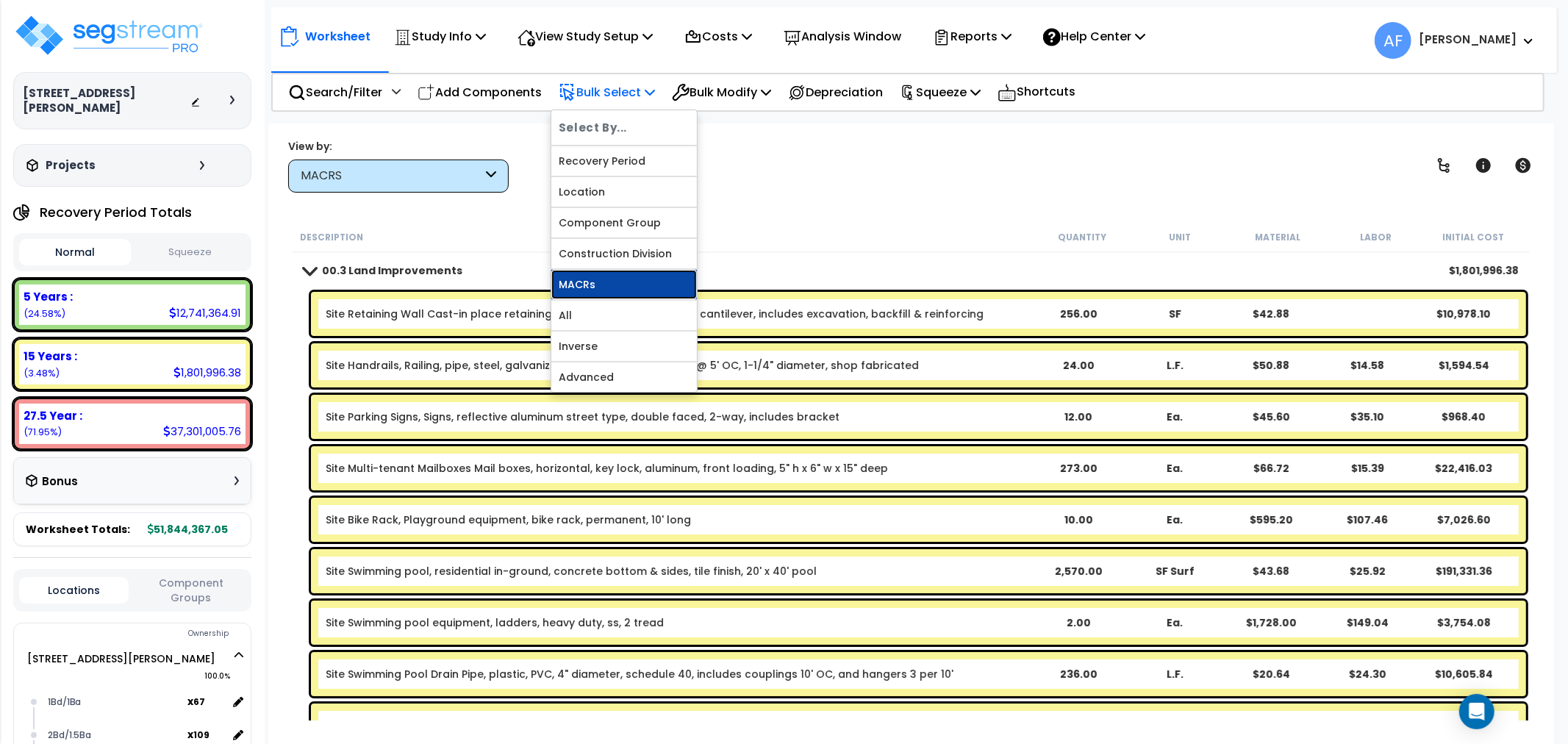
click at [577, 294] on link "MACRs" at bounding box center [623, 285] width 145 height 29
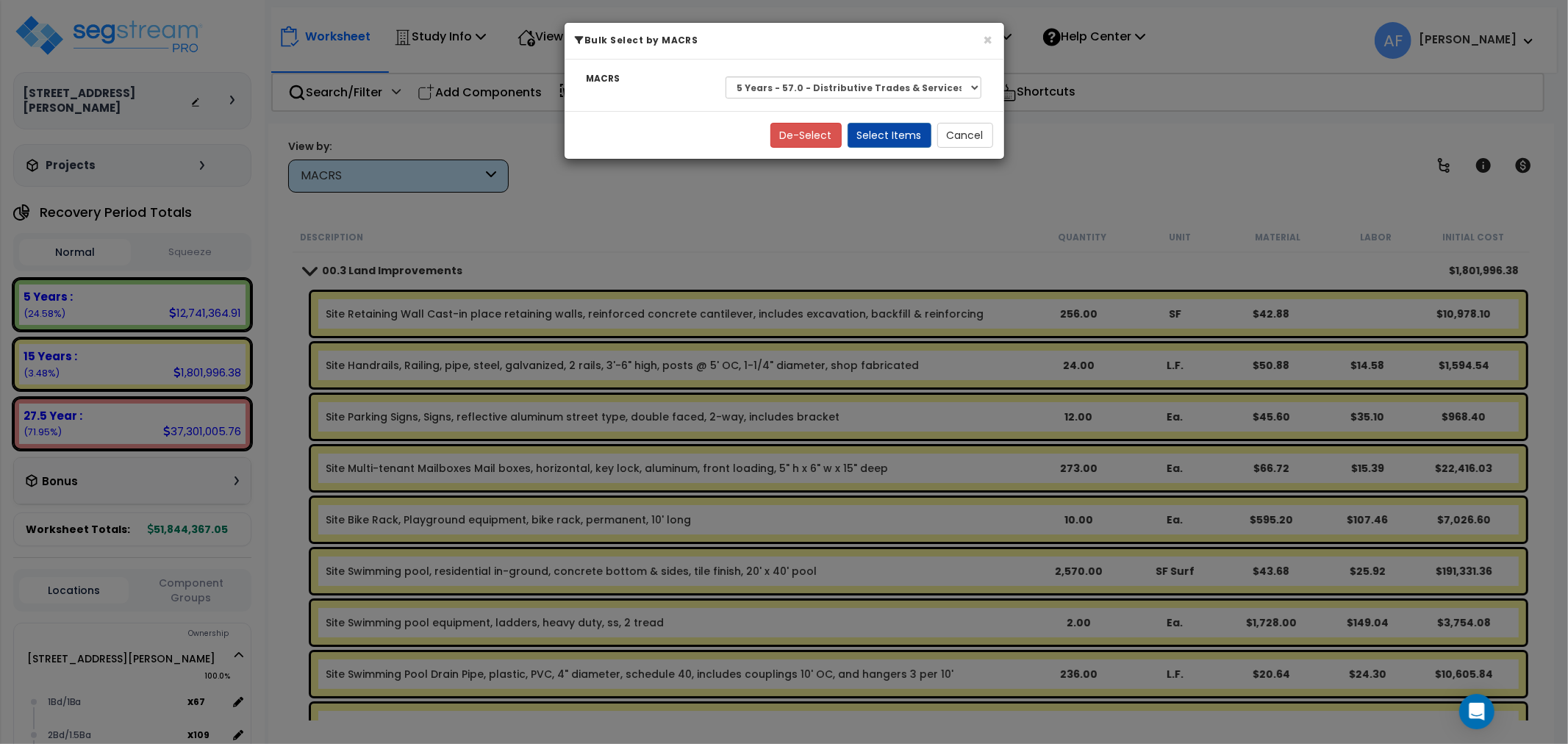
click at [834, 71] on div "Select 27.5 Year - NA - Long-Life Property 5 Years - 00.12 - Information System…" at bounding box center [854, 87] width 279 height 33
click at [832, 83] on select "Select 27.5 Year - NA - Long-Life Property 5 Years - 00.12 - Information System…" at bounding box center [853, 87] width 256 height 22
click at [726, 77] on select "Select 27.5 Year - NA - Long-Life Property 5 Years - 00.12 - Information System…" at bounding box center [853, 87] width 256 height 22
click at [901, 133] on button "Select Items" at bounding box center [889, 134] width 83 height 25
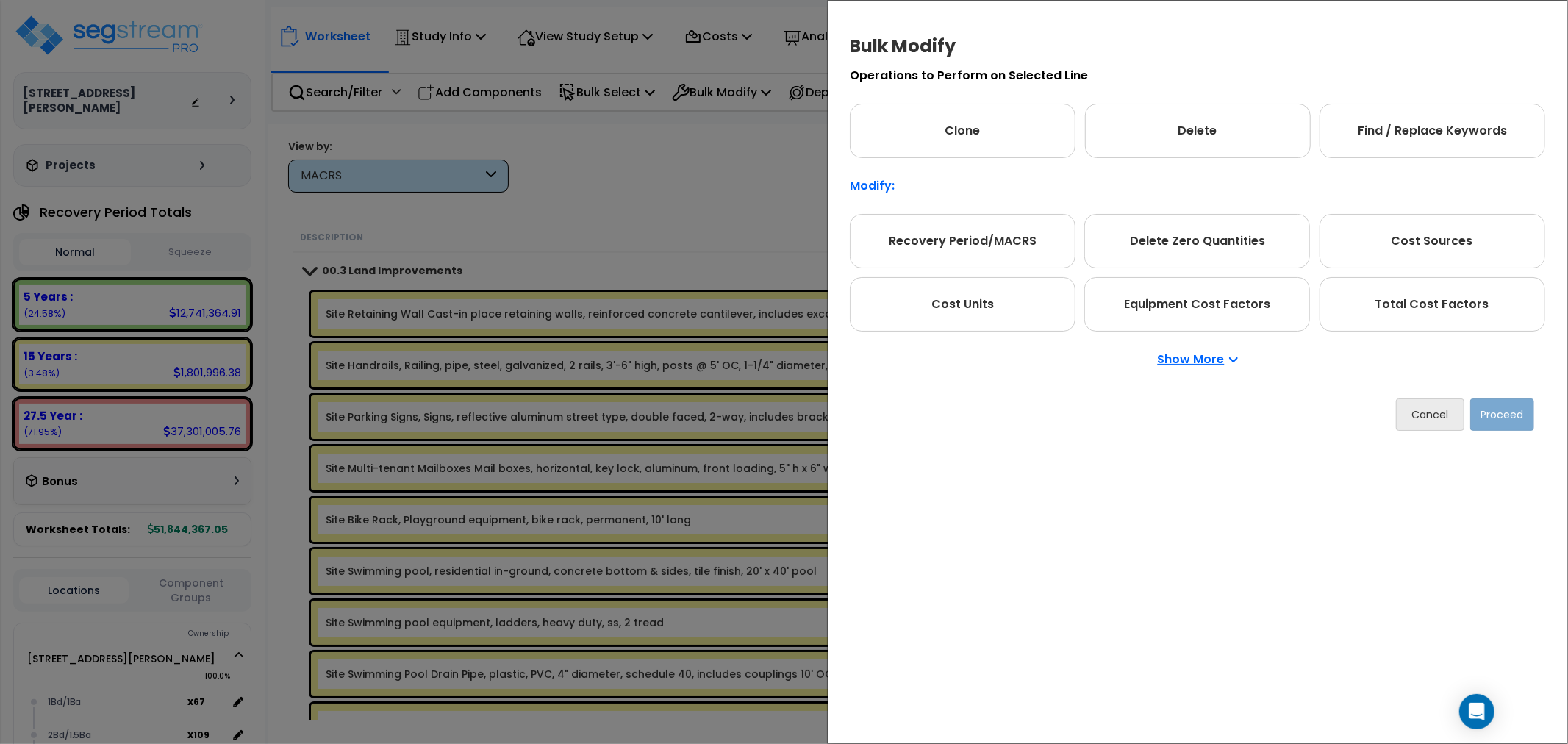
drag, startPoint x: 1433, startPoint y: 293, endPoint x: 1518, endPoint y: 412, distance: 146.2
click at [1434, 296] on div "Total Cost Factors" at bounding box center [1433, 303] width 226 height 54
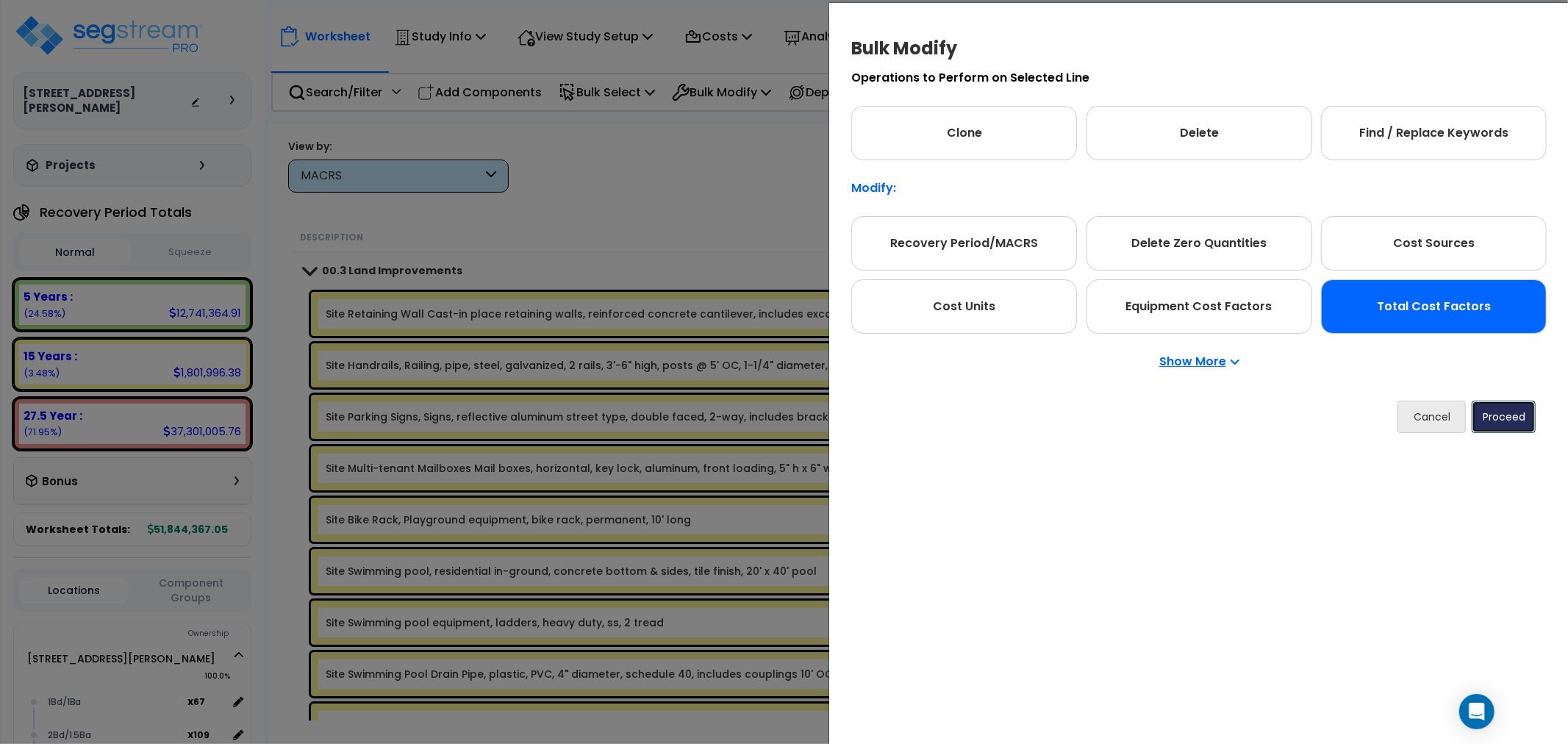
click at [1518, 414] on button "Proceed" at bounding box center [1503, 416] width 64 height 32
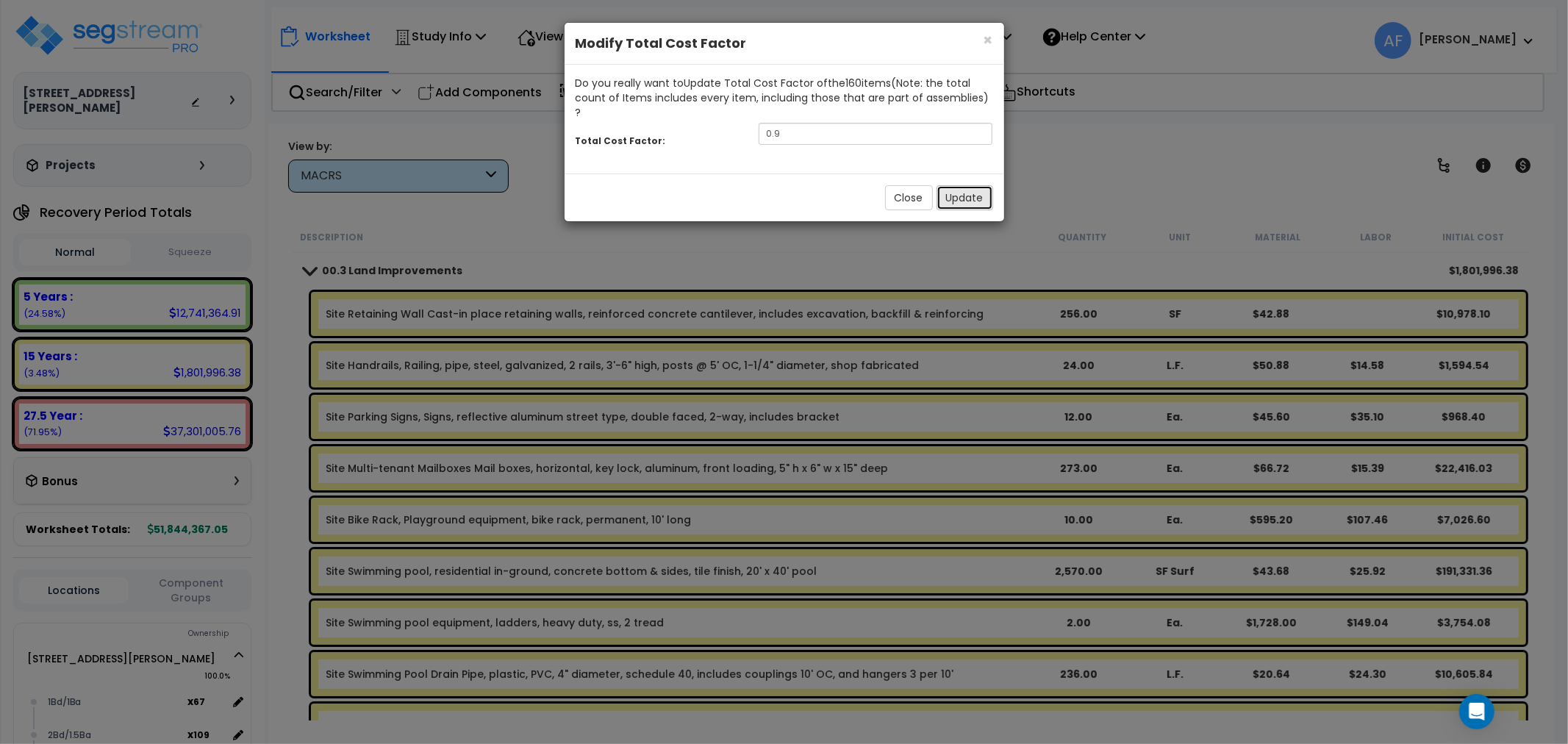
click at [981, 189] on button "Update" at bounding box center [965, 197] width 57 height 25
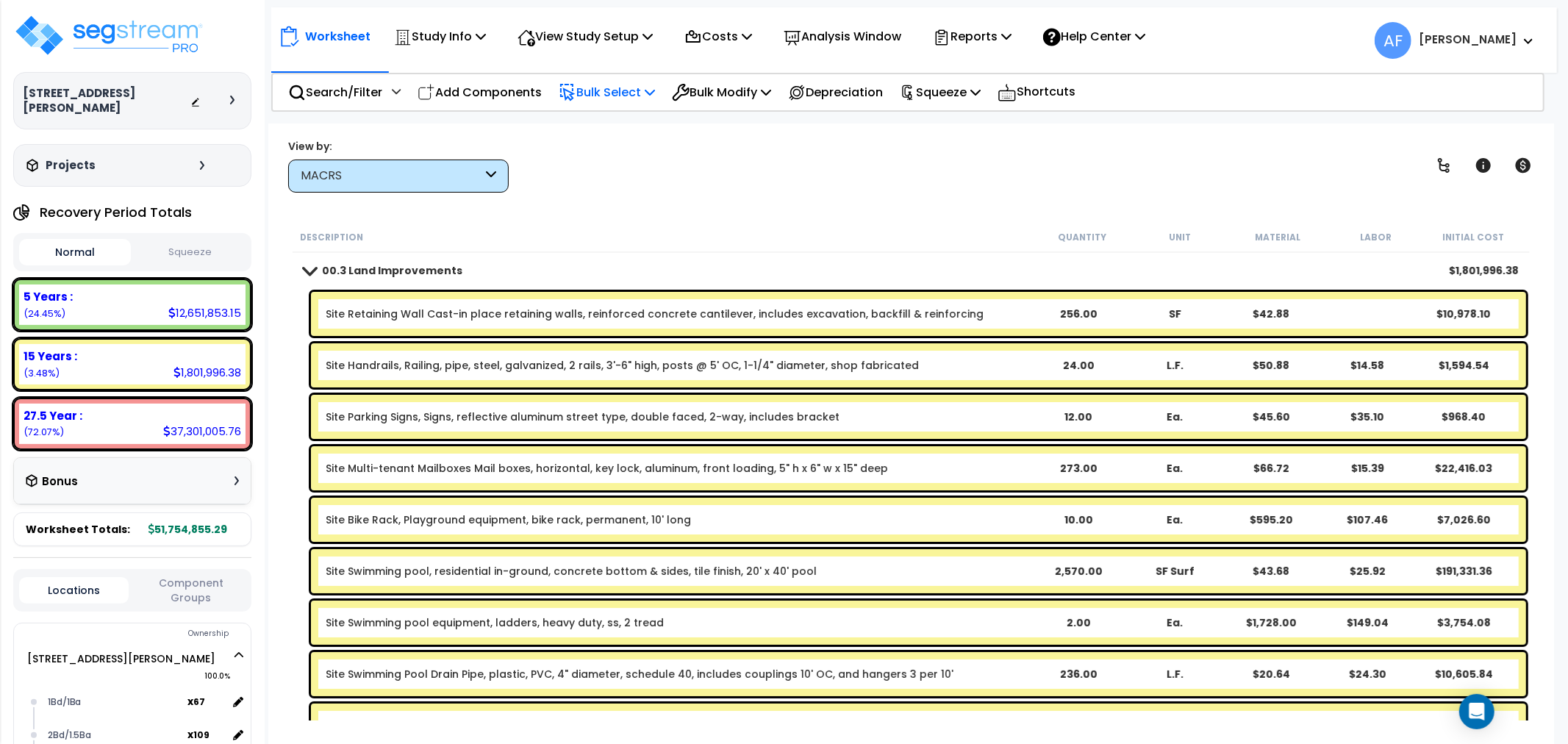
click at [621, 86] on p "Bulk Select" at bounding box center [607, 92] width 96 height 20
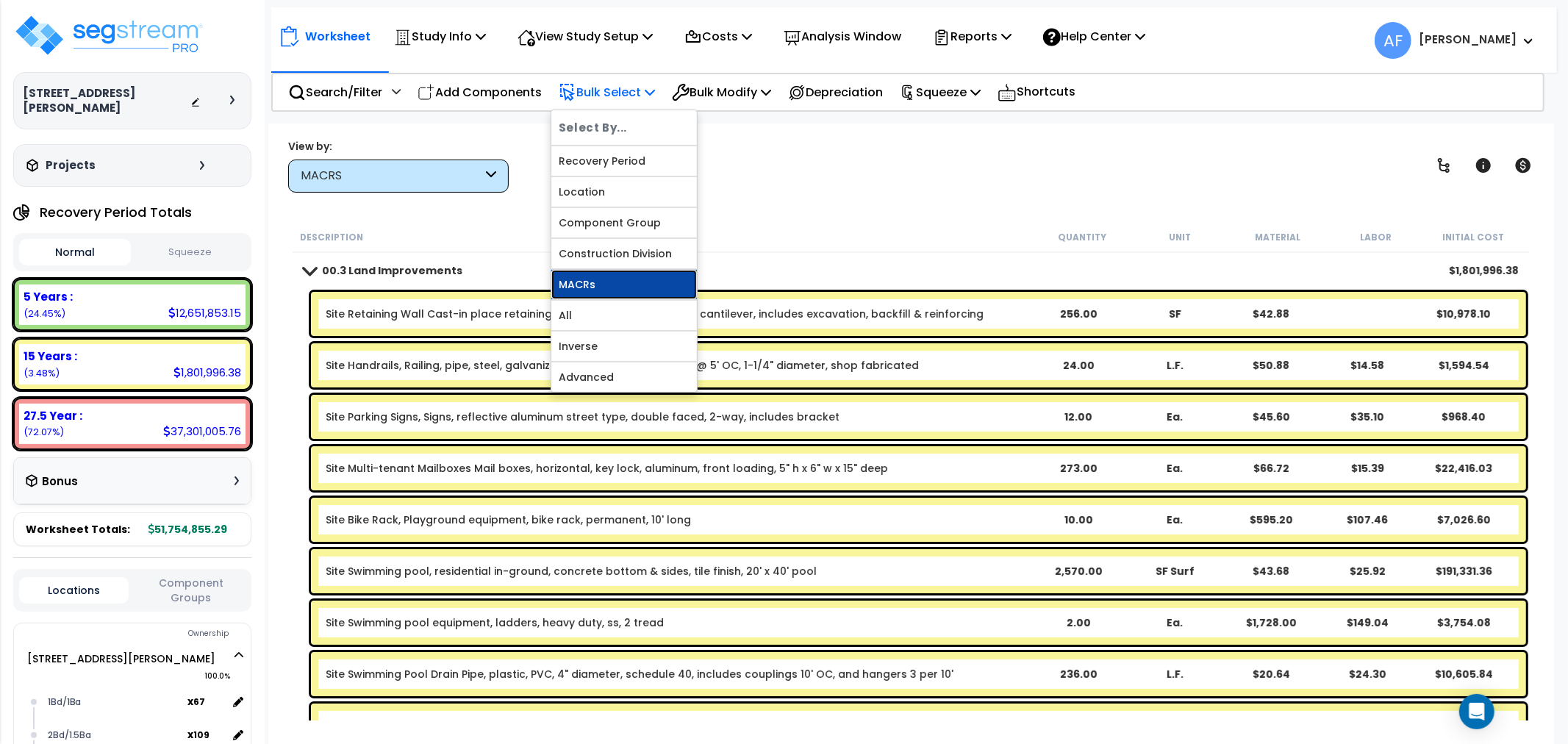
click at [579, 282] on link "MACRs" at bounding box center [623, 285] width 145 height 29
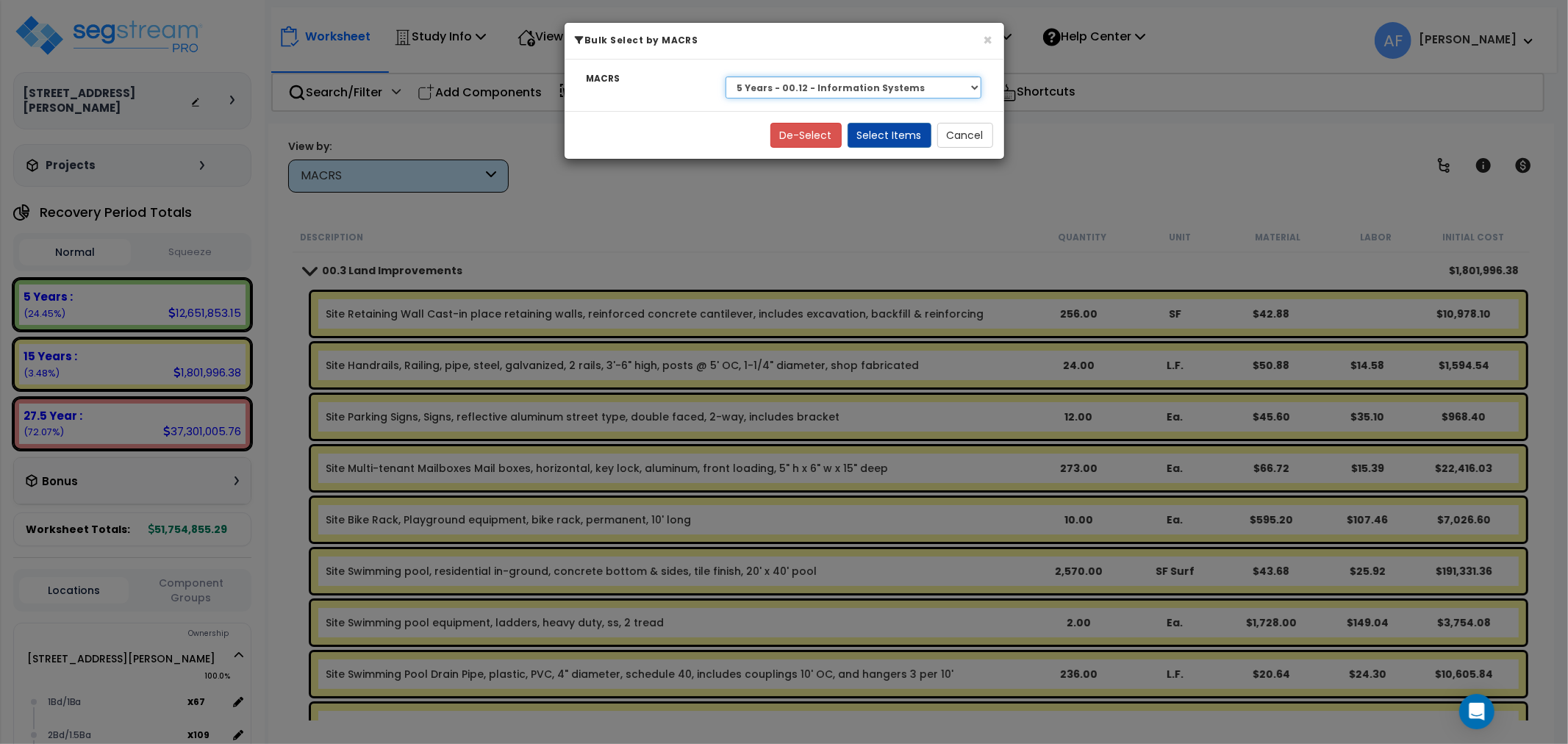
click at [843, 95] on select "Select 27.5 Year - NA - Long-Life Property 5 Years - 00.12 - Information System…" at bounding box center [853, 87] width 256 height 22
select select "3666"
click at [726, 77] on select "Select 27.5 Year - NA - Long-Life Property 5 Years - 00.12 - Information System…" at bounding box center [853, 87] width 256 height 22
click at [891, 137] on button "Select Items" at bounding box center [889, 134] width 83 height 25
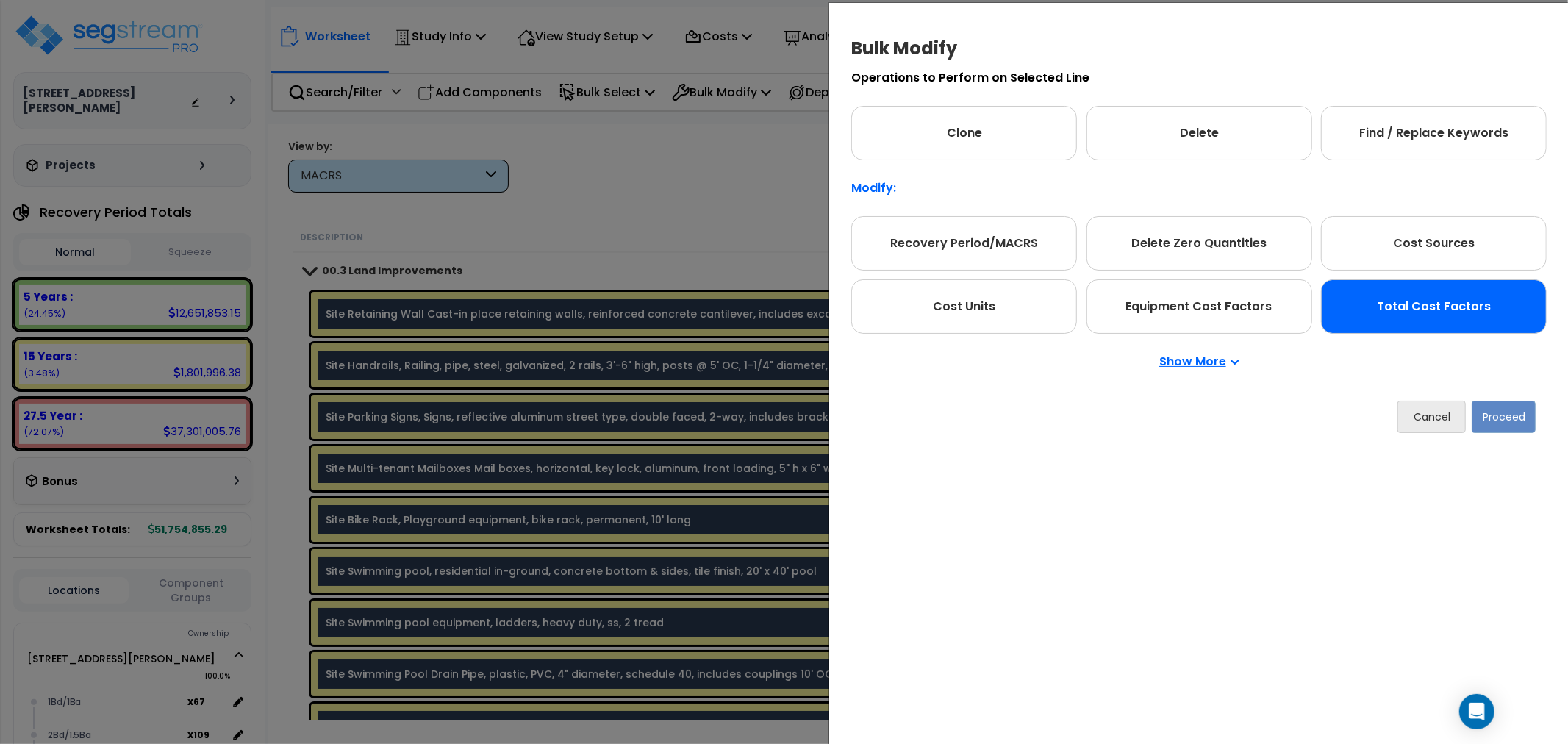
click at [1444, 318] on div "Total Cost Factors" at bounding box center [1433, 305] width 226 height 54
click at [1496, 407] on button "Proceed" at bounding box center [1503, 416] width 64 height 32
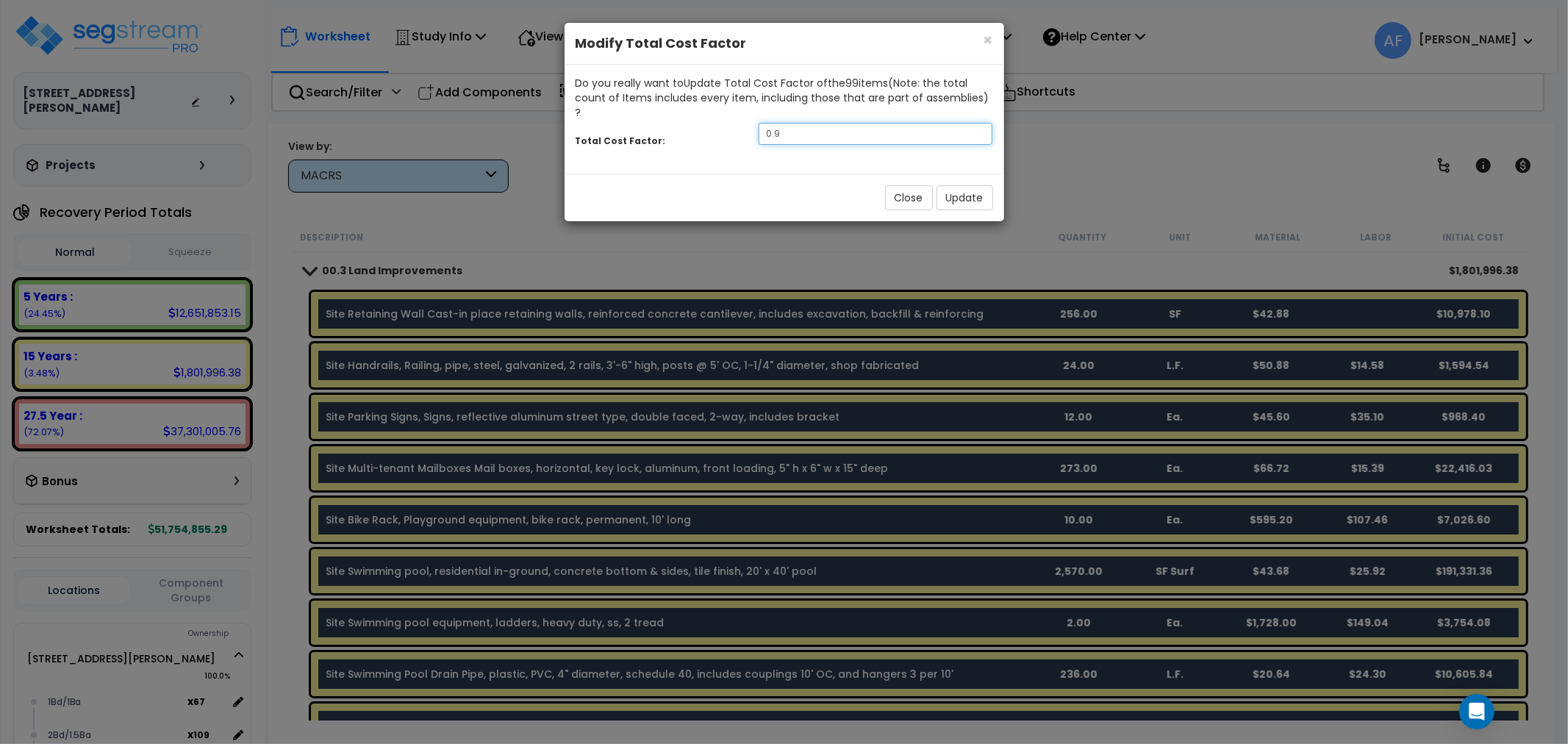
click at [845, 125] on input "0.9" at bounding box center [875, 133] width 235 height 22
type input "0.85"
click at [955, 186] on button "Update" at bounding box center [965, 197] width 57 height 25
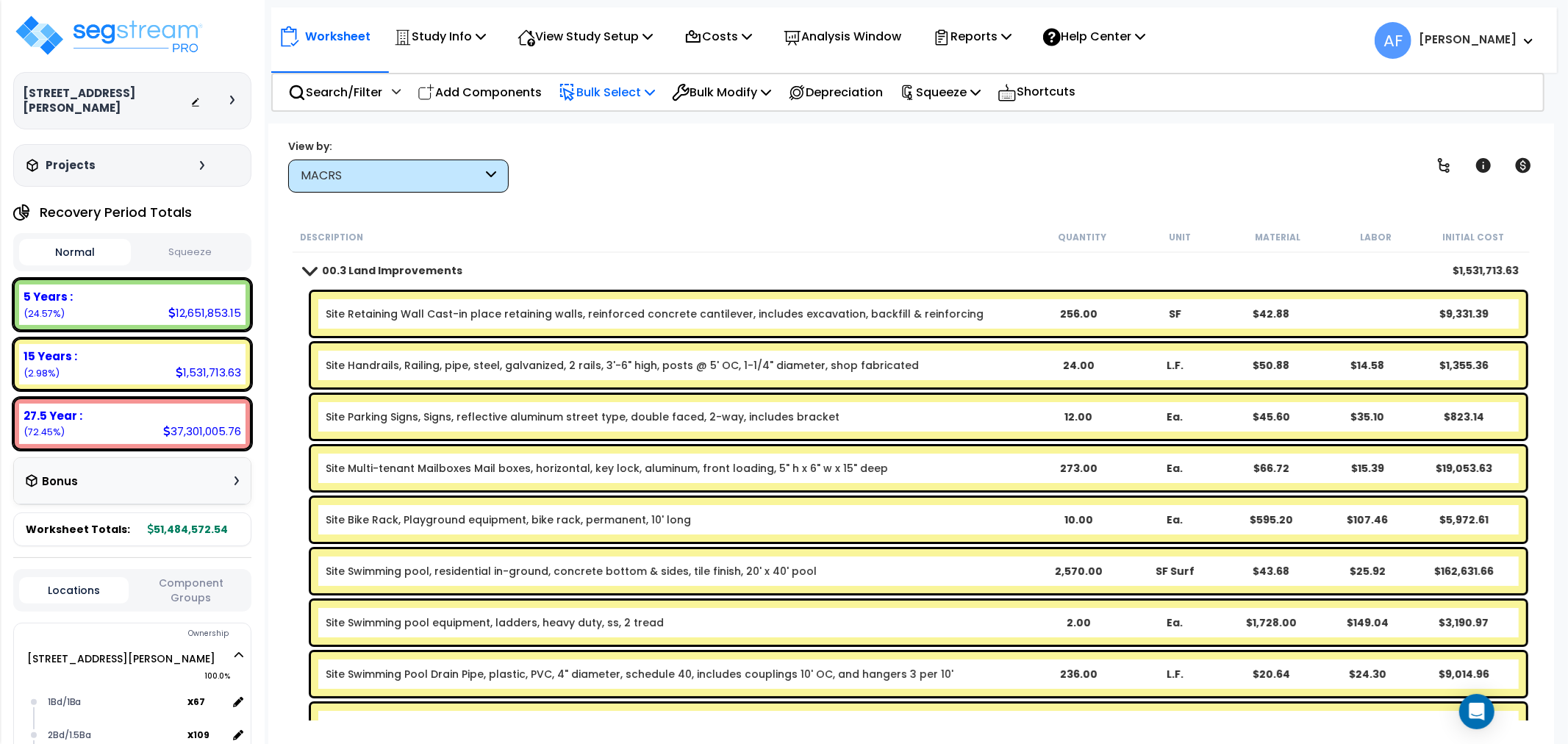
click at [628, 86] on p "Bulk Select" at bounding box center [607, 92] width 96 height 20
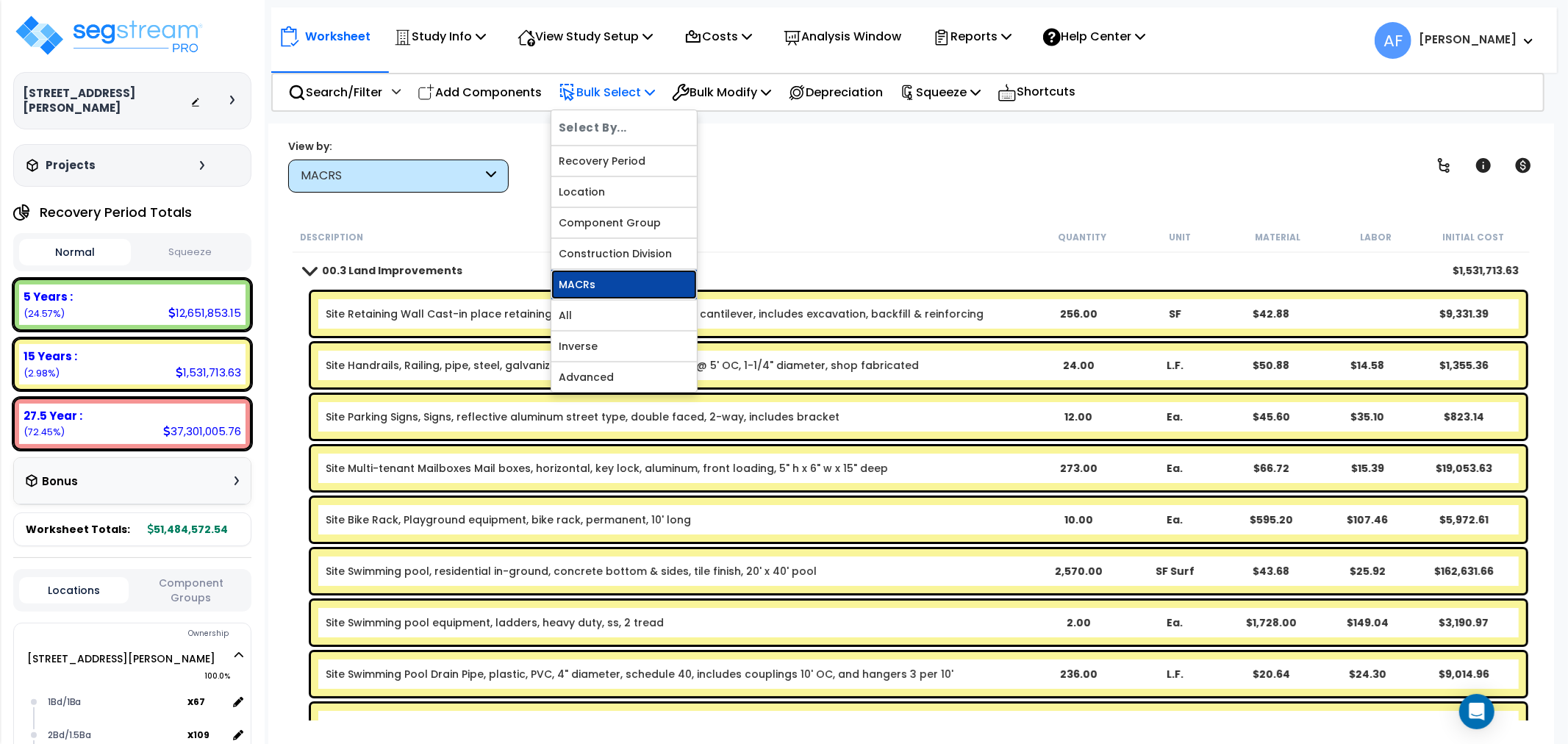
click at [598, 277] on link "MACRs" at bounding box center [623, 285] width 145 height 29
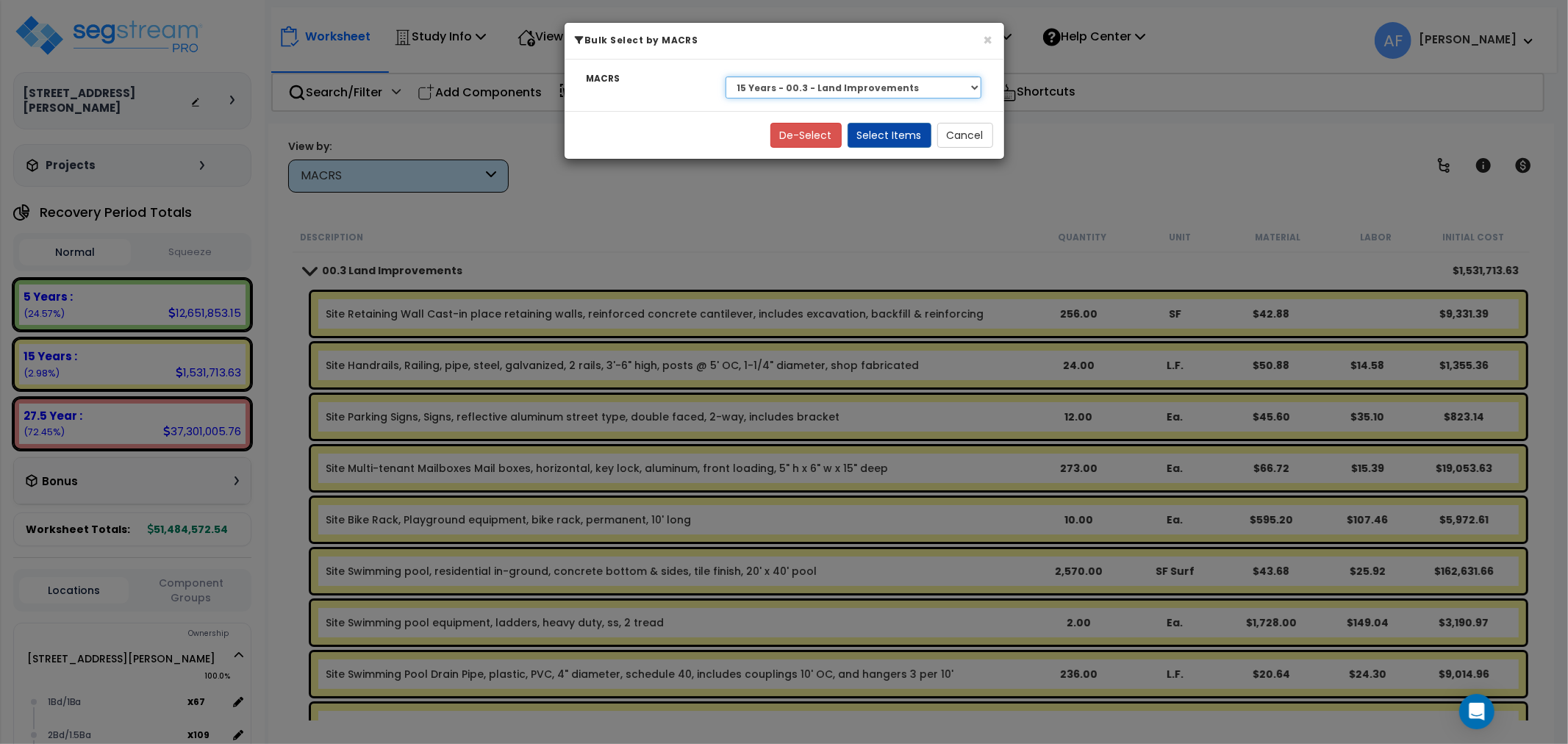
click at [843, 83] on select "Select 27.5 Year - NA - Long-Life Property 5 Years - 00.12 - Information System…" at bounding box center [853, 87] width 256 height 22
select select "3669"
click at [726, 77] on select "Select 27.5 Year - NA - Long-Life Property 5 Years - 00.12 - Information System…" at bounding box center [853, 87] width 256 height 22
click at [892, 131] on button "Select Items" at bounding box center [889, 134] width 83 height 25
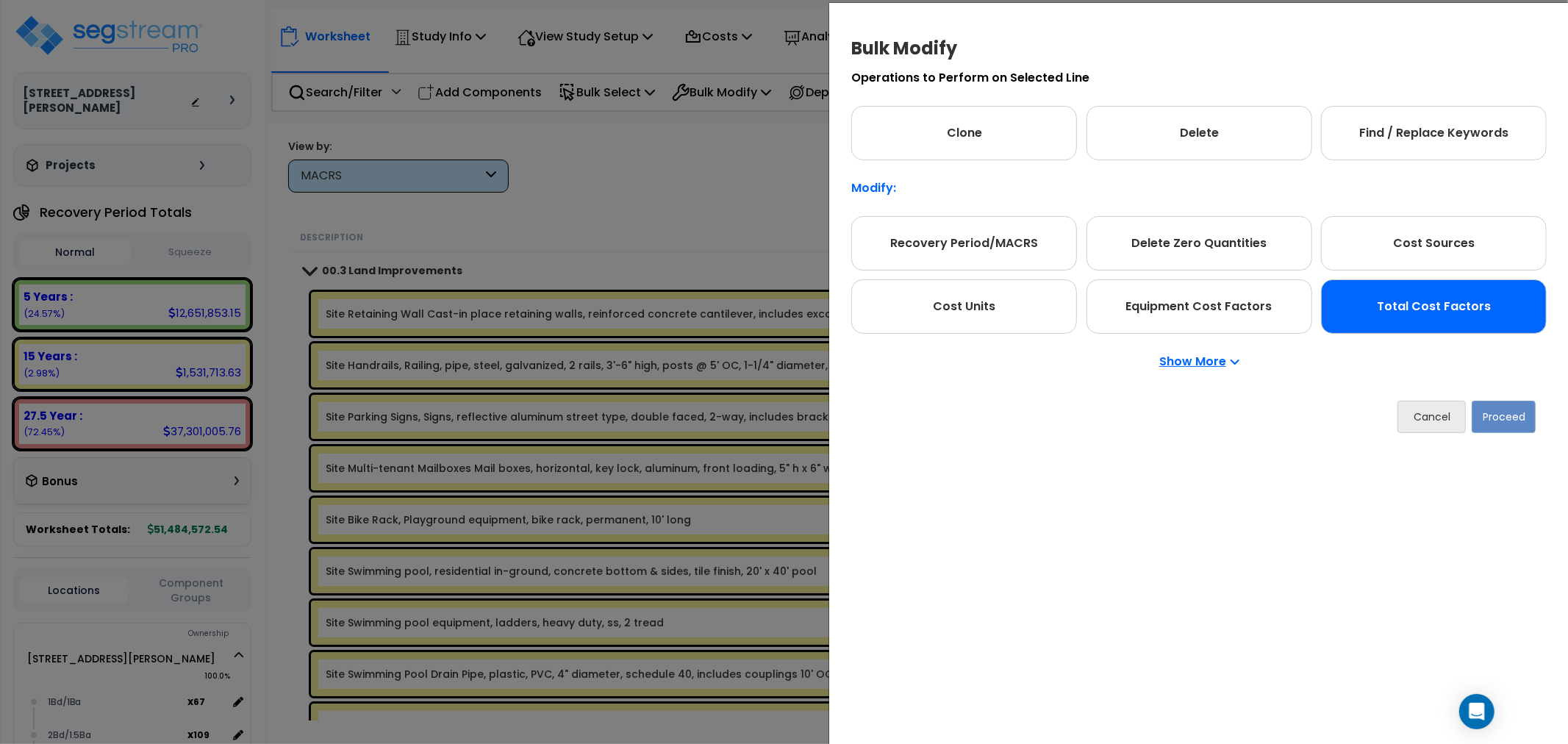
click at [1416, 314] on div "Total Cost Factors" at bounding box center [1433, 305] width 226 height 54
click at [1496, 423] on button "Proceed" at bounding box center [1503, 416] width 64 height 32
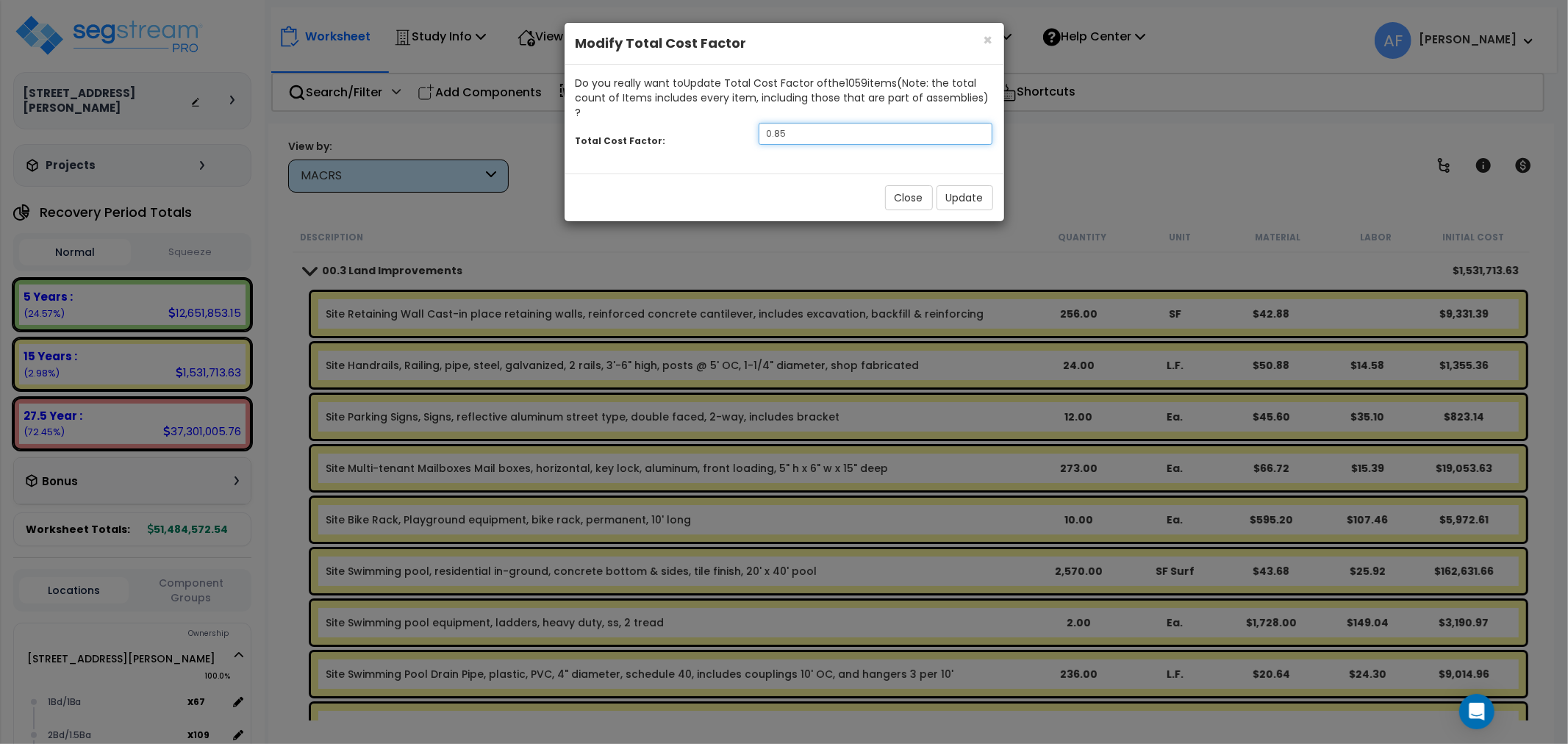
drag, startPoint x: 789, startPoint y: 119, endPoint x: 710, endPoint y: 119, distance: 79.0
click at [710, 120] on div "Total Cost Factor: 0.85" at bounding box center [784, 135] width 440 height 31
type input "0.75"
click at [967, 188] on button "Update" at bounding box center [965, 197] width 57 height 25
